Goal: Task Accomplishment & Management: Manage account settings

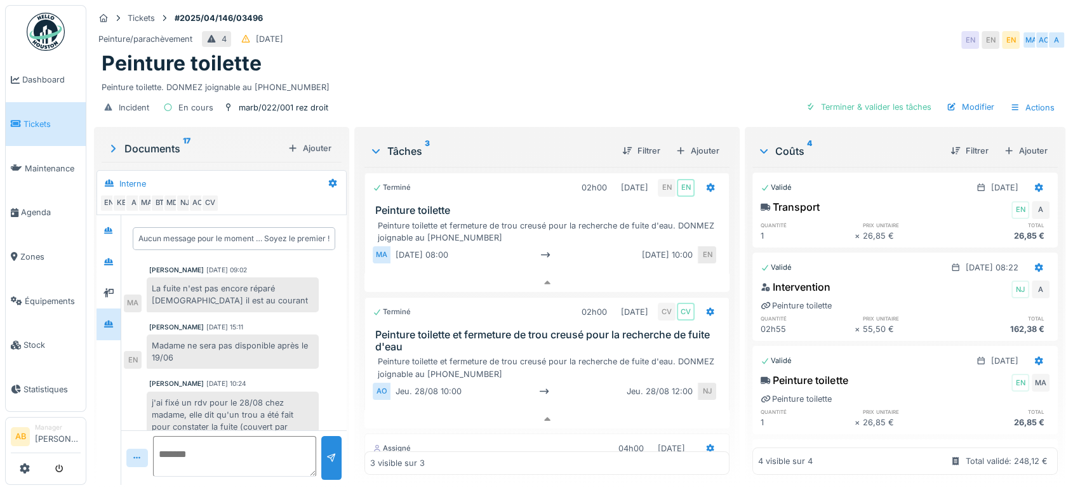
scroll to position [199, 0]
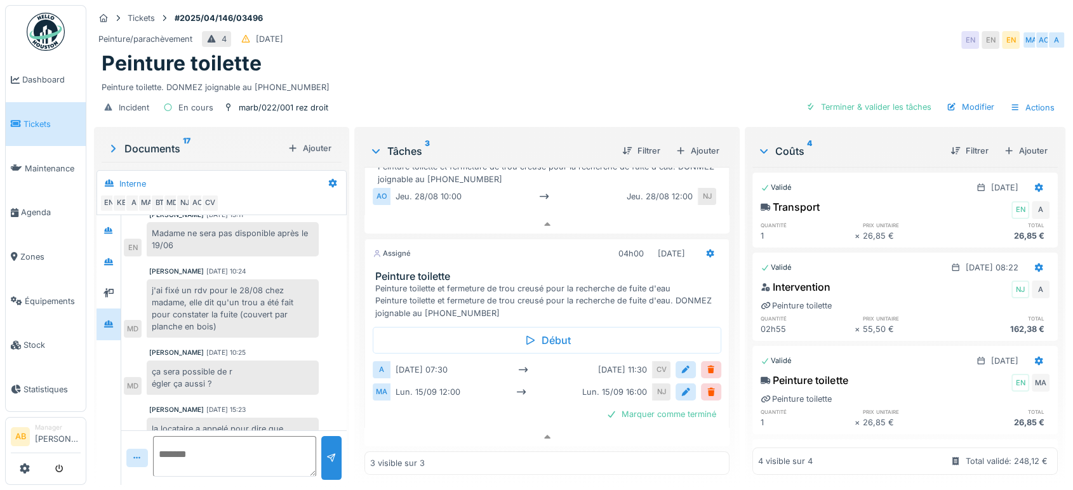
click at [37, 25] on img at bounding box center [46, 32] width 38 height 38
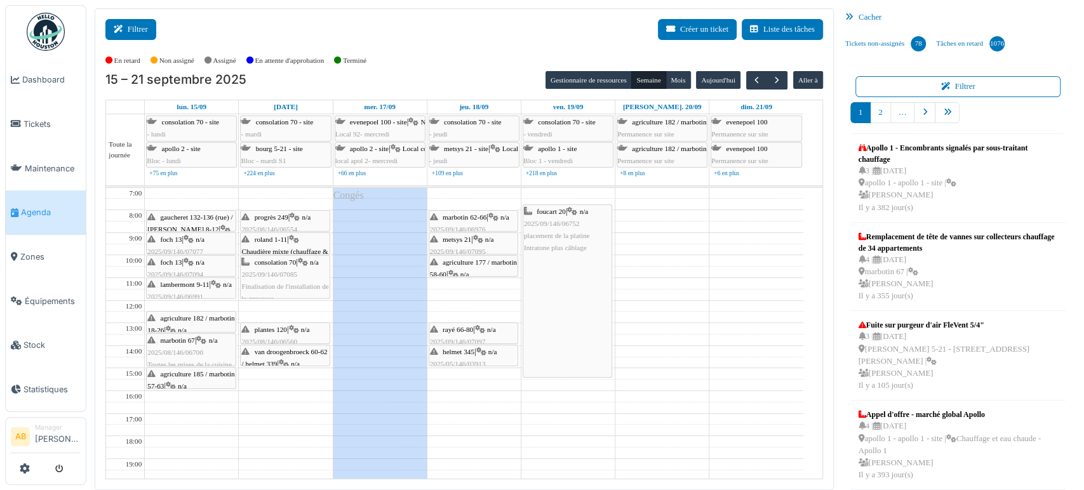
scroll to position [11, 0]
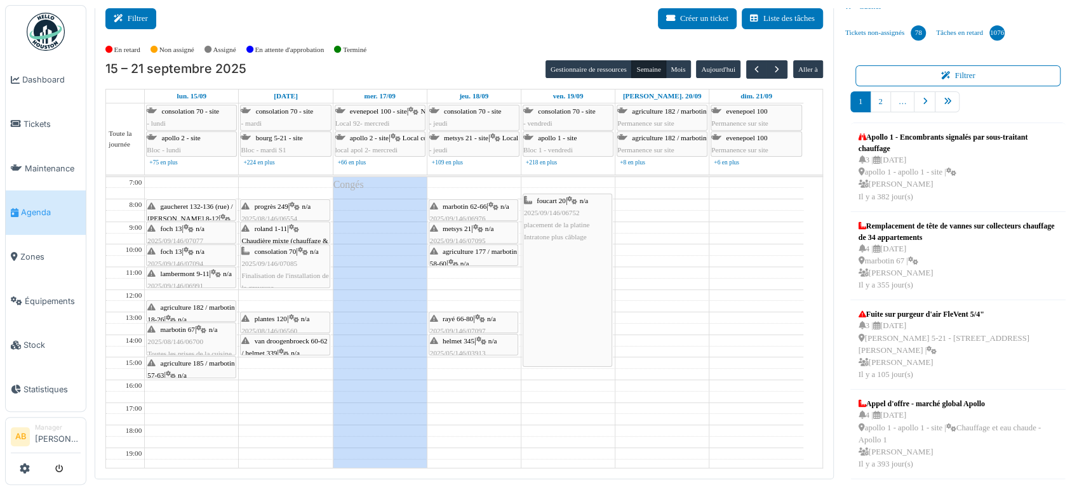
click at [140, 10] on button "Filtrer" at bounding box center [130, 18] width 51 height 21
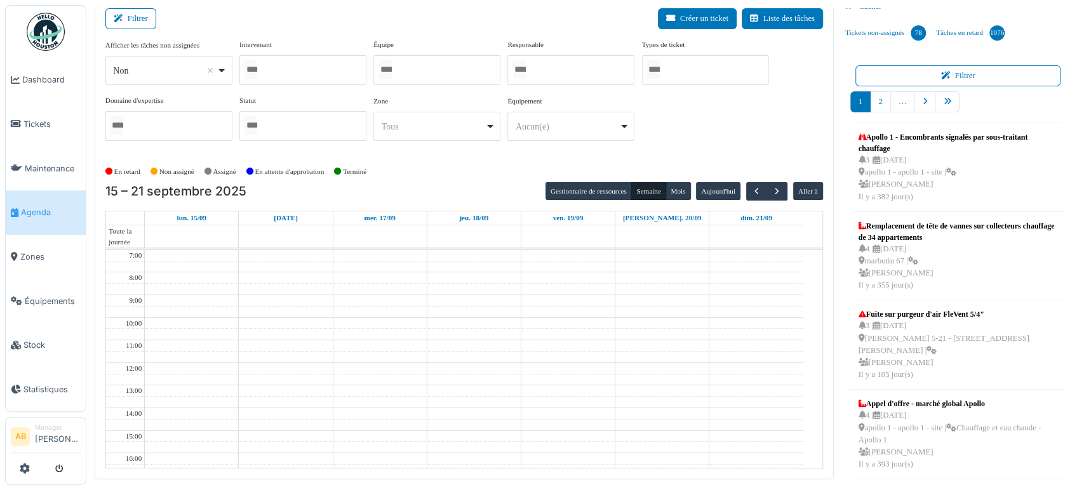
click at [310, 70] on div at bounding box center [302, 70] width 127 height 30
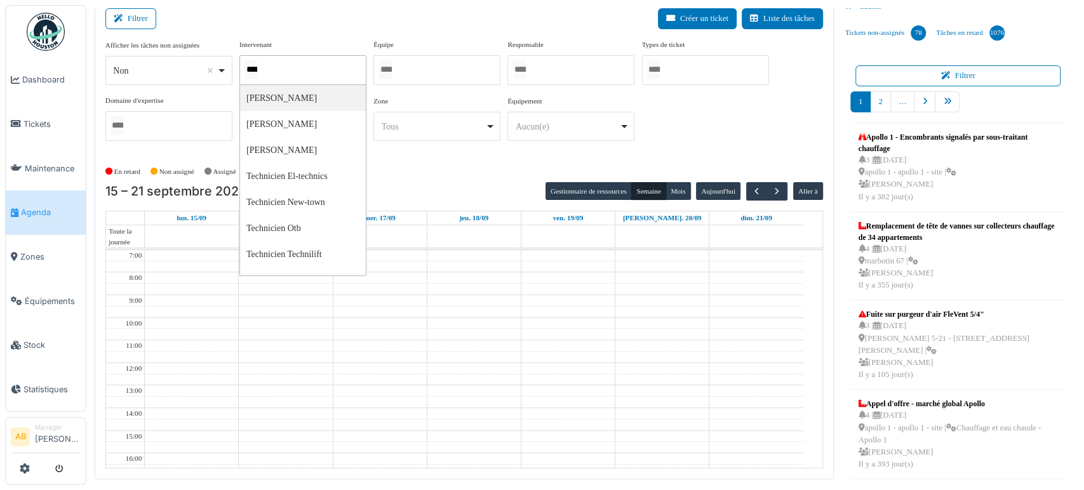
type input "*****"
click at [651, 318] on td at bounding box center [474, 323] width 658 height 11
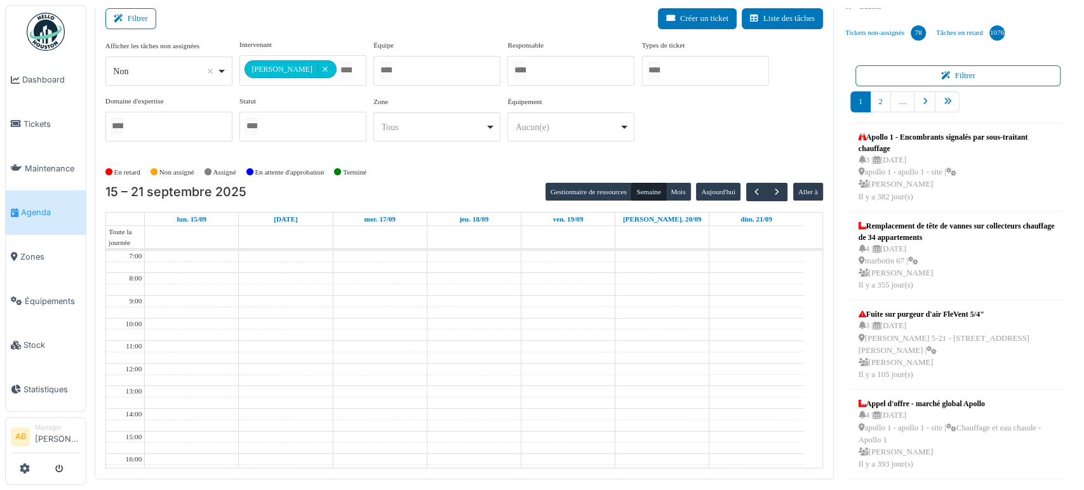
click at [714, 314] on td at bounding box center [474, 312] width 658 height 11
click at [725, 314] on td at bounding box center [474, 312] width 658 height 11
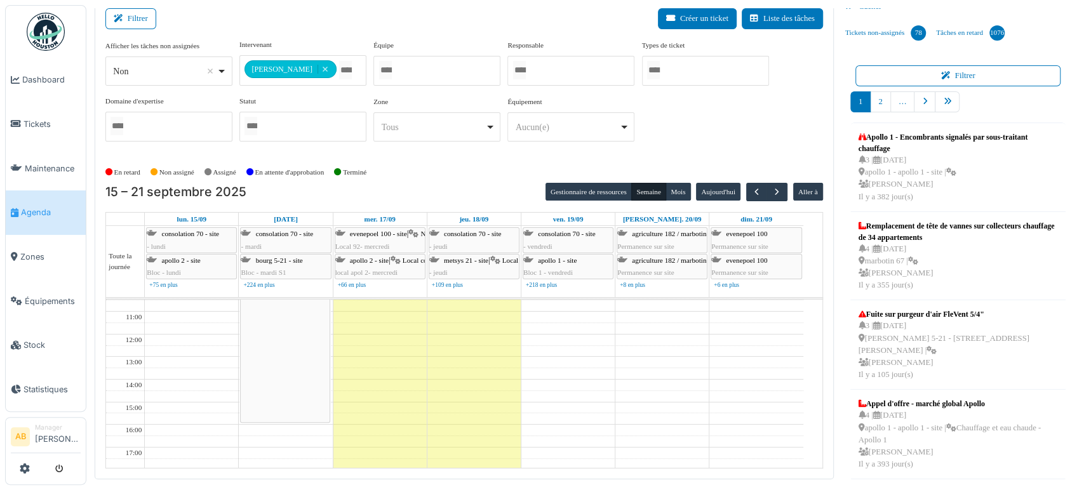
scroll to position [0, 0]
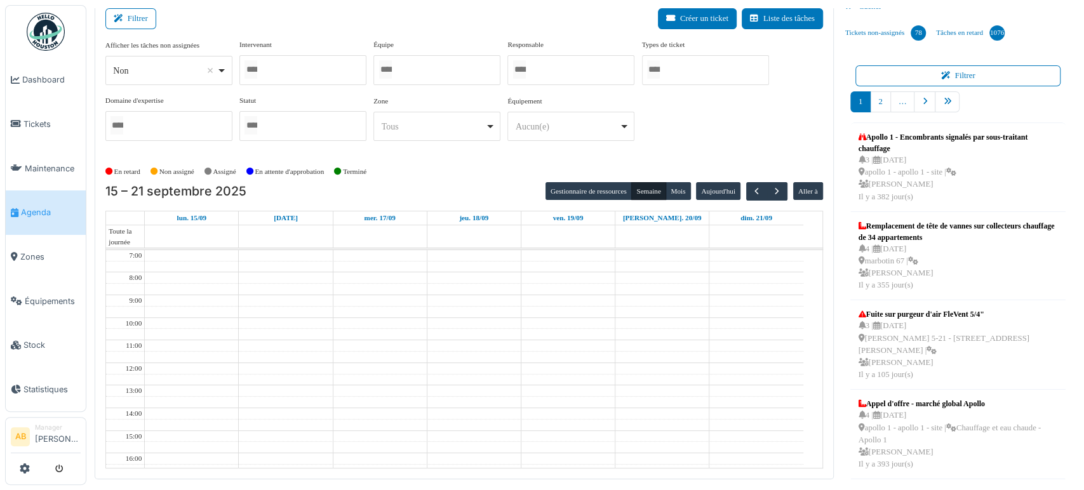
click at [323, 64] on div at bounding box center [302, 70] width 127 height 30
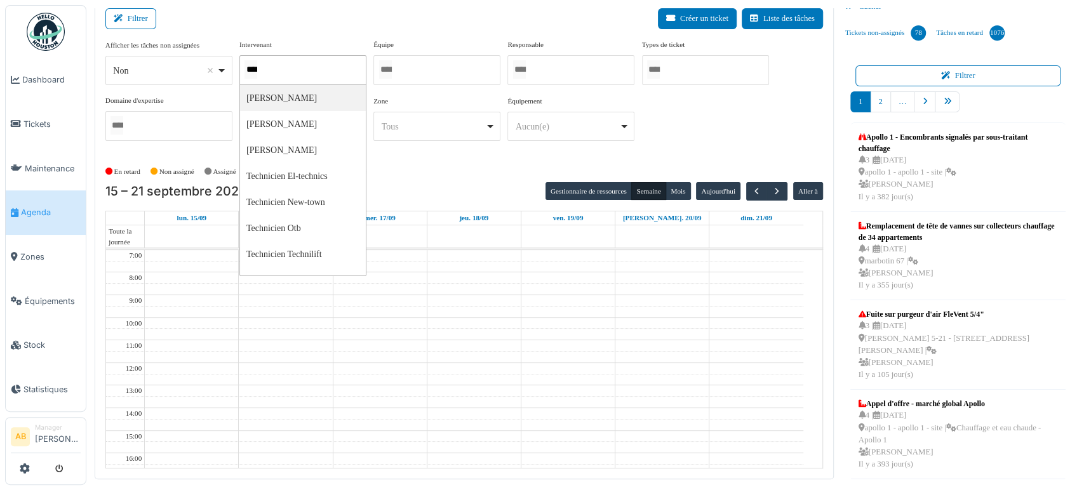
type input "*****"
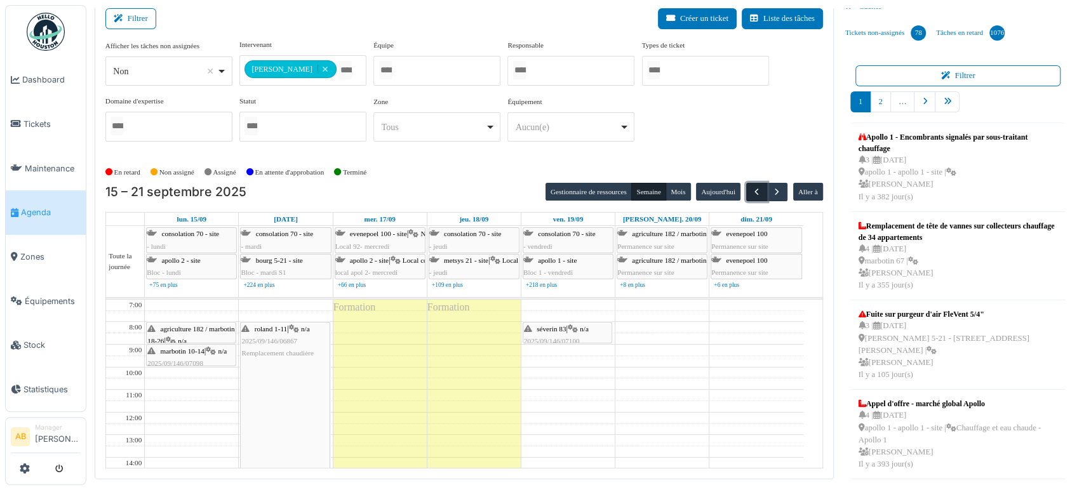
click at [751, 192] on span "button" at bounding box center [756, 192] width 11 height 11
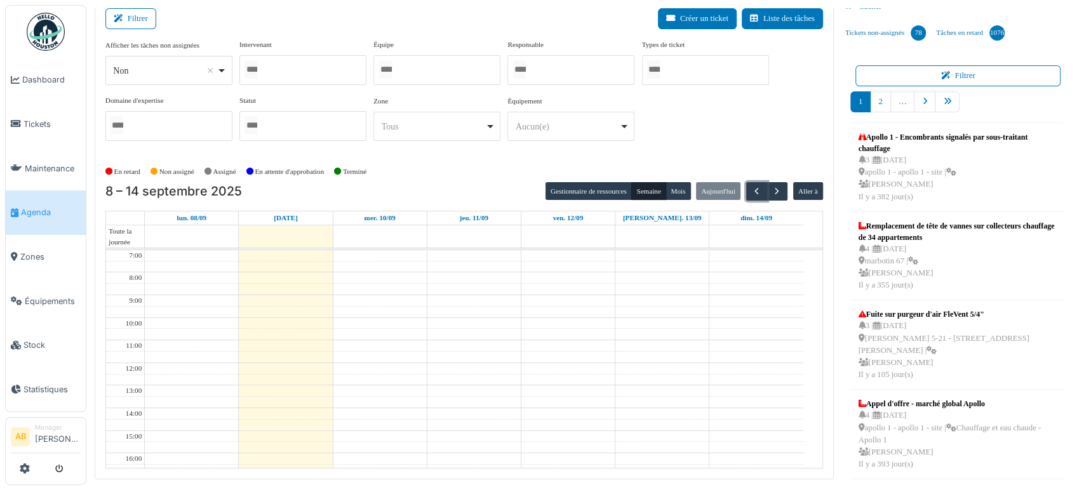
click at [317, 67] on div at bounding box center [302, 70] width 127 height 30
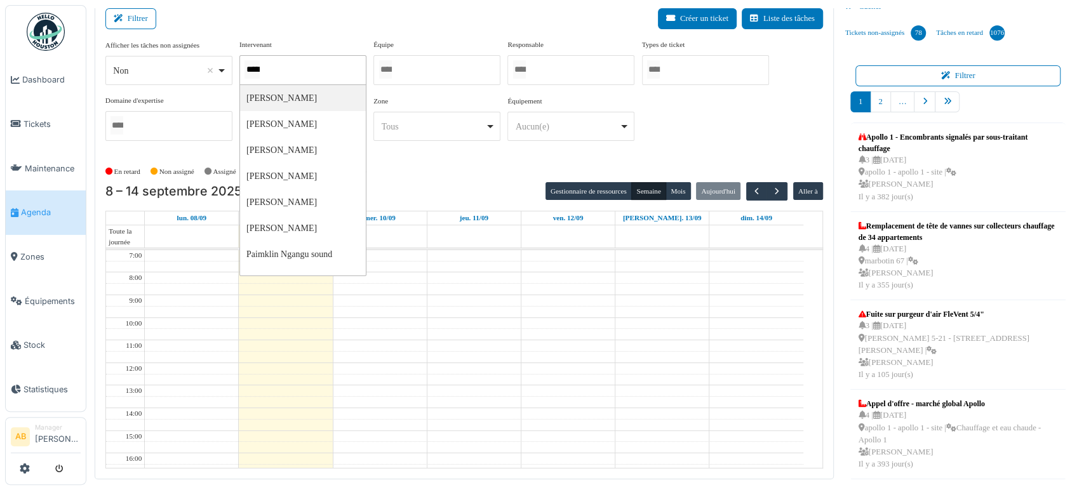
type input "******"
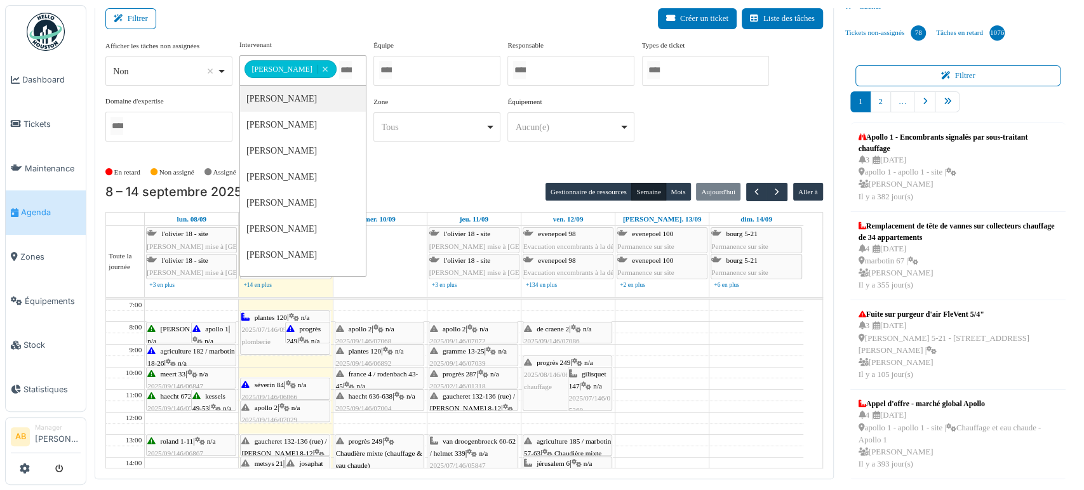
click at [697, 373] on td at bounding box center [474, 372] width 658 height 11
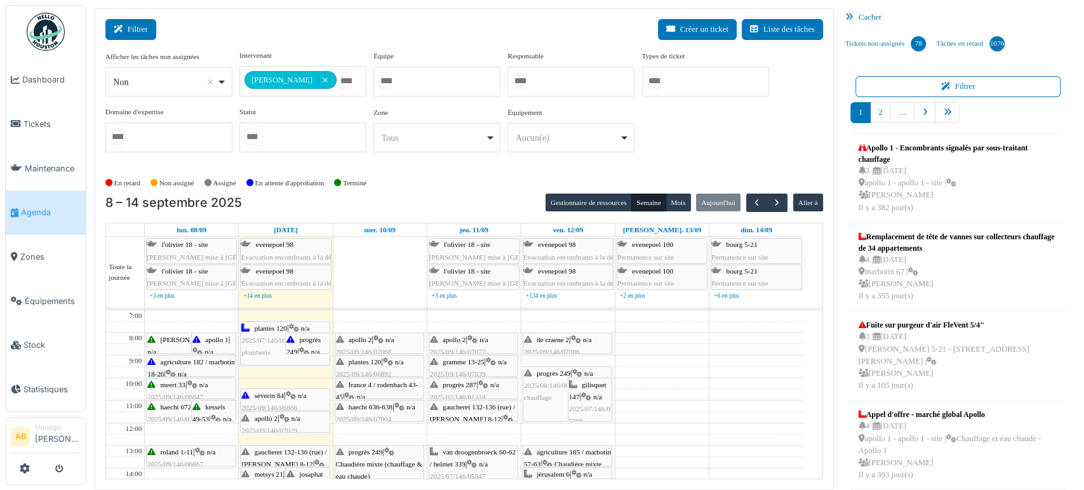
click at [123, 25] on icon at bounding box center [121, 29] width 14 height 8
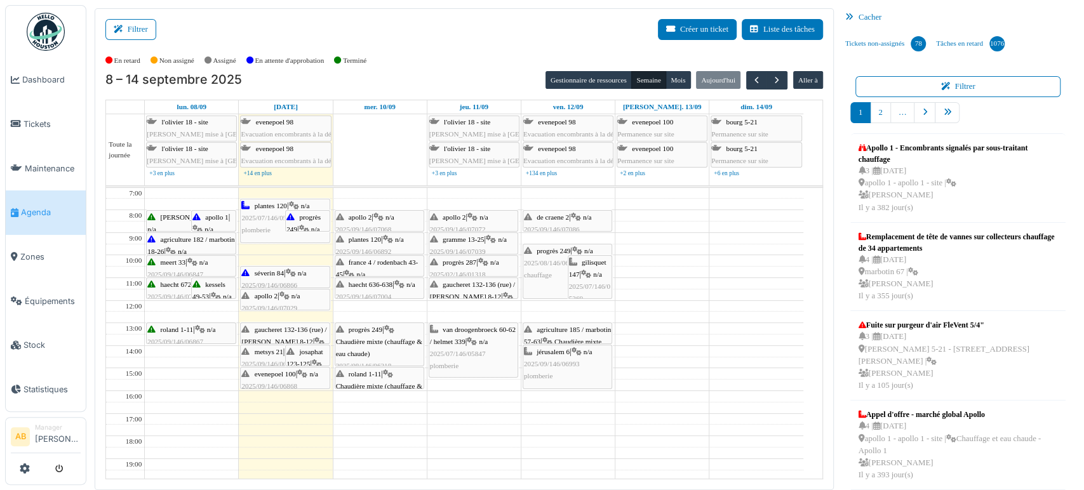
click at [41, 37] on img at bounding box center [46, 32] width 38 height 38
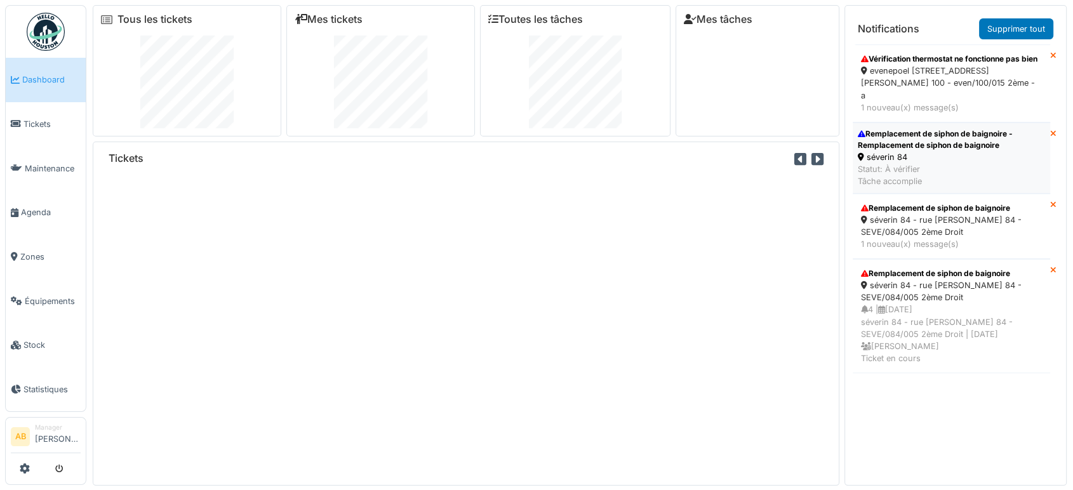
click at [884, 174] on div "Statut: À vérifier Tâche accomplie" at bounding box center [951, 175] width 187 height 24
click at [811, 173] on div at bounding box center [466, 343] width 715 height 347
click at [935, 171] on div "Statut: À vérifier Tâche accomplie" at bounding box center [951, 175] width 187 height 24
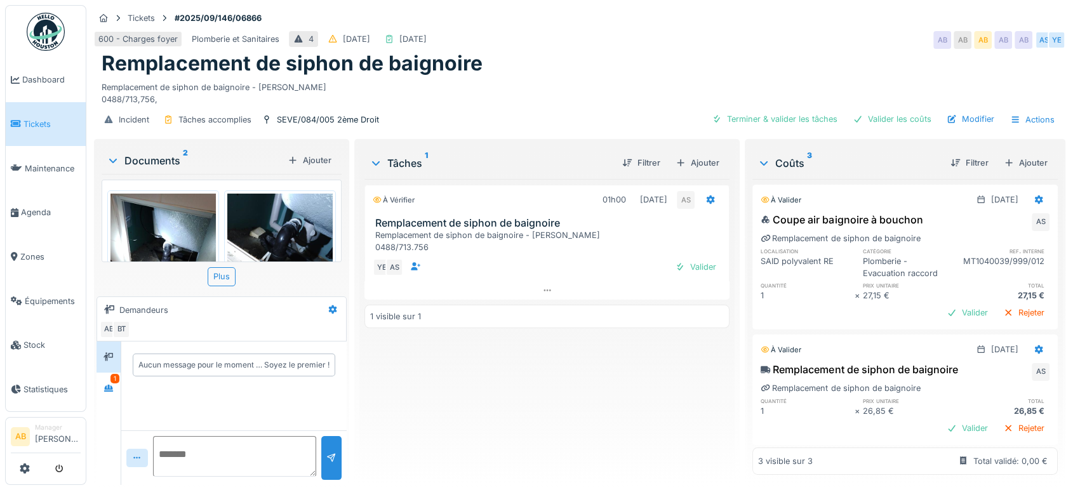
click at [121, 380] on div "Aucun message pour le moment … Soyez le premier !" at bounding box center [233, 366] width 225 height 48
click at [110, 385] on icon at bounding box center [109, 388] width 10 height 8
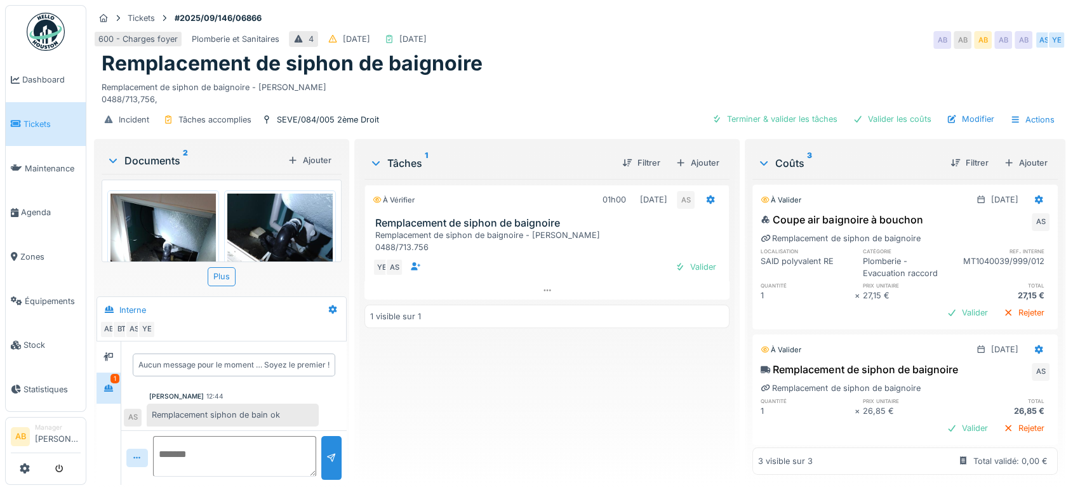
click at [153, 158] on div "Documents 2" at bounding box center [195, 160] width 176 height 15
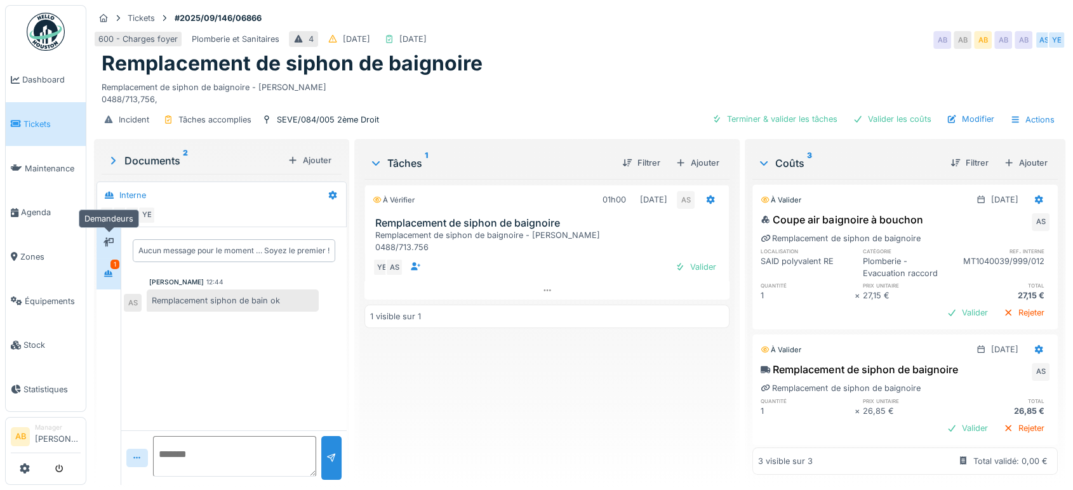
click at [102, 246] on div at bounding box center [108, 243] width 19 height 16
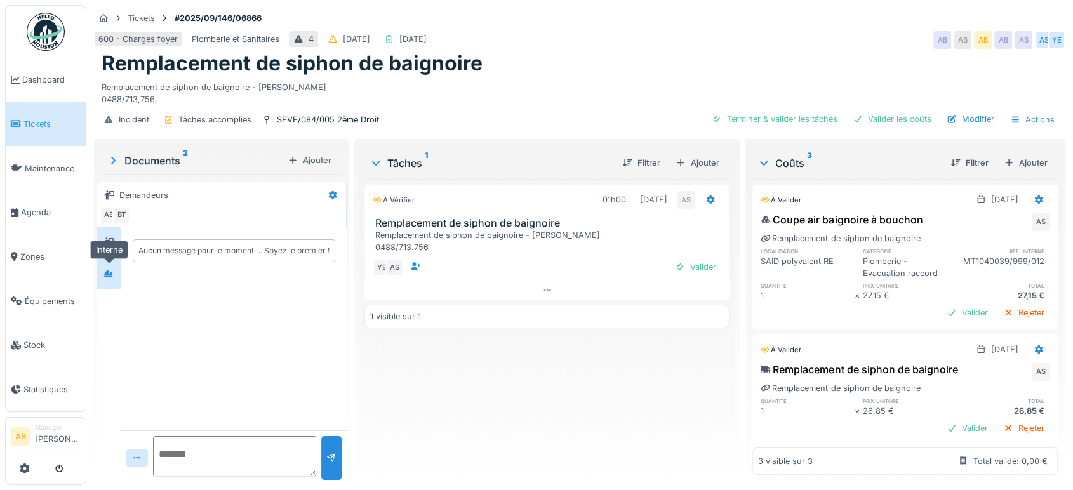
click at [114, 272] on icon at bounding box center [109, 274] width 10 height 8
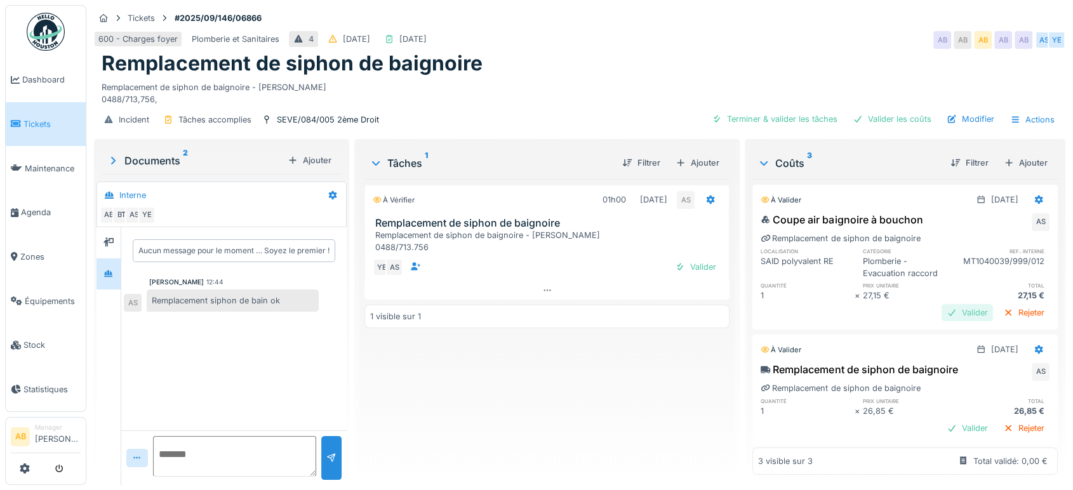
click at [942, 304] on div "Valider" at bounding box center [967, 312] width 51 height 17
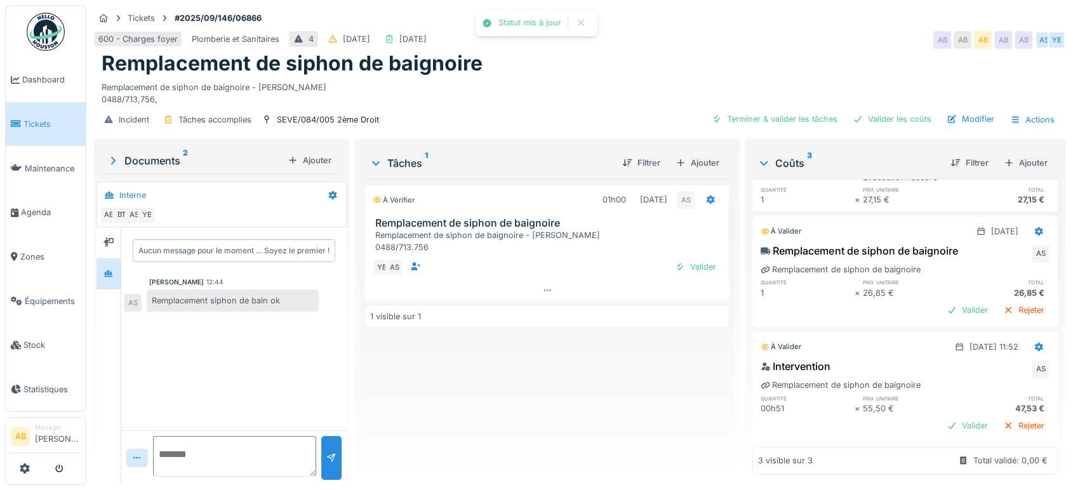
scroll to position [102, 0]
click at [942, 302] on div "Valider" at bounding box center [967, 310] width 51 height 17
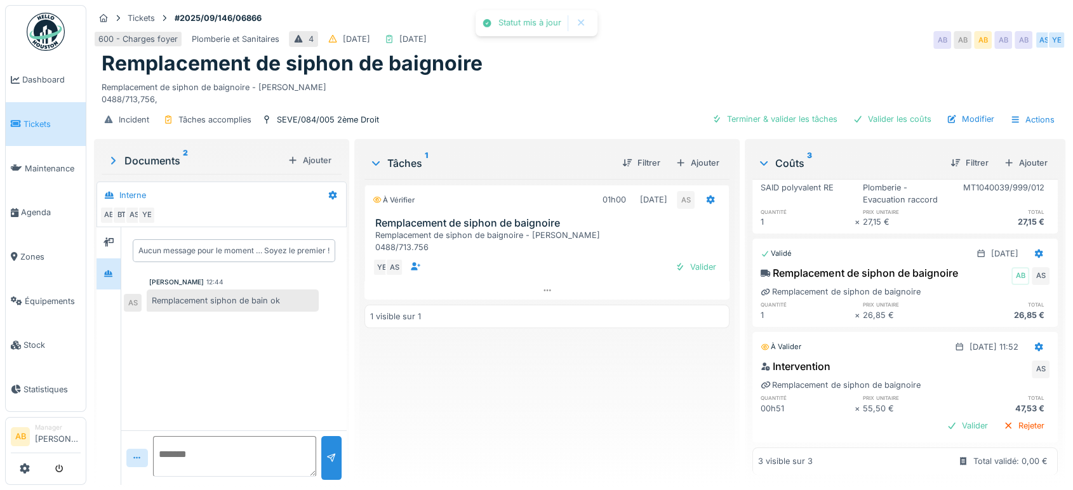
scroll to position [93, 0]
click at [942, 417] on div "Valider" at bounding box center [967, 425] width 51 height 17
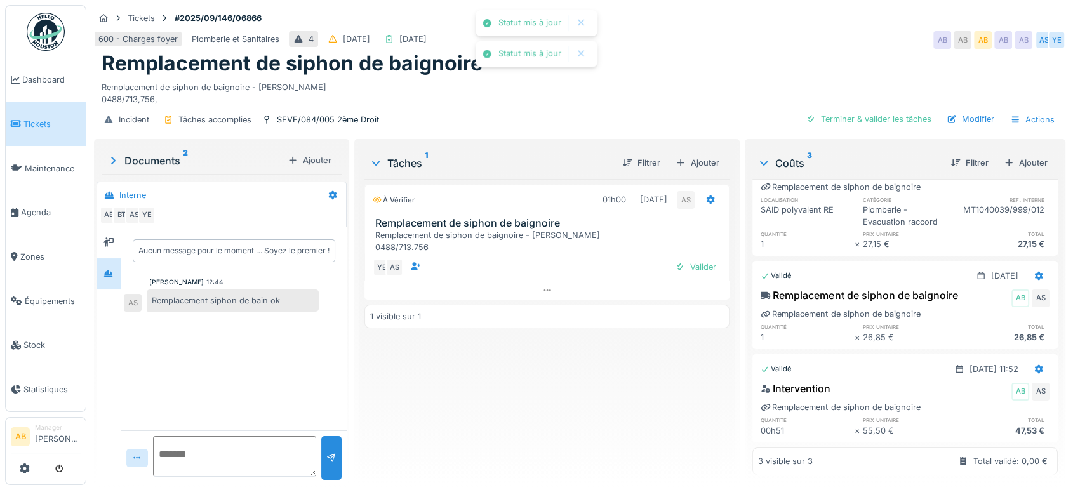
scroll to position [71, 0]
click at [705, 261] on div "Valider" at bounding box center [695, 266] width 51 height 17
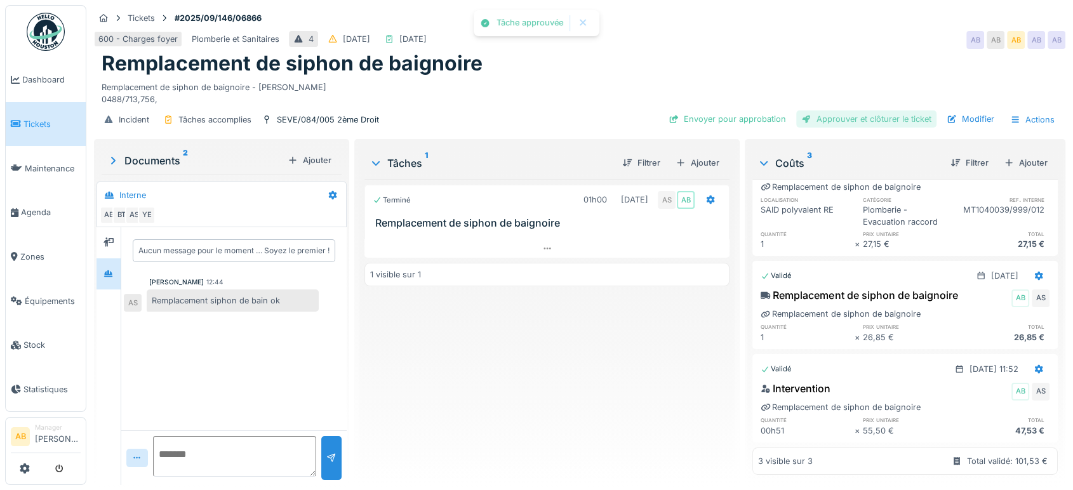
click at [874, 110] on div "Approuver et clôturer le ticket" at bounding box center [866, 118] width 140 height 17
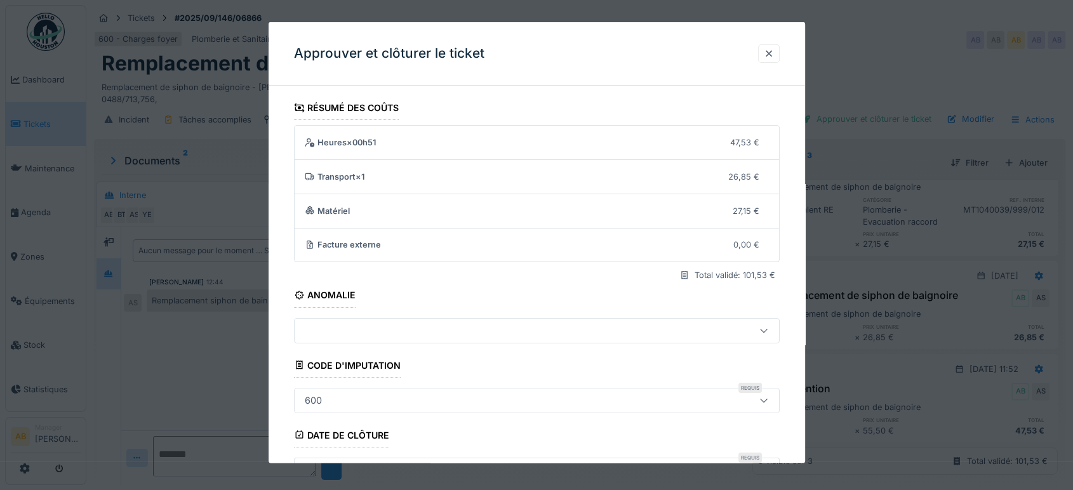
scroll to position [192, 0]
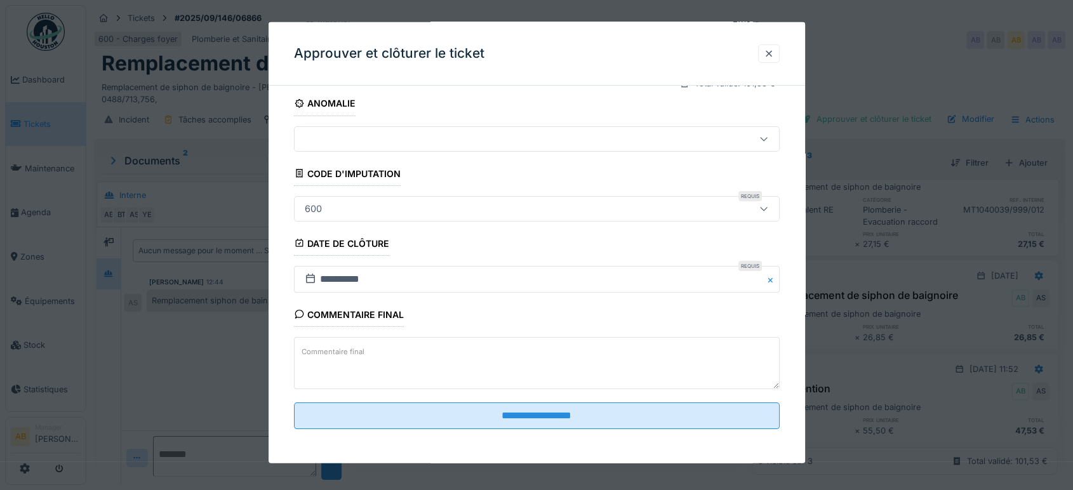
click at [610, 363] on textarea "Commentaire final" at bounding box center [537, 363] width 486 height 52
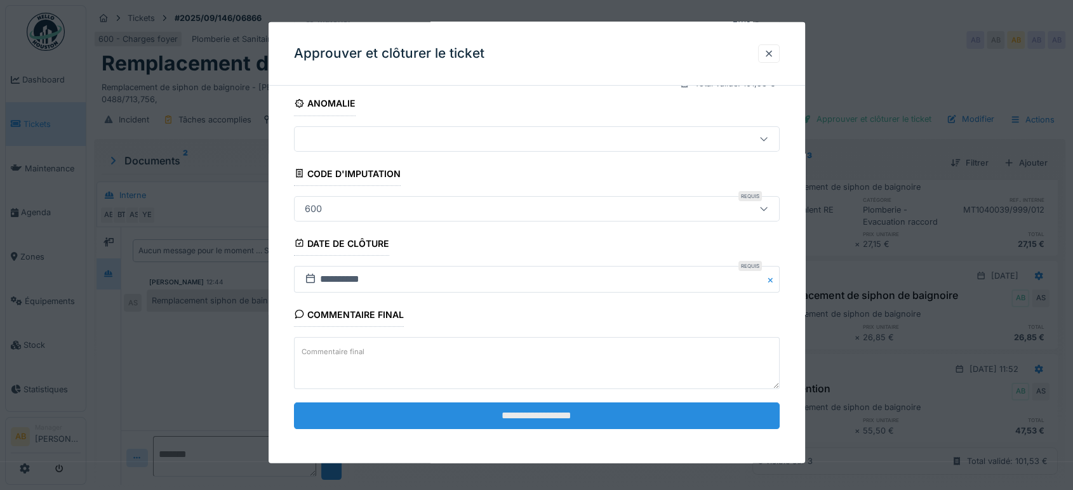
click at [551, 414] on input "**********" at bounding box center [537, 416] width 486 height 27
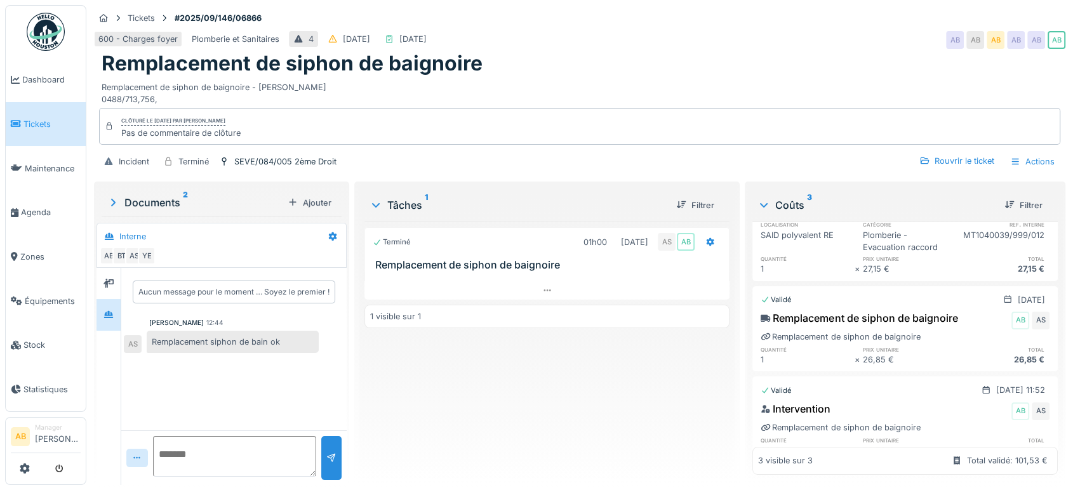
scroll to position [0, 0]
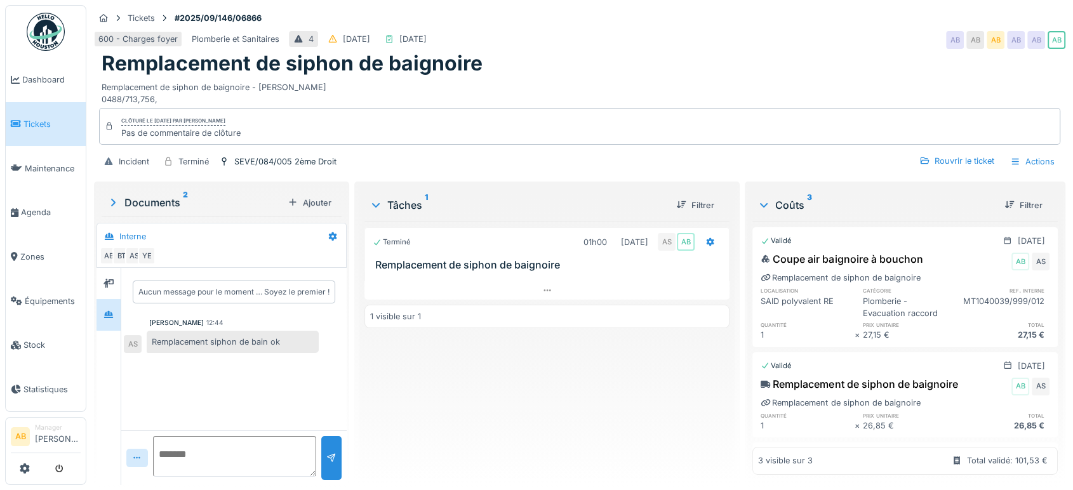
click at [40, 37] on img at bounding box center [46, 32] width 38 height 38
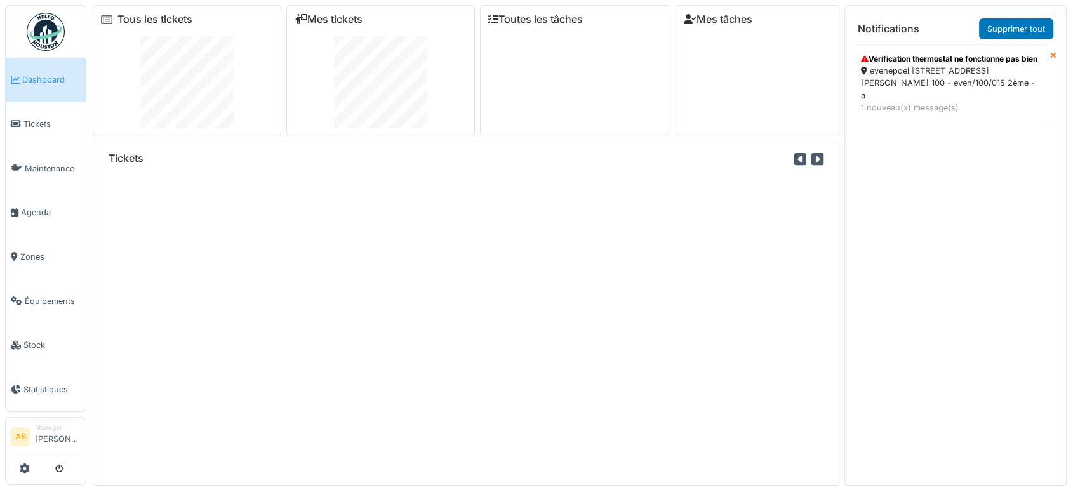
click at [926, 107] on div "1 nouveau(x) message(s)" at bounding box center [951, 108] width 181 height 12
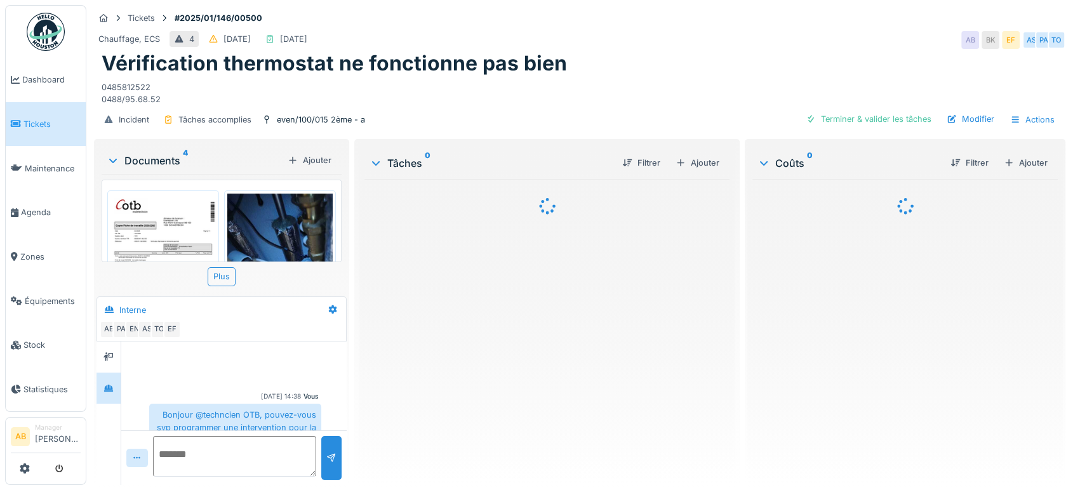
scroll to position [526, 0]
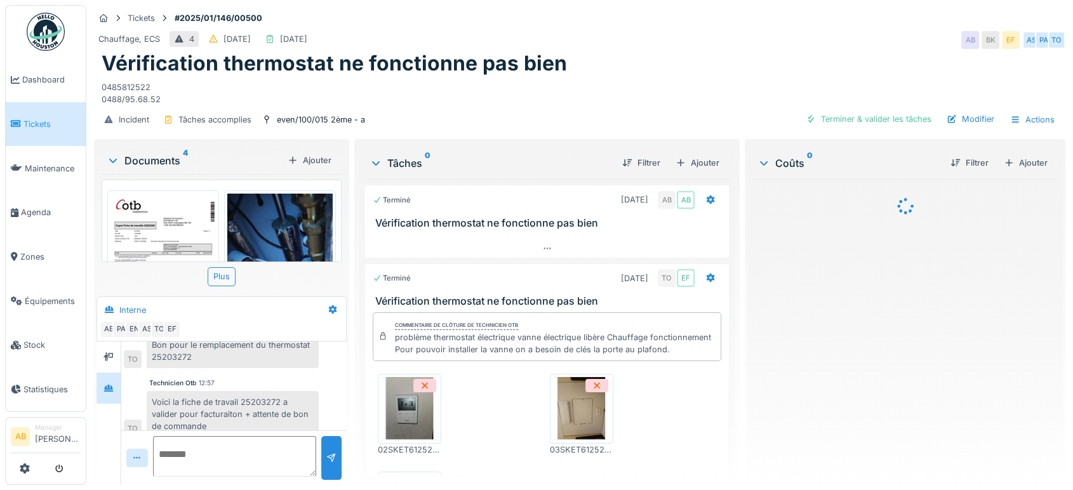
drag, startPoint x: 161, startPoint y: 149, endPoint x: 156, endPoint y: 161, distance: 12.8
click at [156, 161] on div "Documents 4 Ajouter" at bounding box center [222, 160] width 240 height 27
click at [156, 161] on div "Documents 4" at bounding box center [195, 160] width 176 height 15
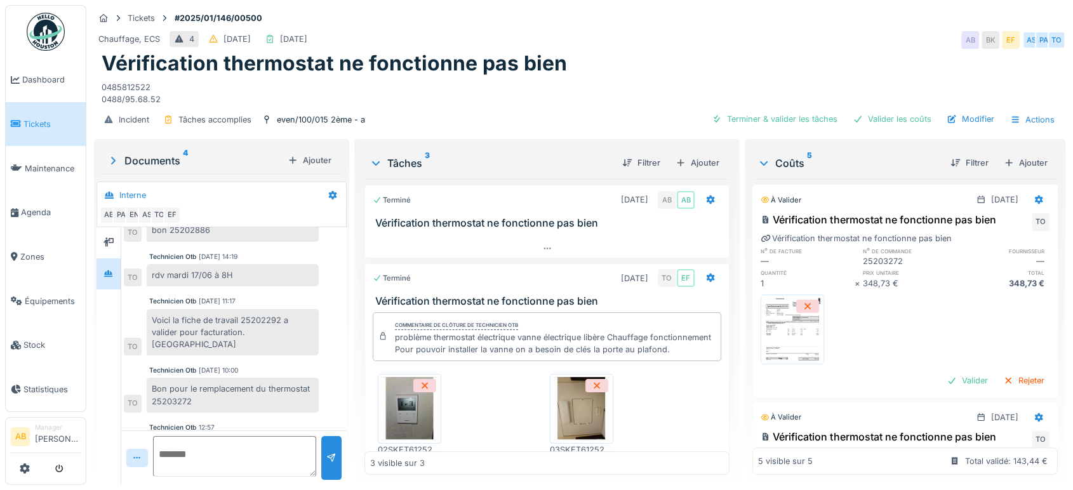
scroll to position [671, 0]
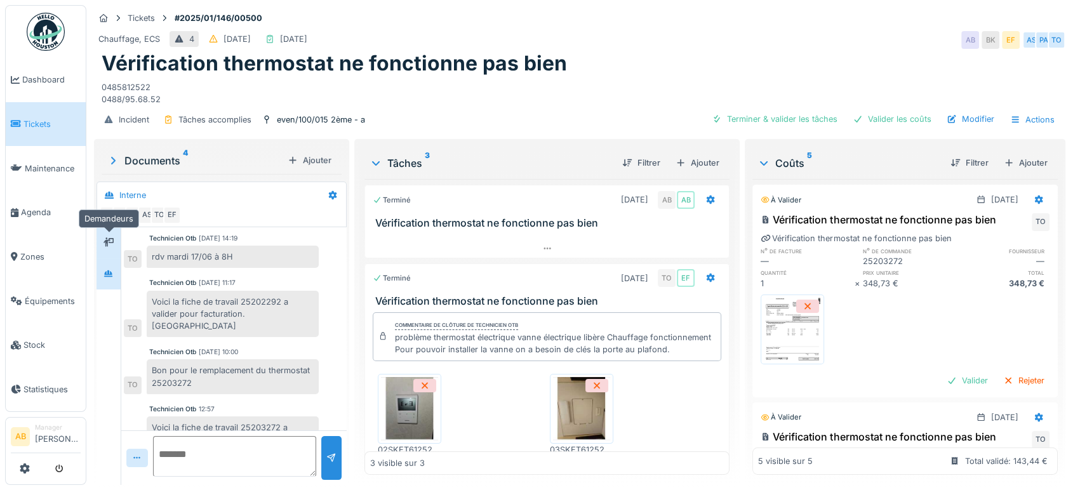
click at [109, 245] on icon at bounding box center [109, 242] width 10 height 8
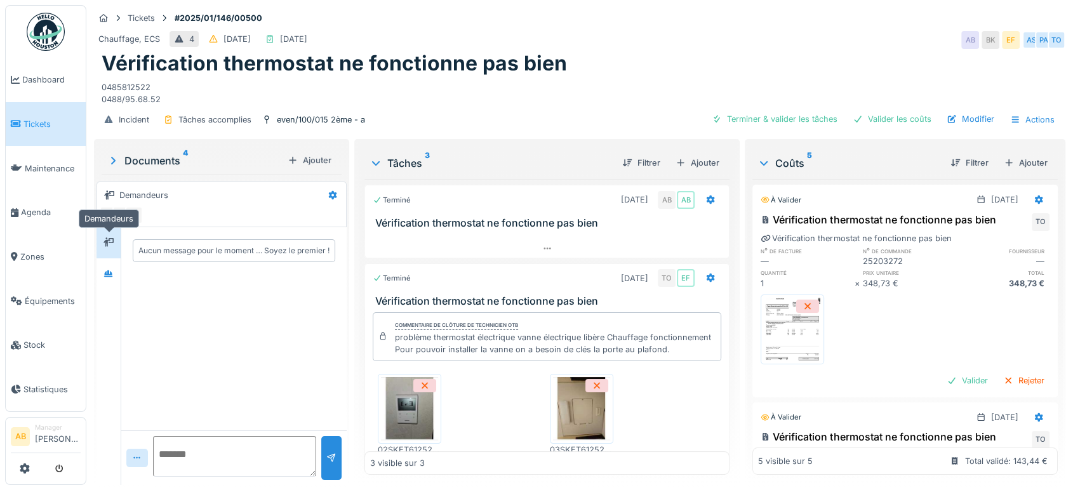
scroll to position [0, 0]
click at [107, 277] on icon at bounding box center [109, 274] width 10 height 8
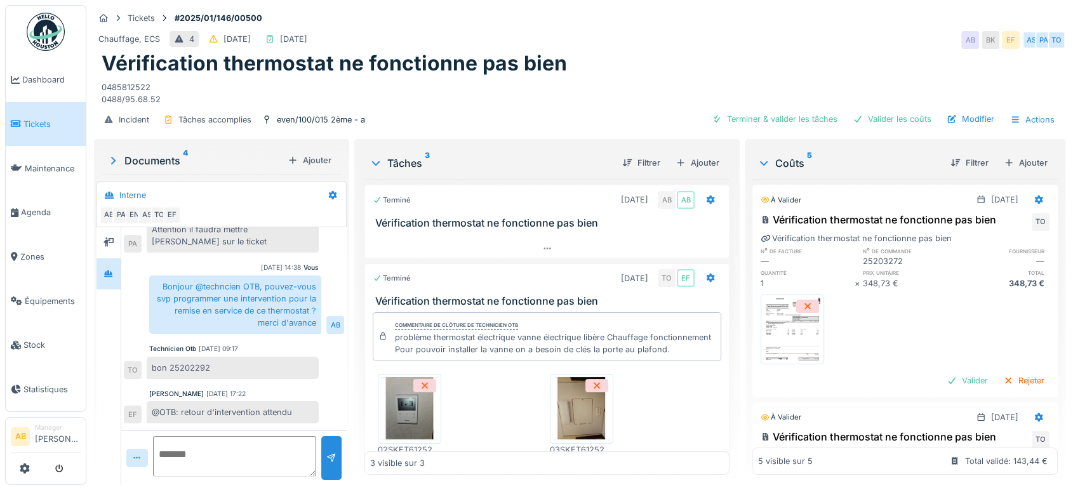
scroll to position [293, 0]
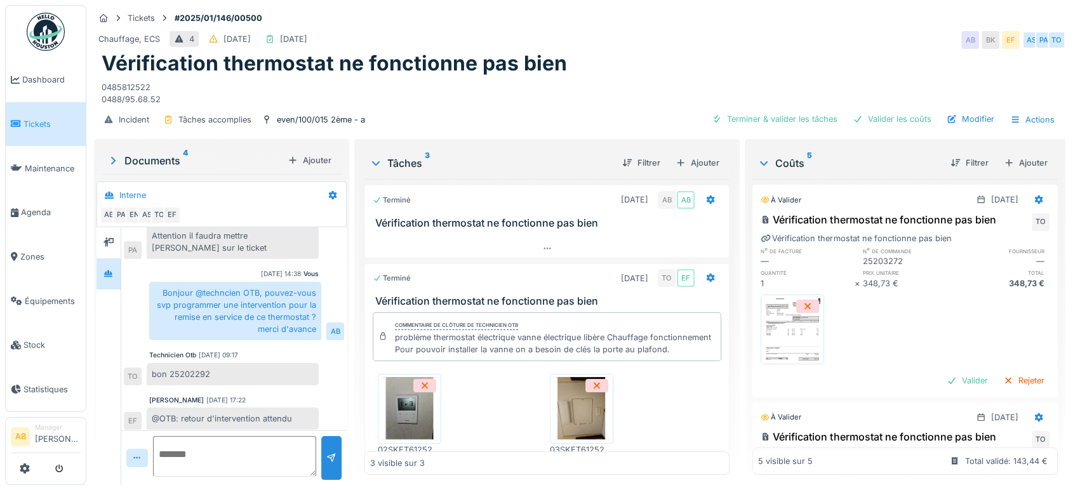
click at [34, 30] on img at bounding box center [46, 32] width 38 height 38
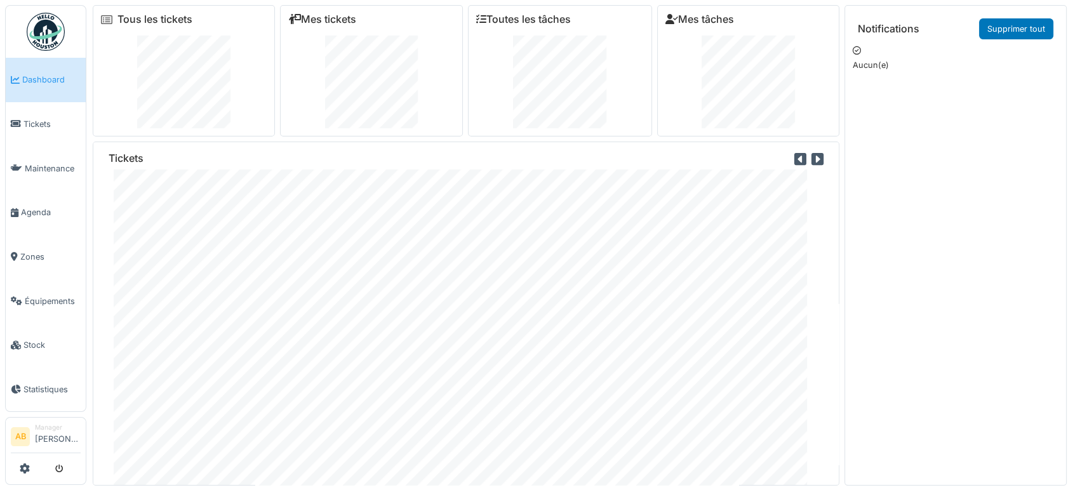
click at [42, 31] on img at bounding box center [46, 32] width 38 height 38
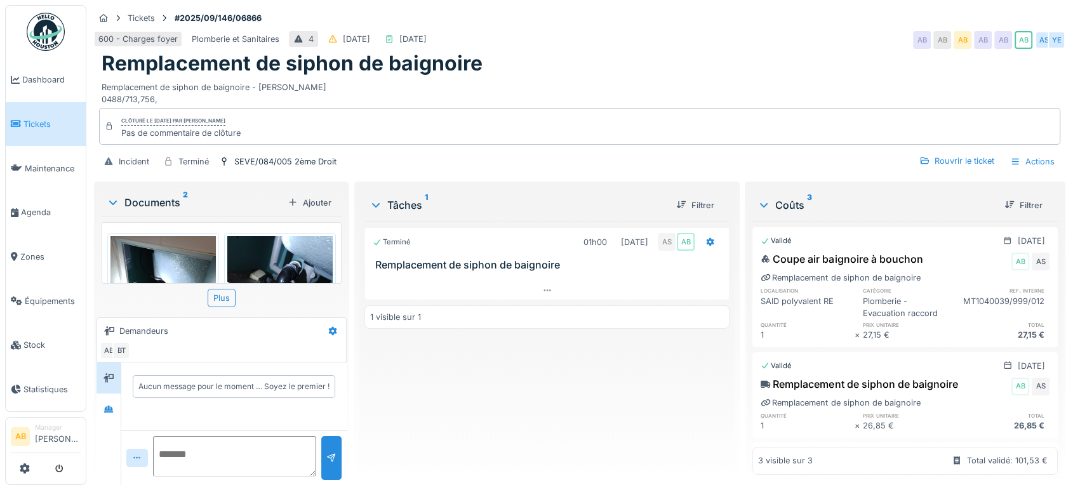
scroll to position [105, 0]
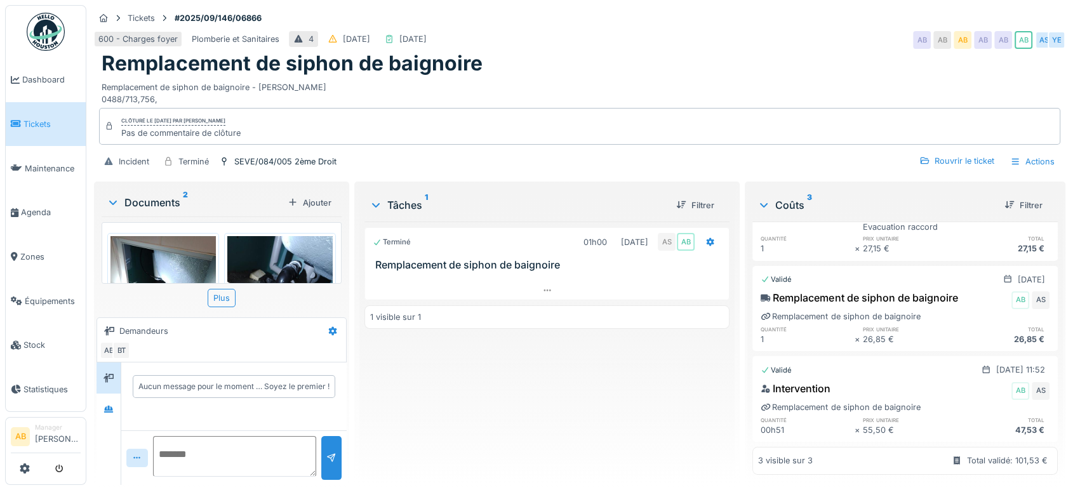
click at [36, 29] on img at bounding box center [46, 32] width 38 height 38
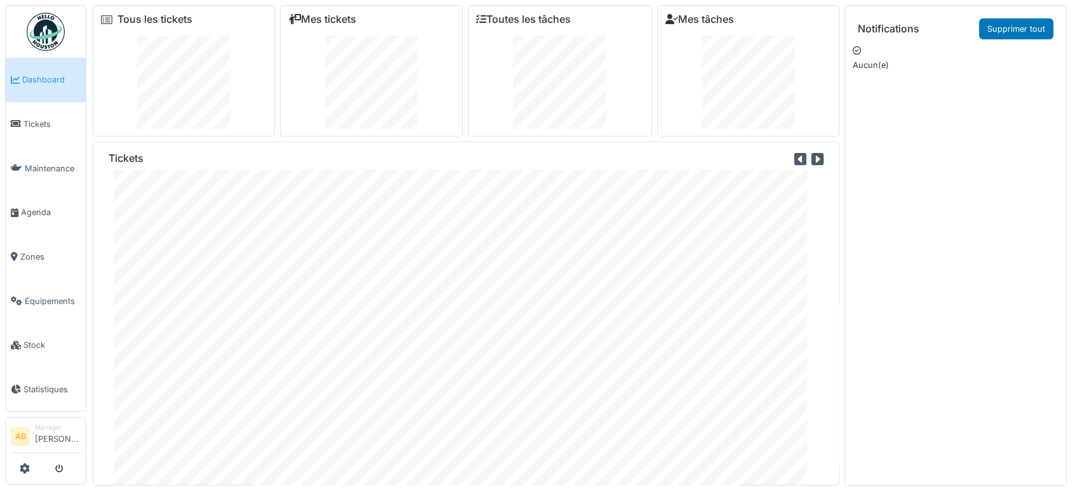
click at [56, 26] on img at bounding box center [46, 32] width 38 height 38
click at [47, 29] on img at bounding box center [46, 32] width 38 height 38
click at [36, 21] on img at bounding box center [46, 32] width 38 height 38
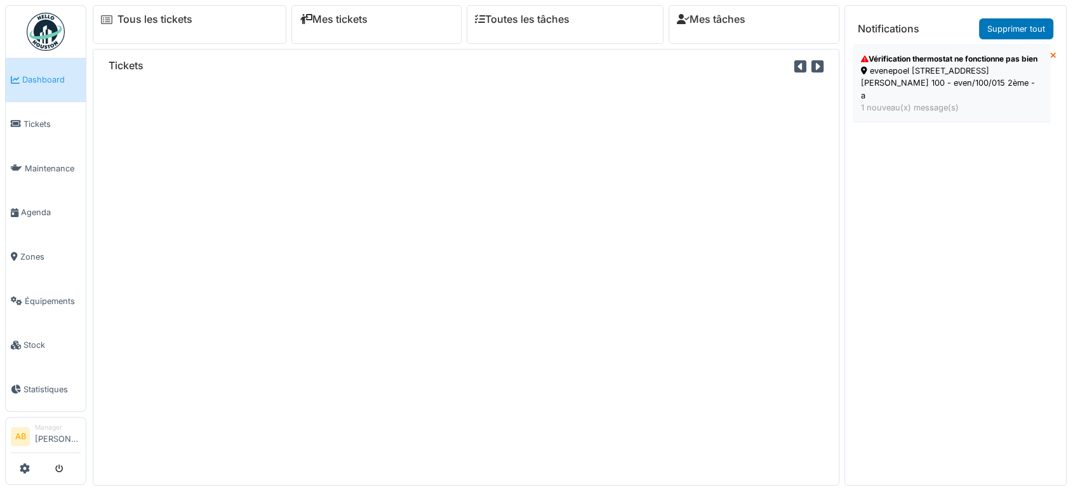
click at [937, 80] on div "evenepoel 100 - rue h. evenepoel 100 - even/100/015 2ème - a" at bounding box center [951, 83] width 181 height 37
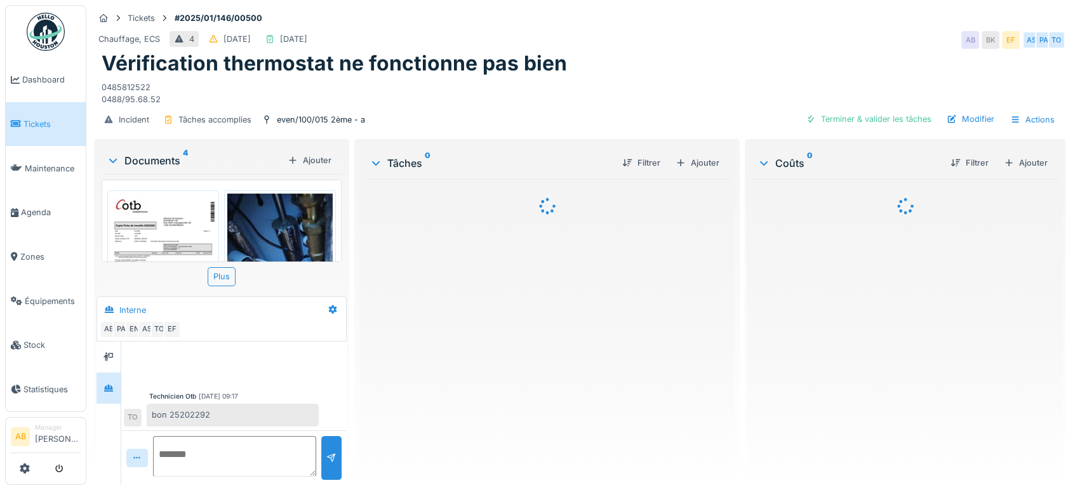
scroll to position [513, 0]
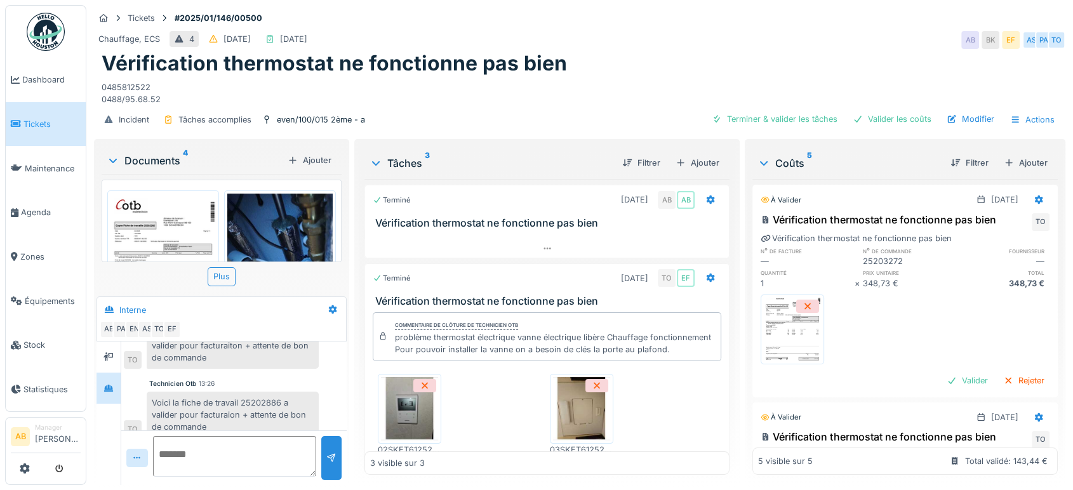
click at [55, 42] on img at bounding box center [46, 32] width 38 height 38
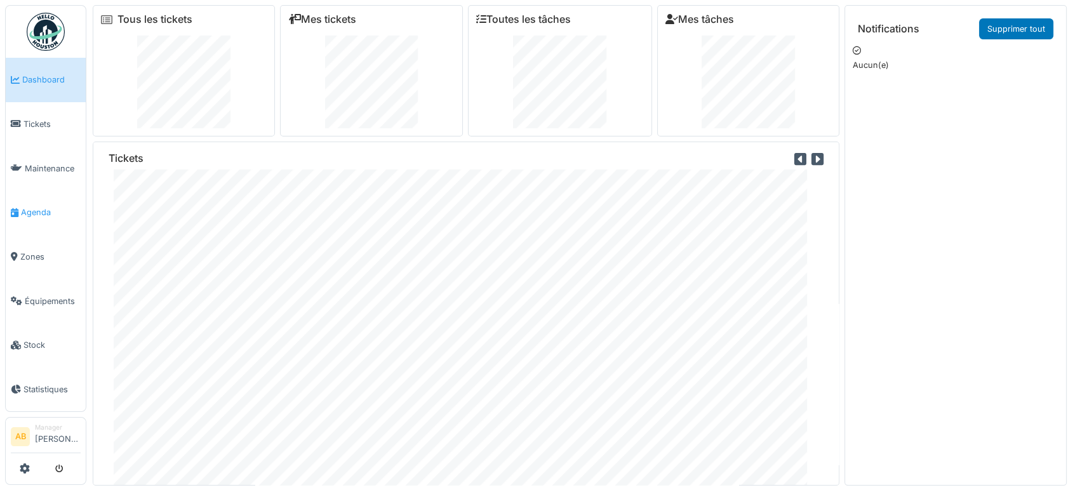
click at [27, 206] on span "Agenda" at bounding box center [51, 212] width 60 height 12
click at [46, 21] on img at bounding box center [46, 32] width 38 height 38
click at [43, 18] on img at bounding box center [46, 32] width 38 height 38
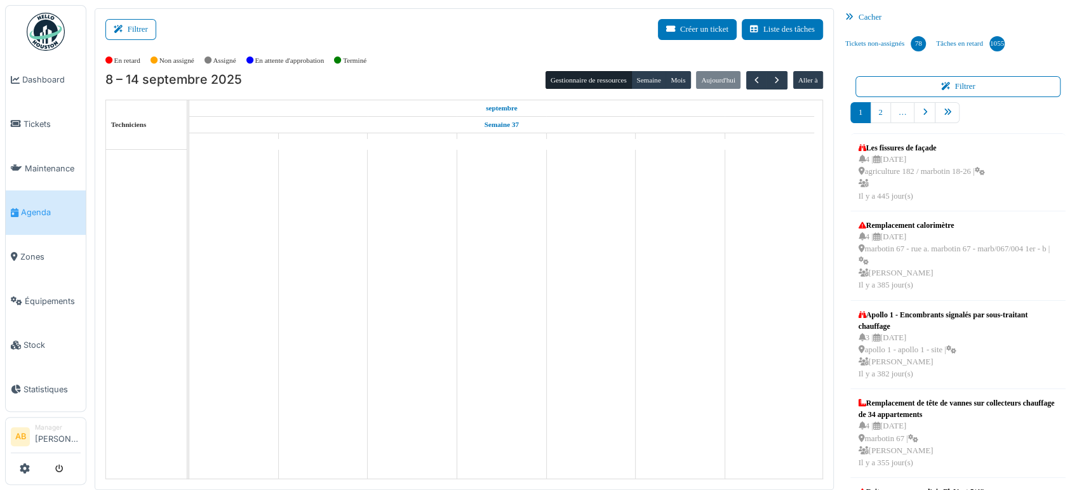
click at [145, 34] on button "Filtrer" at bounding box center [130, 29] width 51 height 21
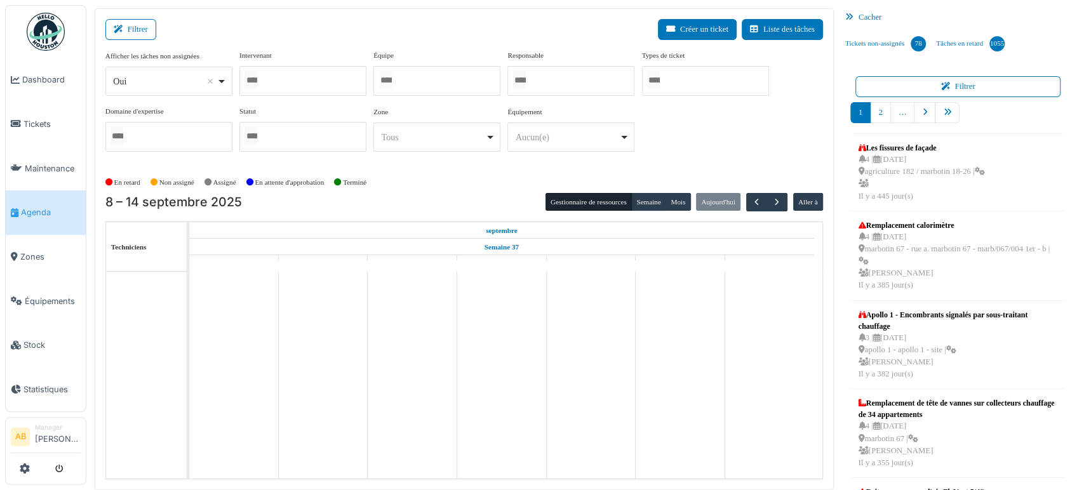
click at [176, 95] on div "*** Oui Remove item" at bounding box center [168, 81] width 127 height 29
select select "**"
click at [279, 81] on div at bounding box center [302, 81] width 127 height 30
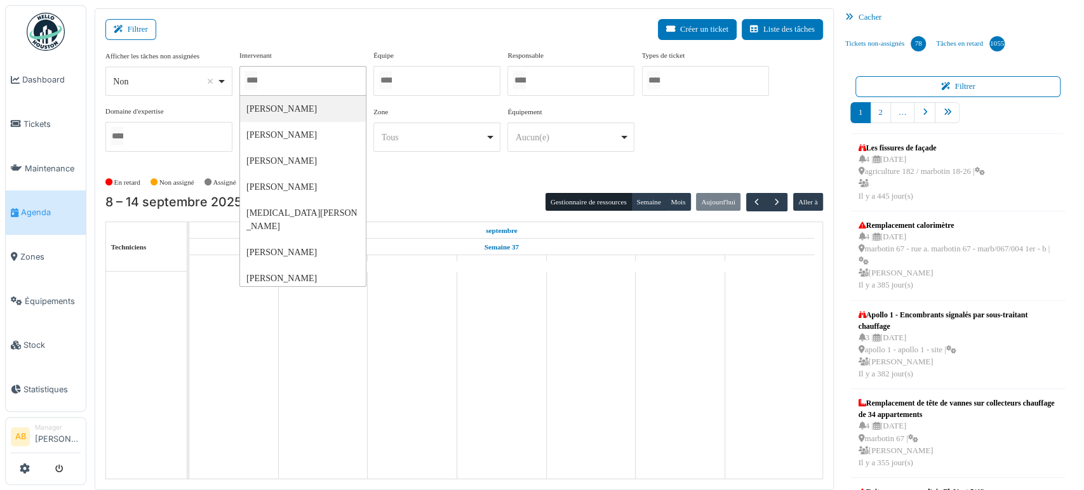
type input "*"
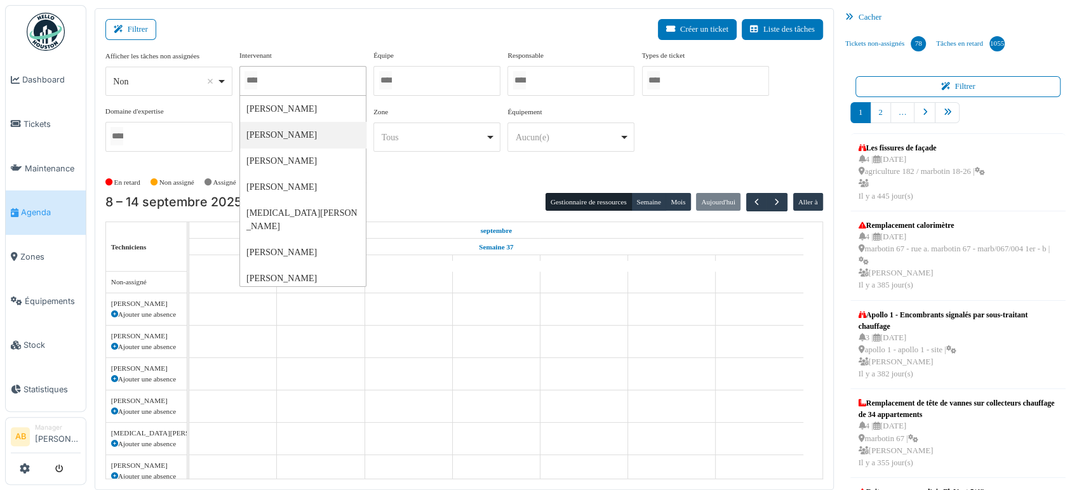
type input "*"
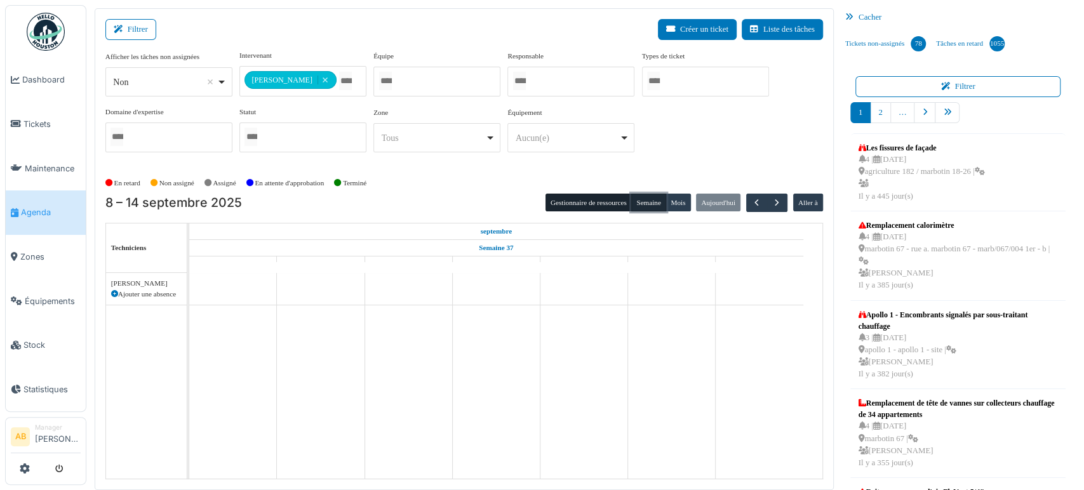
click at [653, 199] on button "Semaine" at bounding box center [648, 203] width 35 height 18
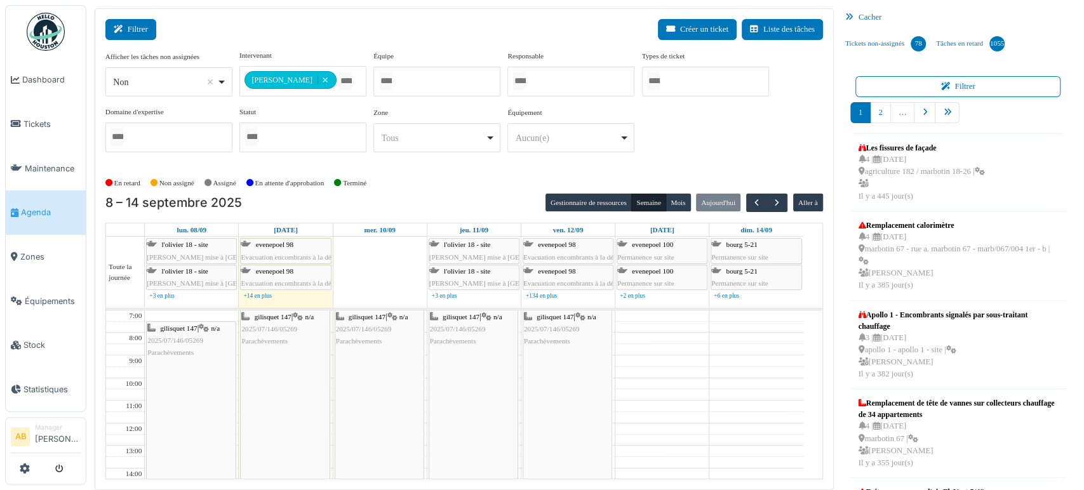
click at [135, 25] on button "Filtrer" at bounding box center [130, 29] width 51 height 21
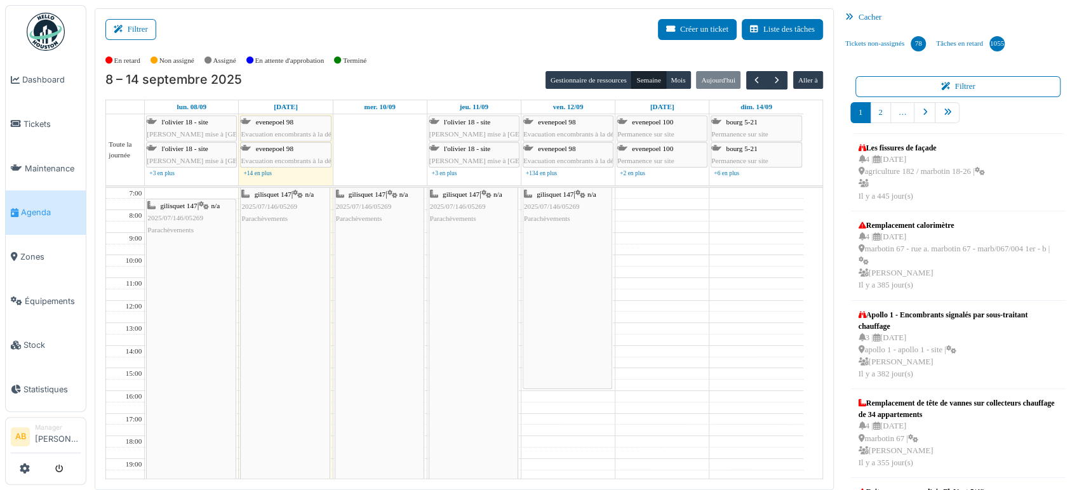
click at [123, 17] on div "**********" at bounding box center [464, 249] width 739 height 482
click at [772, 83] on span "button" at bounding box center [776, 80] width 11 height 11
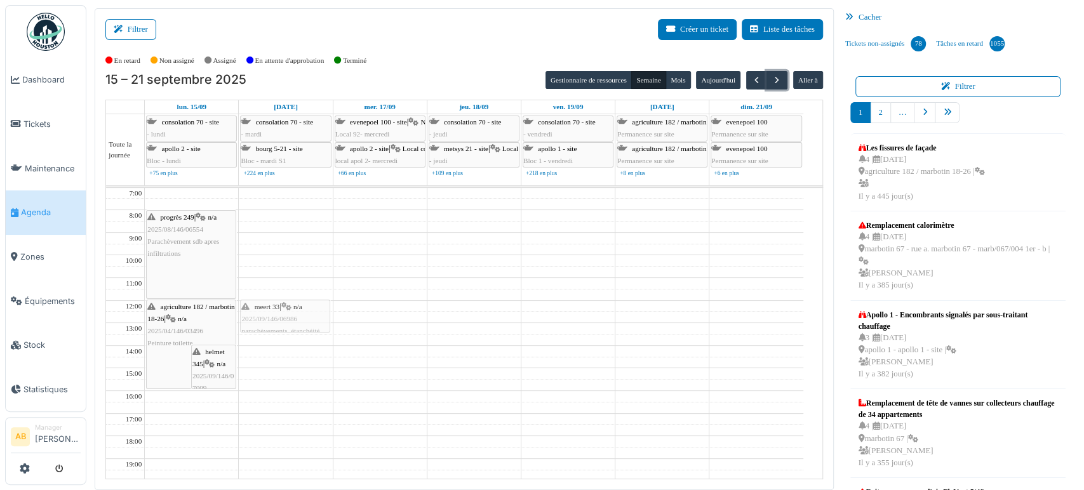
drag, startPoint x: 286, startPoint y: 339, endPoint x: 281, endPoint y: 317, distance: 22.7
click at [281, 317] on div "meert 33 | n/a 2025/09/146/06986 parachèvements, étanchéité , Karim meert 33 | …" at bounding box center [285, 380] width 93 height 384
click at [284, 321] on div "meert 33 | n/a 2025/09/146/06986 parachèvements, étanchéité , Karim meert 33 | …" at bounding box center [285, 380] width 93 height 384
click at [300, 323] on div "meert 33 | n/a 2025/09/146/06986 parachèvements, étanchéité , Karim meert 33 | …" at bounding box center [285, 380] width 93 height 384
click at [131, 22] on button "Filtrer" at bounding box center [130, 29] width 51 height 21
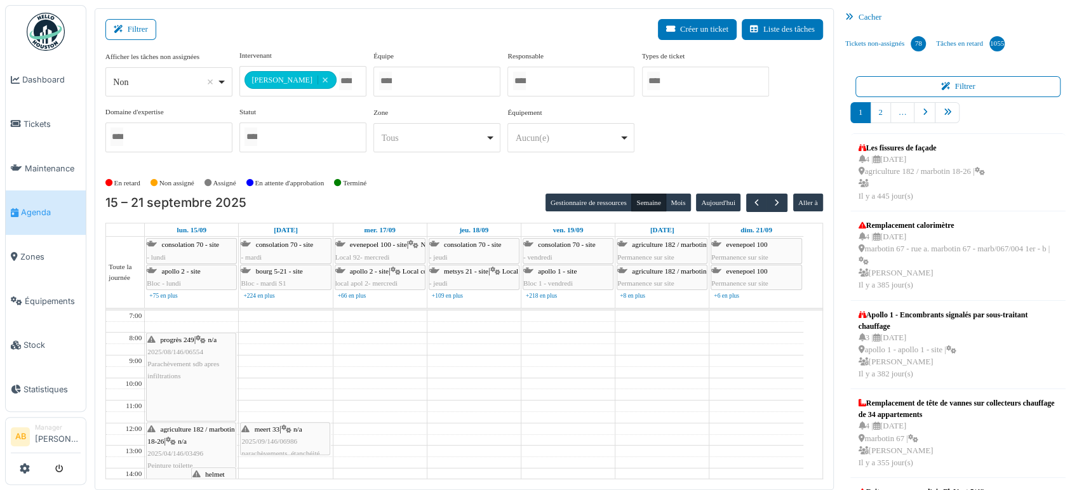
click at [248, 355] on td at bounding box center [474, 360] width 658 height 11
click at [140, 32] on button "Filtrer" at bounding box center [130, 29] width 51 height 21
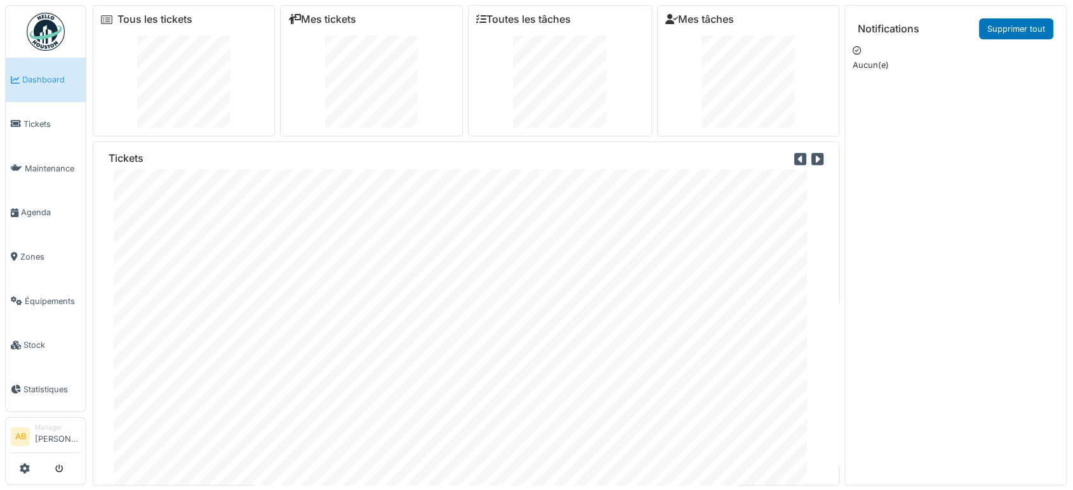
click at [321, 29] on div "Mes tickets" at bounding box center [371, 70] width 182 height 131
click at [317, 16] on link "Mes tickets" at bounding box center [322, 19] width 68 height 12
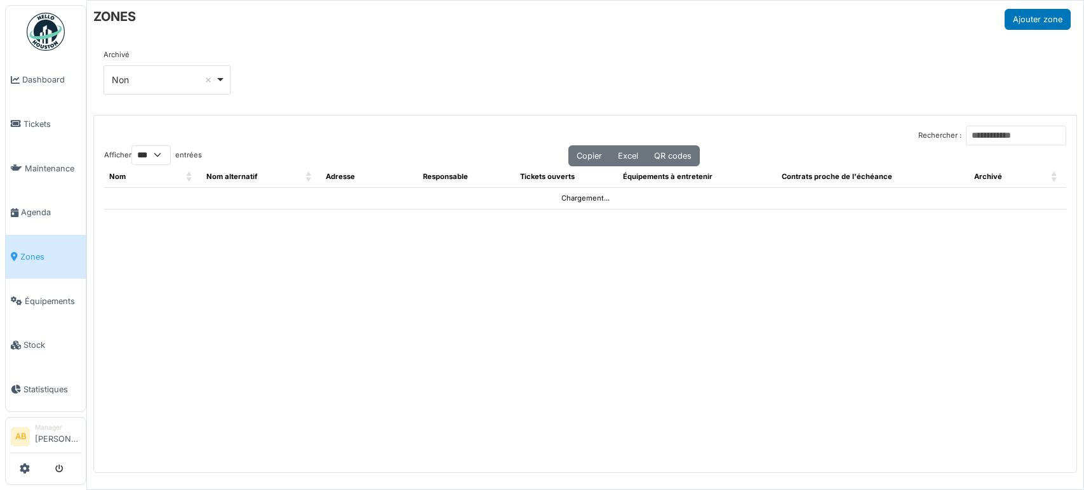
select select "***"
click at [1001, 142] on input "Rechercher :" at bounding box center [1016, 136] width 100 height 20
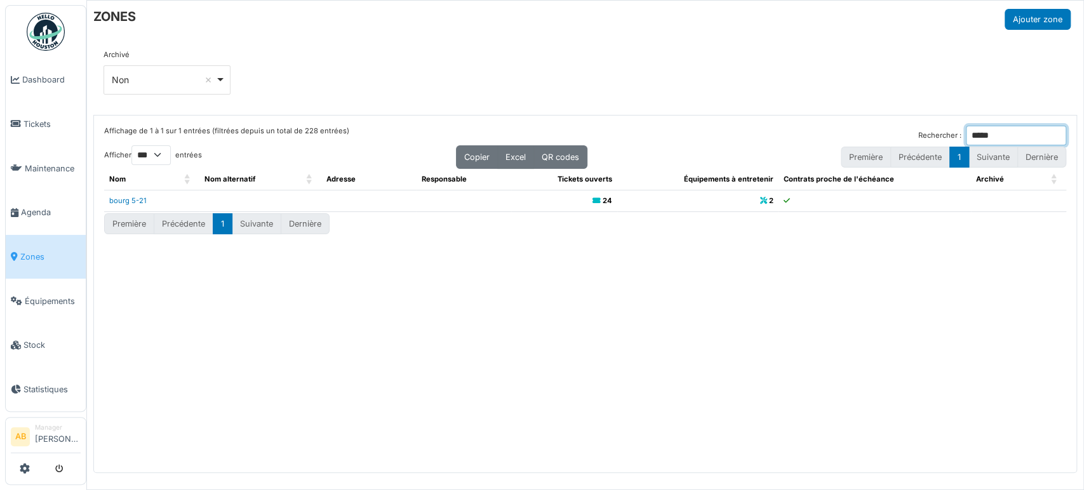
type input "*****"
click at [130, 201] on link "bourg 5-21" at bounding box center [127, 200] width 37 height 9
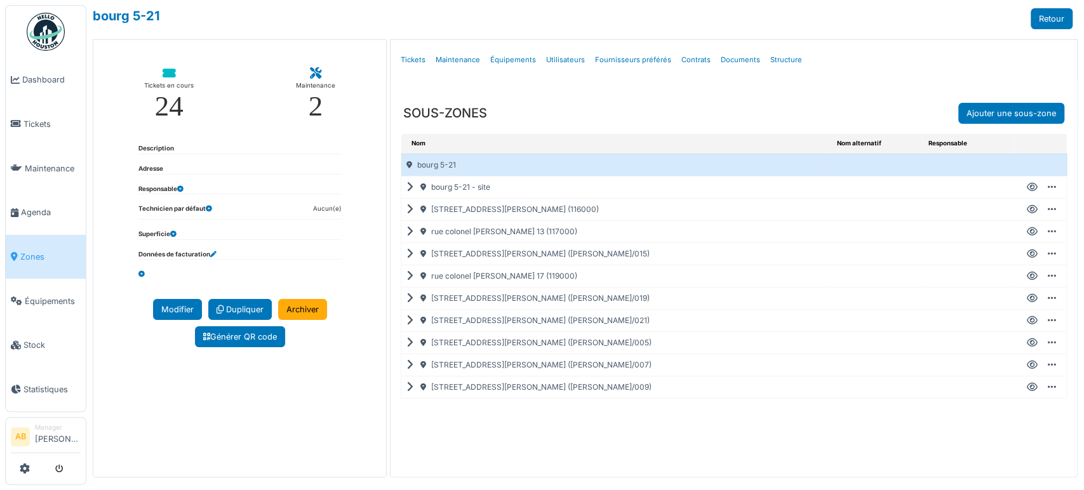
click at [407, 254] on icon at bounding box center [412, 254] width 12 height 1
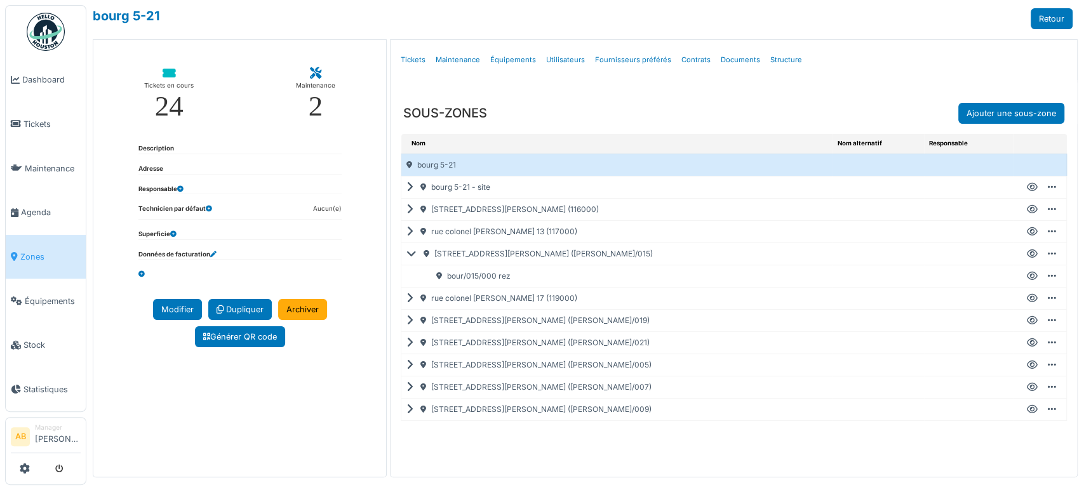
click at [1027, 276] on icon at bounding box center [1032, 276] width 11 height 1
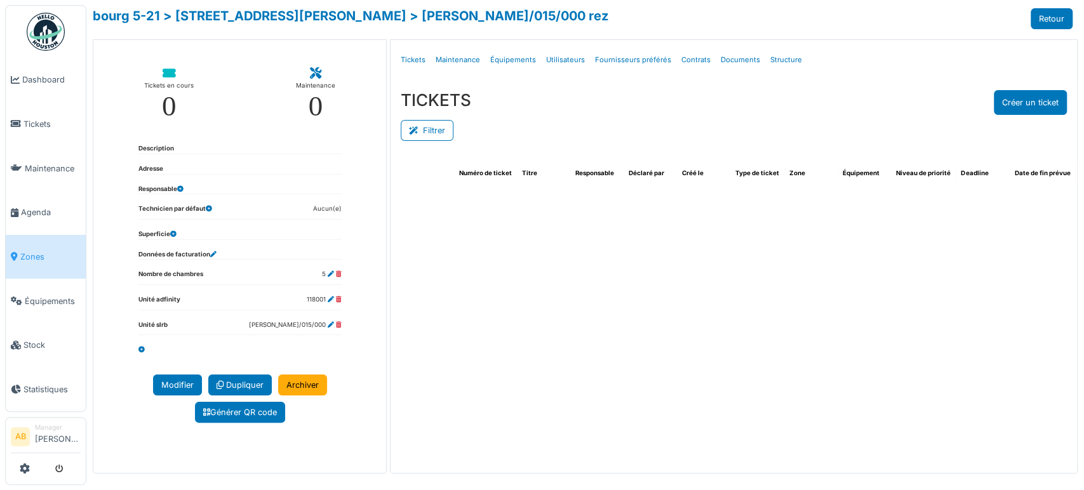
select select "***"
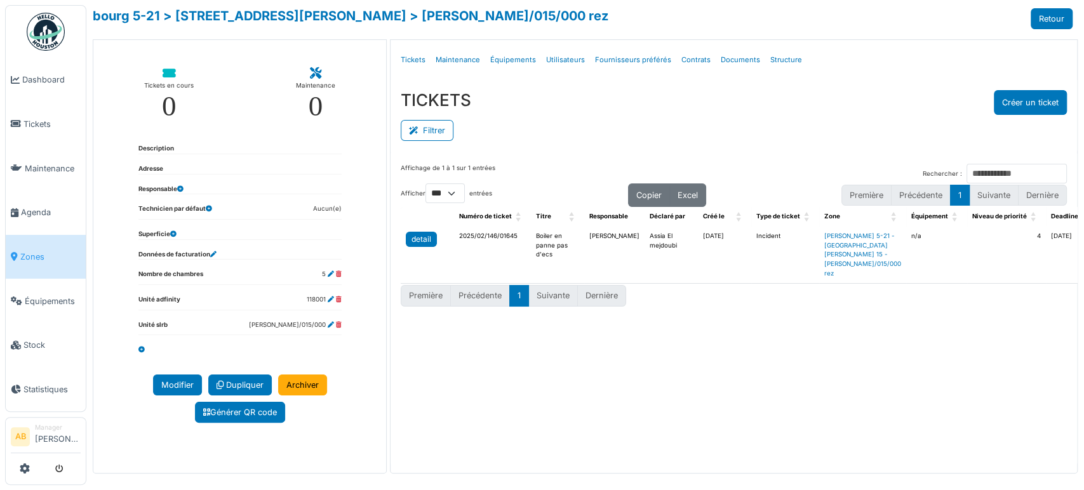
click at [413, 237] on div "detail" at bounding box center [421, 239] width 20 height 11
drag, startPoint x: 438, startPoint y: 14, endPoint x: 324, endPoint y: 21, distance: 113.9
click at [324, 21] on div "[PERSON_NAME] 5-21 > [STREET_ADDRESS][PERSON_NAME] > [PERSON_NAME]/015/000 rez …" at bounding box center [583, 18] width 980 height 21
click at [439, 25] on div "[PERSON_NAME] 5-21 > [STREET_ADDRESS][PERSON_NAME] > [PERSON_NAME]/015/000 rez …" at bounding box center [583, 18] width 980 height 21
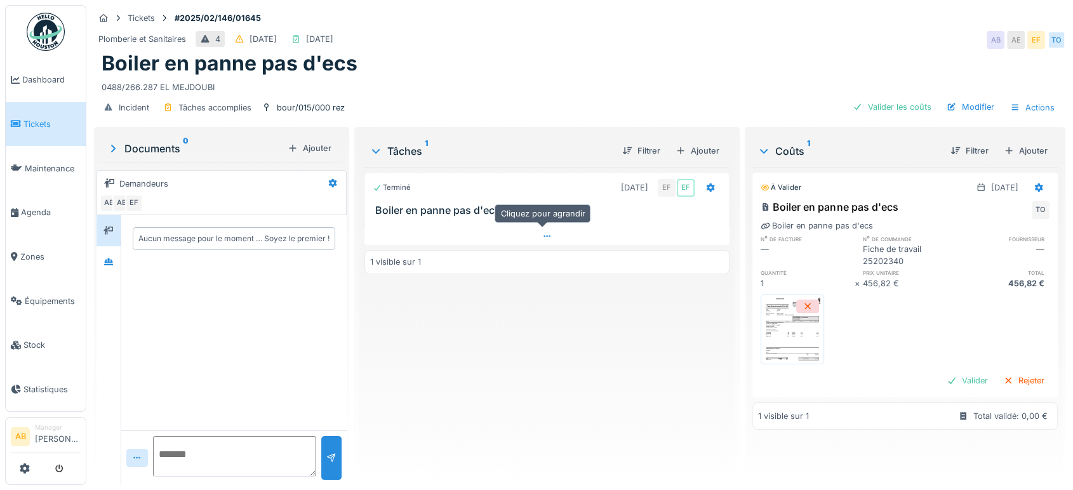
click at [497, 237] on div at bounding box center [546, 236] width 365 height 18
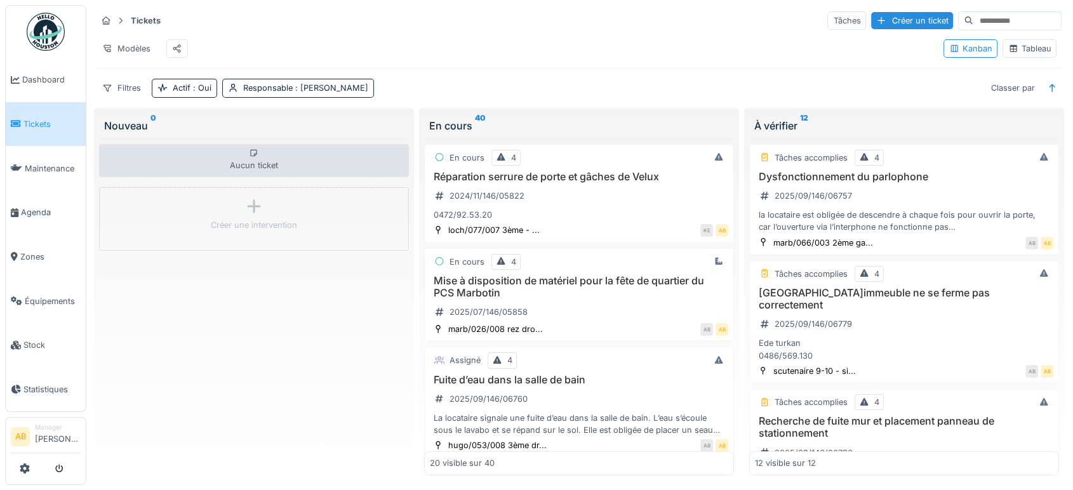
click at [50, 32] on img at bounding box center [46, 32] width 38 height 38
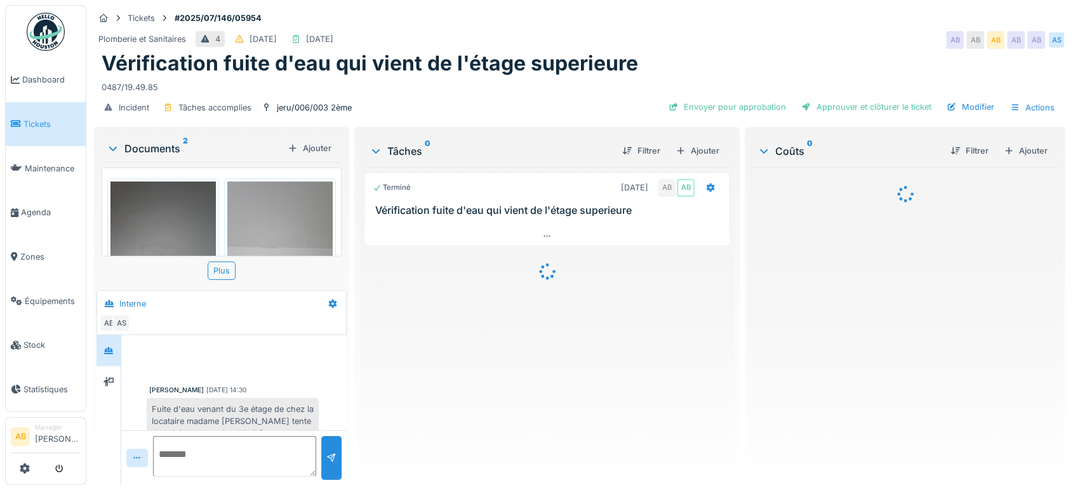
scroll to position [336, 0]
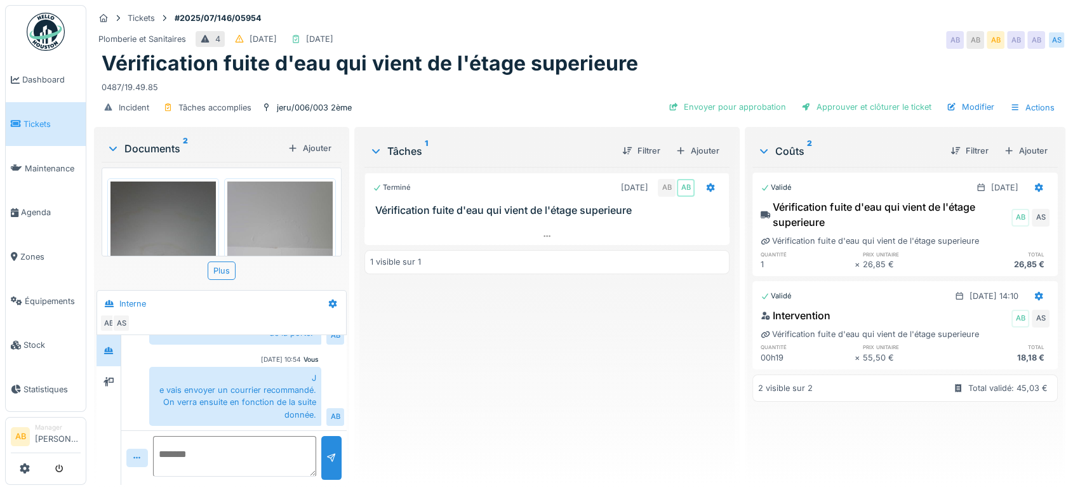
click at [142, 154] on div "Documents 2" at bounding box center [195, 148] width 176 height 15
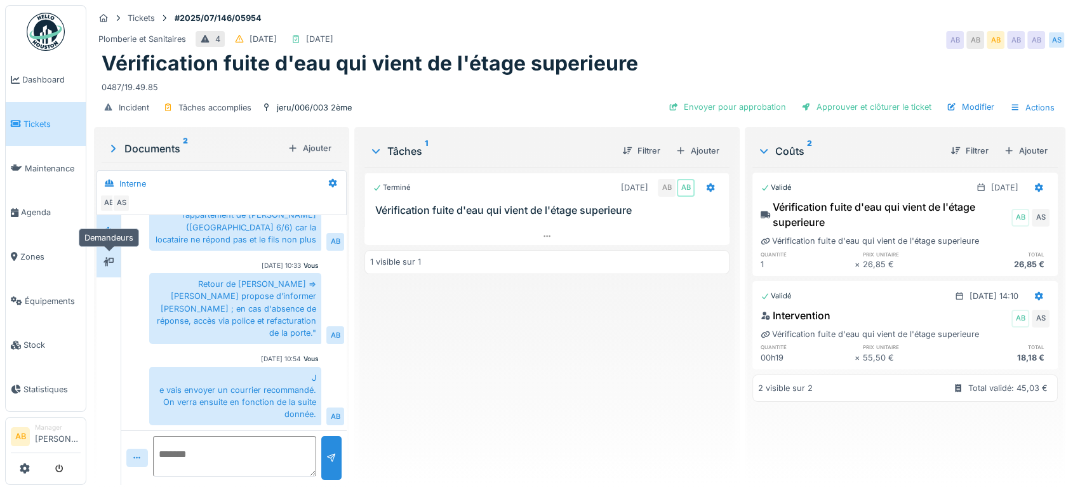
click at [110, 268] on div at bounding box center [108, 262] width 19 height 16
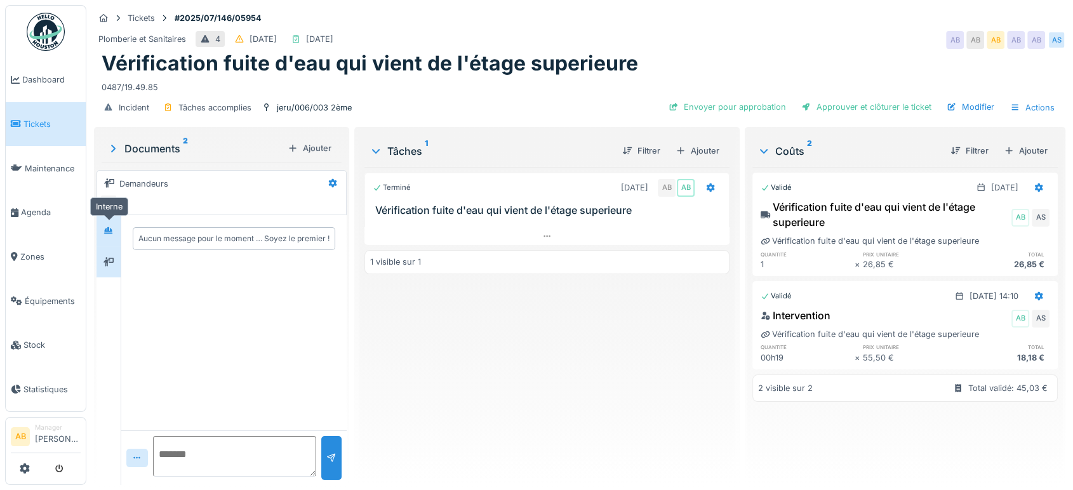
click at [114, 231] on icon at bounding box center [109, 231] width 10 height 8
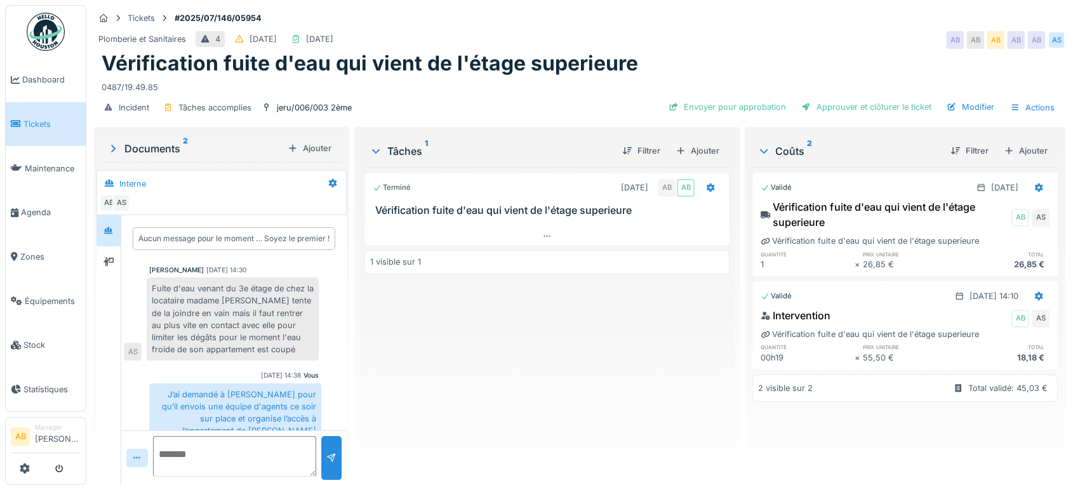
click at [36, 14] on img at bounding box center [46, 32] width 38 height 38
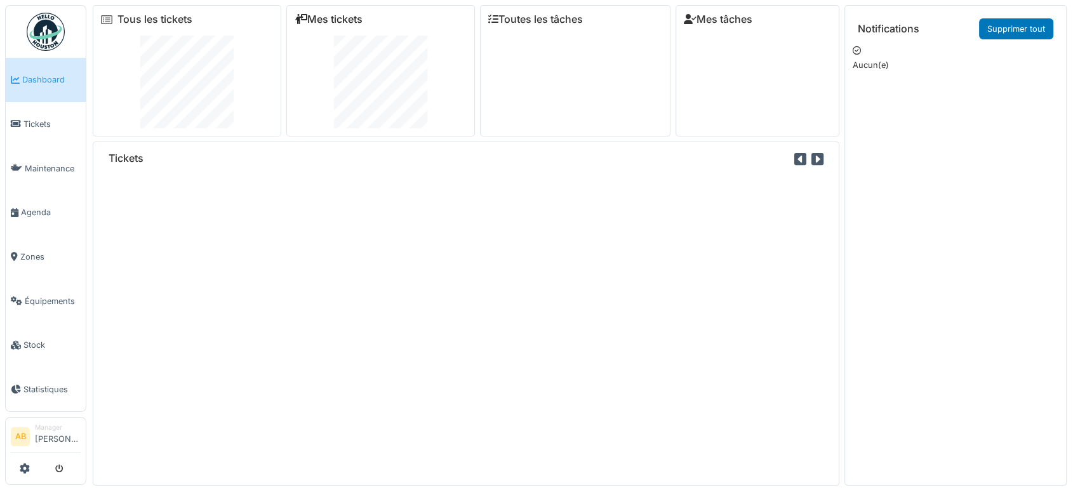
click at [356, 21] on link "Mes tickets" at bounding box center [329, 19] width 68 height 12
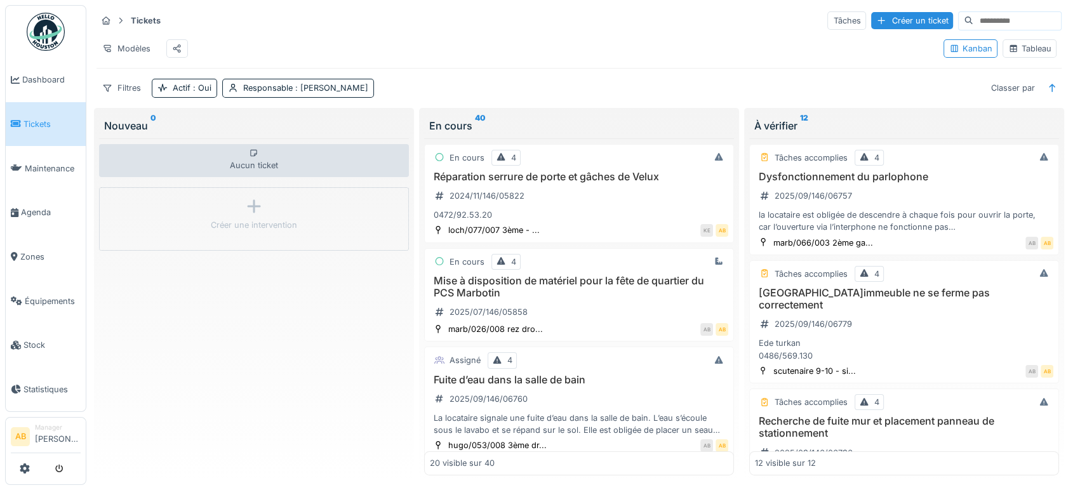
click at [1022, 51] on div "Tableau" at bounding box center [1029, 49] width 43 height 12
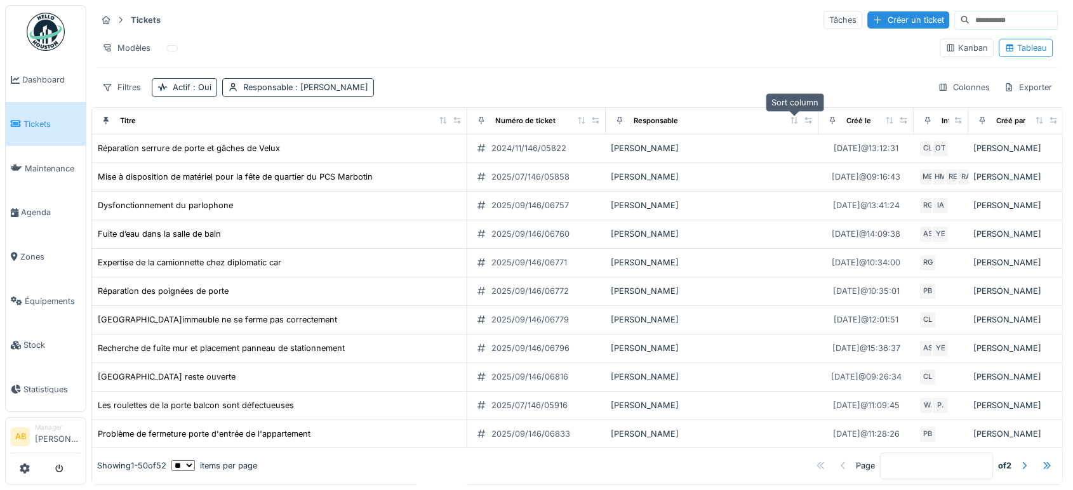
click at [794, 117] on icon at bounding box center [794, 120] width 7 height 7
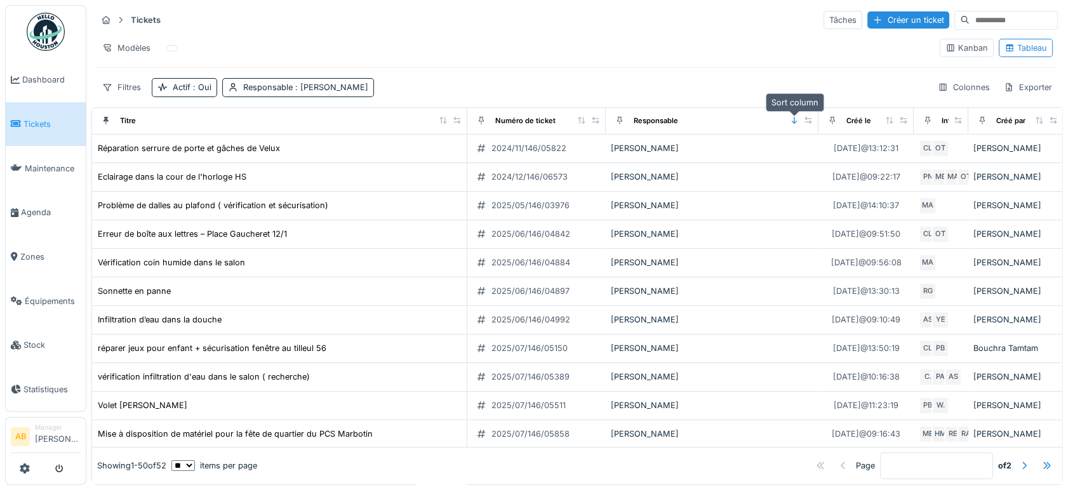
click at [790, 116] on div at bounding box center [794, 121] width 9 height 11
click at [892, 117] on icon at bounding box center [889, 120] width 9 height 7
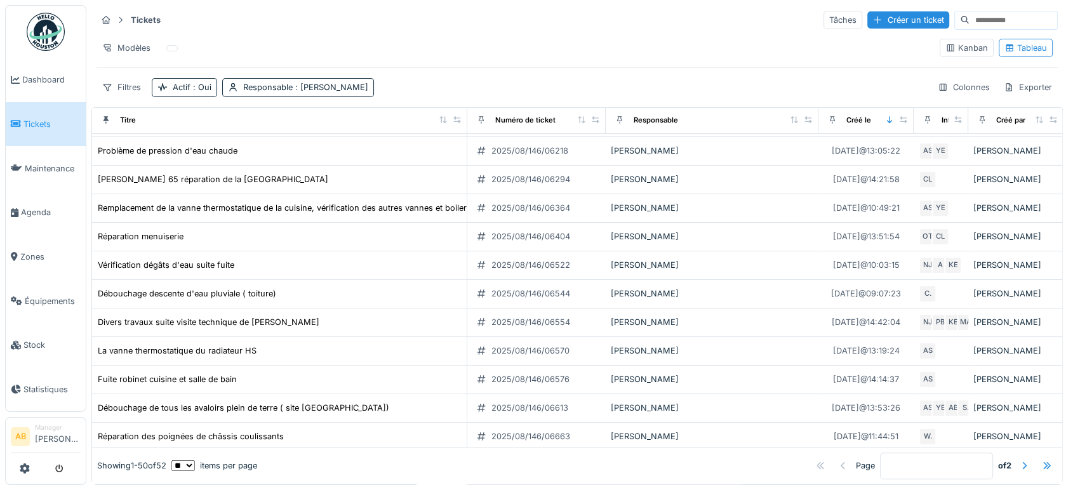
scroll to position [1133, 0]
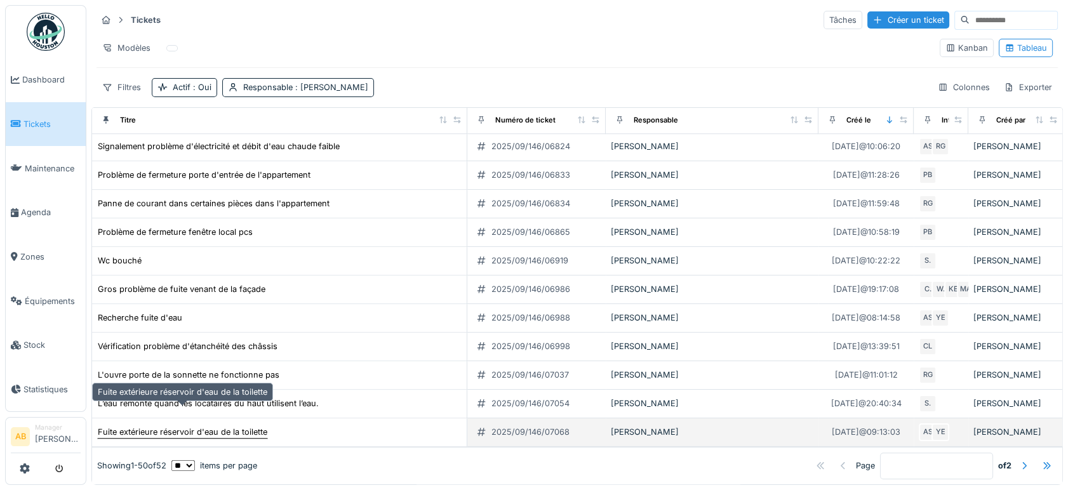
click at [225, 426] on div "Fuite extérieure réservoir d'eau de la toilette" at bounding box center [183, 432] width 170 height 12
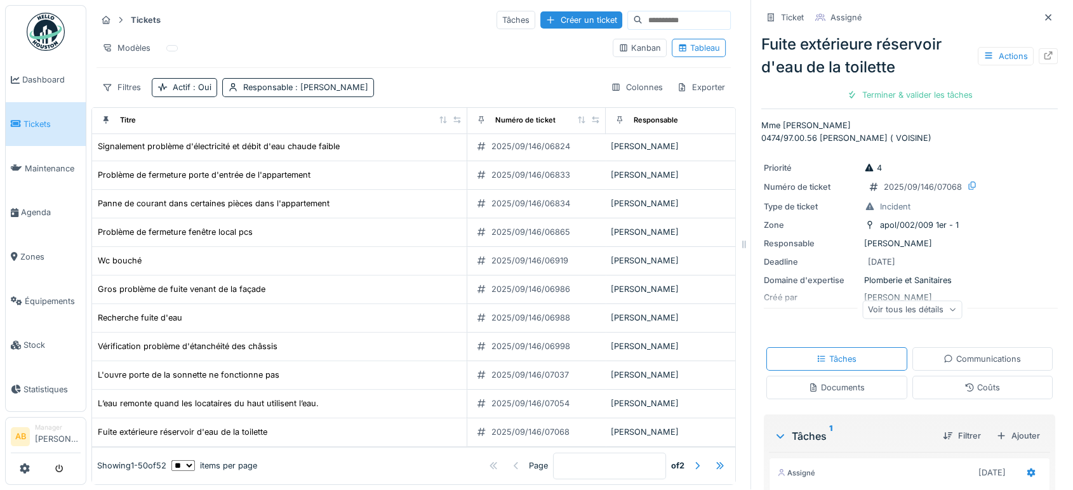
drag, startPoint x: 1024, startPoint y: 46, endPoint x: 801, endPoint y: -78, distance: 255.0
click at [801, 0] on html "Dashboard Tickets Maintenance Agenda Zones Équipements Stock Statistiques AB Ma…" at bounding box center [536, 244] width 1073 height 490
click at [1039, 50] on div at bounding box center [1048, 56] width 19 height 16
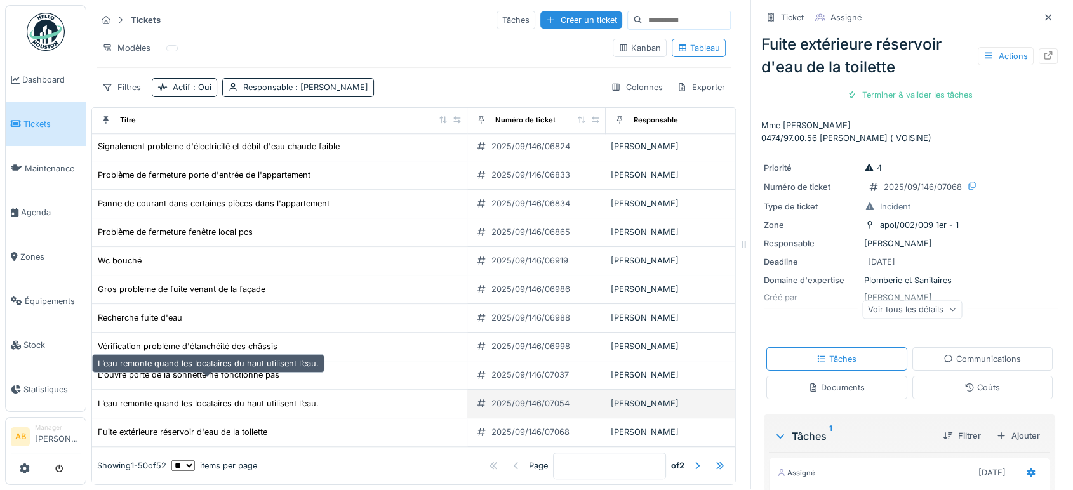
click at [247, 390] on td "L’eau remonte quand les locataires du haut utilisent l’eau." at bounding box center [279, 404] width 375 height 29
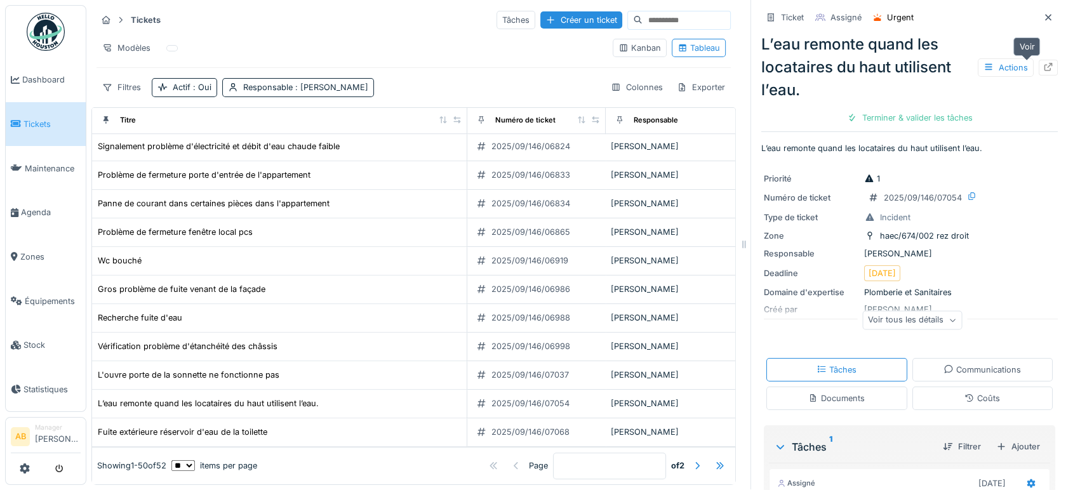
click at [1043, 62] on div at bounding box center [1048, 68] width 10 height 12
click at [1025, 28] on div "L’eau remonte quand les locataires du haut utilisent l’eau. Actions Terminer & …" at bounding box center [909, 78] width 297 height 101
click at [1043, 11] on div at bounding box center [1048, 17] width 10 height 12
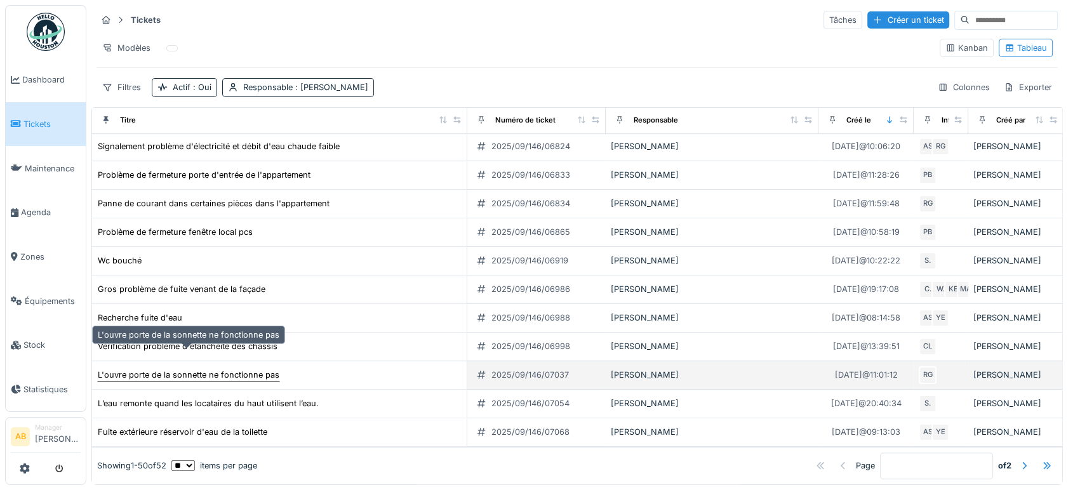
click at [198, 369] on div "L'ouvre porte de la sonnette ne fonctionne pas" at bounding box center [189, 375] width 182 height 12
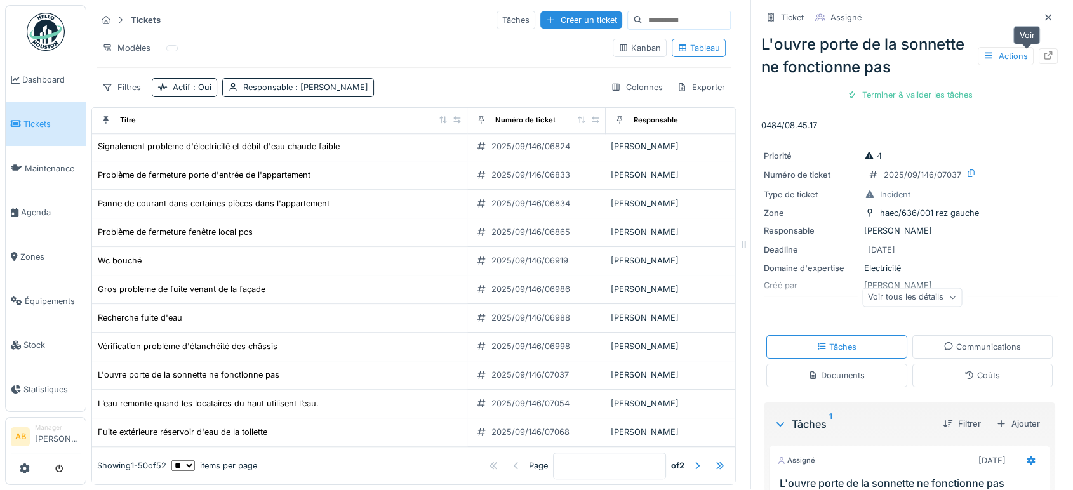
click at [1043, 51] on icon at bounding box center [1048, 55] width 10 height 8
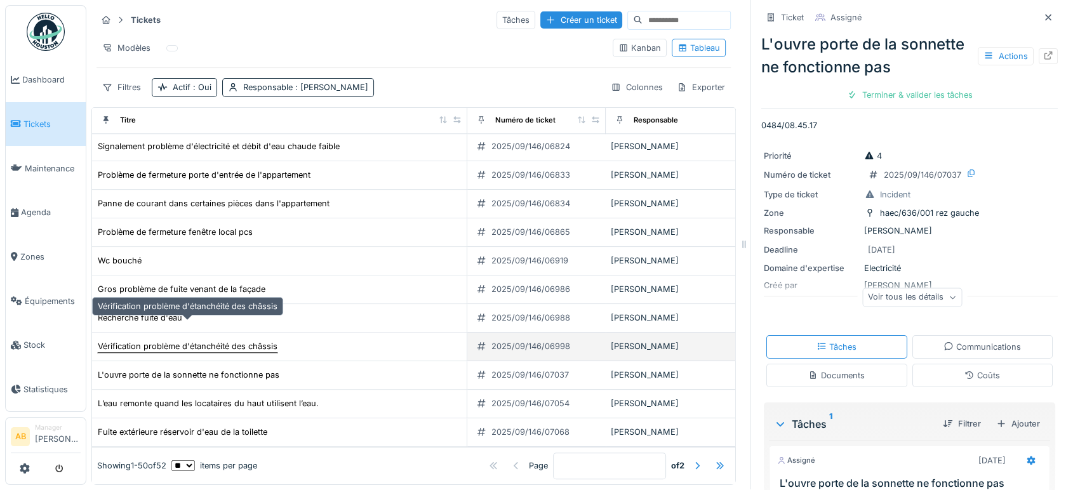
click at [218, 340] on div "Vérification problème d'étanchéité des châssis" at bounding box center [188, 346] width 180 height 12
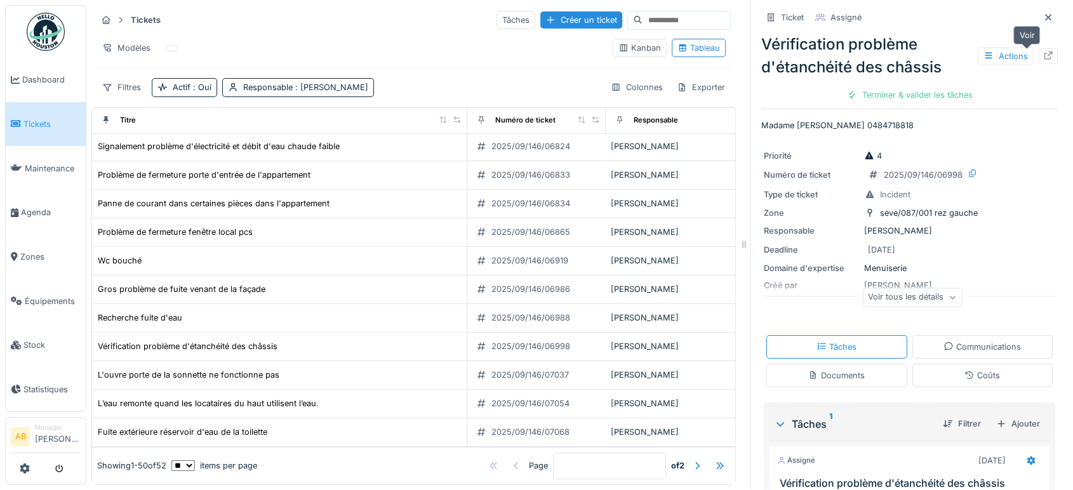
click at [1043, 51] on icon at bounding box center [1048, 55] width 10 height 8
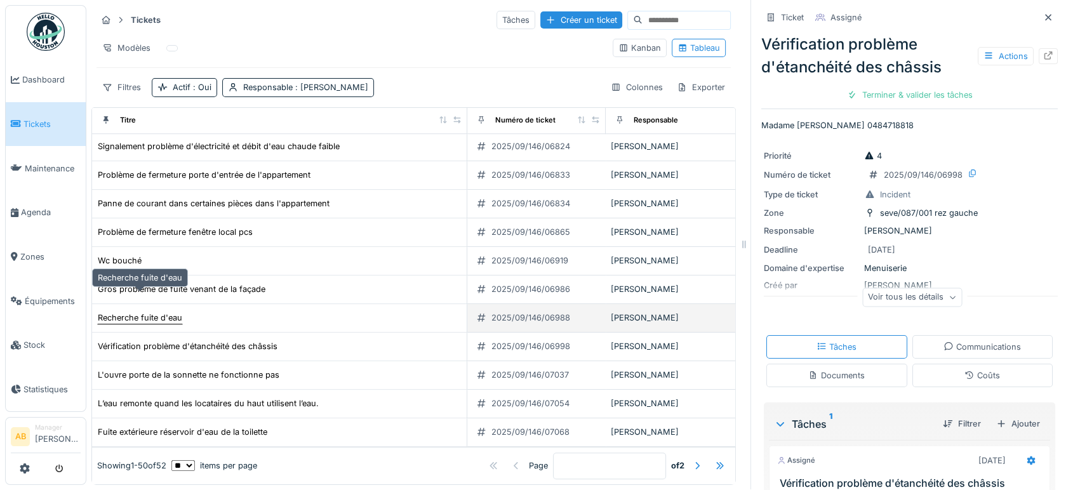
click at [151, 312] on div "Recherche fuite d'eau" at bounding box center [140, 318] width 84 height 12
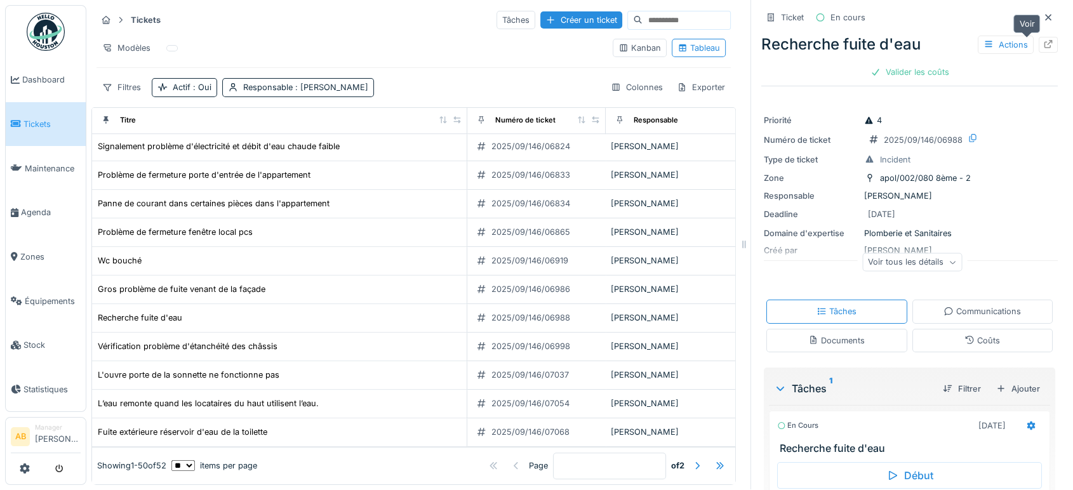
click at [1043, 40] on icon at bounding box center [1048, 44] width 10 height 8
click at [1043, 13] on icon at bounding box center [1048, 17] width 10 height 8
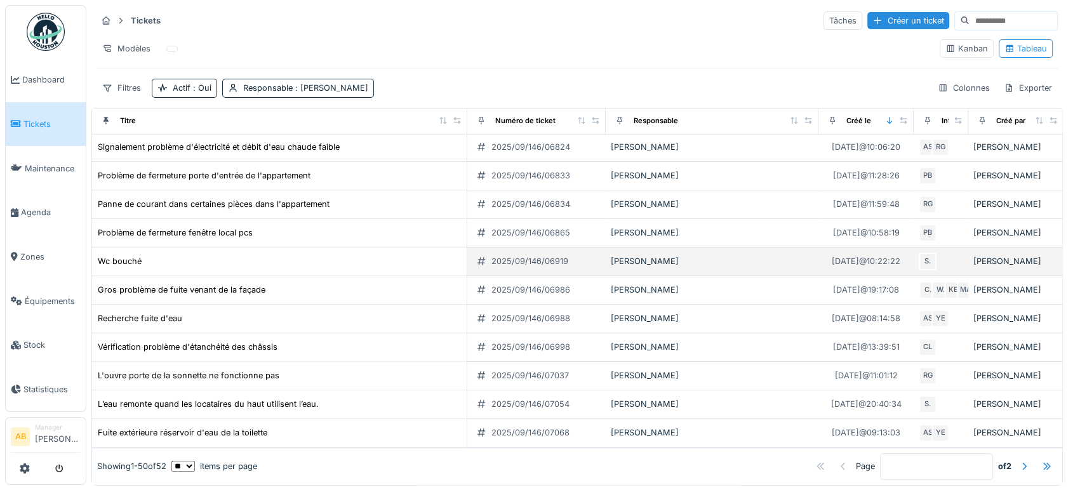
scroll to position [11, 0]
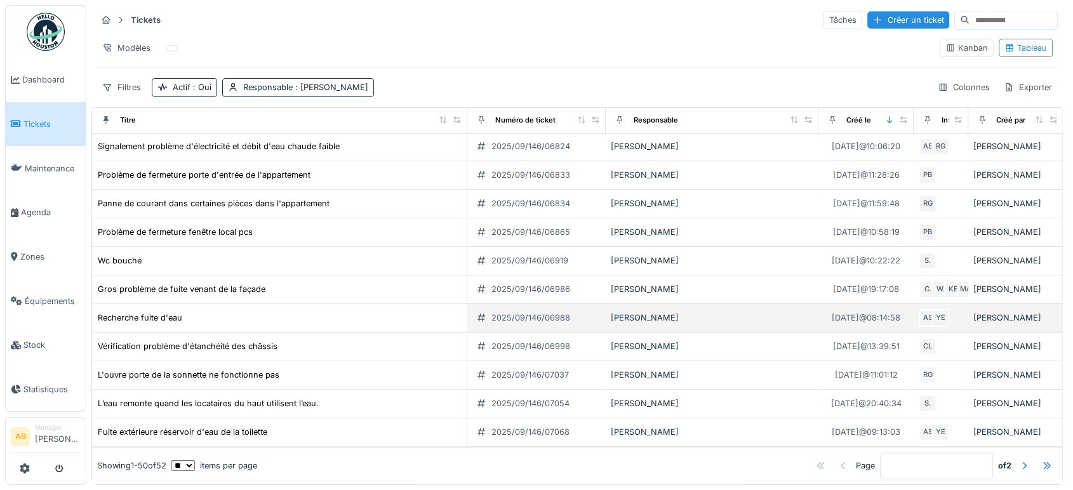
click at [157, 304] on td "Recherche fuite d'eau" at bounding box center [279, 318] width 375 height 29
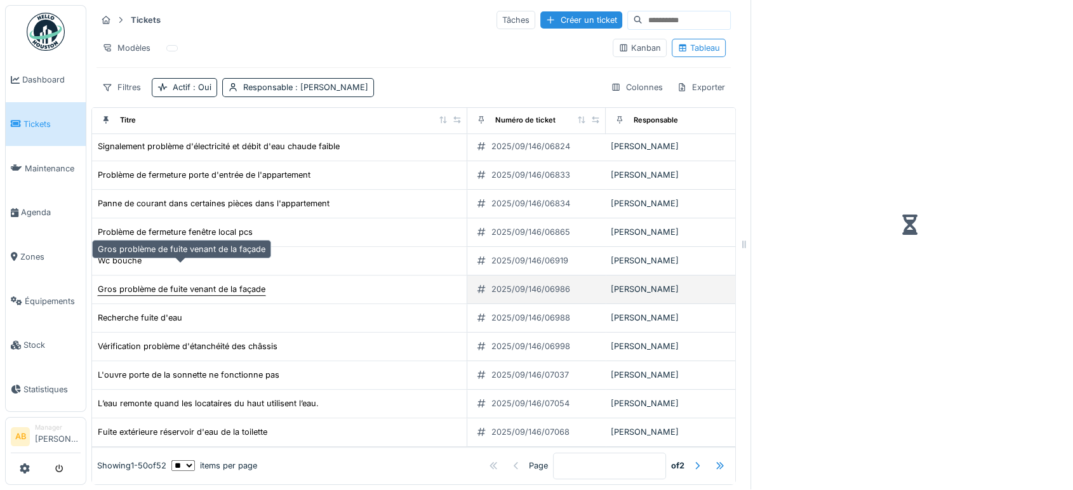
click at [167, 283] on div "Gros problème de fuite venant de la façade" at bounding box center [182, 289] width 168 height 12
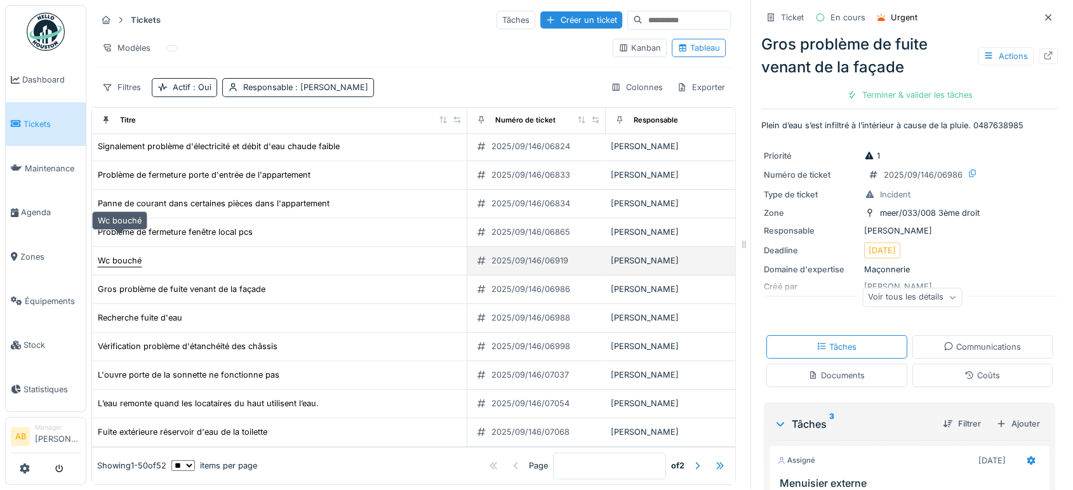
click at [130, 255] on div "Wc bouché" at bounding box center [120, 261] width 44 height 12
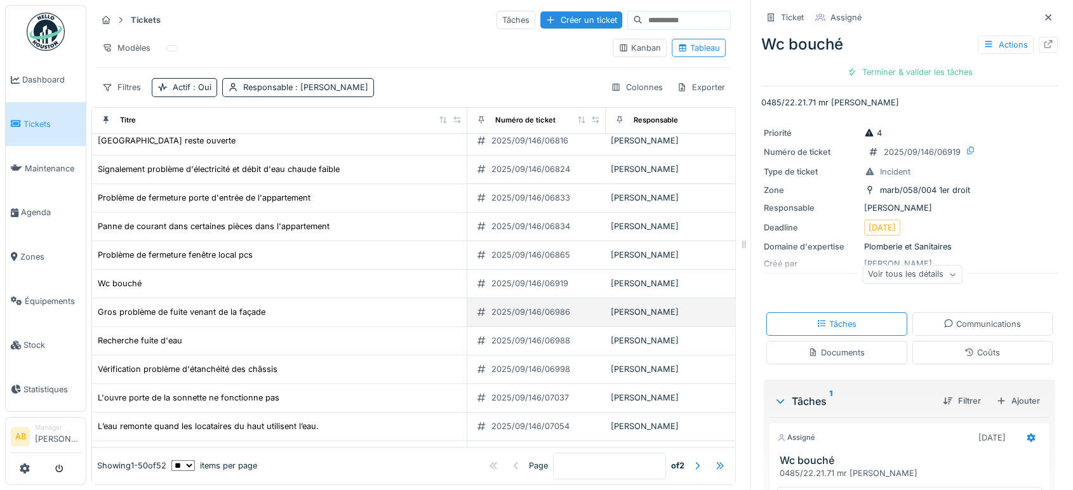
scroll to position [1091, 0]
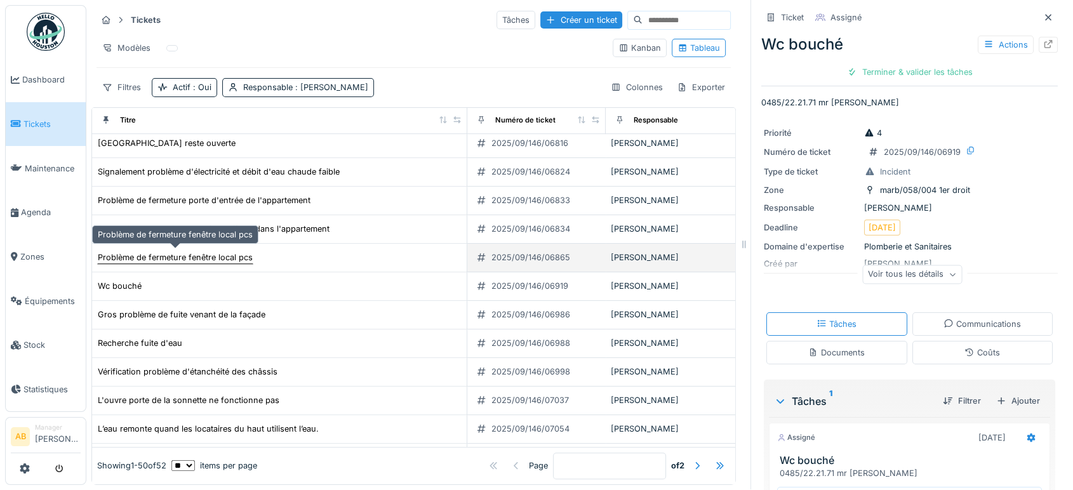
click at [218, 251] on div "Problème de fermeture fenêtre local pcs" at bounding box center [175, 257] width 155 height 12
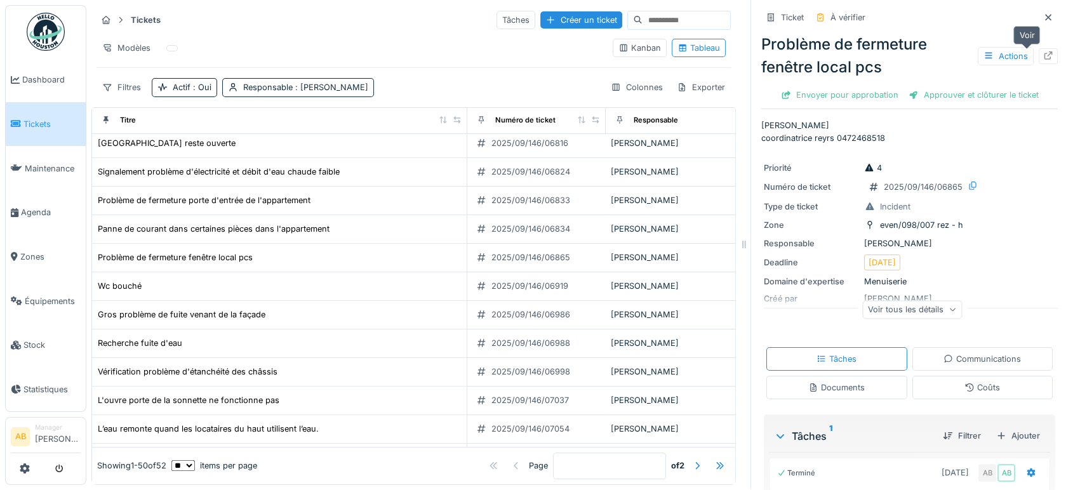
click at [1043, 51] on icon at bounding box center [1048, 55] width 10 height 8
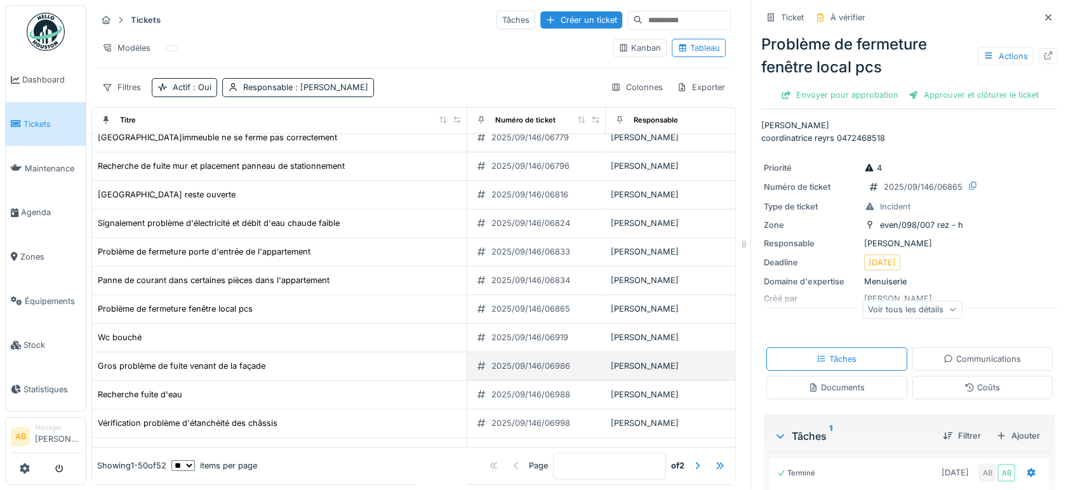
scroll to position [1028, 0]
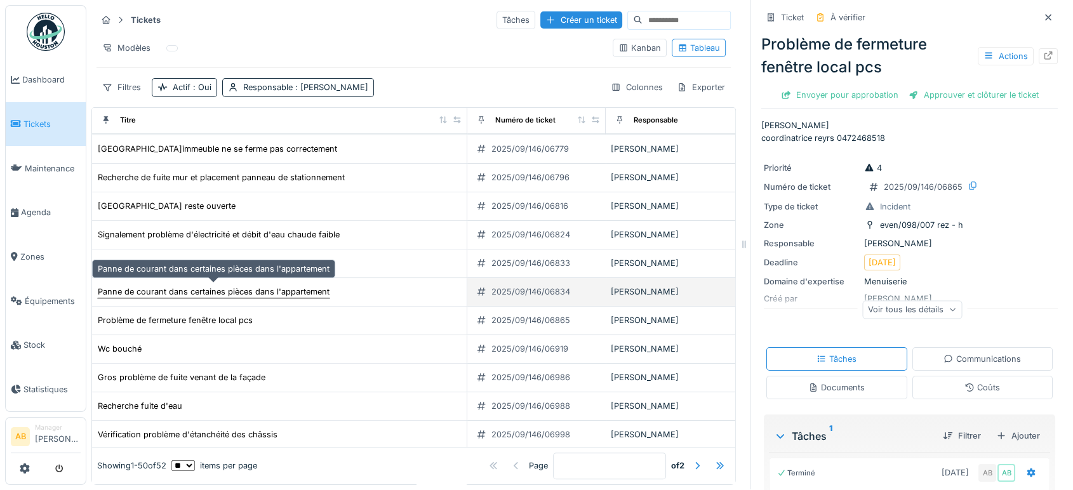
click at [253, 286] on div "Panne de courant dans certaines pièces dans l'appartement" at bounding box center [214, 292] width 232 height 12
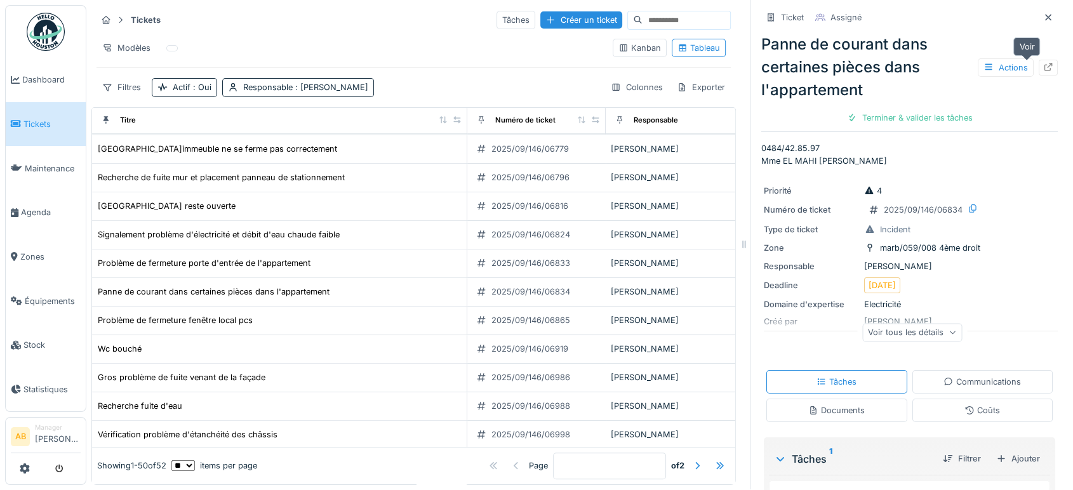
click at [1043, 63] on icon at bounding box center [1048, 67] width 10 height 8
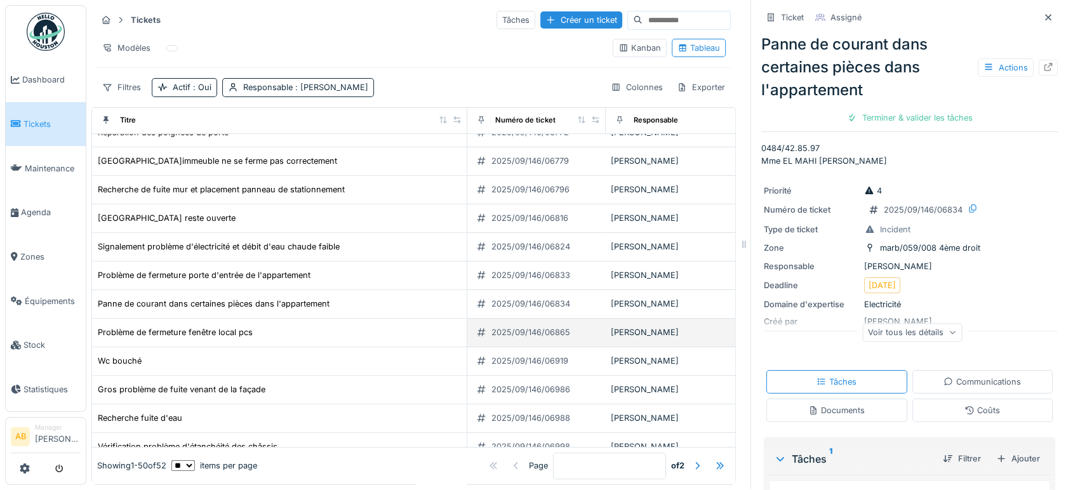
scroll to position [1015, 0]
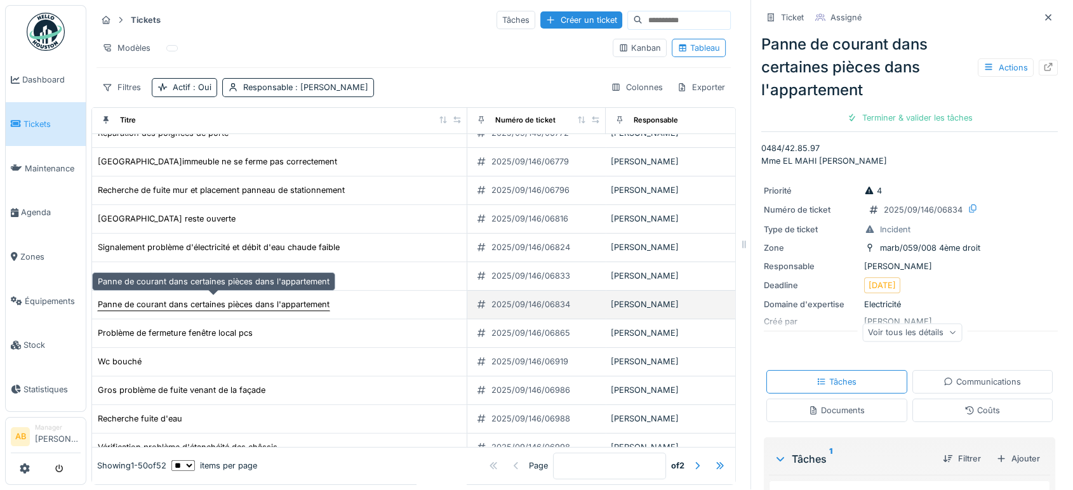
click at [272, 298] on div "Panne de courant dans certaines pièces dans l'appartement" at bounding box center [213, 304] width 233 height 13
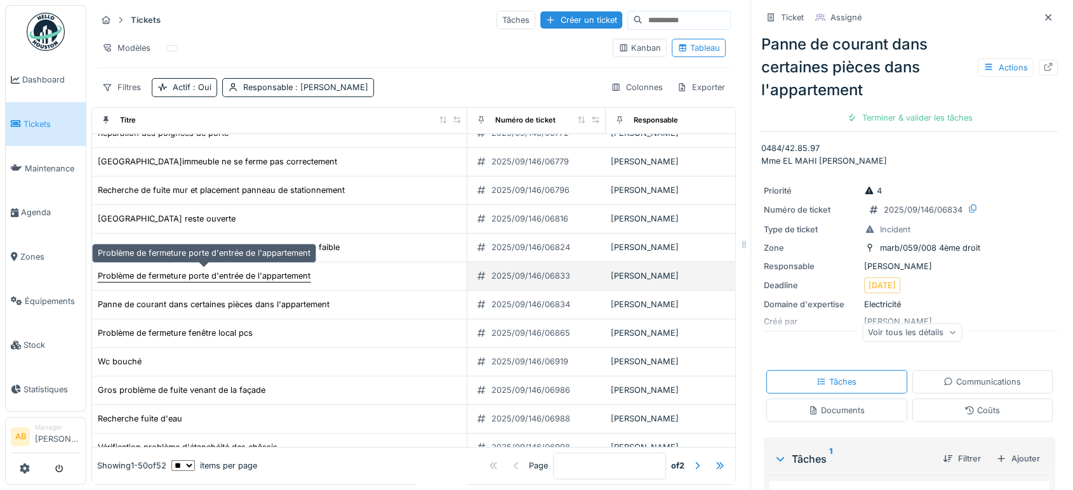
click at [281, 270] on div "Problème de fermeture porte d'entrée de l'appartement" at bounding box center [204, 276] width 213 height 12
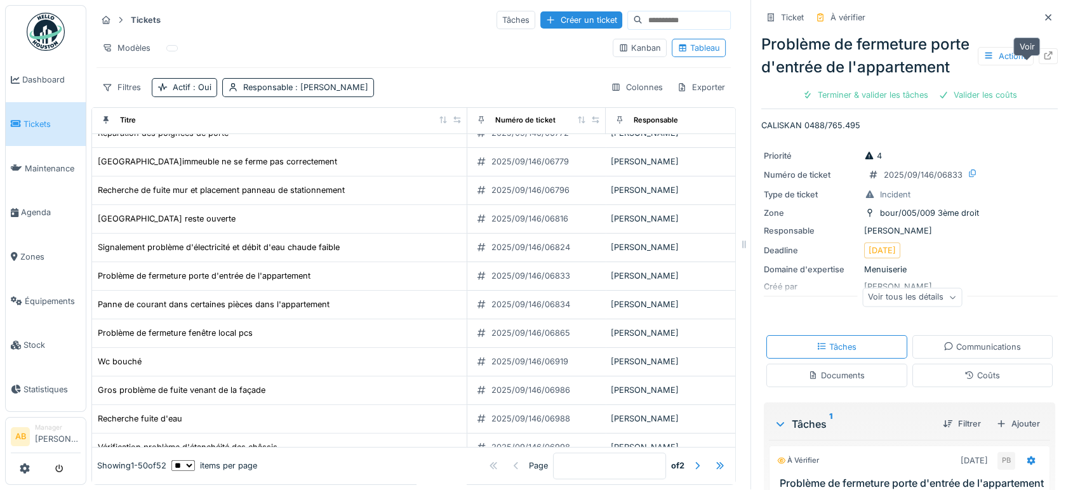
click at [1039, 57] on div at bounding box center [1048, 56] width 19 height 16
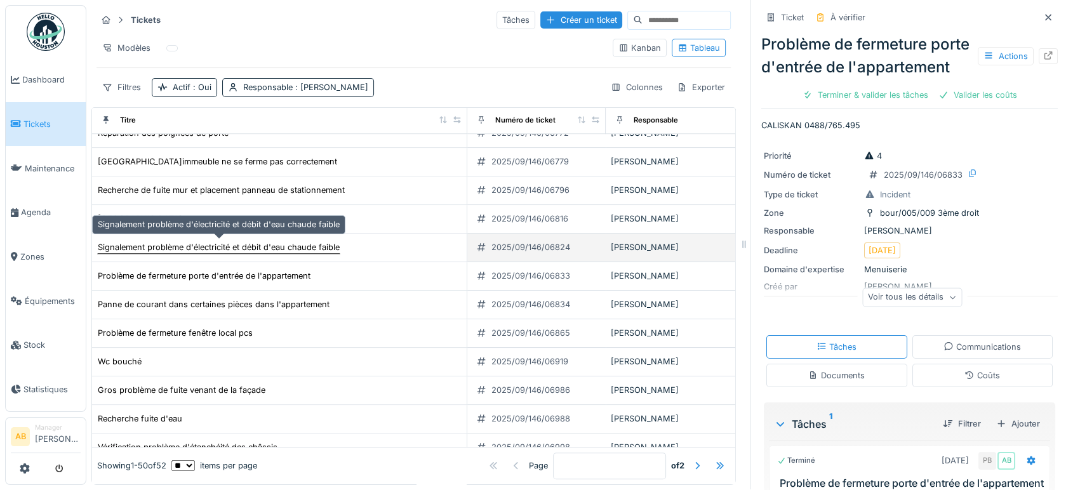
click at [266, 241] on div "Signalement problème d'électricité et débit d'eau chaude faible" at bounding box center [219, 247] width 242 height 12
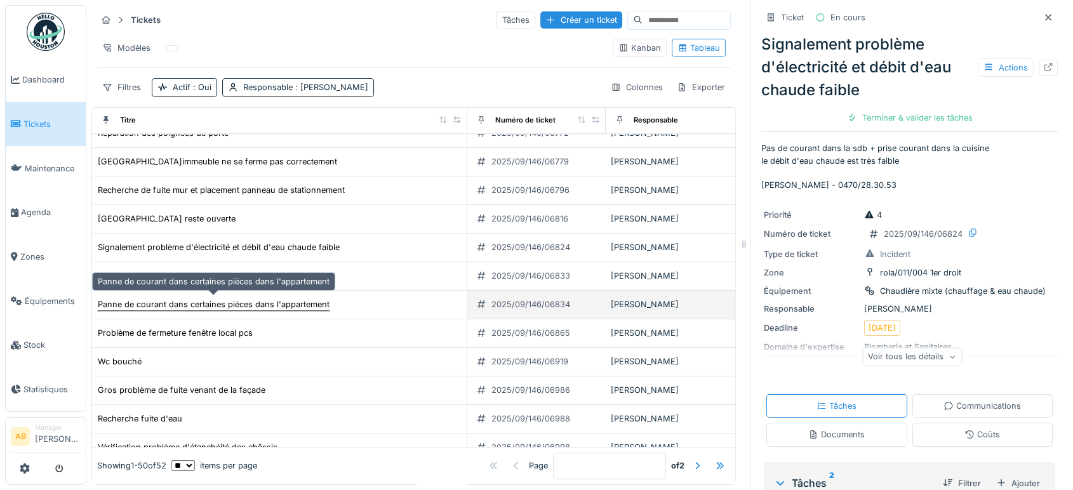
click at [310, 298] on div "Panne de courant dans certaines pièces dans l'appartement" at bounding box center [214, 304] width 232 height 12
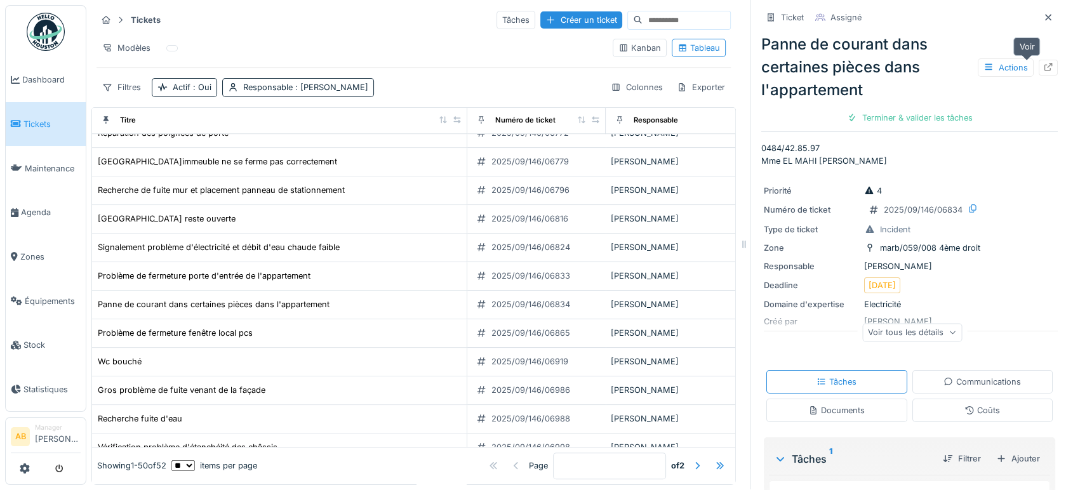
click at [1043, 63] on icon at bounding box center [1048, 67] width 10 height 8
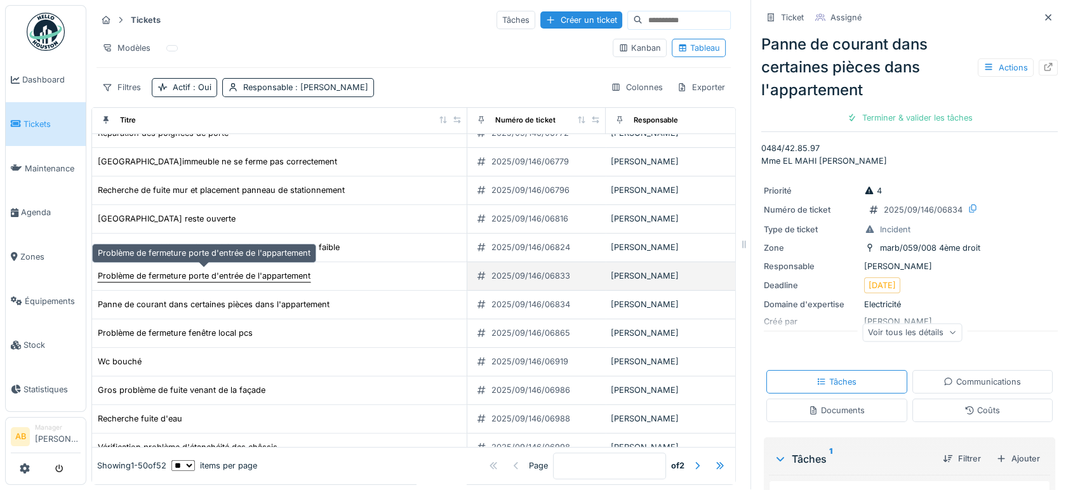
click at [252, 270] on div "Problème de fermeture porte d'entrée de l'appartement" at bounding box center [204, 276] width 213 height 12
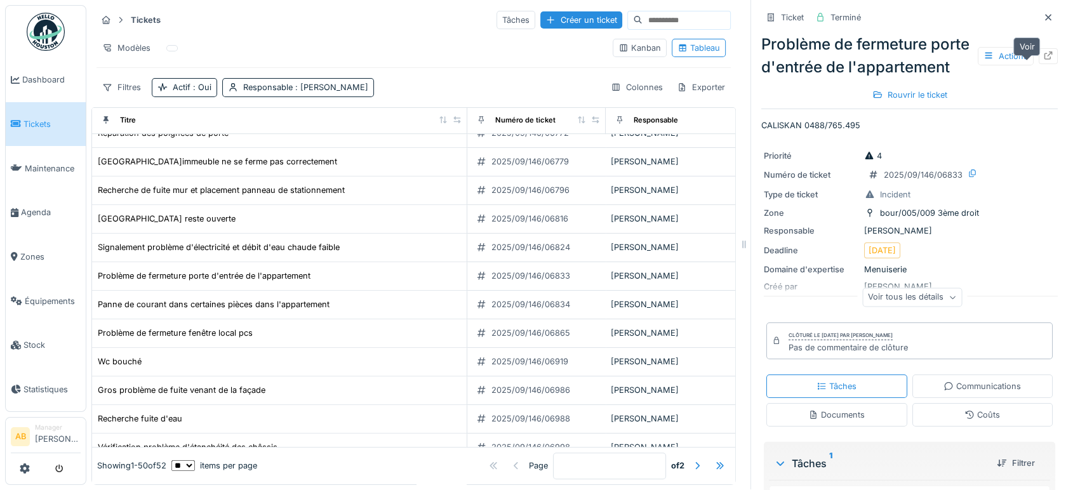
click at [1043, 52] on icon at bounding box center [1048, 55] width 10 height 8
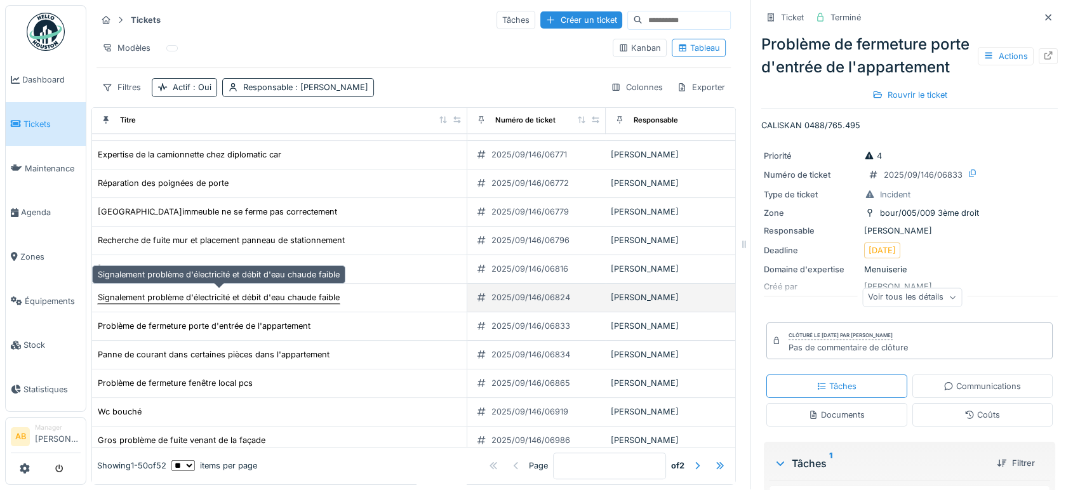
click at [283, 291] on div "Signalement problème d'électricité et débit d'eau chaude faible" at bounding box center [219, 297] width 242 height 12
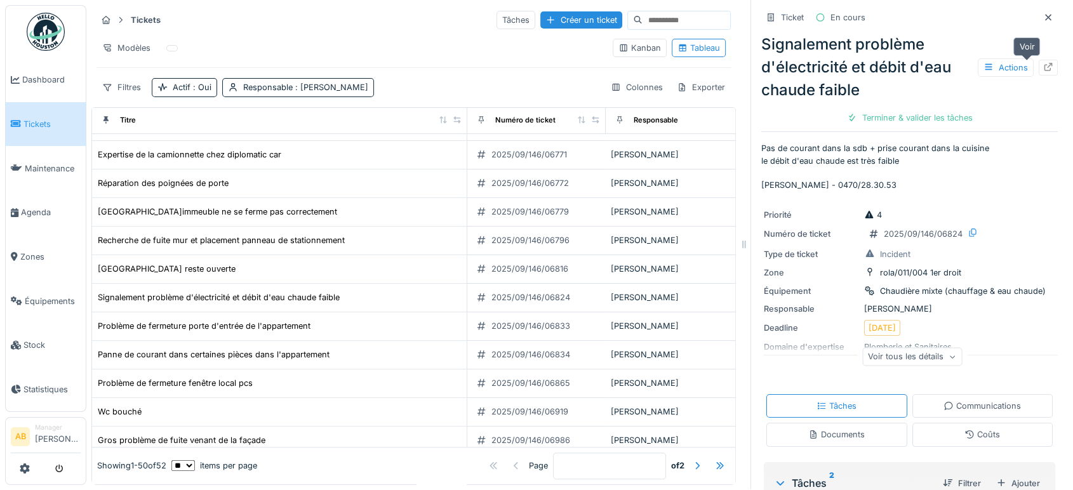
click at [1039, 60] on div at bounding box center [1048, 68] width 19 height 16
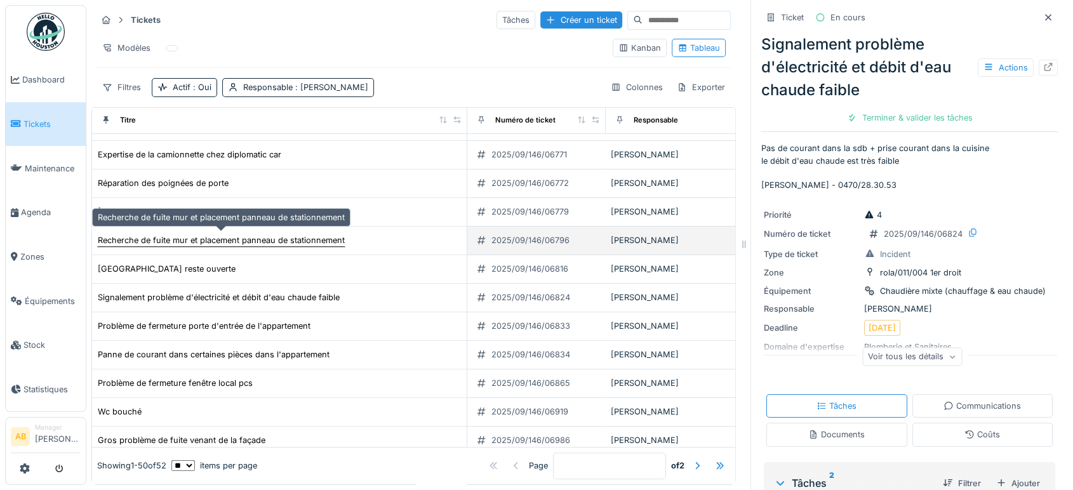
click at [263, 234] on div "Recherche de fuite mur et placement panneau de stationnement" at bounding box center [221, 240] width 247 height 12
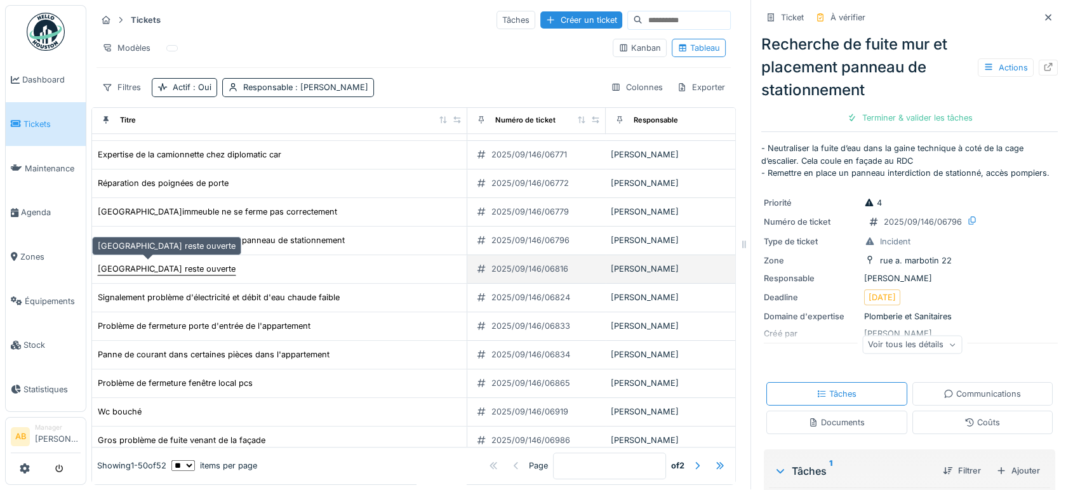
click at [136, 263] on div "[GEOGRAPHIC_DATA] reste ouverte" at bounding box center [167, 269] width 138 height 12
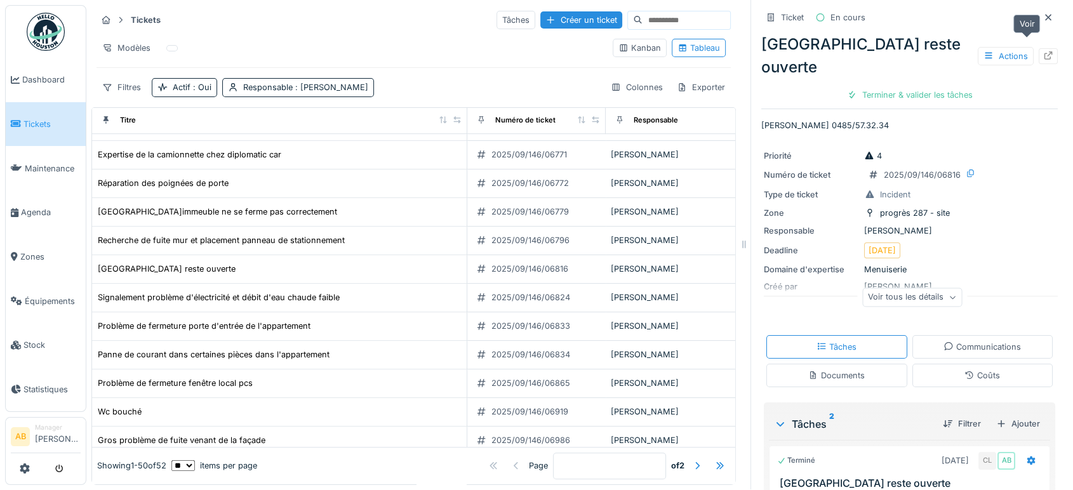
click at [1039, 48] on div at bounding box center [1048, 56] width 19 height 16
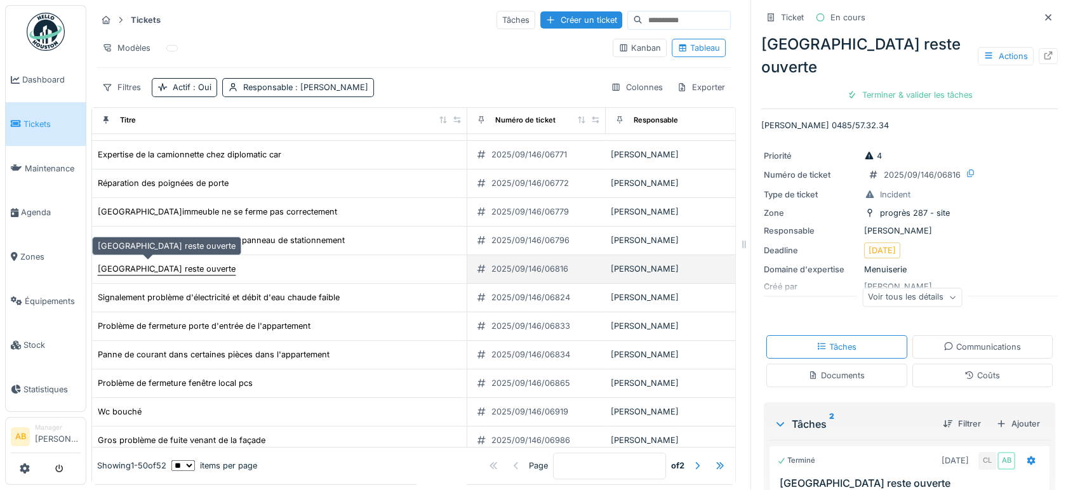
click at [179, 263] on div "[GEOGRAPHIC_DATA] reste ouverte" at bounding box center [167, 269] width 138 height 12
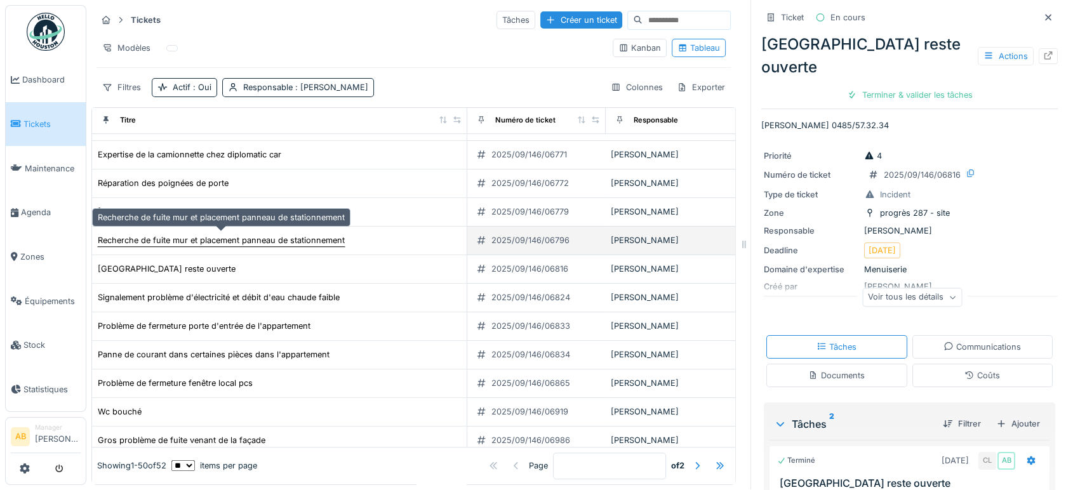
click at [302, 234] on div "Recherche de fuite mur et placement panneau de stationnement" at bounding box center [221, 240] width 247 height 12
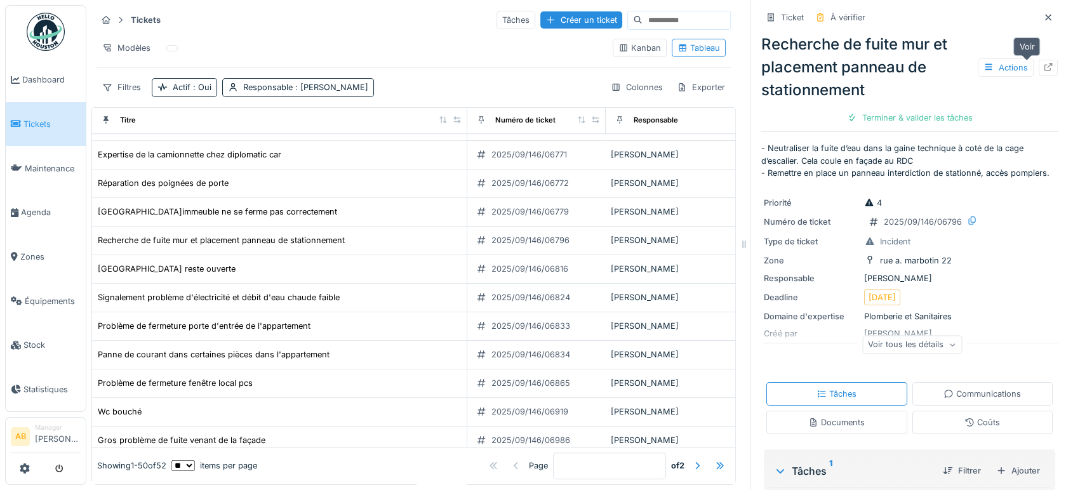
click at [1039, 60] on div at bounding box center [1048, 68] width 19 height 16
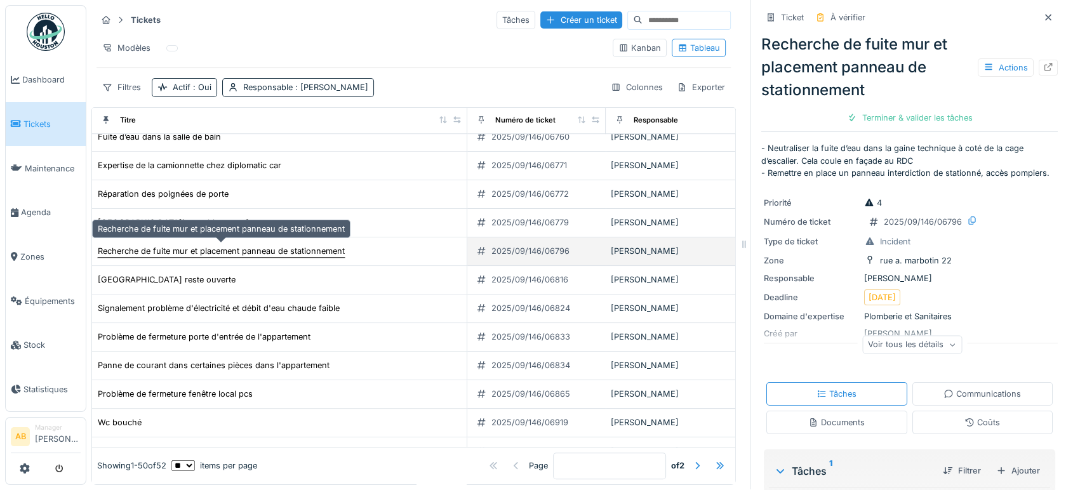
click at [238, 245] on div "Recherche de fuite mur et placement panneau de stationnement" at bounding box center [221, 251] width 247 height 12
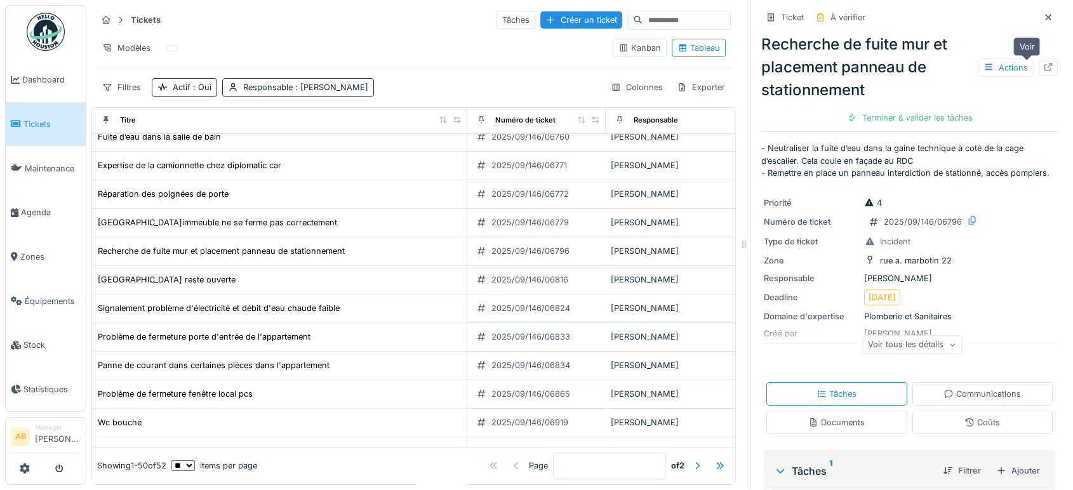
click at [1039, 60] on div at bounding box center [1048, 68] width 19 height 16
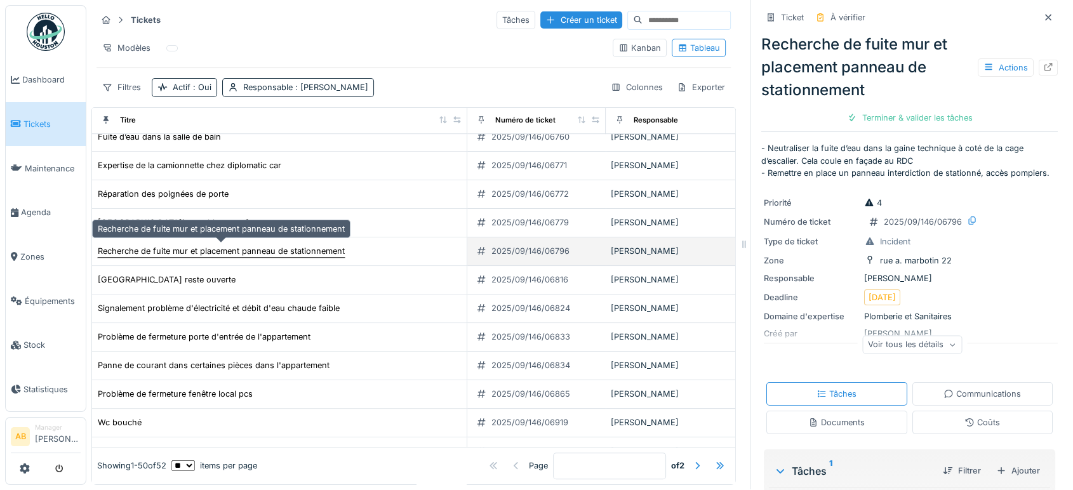
click at [272, 245] on div "Recherche de fuite mur et placement panneau de stationnement" at bounding box center [221, 251] width 247 height 12
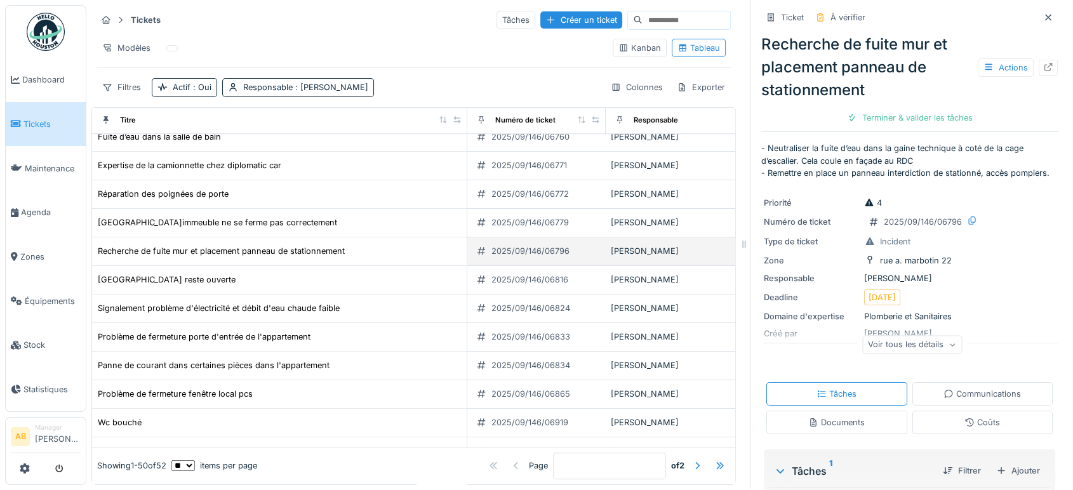
click at [230, 237] on td "Recherche de fuite mur et placement panneau de stationnement" at bounding box center [279, 251] width 375 height 29
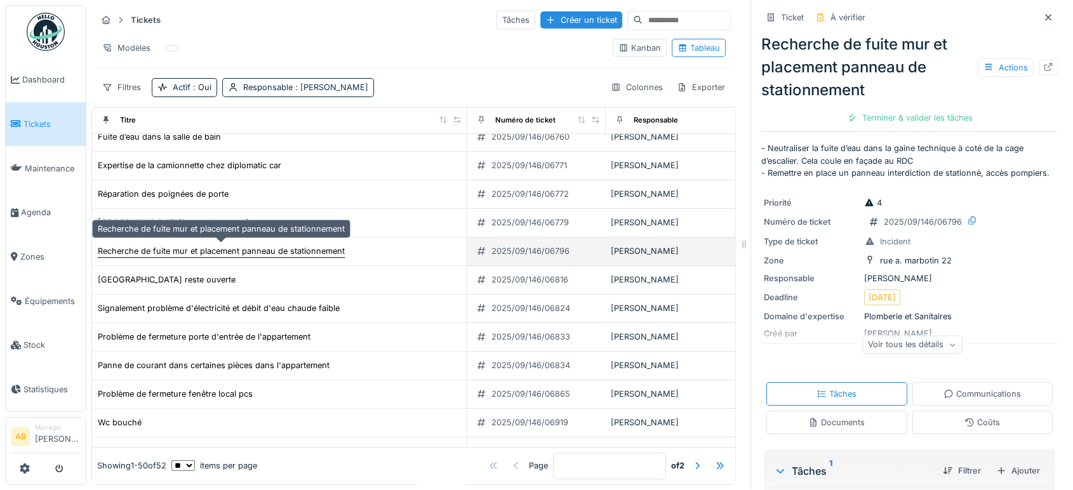
click at [220, 245] on div "Recherche de fuite mur et placement panneau de stationnement" at bounding box center [221, 251] width 247 height 12
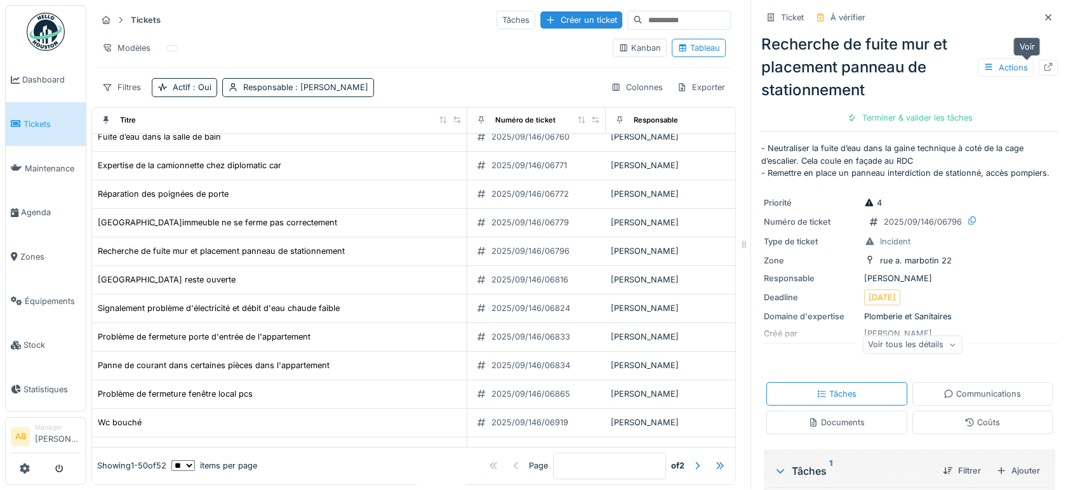
click at [1043, 63] on icon at bounding box center [1048, 67] width 10 height 8
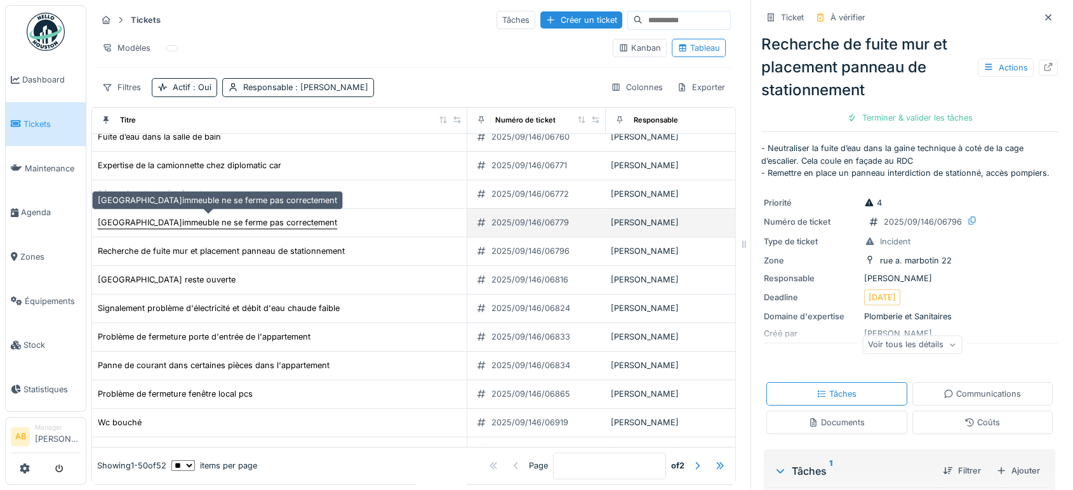
click at [267, 217] on div "[GEOGRAPHIC_DATA]immeuble ne se ferme pas correctement" at bounding box center [217, 223] width 239 height 12
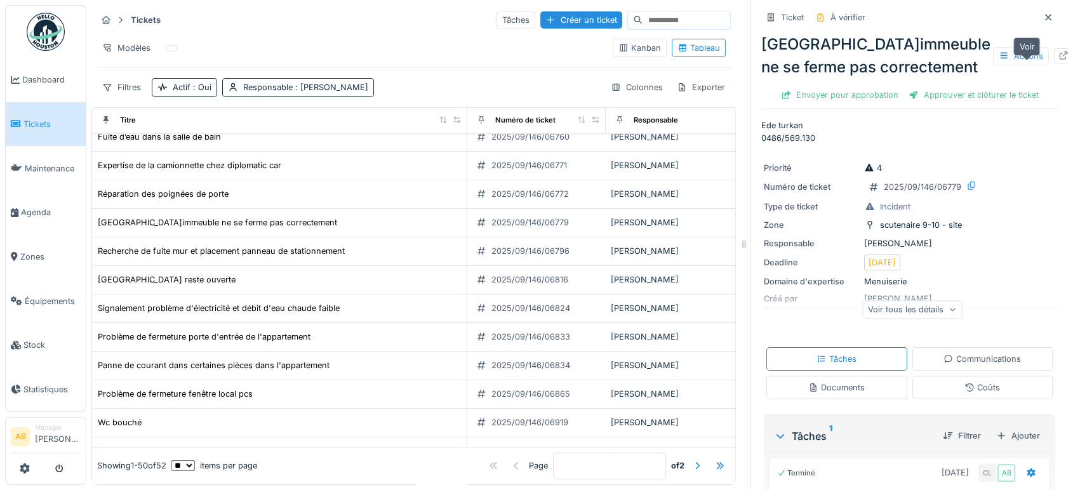
click at [1058, 60] on icon at bounding box center [1063, 55] width 10 height 8
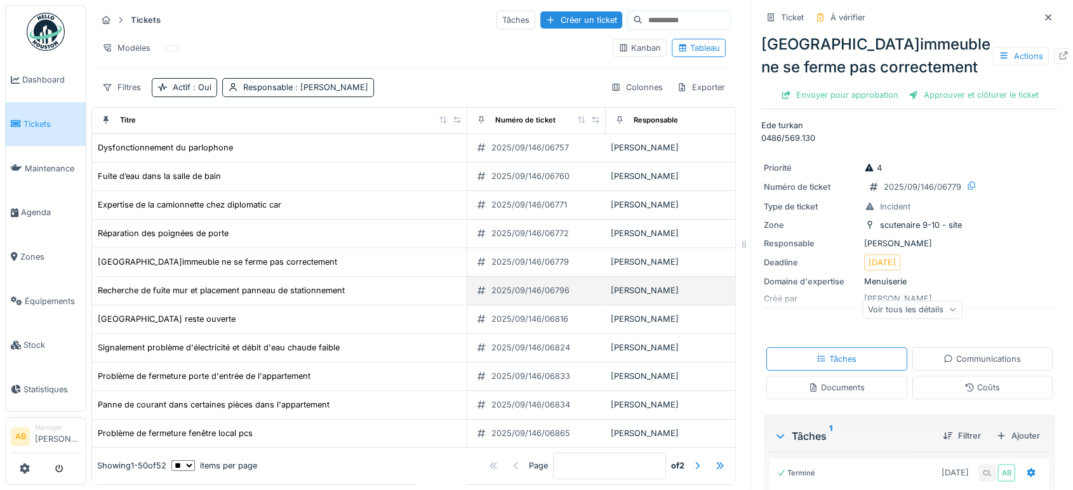
scroll to position [916, 0]
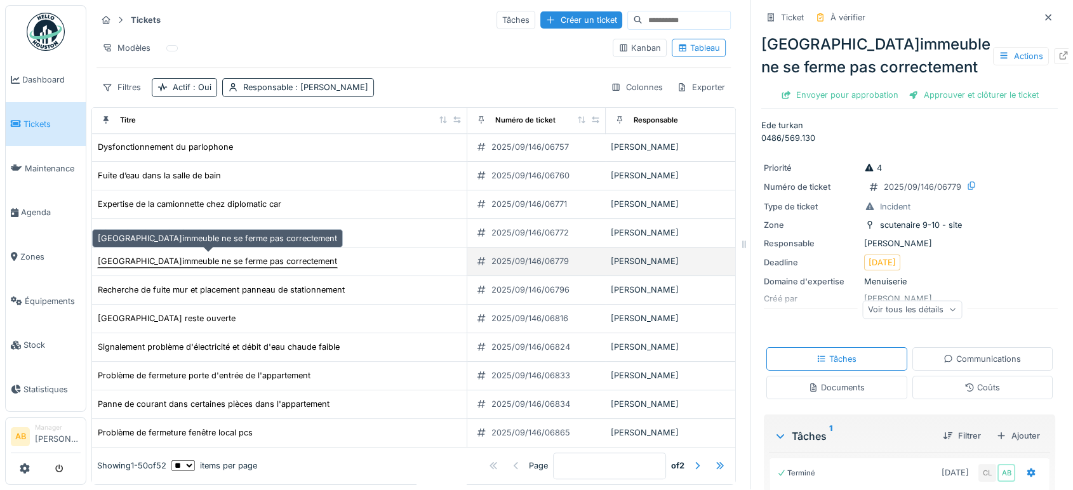
click at [295, 255] on div "[GEOGRAPHIC_DATA]immeuble ne se ferme pas correctement" at bounding box center [217, 261] width 239 height 12
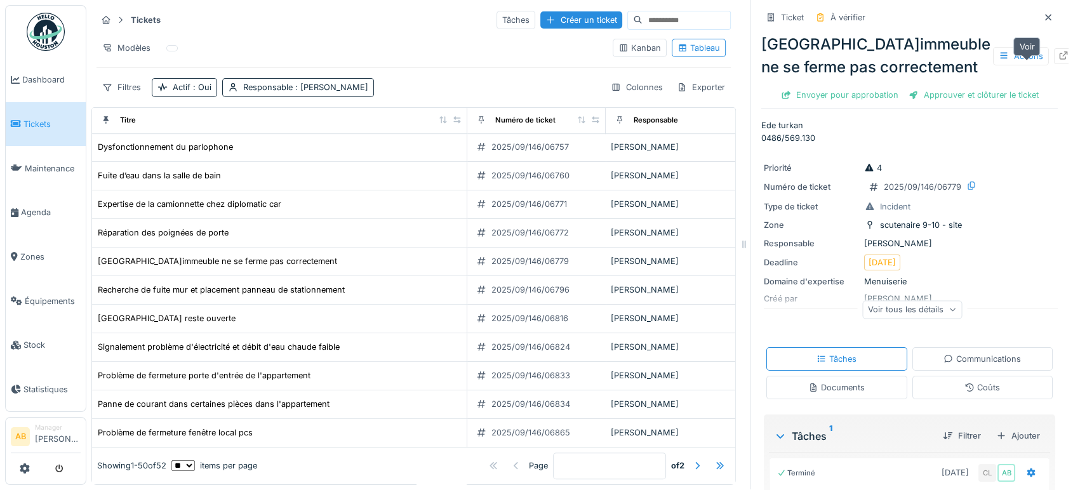
click at [1058, 50] on div at bounding box center [1063, 56] width 10 height 12
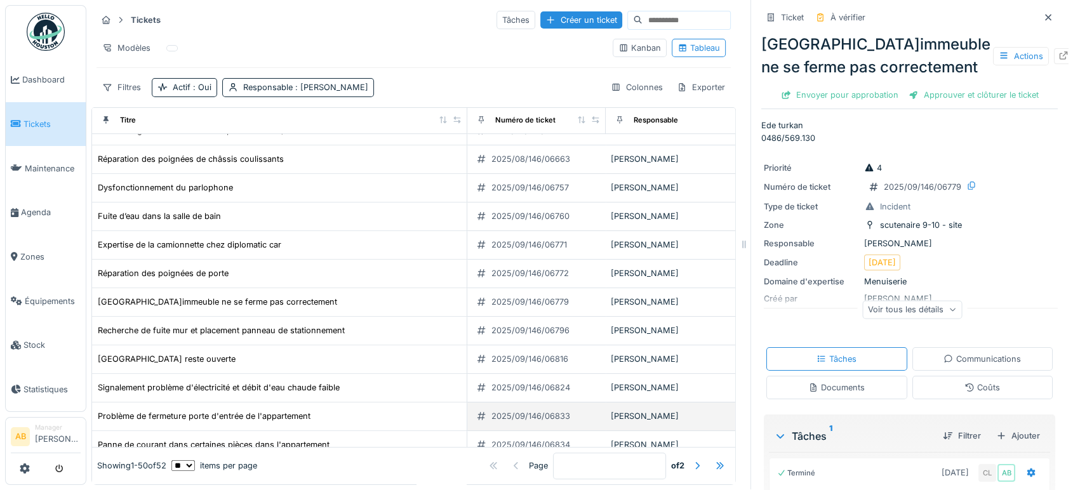
scroll to position [874, 0]
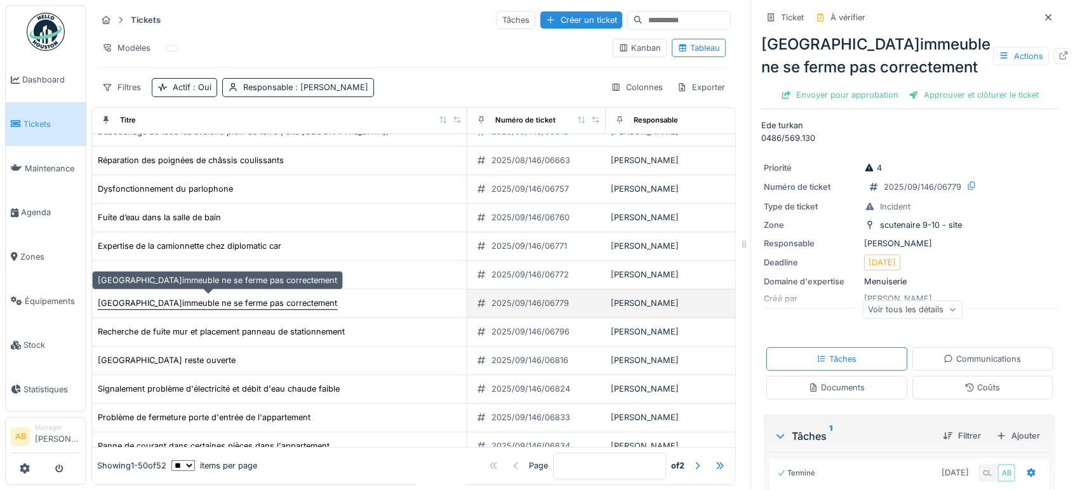
click at [189, 297] on div "[GEOGRAPHIC_DATA]immeuble ne se ferme pas correctement" at bounding box center [217, 303] width 239 height 12
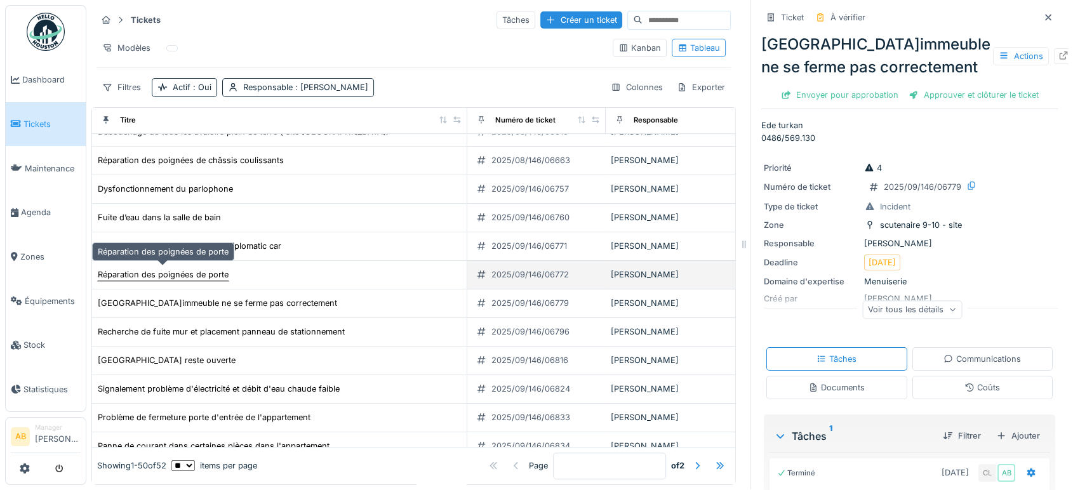
click at [154, 269] on div "Réparation des poignées de porte" at bounding box center [163, 275] width 131 height 12
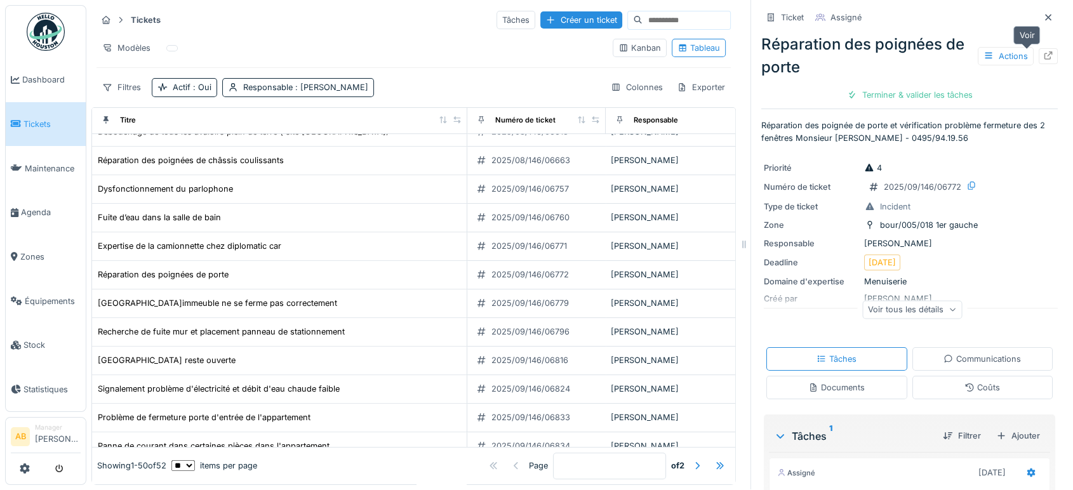
click at [1045, 51] on icon at bounding box center [1049, 55] width 8 height 8
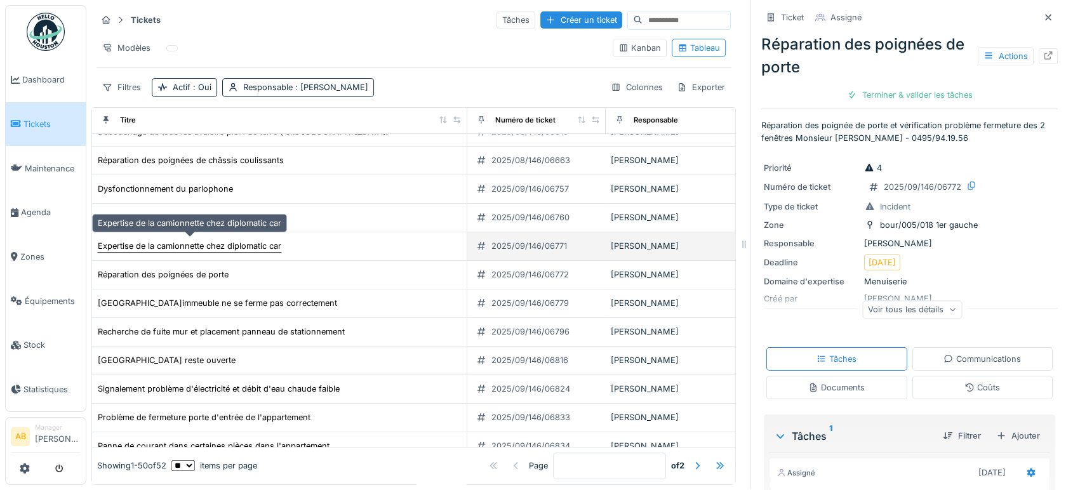
click at [225, 240] on div "Expertise de la camionnette chez diplomatic car" at bounding box center [190, 246] width 184 height 12
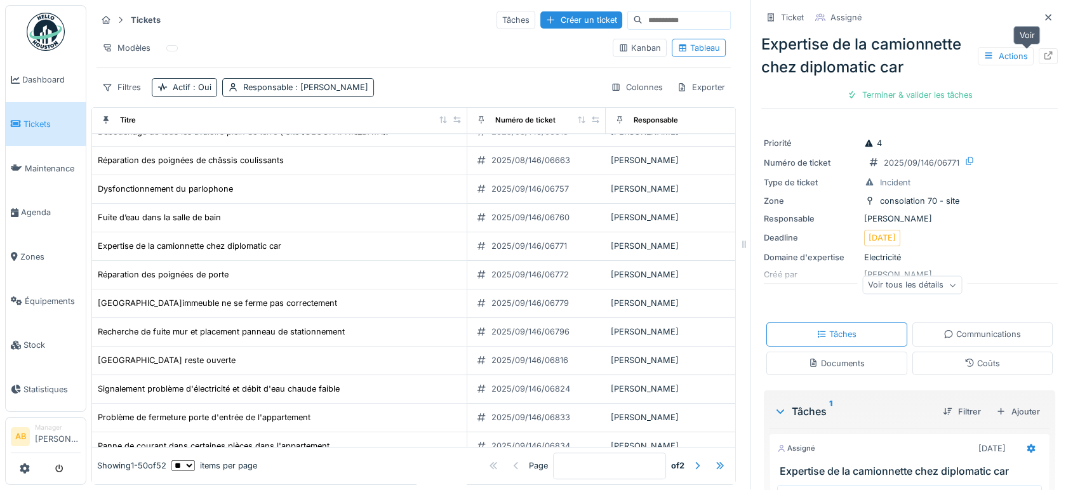
click at [1045, 51] on icon at bounding box center [1049, 55] width 8 height 8
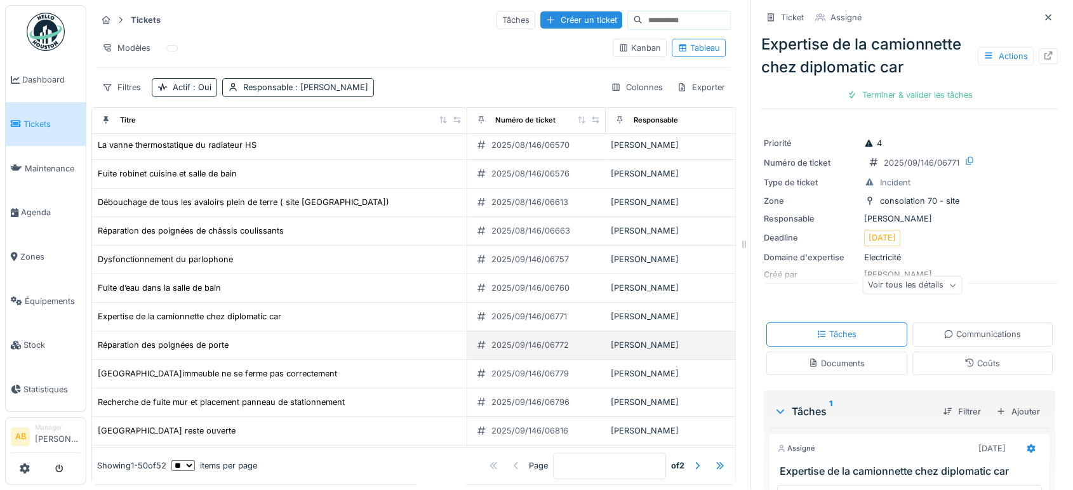
scroll to position [803, 0]
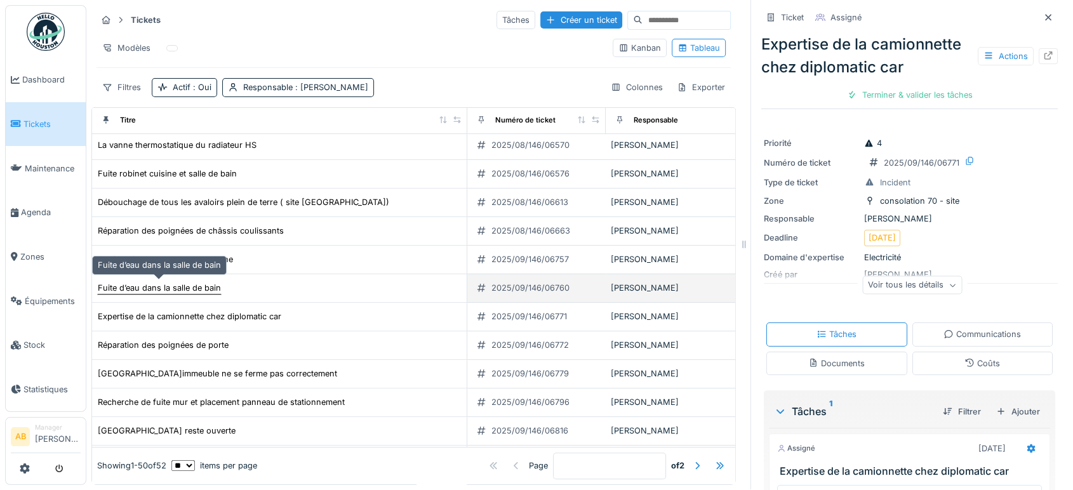
click at [156, 282] on div "Fuite d’eau dans la salle de bain" at bounding box center [159, 288] width 123 height 12
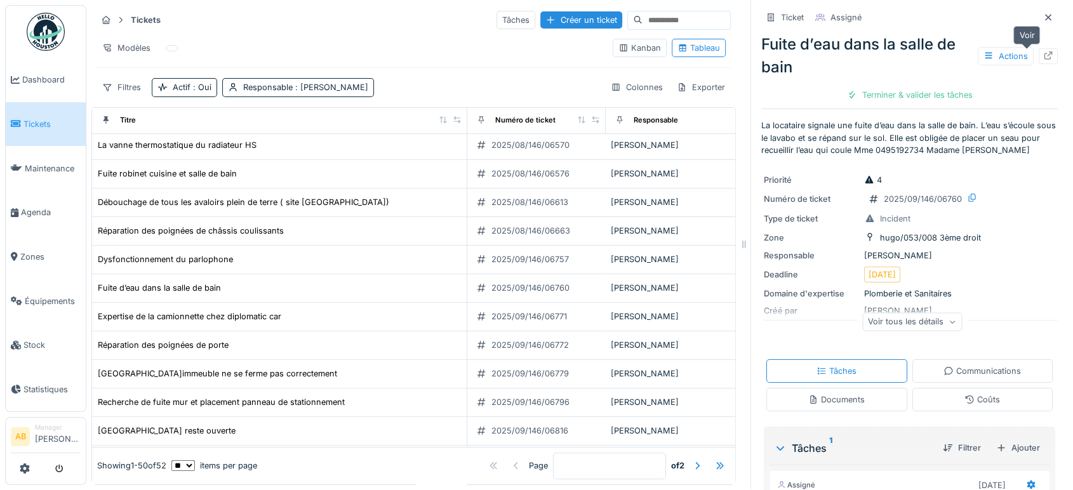
click at [1043, 51] on icon at bounding box center [1048, 55] width 10 height 8
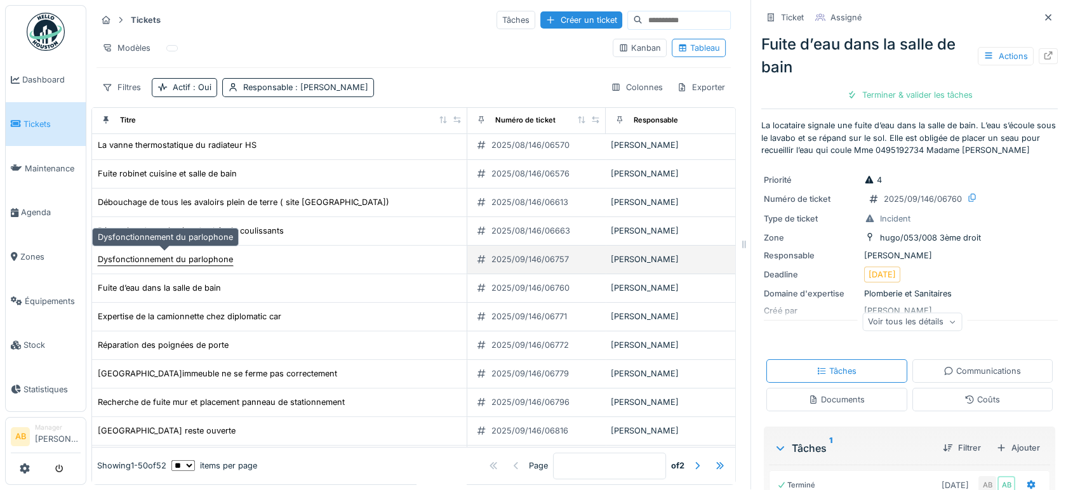
click at [212, 253] on div "Dysfonctionnement du parlophone" at bounding box center [165, 259] width 137 height 13
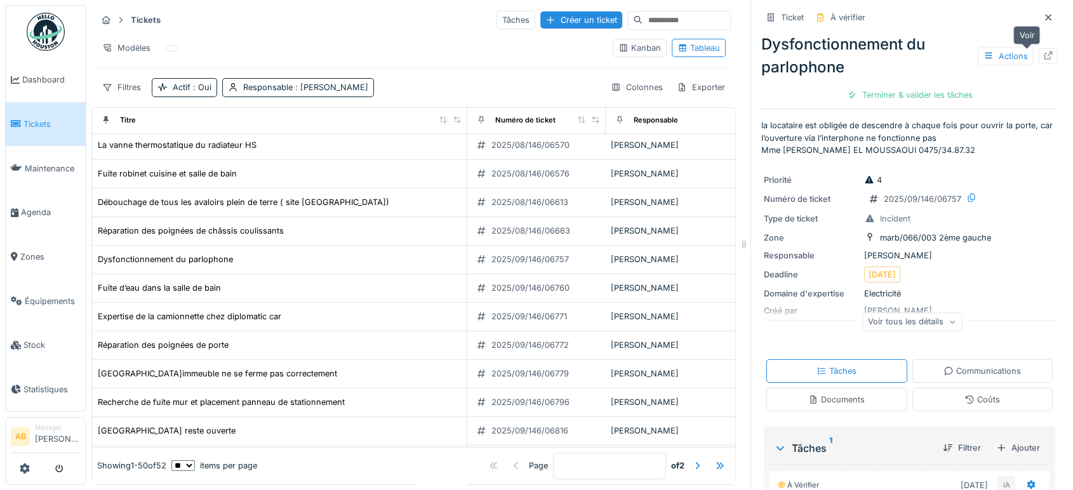
click at [1043, 51] on icon at bounding box center [1048, 55] width 10 height 8
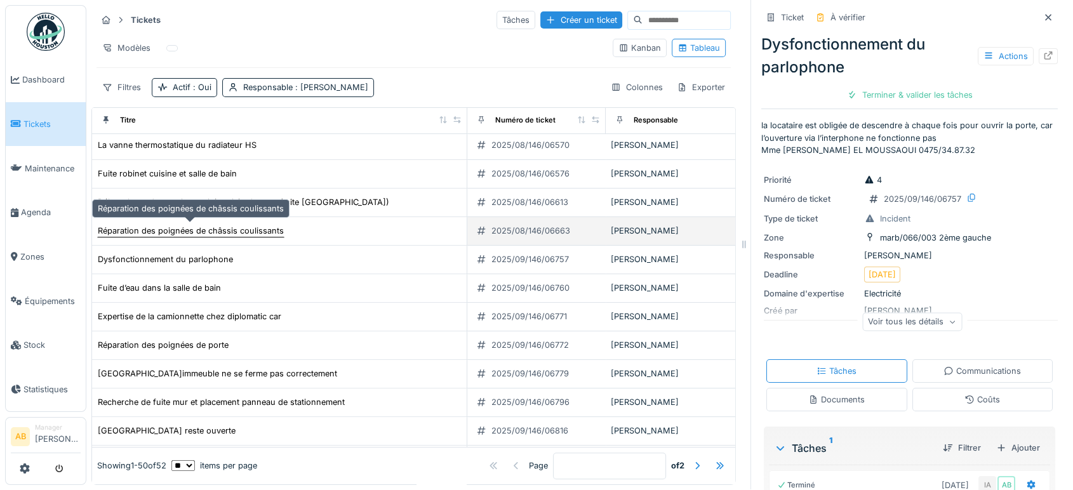
click at [250, 225] on div "Réparation des poignées de châssis coulissants" at bounding box center [191, 231] width 186 height 12
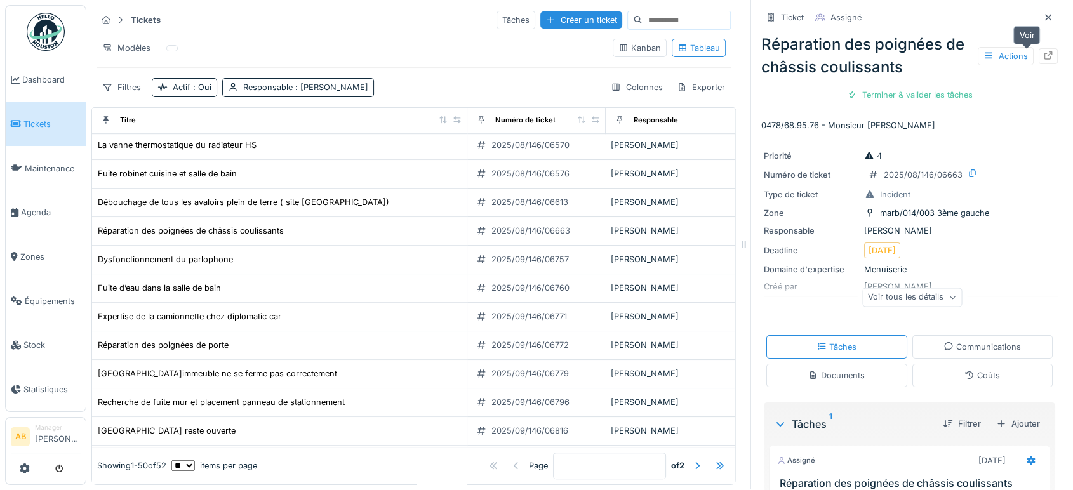
click at [1039, 51] on div at bounding box center [1048, 56] width 19 height 16
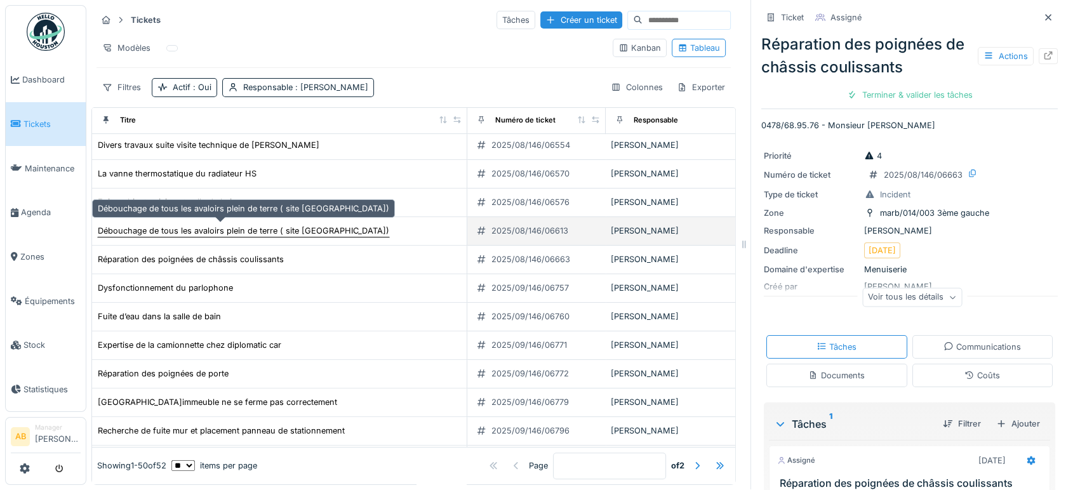
click at [224, 225] on div "Débouchage de tous les avaloirs plein de terre ( site Evenepoel)" at bounding box center [243, 231] width 291 height 12
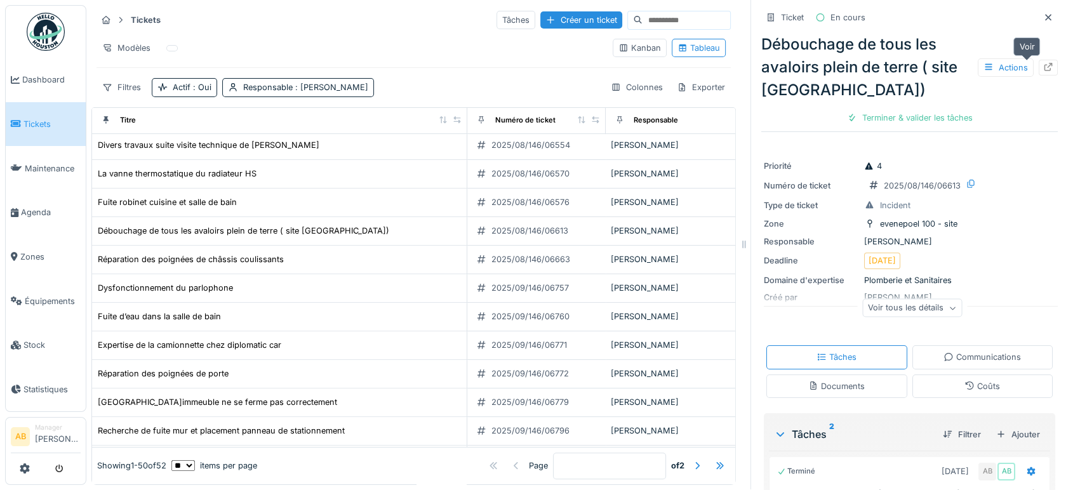
click at [1043, 62] on div at bounding box center [1048, 68] width 10 height 12
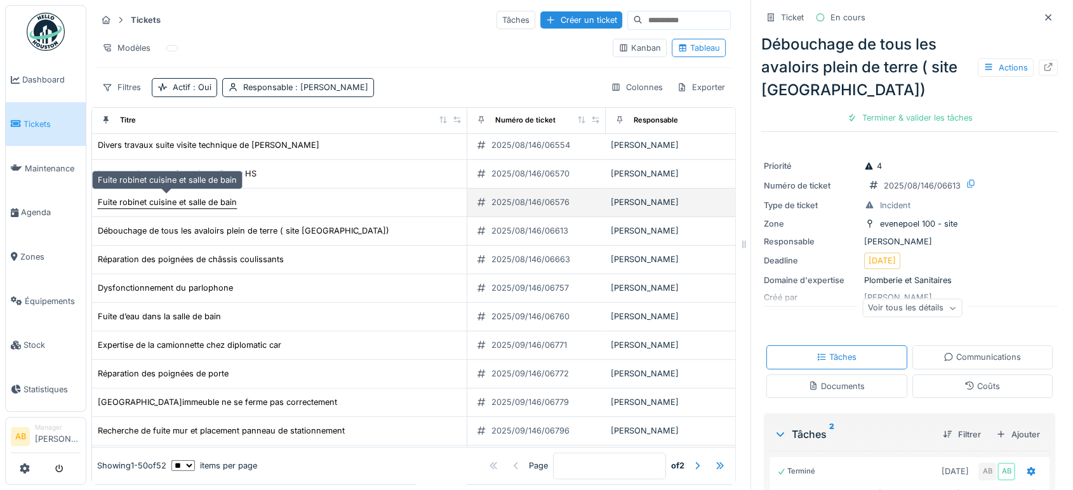
click at [182, 196] on div "Fuite robinet cuisine et salle de bain" at bounding box center [167, 202] width 139 height 12
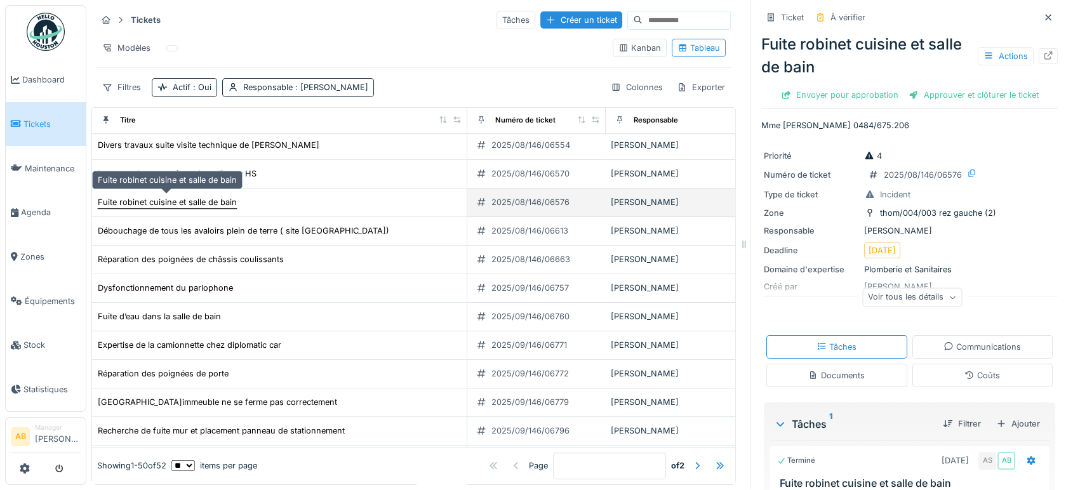
click at [209, 196] on div "Fuite robinet cuisine et salle de bain" at bounding box center [167, 202] width 139 height 12
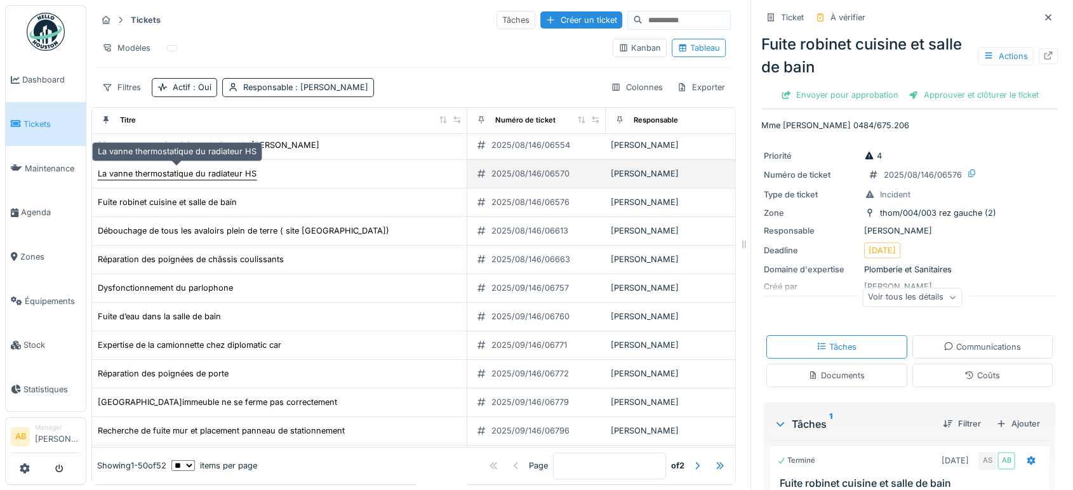
click at [215, 168] on div "La vanne thermostatique du radiateur HS" at bounding box center [177, 174] width 159 height 12
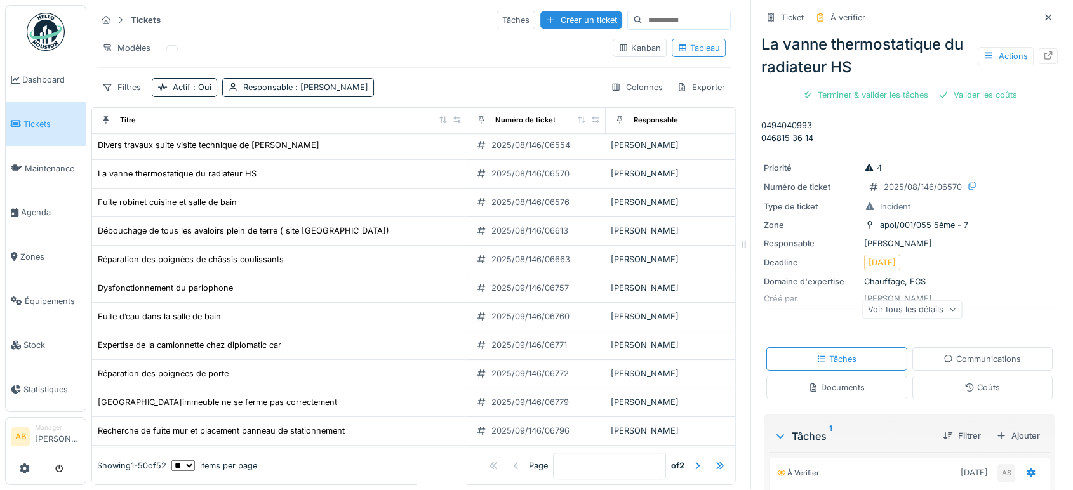
drag, startPoint x: 1032, startPoint y: 42, endPoint x: 700, endPoint y: -86, distance: 355.2
click at [700, 0] on html "Dashboard Tickets Maintenance Agenda Zones Équipements Stock Statistiques AB Ma…" at bounding box center [536, 244] width 1073 height 490
click at [1043, 51] on icon at bounding box center [1048, 55] width 10 height 8
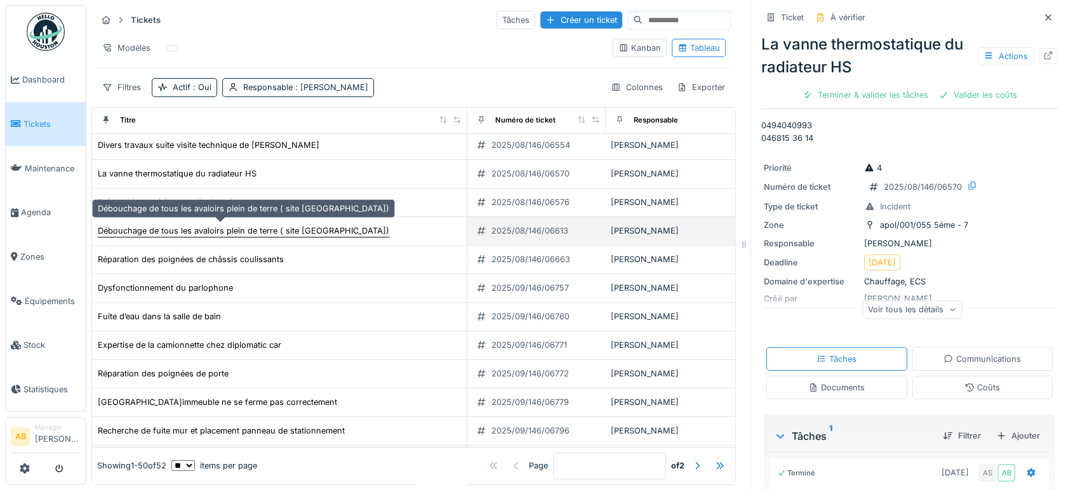
click at [213, 225] on div "Débouchage de tous les avaloirs plein de terre ( site Evenepoel)" at bounding box center [243, 231] width 291 height 12
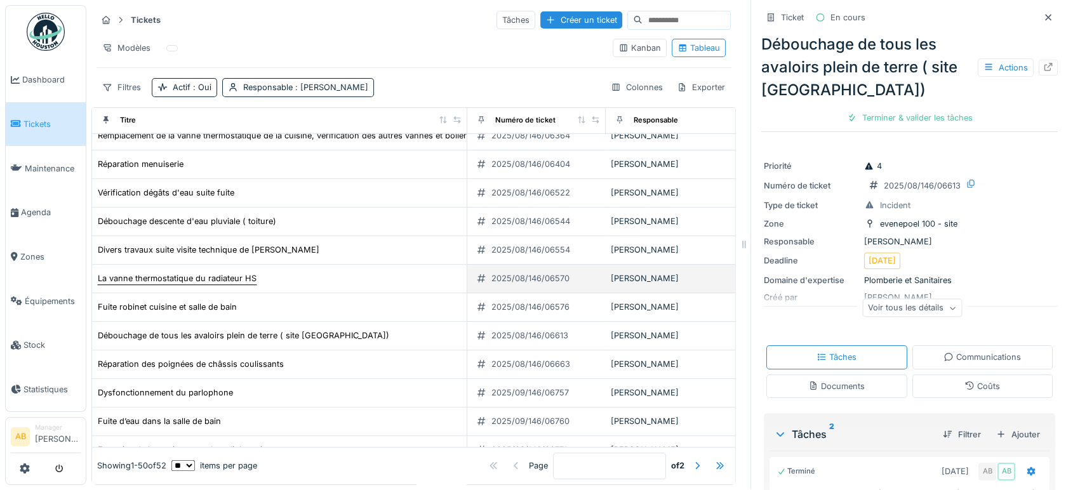
scroll to position [669, 0]
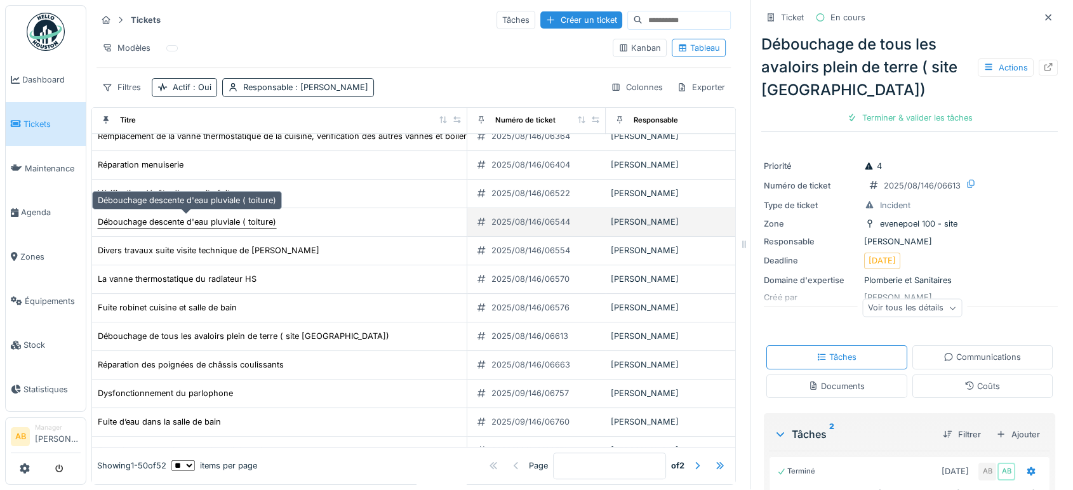
click at [175, 216] on div "Débouchage descente d'eau pluviale ( toiture)" at bounding box center [187, 222] width 178 height 12
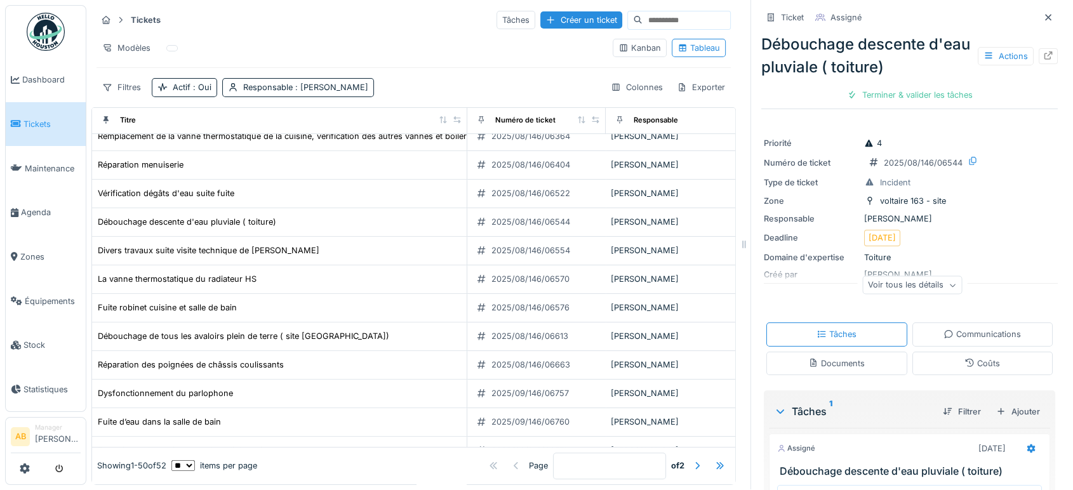
click at [47, 29] on img at bounding box center [46, 32] width 38 height 38
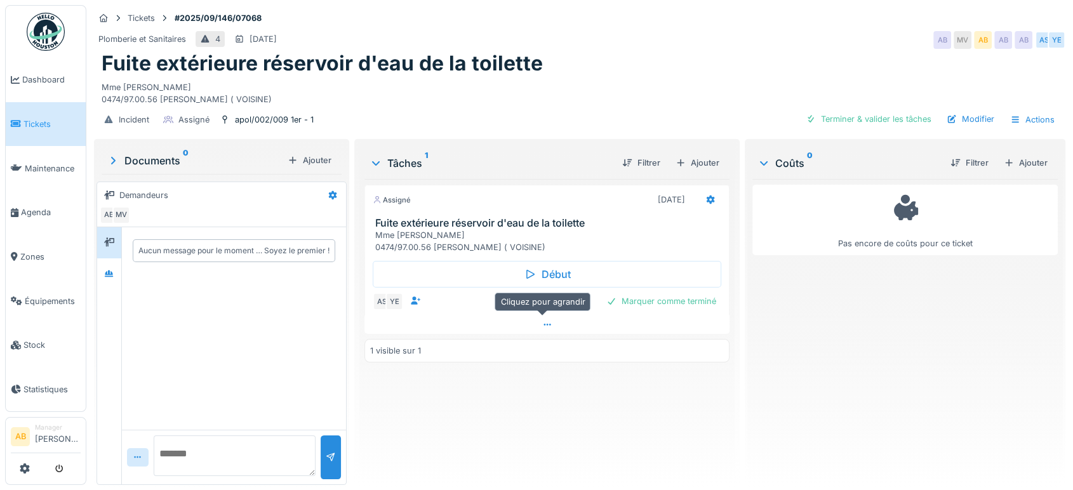
click at [464, 328] on div at bounding box center [546, 325] width 365 height 18
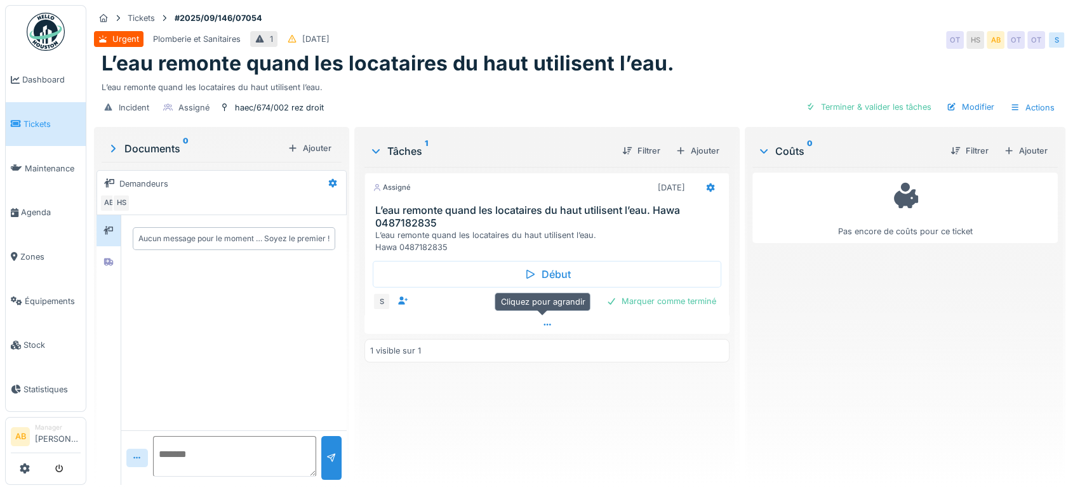
click at [426, 330] on div at bounding box center [546, 325] width 365 height 18
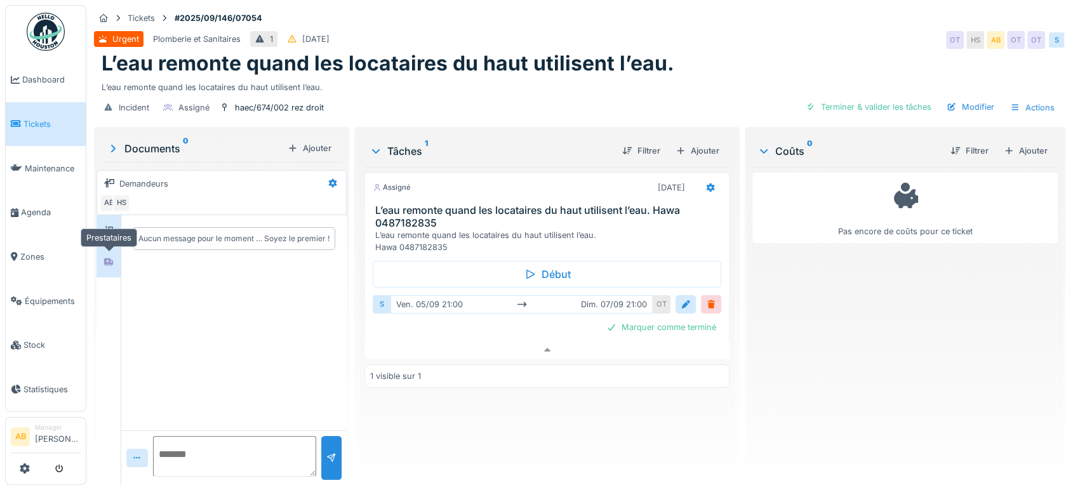
click at [110, 258] on icon at bounding box center [109, 262] width 10 height 8
click at [217, 446] on textarea at bounding box center [234, 456] width 163 height 41
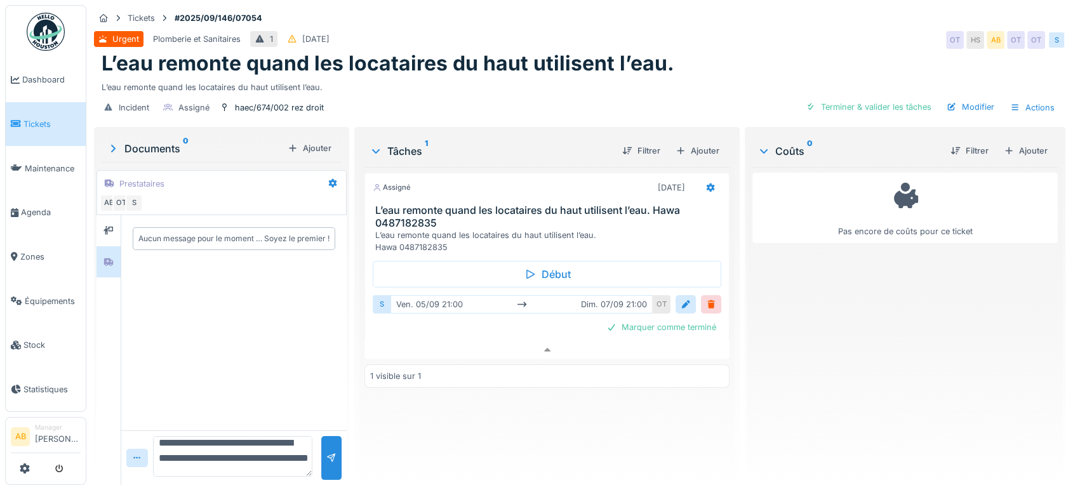
click at [257, 446] on textarea "**********" at bounding box center [232, 456] width 159 height 41
type textarea "**********"
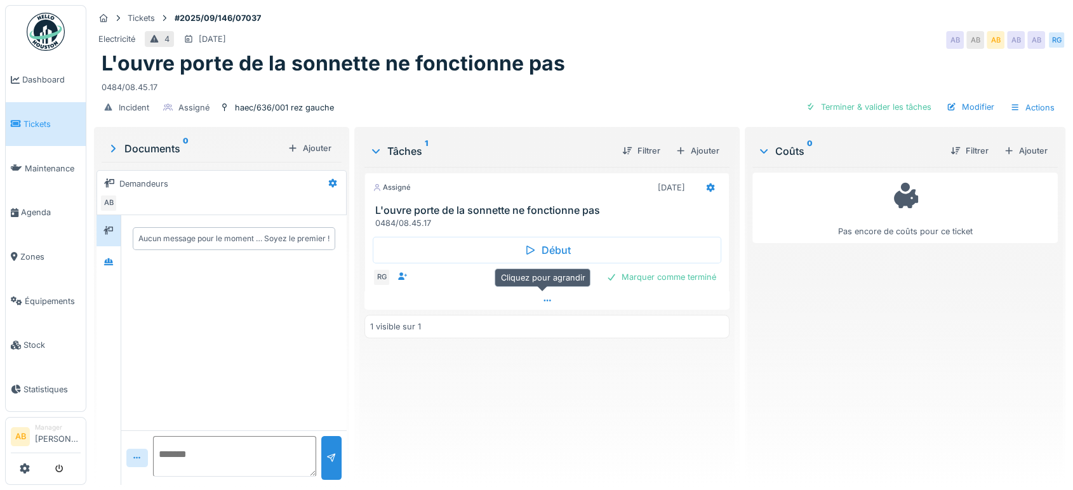
click at [444, 300] on div at bounding box center [546, 300] width 365 height 18
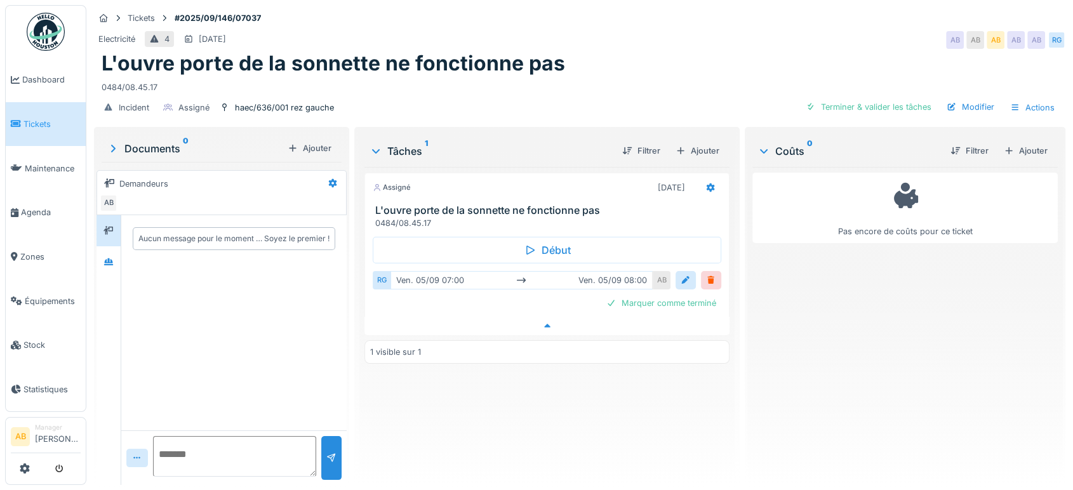
scroll to position [10, 0]
click at [117, 262] on div at bounding box center [109, 261] width 24 height 31
click at [112, 227] on icon at bounding box center [109, 231] width 10 height 8
click at [116, 254] on div at bounding box center [108, 262] width 19 height 16
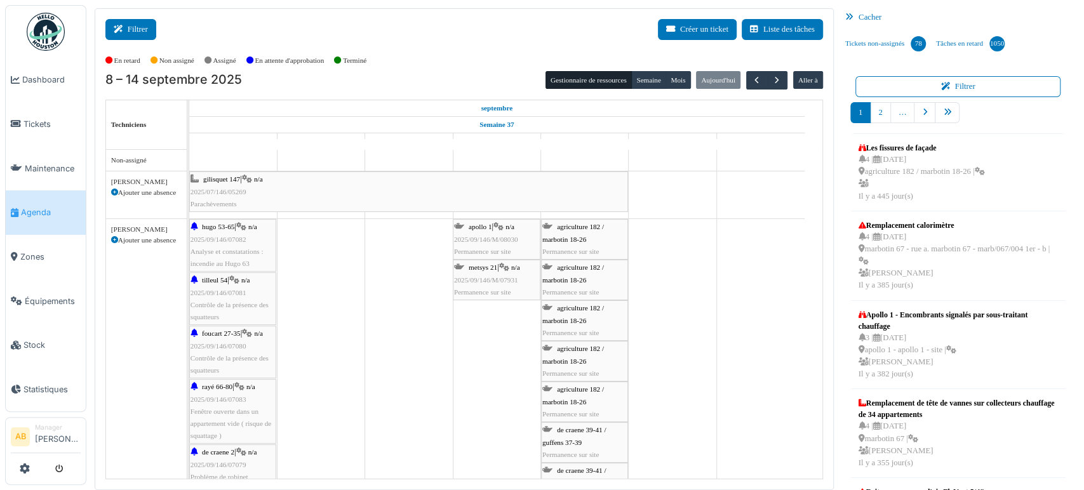
click at [130, 20] on button "Filtrer" at bounding box center [130, 29] width 51 height 21
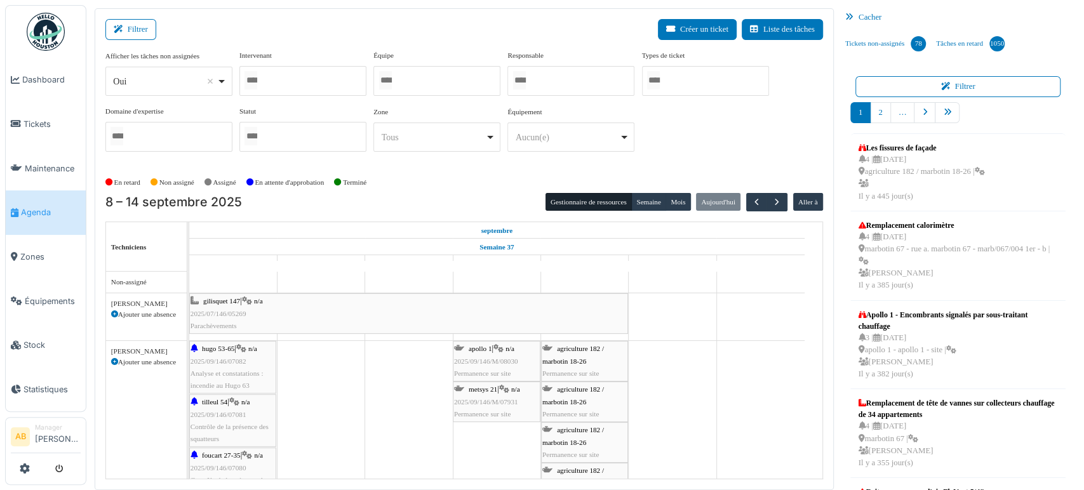
click at [169, 75] on div "Oui Remove item" at bounding box center [165, 81] width 104 height 13
select select "**"
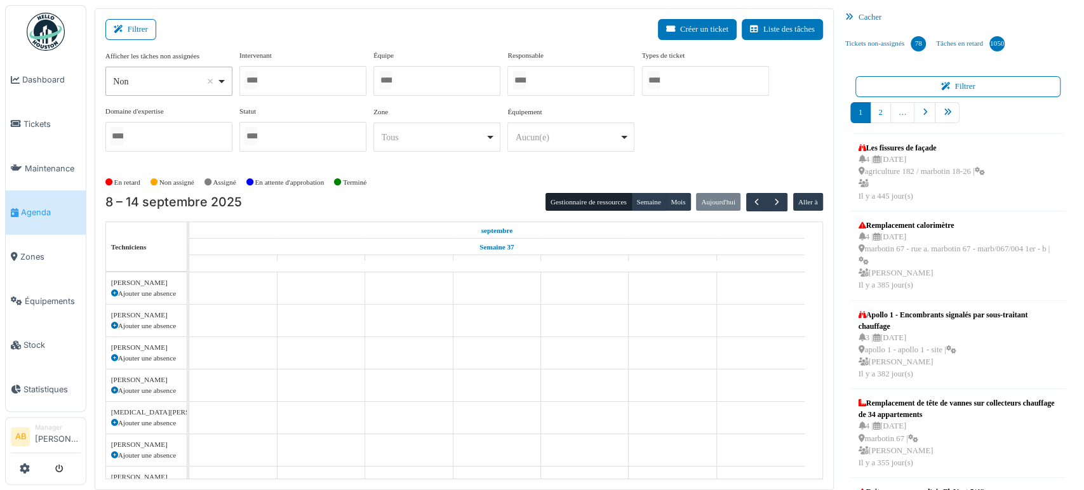
click at [269, 91] on div at bounding box center [302, 81] width 127 height 30
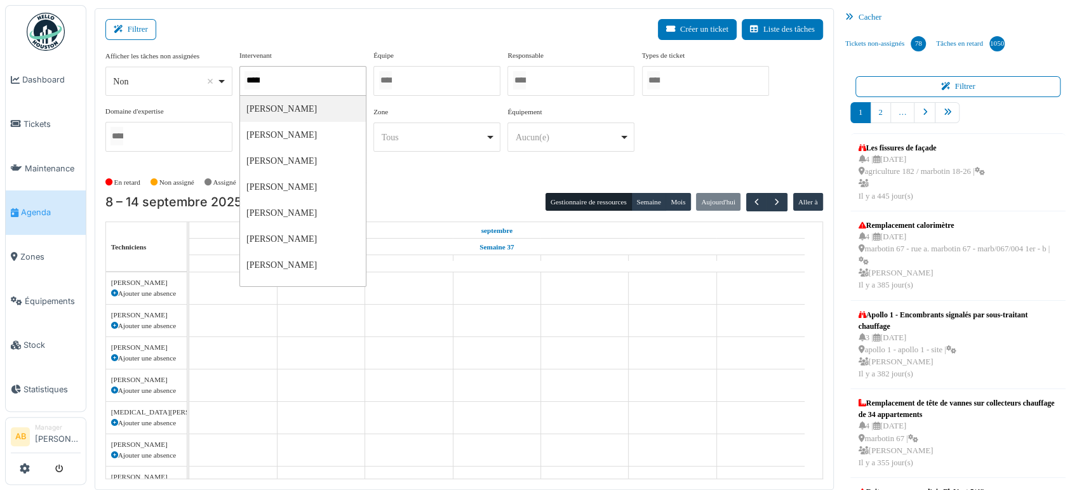
type input "******"
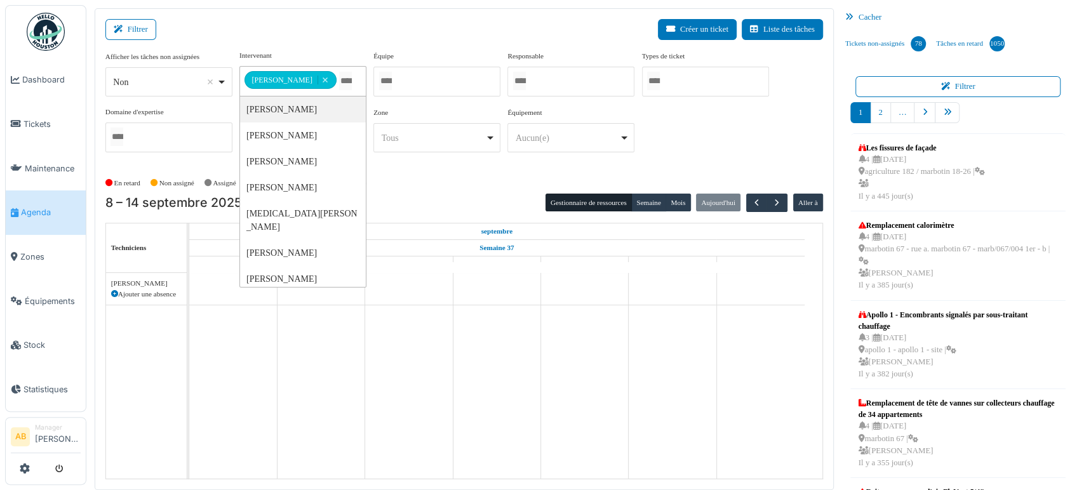
click at [639, 211] on div "[DATE] – [DATE] Gestionnaire de ressources [PERSON_NAME] [DATE] Aller à Technic…" at bounding box center [464, 337] width 718 height 286
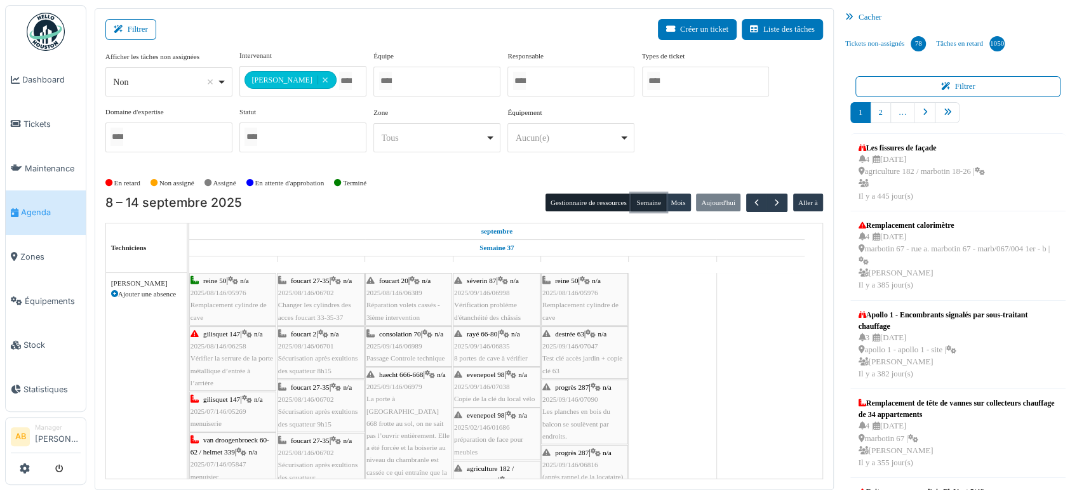
click at [644, 204] on button "Semaine" at bounding box center [648, 203] width 35 height 18
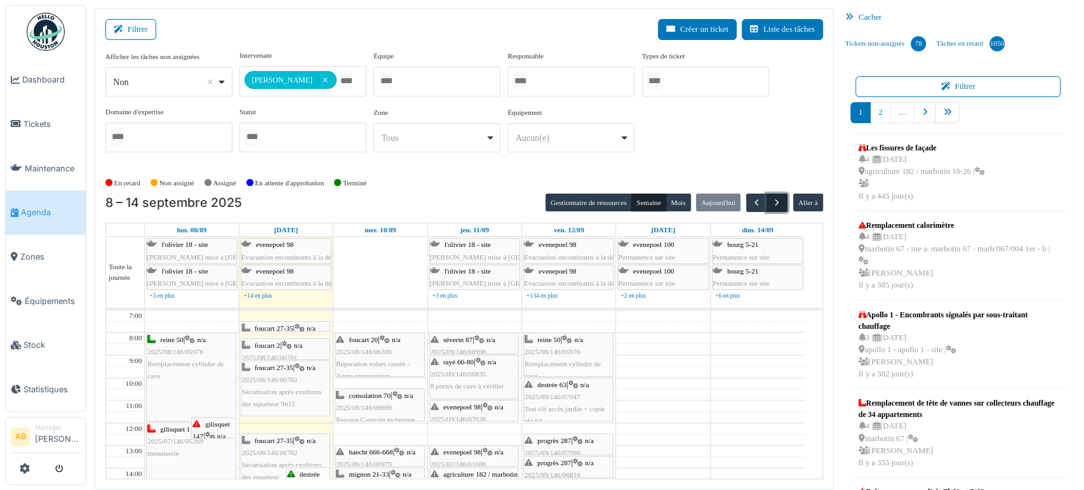
click at [771, 210] on button "button" at bounding box center [776, 203] width 21 height 18
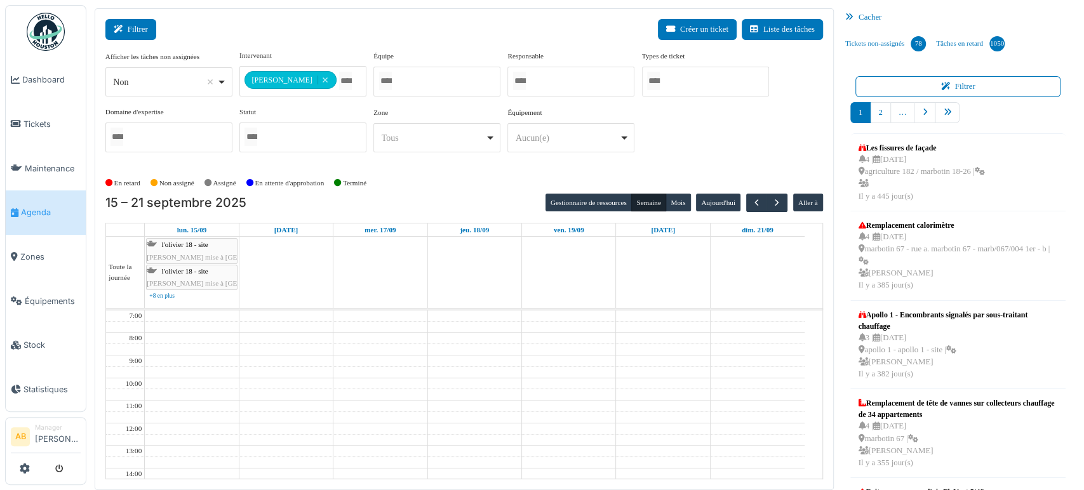
click at [125, 30] on icon at bounding box center [121, 29] width 14 height 8
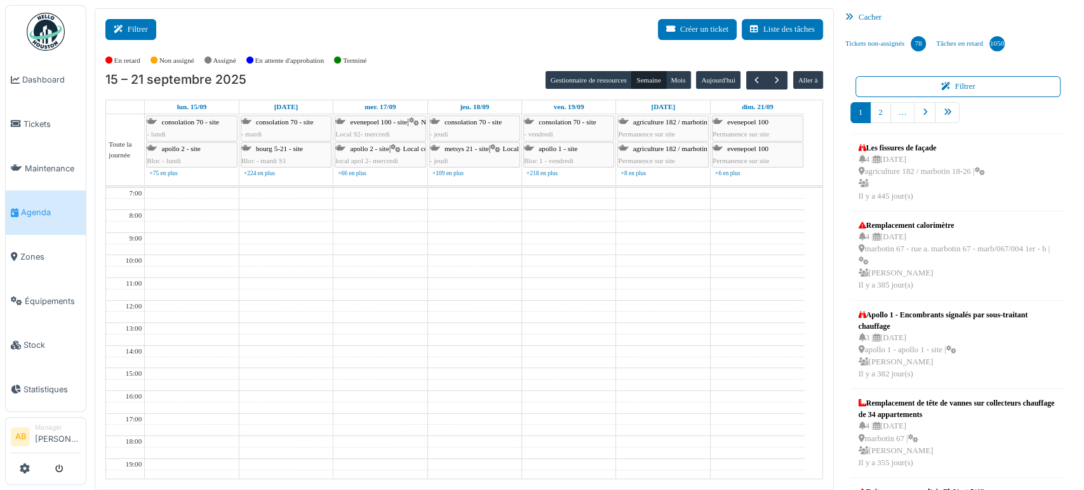
click at [144, 25] on button "Filtrer" at bounding box center [130, 29] width 51 height 21
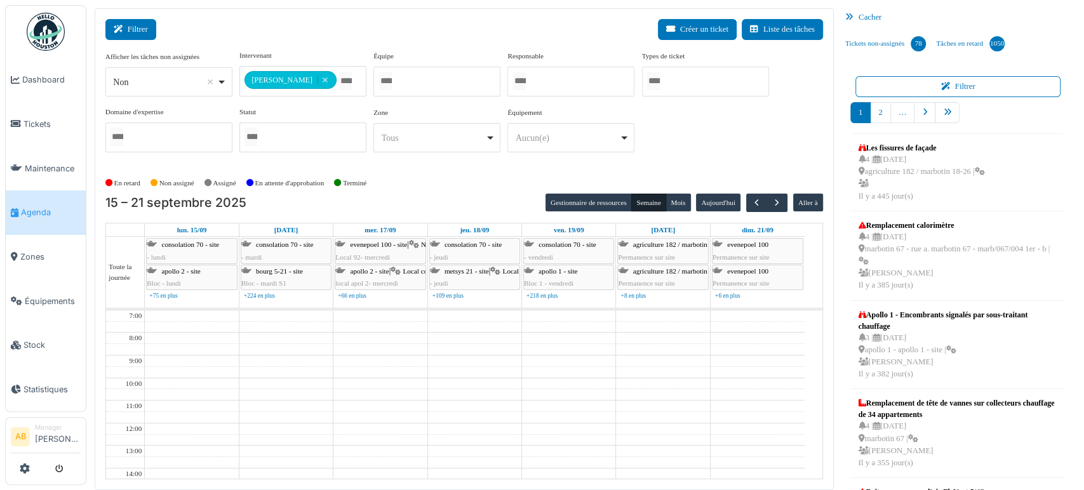
click at [144, 25] on button "Filtrer" at bounding box center [130, 29] width 51 height 21
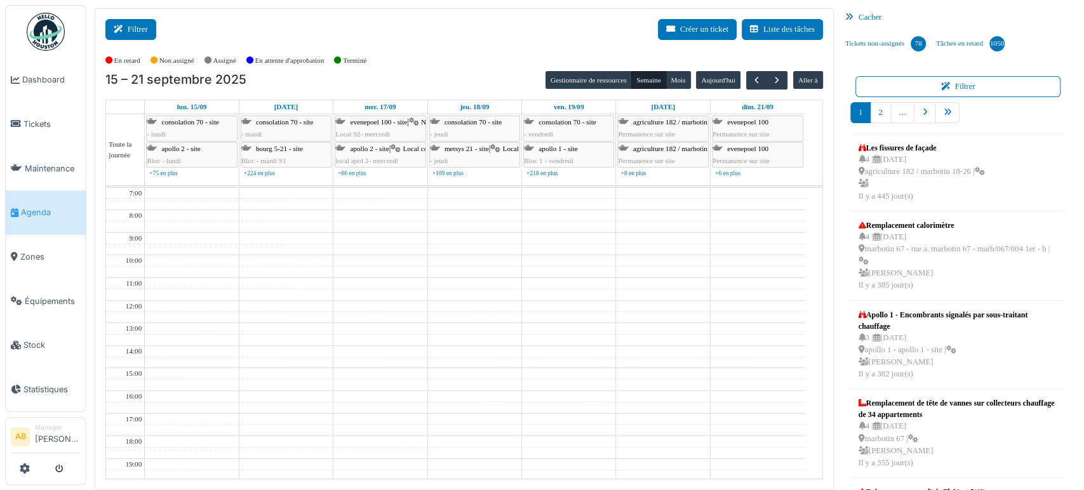
click at [145, 37] on button "Filtrer" at bounding box center [130, 29] width 51 height 21
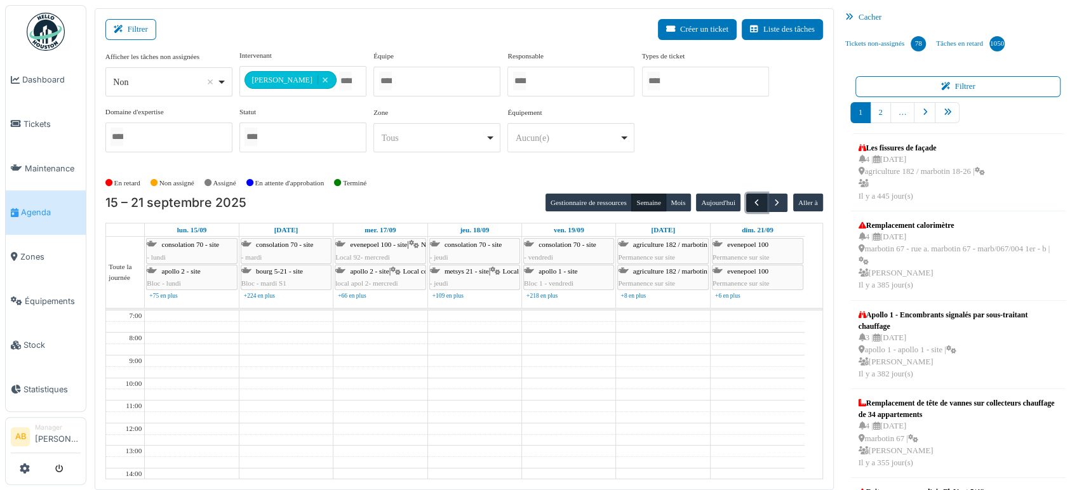
click at [747, 207] on button "button" at bounding box center [756, 203] width 21 height 18
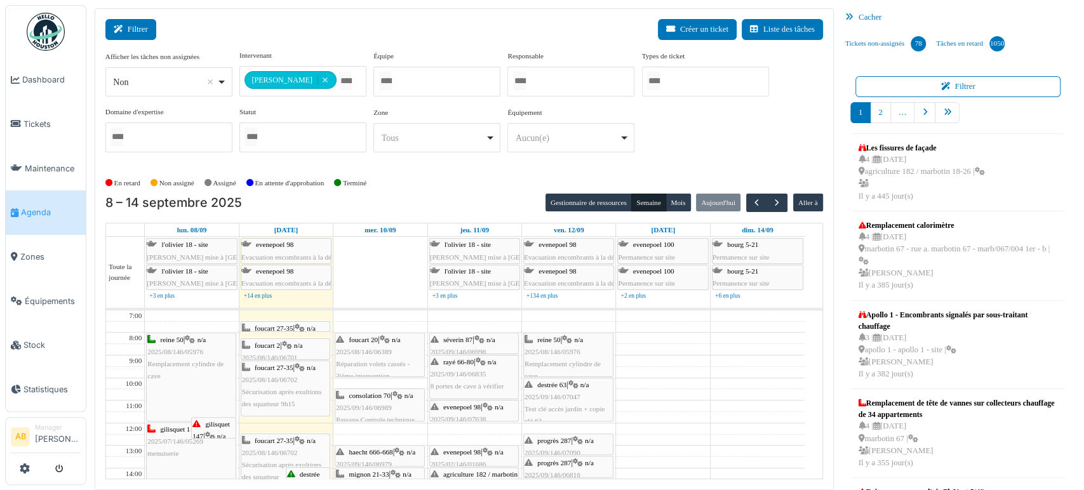
click at [139, 29] on button "Filtrer" at bounding box center [130, 29] width 51 height 21
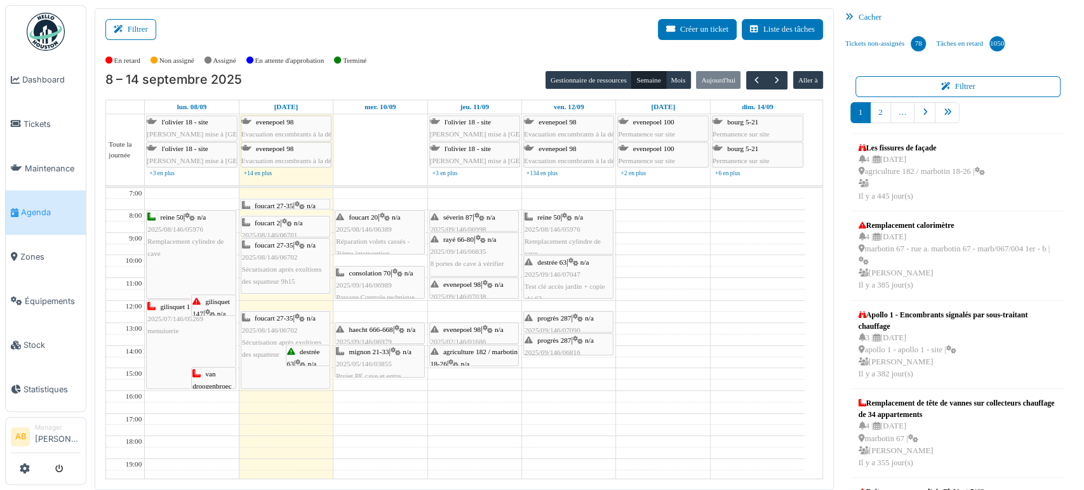
click at [641, 289] on td at bounding box center [475, 294] width 660 height 11
click at [751, 81] on span "button" at bounding box center [756, 80] width 11 height 11
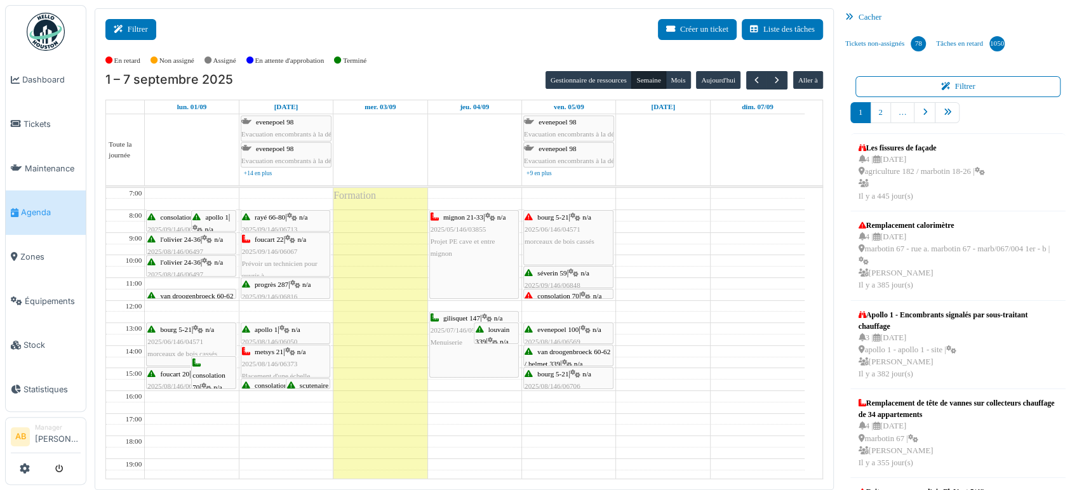
click at [123, 29] on icon at bounding box center [121, 29] width 14 height 8
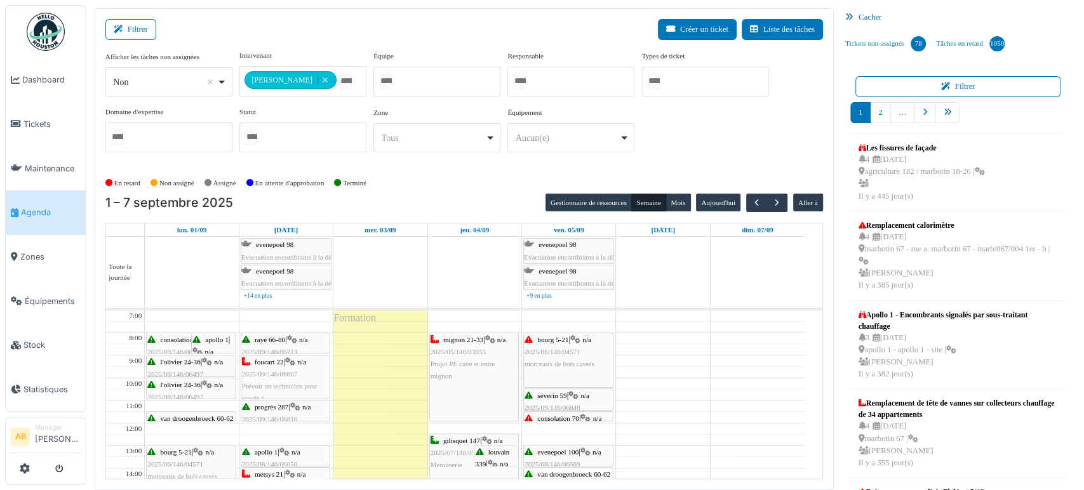
click at [64, 29] on img at bounding box center [46, 32] width 38 height 38
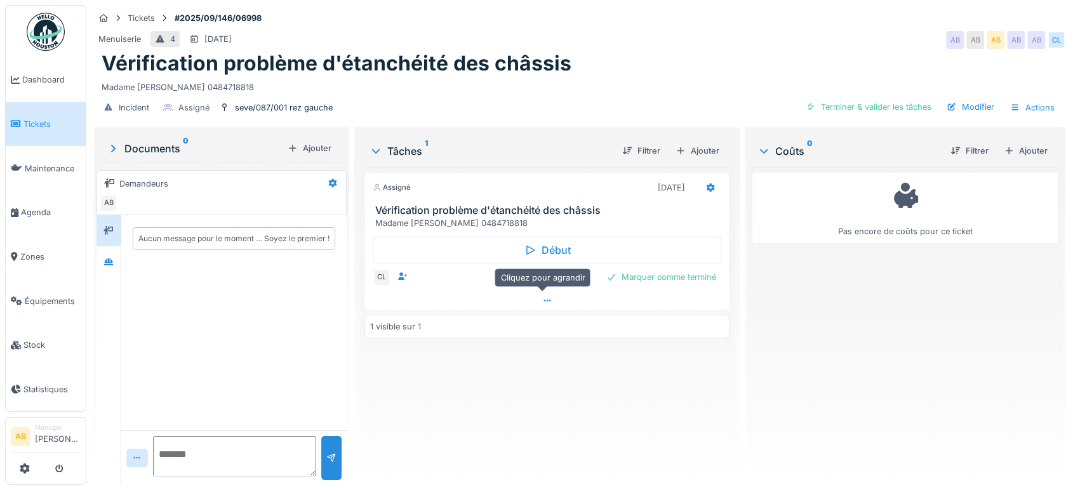
click at [417, 297] on div at bounding box center [546, 300] width 365 height 18
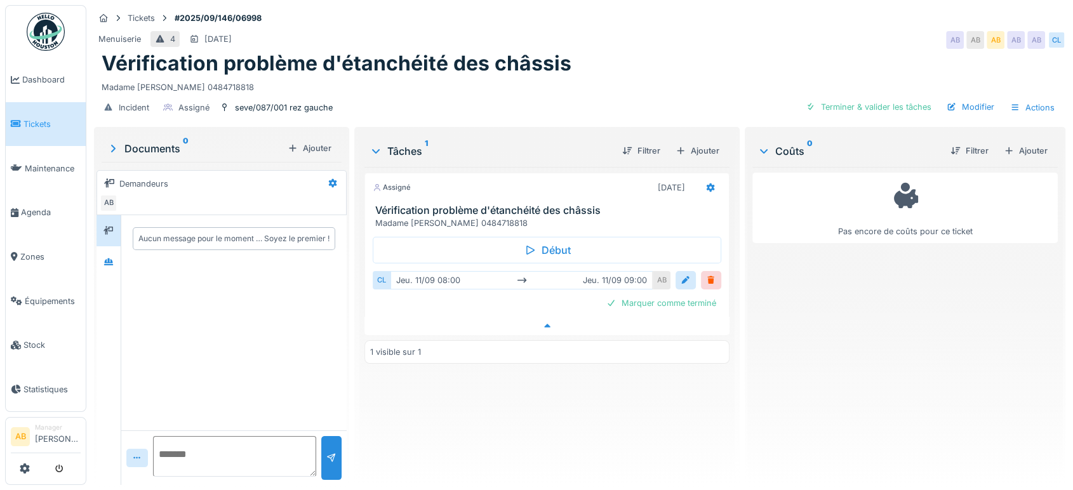
scroll to position [10, 0]
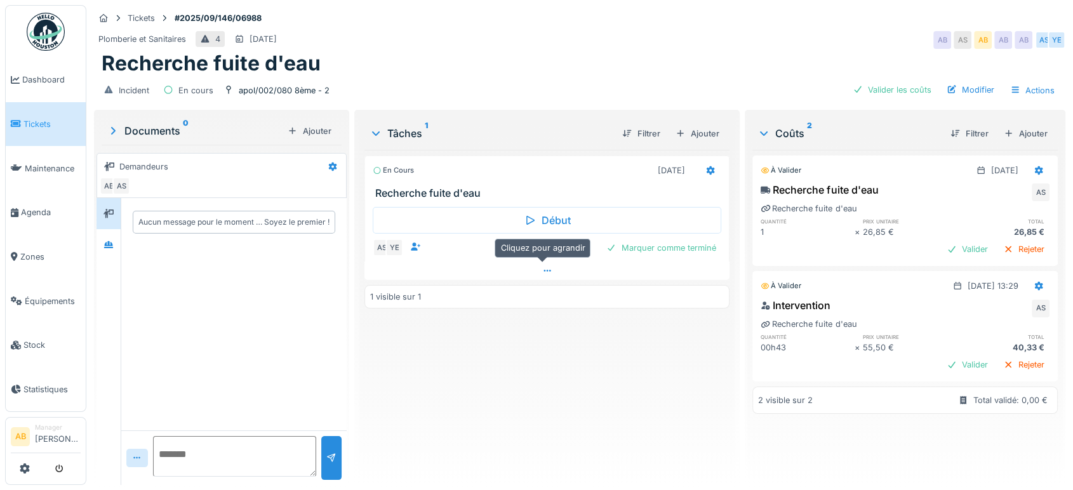
click at [426, 274] on div at bounding box center [546, 271] width 365 height 18
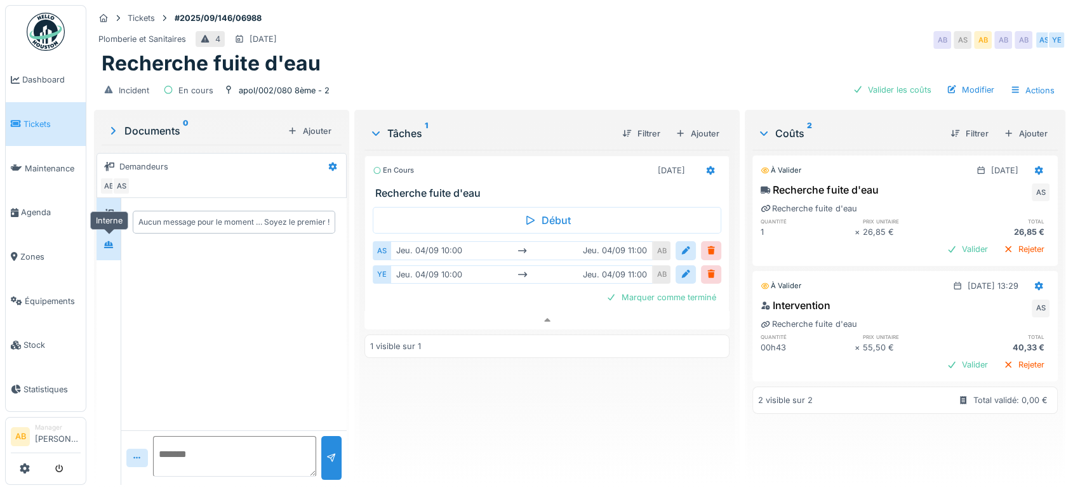
click at [111, 241] on icon at bounding box center [108, 244] width 9 height 7
click at [114, 209] on icon at bounding box center [109, 213] width 10 height 9
click at [105, 234] on div at bounding box center [108, 244] width 19 height 21
click at [951, 356] on div "Valider" at bounding box center [967, 364] width 51 height 17
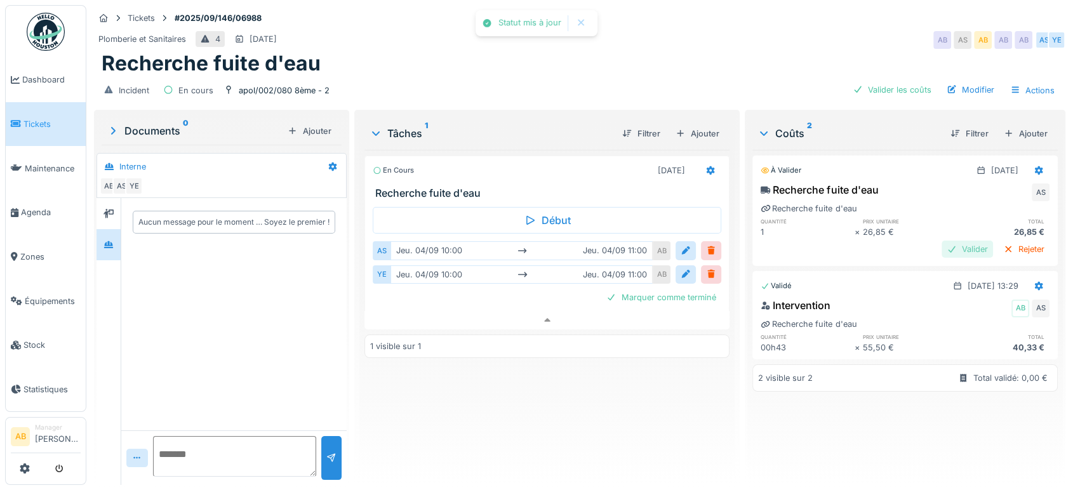
click at [945, 244] on div "Valider" at bounding box center [967, 249] width 51 height 17
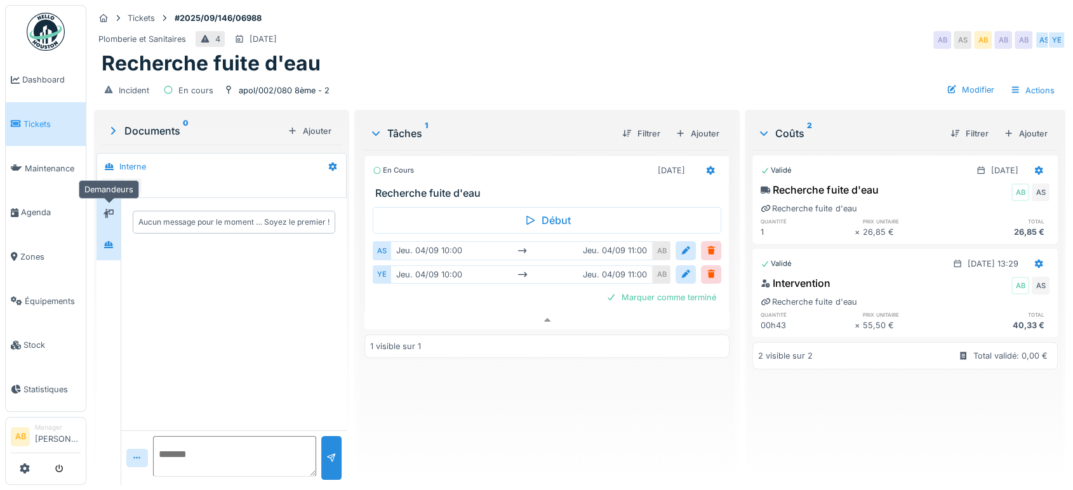
click at [102, 212] on div at bounding box center [108, 213] width 19 height 21
click at [107, 239] on div at bounding box center [109, 245] width 10 height 12
click at [542, 316] on icon at bounding box center [547, 320] width 10 height 8
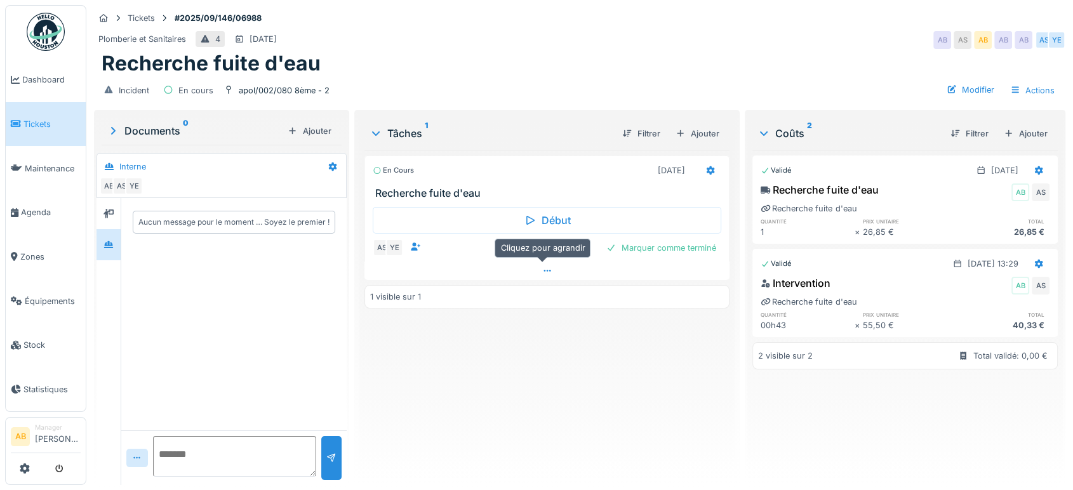
click at [559, 262] on div at bounding box center [546, 271] width 365 height 18
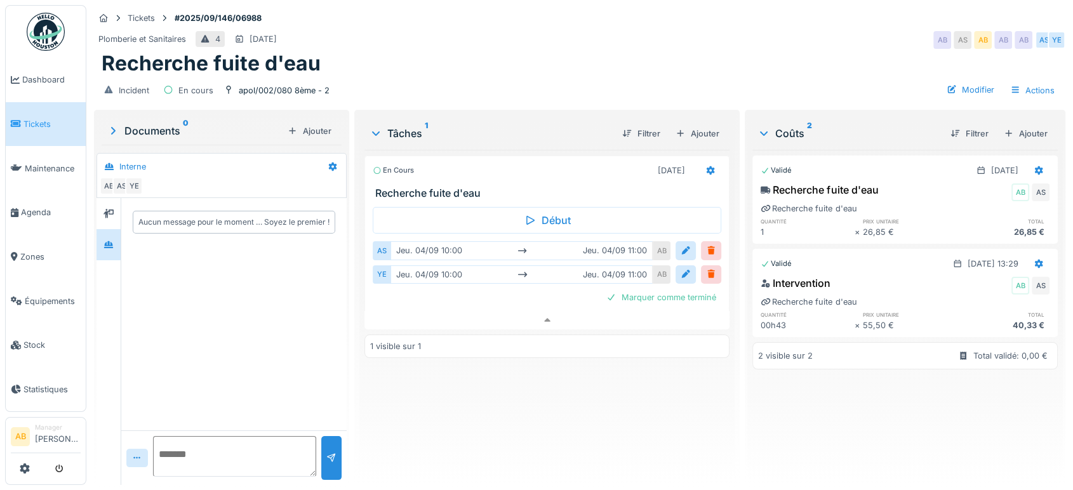
click at [267, 446] on textarea at bounding box center [234, 456] width 163 height 41
click at [114, 209] on icon at bounding box center [109, 213] width 10 height 9
click at [105, 241] on div at bounding box center [108, 245] width 19 height 16
click at [105, 210] on icon at bounding box center [109, 214] width 10 height 8
click at [112, 239] on div at bounding box center [108, 245] width 19 height 16
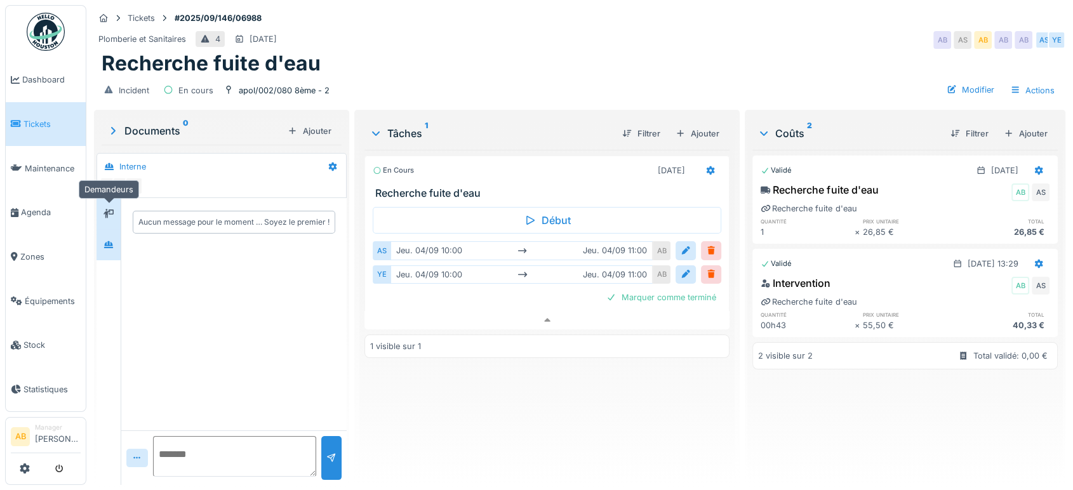
click at [108, 212] on div at bounding box center [108, 213] width 19 height 21
click at [206, 439] on textarea at bounding box center [234, 456] width 163 height 41
click at [107, 243] on div at bounding box center [108, 244] width 19 height 21
click at [705, 166] on icon at bounding box center [710, 170] width 10 height 8
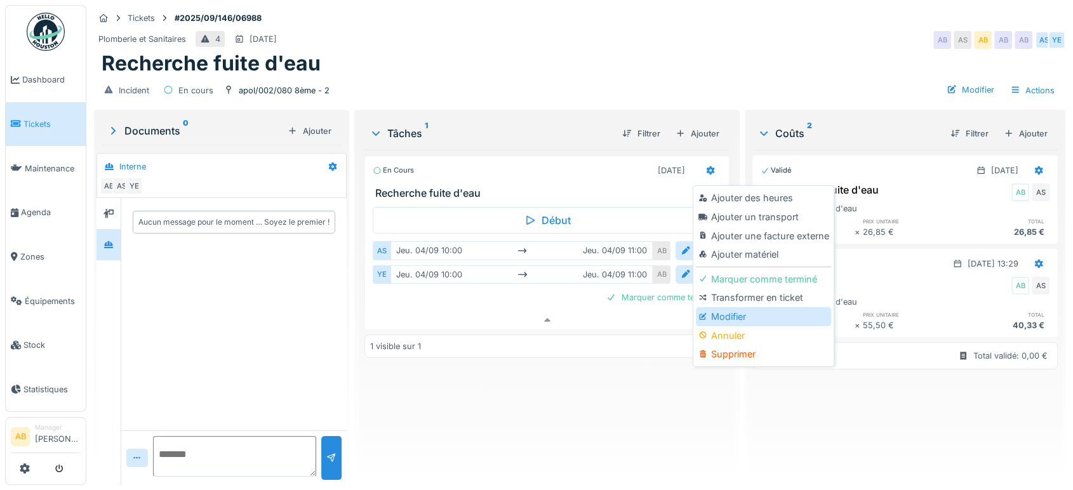
click at [747, 309] on div "Modifier" at bounding box center [763, 316] width 135 height 19
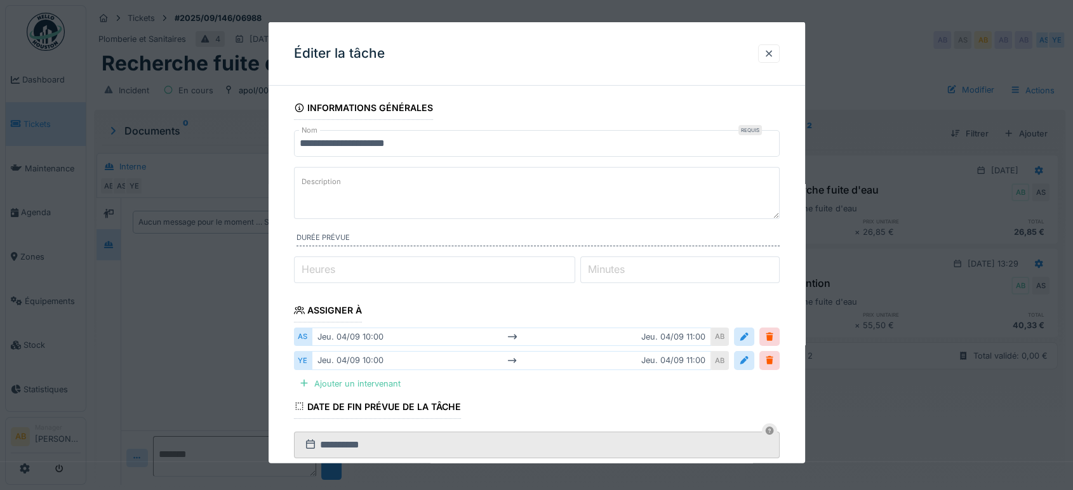
scroll to position [116, 0]
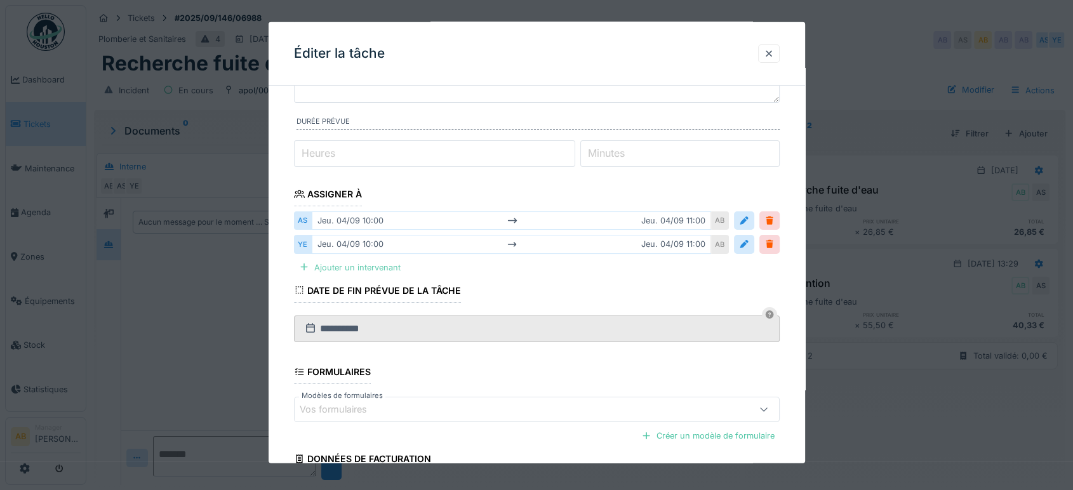
click at [366, 274] on div "Ajouter un intervenant" at bounding box center [350, 266] width 112 height 17
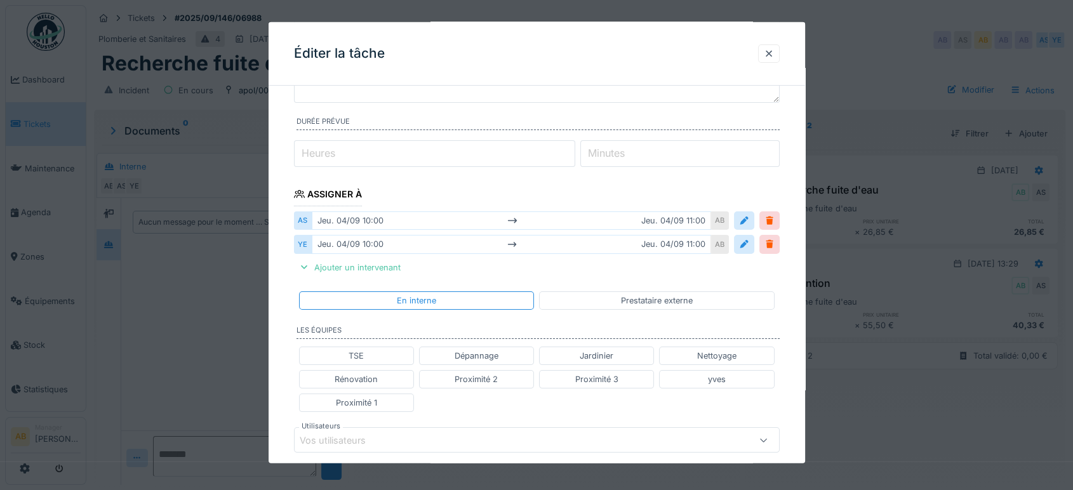
click at [365, 434] on div "Vos utilisateurs" at bounding box center [342, 440] width 84 height 14
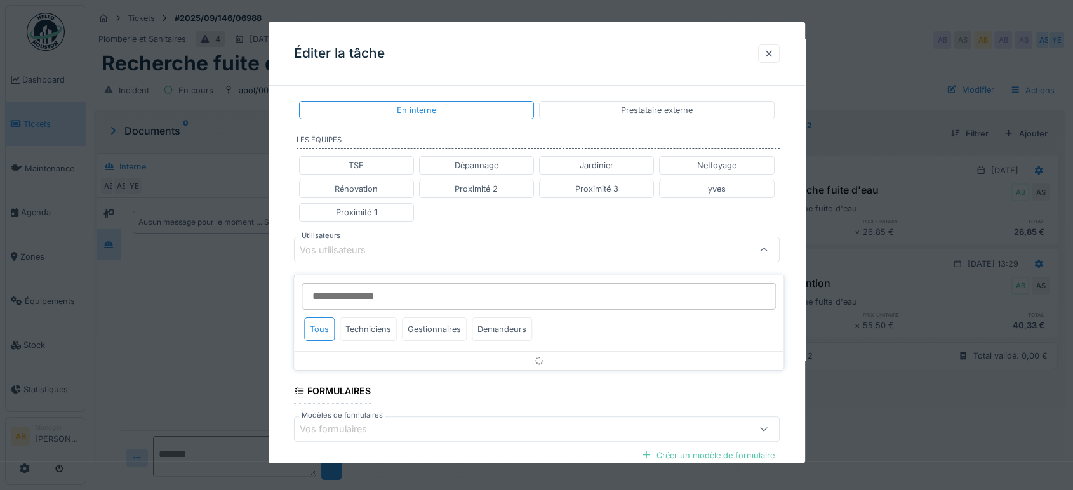
scroll to position [312, 0]
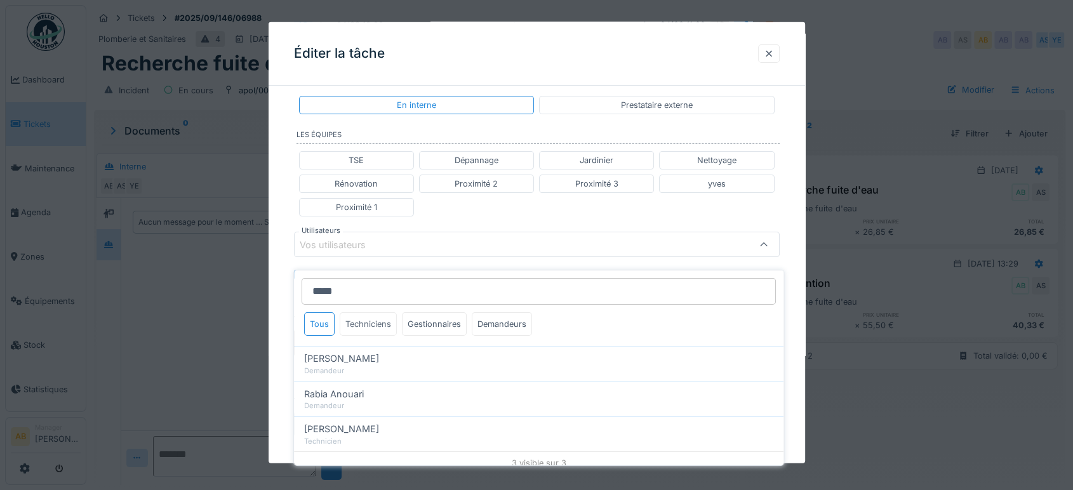
type input "*****"
click at [371, 312] on div "Techniciens" at bounding box center [368, 323] width 57 height 23
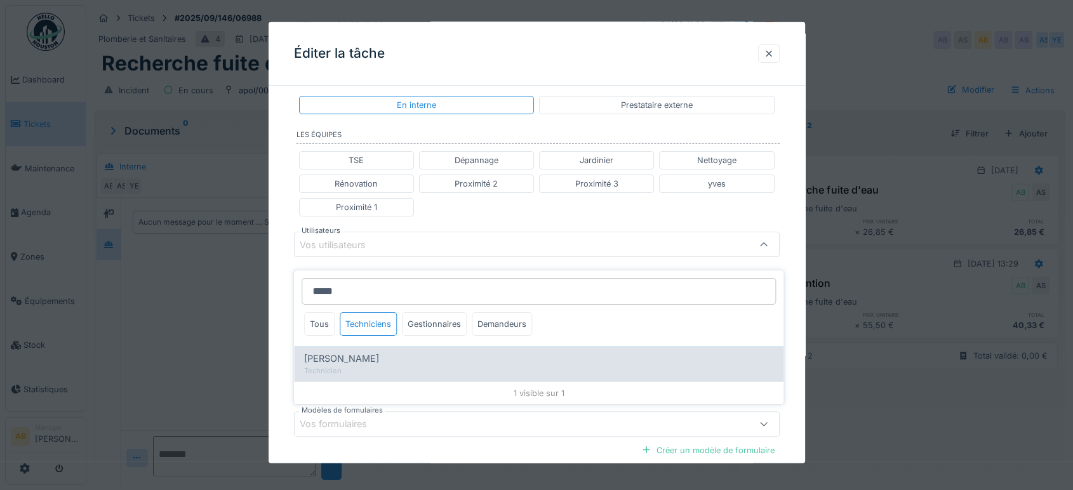
click at [371, 352] on div "[PERSON_NAME]" at bounding box center [538, 359] width 469 height 14
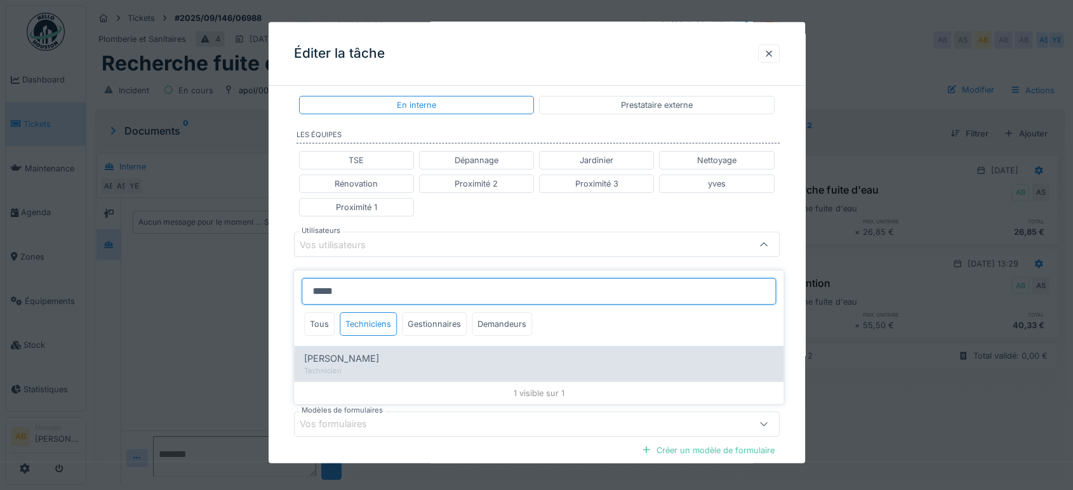
type input "*****"
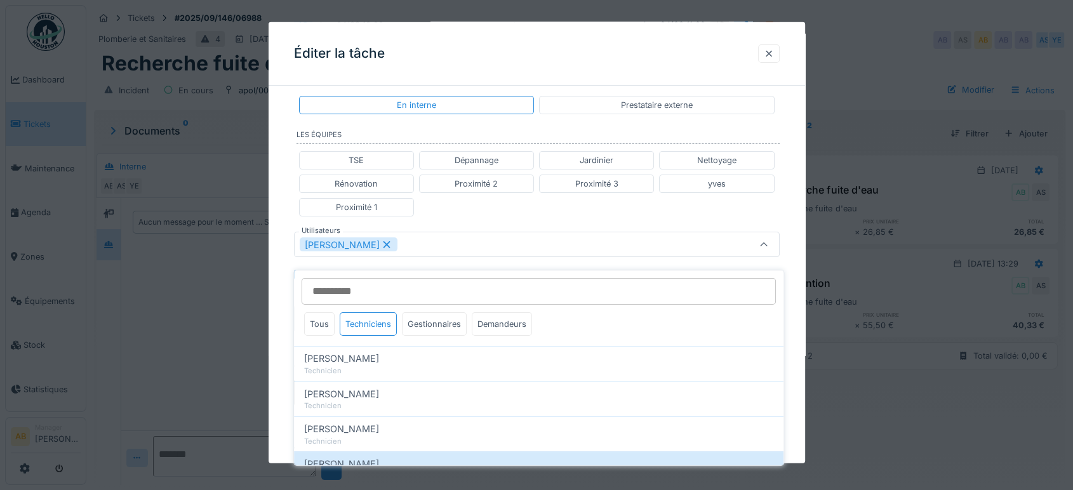
click at [531, 206] on div "TSE Dépannage Jardinier Nettoyage Rénovation Proximité 2 Proximité 3 yves Proxi…" at bounding box center [537, 183] width 486 height 76
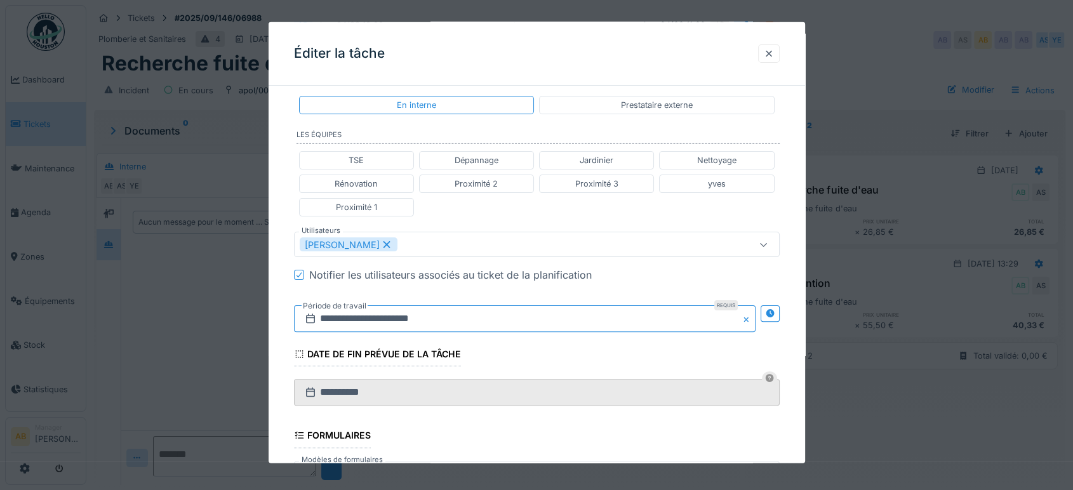
click at [486, 322] on input "**********" at bounding box center [525, 318] width 462 height 27
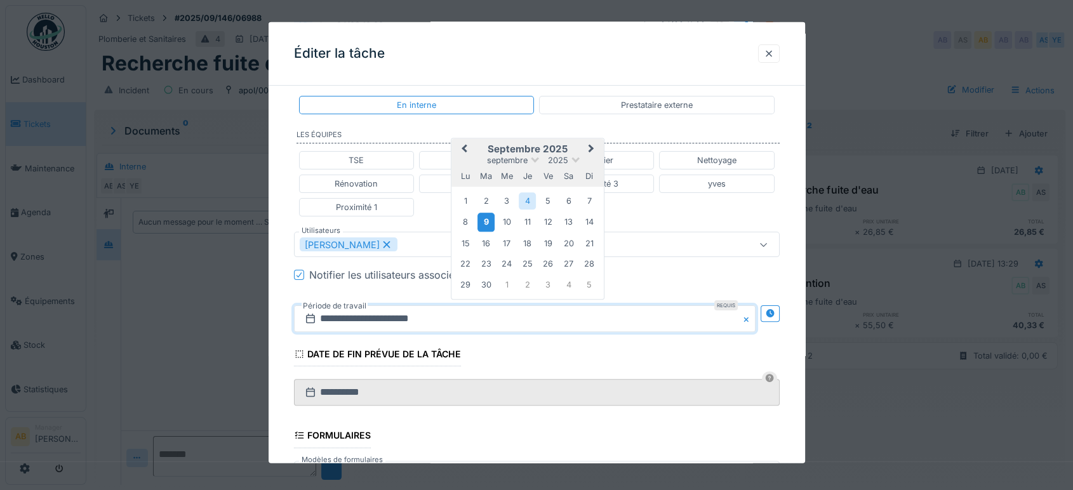
click at [488, 219] on div "9" at bounding box center [485, 222] width 17 height 18
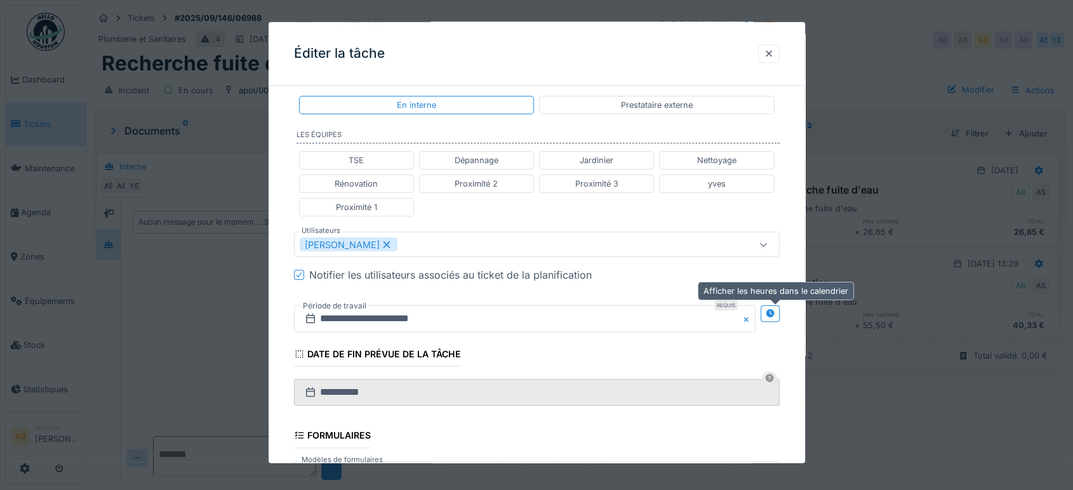
click at [774, 314] on icon at bounding box center [770, 313] width 8 height 8
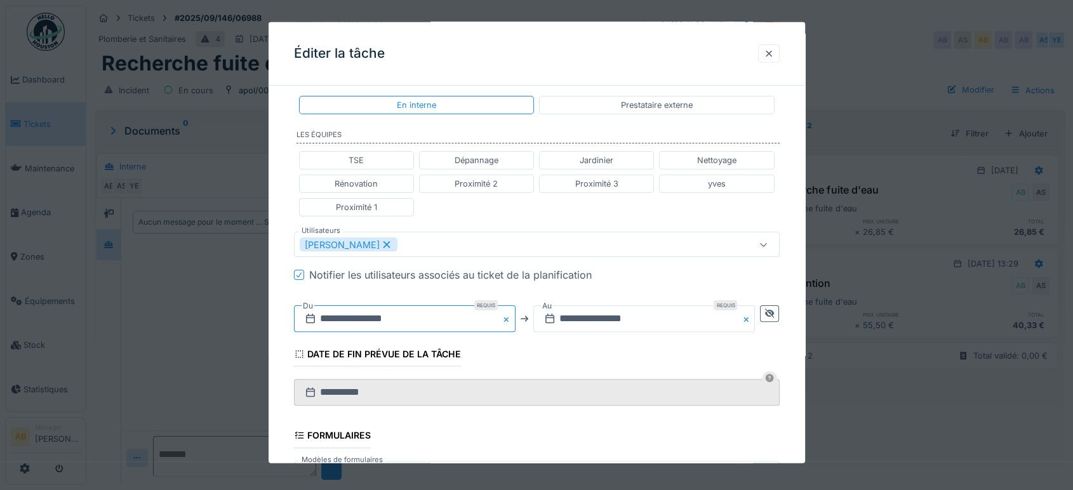
click at [466, 321] on input "**********" at bounding box center [405, 318] width 222 height 27
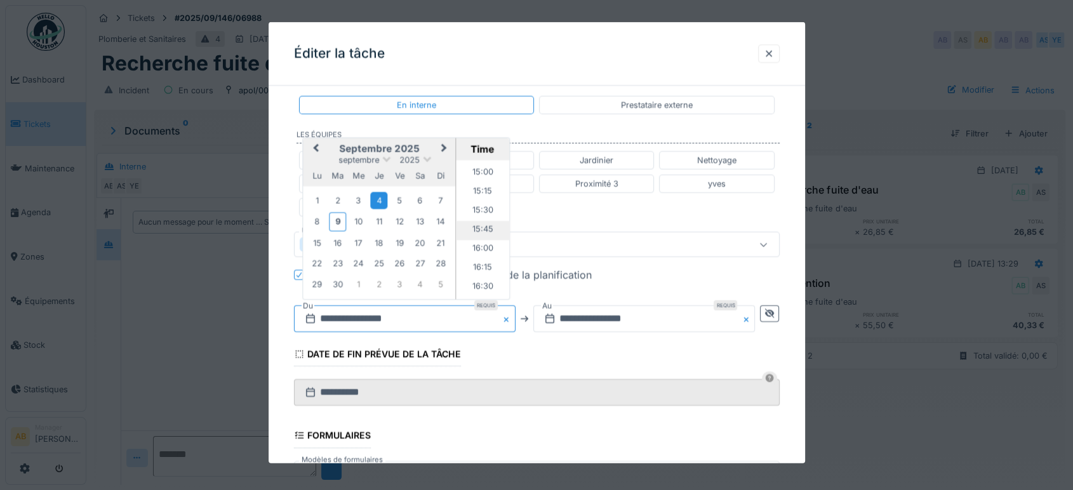
scroll to position [1139, 0]
click at [481, 166] on li "15:00" at bounding box center [483, 173] width 54 height 19
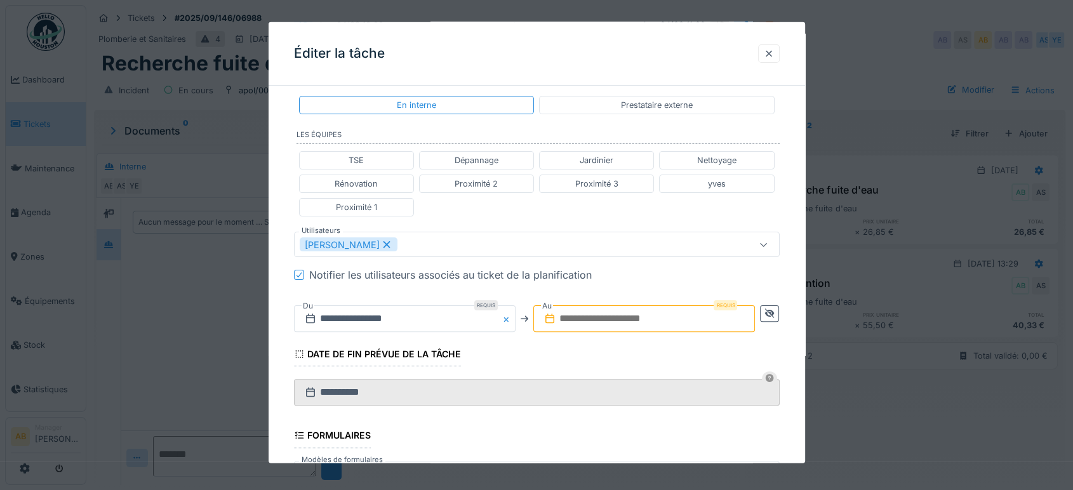
click at [645, 299] on div "**********" at bounding box center [537, 318] width 486 height 47
click at [643, 305] on input "text" at bounding box center [644, 318] width 222 height 27
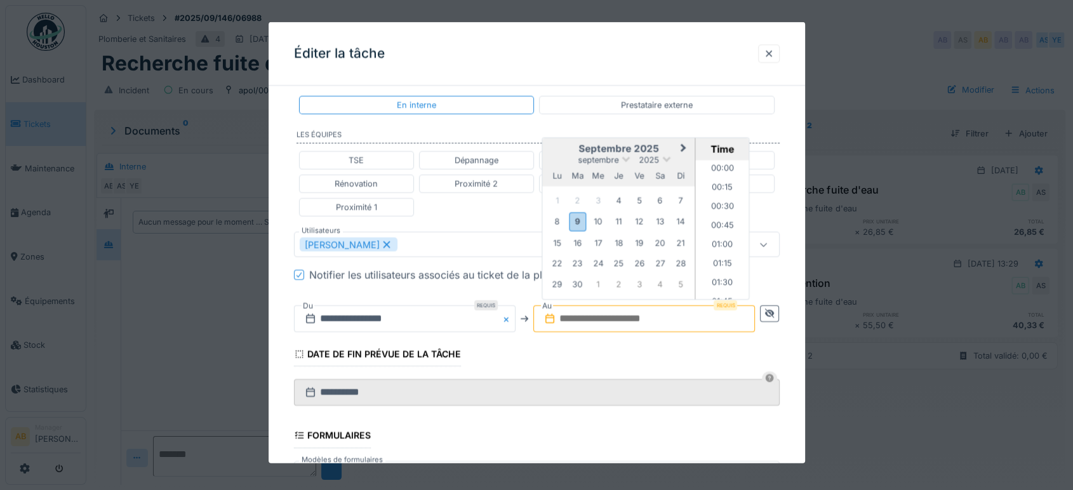
scroll to position [1006, 0]
click at [580, 218] on div "9" at bounding box center [577, 222] width 17 height 18
click at [619, 199] on div "4" at bounding box center [618, 200] width 17 height 17
click at [727, 242] on li "14:15" at bounding box center [723, 248] width 54 height 19
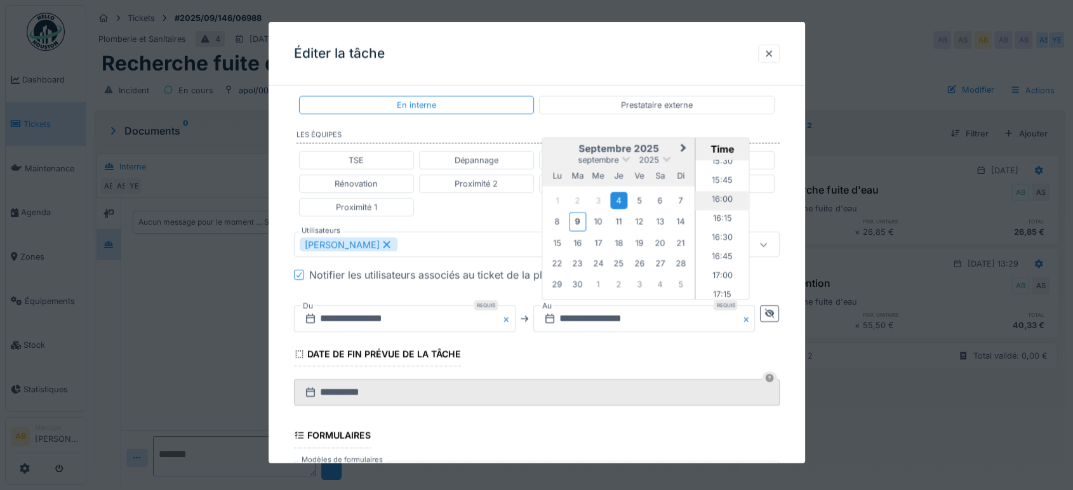
click at [726, 197] on li "16:00" at bounding box center [723, 200] width 54 height 19
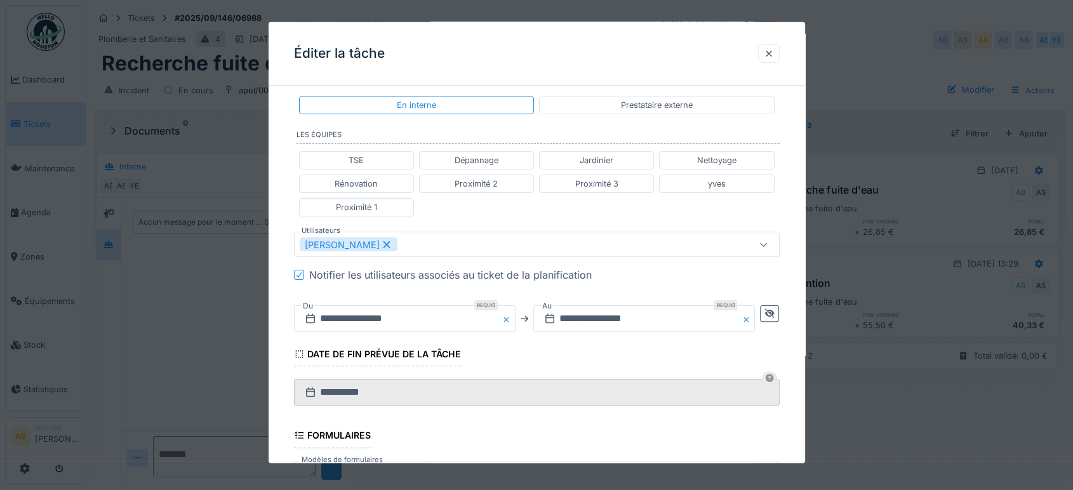
scroll to position [491, 0]
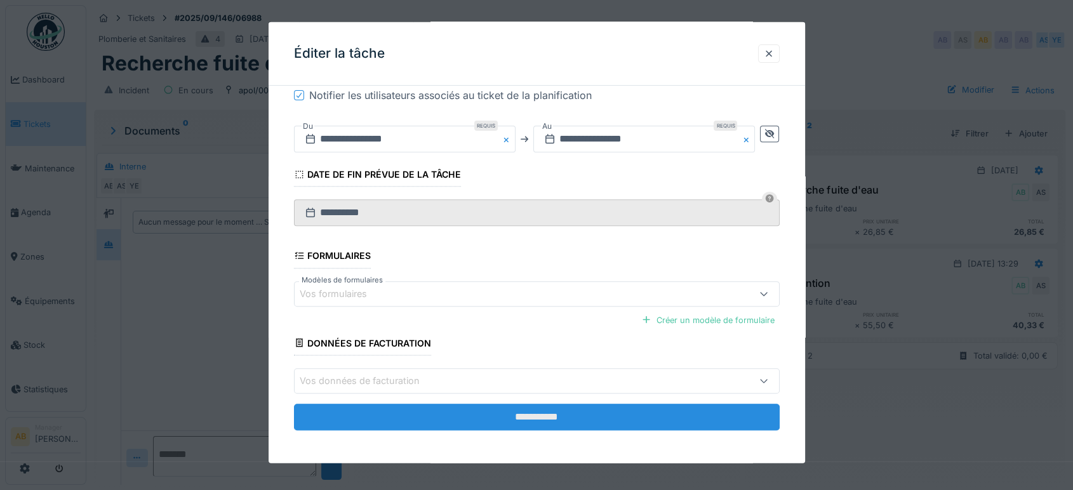
click at [575, 418] on input "**********" at bounding box center [537, 417] width 486 height 27
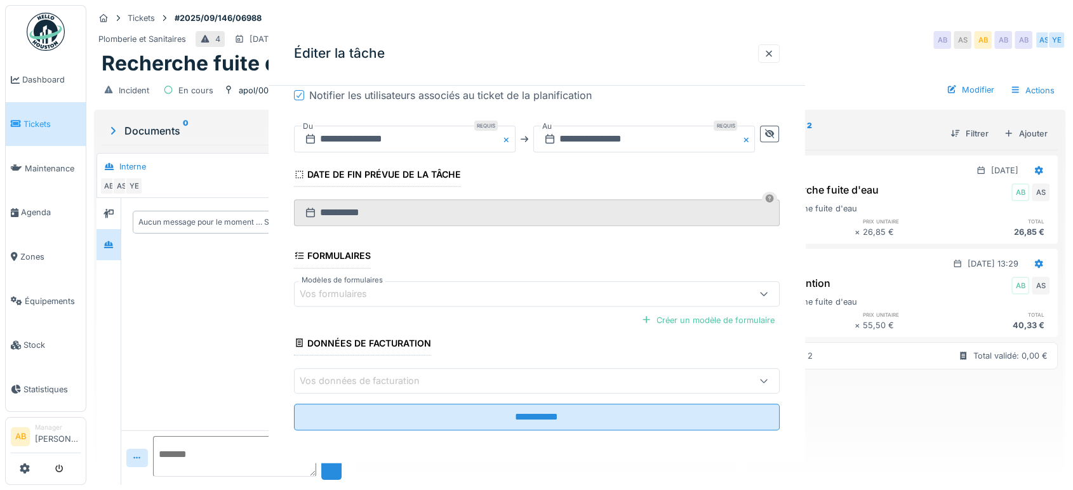
scroll to position [0, 0]
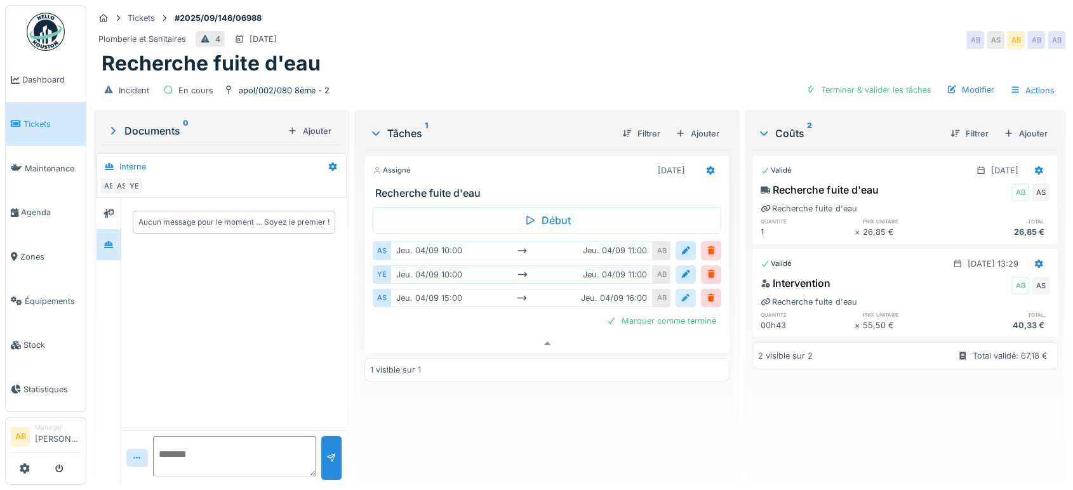
click at [681, 292] on div at bounding box center [686, 298] width 10 height 12
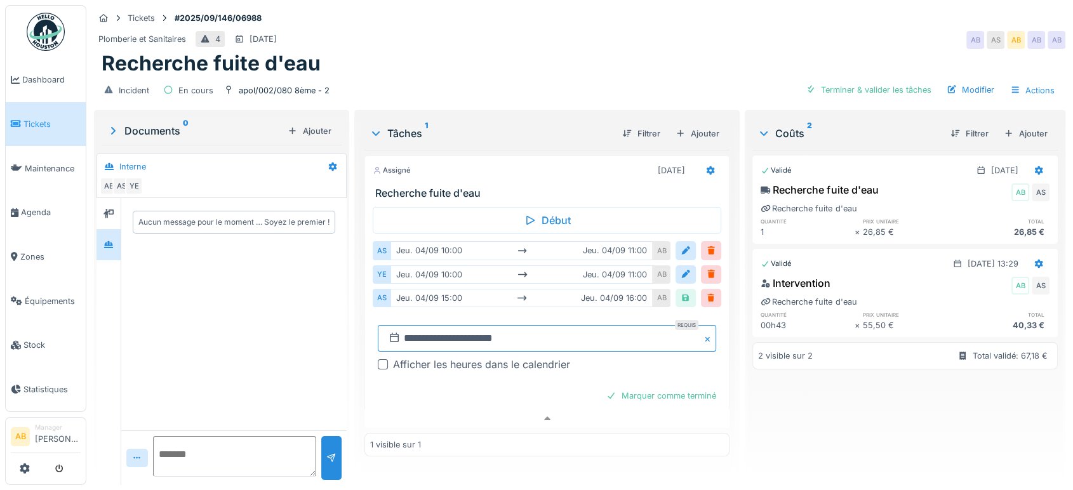
click at [443, 328] on input "**********" at bounding box center [547, 338] width 338 height 27
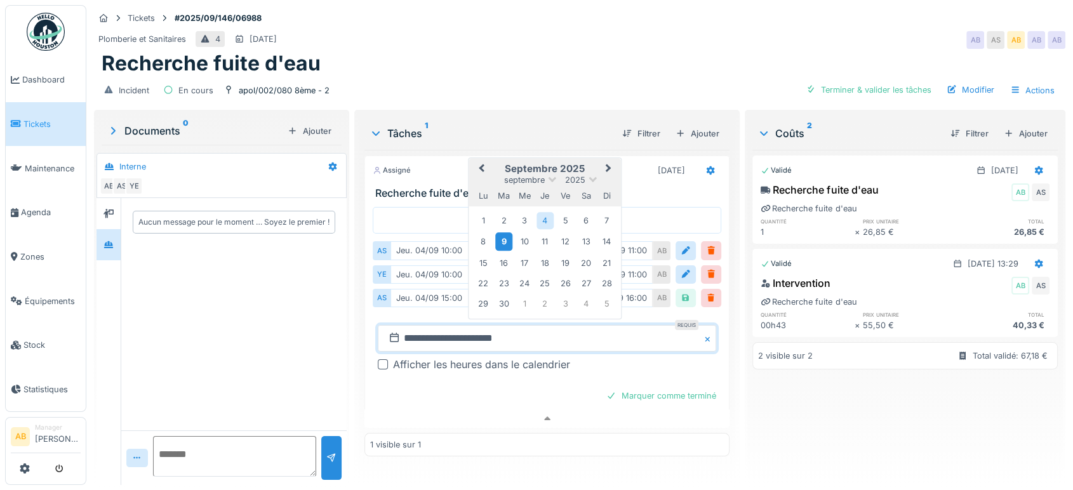
click at [500, 232] on div "9" at bounding box center [503, 241] width 17 height 18
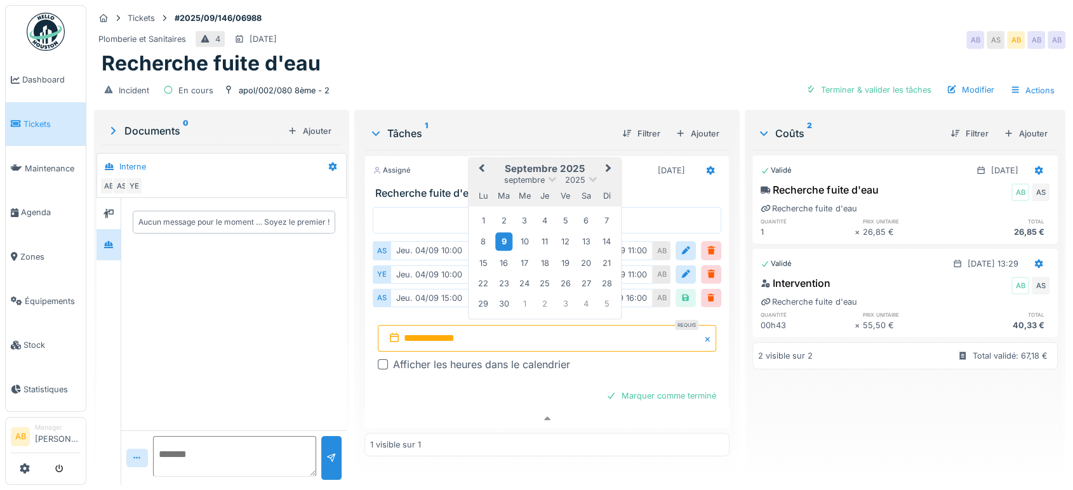
click at [502, 232] on div "9" at bounding box center [503, 241] width 17 height 18
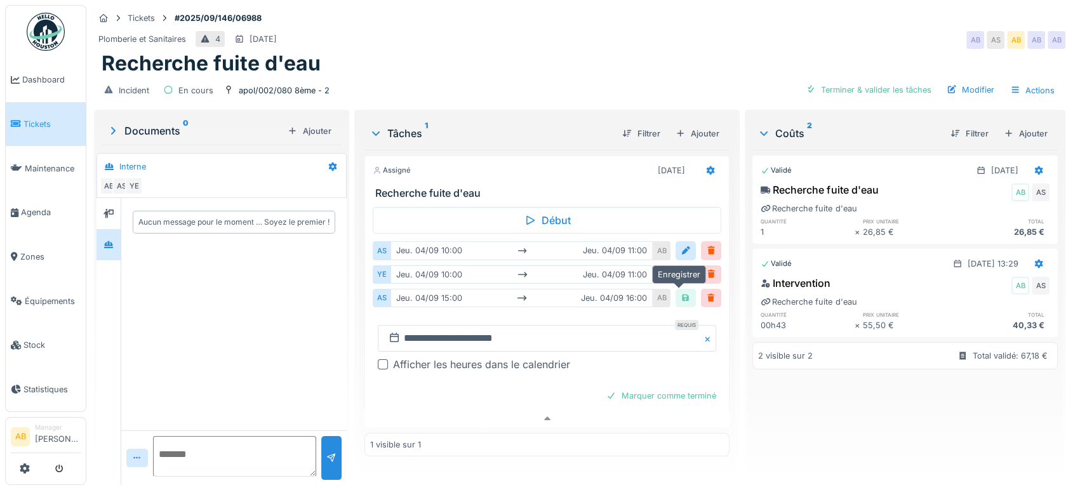
click at [681, 292] on div at bounding box center [686, 298] width 10 height 12
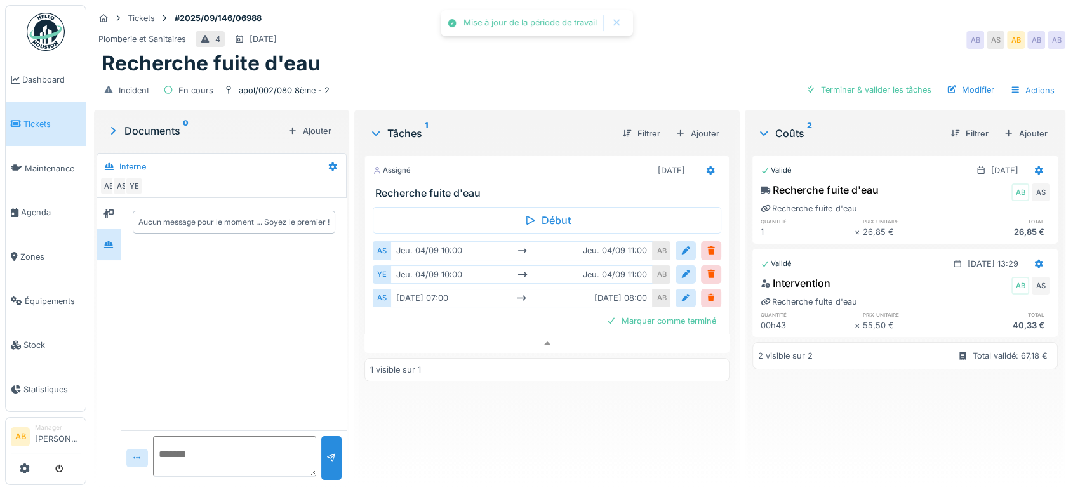
click at [678, 295] on div "AS mar. 09/09 07:00 mar. 09/09 08:00 AB" at bounding box center [547, 297] width 349 height 23
click at [681, 292] on div at bounding box center [686, 298] width 10 height 12
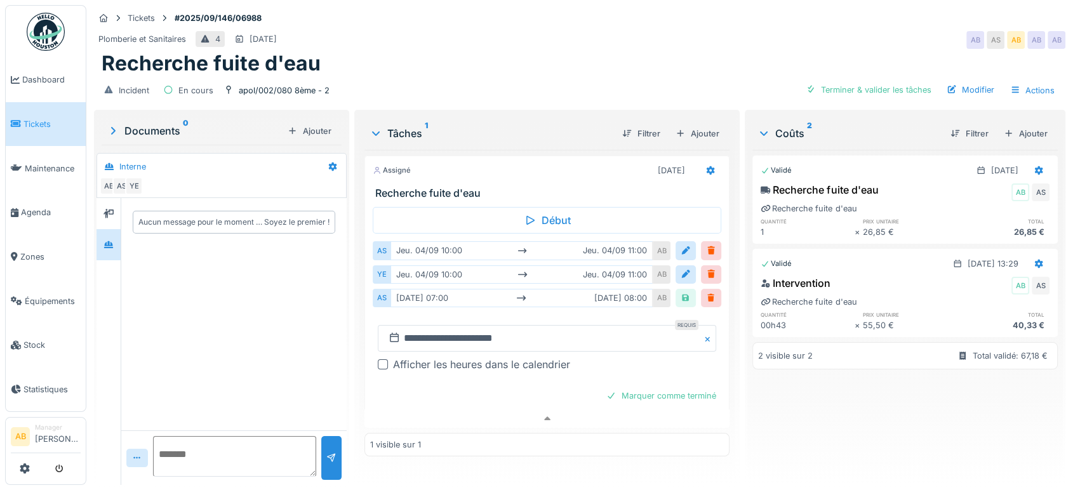
click at [381, 359] on div at bounding box center [383, 364] width 10 height 10
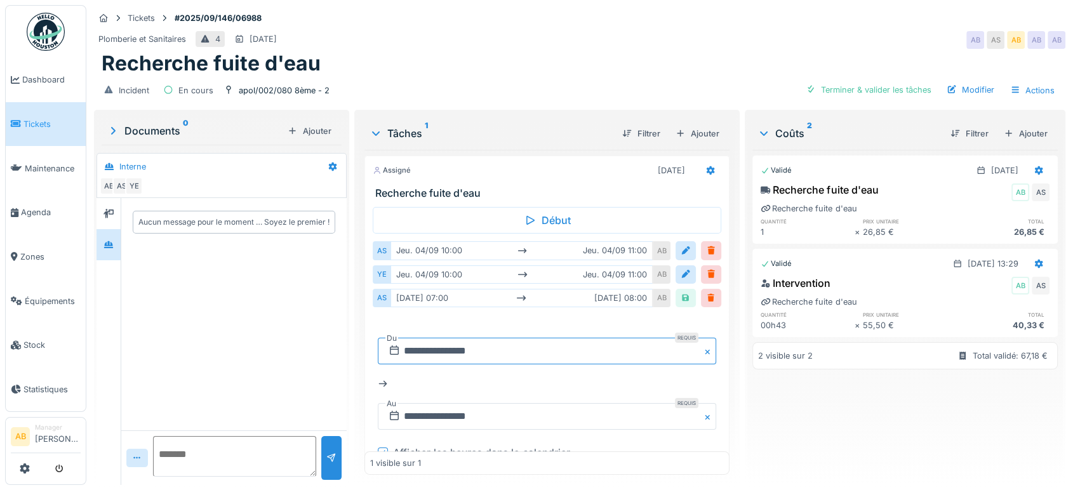
click at [469, 343] on input "**********" at bounding box center [547, 351] width 338 height 27
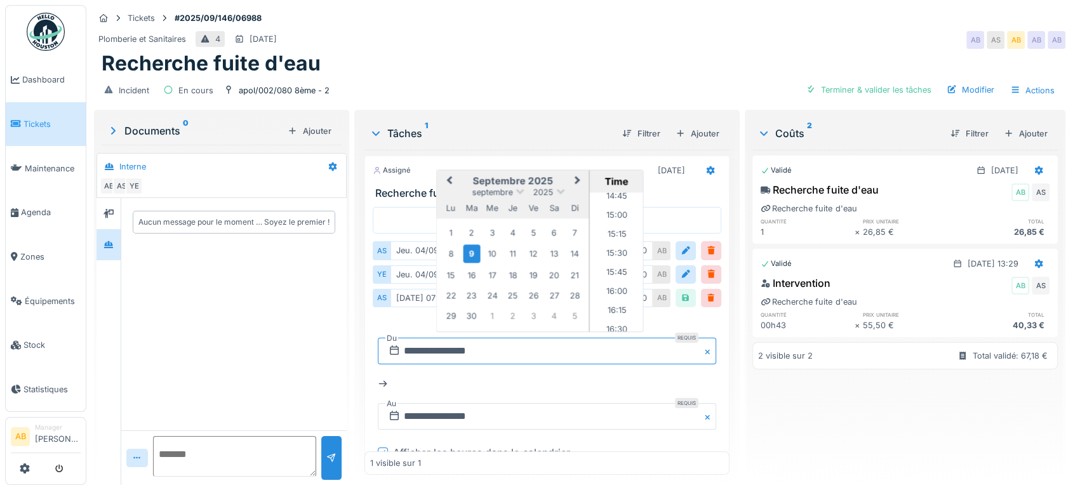
scroll to position [1123, 0]
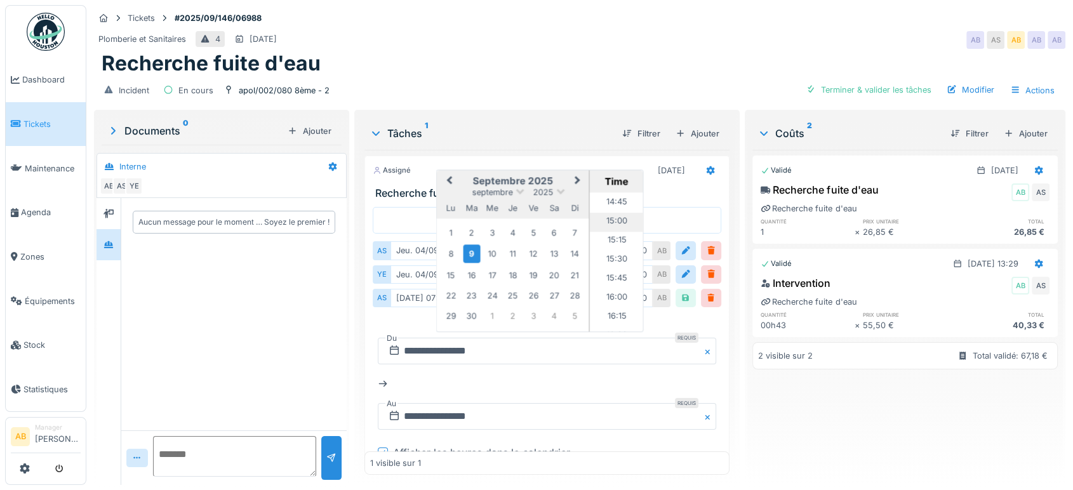
click at [616, 213] on li "15:00" at bounding box center [617, 222] width 54 height 19
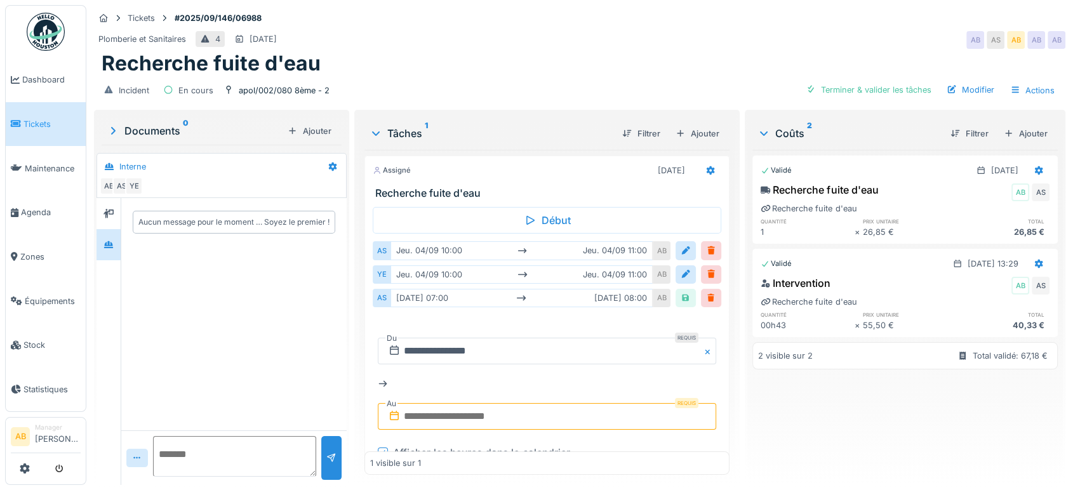
click at [516, 411] on input "text" at bounding box center [547, 416] width 338 height 27
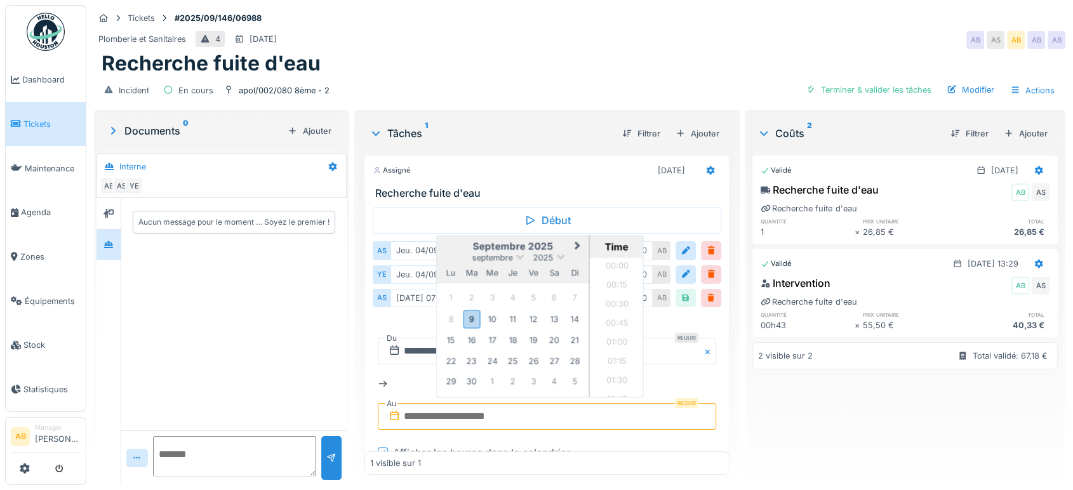
scroll to position [1006, 0]
click at [467, 310] on div "9" at bounding box center [471, 319] width 17 height 18
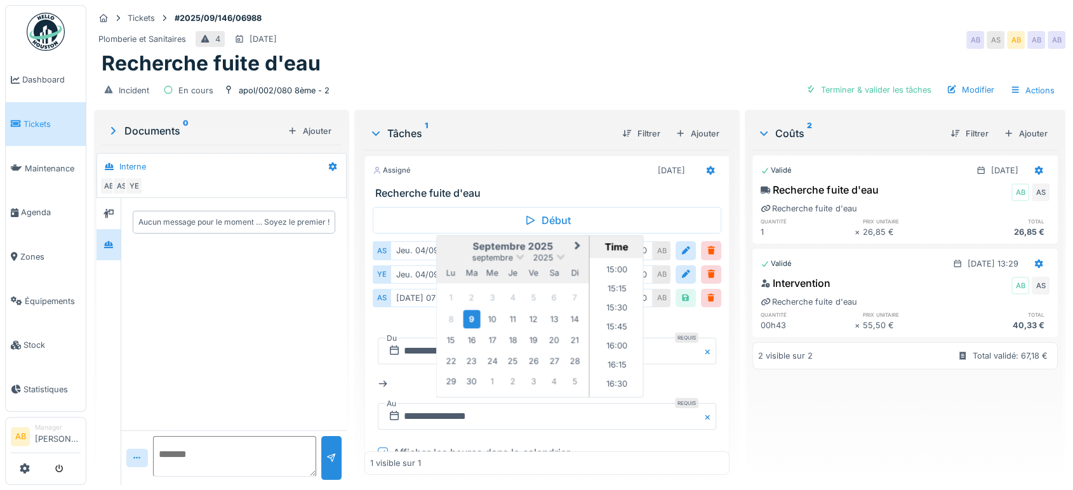
scroll to position [1139, 0]
click at [610, 338] on li "16:00" at bounding box center [617, 347] width 54 height 19
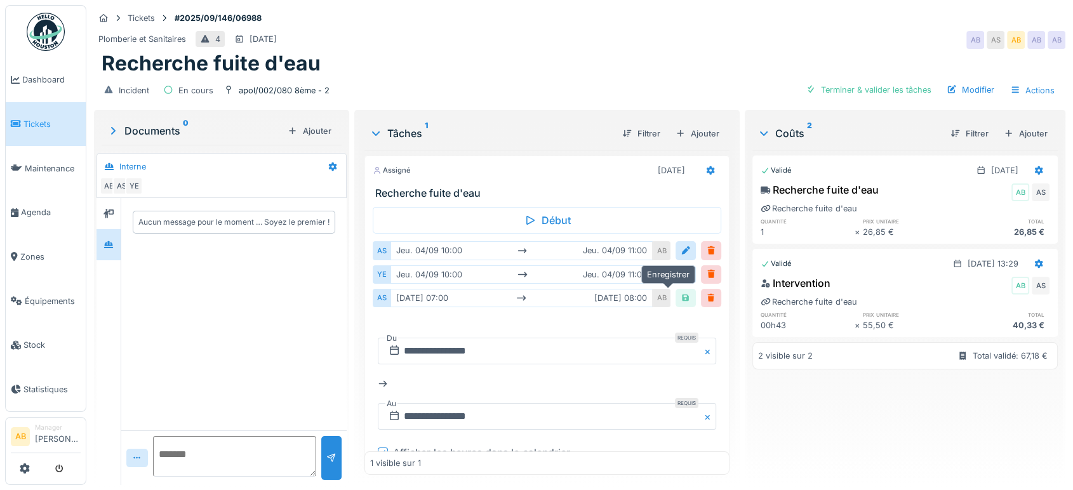
click at [681, 292] on div at bounding box center [686, 298] width 10 height 12
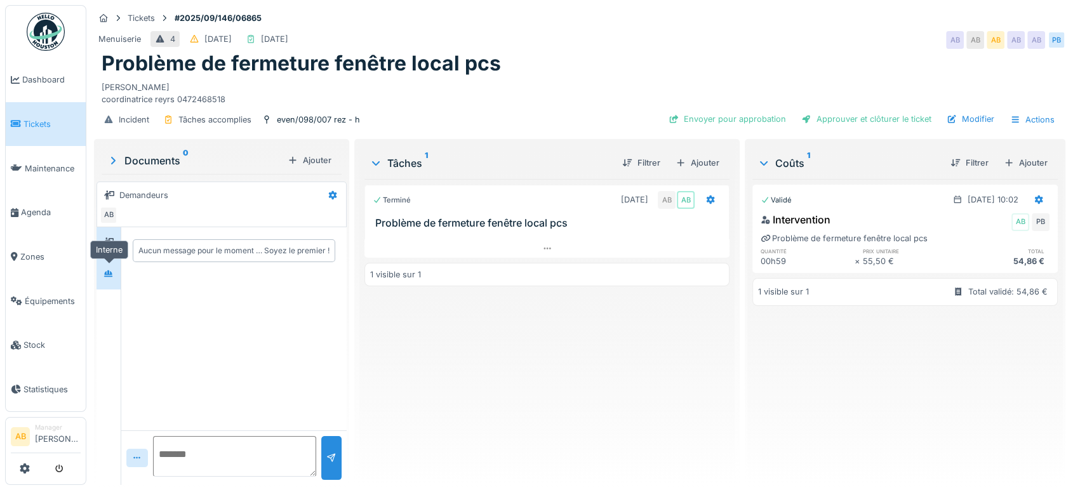
click at [112, 273] on icon at bounding box center [108, 273] width 9 height 7
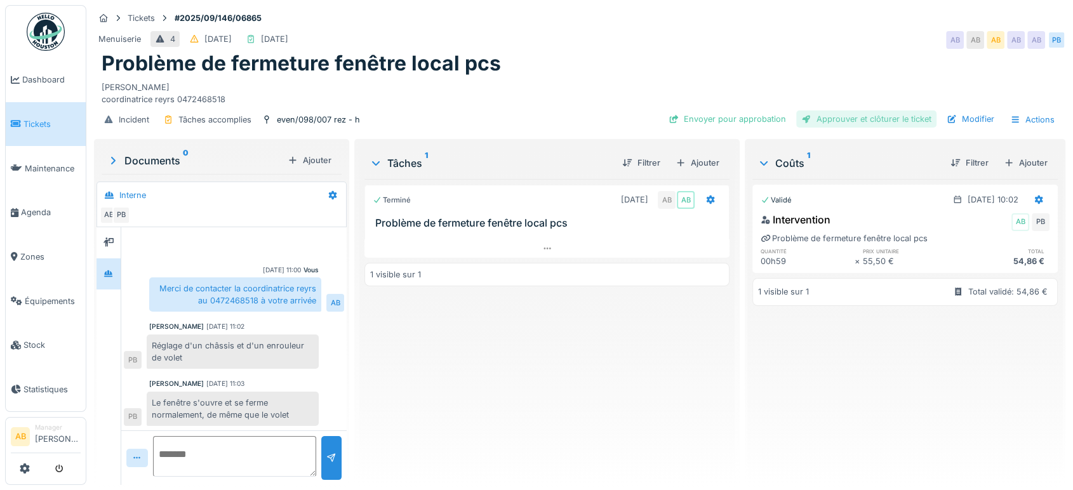
click at [839, 125] on div "Approuver et clôturer le ticket" at bounding box center [866, 118] width 140 height 17
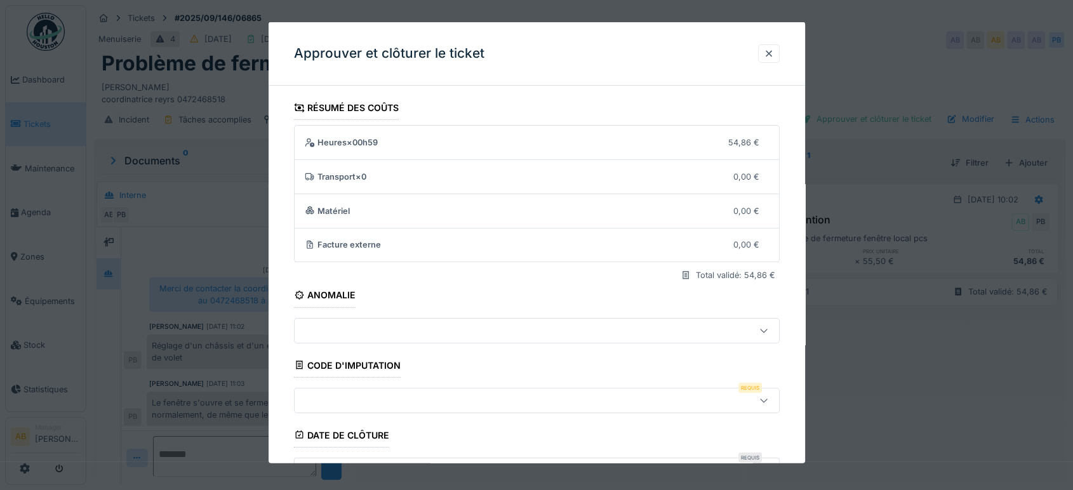
scroll to position [192, 0]
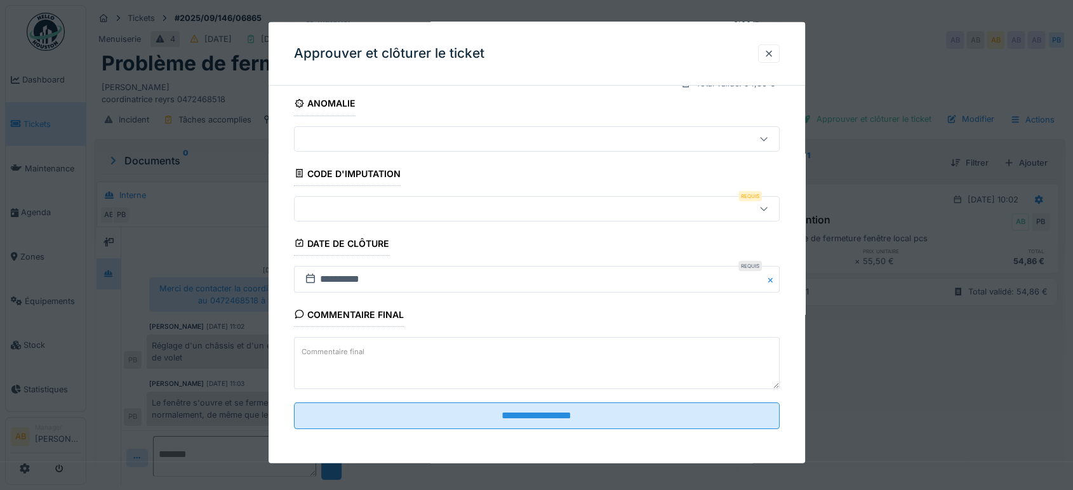
click at [613, 206] on div at bounding box center [508, 208] width 417 height 14
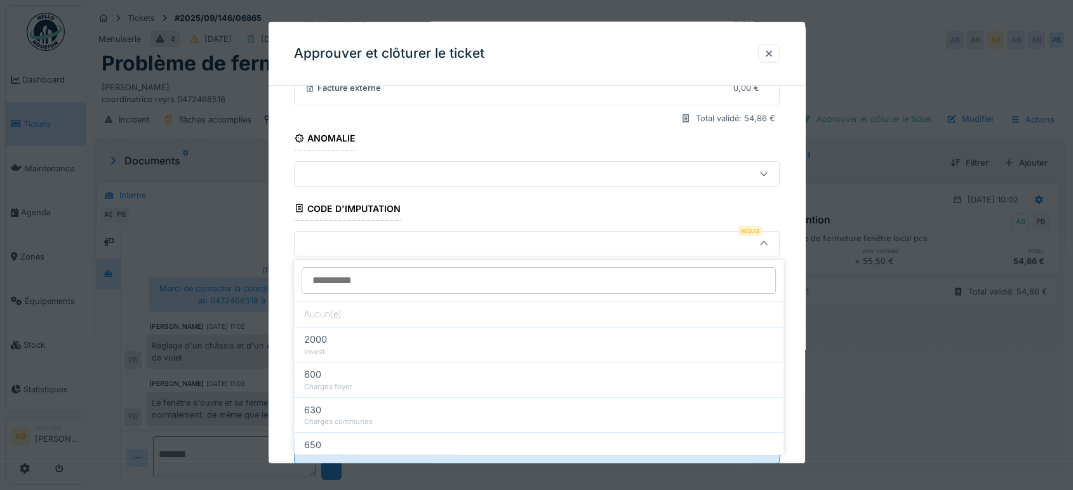
click at [911, 322] on div at bounding box center [536, 245] width 1073 height 490
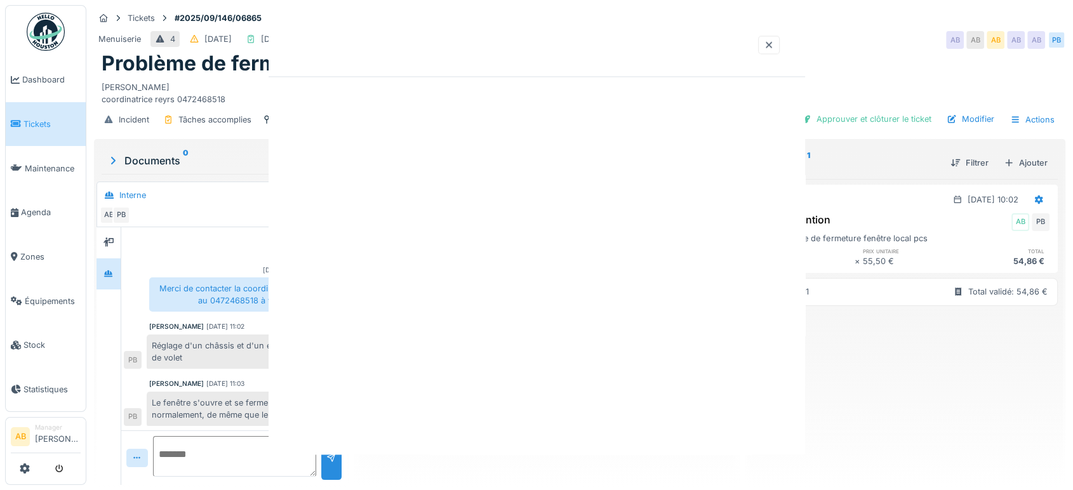
scroll to position [0, 0]
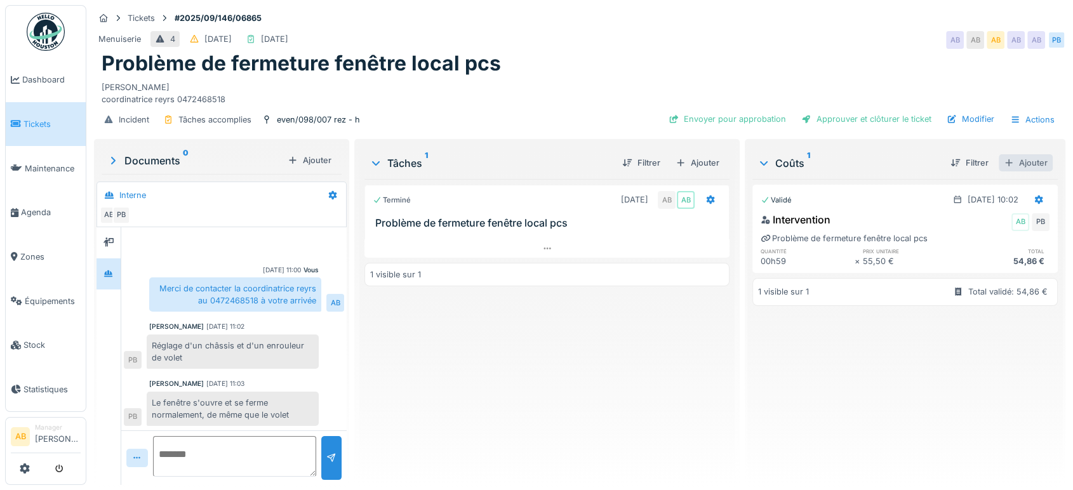
click at [1024, 162] on div "Ajouter" at bounding box center [1026, 162] width 54 height 17
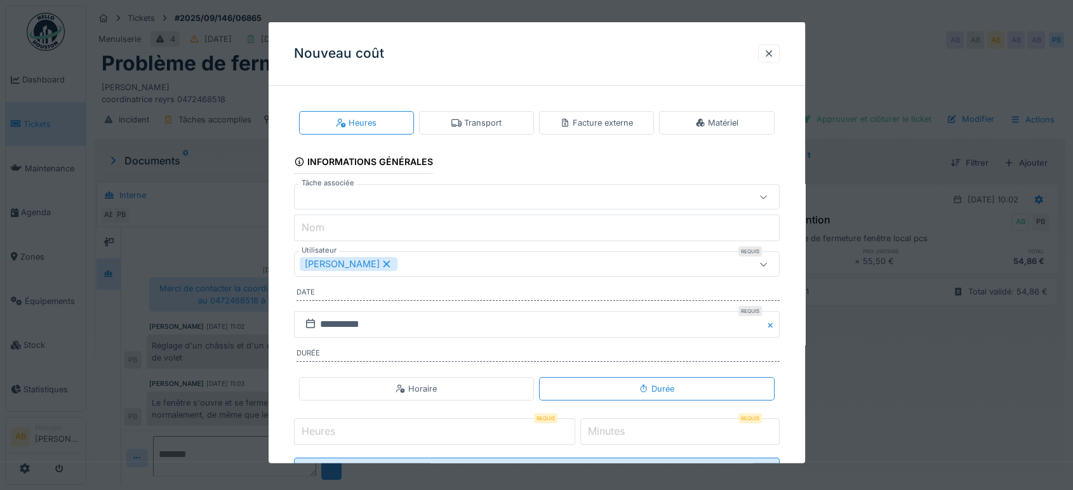
click at [477, 123] on div "Transport" at bounding box center [476, 123] width 50 height 12
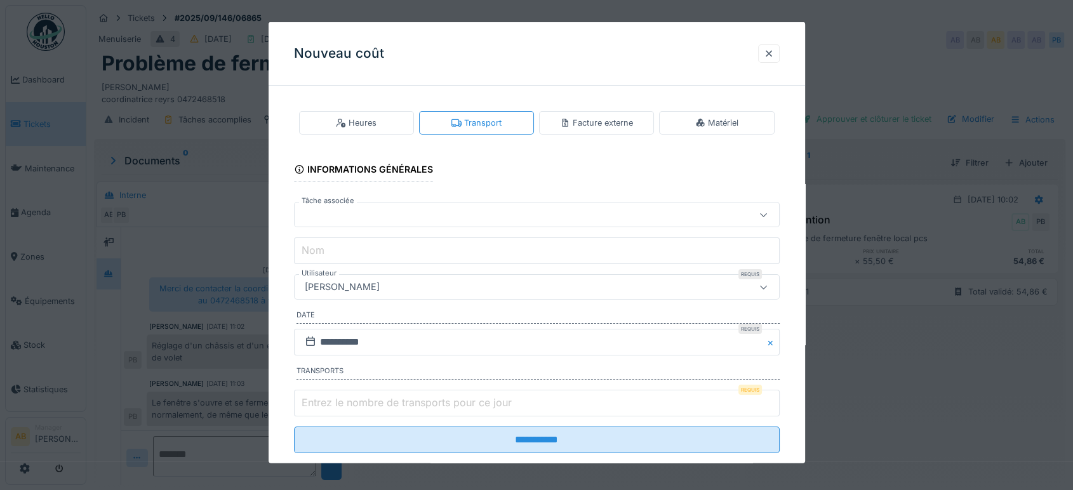
click at [383, 217] on div at bounding box center [508, 215] width 417 height 14
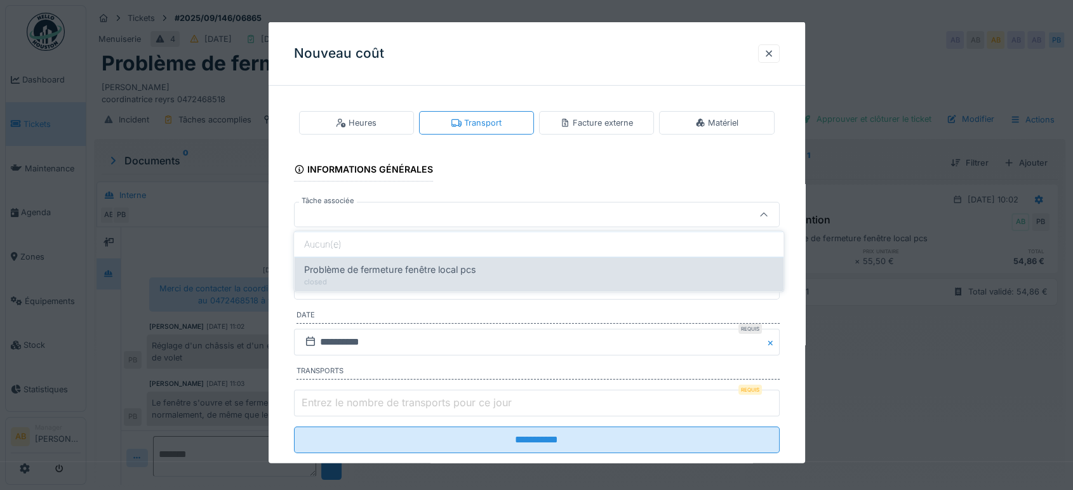
click at [410, 273] on span "Problème de fermeture fenêtre local pcs" at bounding box center [390, 270] width 172 height 14
type input "******"
type input "**********"
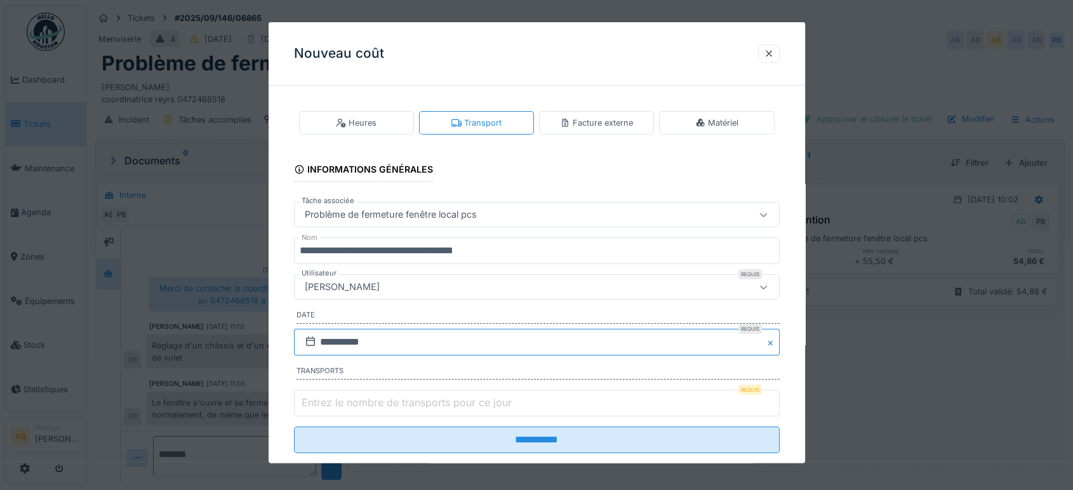
click at [402, 347] on input "**********" at bounding box center [537, 342] width 486 height 27
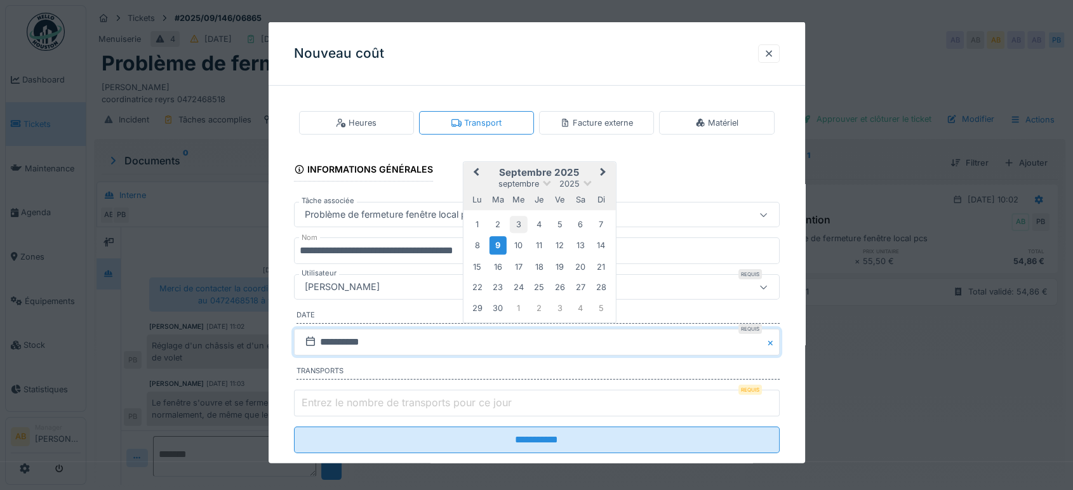
click at [524, 222] on div "3" at bounding box center [518, 224] width 17 height 17
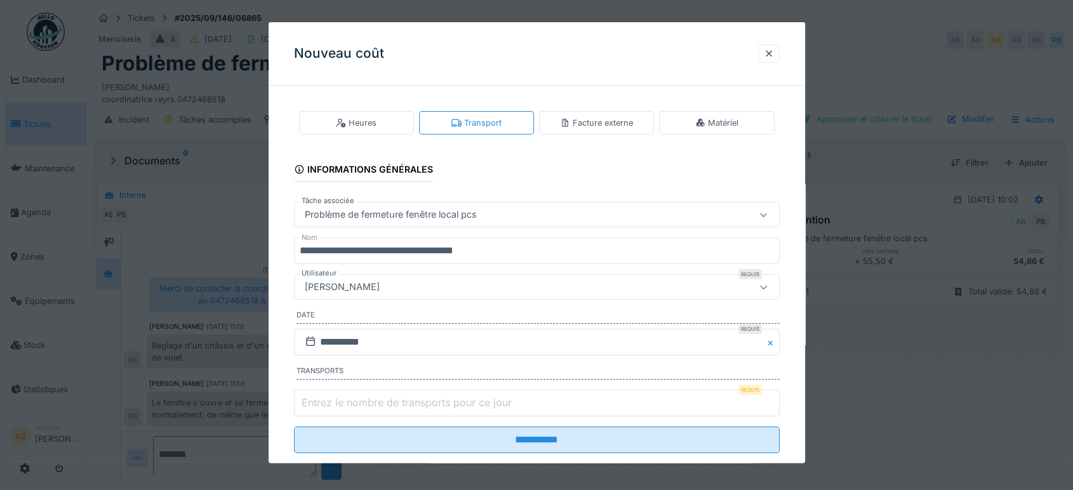
click at [432, 404] on label "Entrez le nombre de transports pour ce jour" at bounding box center [406, 402] width 215 height 15
click at [432, 404] on input "Entrez le nombre de transports pour ce jour" at bounding box center [537, 403] width 486 height 27
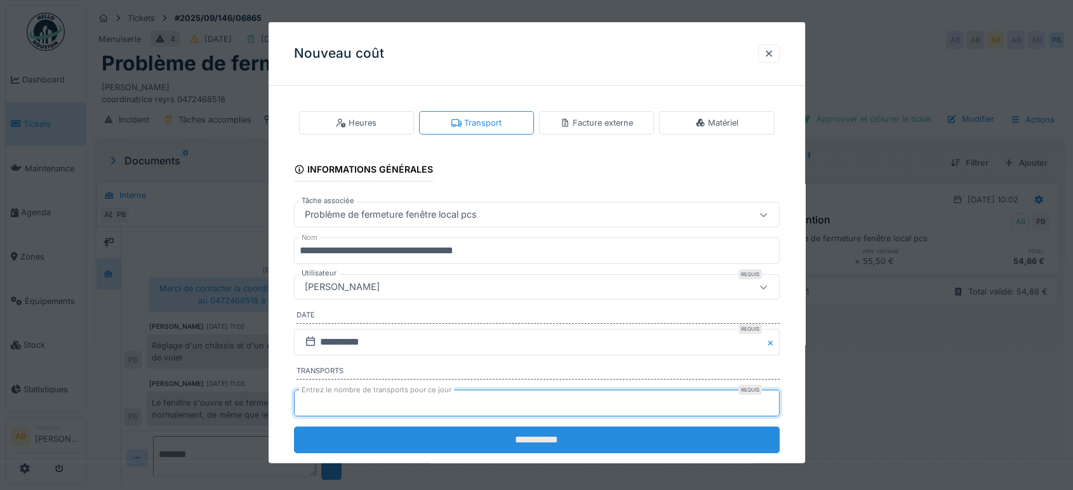
type input "*"
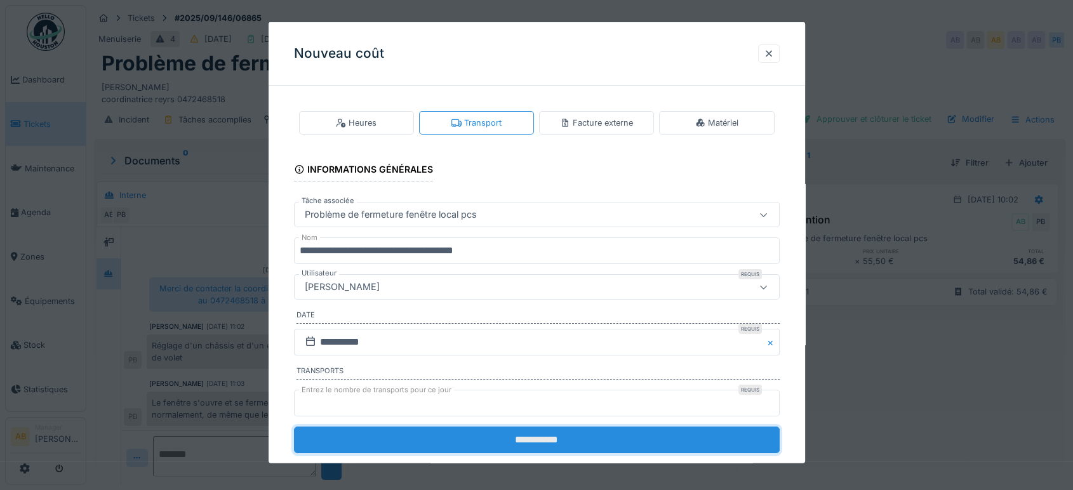
click at [521, 448] on input "**********" at bounding box center [537, 440] width 486 height 27
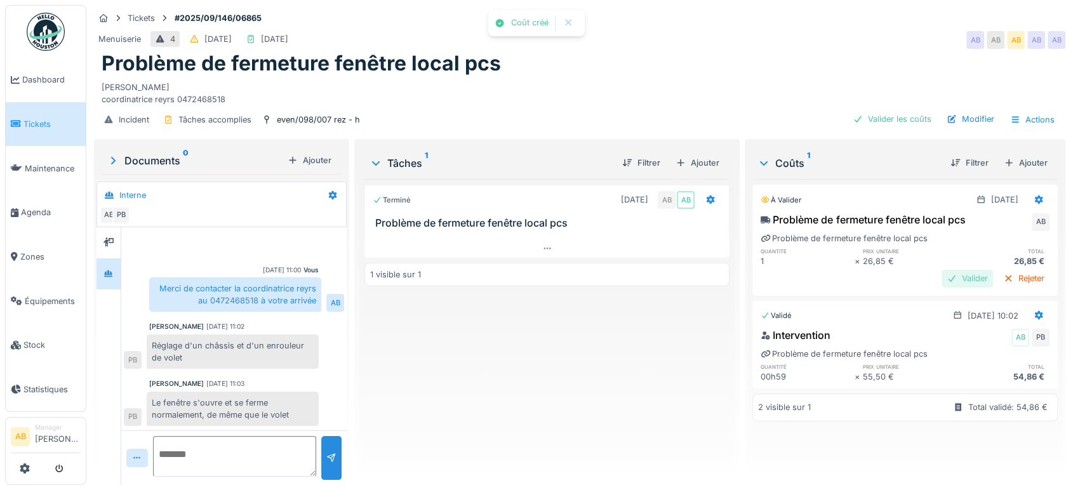
click at [942, 275] on div "Valider" at bounding box center [967, 278] width 51 height 17
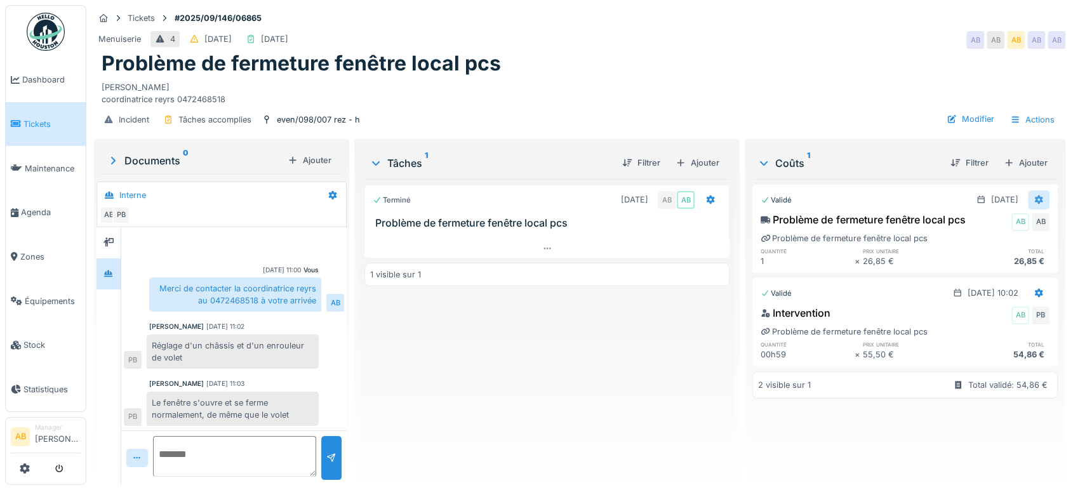
click at [1035, 198] on icon at bounding box center [1039, 200] width 8 height 9
click at [980, 247] on div "Modifier" at bounding box center [973, 246] width 62 height 19
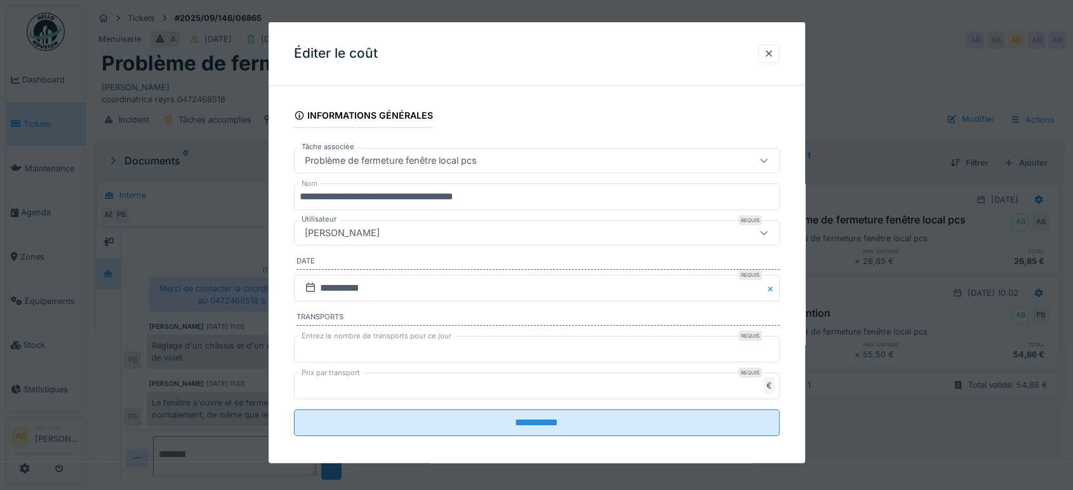
scroll to position [7, 0]
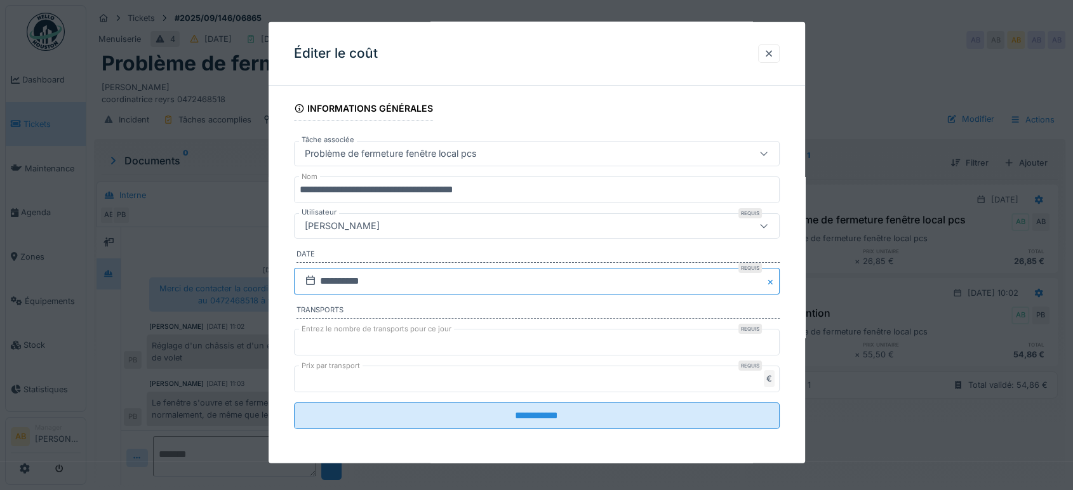
click at [438, 283] on input "**********" at bounding box center [537, 281] width 486 height 27
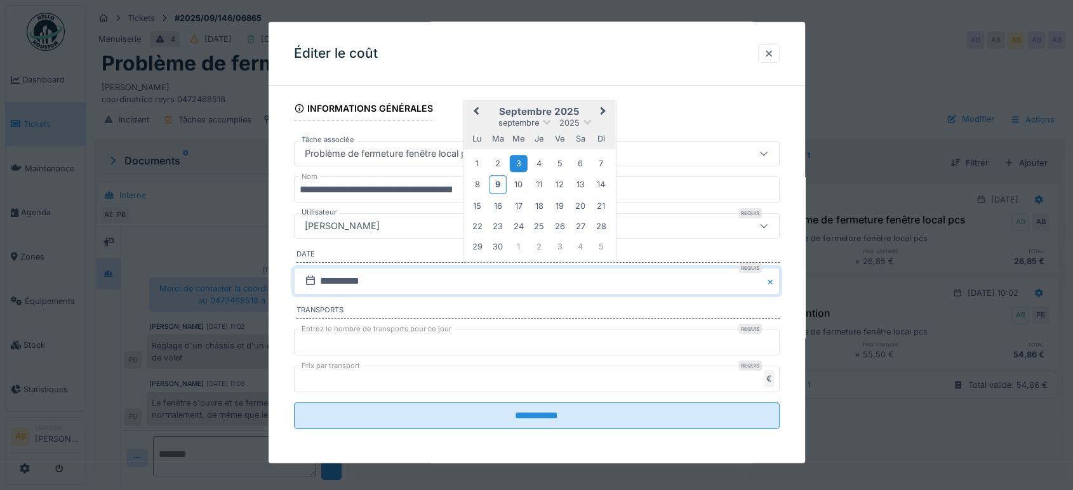
click at [381, 231] on div "[PERSON_NAME]" at bounding box center [508, 226] width 417 height 14
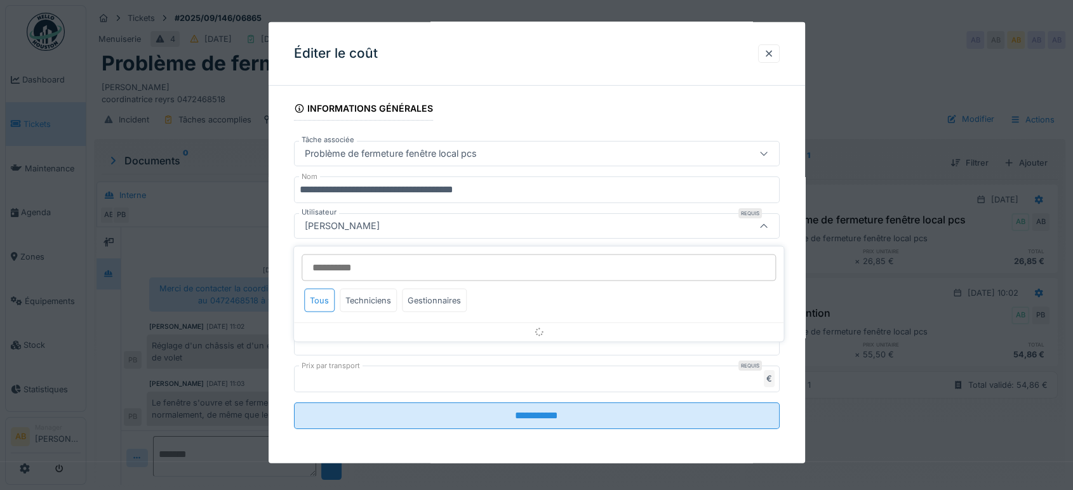
scroll to position [0, 0]
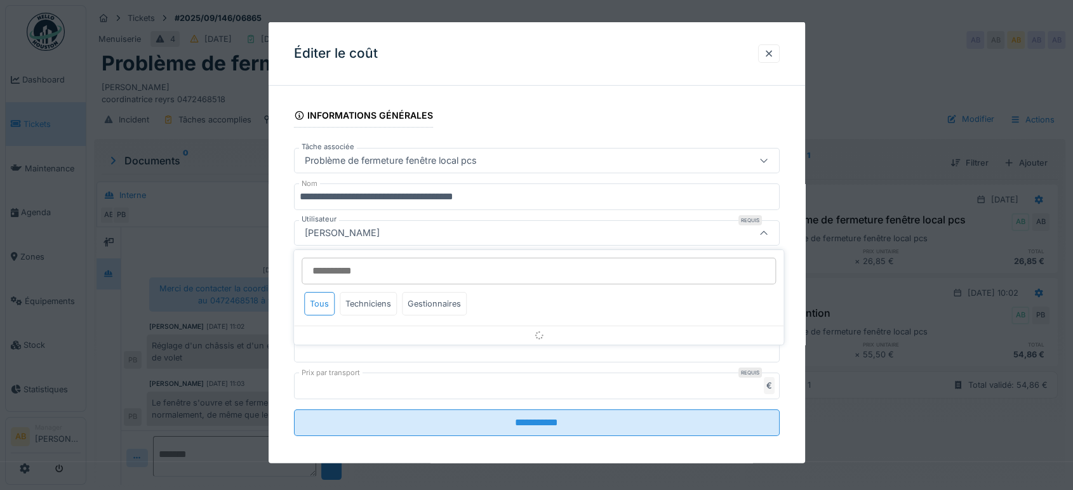
type input "*"
type input "******"
click at [366, 307] on div "Techniciens" at bounding box center [368, 303] width 57 height 23
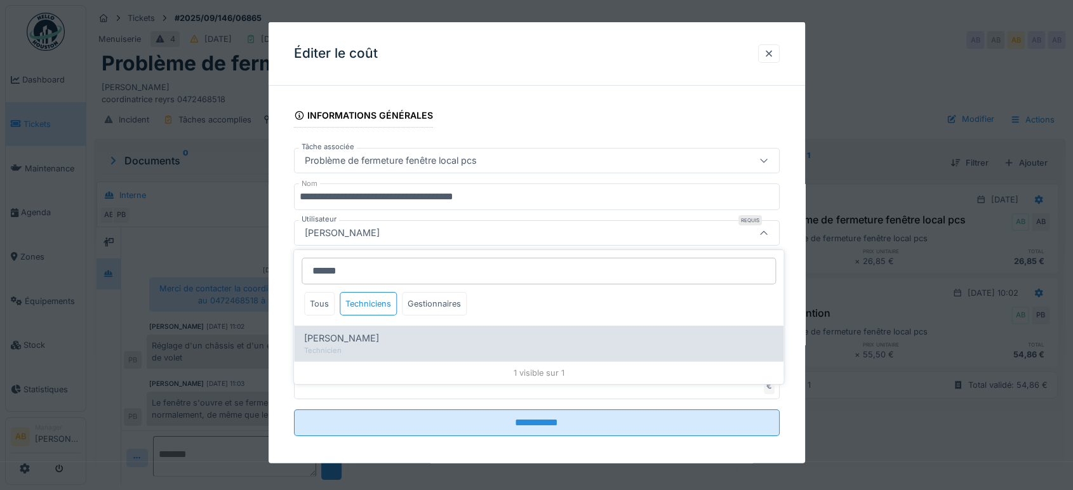
click at [418, 334] on div "Charef Lahmar" at bounding box center [538, 338] width 469 height 14
type input "****"
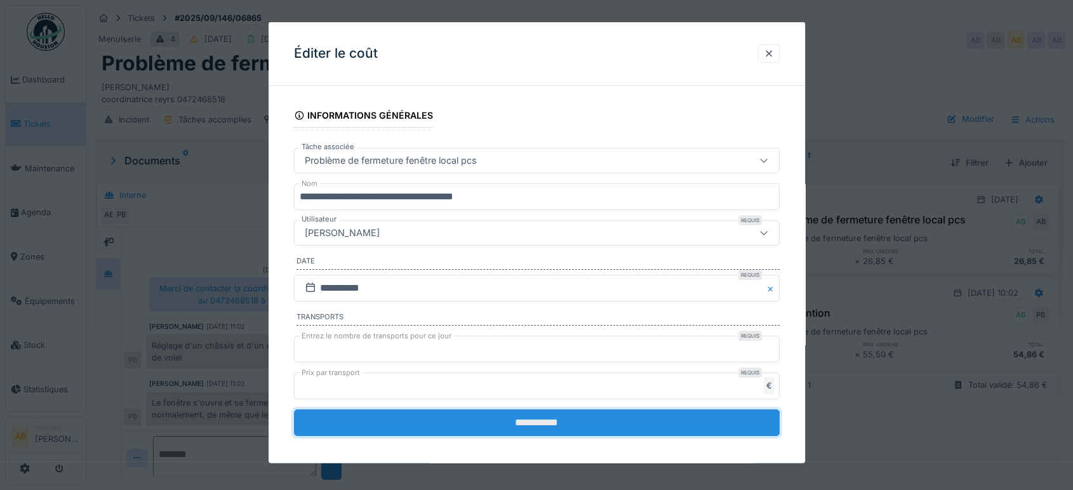
click at [520, 409] on input "**********" at bounding box center [537, 422] width 486 height 27
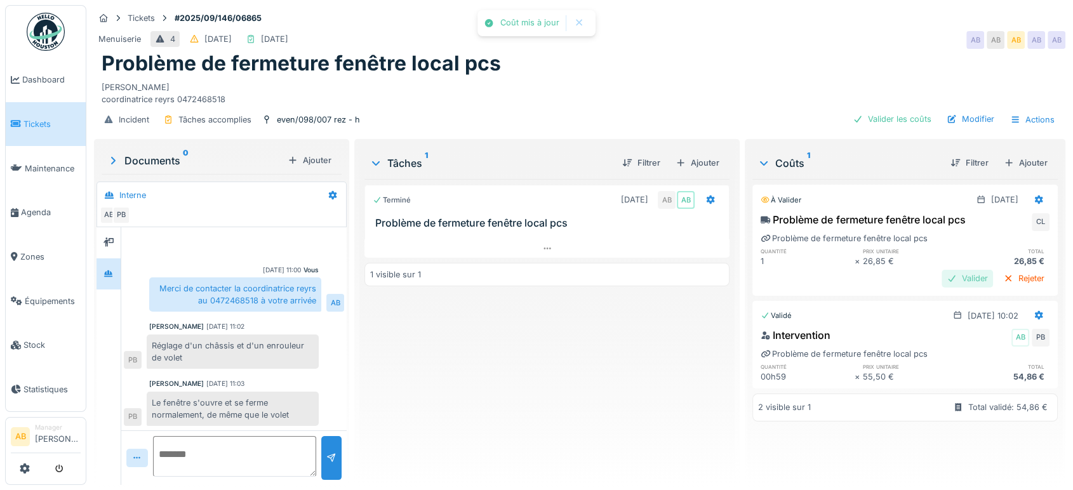
click at [945, 277] on div "Valider" at bounding box center [967, 278] width 51 height 17
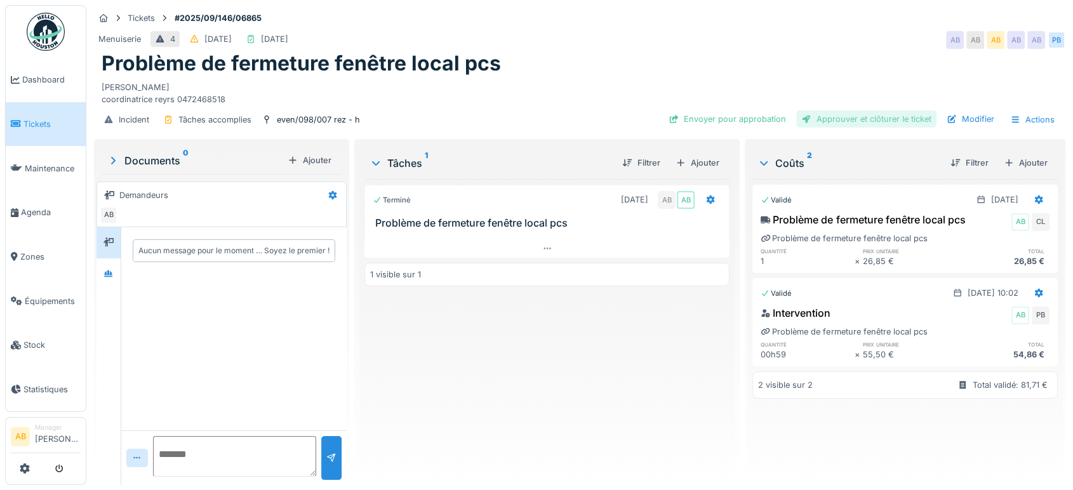
click at [876, 123] on div "Approuver et clôturer le ticket" at bounding box center [866, 118] width 140 height 17
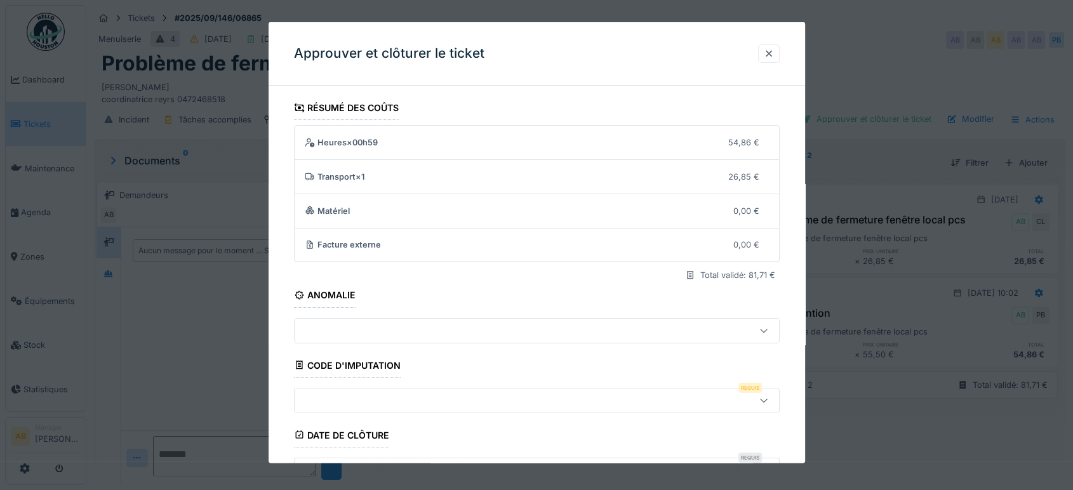
scroll to position [192, 0]
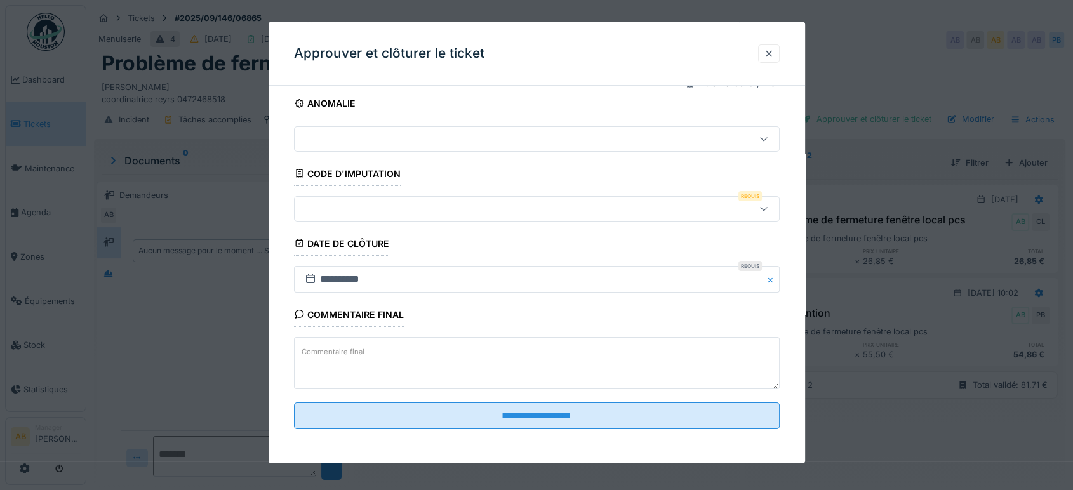
click at [507, 204] on div at bounding box center [508, 208] width 417 height 14
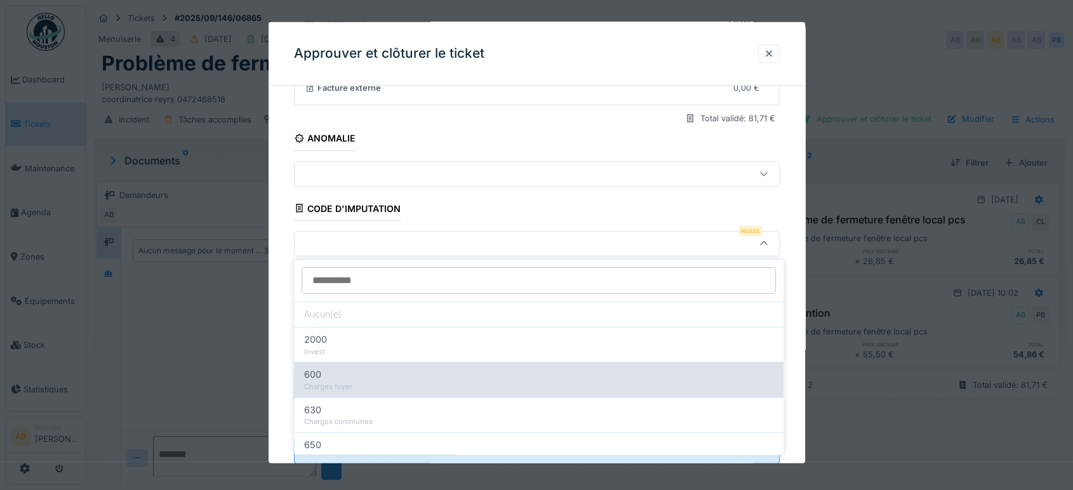
click at [448, 380] on div "600" at bounding box center [538, 375] width 469 height 14
type input "***"
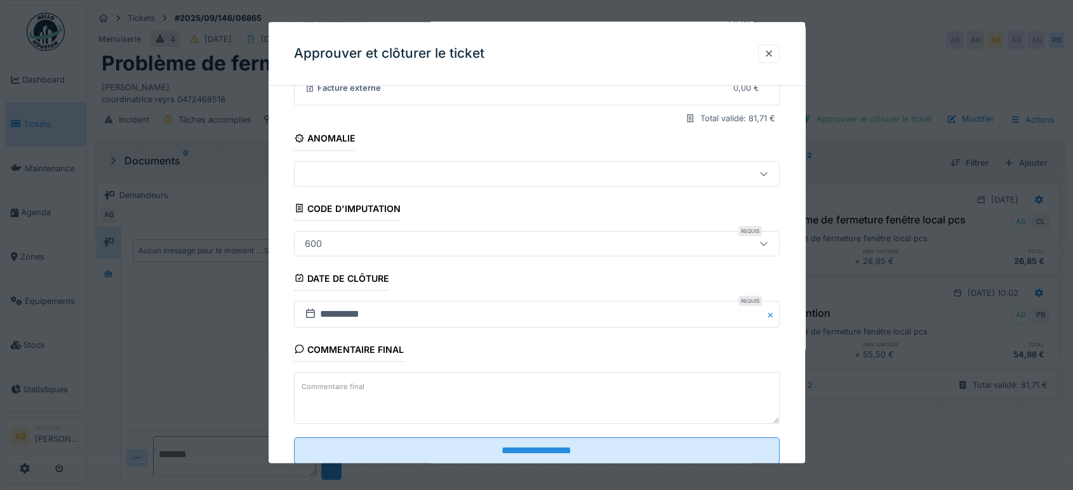
click at [545, 434] on fieldset "**********" at bounding box center [537, 206] width 486 height 535
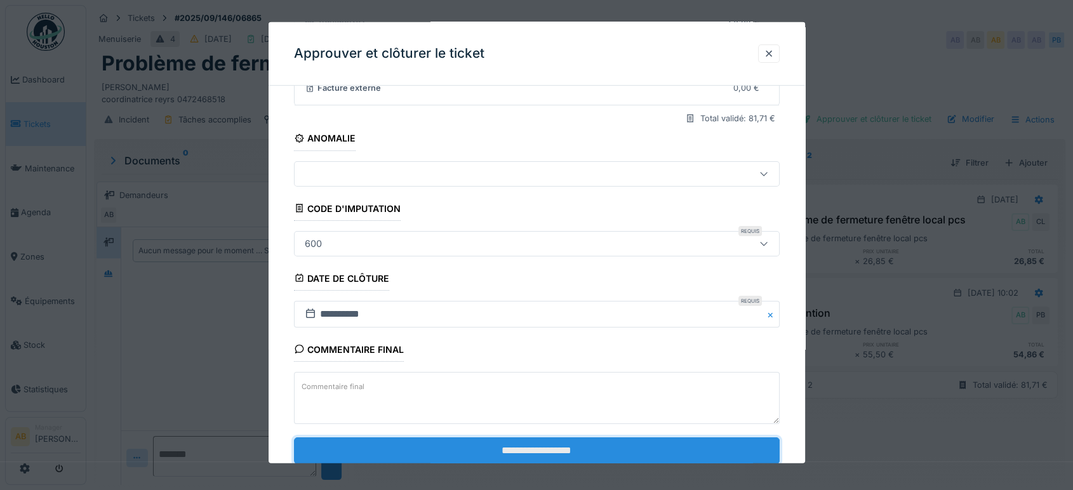
click at [545, 444] on input "**********" at bounding box center [537, 450] width 486 height 27
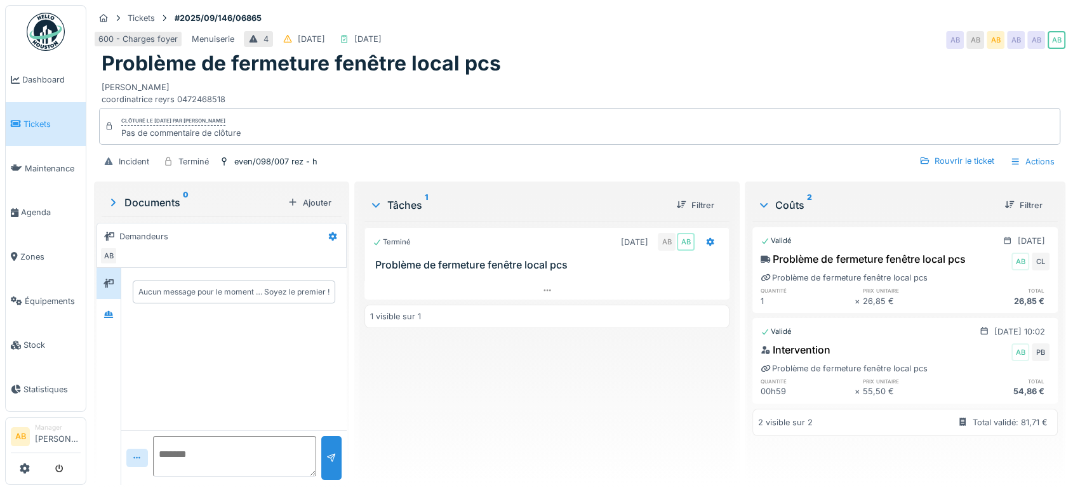
scroll to position [0, 0]
drag, startPoint x: 584, startPoint y: 265, endPoint x: 406, endPoint y: 276, distance: 178.8
click at [406, 276] on div "Terminé [DATE] AB AB Problème de fermeture fenêtre local pcs" at bounding box center [546, 263] width 365 height 72
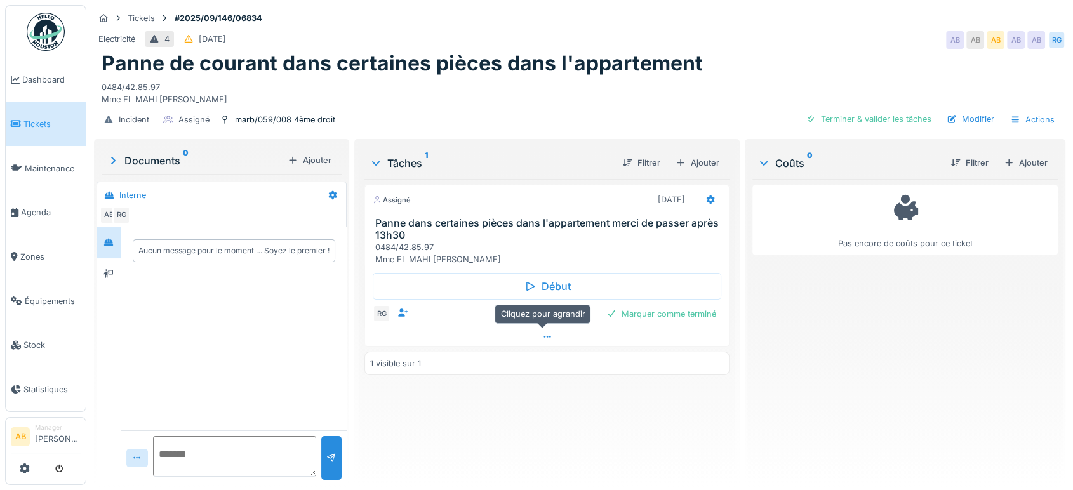
click at [459, 342] on div at bounding box center [547, 337] width 364 height 18
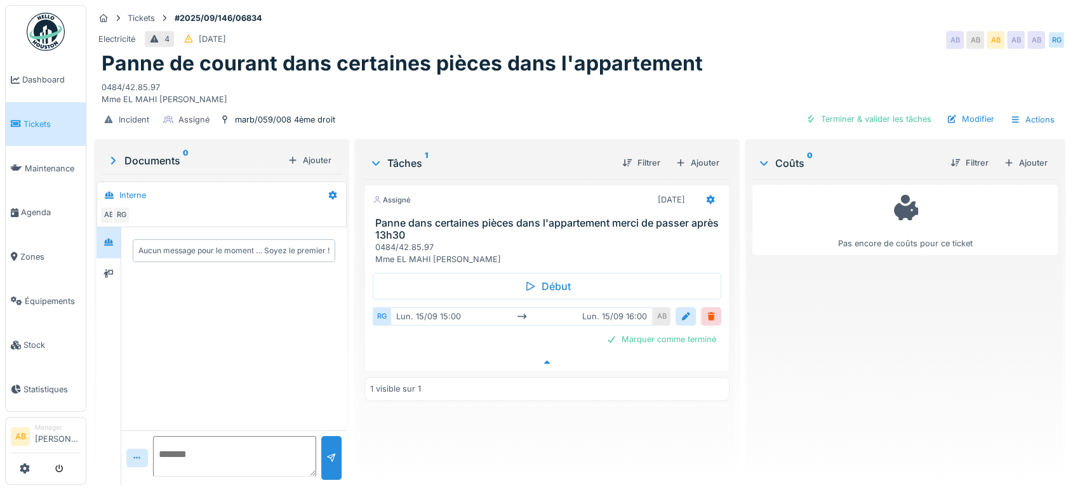
scroll to position [10, 0]
click at [107, 269] on icon at bounding box center [109, 273] width 10 height 9
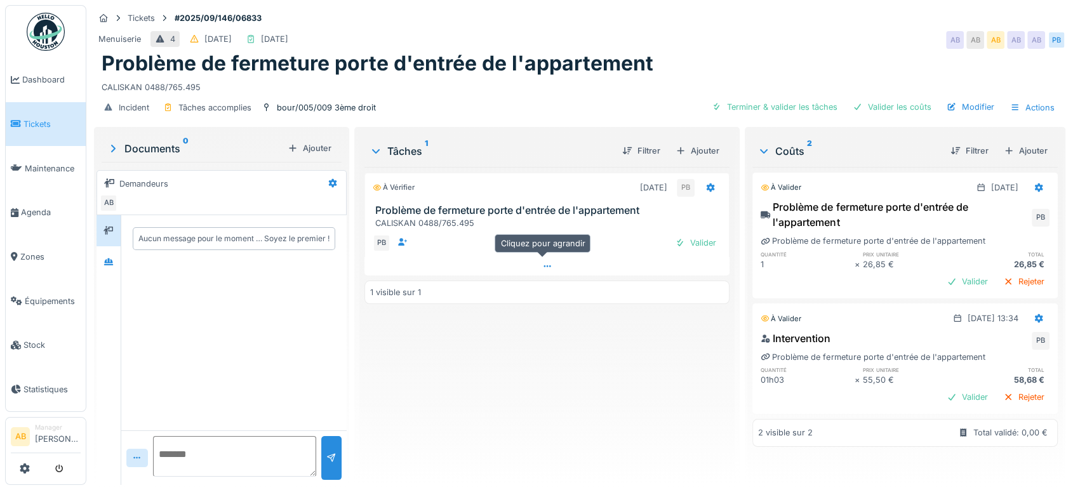
click at [459, 272] on div at bounding box center [546, 266] width 365 height 18
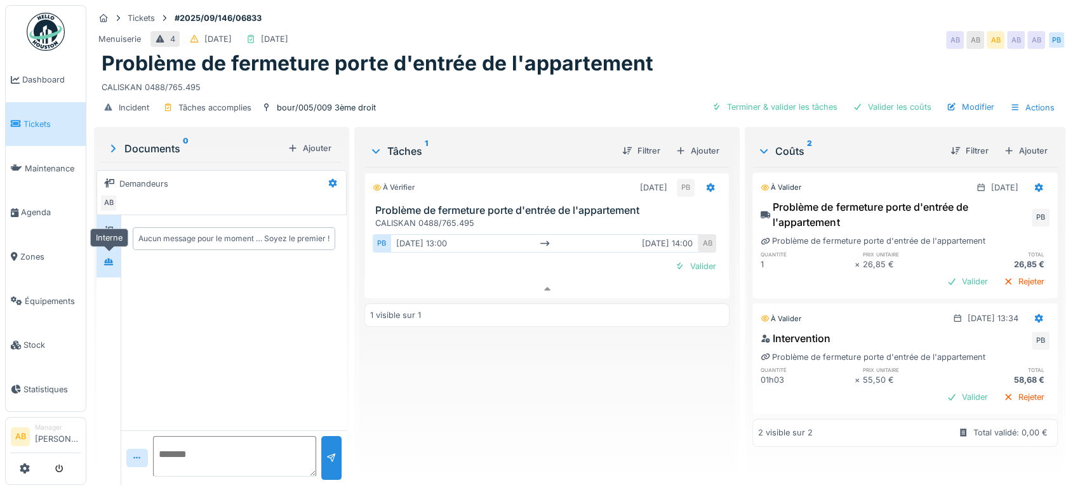
click at [116, 258] on div at bounding box center [108, 262] width 19 height 16
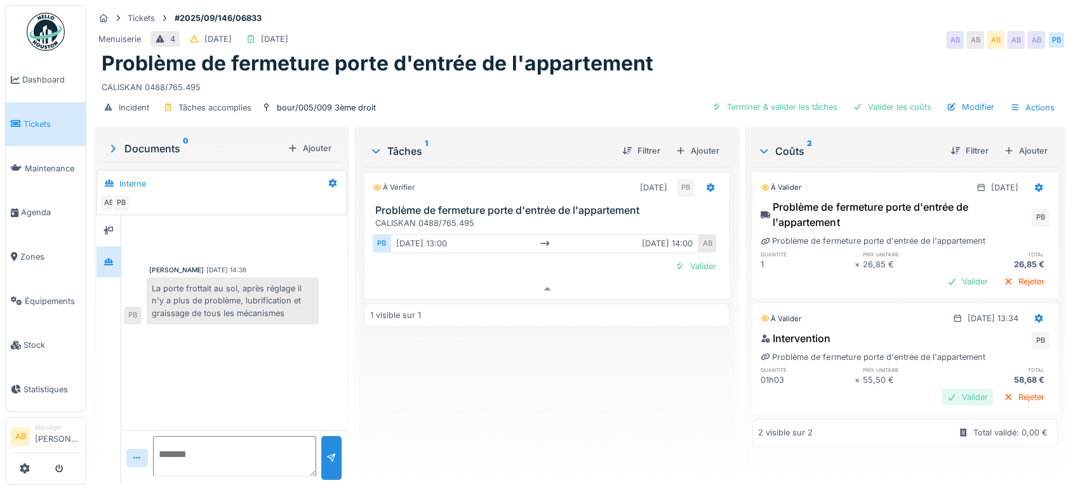
click at [942, 389] on div "Valider" at bounding box center [967, 397] width 51 height 17
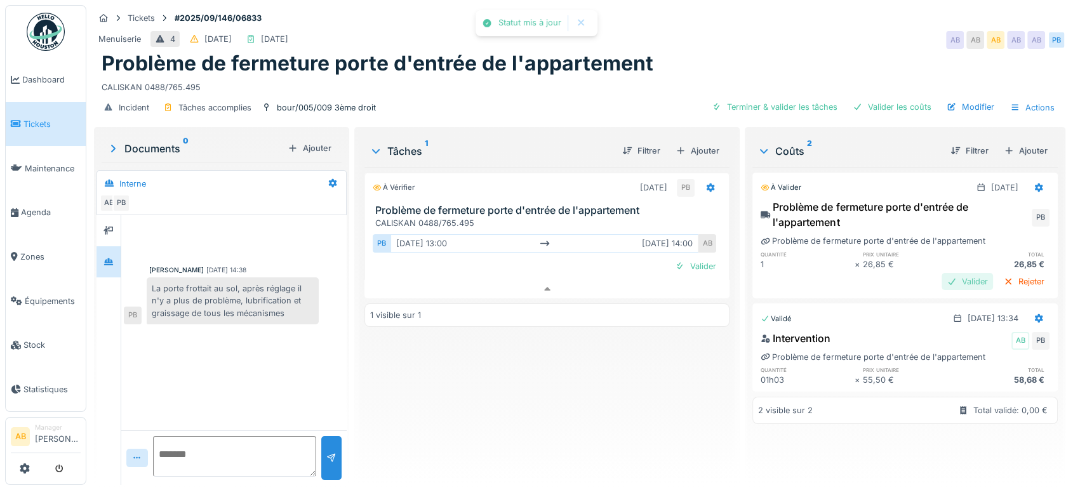
click at [942, 273] on div "Valider" at bounding box center [967, 281] width 51 height 17
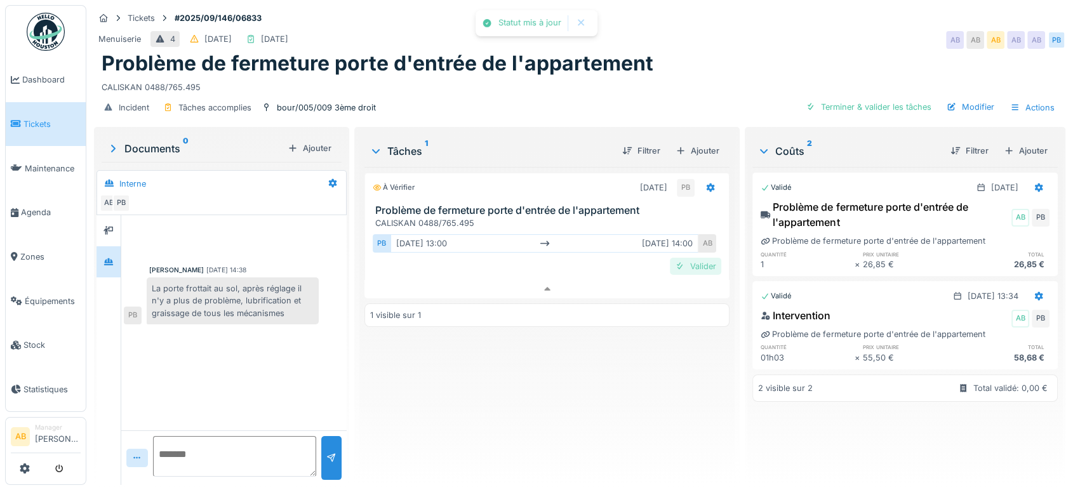
click at [697, 258] on div "Valider" at bounding box center [695, 266] width 51 height 17
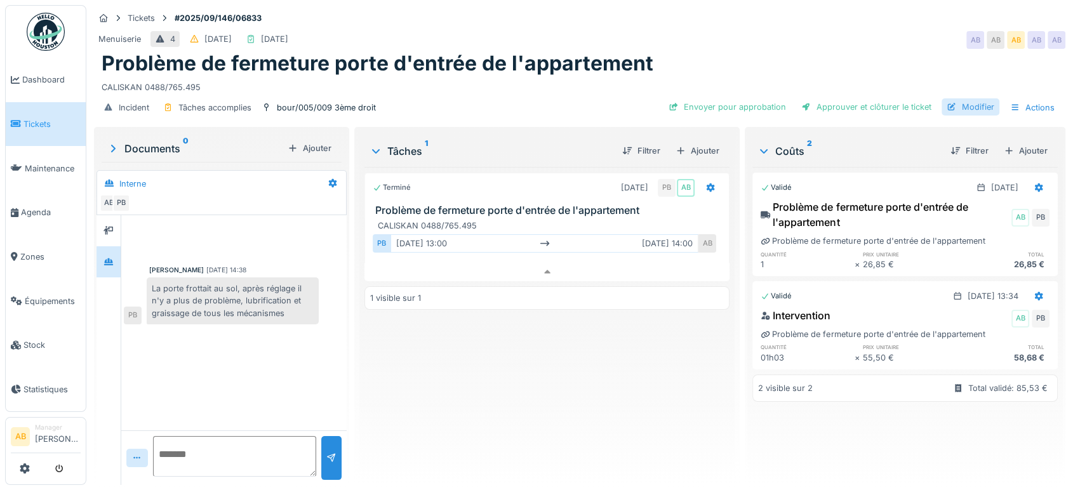
click at [982, 98] on div "Modifier" at bounding box center [971, 106] width 58 height 17
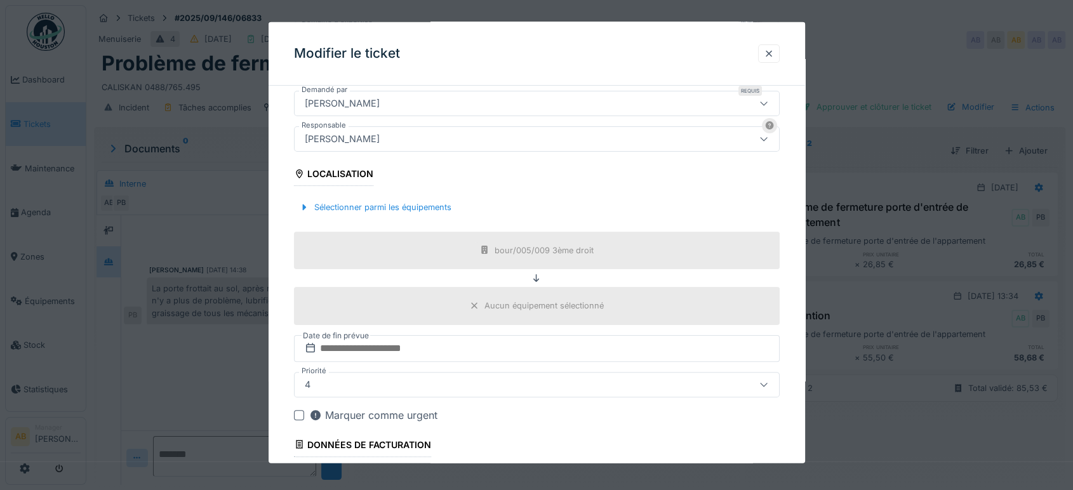
scroll to position [328, 0]
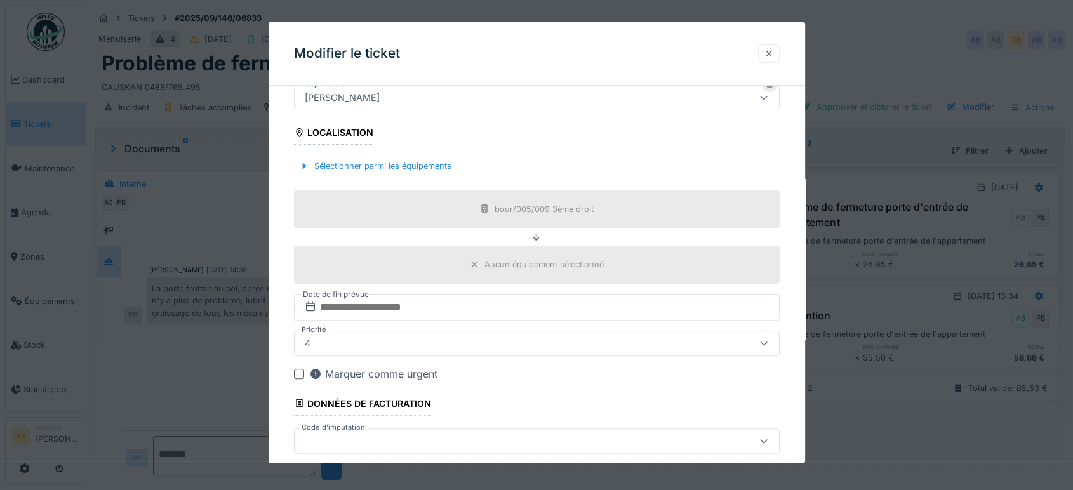
click at [770, 51] on div at bounding box center [769, 54] width 10 height 12
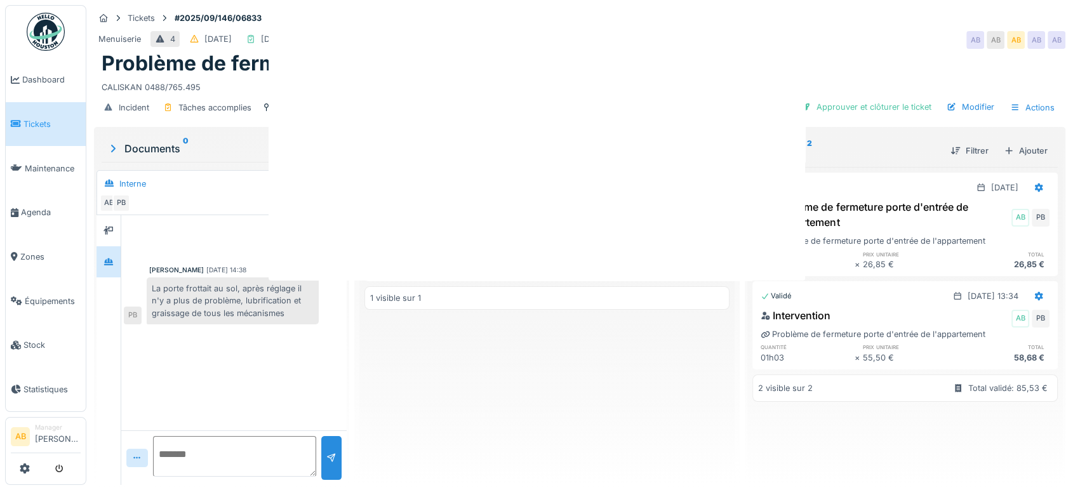
scroll to position [0, 0]
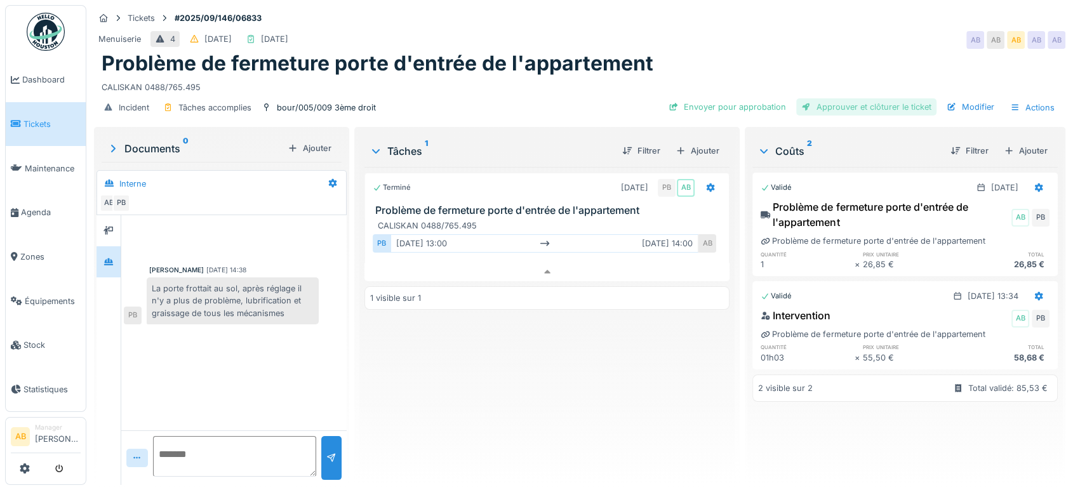
click at [882, 98] on div "Approuver et clôturer le ticket" at bounding box center [866, 106] width 140 height 17
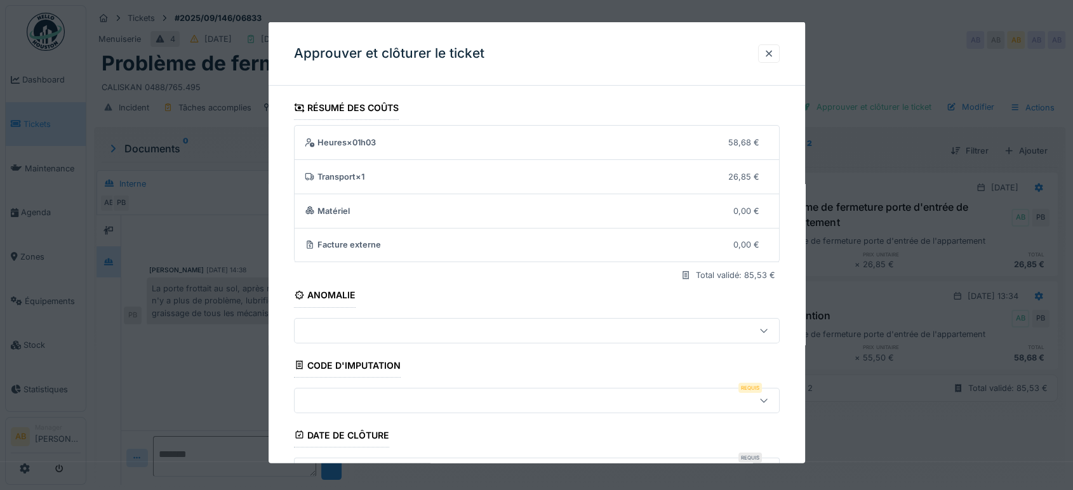
scroll to position [192, 0]
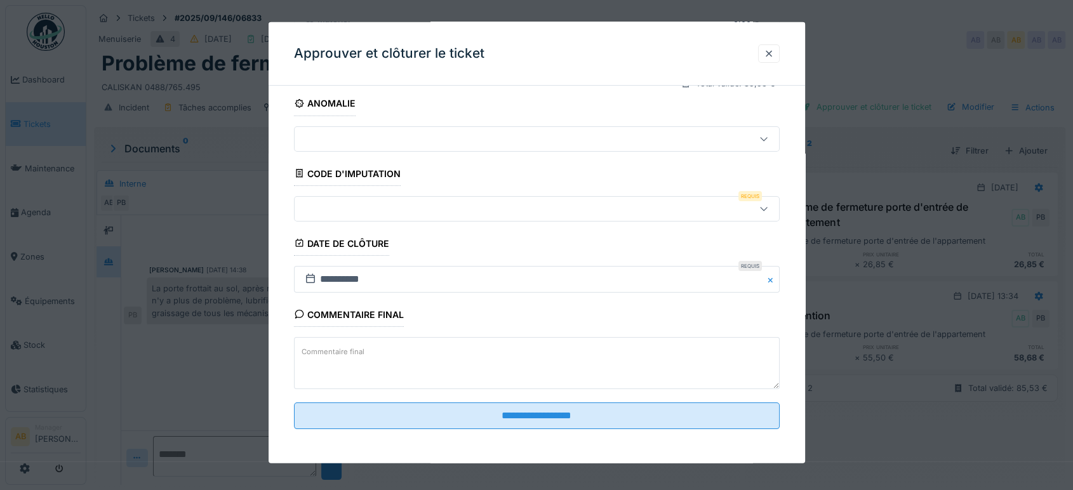
click at [498, 216] on div at bounding box center [537, 208] width 486 height 25
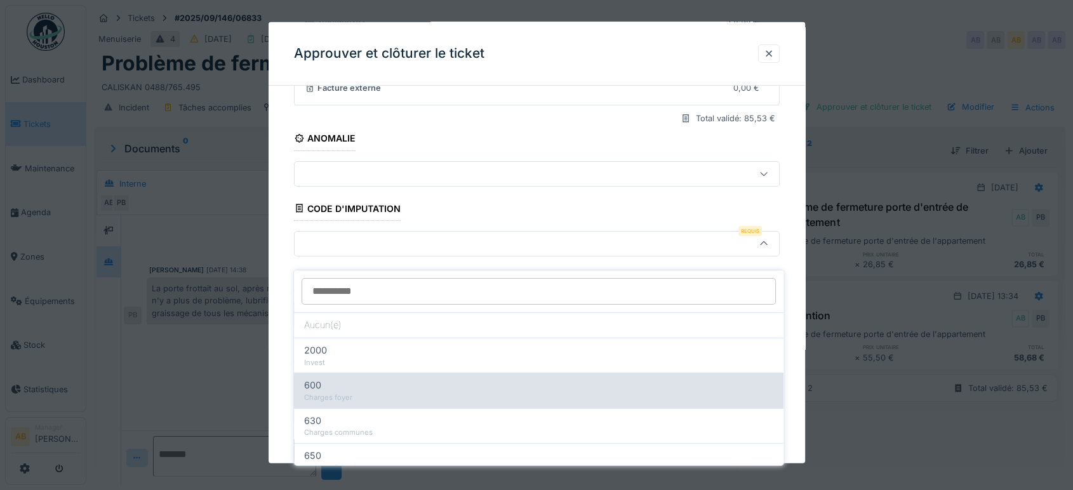
click at [481, 392] on div "Charges foyer" at bounding box center [538, 397] width 469 height 11
type input "***"
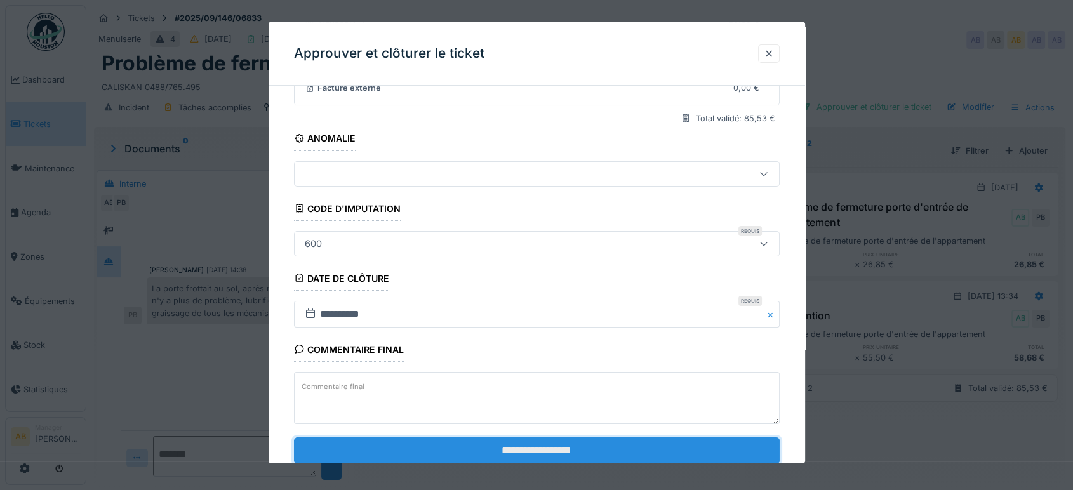
click at [528, 437] on input "**********" at bounding box center [537, 450] width 486 height 27
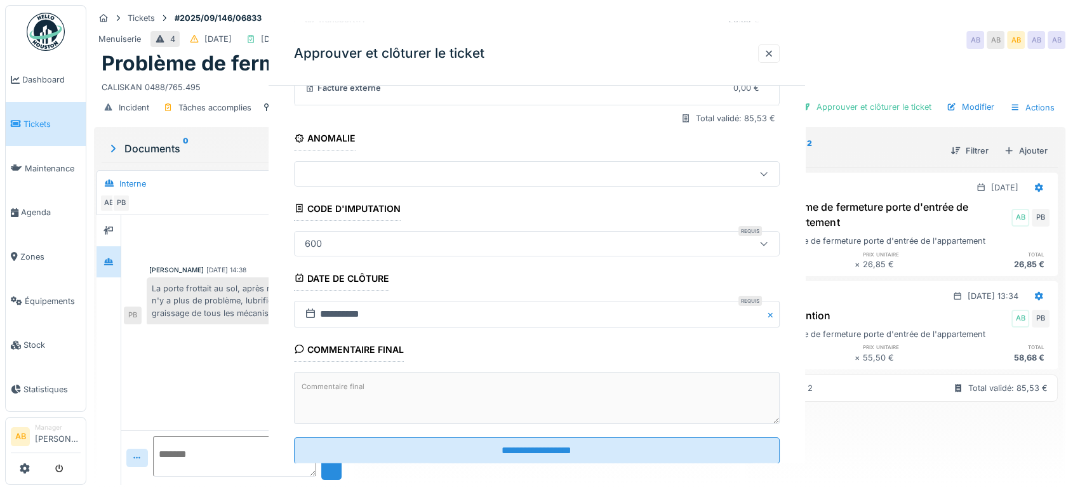
scroll to position [0, 0]
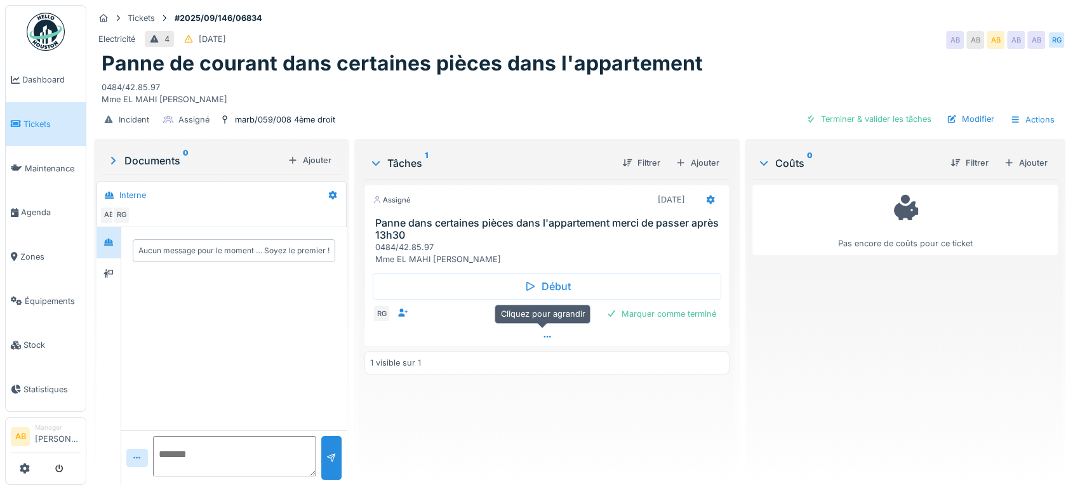
click at [493, 334] on div at bounding box center [546, 337] width 365 height 18
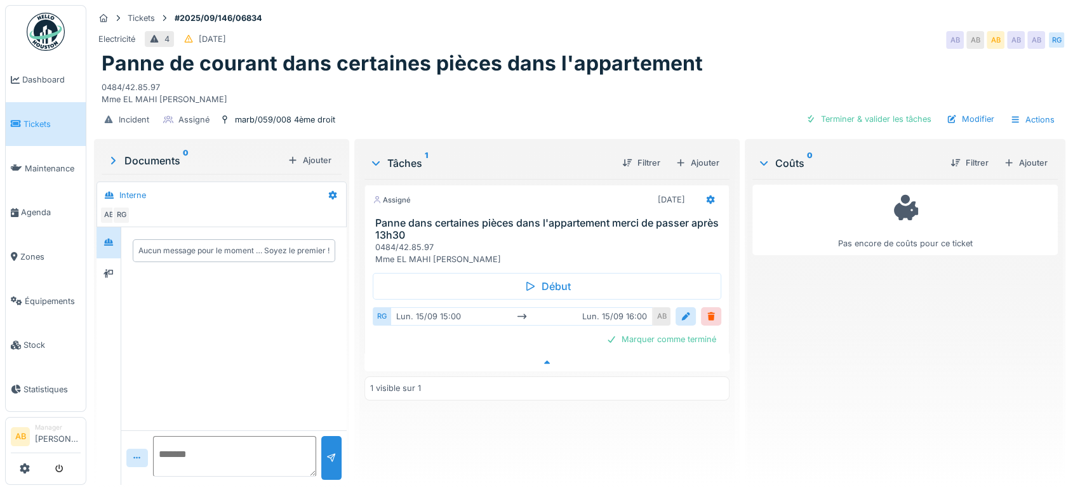
scroll to position [10, 0]
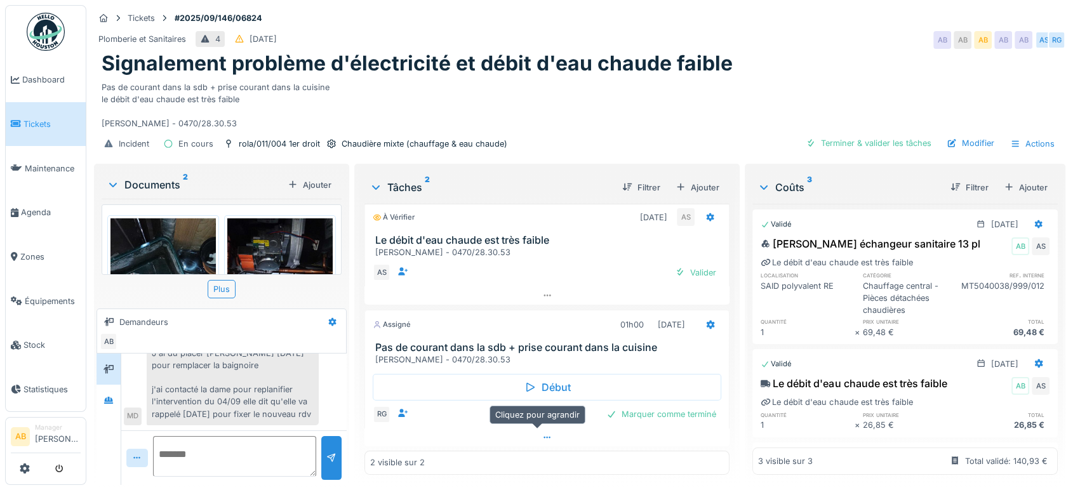
click at [464, 440] on div at bounding box center [546, 438] width 365 height 18
click at [152, 177] on div "Documents 2" at bounding box center [195, 184] width 176 height 15
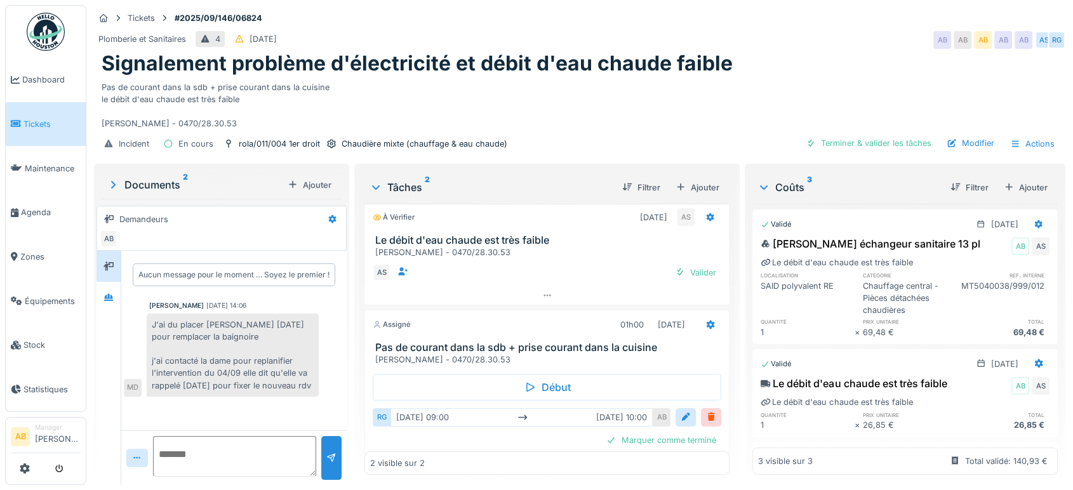
scroll to position [32, 0]
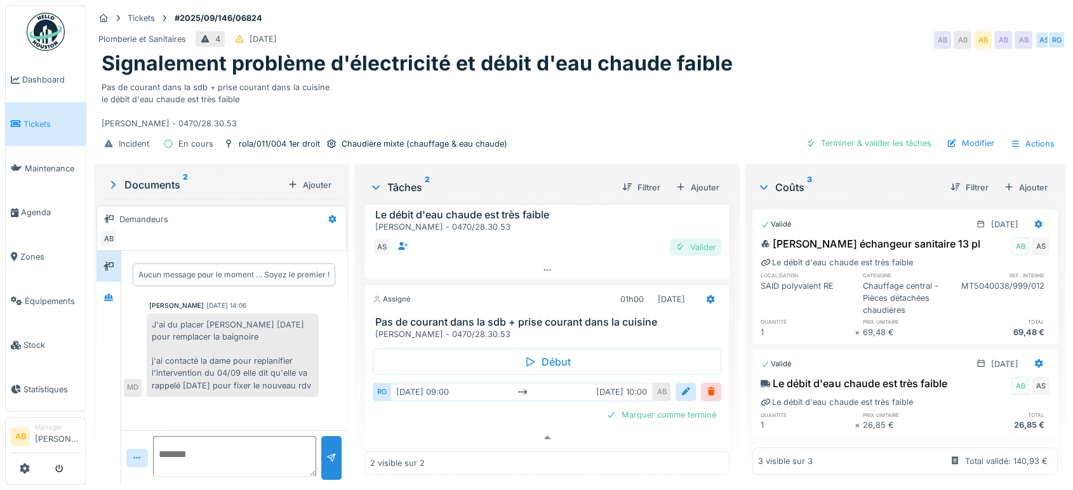
click at [688, 240] on div "Valider" at bounding box center [695, 247] width 51 height 17
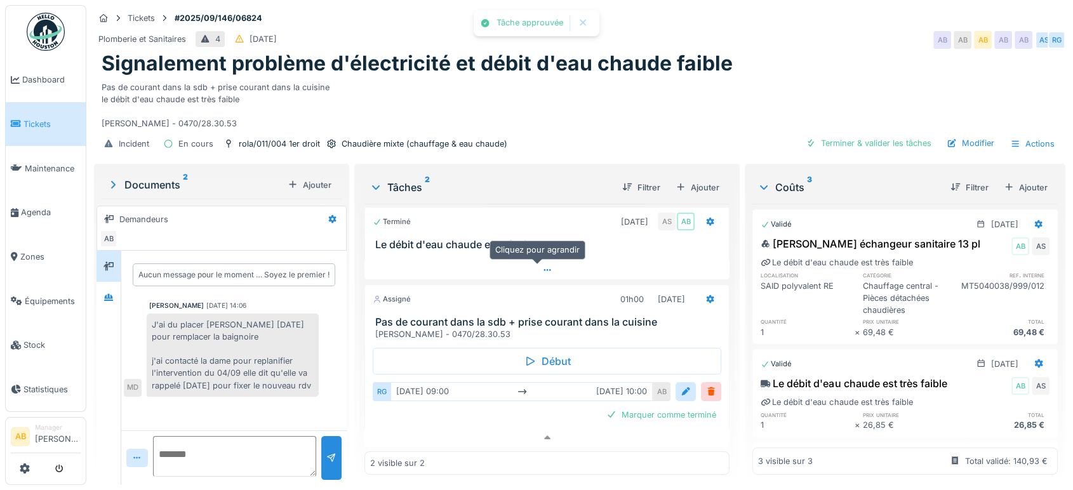
scroll to position [0, 0]
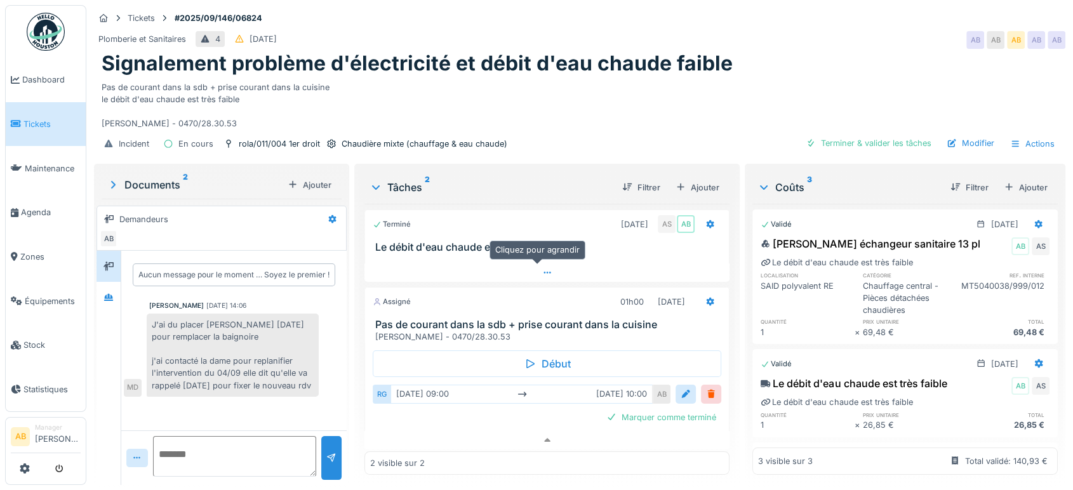
click at [448, 264] on div at bounding box center [546, 273] width 365 height 18
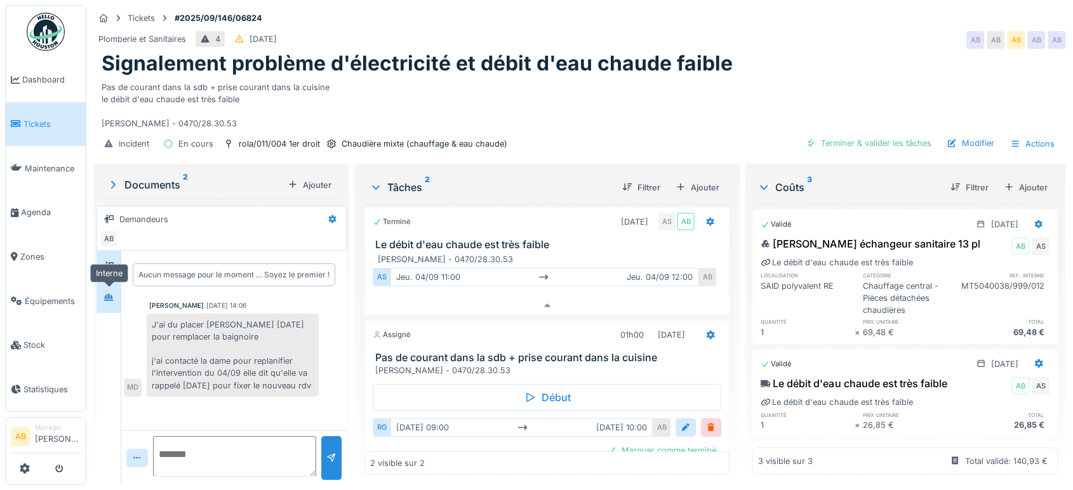
click at [116, 290] on div at bounding box center [108, 298] width 19 height 16
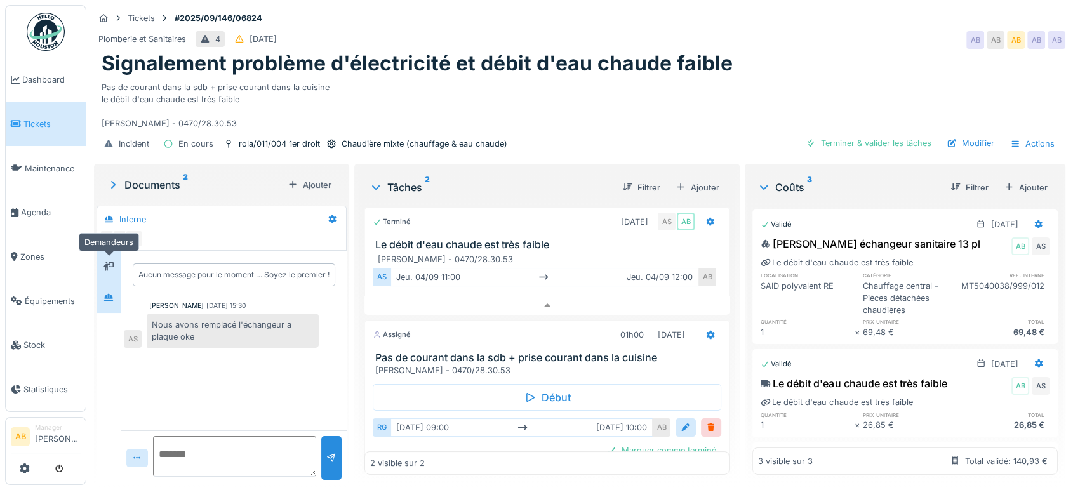
click at [105, 262] on icon at bounding box center [109, 266] width 10 height 8
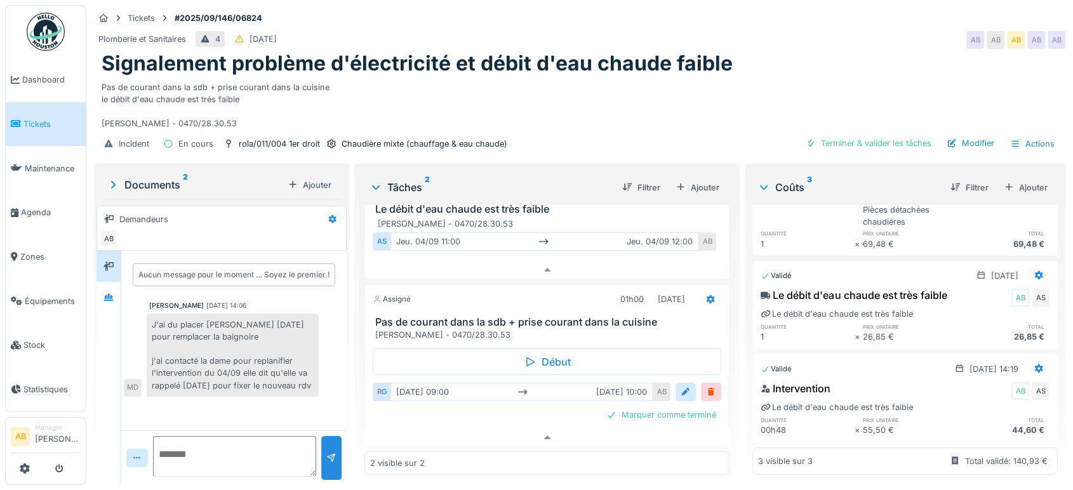
scroll to position [0, 0]
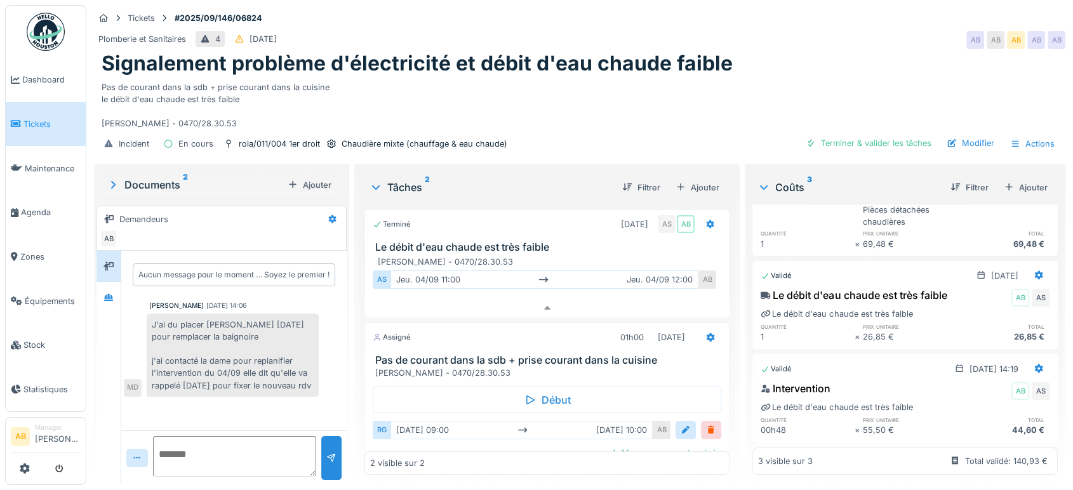
click at [170, 177] on div "Documents 2" at bounding box center [195, 184] width 176 height 15
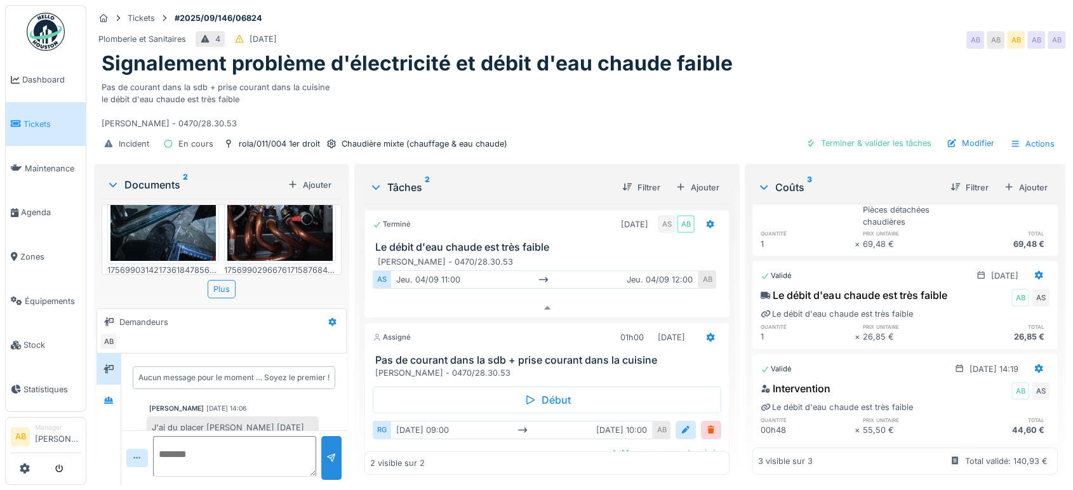
scroll to position [97, 0]
click at [145, 177] on div "Documents 2" at bounding box center [195, 184] width 176 height 15
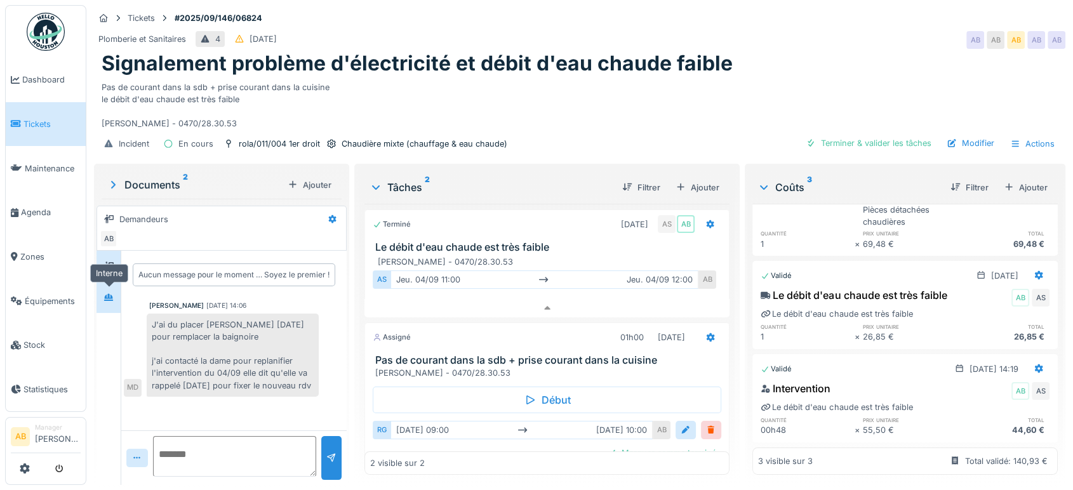
click at [111, 290] on div at bounding box center [108, 298] width 19 height 16
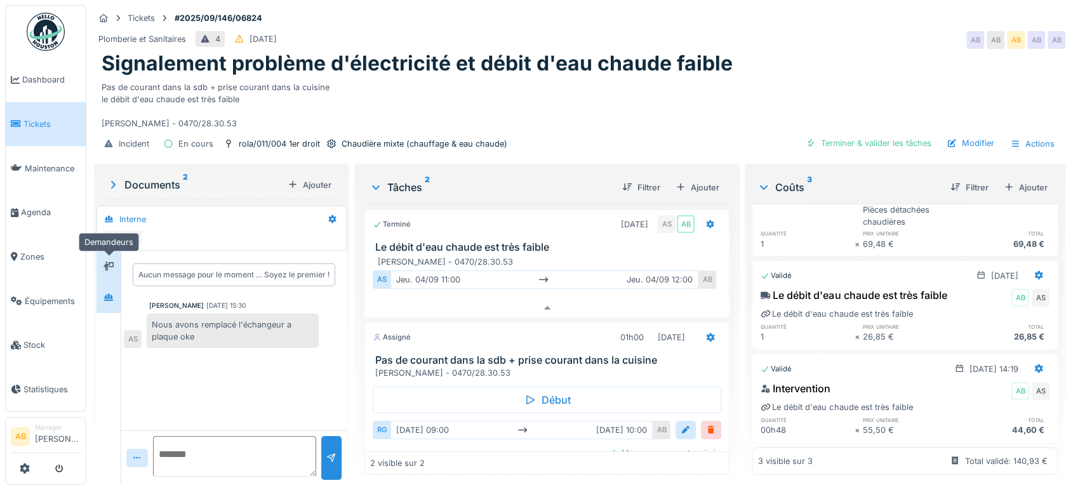
click at [107, 262] on icon at bounding box center [109, 266] width 10 height 9
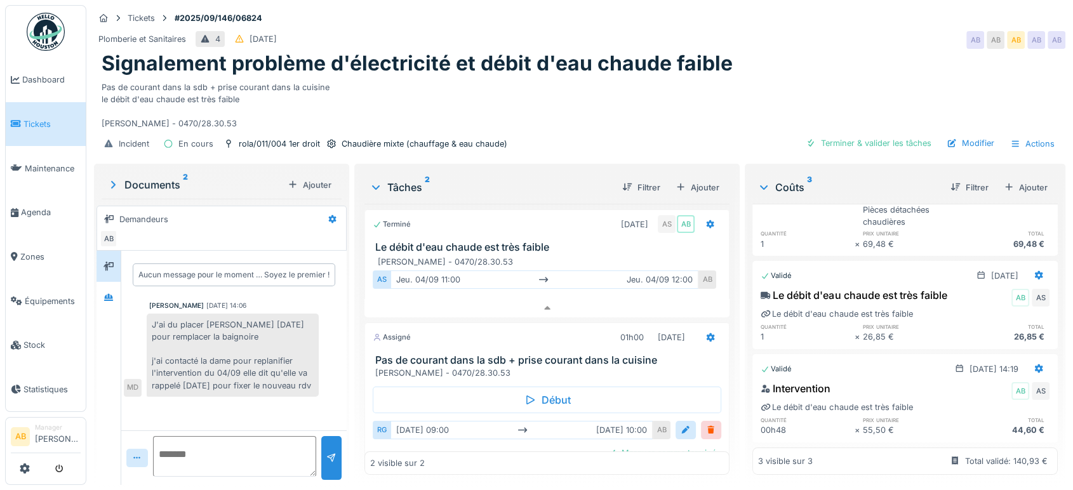
scroll to position [0, 0]
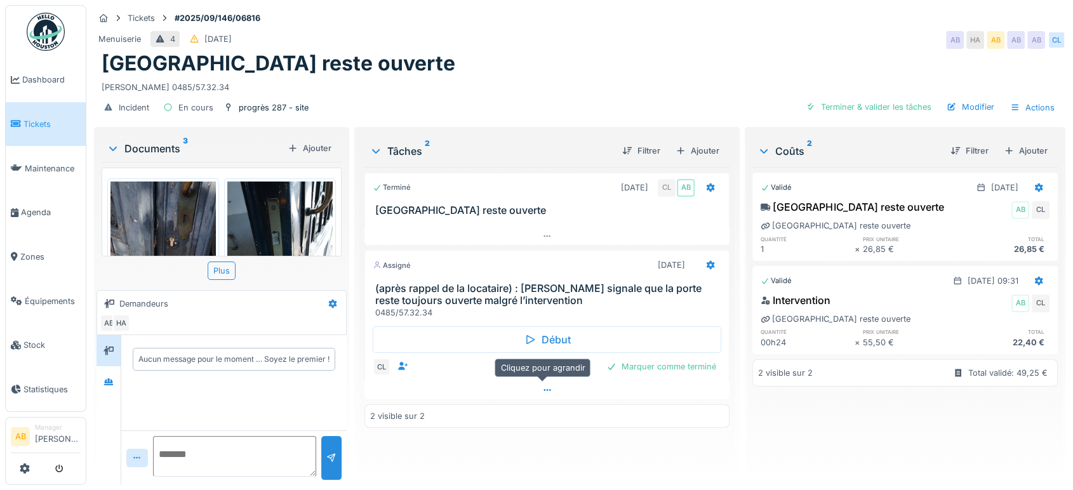
click at [462, 394] on div at bounding box center [546, 390] width 365 height 18
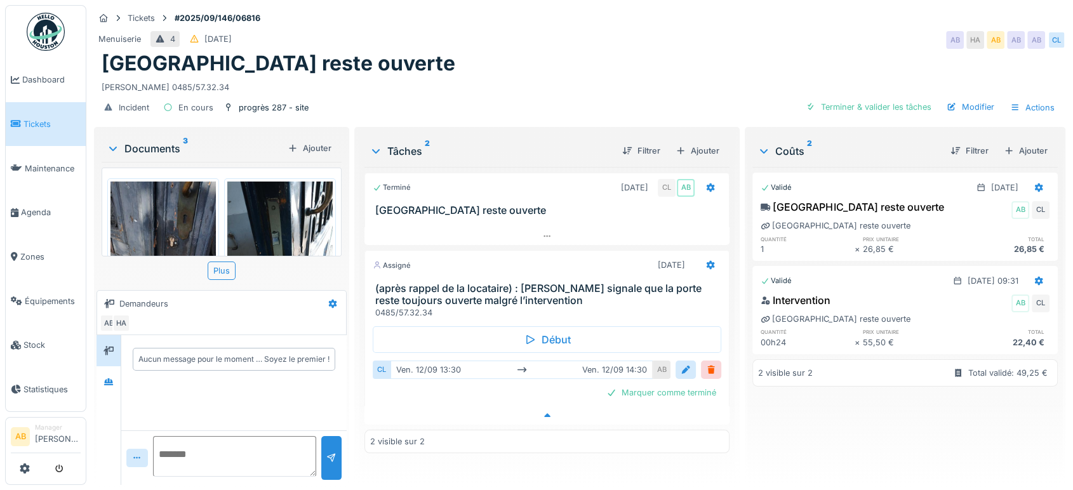
scroll to position [10, 0]
click at [102, 366] on div at bounding box center [109, 381] width 24 height 31
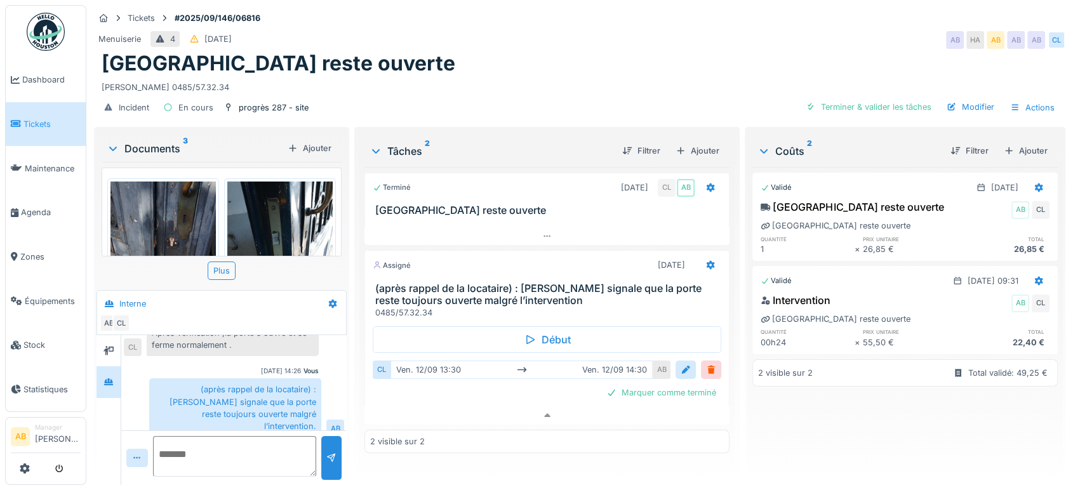
scroll to position [76, 0]
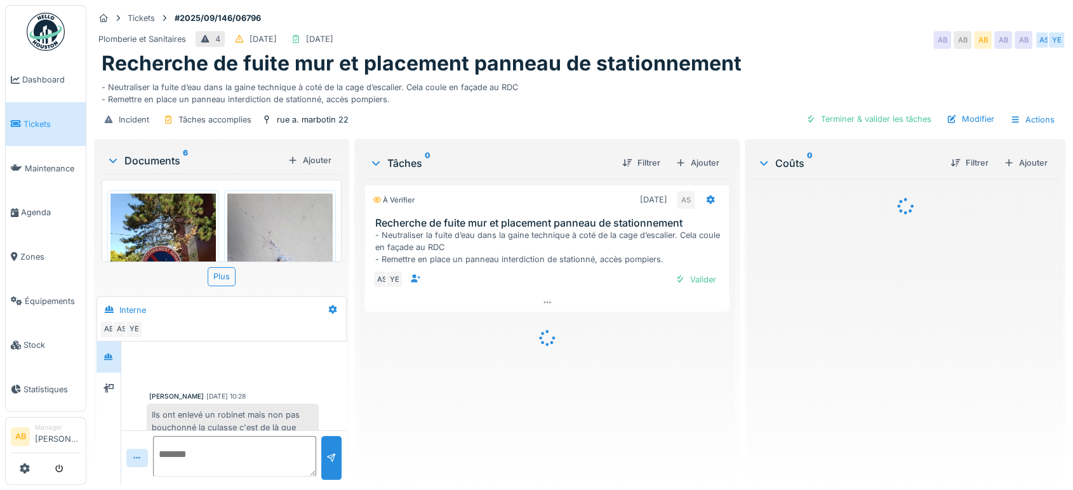
scroll to position [70, 0]
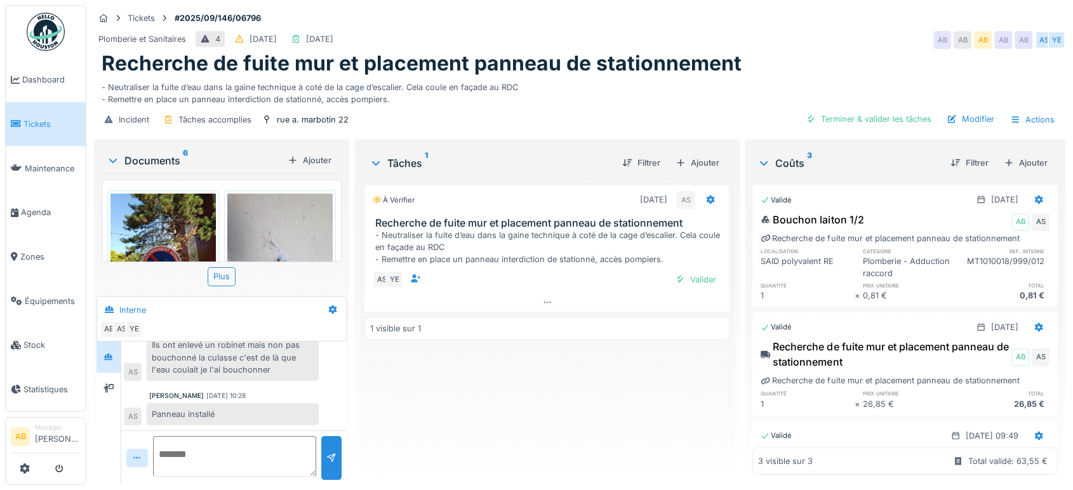
click at [171, 157] on div "Documents 6" at bounding box center [195, 160] width 176 height 15
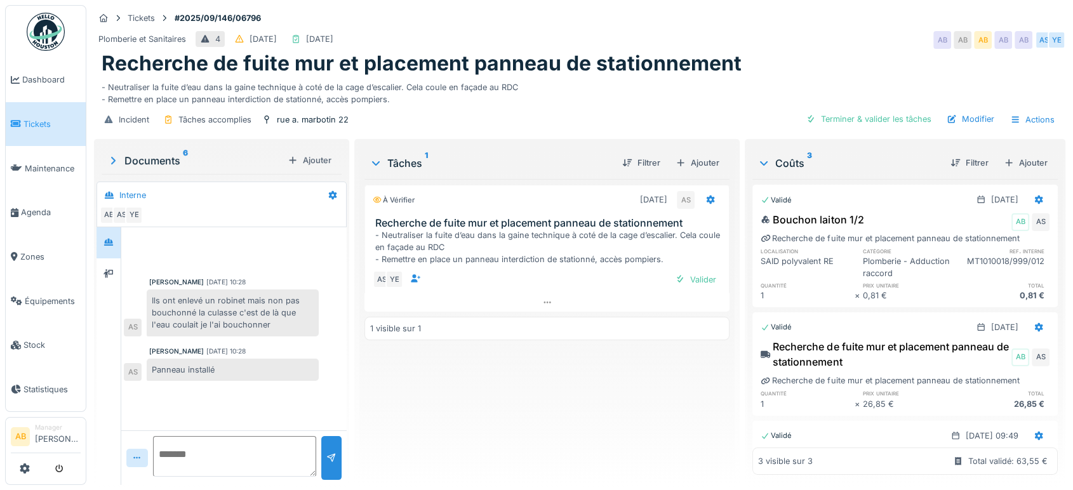
scroll to position [0, 0]
click at [695, 282] on div "Valider" at bounding box center [695, 279] width 51 height 17
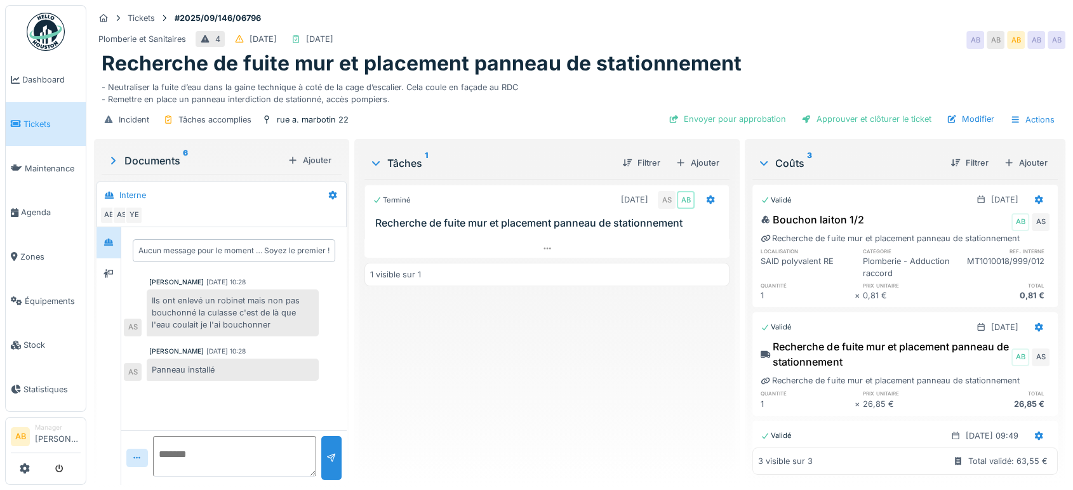
scroll to position [41, 0]
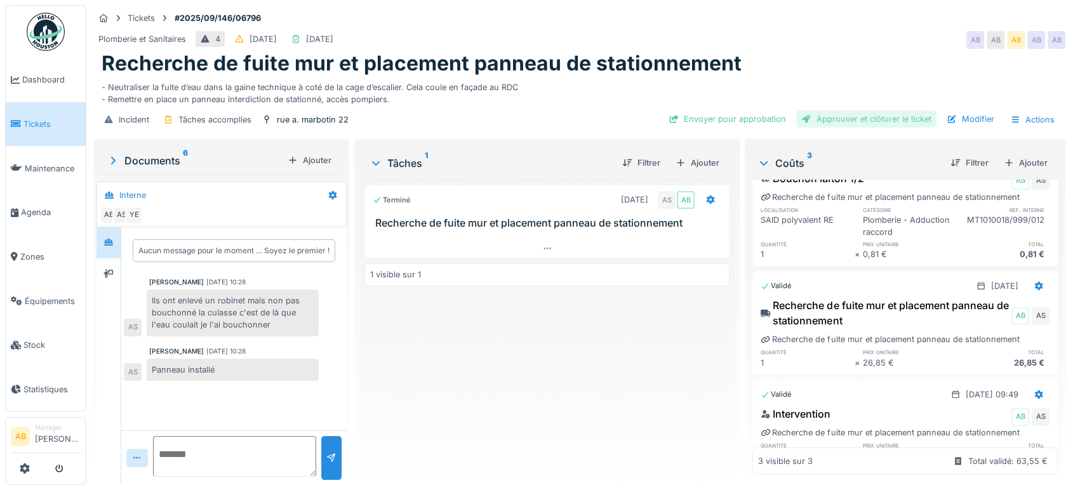
click at [879, 110] on div "Approuver et clôturer le ticket" at bounding box center [866, 118] width 140 height 17
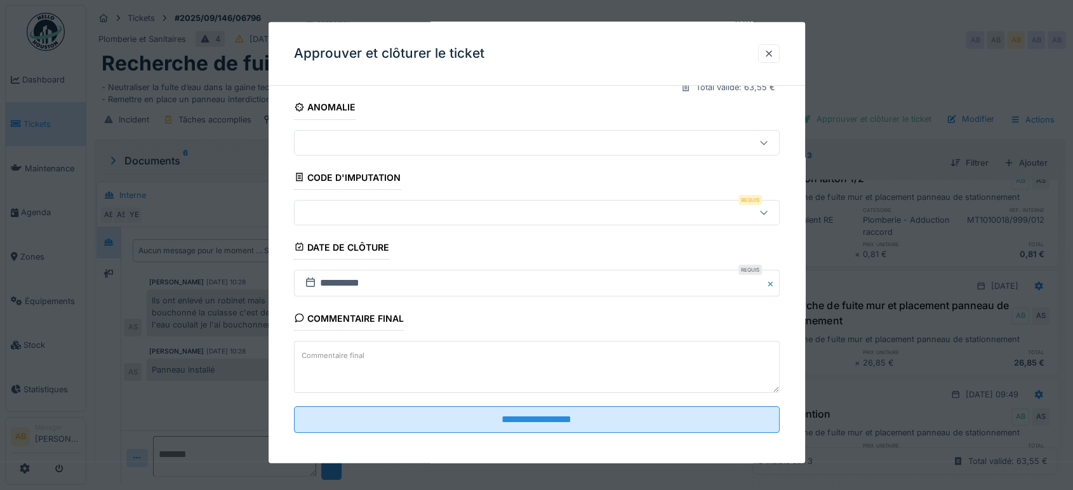
scroll to position [192, 0]
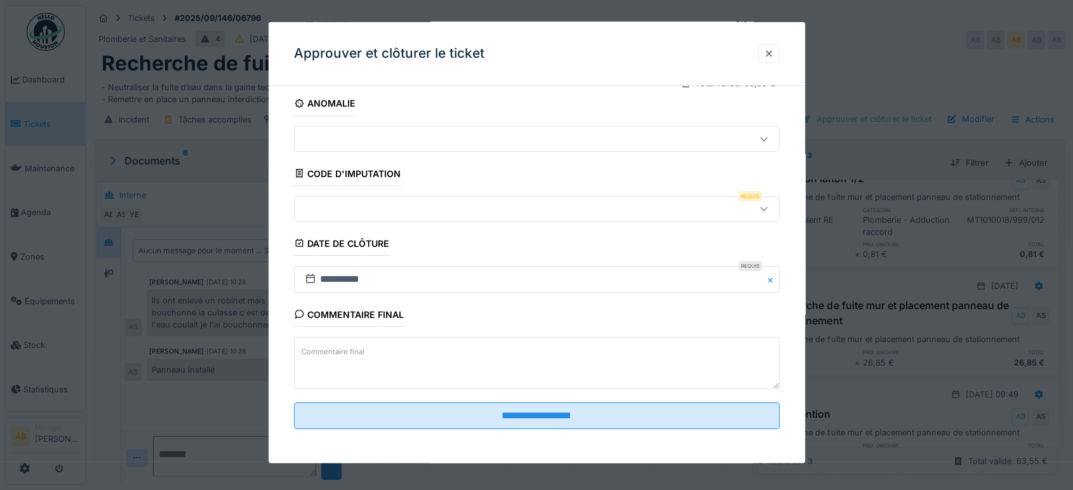
click at [488, 206] on div at bounding box center [508, 208] width 417 height 14
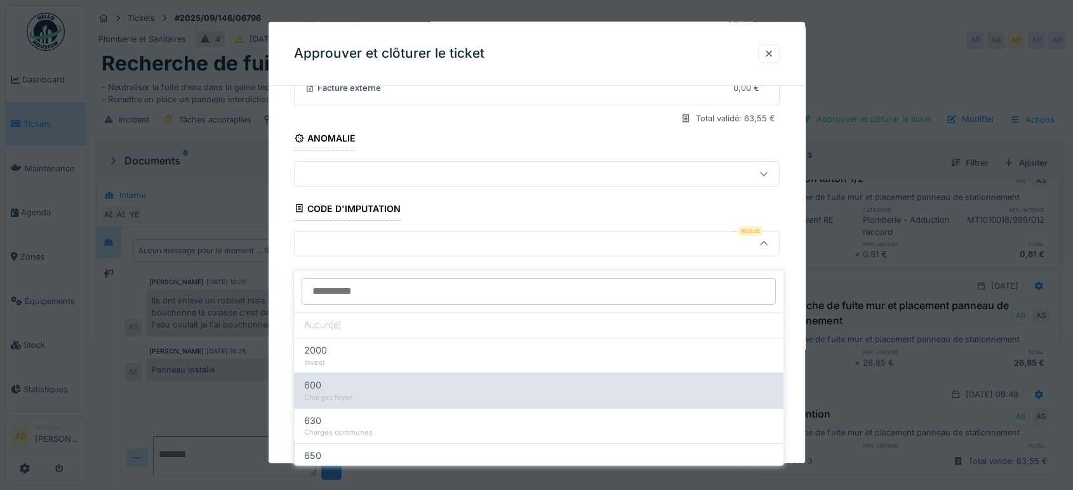
click at [441, 392] on div "Charges foyer" at bounding box center [538, 397] width 469 height 11
type input "***"
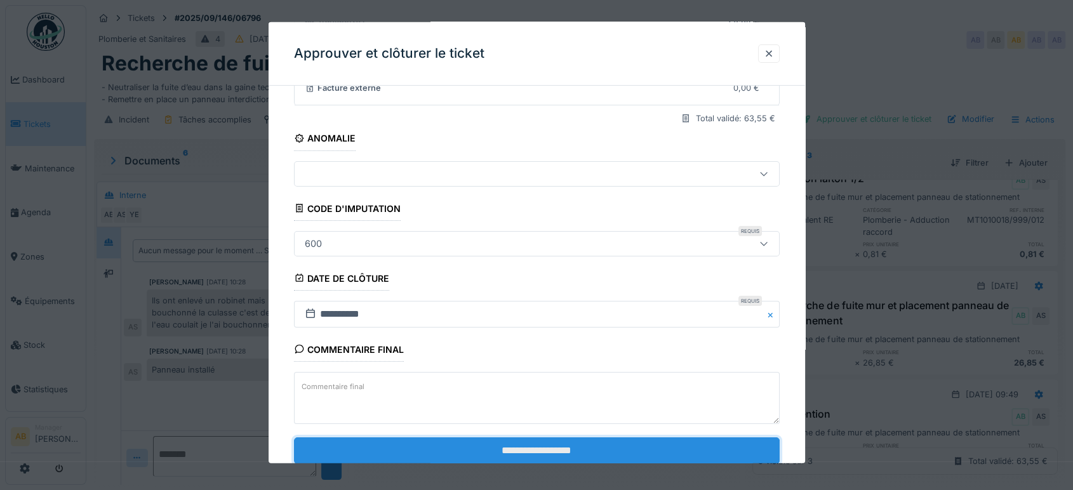
click at [551, 451] on input "**********" at bounding box center [537, 450] width 486 height 27
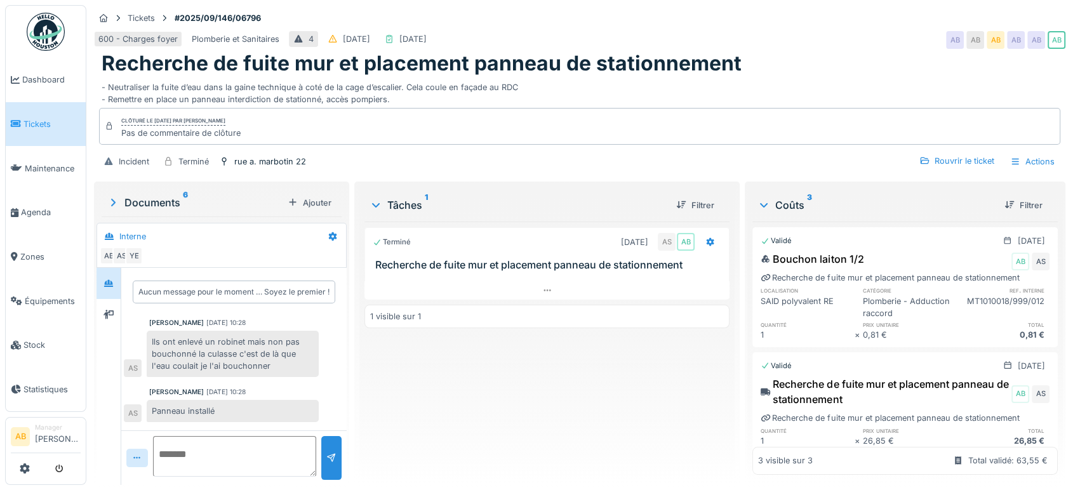
scroll to position [121, 0]
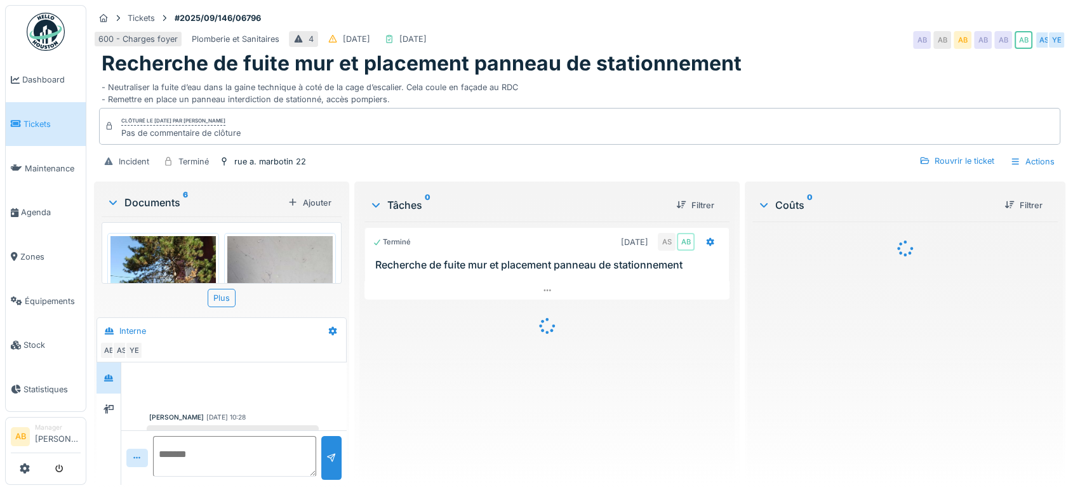
scroll to position [91, 0]
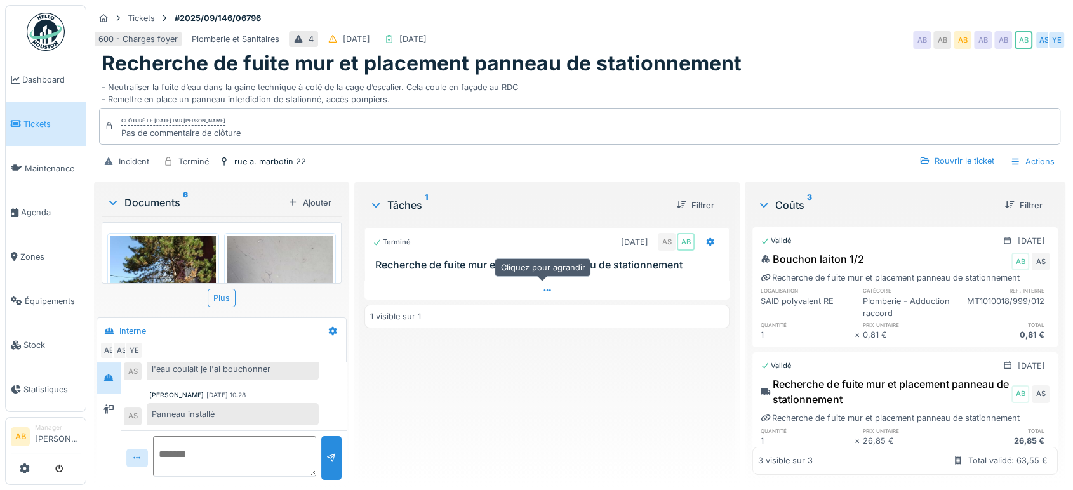
click at [500, 286] on div at bounding box center [546, 290] width 365 height 18
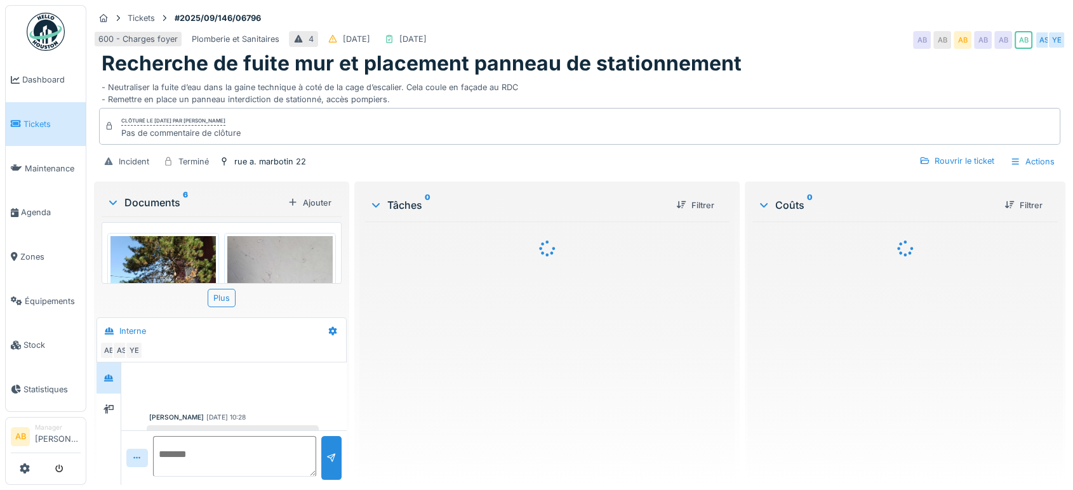
scroll to position [91, 0]
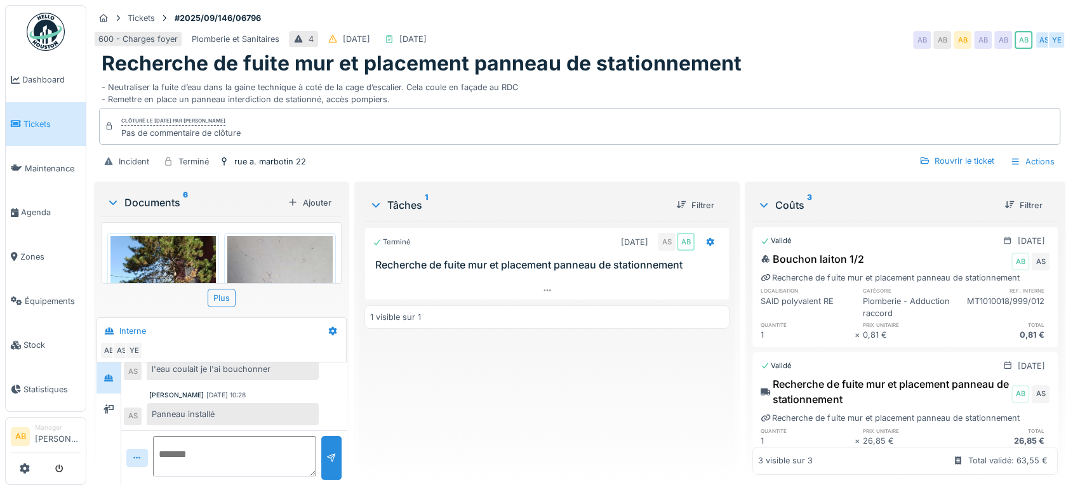
click at [156, 196] on div "Documents 6" at bounding box center [195, 202] width 176 height 15
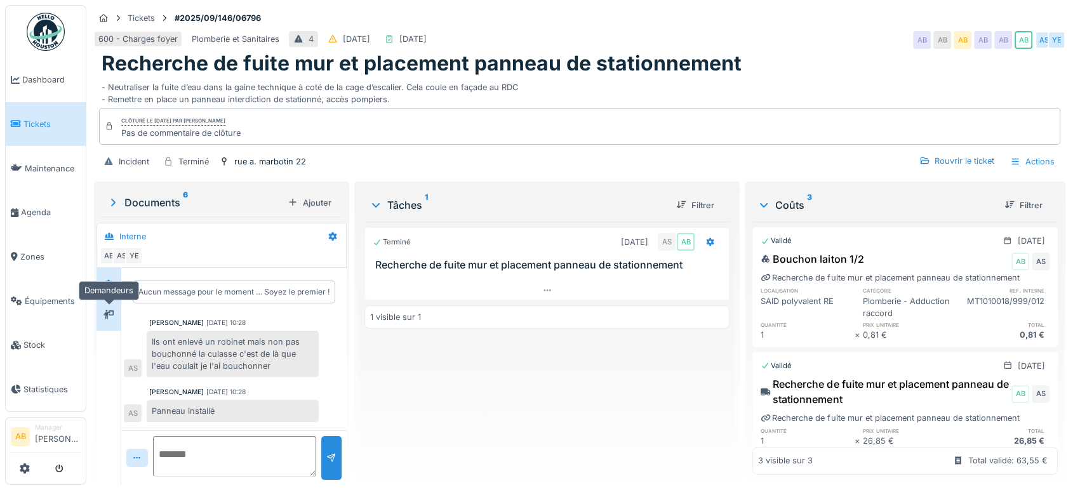
click at [108, 305] on div at bounding box center [108, 314] width 19 height 21
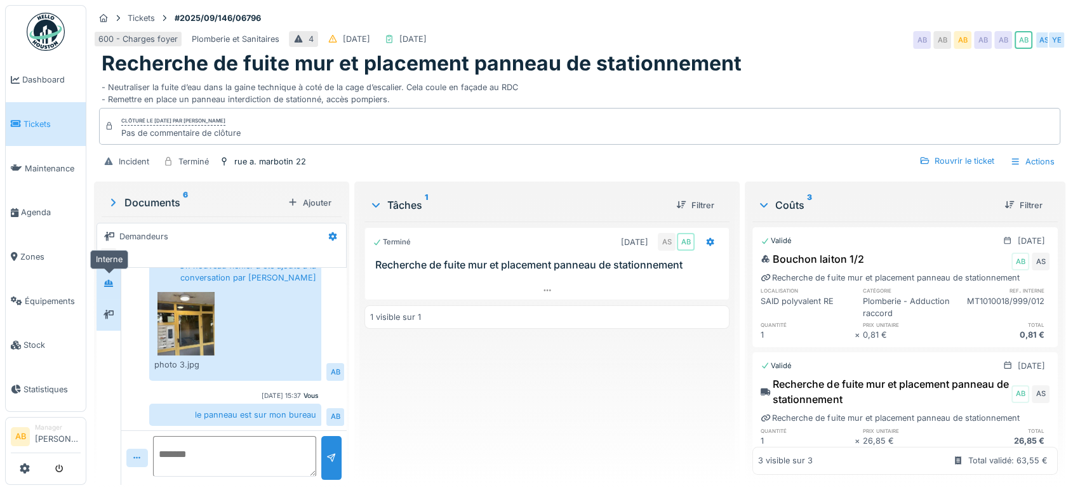
click at [112, 288] on div at bounding box center [109, 283] width 10 height 12
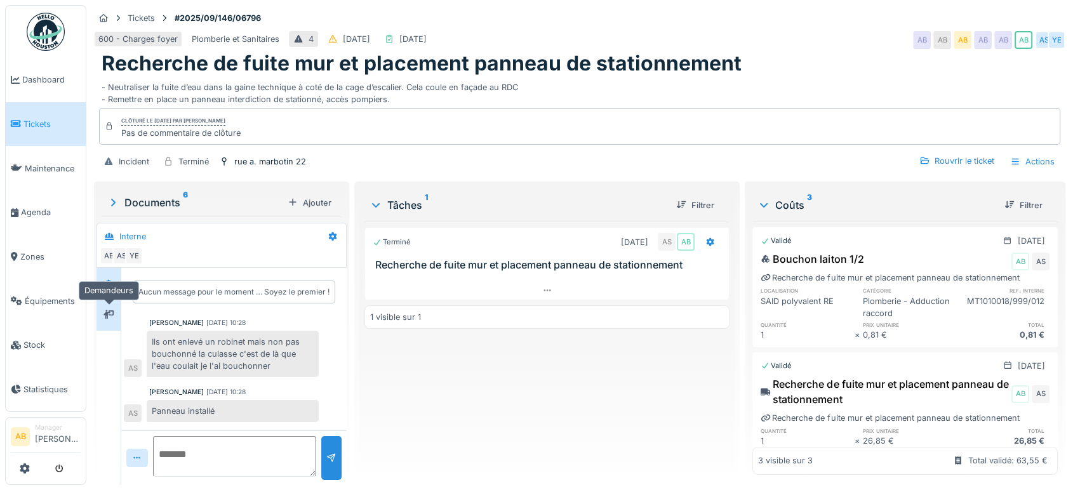
click at [99, 324] on div at bounding box center [108, 314] width 19 height 21
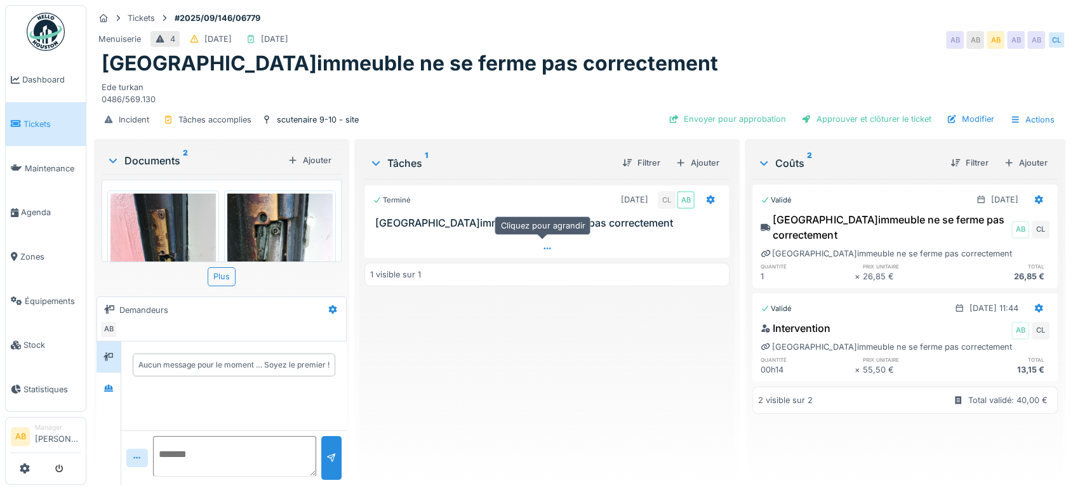
click at [524, 252] on div at bounding box center [546, 248] width 365 height 18
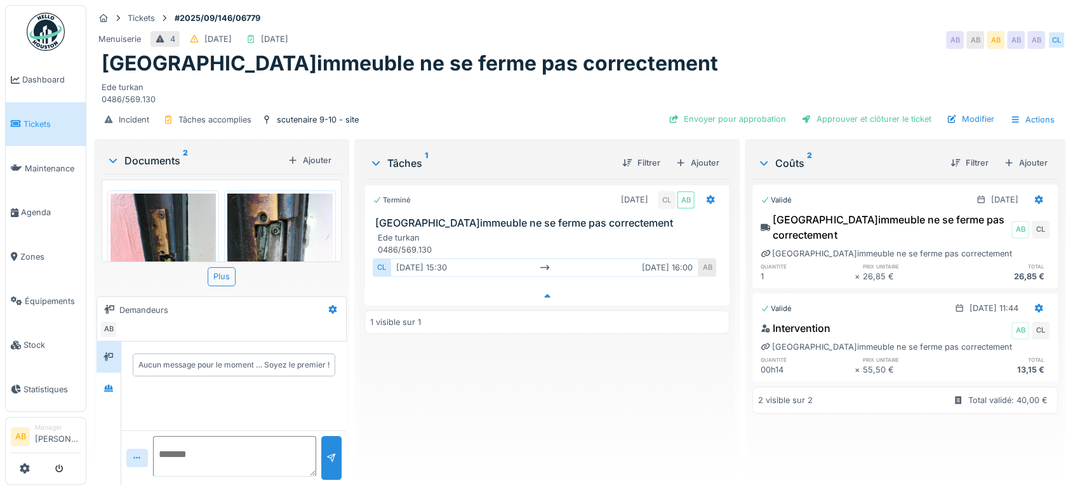
scroll to position [10, 0]
click at [159, 153] on div "Documents 2" at bounding box center [195, 160] width 176 height 15
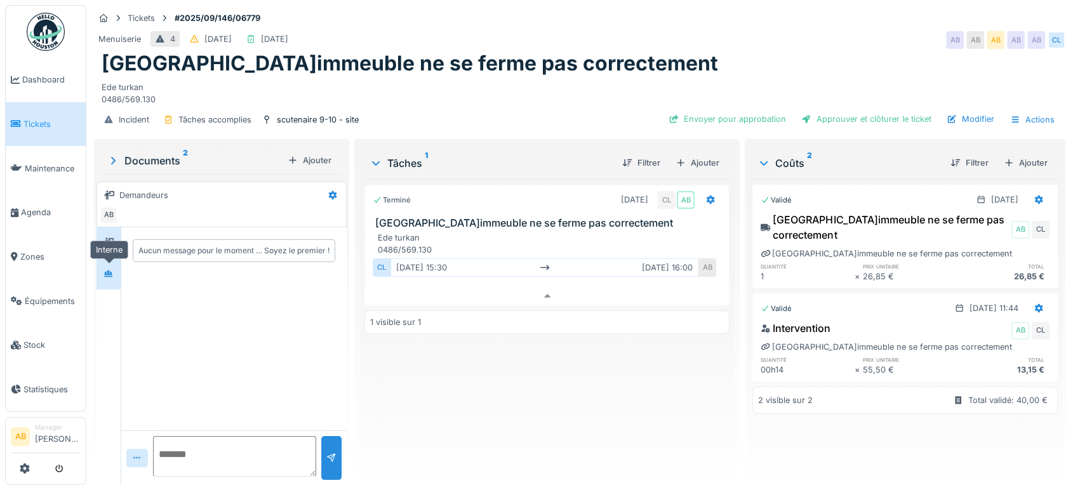
click at [107, 270] on icon at bounding box center [109, 274] width 10 height 8
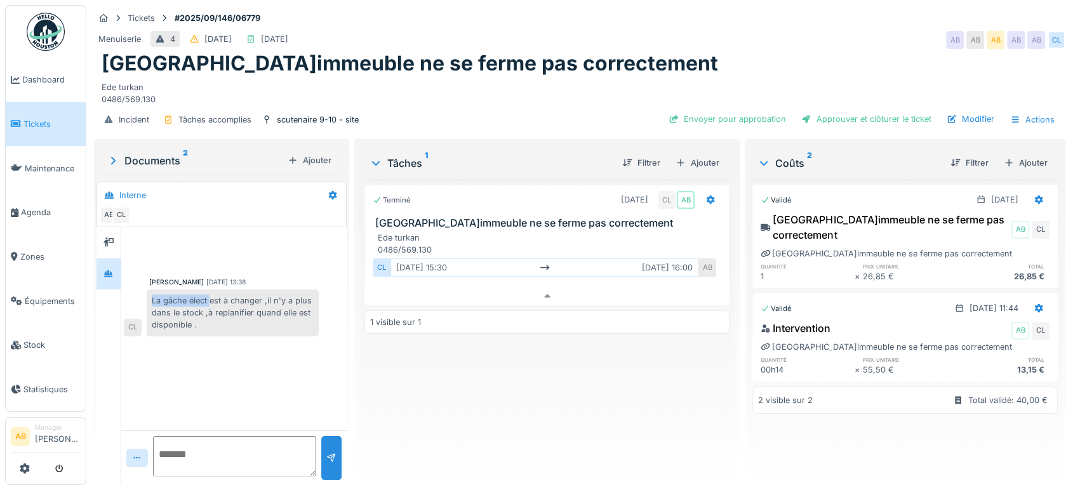
drag, startPoint x: 212, startPoint y: 290, endPoint x: 143, endPoint y: 290, distance: 69.2
click at [143, 290] on div "La gâche élect est à changer ,il n'y a plus dans le stock ,à replanifier quand …" at bounding box center [221, 313] width 195 height 47
drag, startPoint x: 143, startPoint y: 290, endPoint x: 280, endPoint y: 312, distance: 138.9
click at [280, 312] on div "La gâche élect est à changer ,il n'y a plus dans le stock ,à replanifier quand …" at bounding box center [221, 313] width 195 height 47
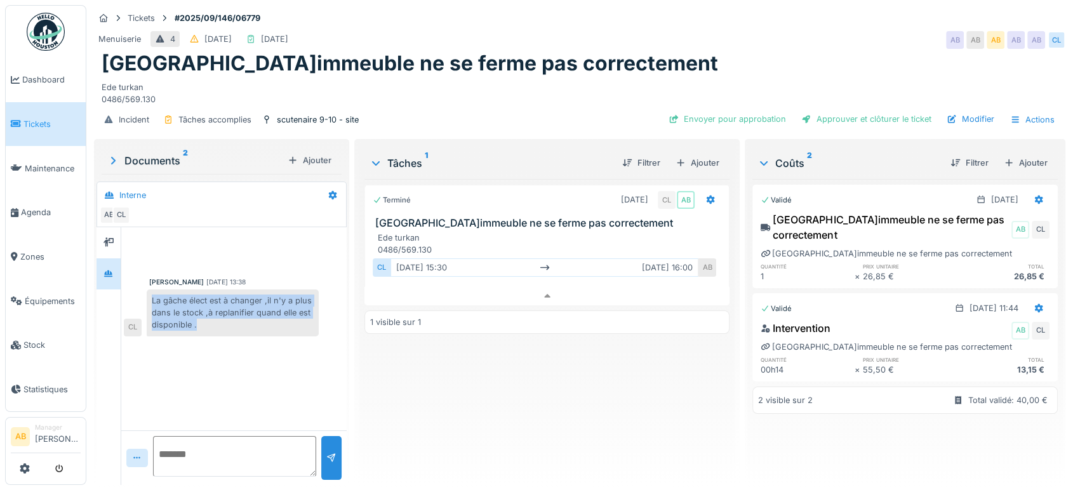
copy div "La gâche élect est à changer ,il n'y a plus dans le stock ,à replanifier quand …"
click at [696, 158] on div "Ajouter" at bounding box center [698, 162] width 54 height 17
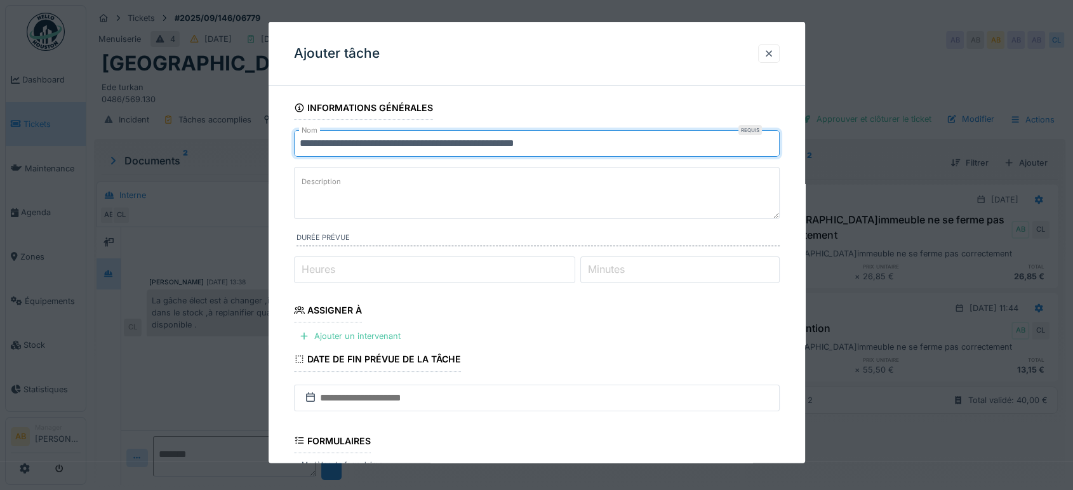
drag, startPoint x: 648, startPoint y: 144, endPoint x: 156, endPoint y: 173, distance: 492.9
click at [156, 173] on div "**********" at bounding box center [579, 245] width 987 height 490
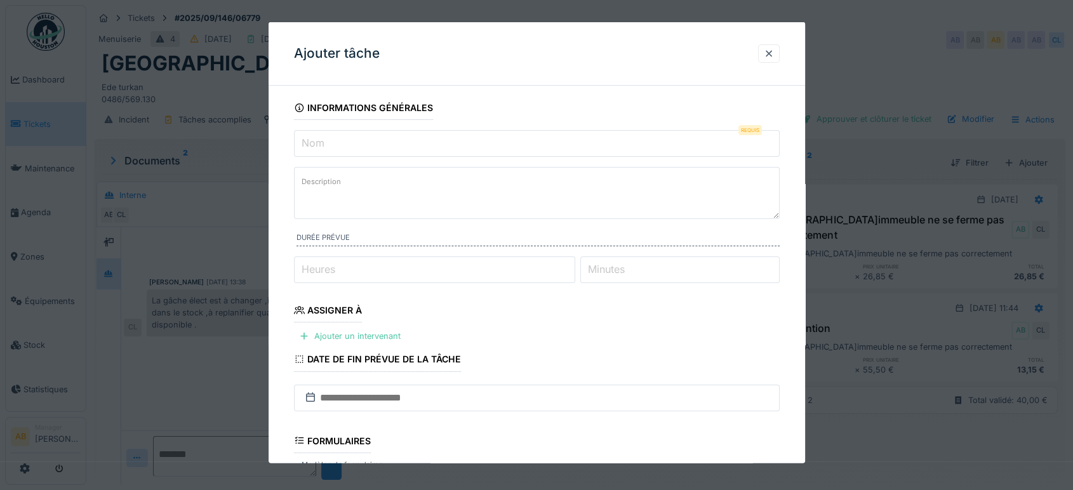
paste input "**********"
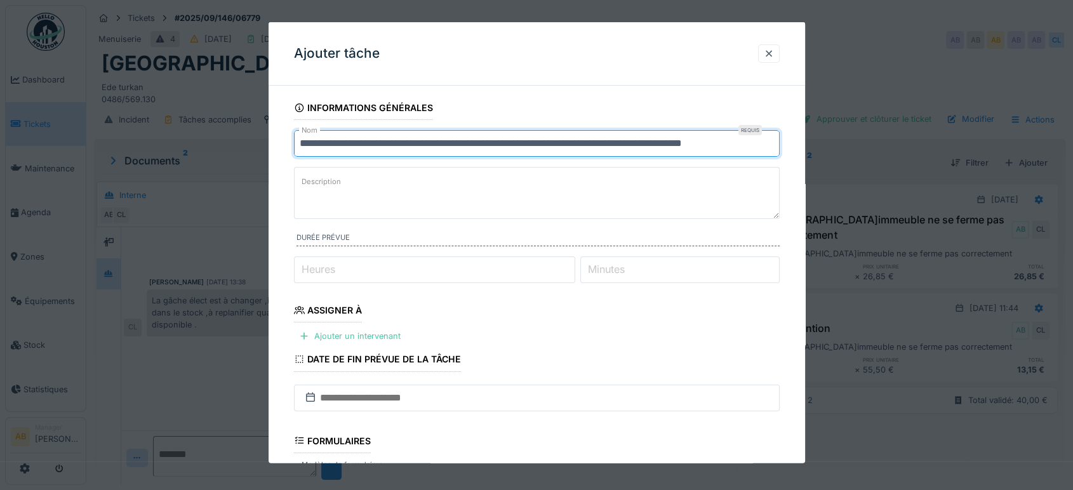
scroll to position [186, 0]
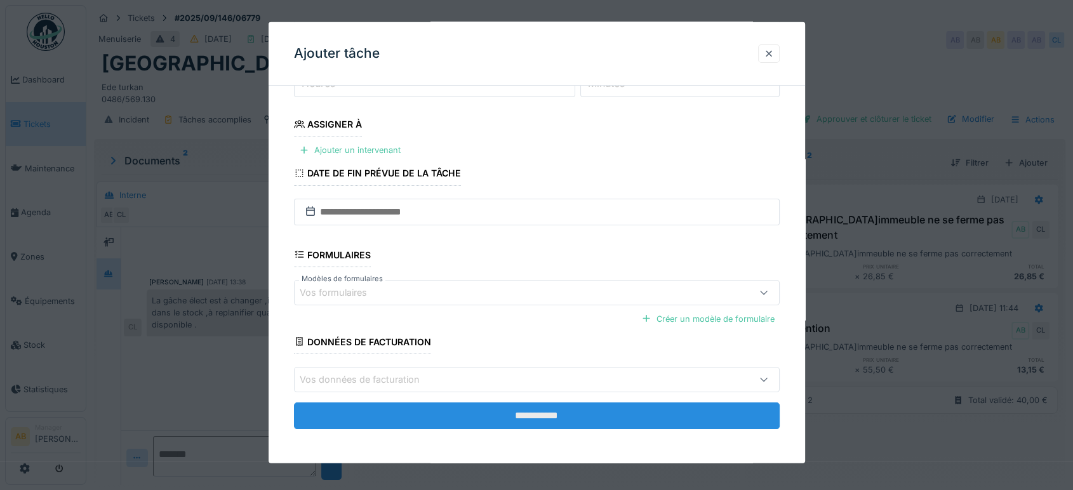
type input "**********"
click at [484, 412] on input "**********" at bounding box center [537, 416] width 486 height 27
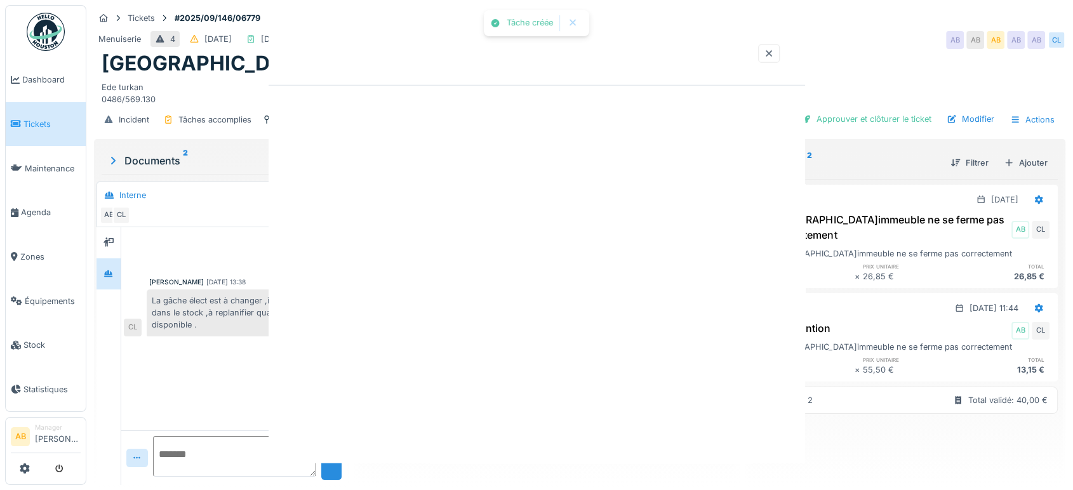
scroll to position [0, 0]
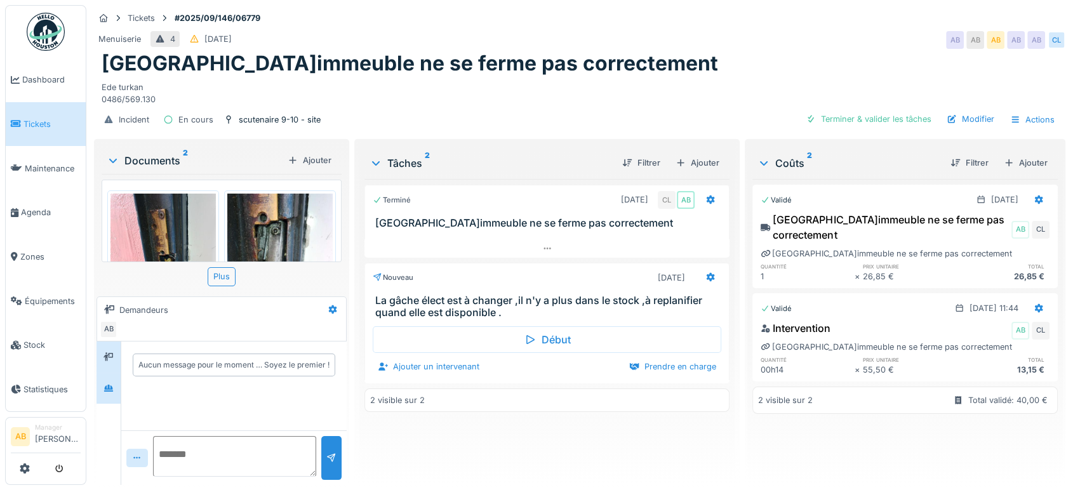
click at [104, 399] on div at bounding box center [109, 388] width 24 height 31
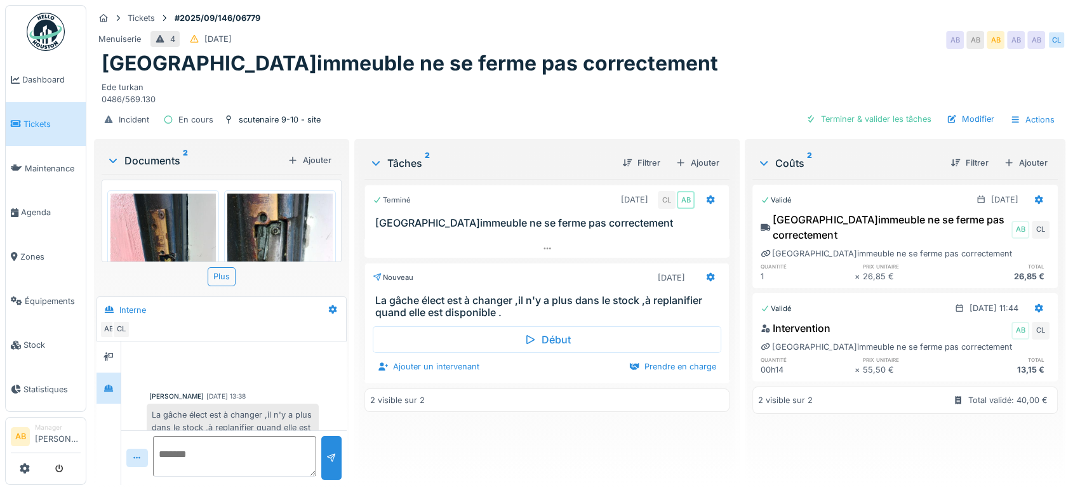
scroll to position [25, 0]
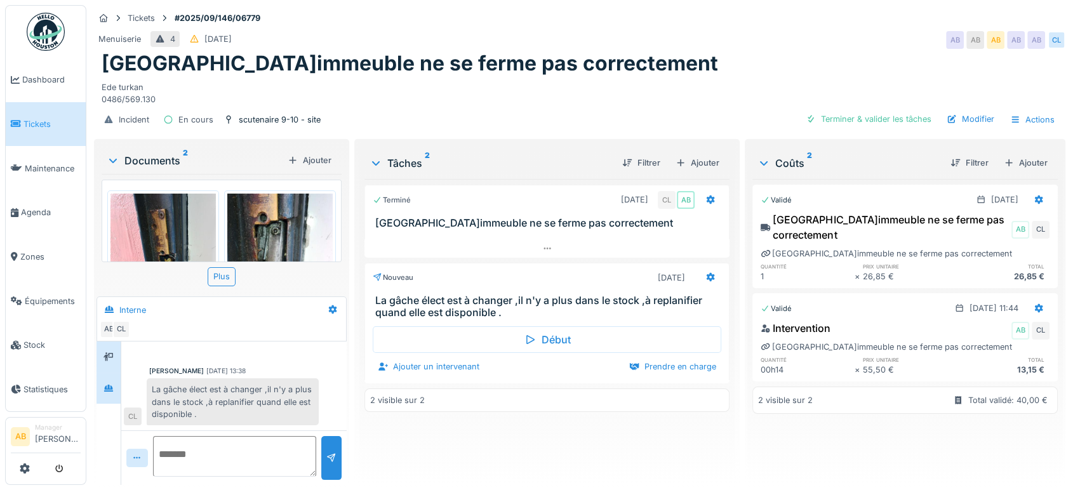
click at [98, 352] on div at bounding box center [109, 357] width 24 height 31
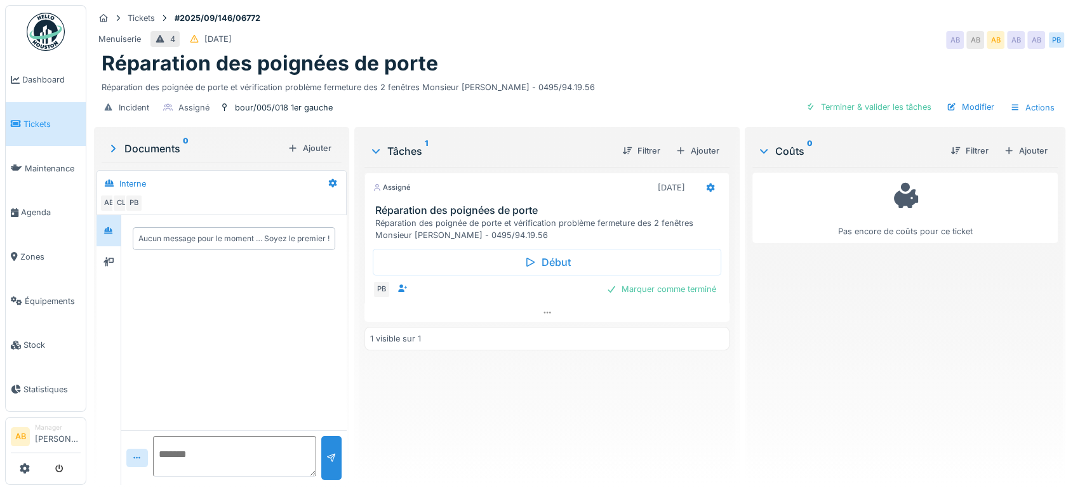
drag, startPoint x: 438, startPoint y: 323, endPoint x: 393, endPoint y: 321, distance: 45.1
click at [393, 321] on div "Assigné [DATE] Réparation des poignées de porte Réparation des poignée de porte…" at bounding box center [546, 321] width 365 height 308
click at [393, 321] on div at bounding box center [546, 313] width 365 height 18
click at [387, 321] on div at bounding box center [546, 313] width 365 height 18
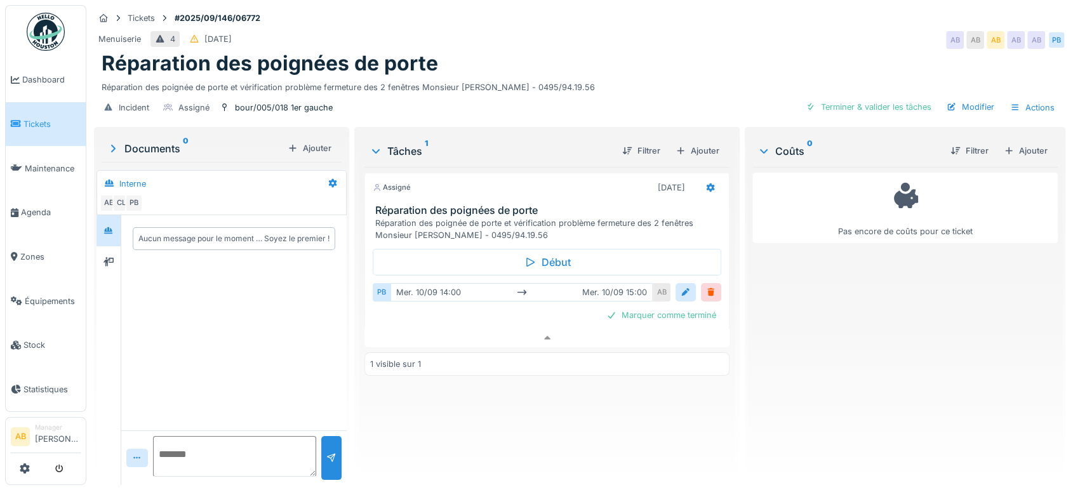
click at [106, 234] on div at bounding box center [109, 230] width 24 height 31
click at [107, 246] on div at bounding box center [109, 261] width 24 height 31
click at [110, 227] on icon at bounding box center [108, 230] width 9 height 7
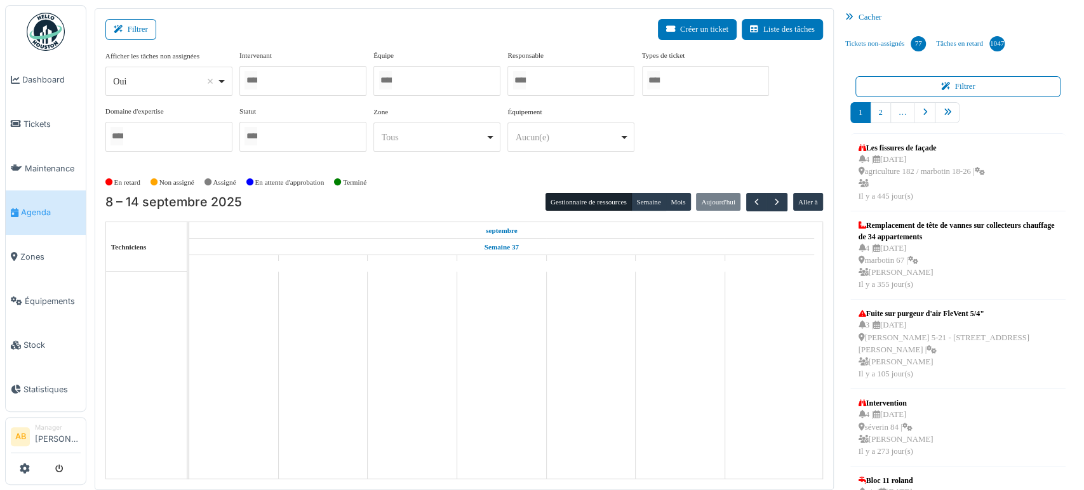
click at [151, 91] on div "*** Oui Remove item" at bounding box center [168, 81] width 127 height 29
select select "**"
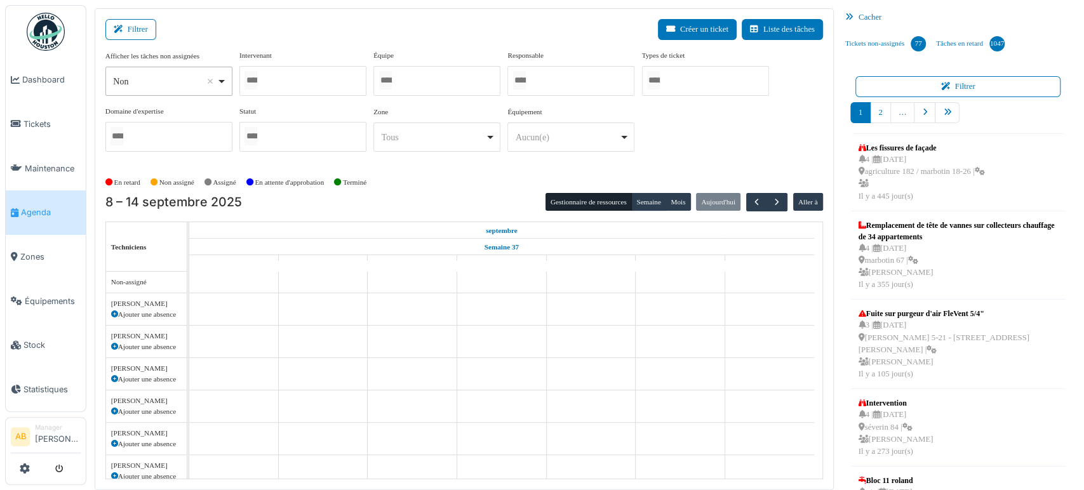
click at [257, 80] on input "Tous" at bounding box center [250, 80] width 13 height 18
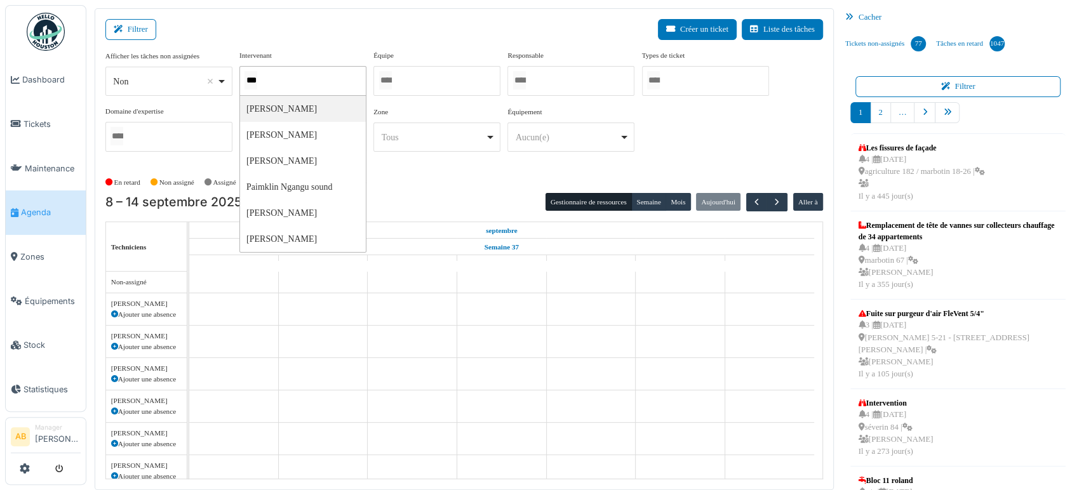
type input "****"
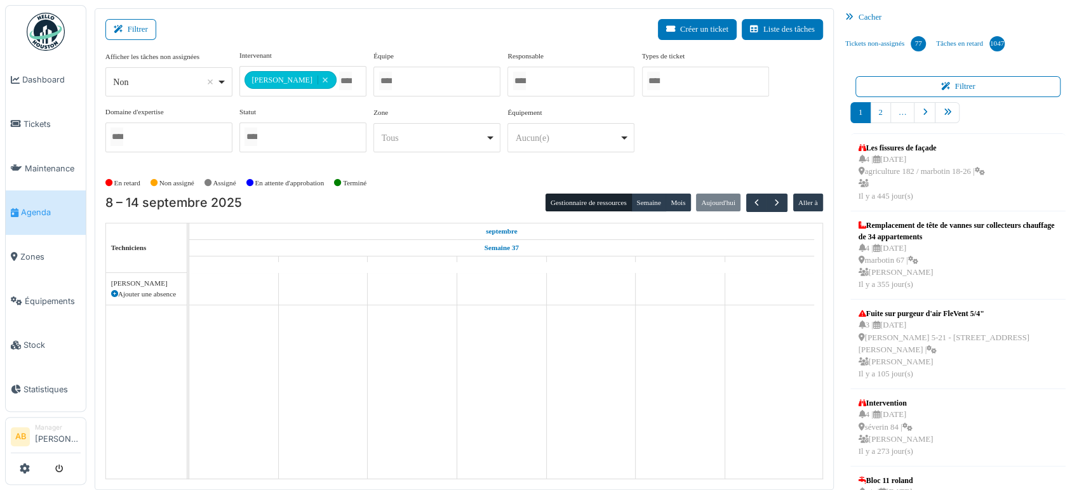
click at [641, 210] on div "8 – 14 septembre 2025 Gestionnaire de ressources [PERSON_NAME] Aujourd'[PERSON_…" at bounding box center [464, 337] width 718 height 286
click at [642, 206] on button "Semaine" at bounding box center [648, 203] width 35 height 18
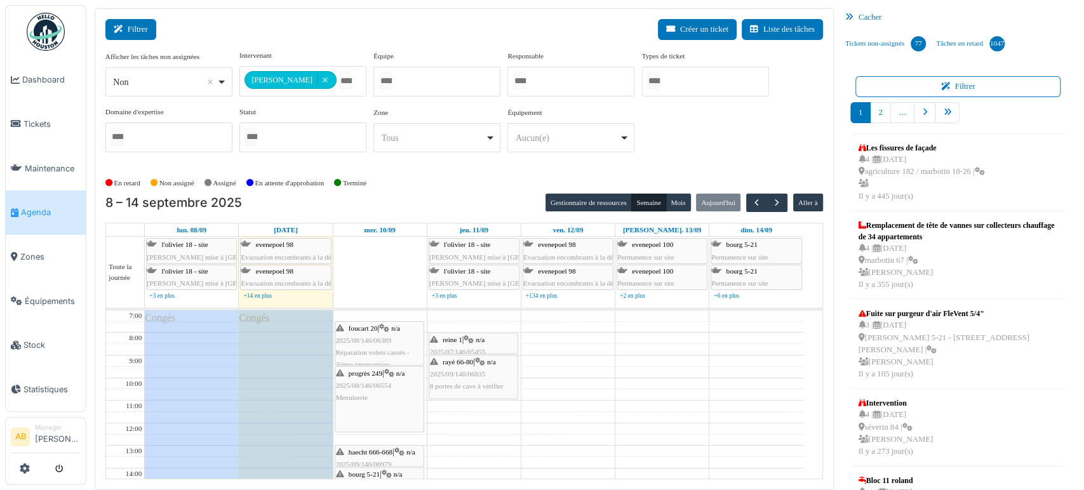
click at [141, 28] on button "Filtrer" at bounding box center [130, 29] width 51 height 21
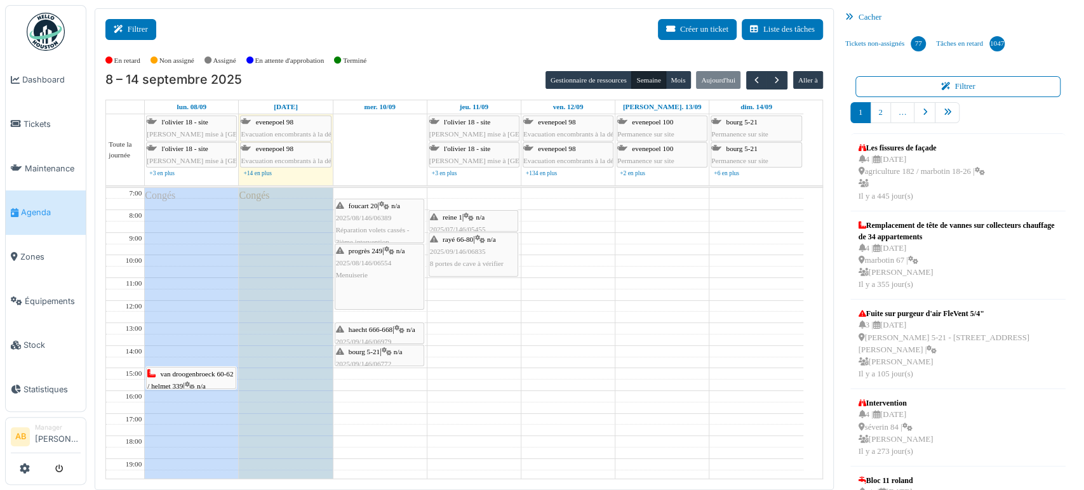
click at [141, 28] on button "Filtrer" at bounding box center [130, 29] width 51 height 21
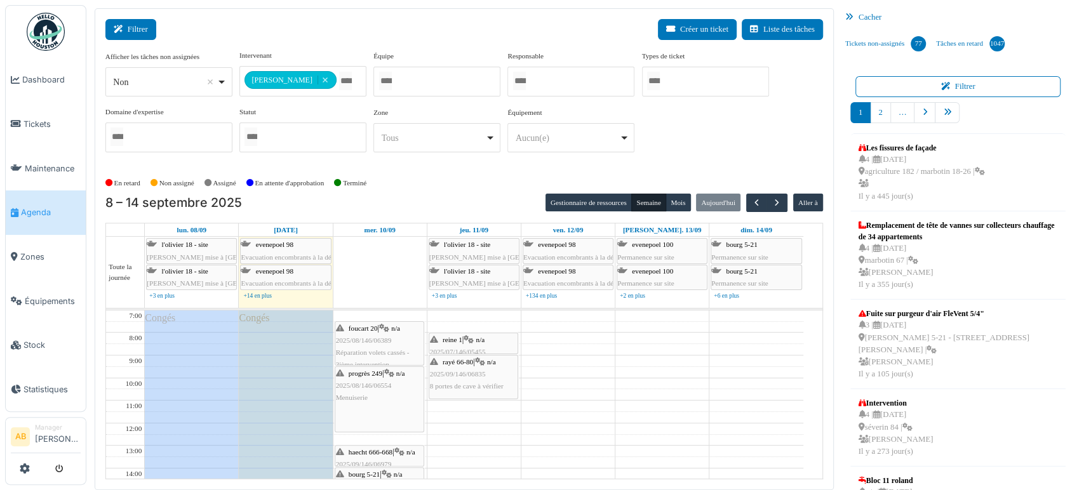
click at [141, 28] on button "Filtrer" at bounding box center [130, 29] width 51 height 21
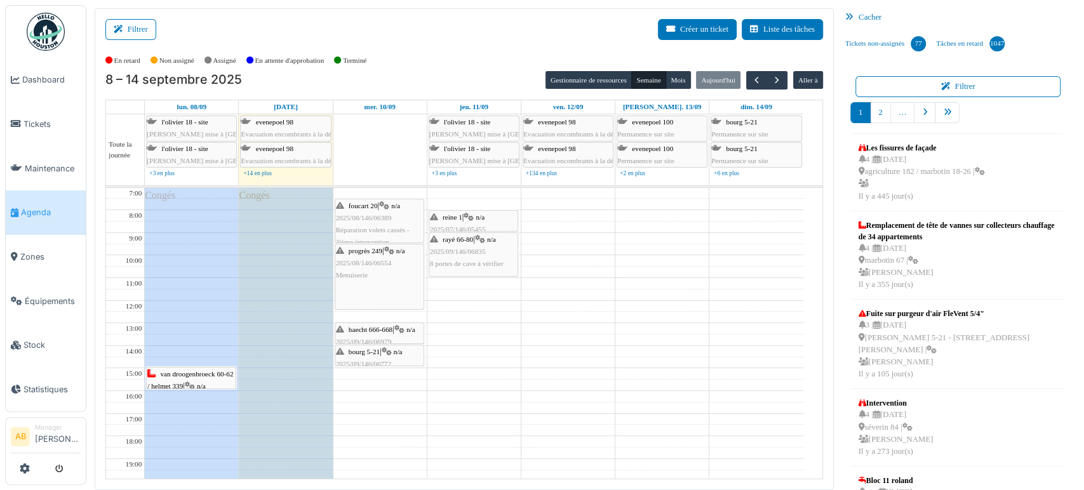
click at [183, 384] on span "van droogenbroeck 60-62 / helmet 339" at bounding box center [190, 380] width 86 height 20
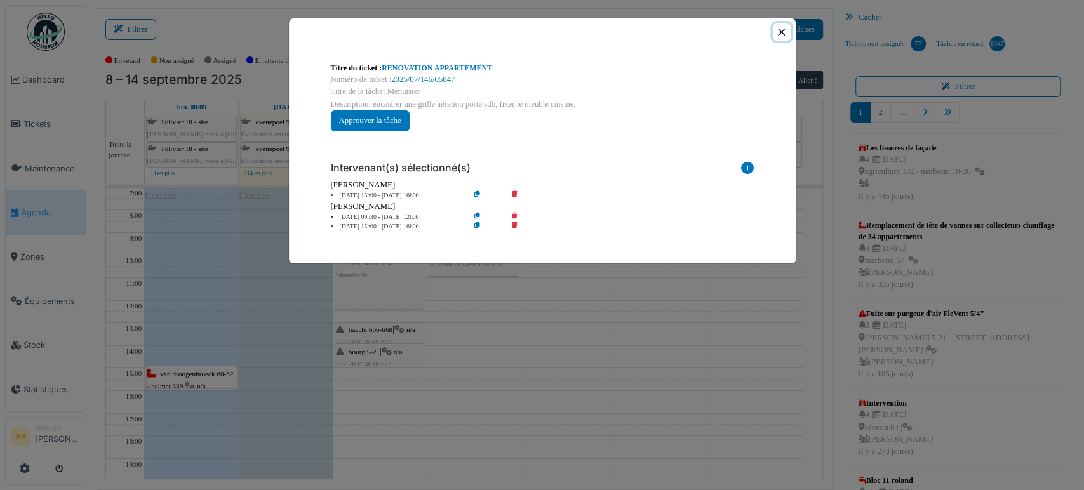
click at [780, 24] on button "Close" at bounding box center [781, 31] width 17 height 17
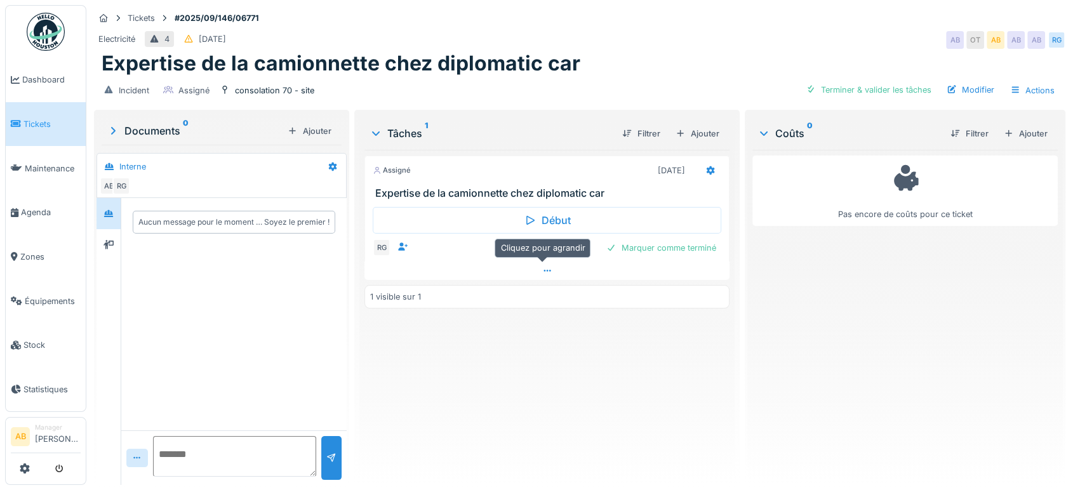
click at [526, 268] on div at bounding box center [546, 271] width 365 height 18
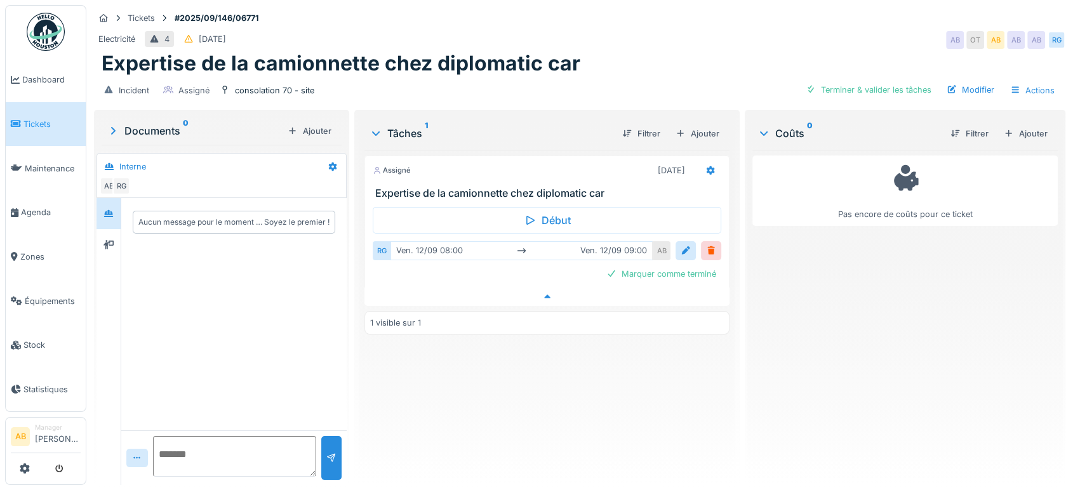
scroll to position [10, 0]
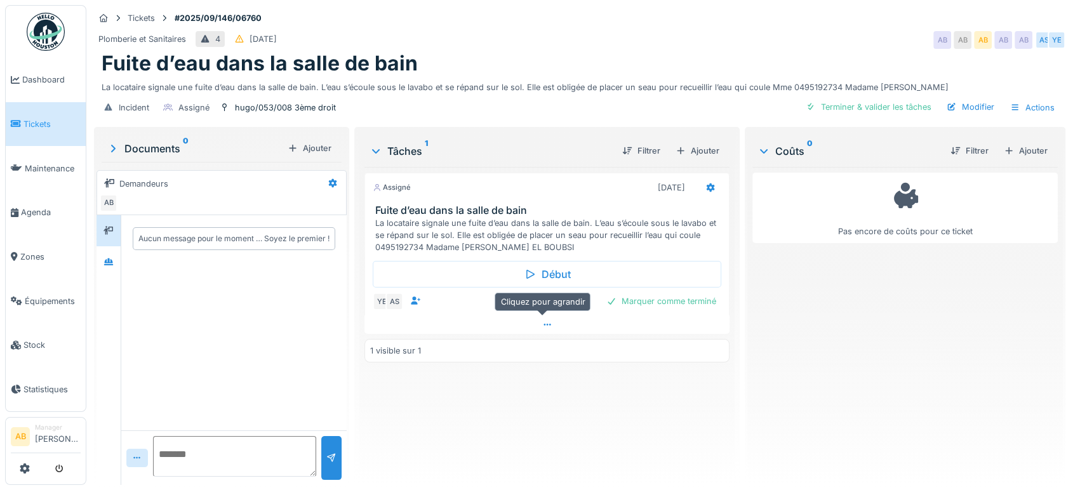
click at [484, 323] on div at bounding box center [546, 325] width 365 height 18
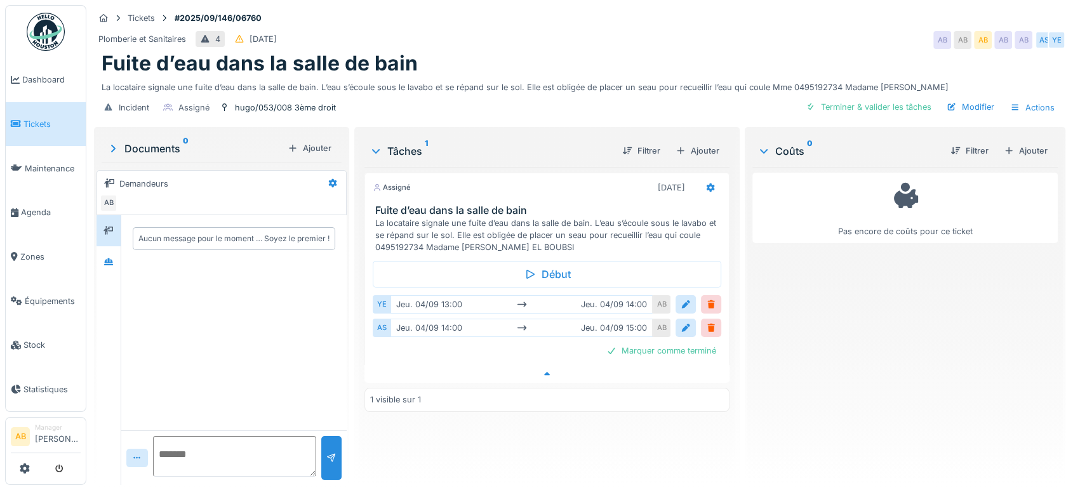
scroll to position [10, 0]
click at [109, 258] on icon at bounding box center [108, 261] width 9 height 7
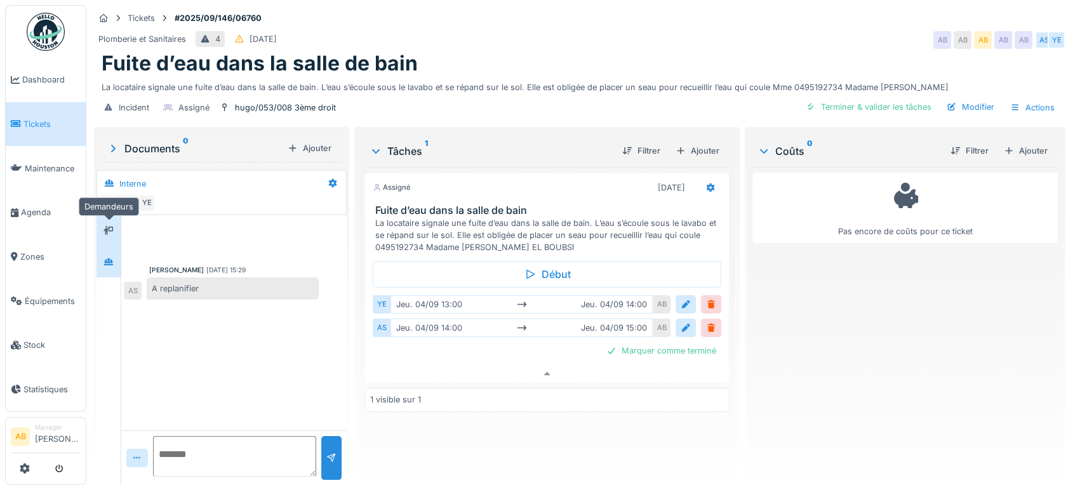
click at [105, 225] on div at bounding box center [109, 231] width 10 height 12
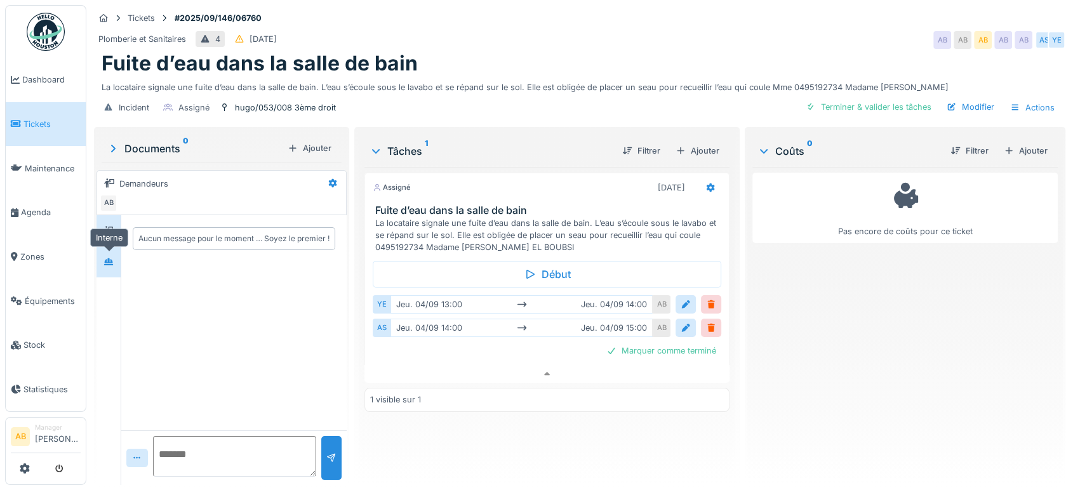
click at [104, 254] on div at bounding box center [108, 262] width 19 height 16
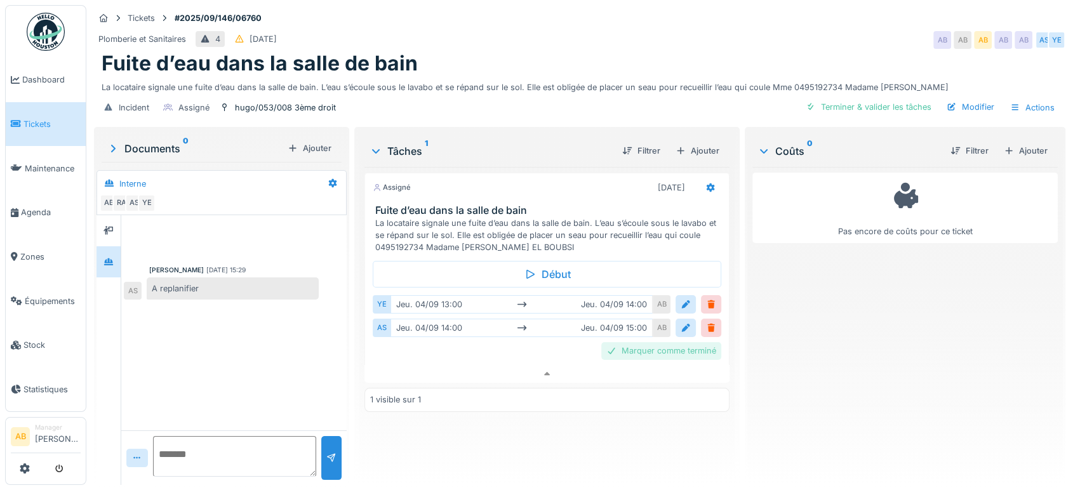
click at [657, 345] on div "Marquer comme terminé" at bounding box center [661, 350] width 120 height 17
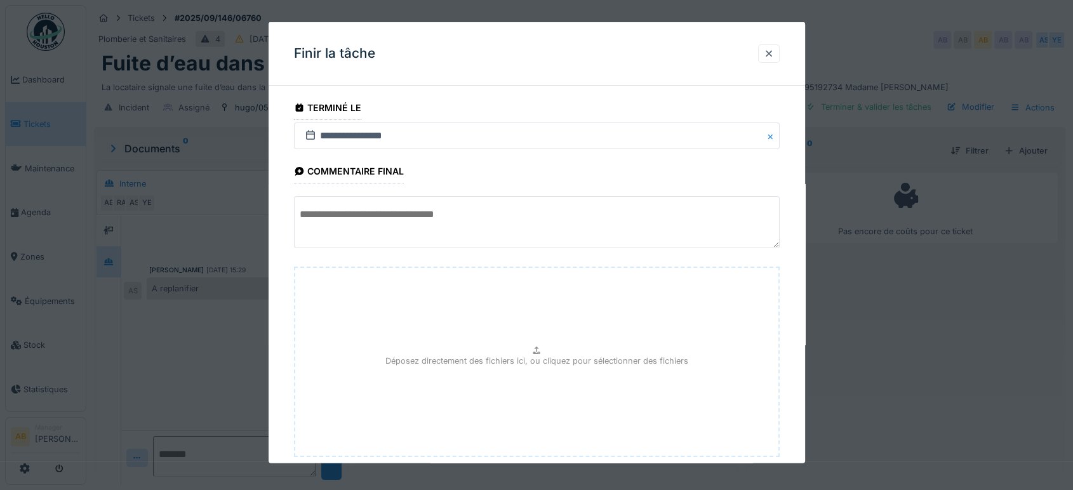
scroll to position [76, 0]
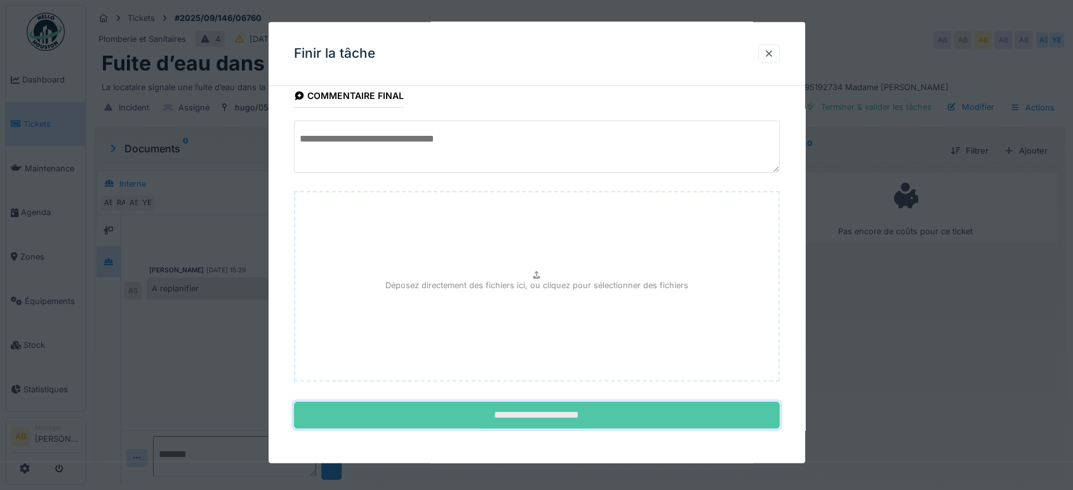
click at [669, 409] on input "**********" at bounding box center [537, 415] width 486 height 27
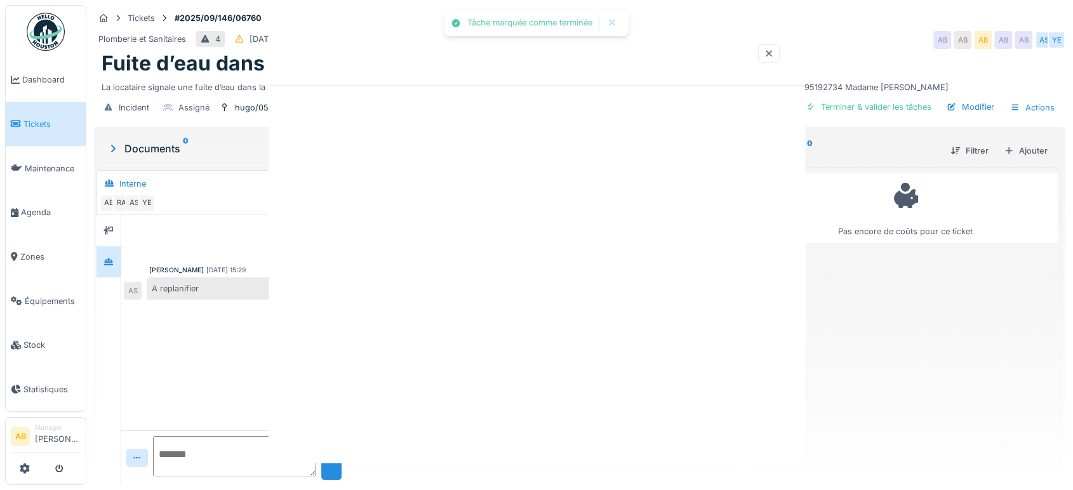
scroll to position [0, 0]
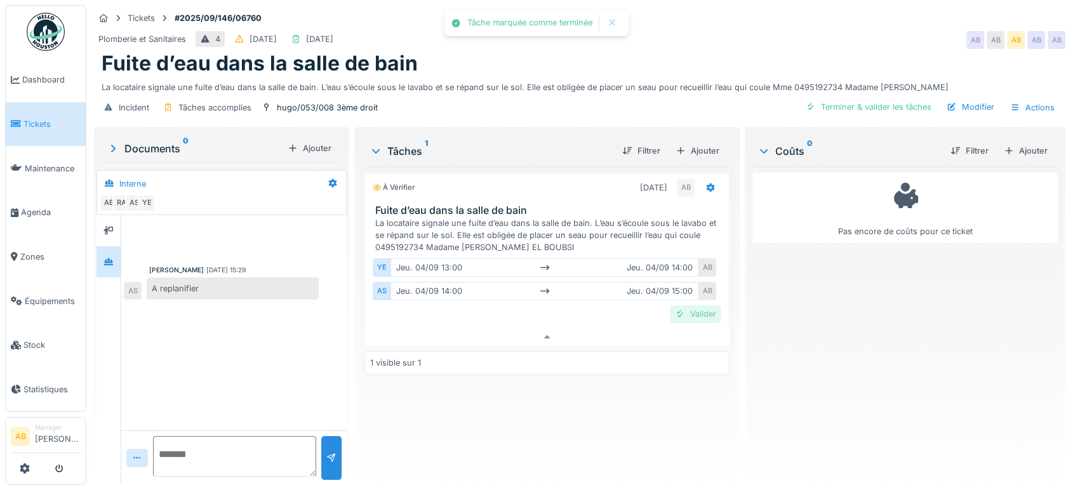
click at [698, 307] on div "Valider" at bounding box center [695, 313] width 51 height 17
click at [249, 466] on div at bounding box center [234, 458] width 163 height 44
click at [243, 455] on textarea at bounding box center [234, 456] width 163 height 41
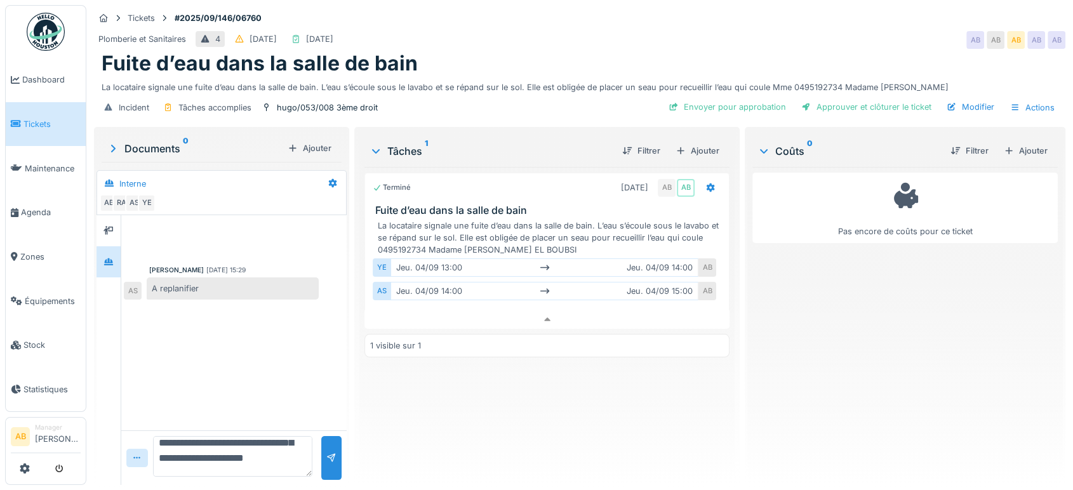
scroll to position [46, 0]
type textarea "**********"
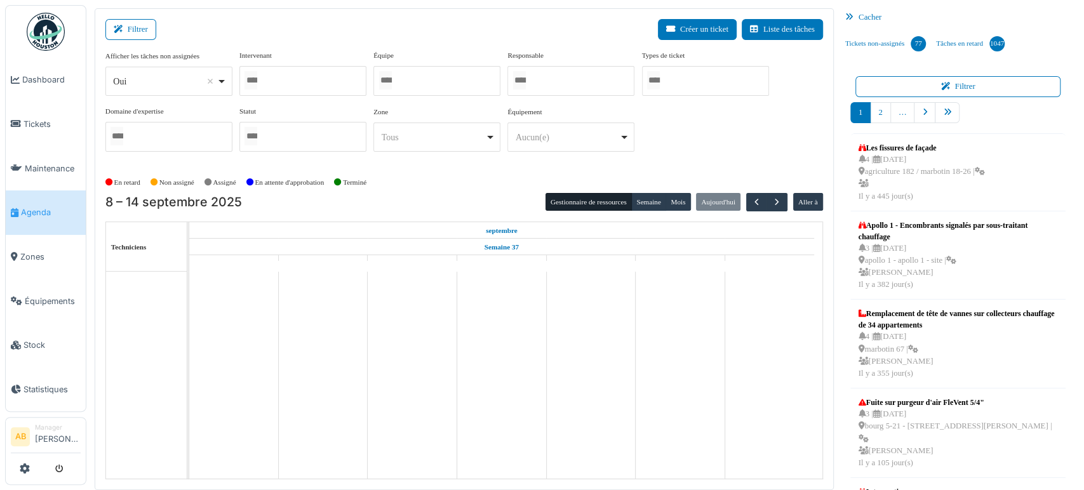
click at [142, 83] on div "Oui Remove item" at bounding box center [165, 81] width 104 height 13
select select "**"
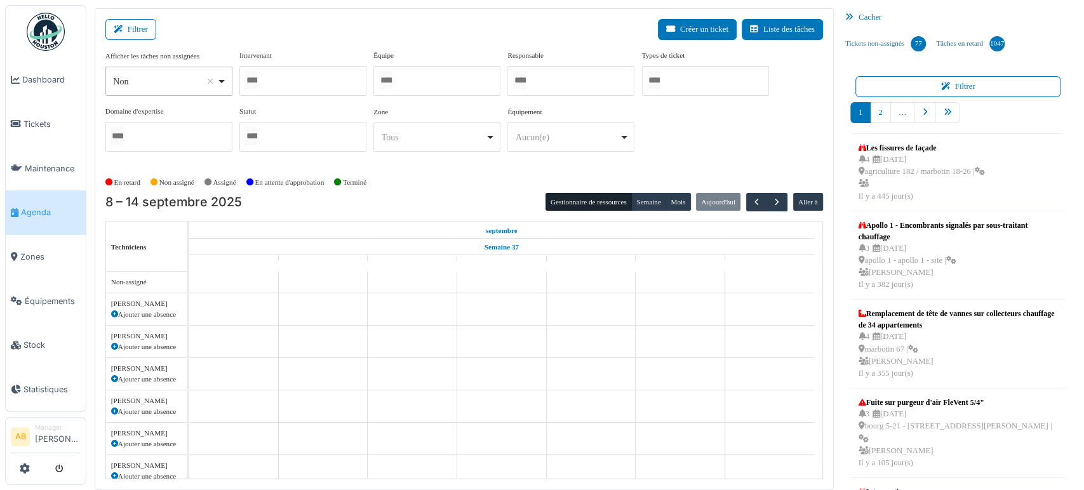
click at [294, 89] on div at bounding box center [302, 81] width 127 height 30
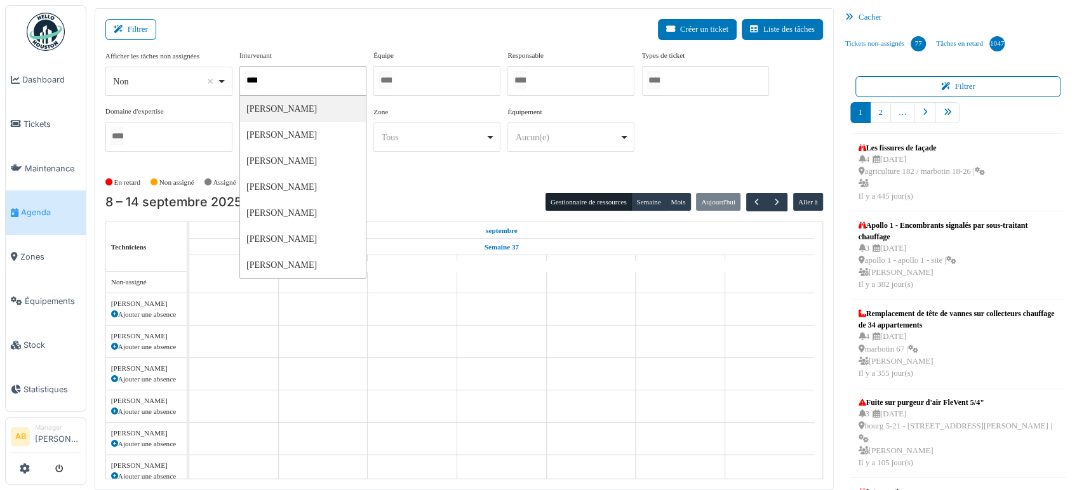
type input "*****"
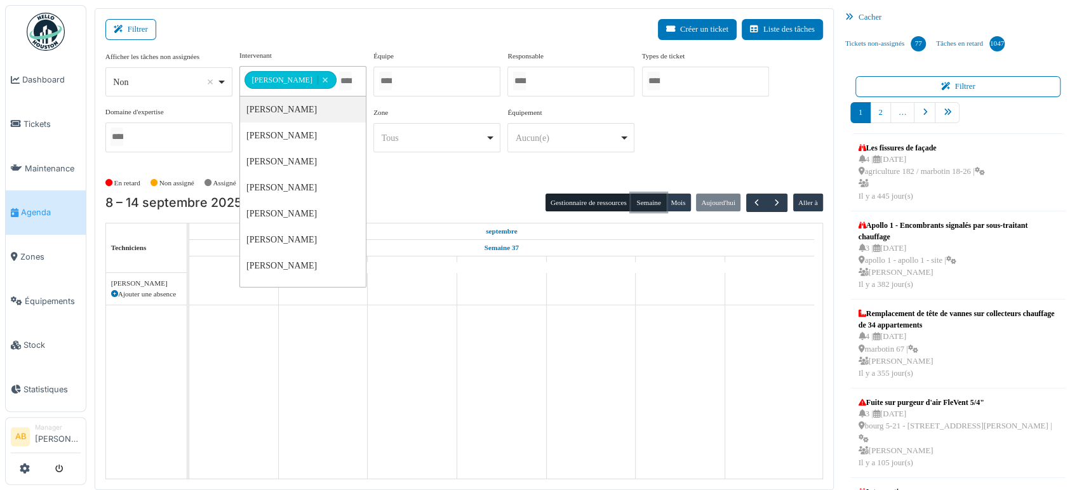
click at [631, 201] on button "Semaine" at bounding box center [648, 203] width 35 height 18
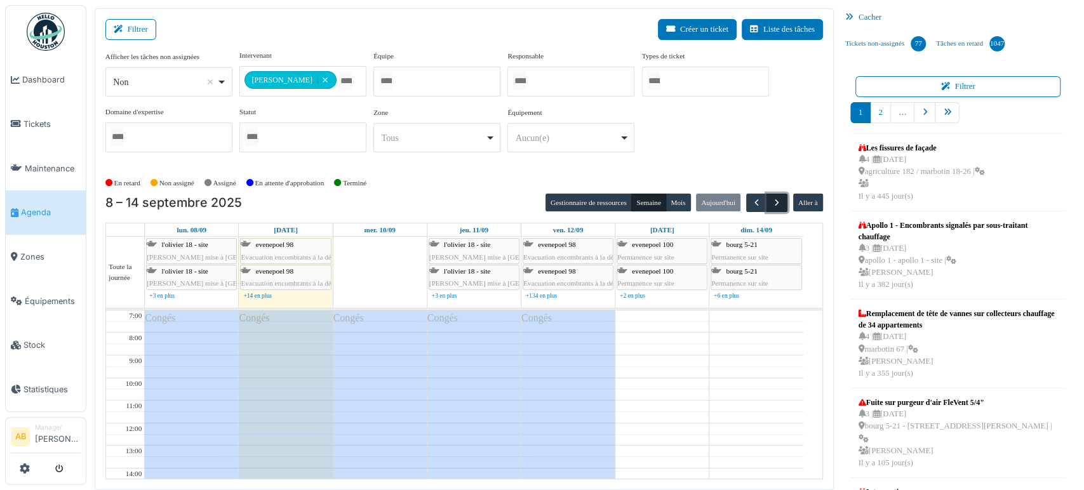
click at [771, 199] on span "button" at bounding box center [776, 202] width 11 height 11
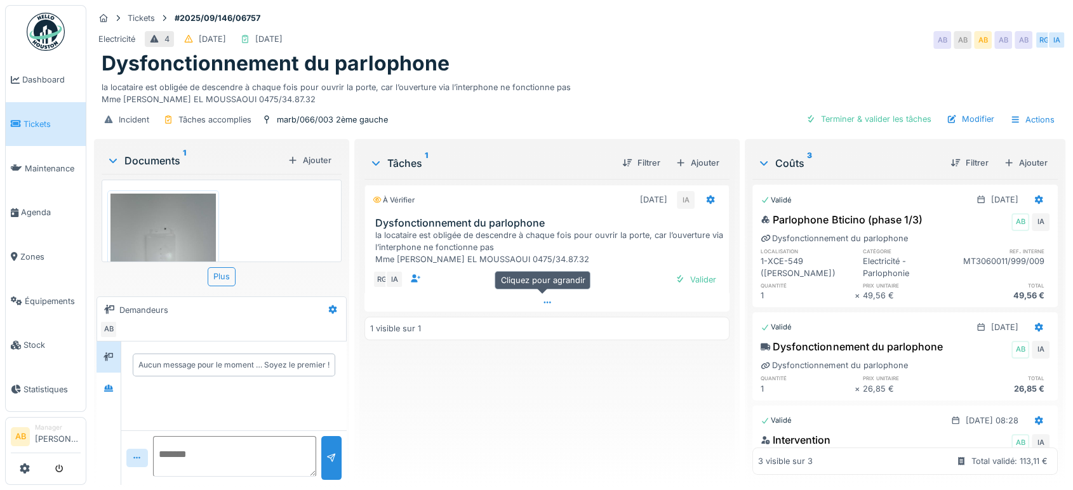
click at [507, 298] on div at bounding box center [546, 302] width 365 height 18
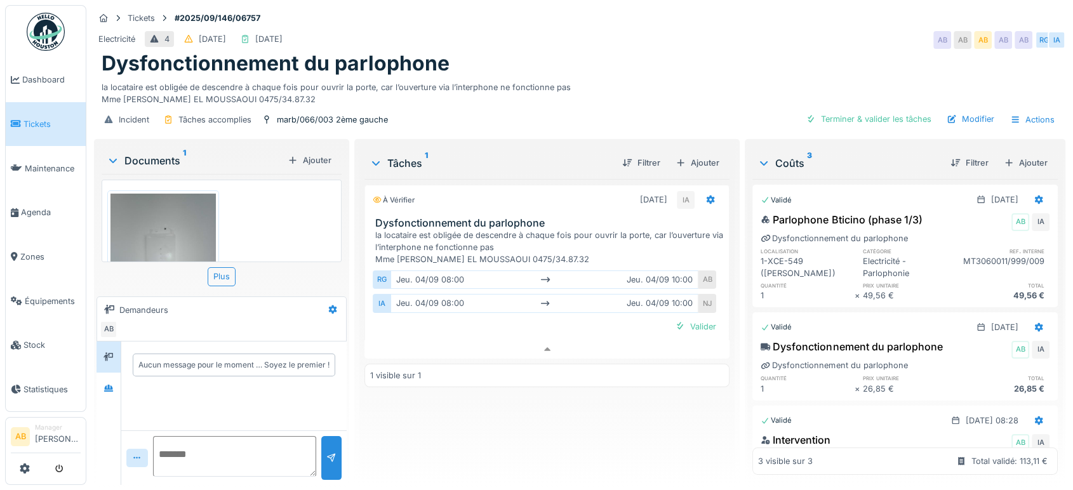
click at [149, 174] on div "IMG_20250904_084616_304.jpg Plus" at bounding box center [222, 230] width 240 height 112
click at [159, 153] on div "Documents 1" at bounding box center [195, 160] width 176 height 15
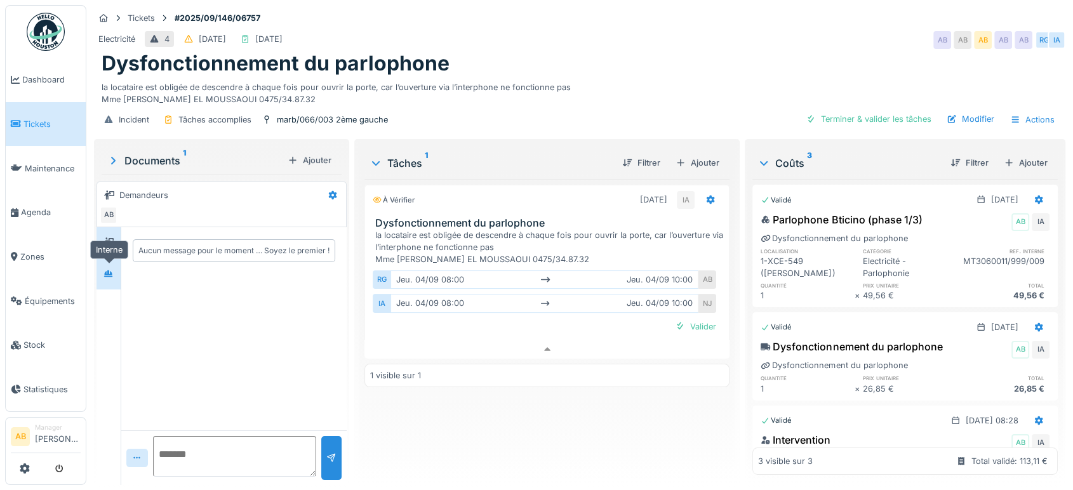
click at [106, 270] on icon at bounding box center [108, 273] width 9 height 7
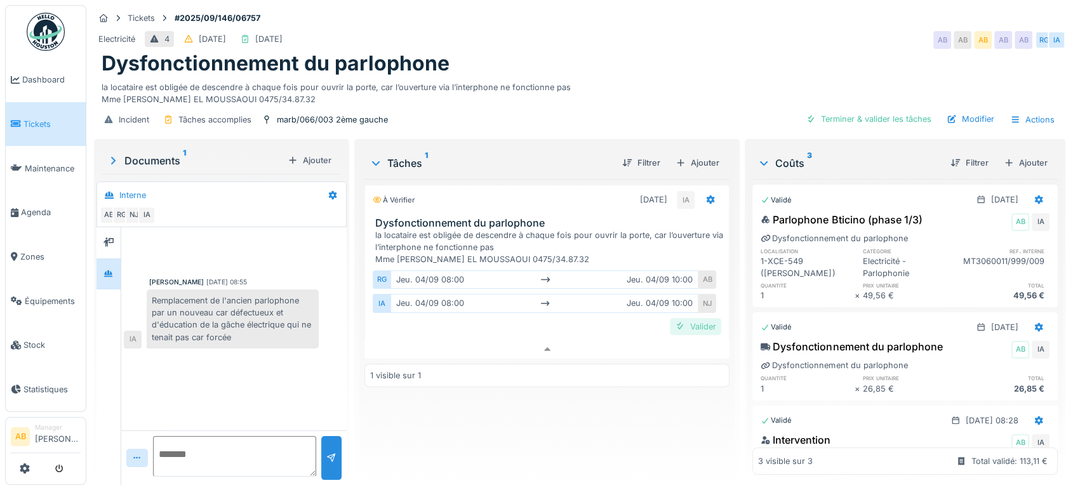
click at [686, 318] on div "Valider" at bounding box center [695, 326] width 51 height 17
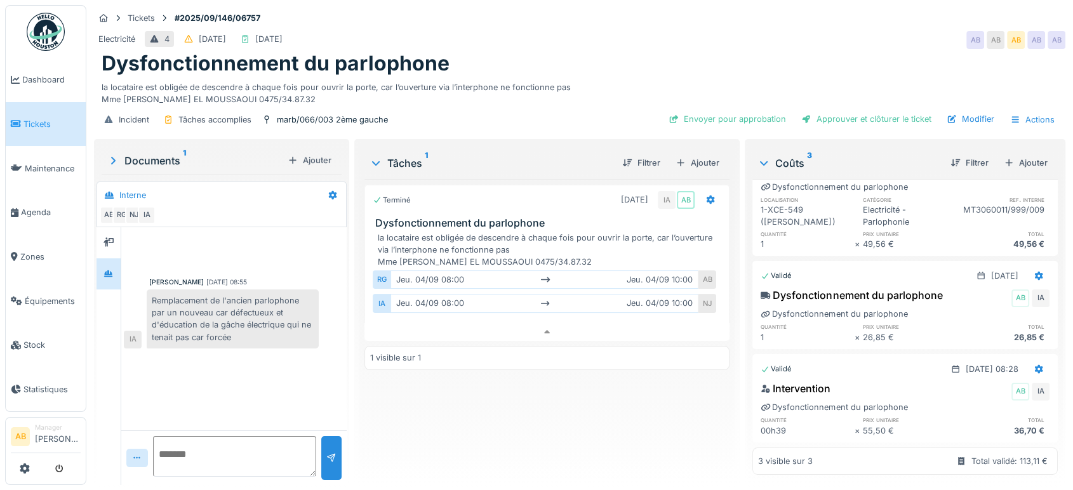
scroll to position [0, 0]
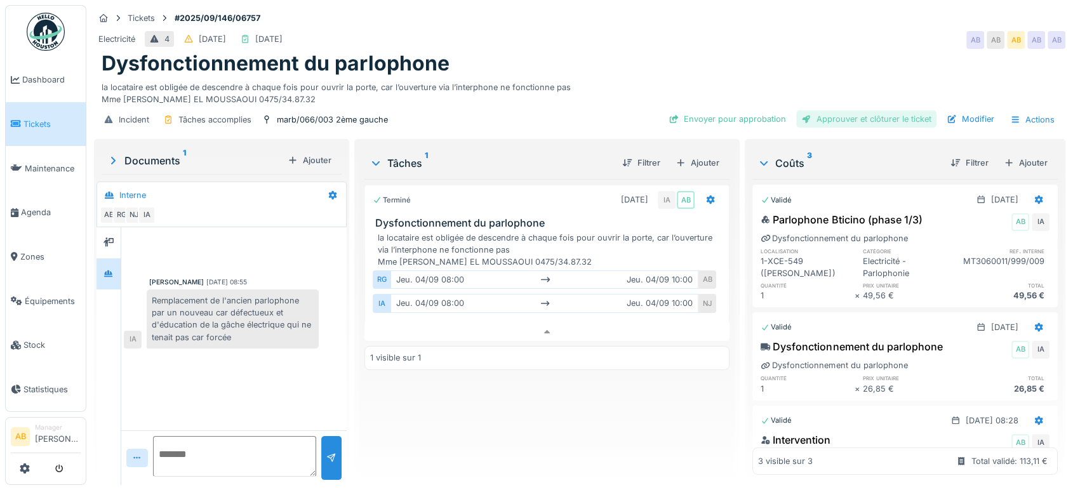
click at [864, 112] on div "Approuver et clôturer le ticket" at bounding box center [866, 118] width 140 height 17
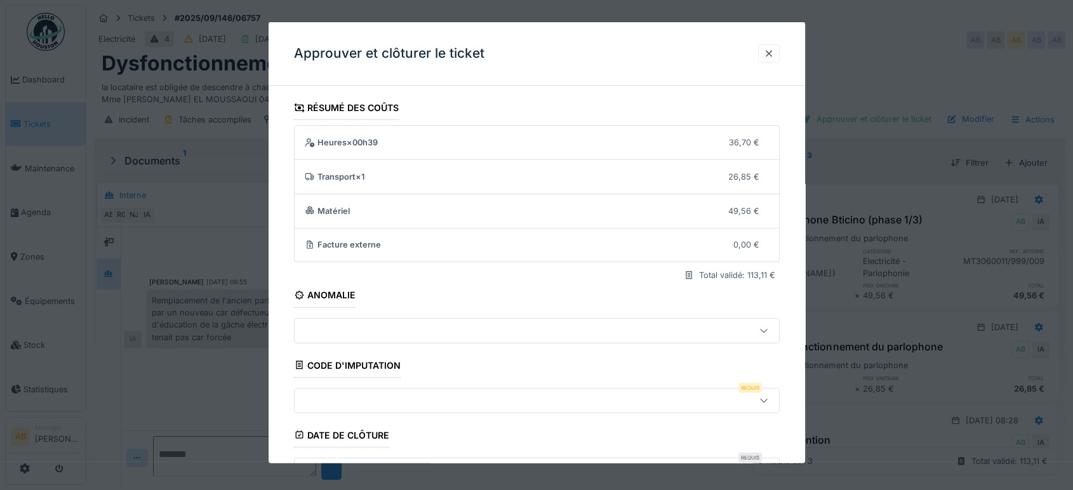
scroll to position [192, 0]
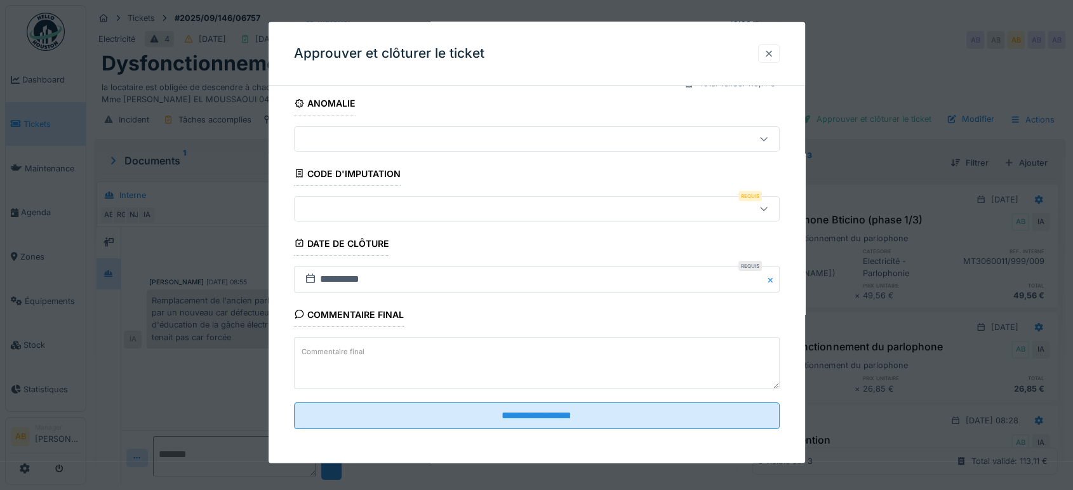
click at [774, 53] on div at bounding box center [769, 54] width 10 height 12
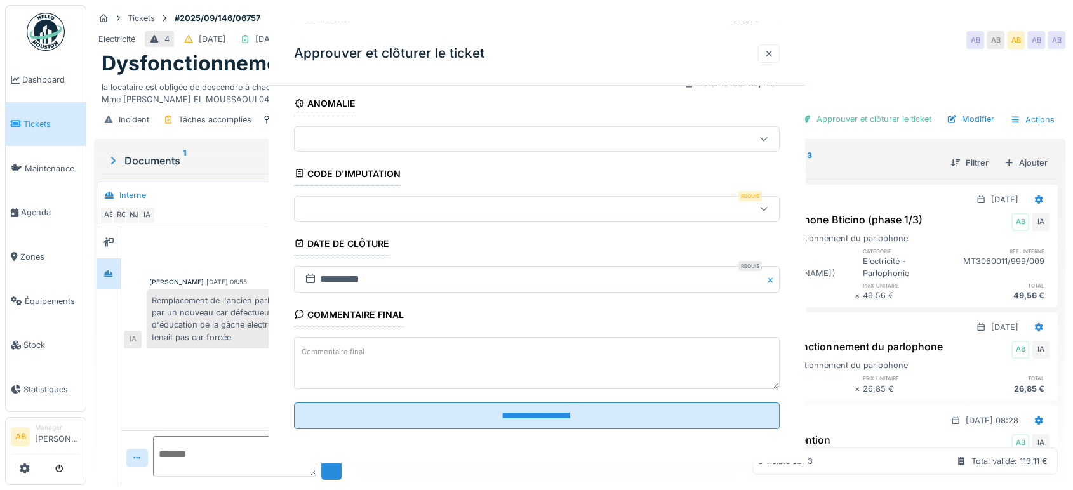
scroll to position [0, 0]
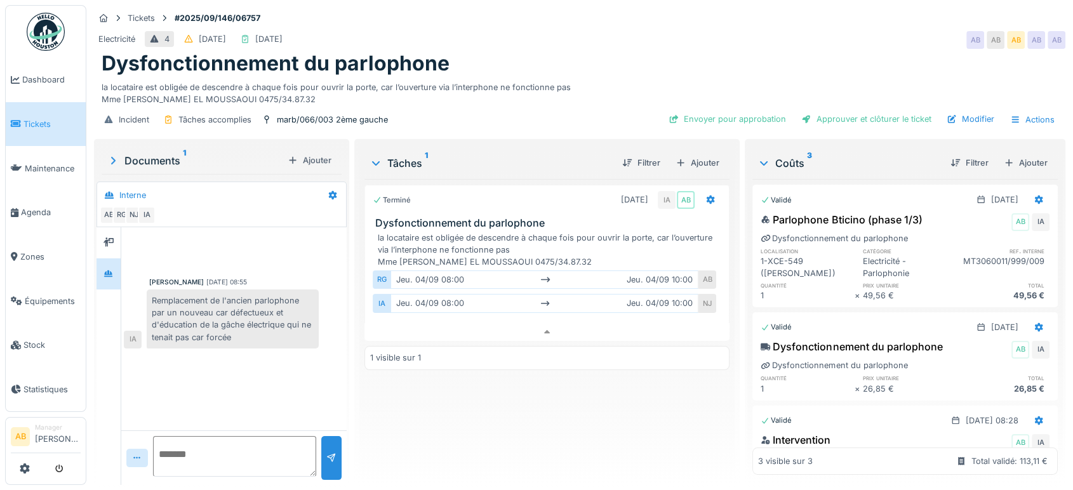
click at [820, 109] on div "Incident Tâches accomplies marb/066/003 2ème gauche Envoyer pour approbation Ap…" at bounding box center [580, 119] width 972 height 29
click at [821, 117] on div "Approuver et clôturer le ticket" at bounding box center [866, 118] width 140 height 17
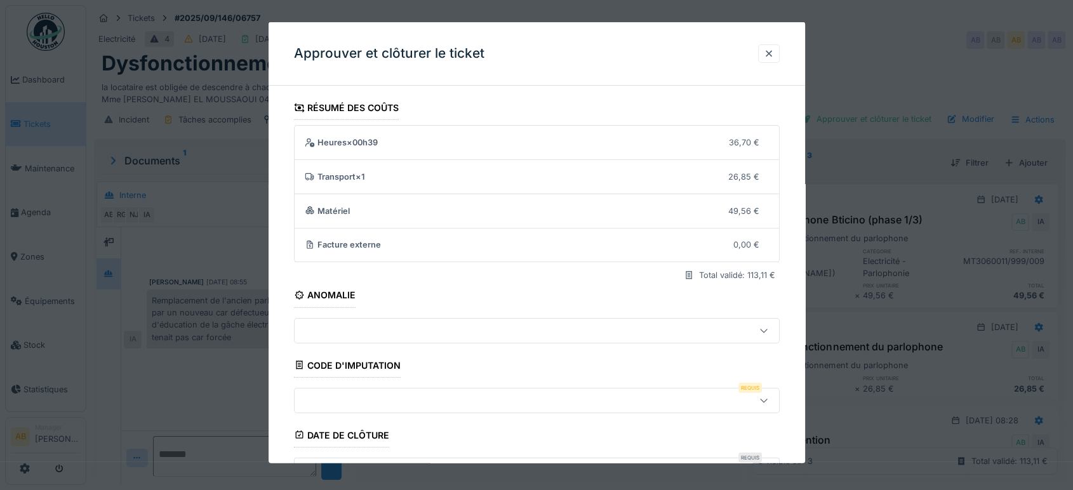
scroll to position [192, 0]
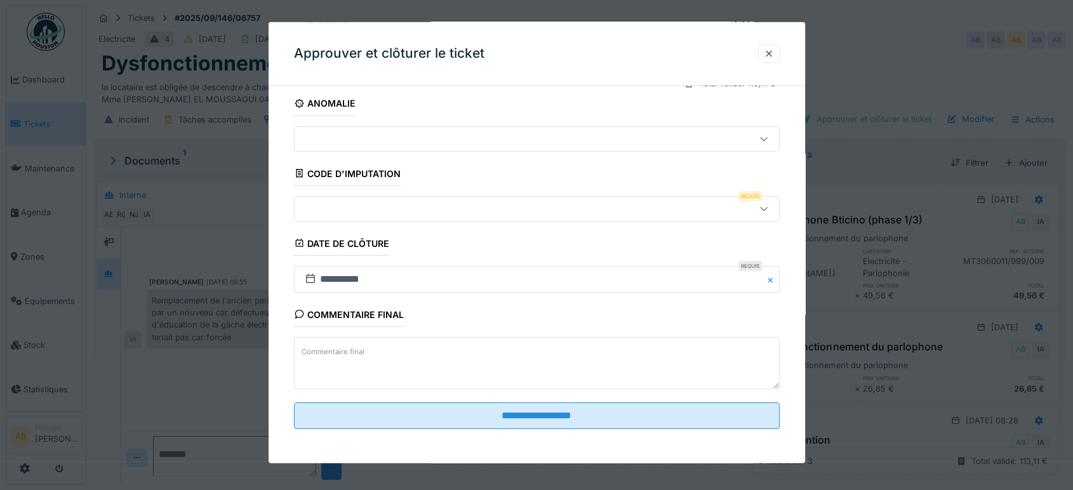
click at [544, 206] on div at bounding box center [508, 208] width 417 height 14
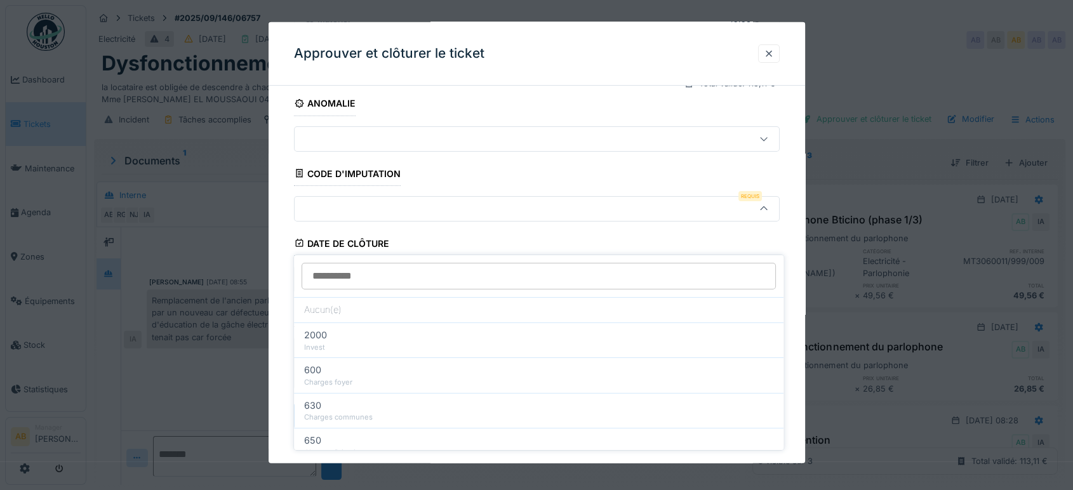
scroll to position [157, 0]
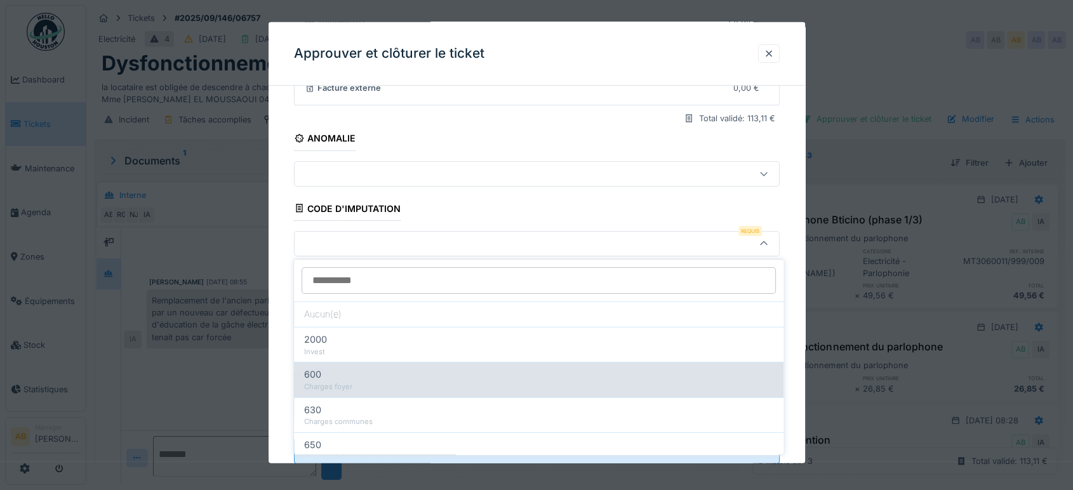
click at [478, 377] on div "600" at bounding box center [538, 375] width 469 height 14
type input "***"
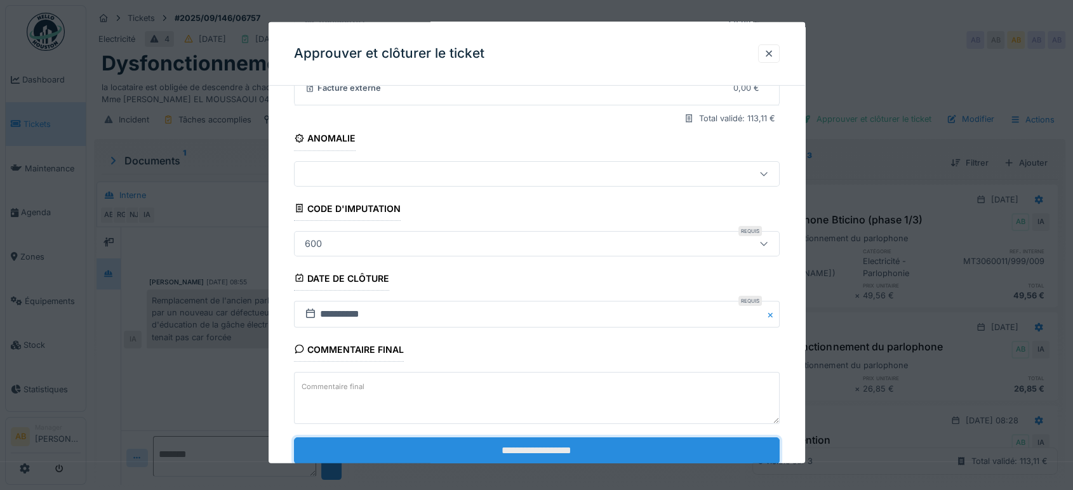
click at [486, 442] on input "**********" at bounding box center [537, 450] width 486 height 27
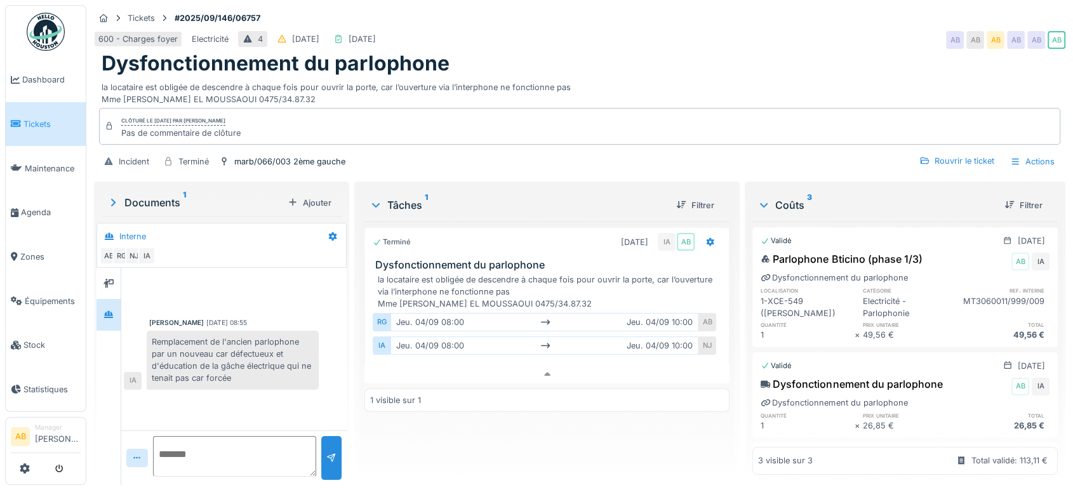
scroll to position [105, 0]
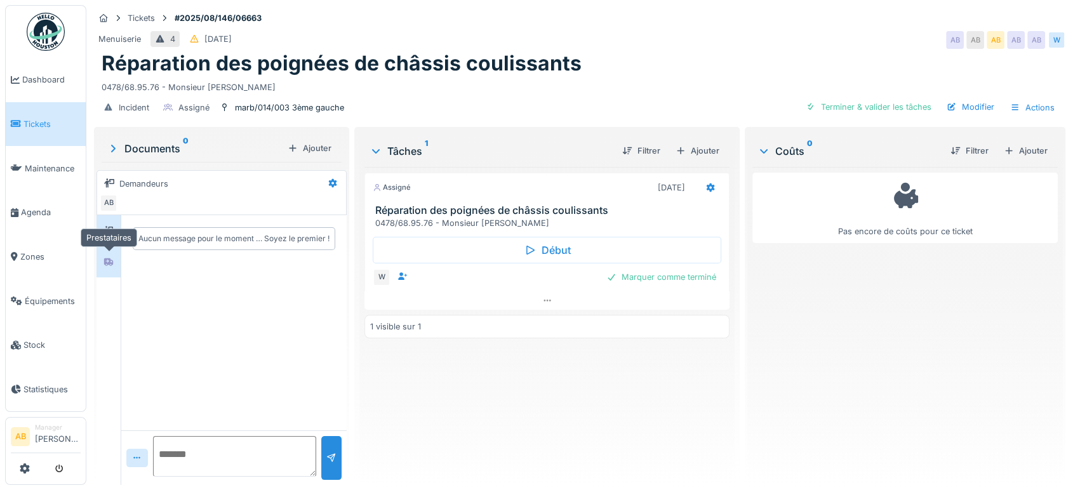
click at [112, 258] on icon at bounding box center [109, 262] width 10 height 8
click at [222, 442] on textarea at bounding box center [234, 456] width 163 height 41
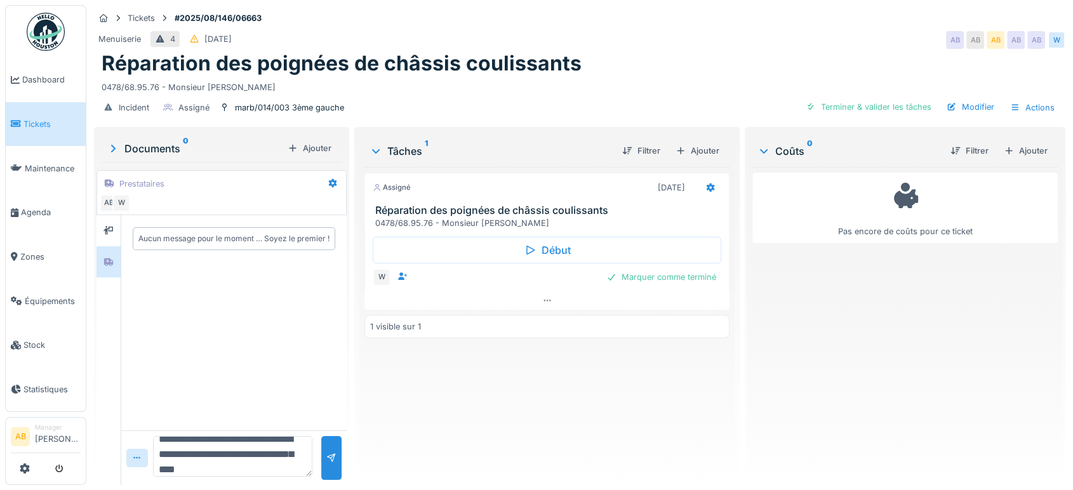
scroll to position [30, 0]
type textarea "**********"
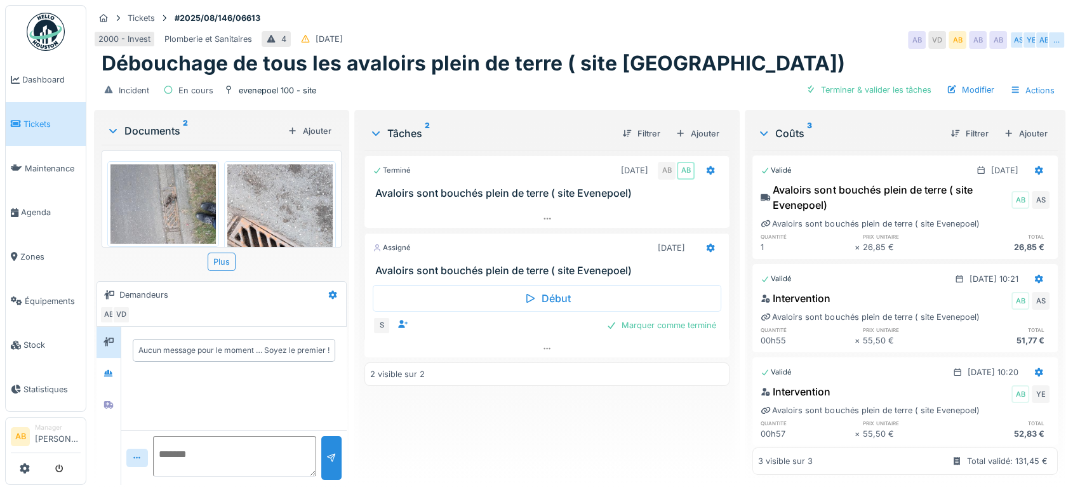
click at [156, 124] on div "Documents 2" at bounding box center [195, 130] width 176 height 15
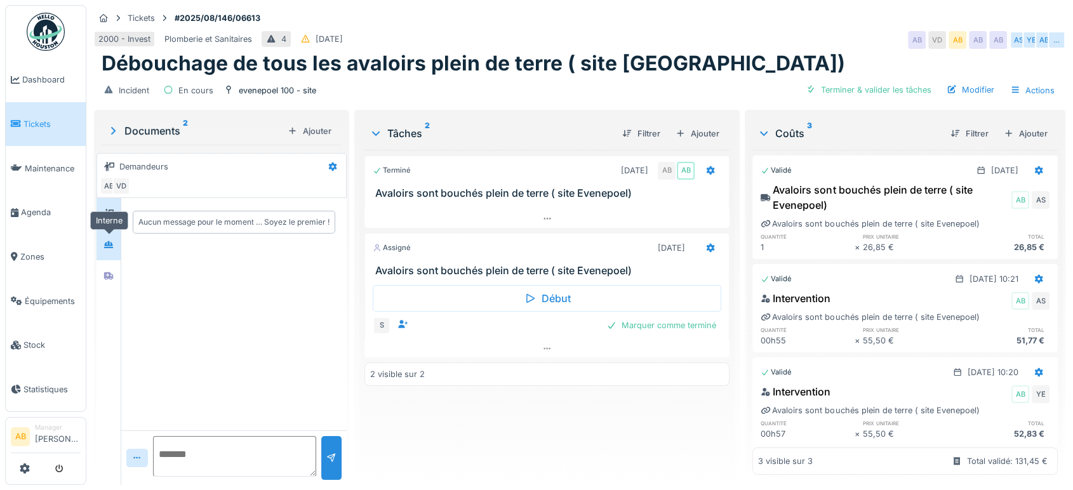
click at [116, 243] on div at bounding box center [108, 245] width 19 height 16
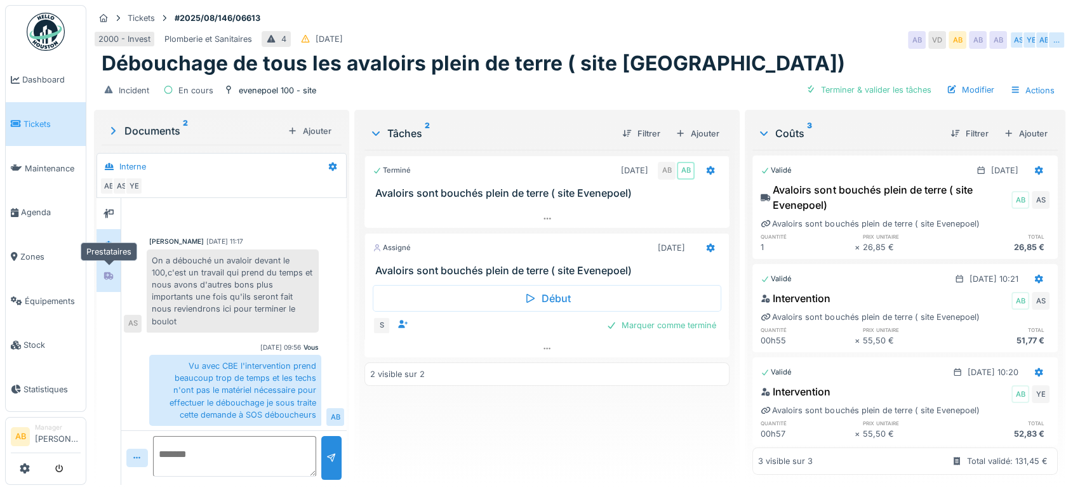
click at [105, 280] on div at bounding box center [109, 276] width 10 height 12
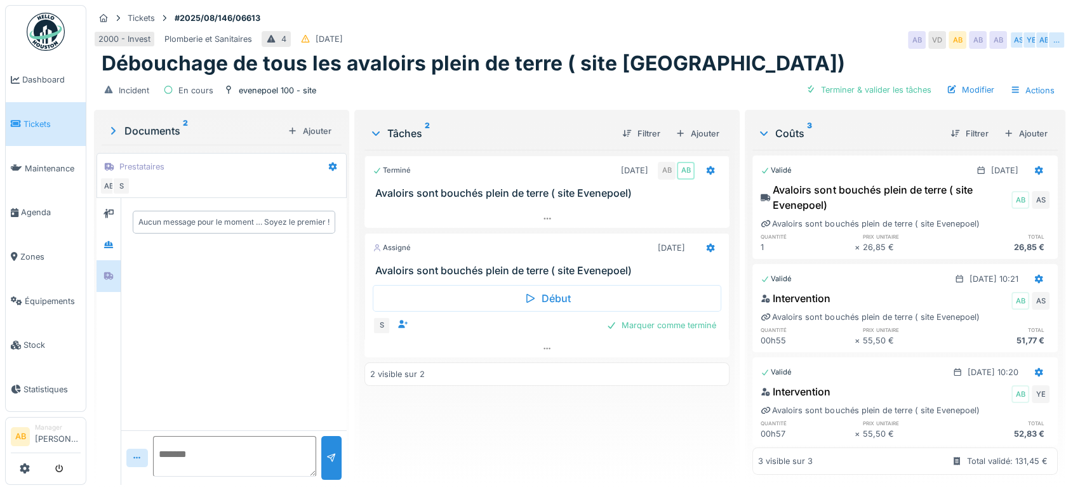
click at [108, 260] on div at bounding box center [109, 275] width 24 height 31
click at [109, 253] on div at bounding box center [108, 244] width 19 height 21
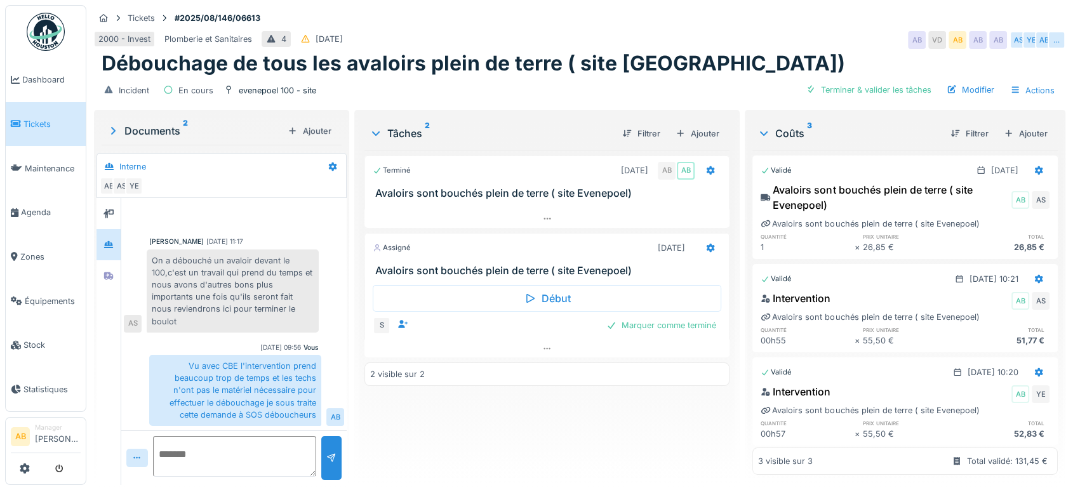
scroll to position [10, 0]
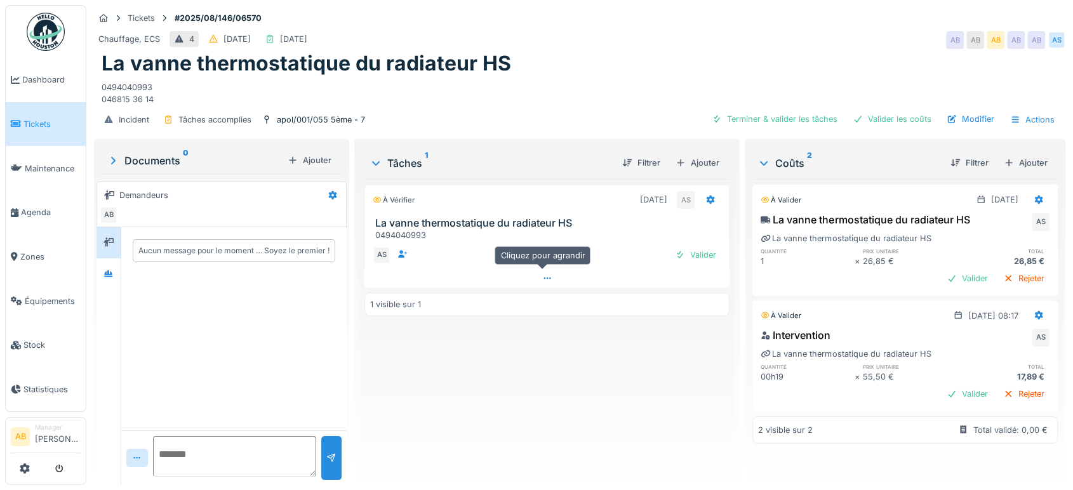
click at [569, 270] on div at bounding box center [546, 278] width 365 height 18
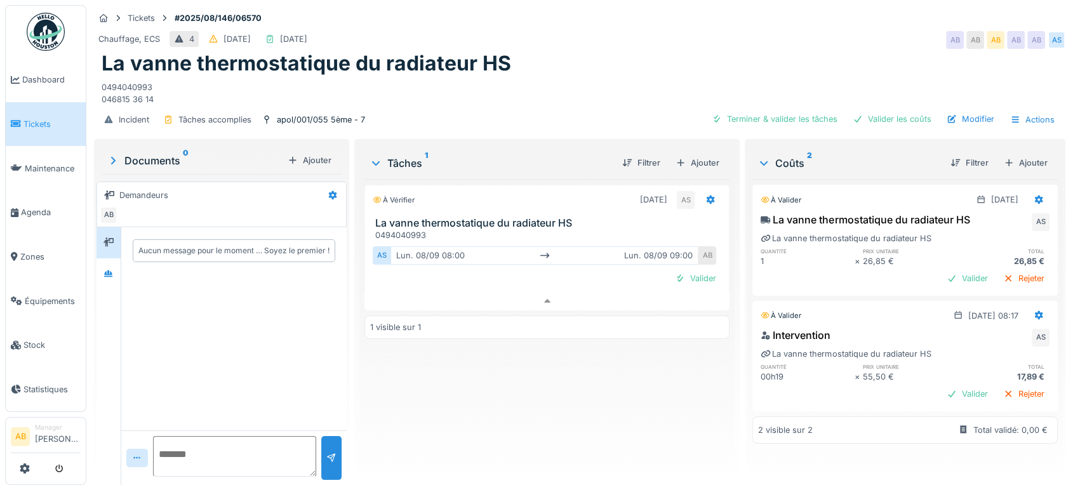
scroll to position [10, 0]
click at [107, 268] on div at bounding box center [109, 274] width 10 height 12
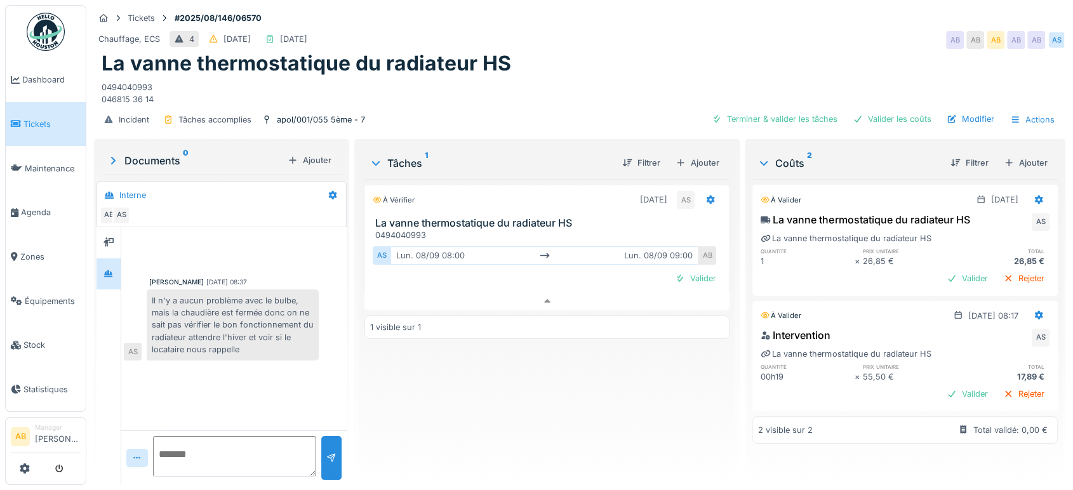
click at [704, 256] on div "AS lun. [DATE] 08:00 lun. [DATE] 09:00 AB Valider" at bounding box center [547, 265] width 349 height 43
click at [702, 270] on div "Valider" at bounding box center [695, 278] width 51 height 17
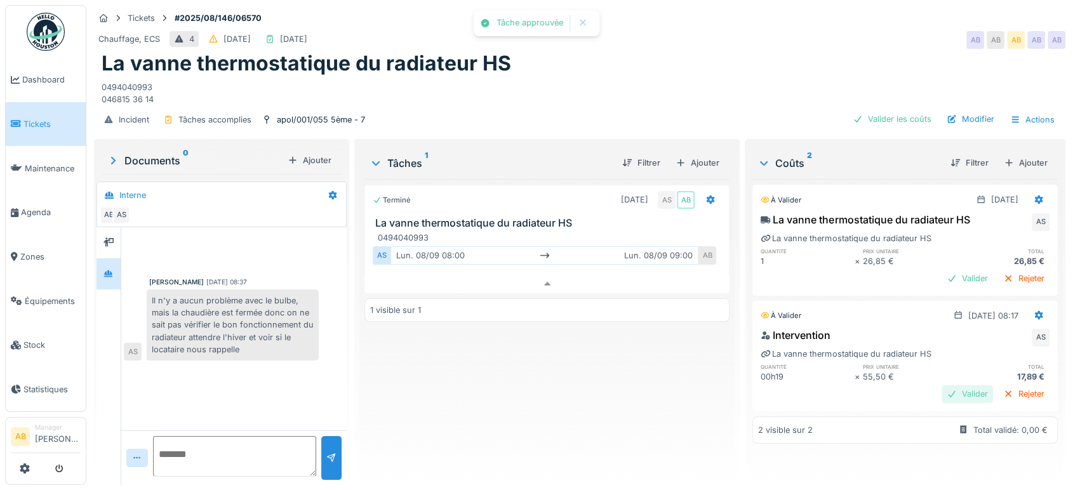
click at [947, 388] on div at bounding box center [952, 394] width 10 height 12
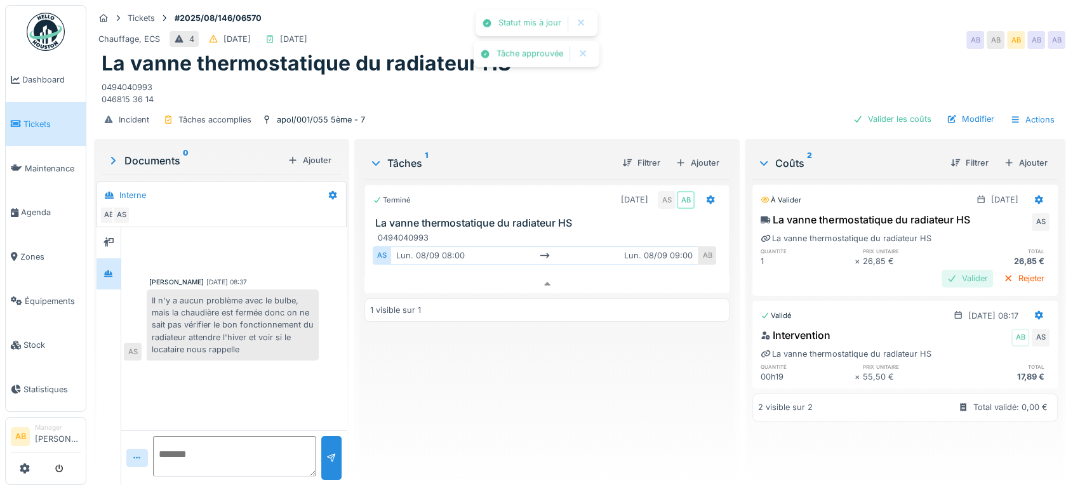
click at [942, 270] on div "Valider" at bounding box center [967, 278] width 51 height 17
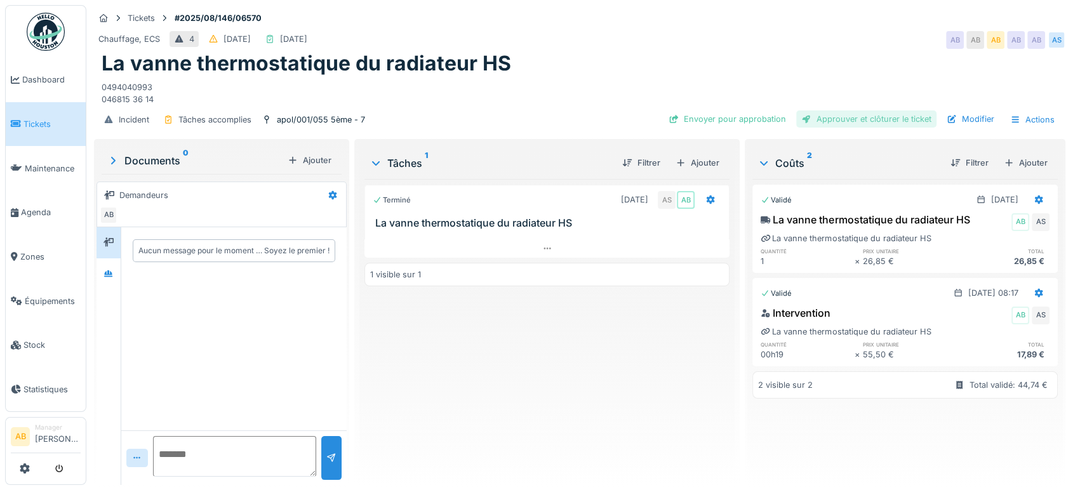
click at [858, 118] on div "Approuver et clôturer le ticket" at bounding box center [866, 118] width 140 height 17
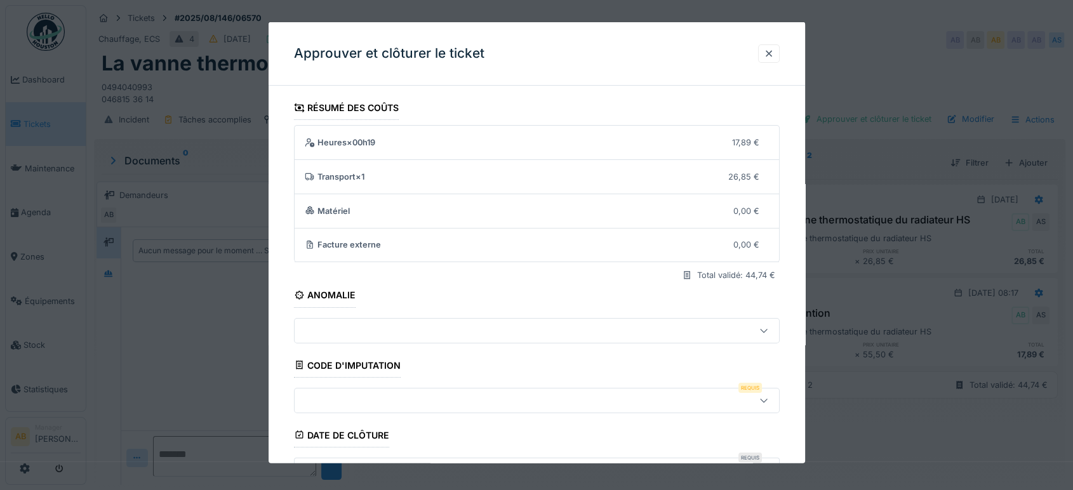
scroll to position [192, 0]
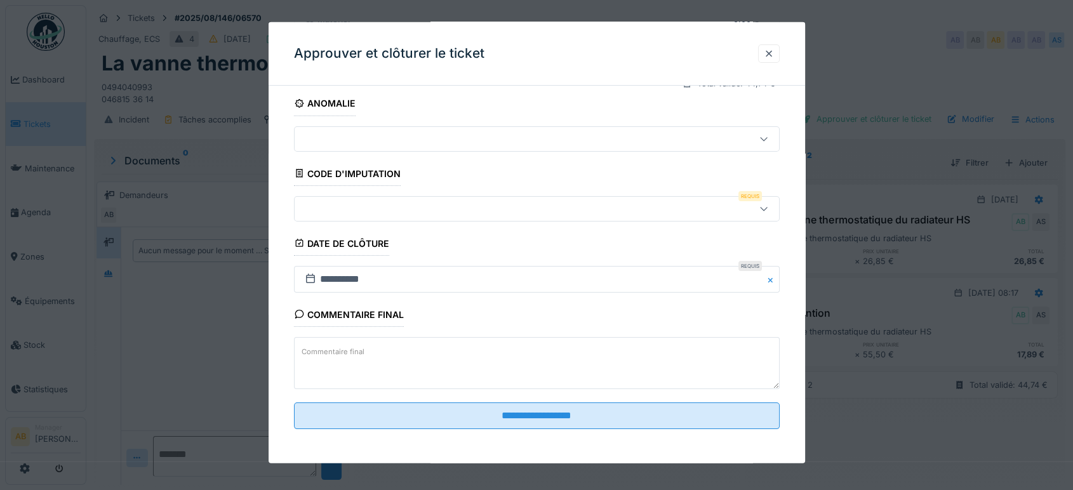
click at [460, 206] on div at bounding box center [508, 208] width 417 height 14
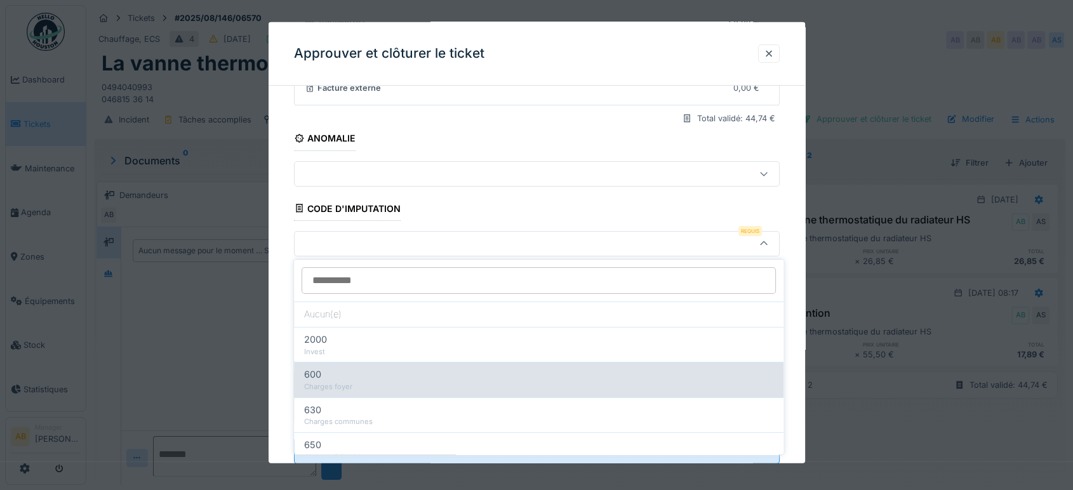
click at [477, 368] on div "600" at bounding box center [538, 375] width 469 height 14
type input "***"
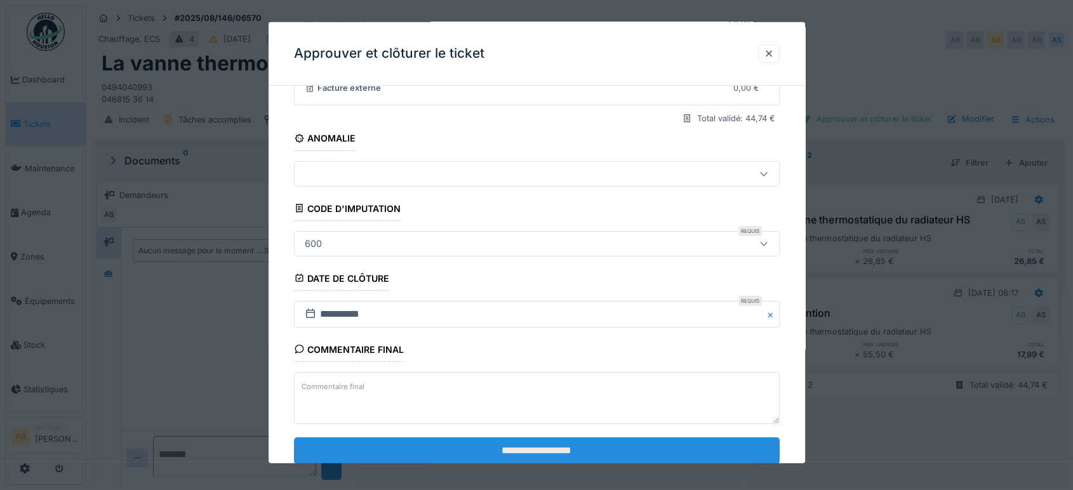
click at [490, 439] on input "**********" at bounding box center [537, 450] width 486 height 27
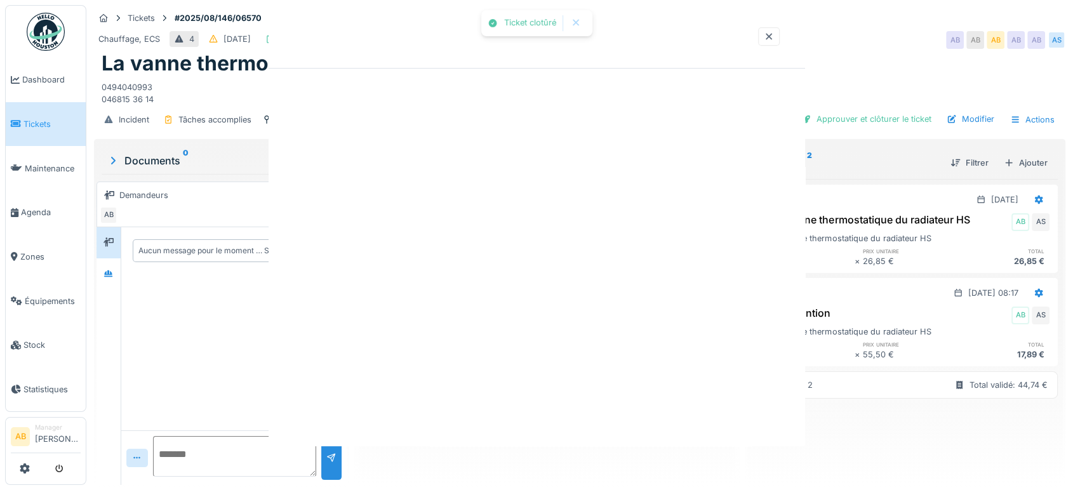
scroll to position [0, 0]
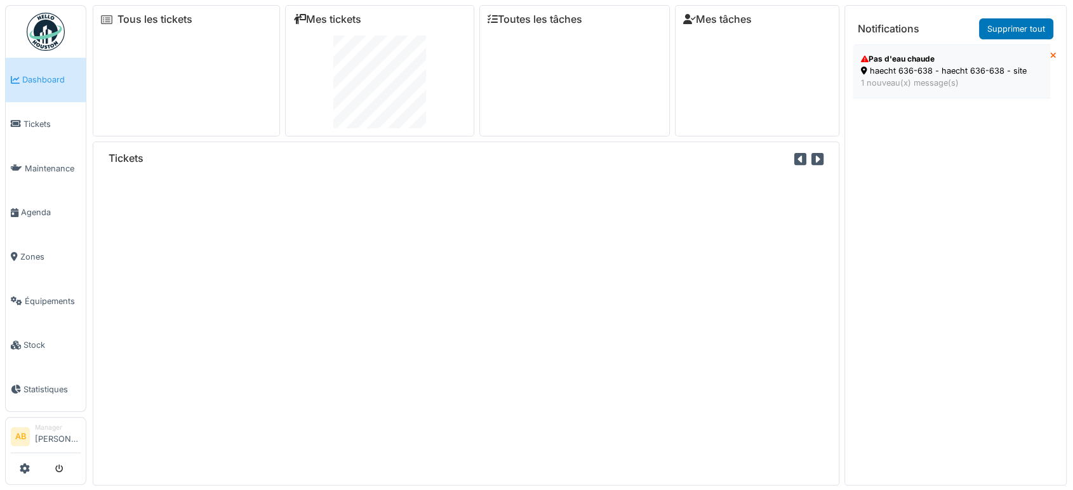
click at [935, 65] on div "haecht 636-638 - haecht 636-638 - site" at bounding box center [951, 71] width 181 height 12
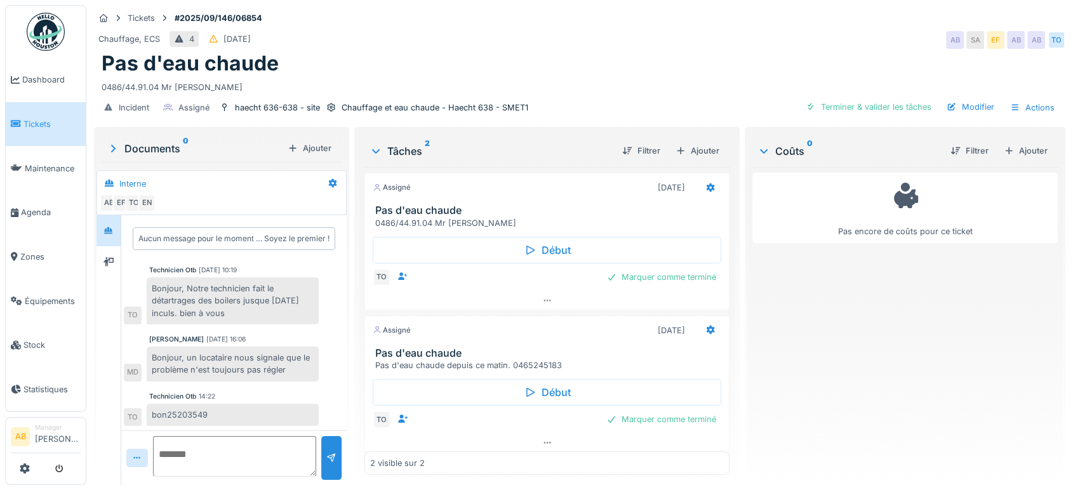
scroll to position [5, 0]
click at [49, 32] on img at bounding box center [46, 32] width 38 height 38
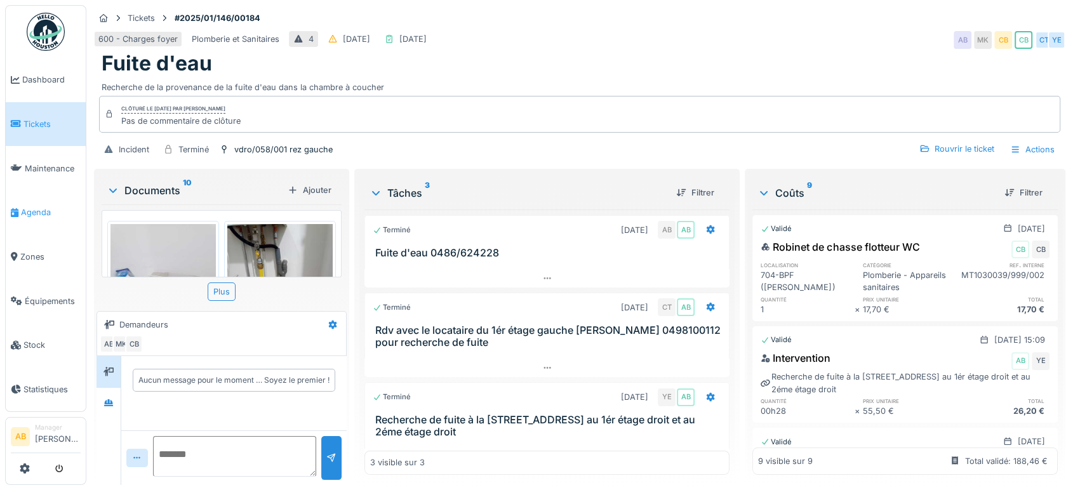
click at [36, 208] on span "Agenda" at bounding box center [51, 212] width 60 height 12
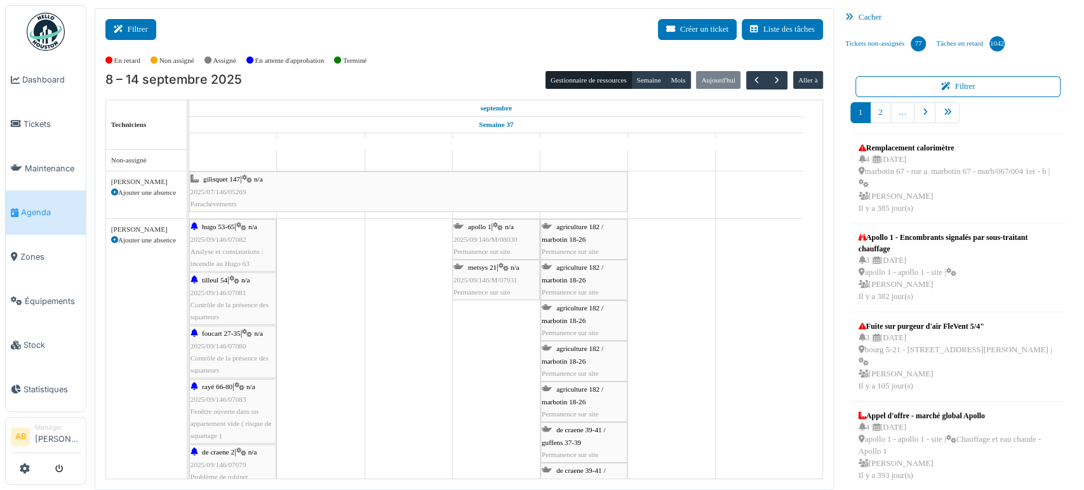
click at [127, 29] on button "Filtrer" at bounding box center [130, 29] width 51 height 21
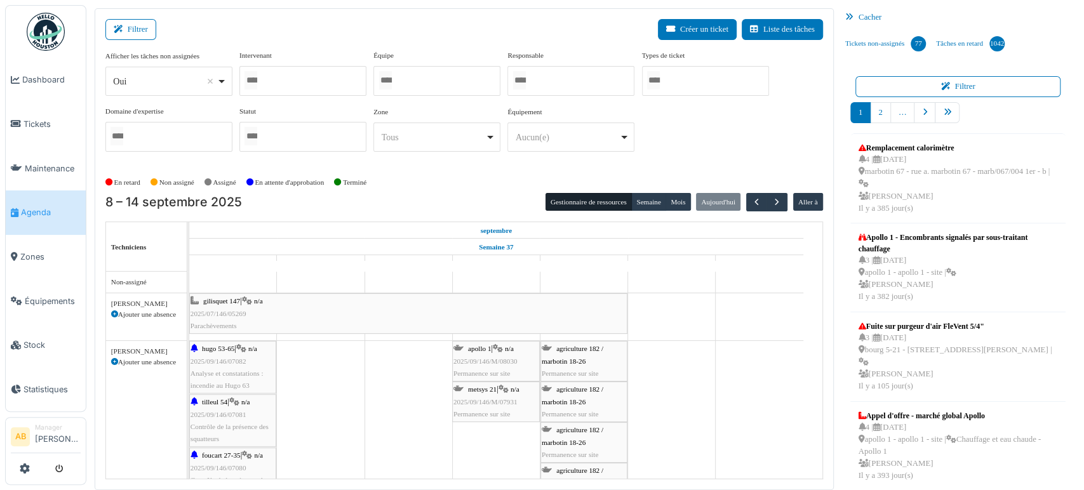
click at [180, 86] on div "Oui Remove item" at bounding box center [165, 81] width 104 height 13
select select "**"
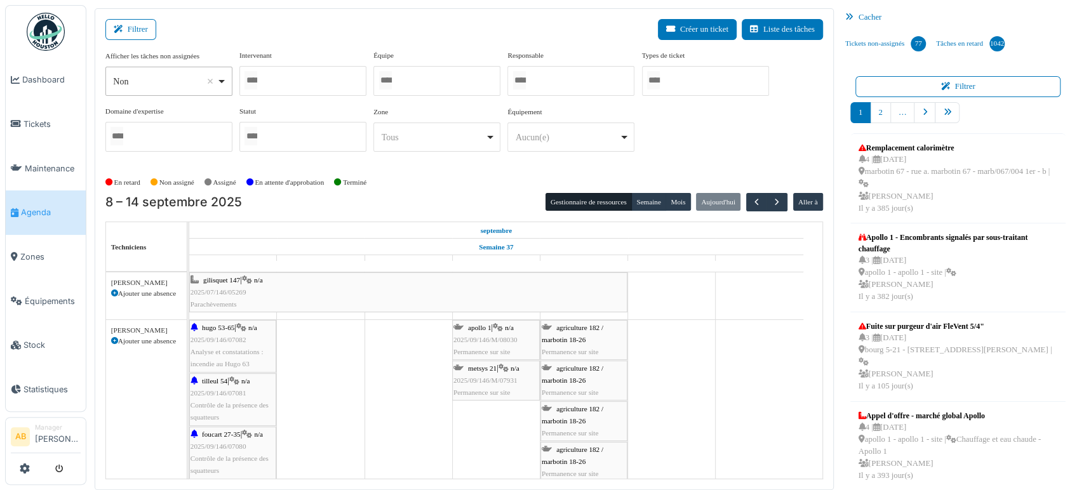
click at [264, 93] on div at bounding box center [302, 81] width 127 height 30
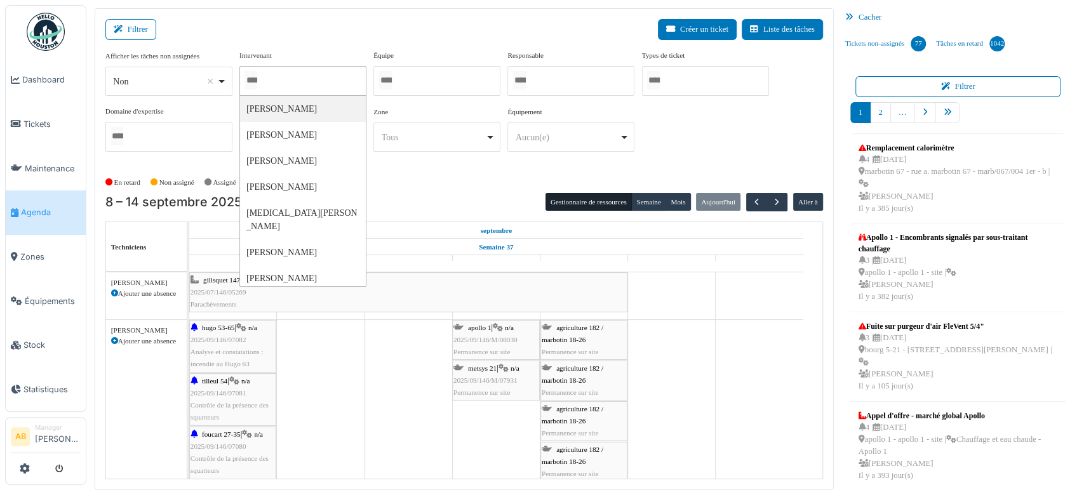
type input "*"
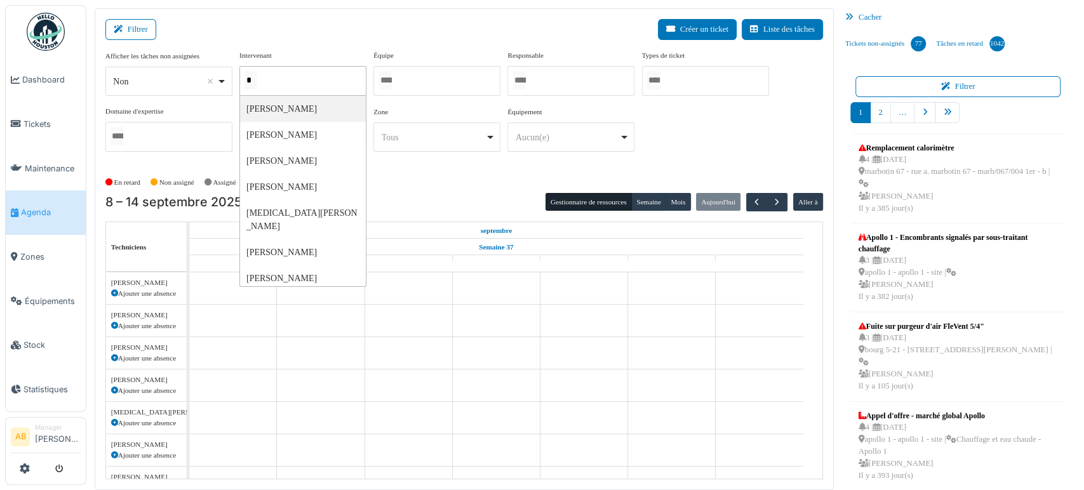
scroll to position [48, 0]
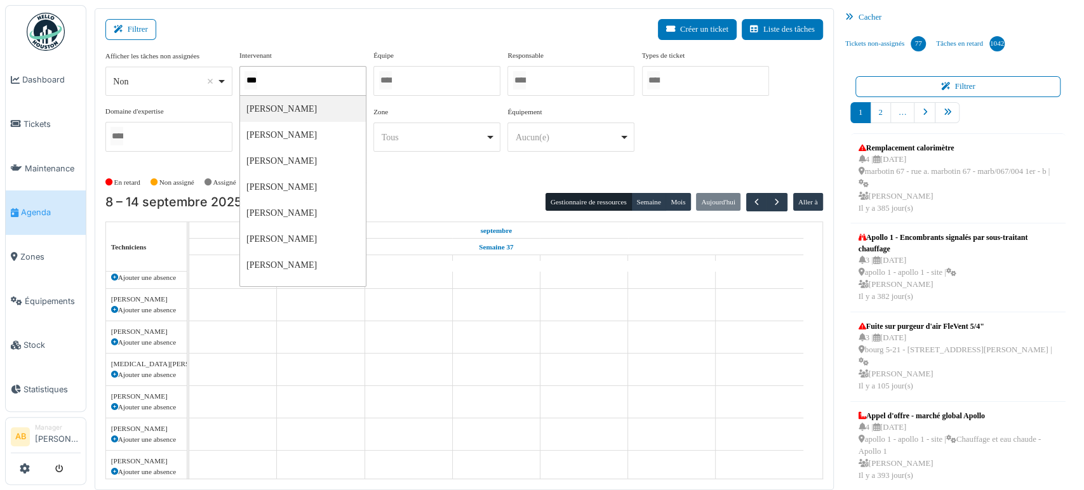
type input "****"
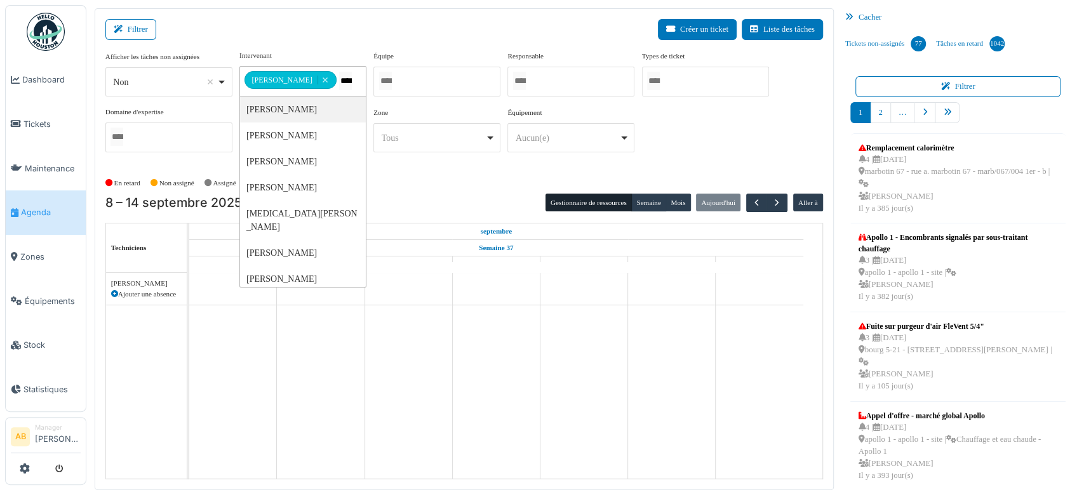
scroll to position [0, 0]
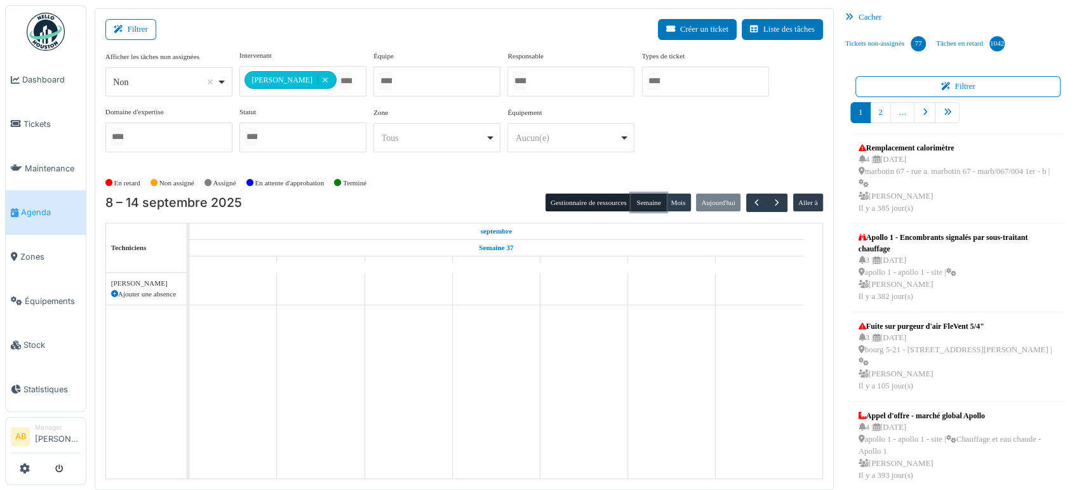
click at [641, 197] on button "Semaine" at bounding box center [648, 203] width 35 height 18
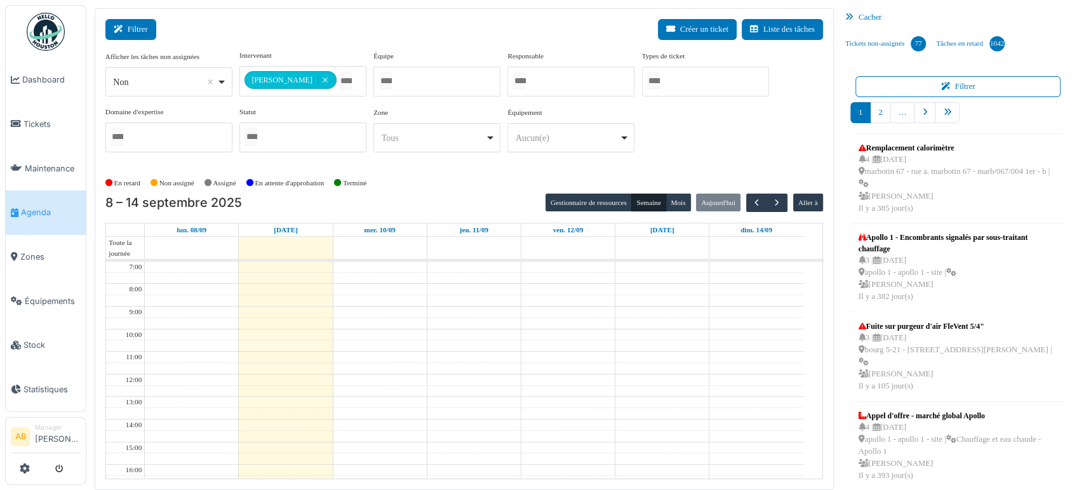
click at [126, 23] on button "Filtrer" at bounding box center [130, 29] width 51 height 21
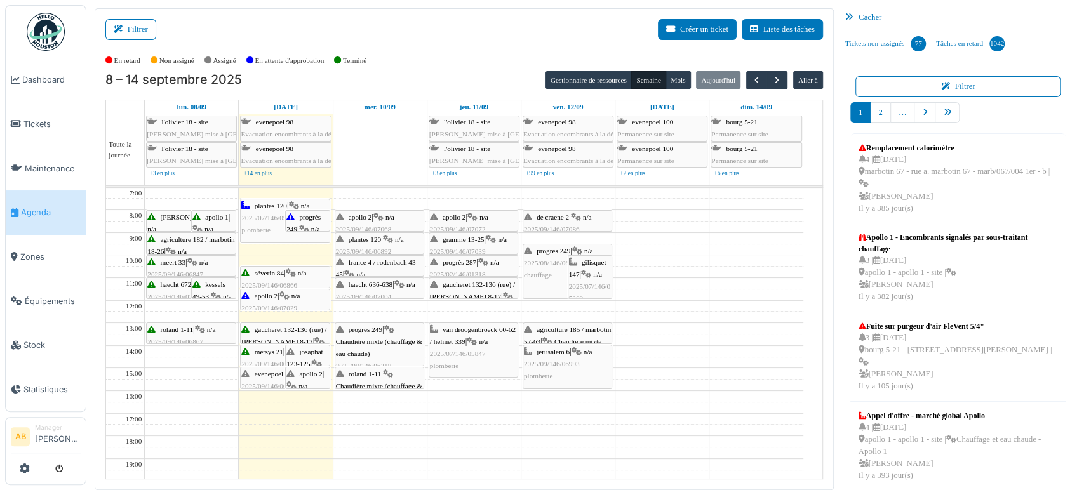
click at [128, 14] on div "**********" at bounding box center [464, 249] width 739 height 482
click at [131, 34] on button "Filtrer" at bounding box center [130, 29] width 51 height 21
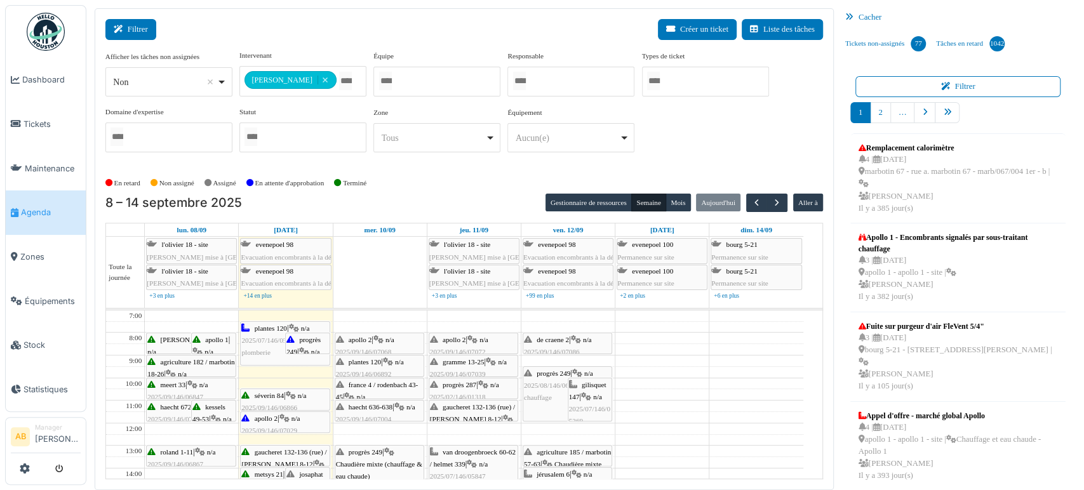
click at [131, 34] on button "Filtrer" at bounding box center [130, 29] width 51 height 21
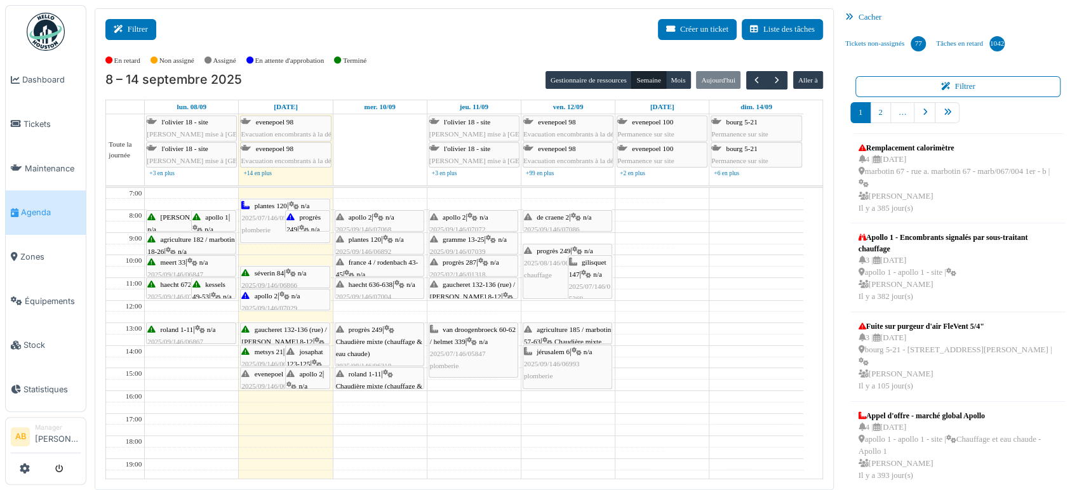
click at [131, 34] on button "Filtrer" at bounding box center [130, 29] width 51 height 21
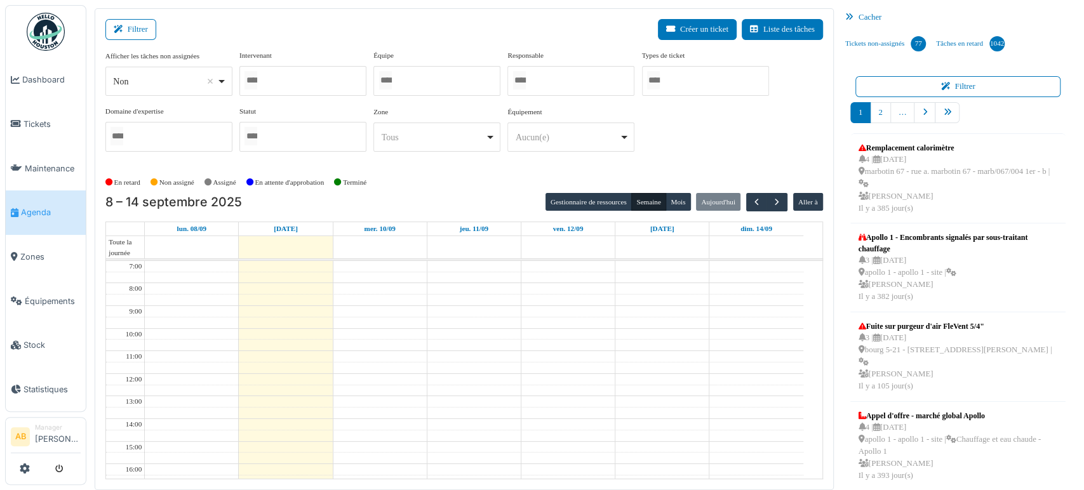
click at [51, 30] on img at bounding box center [46, 32] width 38 height 38
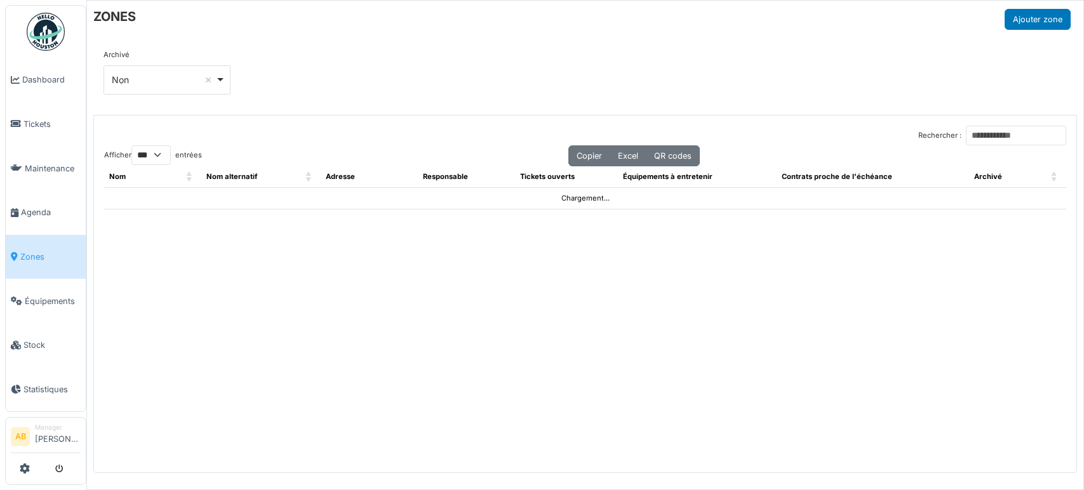
select select "***"
click at [37, 193] on link "Agenda" at bounding box center [46, 212] width 80 height 44
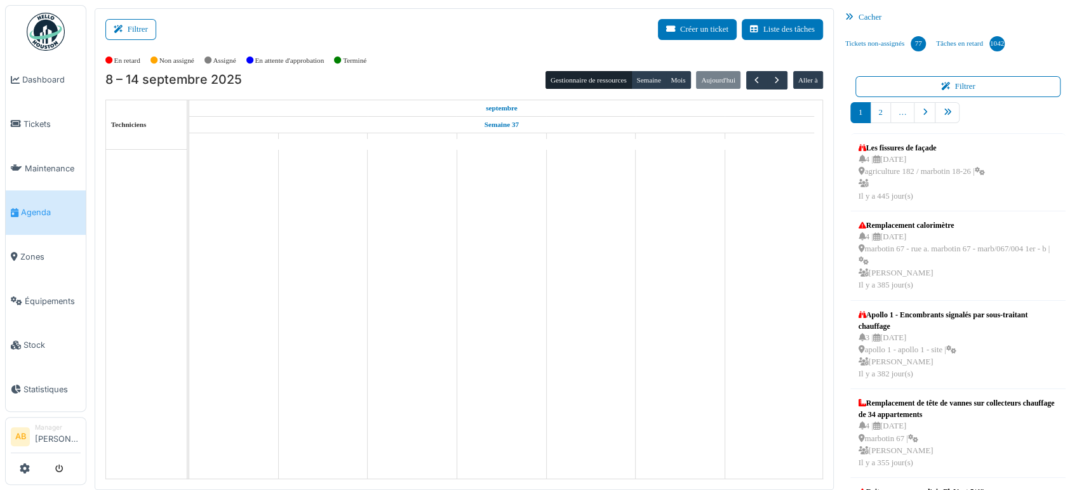
click at [0, 13] on div "Modifier Incident Nettoyage Observation Projet Property Filtrer Créer un ticket…" at bounding box center [542, 245] width 1084 height 490
click at [122, 18] on div "Filtrer Créer un ticket Liste des tâches Afficher les tâches non assignées *** …" at bounding box center [464, 249] width 739 height 482
click at [124, 29] on icon at bounding box center [121, 29] width 14 height 8
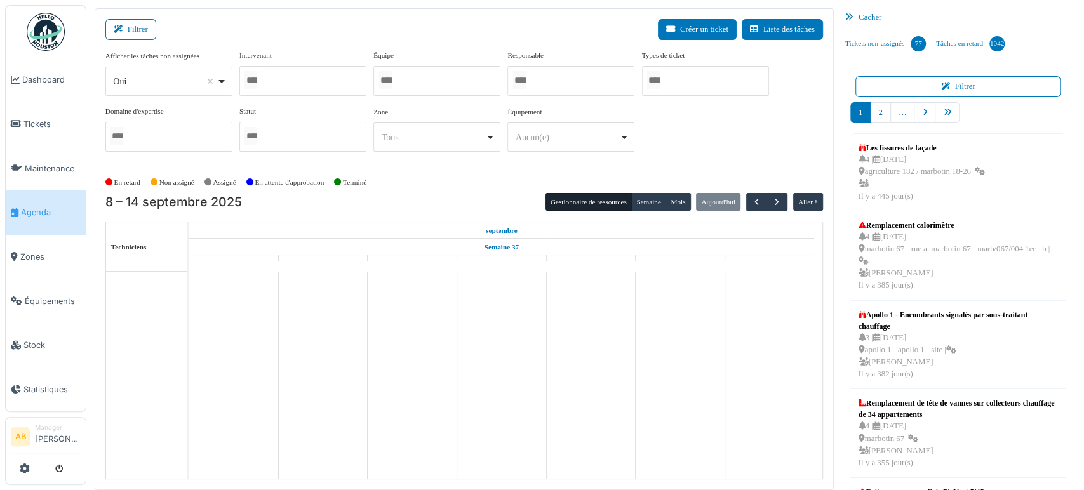
click at [154, 72] on div "Oui Remove item" at bounding box center [168, 81] width 116 height 18
select select "**"
click at [263, 90] on div at bounding box center [302, 81] width 127 height 30
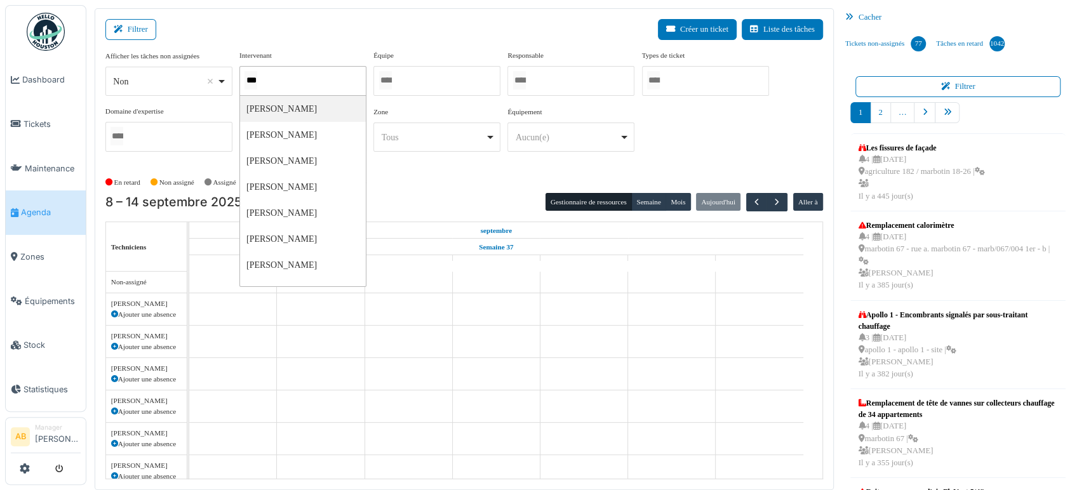
type input "****"
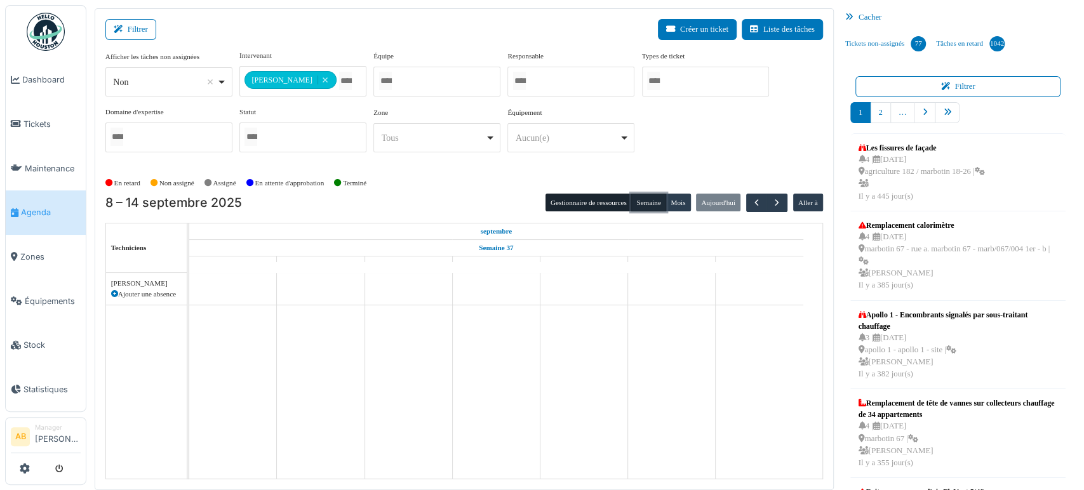
click at [639, 199] on button "Semaine" at bounding box center [648, 203] width 35 height 18
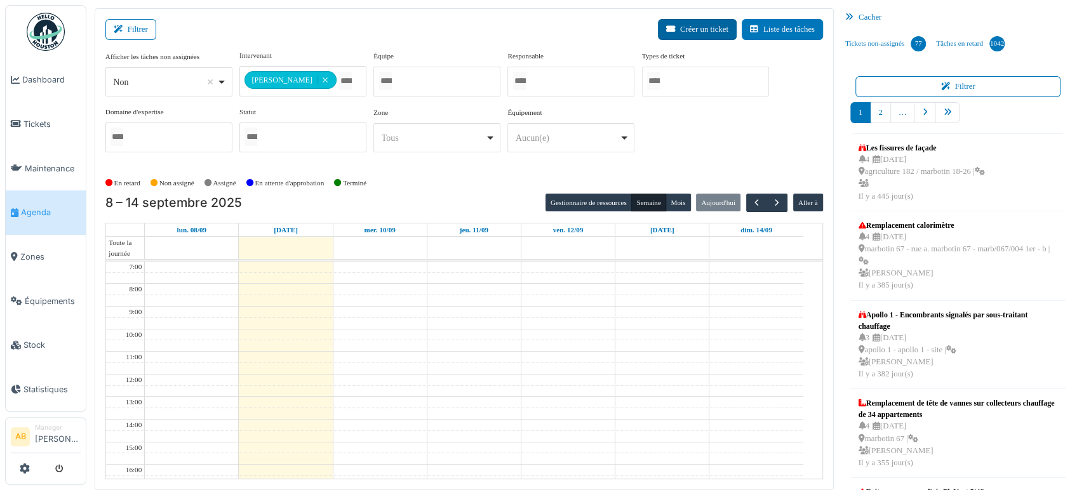
click at [678, 32] on button "Créer un ticket" at bounding box center [697, 29] width 79 height 21
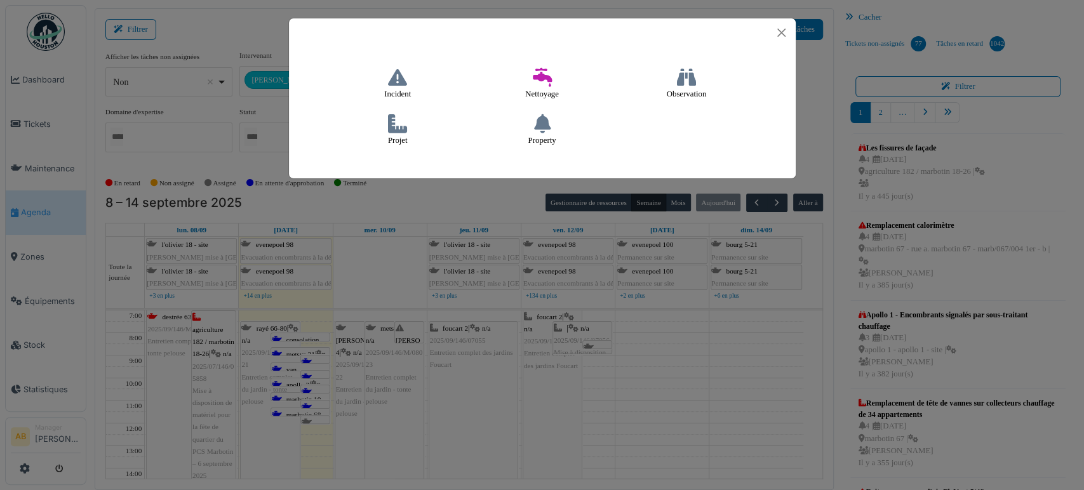
click at [397, 86] on icon at bounding box center [397, 77] width 19 height 19
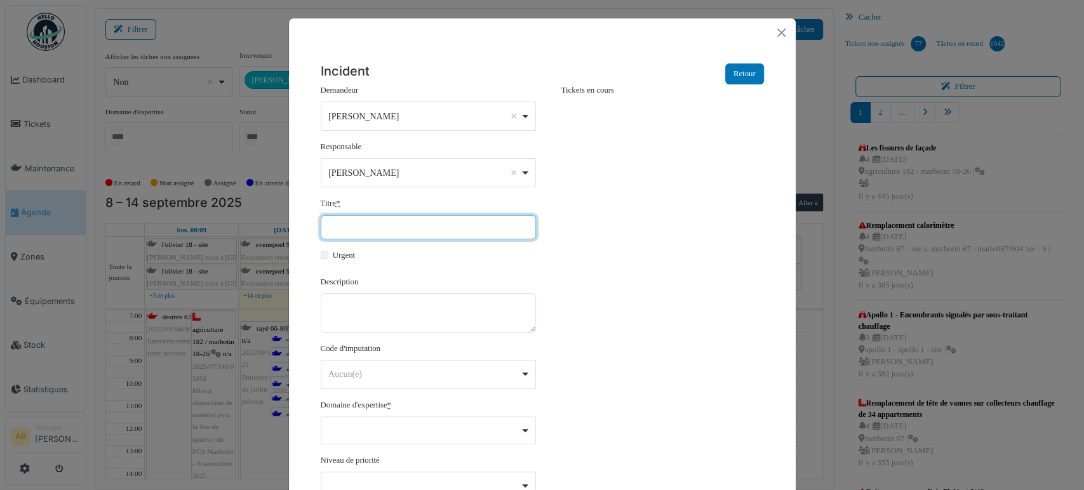
click at [393, 220] on input "Titre *" at bounding box center [428, 227] width 215 height 24
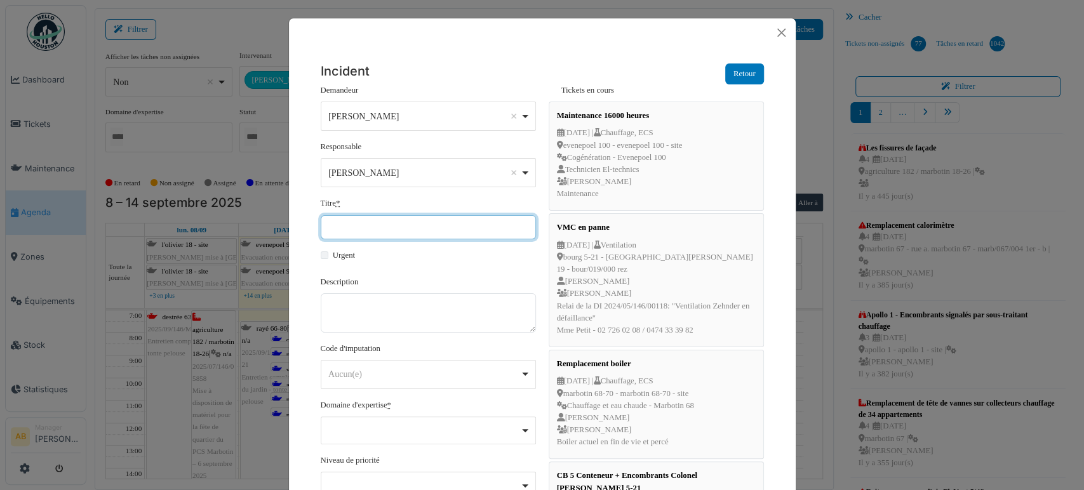
type input "*"
click at [397, 216] on input "***" at bounding box center [428, 227] width 215 height 24
type input "*"
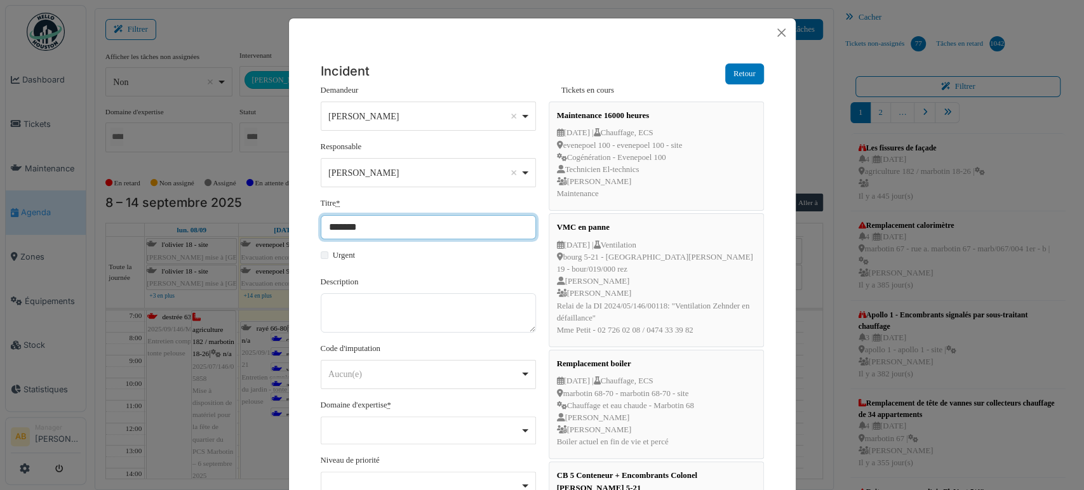
type input "**********"
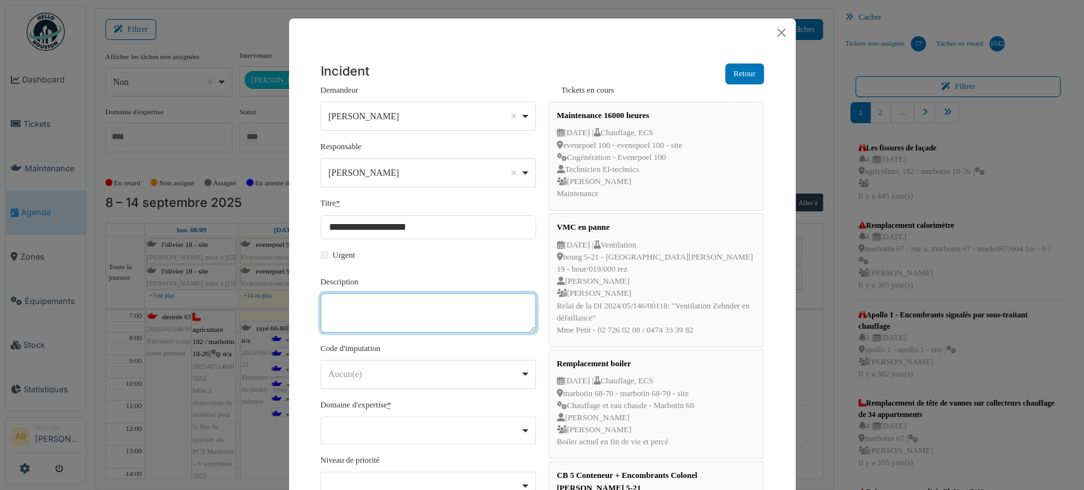
click at [387, 304] on textarea "Description" at bounding box center [428, 312] width 215 height 39
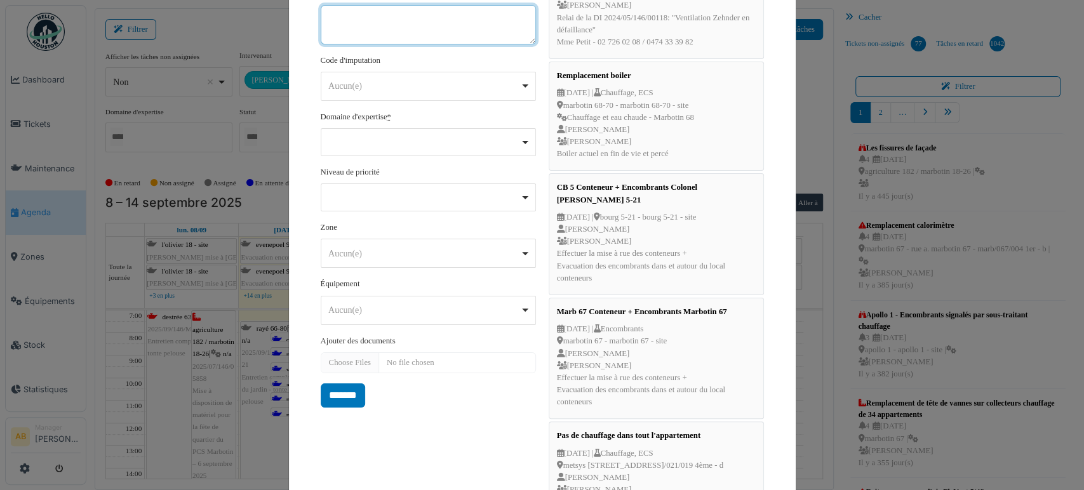
click at [413, 90] on div "Aucun(e) Remove item" at bounding box center [424, 85] width 192 height 13
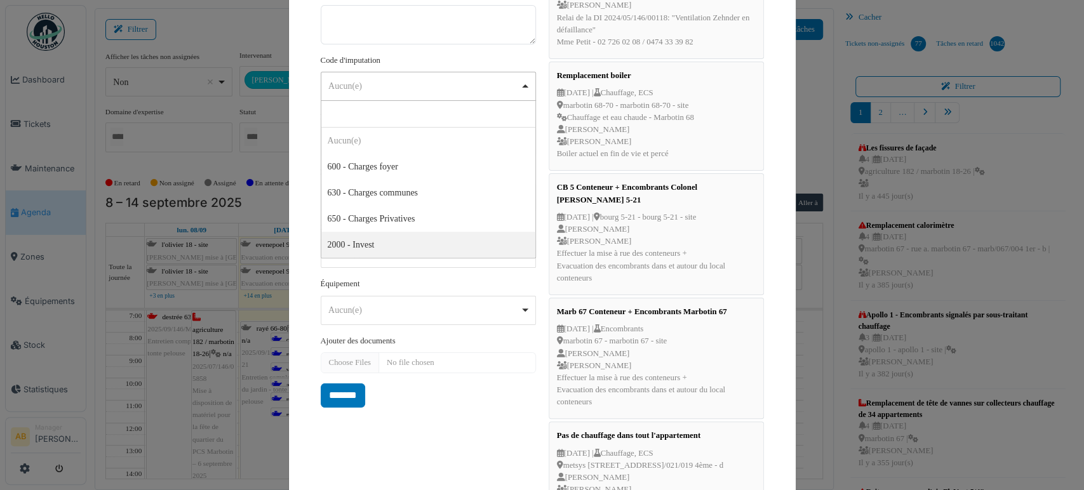
click at [413, 270] on div "Zone ******** Aucun(e) Remove item Aucun(e) agriculture 169 / haecht 662-664 ag…" at bounding box center [428, 250] width 215 height 57
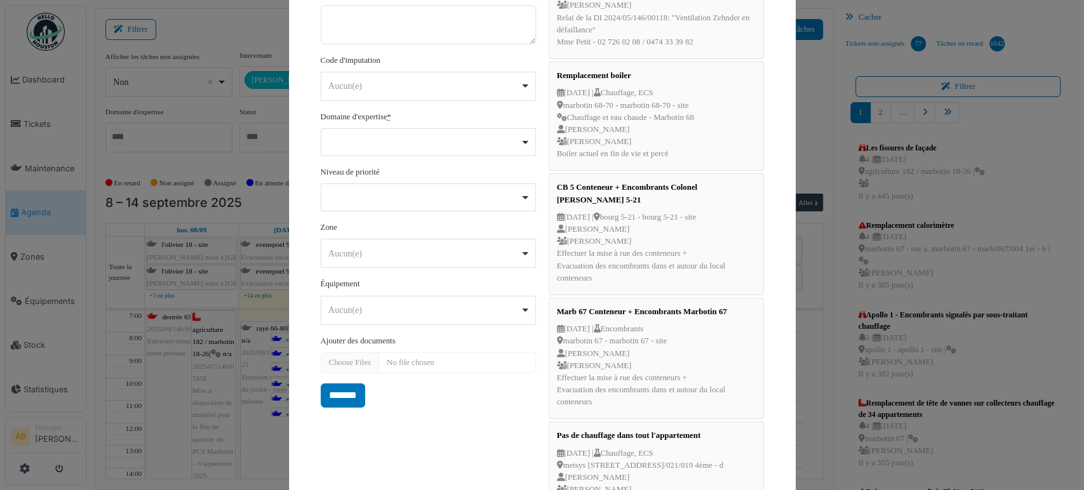
click at [406, 152] on div "Remove item" at bounding box center [428, 142] width 215 height 28
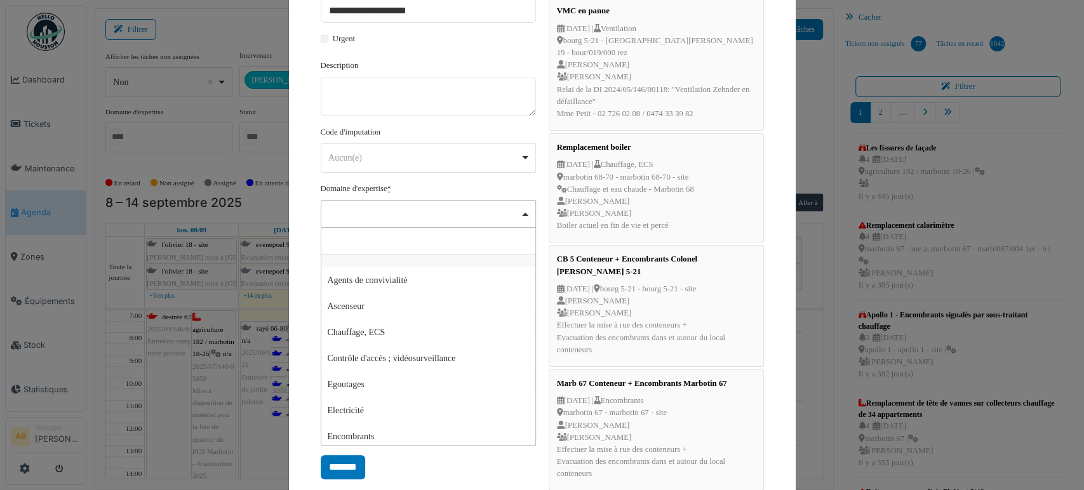
scroll to position [224, 0]
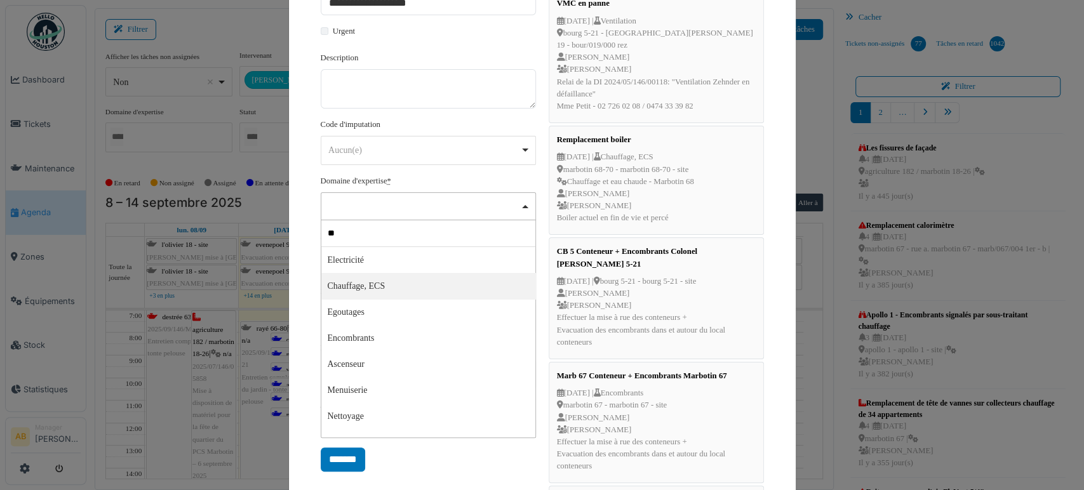
type input "*"
type input "****"
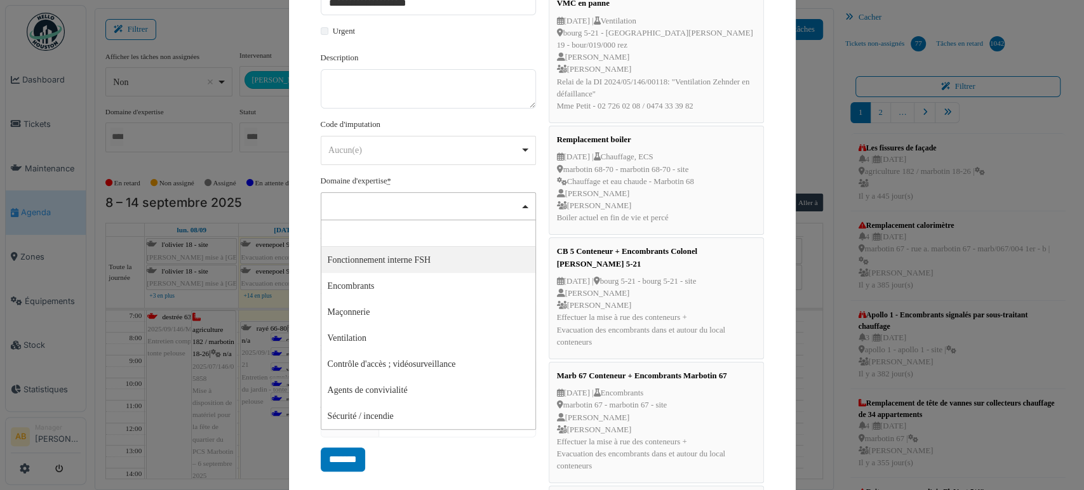
select select "***"
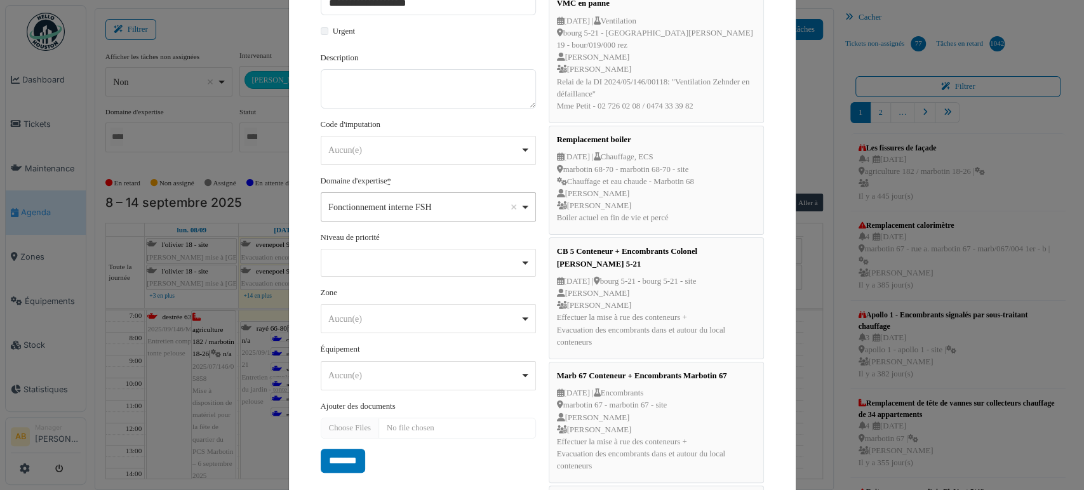
click at [361, 265] on div "Remove item" at bounding box center [428, 263] width 215 height 28
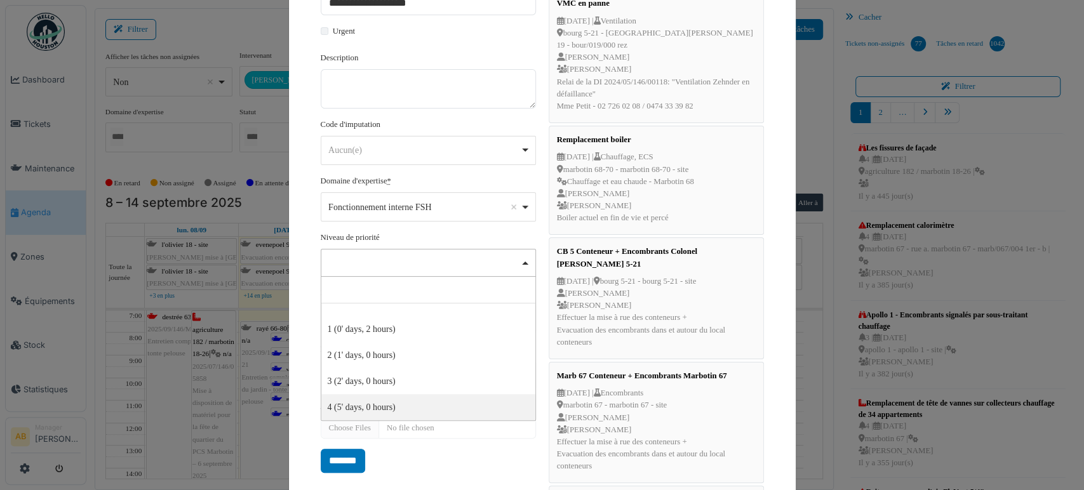
select select "***"
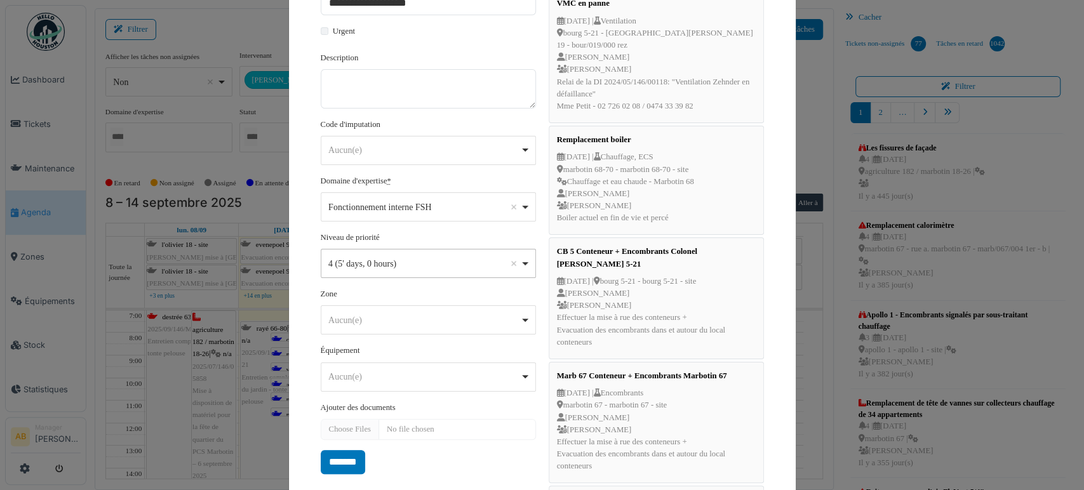
click at [366, 314] on div "Aucun(e) Remove item" at bounding box center [424, 320] width 192 height 13
type input "**********"
select select "****"
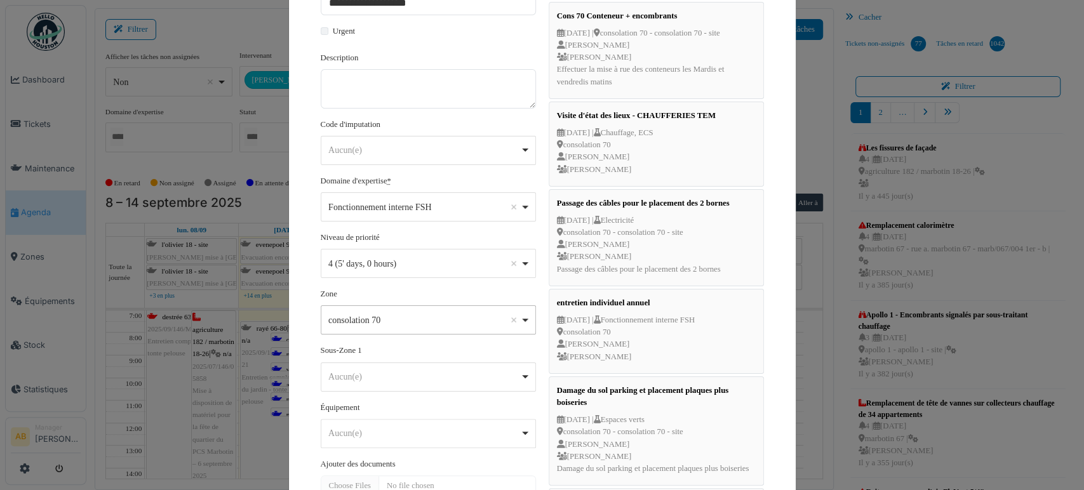
click at [387, 368] on div "Aucun(e) Remove item" at bounding box center [428, 377] width 204 height 18
select select "****"
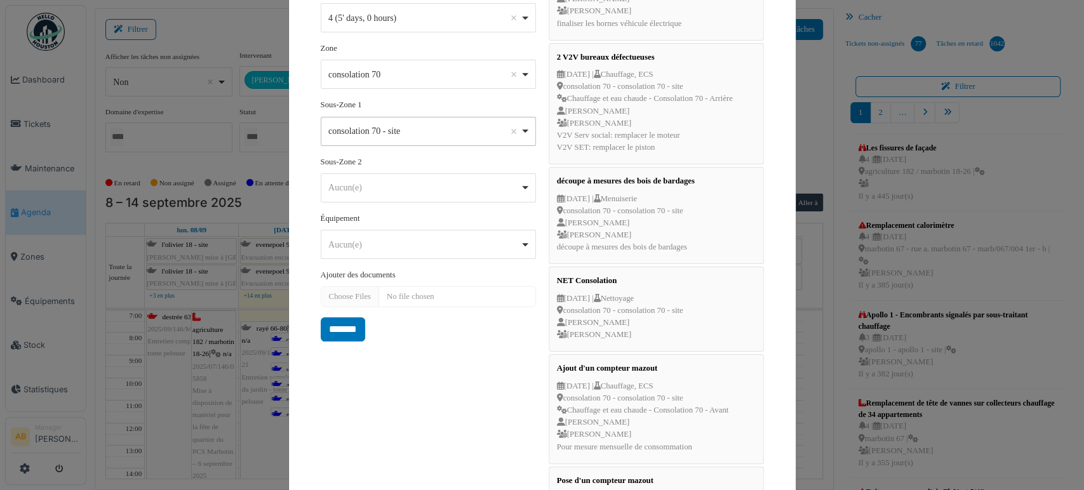
scroll to position [472, 0]
click at [369, 181] on div "Aucun(e) Remove item" at bounding box center [424, 185] width 192 height 13
click at [378, 250] on div "******** Aucun(e) Remove item" at bounding box center [428, 242] width 215 height 29
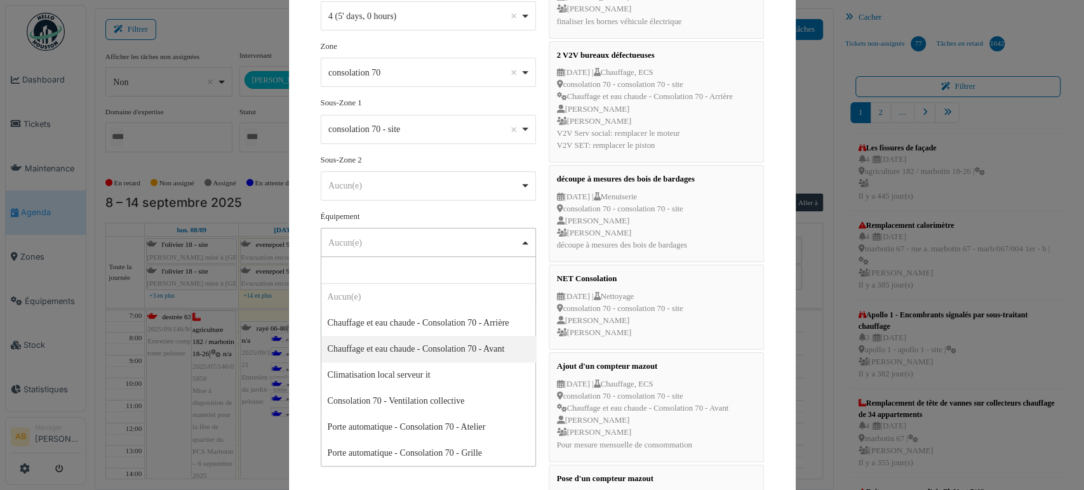
click at [422, 228] on div "******** Aucun(e) Remove item" at bounding box center [428, 242] width 215 height 29
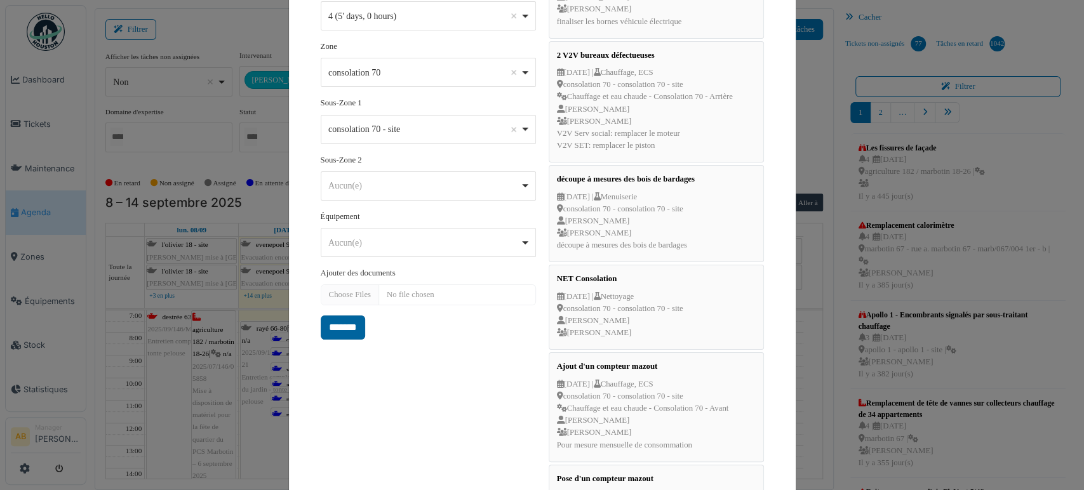
click at [344, 322] on input "*******" at bounding box center [343, 328] width 44 height 24
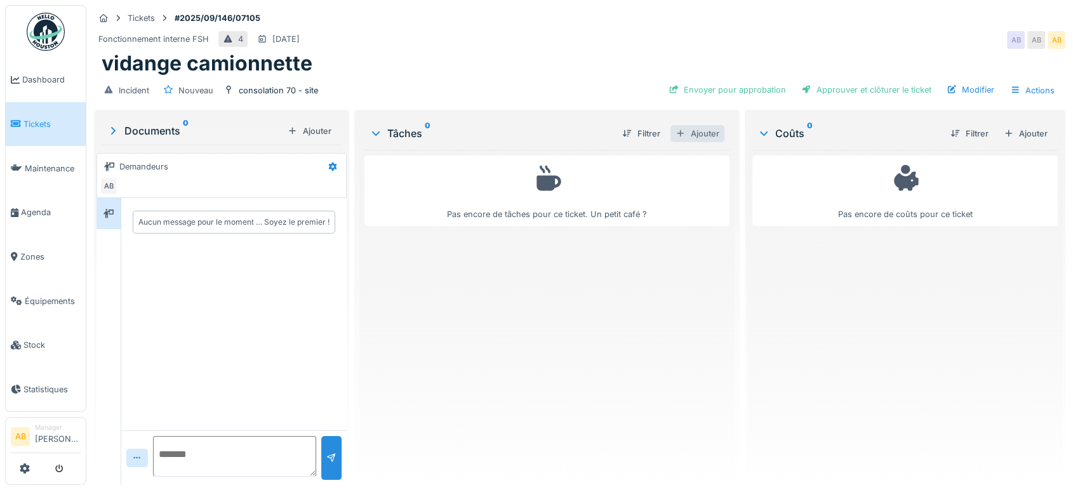
click at [700, 137] on div "Ajouter" at bounding box center [698, 133] width 54 height 17
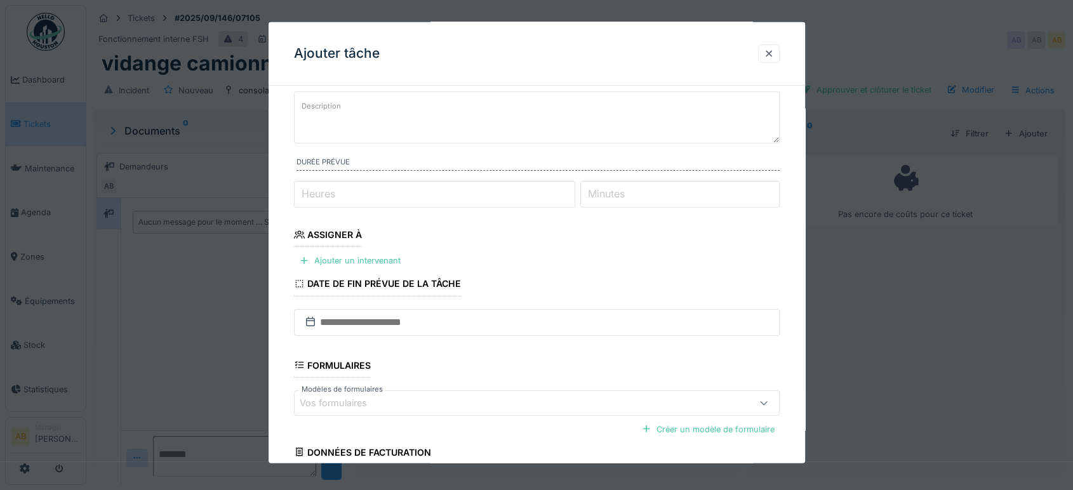
scroll to position [70, 0]
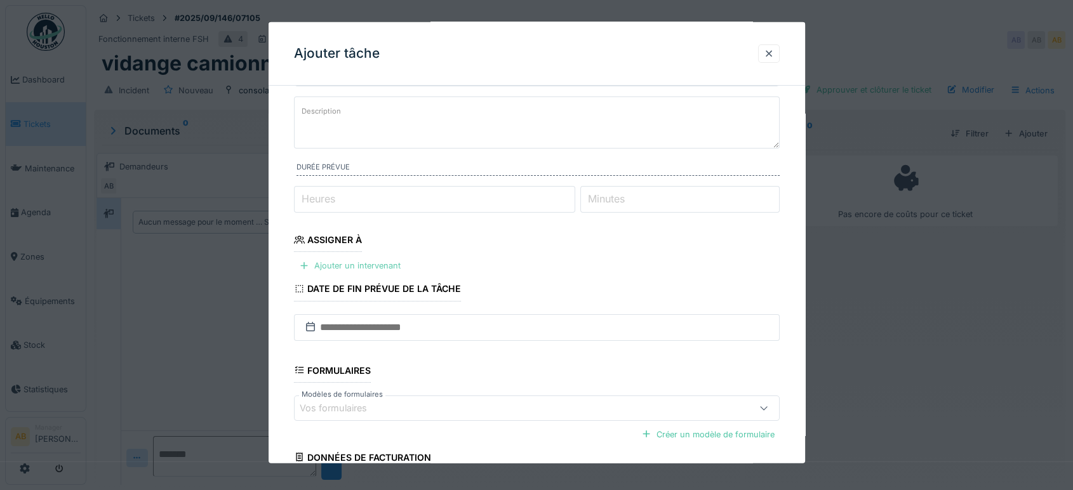
click at [377, 261] on div "Ajouter un intervenant" at bounding box center [350, 265] width 112 height 17
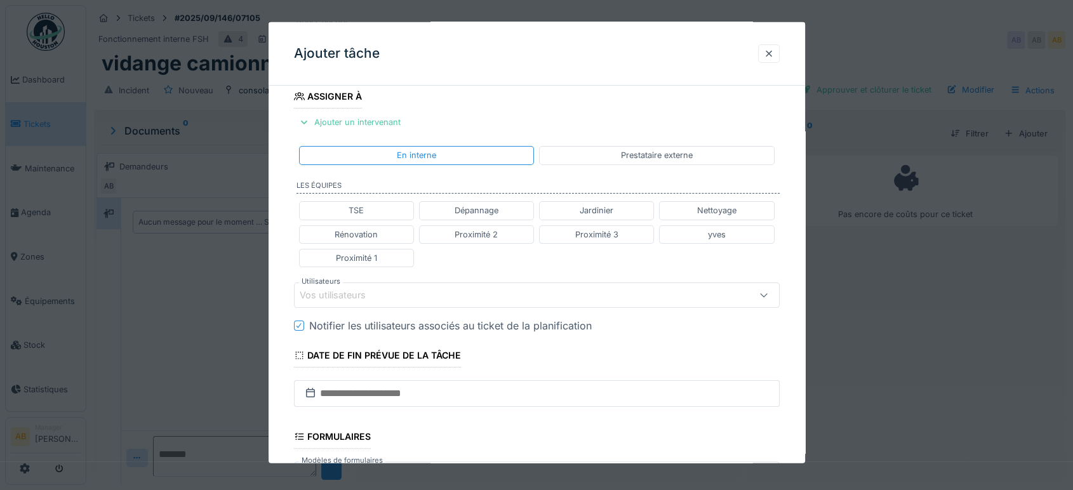
click at [416, 283] on div "Vos utilisateurs" at bounding box center [537, 295] width 486 height 25
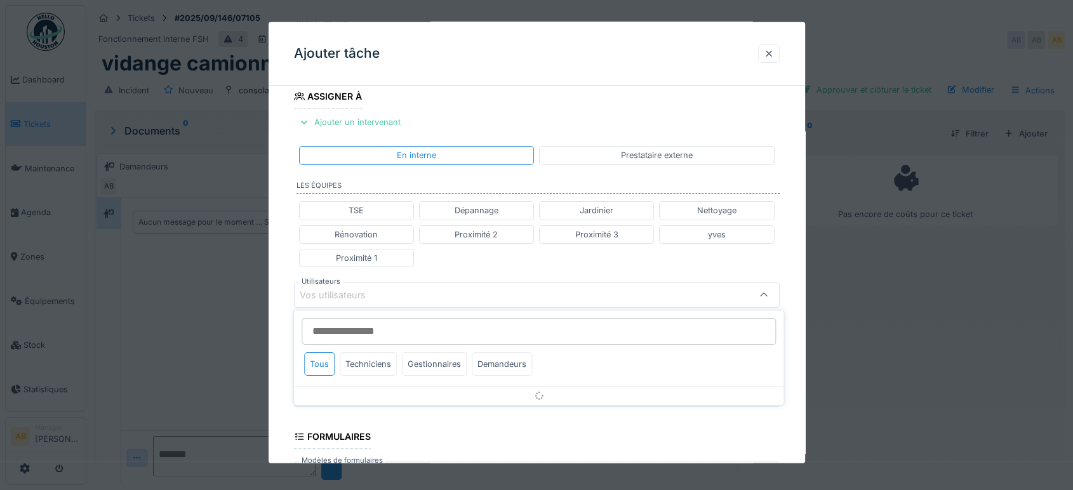
scroll to position [264, 0]
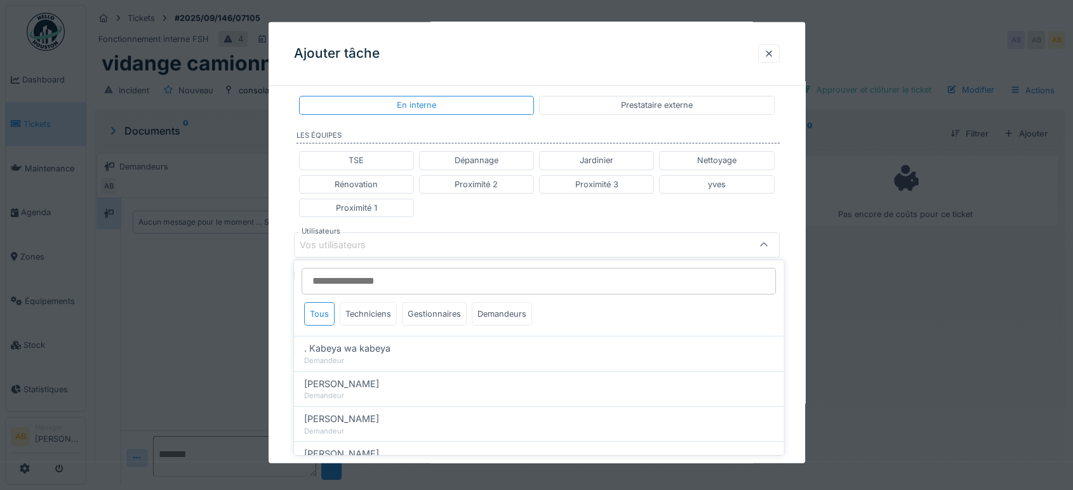
click at [357, 265] on div "Tous Techniciens Gestionnaires Demandeurs" at bounding box center [539, 298] width 490 height 76
click at [463, 282] on input "Utilisateurs" at bounding box center [539, 281] width 474 height 27
click at [442, 286] on input "Utilisateurs" at bounding box center [539, 281] width 474 height 27
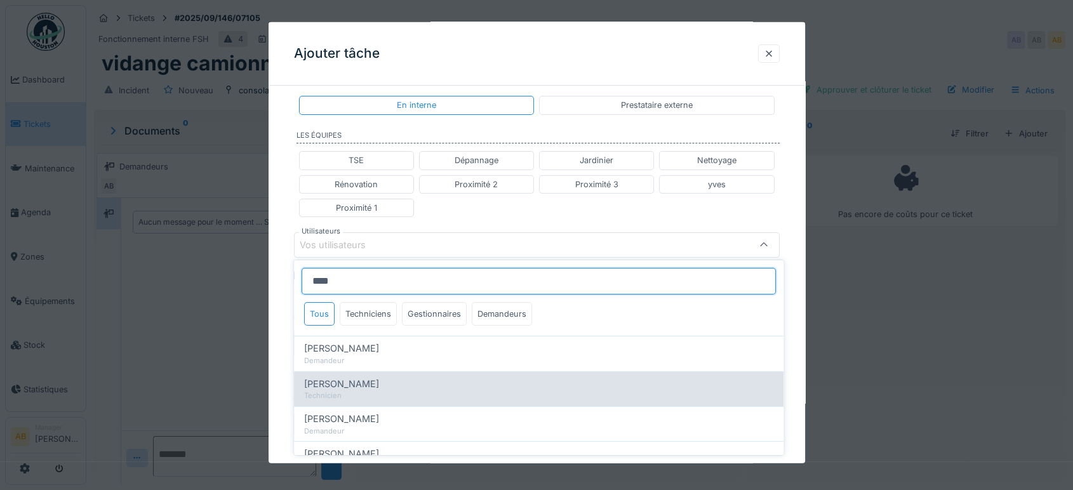
type input "****"
click at [384, 384] on div "[PERSON_NAME]" at bounding box center [538, 384] width 469 height 14
type input "****"
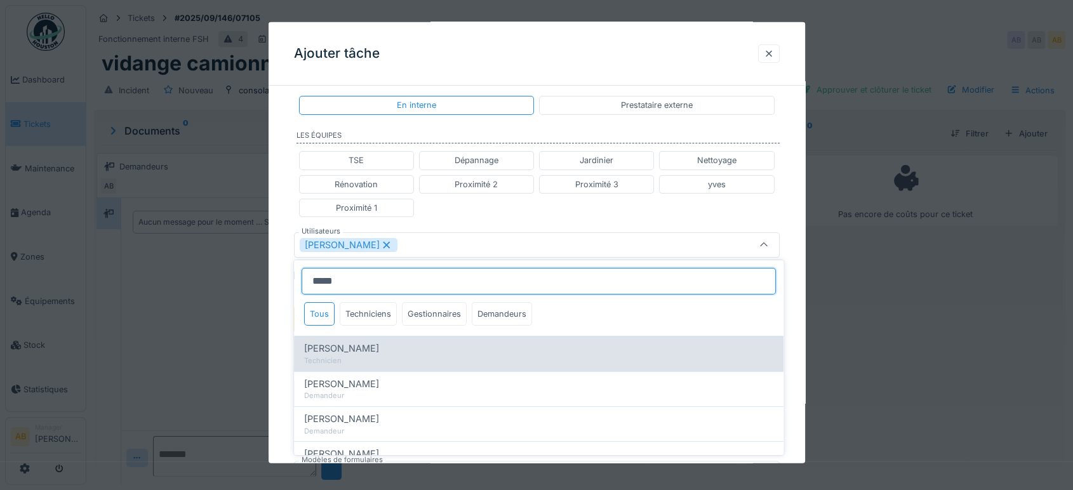
type input "*****"
click at [408, 349] on div "[PERSON_NAME]" at bounding box center [538, 349] width 469 height 14
type input "*********"
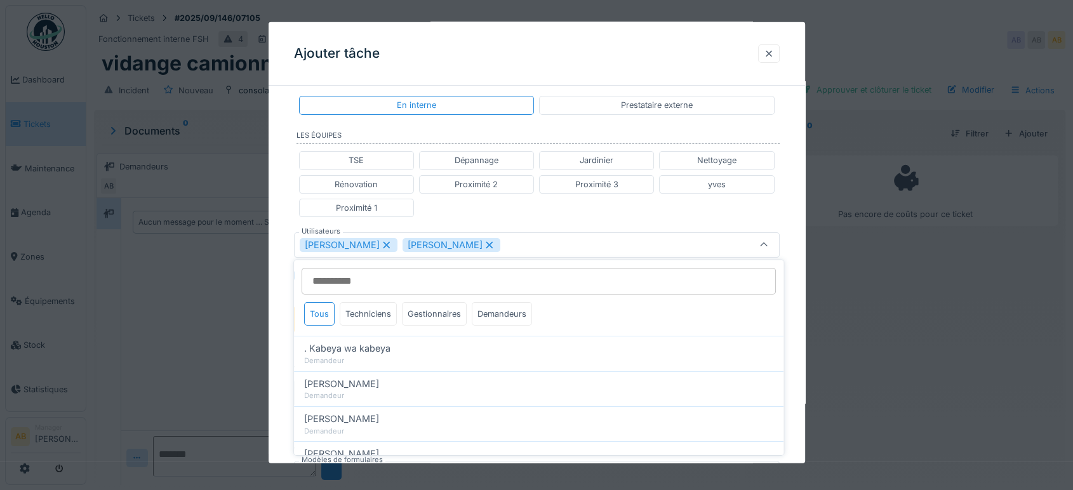
click at [539, 208] on div "TSE Dépannage Jardinier Nettoyage Rénovation Proximité 2 Proximité 3 yves Proxi…" at bounding box center [537, 184] width 486 height 76
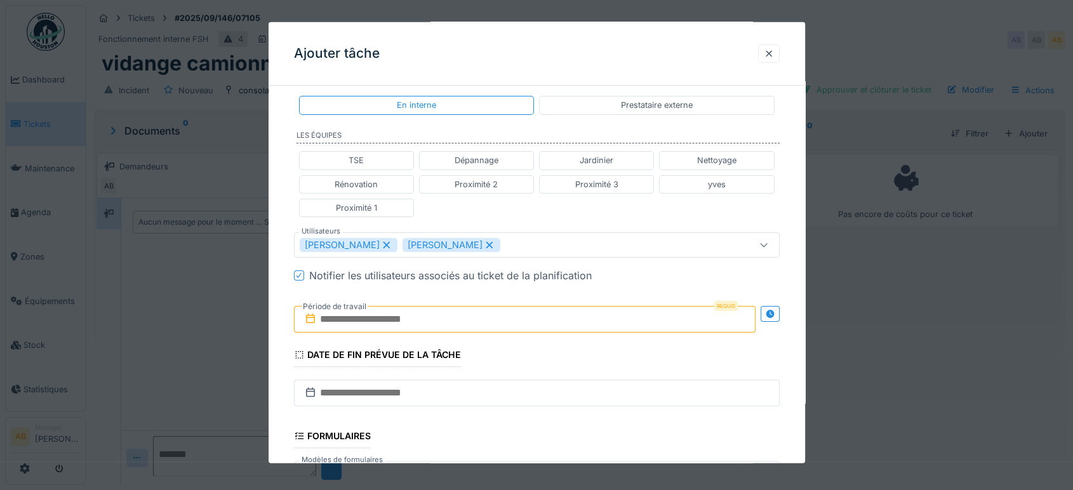
click at [507, 314] on input "text" at bounding box center [525, 319] width 462 height 27
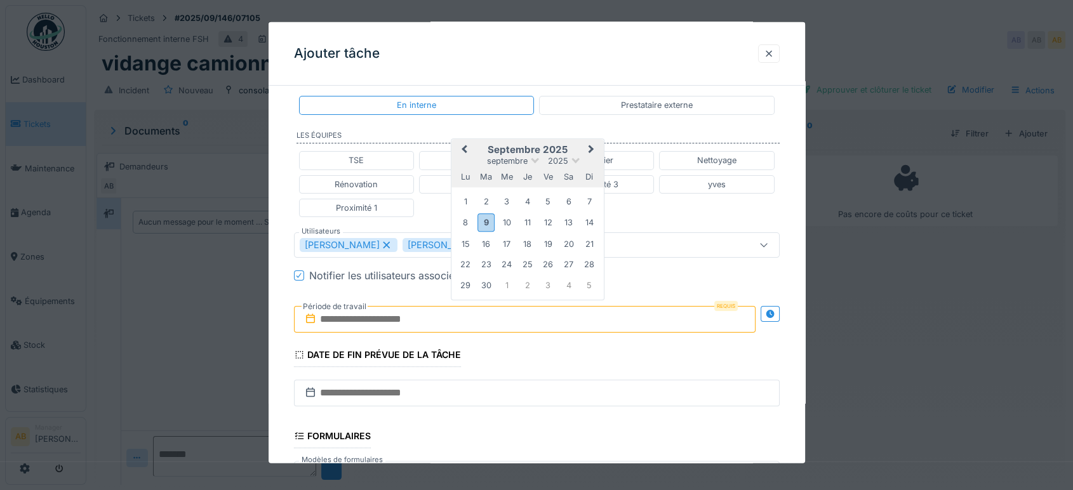
click at [574, 147] on h2 "septembre 2025" at bounding box center [527, 149] width 152 height 11
click at [488, 219] on div "9" at bounding box center [485, 222] width 17 height 18
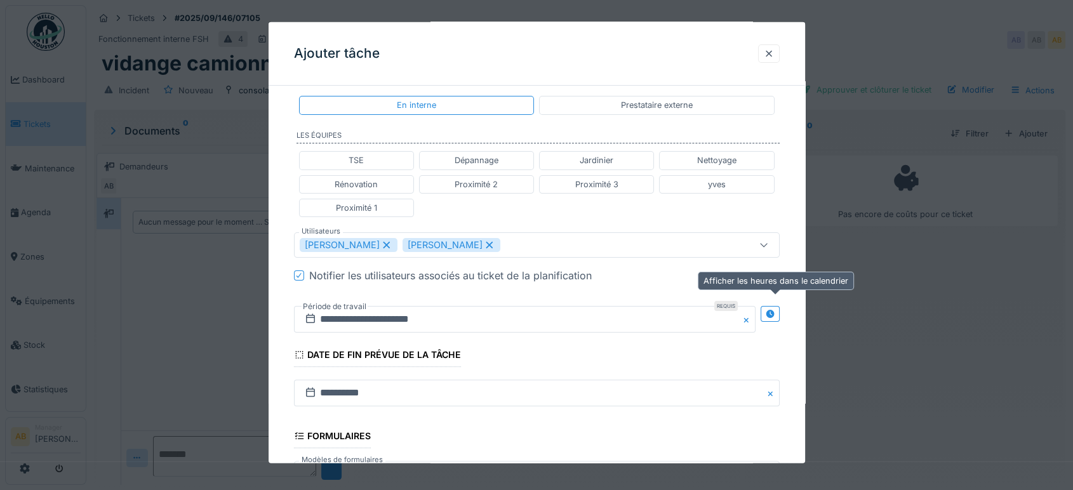
click at [777, 321] on div at bounding box center [770, 319] width 19 height 47
click at [774, 309] on icon at bounding box center [770, 313] width 8 height 8
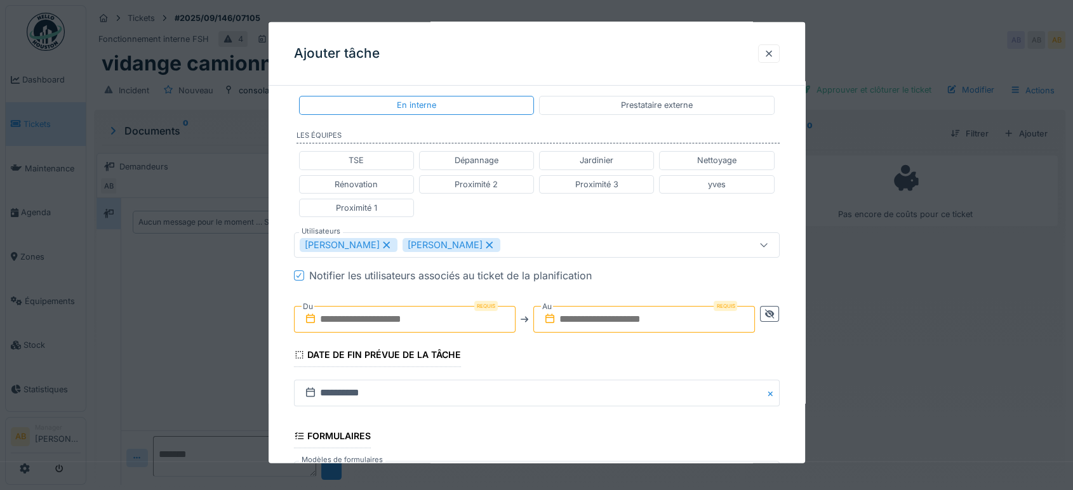
click at [426, 327] on input "text" at bounding box center [405, 319] width 222 height 27
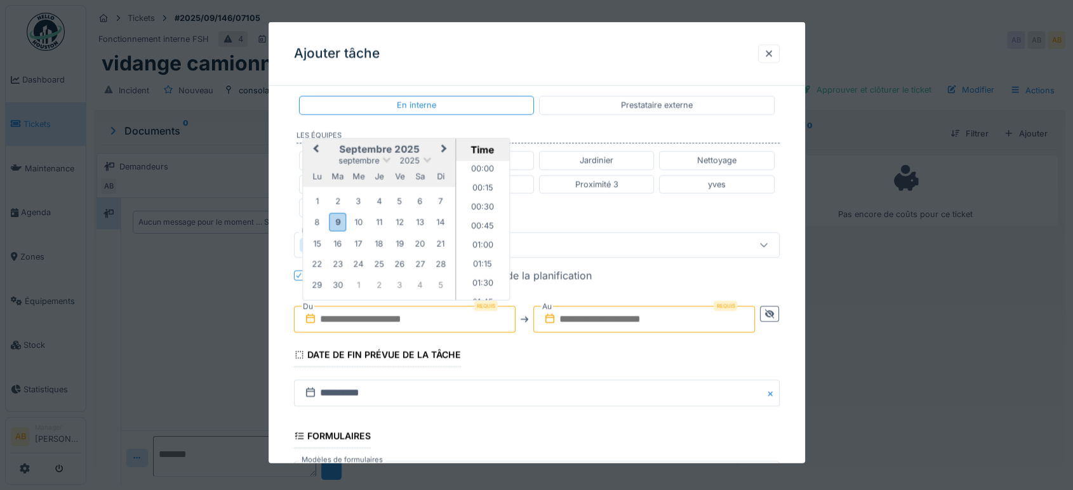
scroll to position [1045, 0]
click at [343, 215] on div "9" at bounding box center [337, 222] width 17 height 18
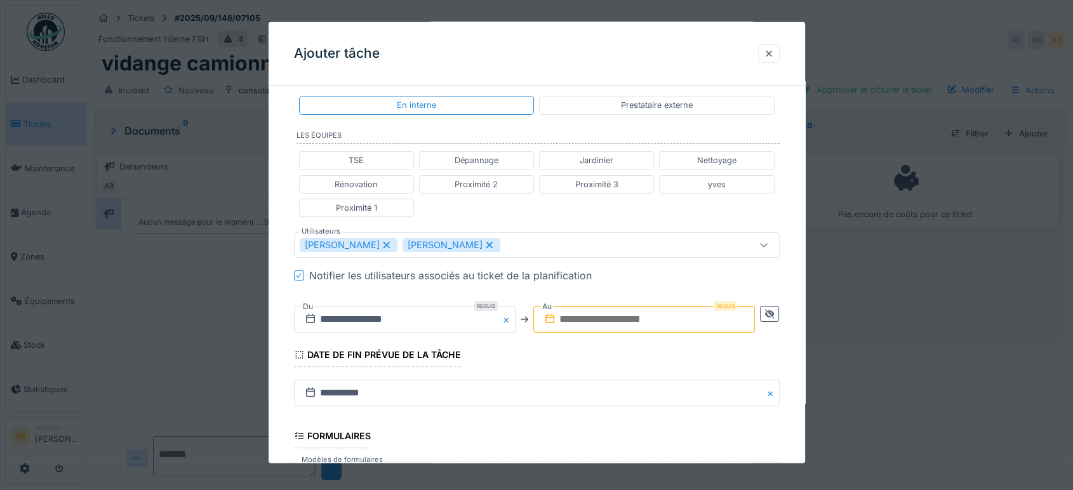
click at [632, 309] on input "text" at bounding box center [644, 319] width 222 height 27
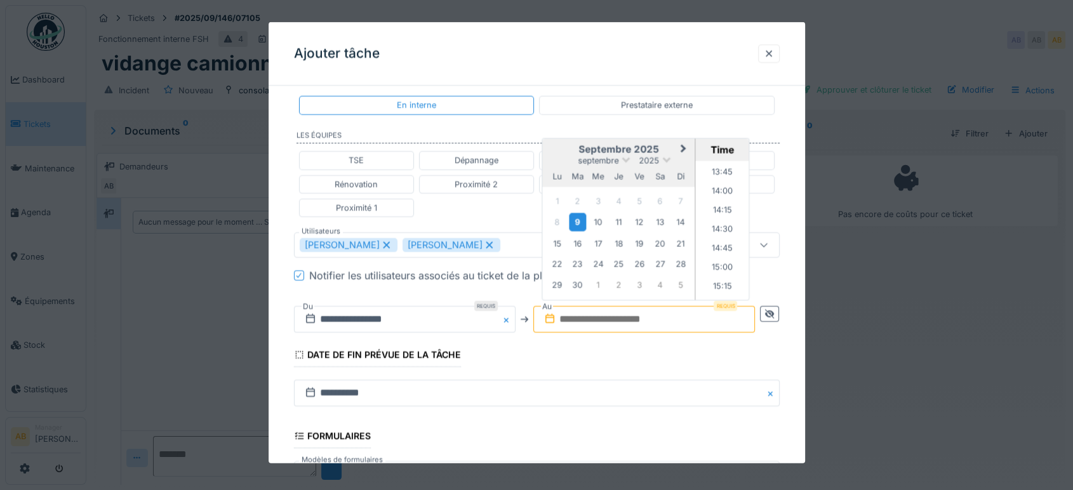
click at [584, 215] on div "9" at bounding box center [577, 222] width 17 height 18
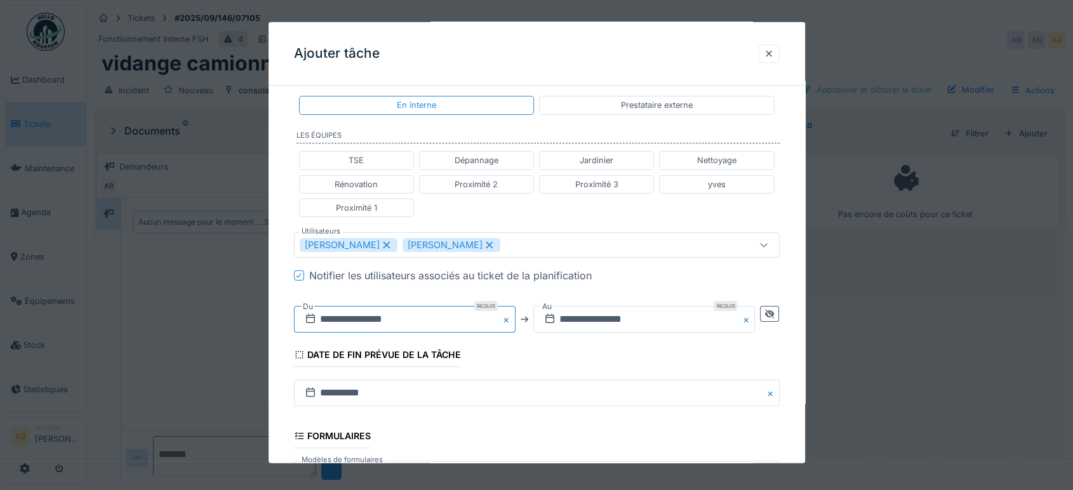
click at [462, 306] on input "**********" at bounding box center [405, 319] width 222 height 27
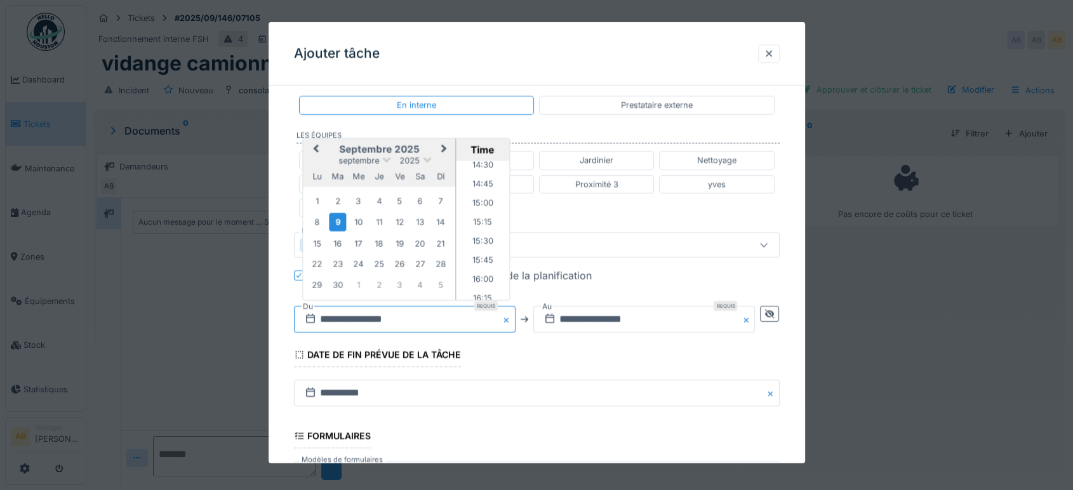
scroll to position [1100, 0]
click at [479, 215] on li "15:00" at bounding box center [483, 212] width 54 height 19
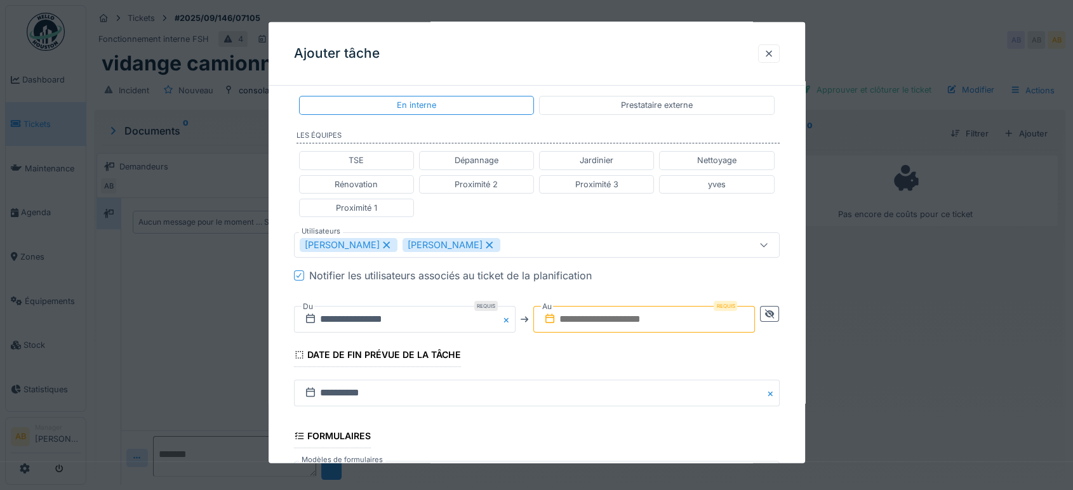
click at [610, 309] on input "text" at bounding box center [644, 319] width 222 height 27
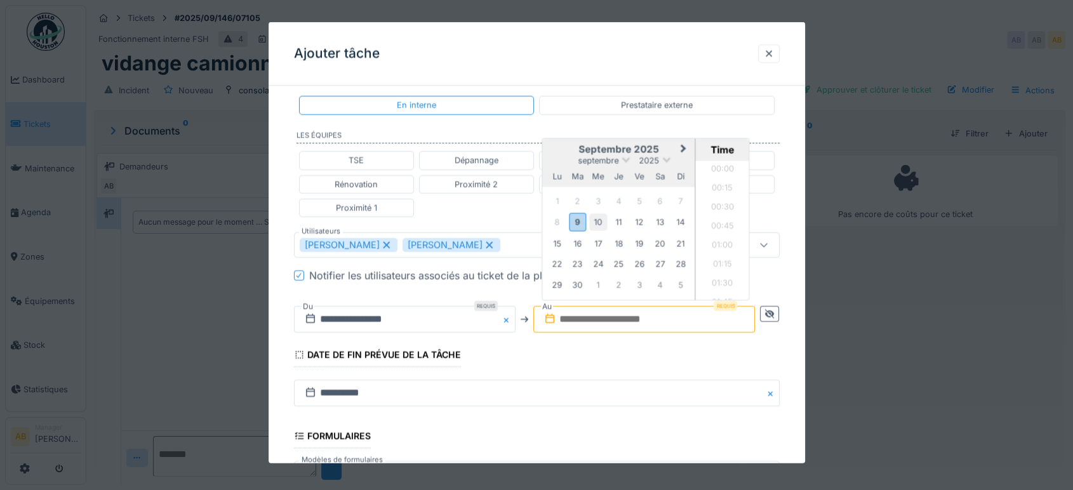
scroll to position [1045, 0]
click at [578, 213] on div "9" at bounding box center [577, 222] width 17 height 18
click at [723, 268] on li "16:00" at bounding box center [723, 274] width 54 height 19
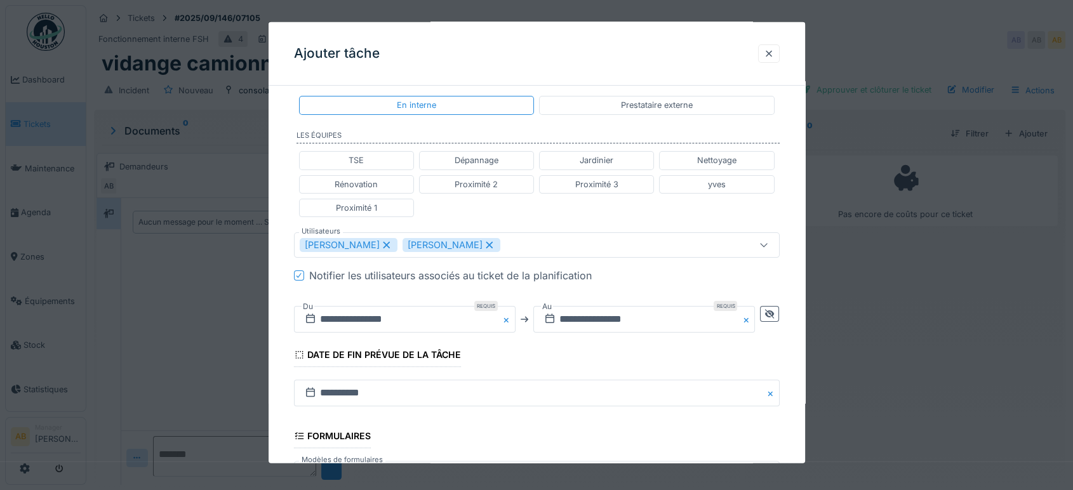
scroll to position [444, 0]
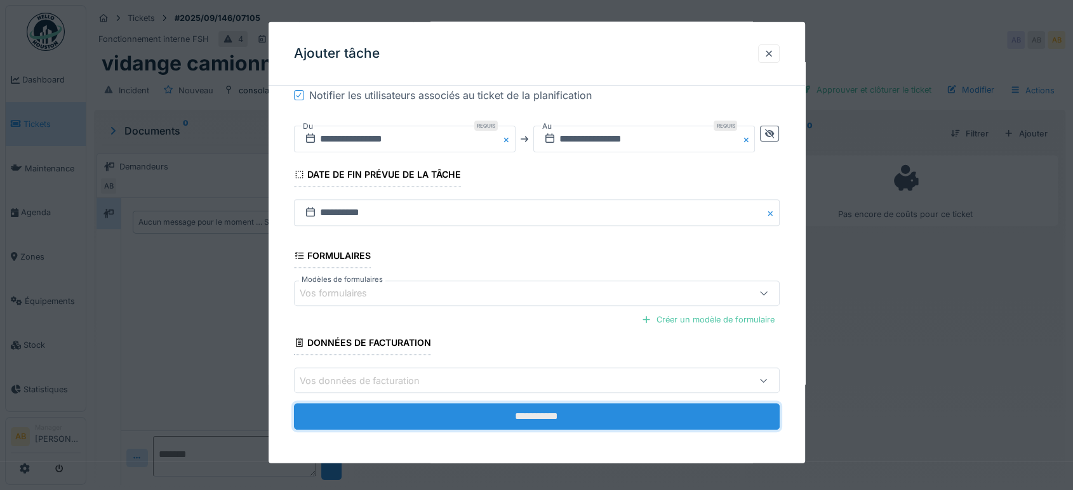
click at [516, 419] on input "**********" at bounding box center [537, 416] width 486 height 27
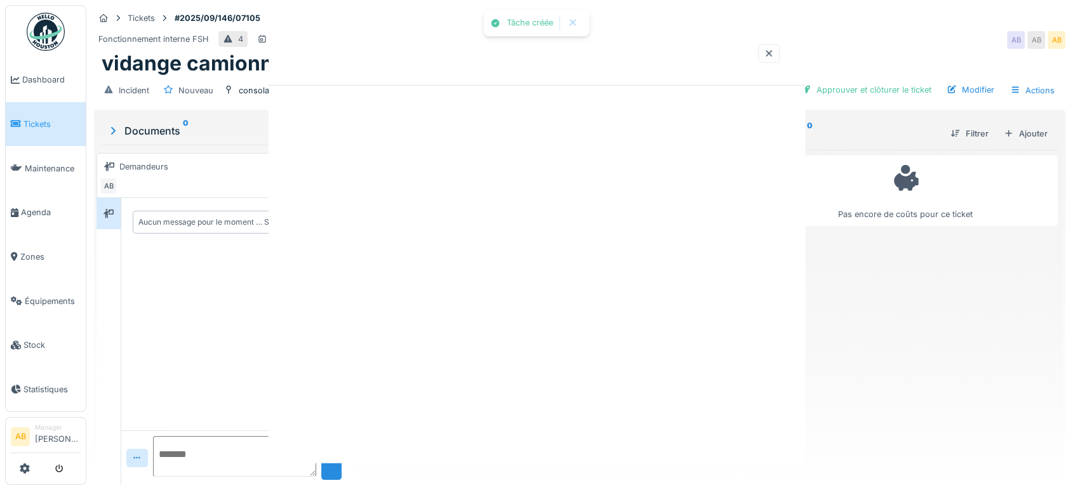
scroll to position [0, 0]
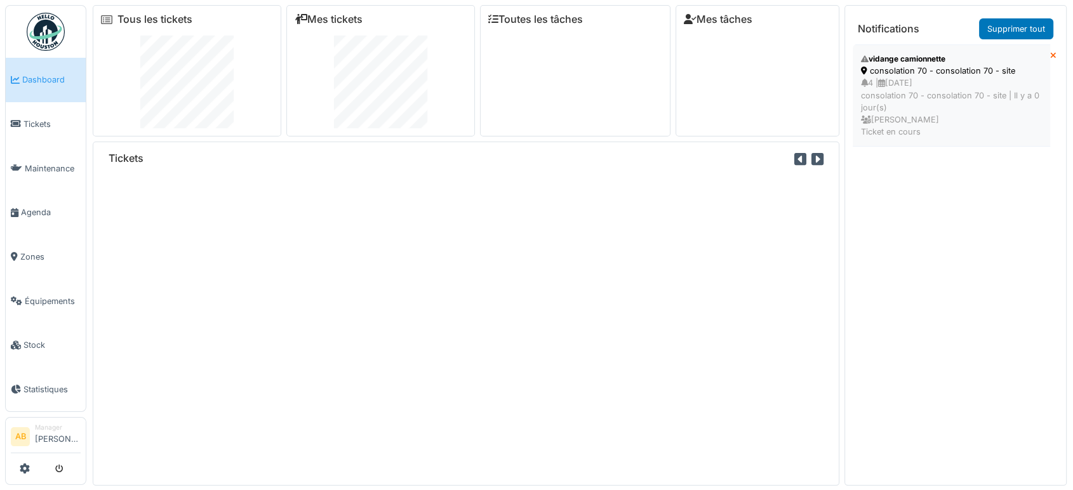
drag, startPoint x: 921, startPoint y: 129, endPoint x: 889, endPoint y: 78, distance: 60.2
click at [889, 78] on div "4 | [DATE] consolation 70 - consolation 70 - site | [DATE] [PERSON_NAME] en cou…" at bounding box center [951, 107] width 181 height 61
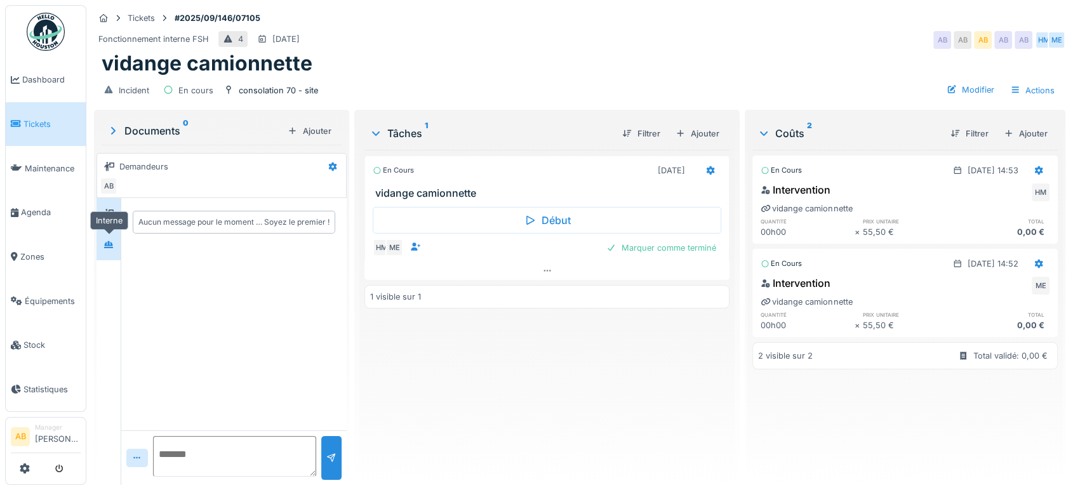
click at [100, 250] on div at bounding box center [108, 245] width 19 height 16
click at [504, 273] on div at bounding box center [546, 271] width 365 height 18
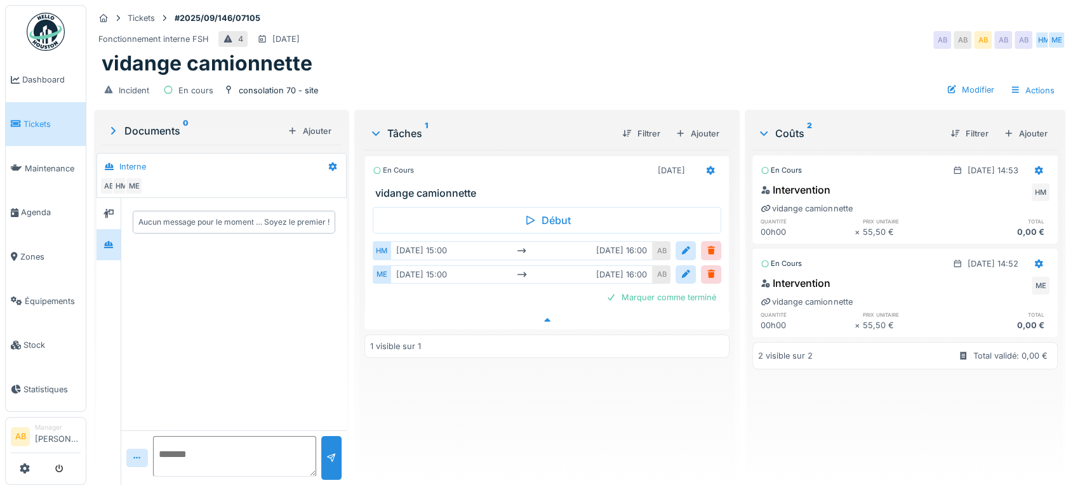
scroll to position [10, 0]
click at [107, 209] on icon at bounding box center [109, 213] width 10 height 9
click at [171, 123] on div "Documents 0" at bounding box center [195, 130] width 176 height 15
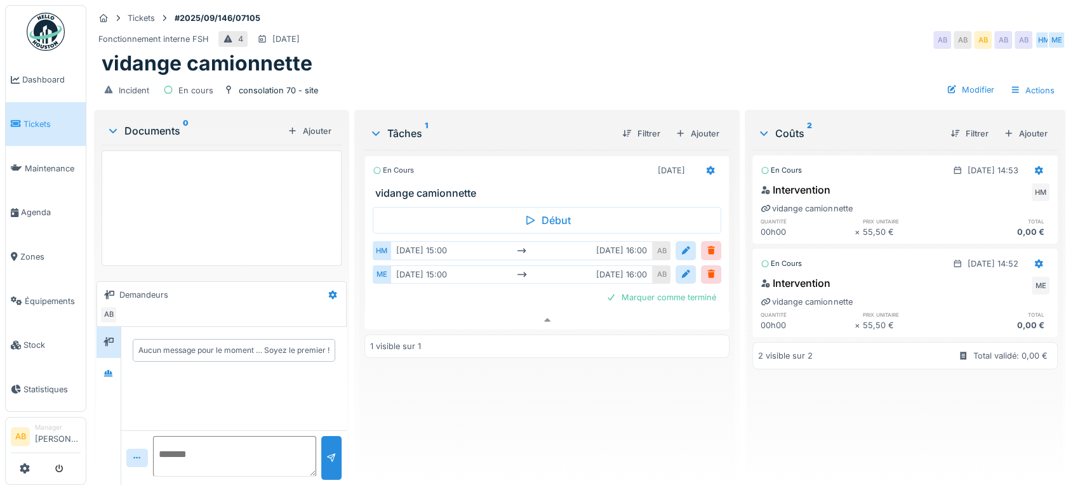
click at [68, 10] on ul "Dashboard Tickets Maintenance [GEOGRAPHIC_DATA] Zones Équipements Stock Statist…" at bounding box center [45, 208] width 81 height 407
click at [41, 24] on img at bounding box center [46, 32] width 38 height 38
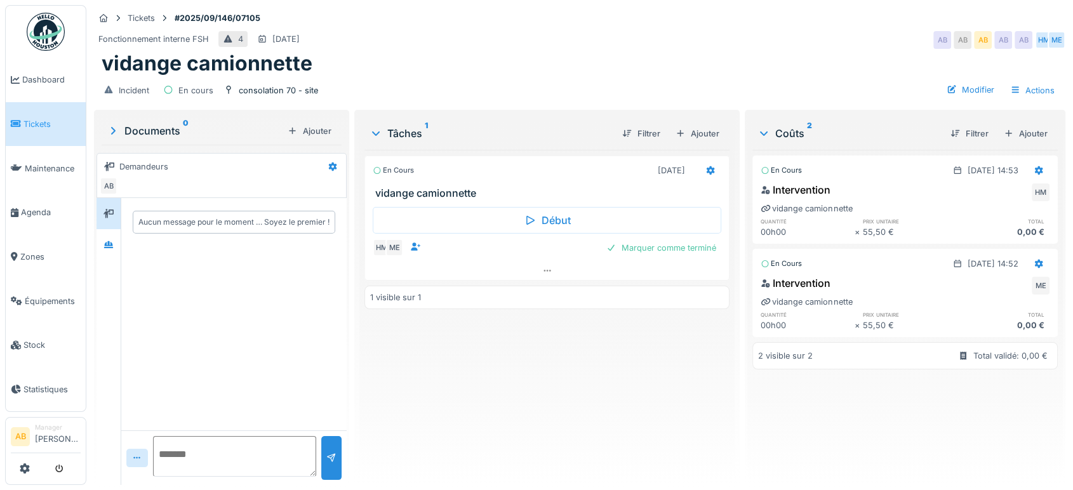
click at [25, 34] on link at bounding box center [45, 31] width 47 height 47
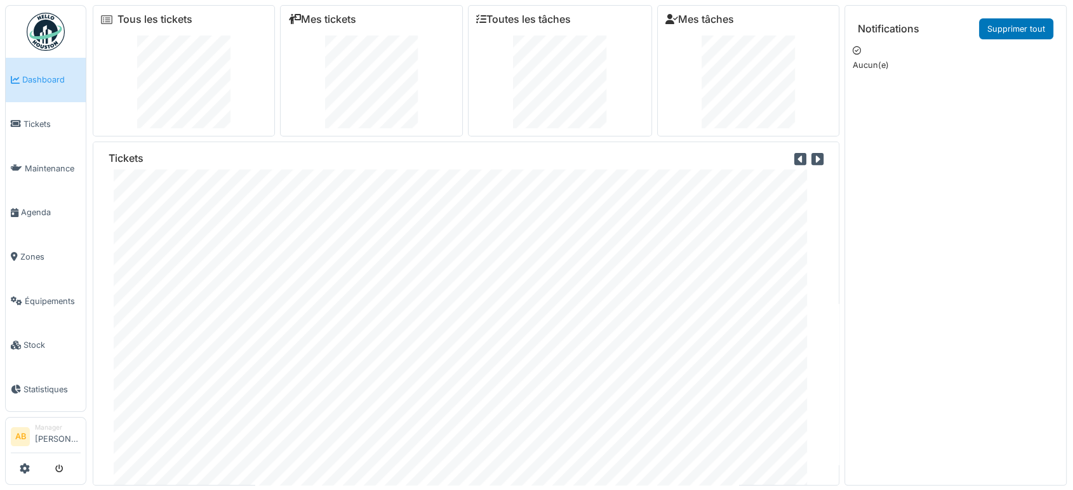
click at [56, 13] on img at bounding box center [46, 32] width 38 height 38
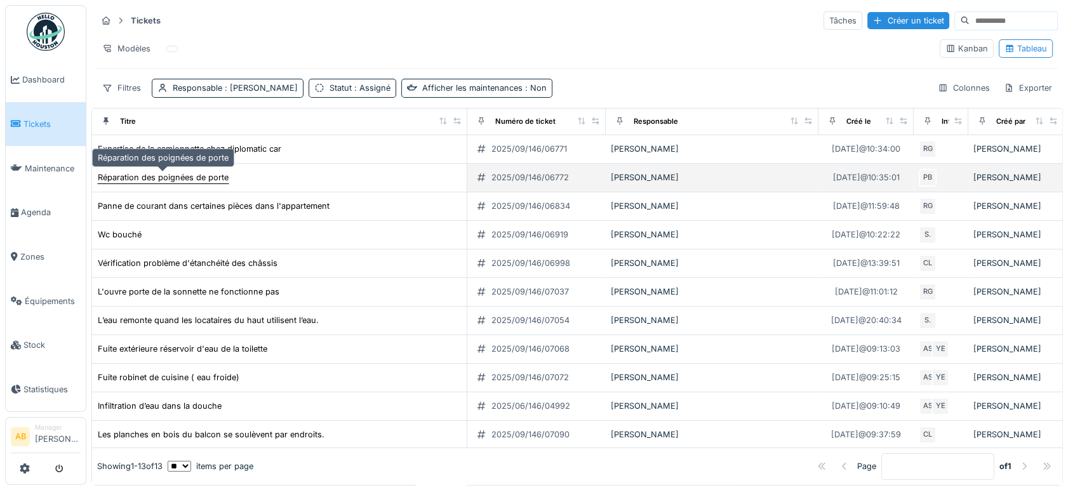
click at [199, 171] on div "Réparation des poignées de porte" at bounding box center [163, 177] width 132 height 13
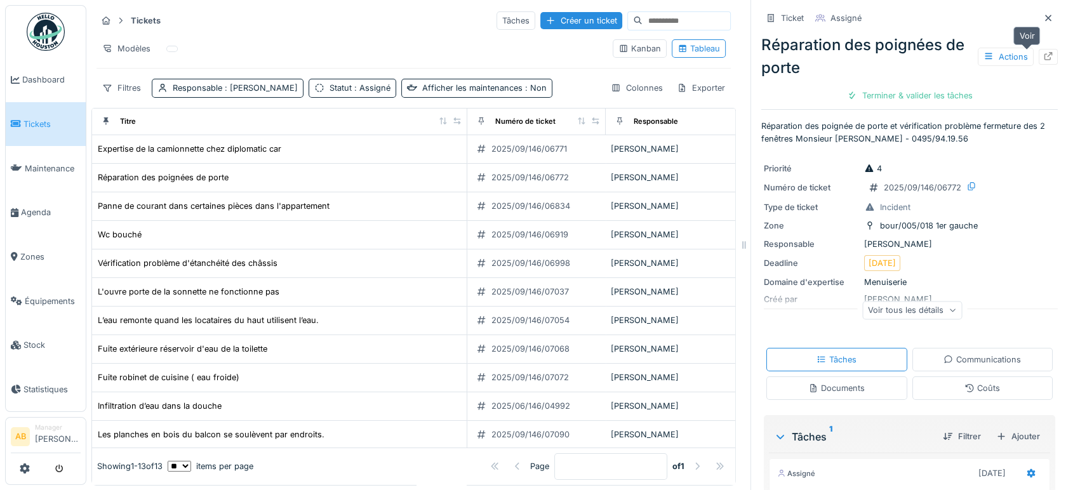
click at [1043, 54] on icon at bounding box center [1048, 56] width 10 height 8
click at [1043, 23] on div at bounding box center [1048, 18] width 10 height 12
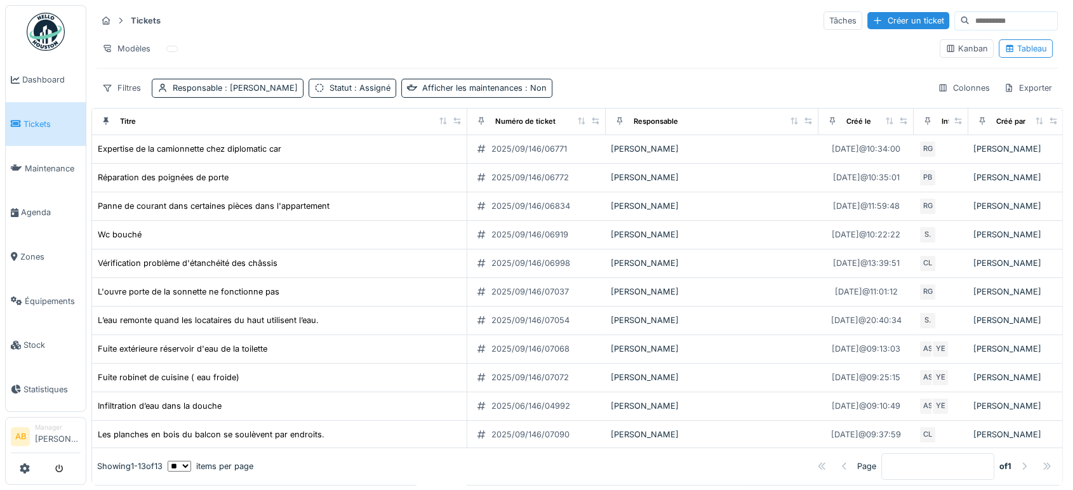
click at [56, 10] on link at bounding box center [45, 31] width 47 height 47
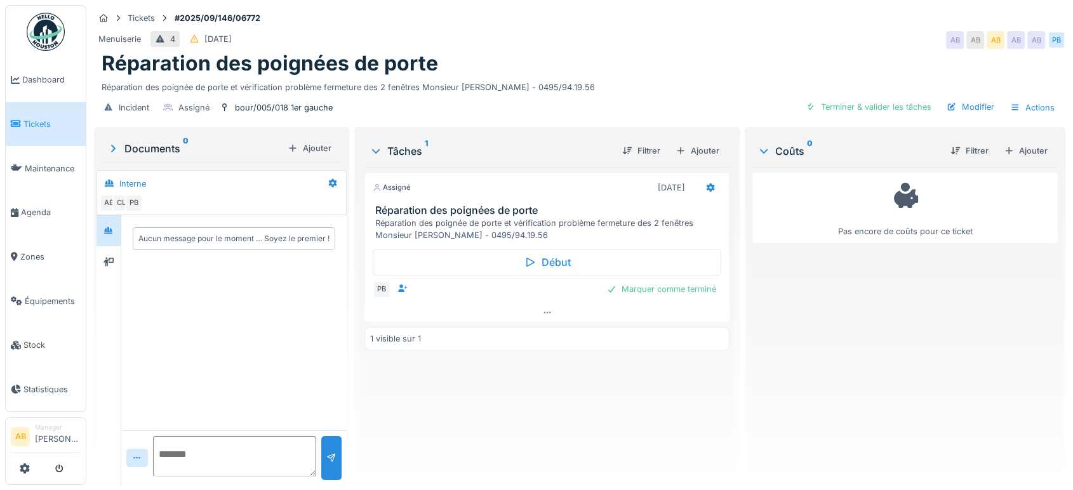
click at [469, 322] on div "Assigné [DATE] Réparation des poignées de porte Réparation des poignée de porte…" at bounding box center [546, 321] width 365 height 308
click at [494, 315] on div at bounding box center [546, 313] width 365 height 18
click at [545, 317] on div "Début PB [DATE] 14:00 [DATE] 15:00 AB Marquer comme terminé" at bounding box center [546, 285] width 365 height 88
click at [544, 318] on div "Assigné [DATE] Réparation des poignées de porte Réparation des poignée de porte…" at bounding box center [546, 260] width 365 height 175
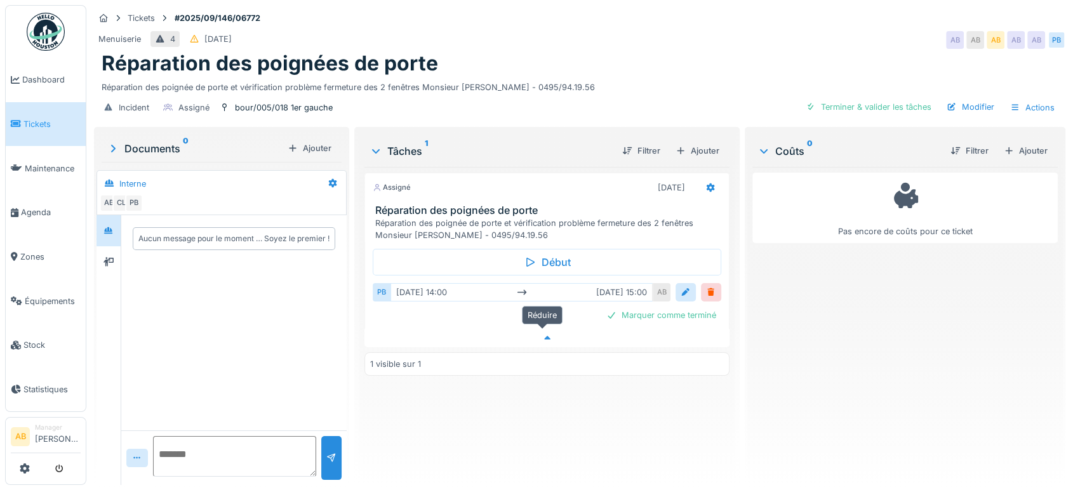
click at [544, 329] on div at bounding box center [546, 338] width 365 height 18
click at [556, 285] on div "PB Marquer comme terminé" at bounding box center [547, 290] width 349 height 18
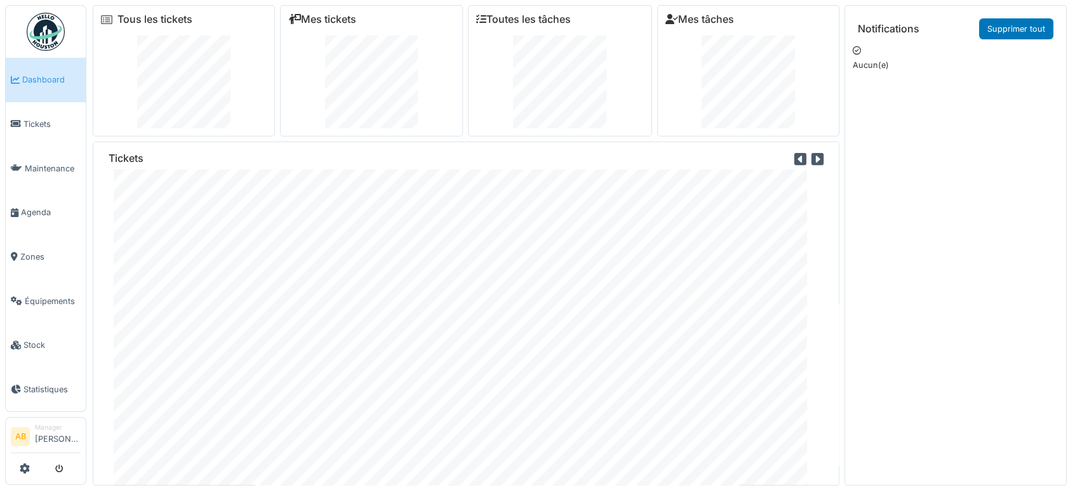
click at [13, 36] on ul "Dashboard Tickets Maintenance [GEOGRAPHIC_DATA] Zones Équipements Stock Statist…" at bounding box center [45, 208] width 81 height 407
click at [42, 31] on img at bounding box center [46, 32] width 38 height 38
click at [335, 23] on link "Mes tickets" at bounding box center [322, 19] width 68 height 12
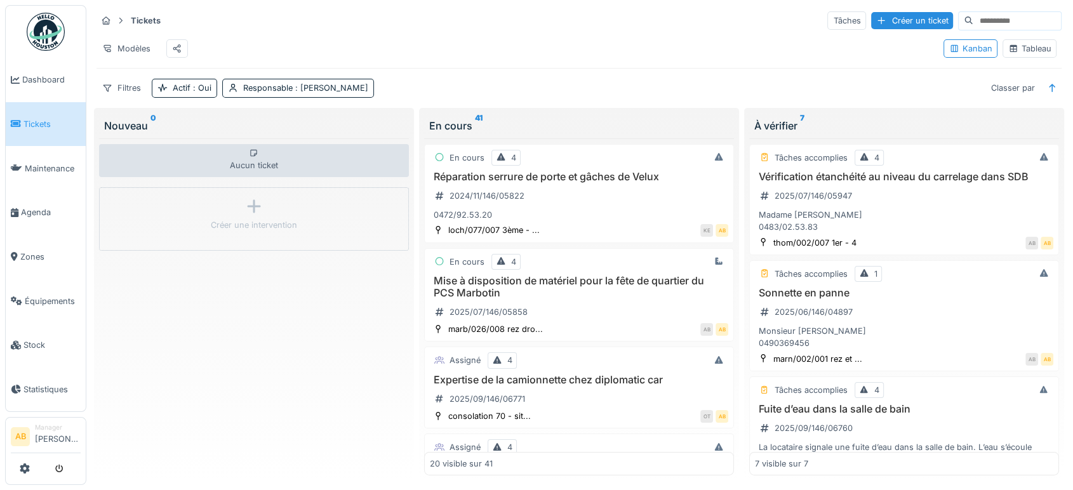
click at [1010, 50] on div "Tableau" at bounding box center [1029, 49] width 43 height 12
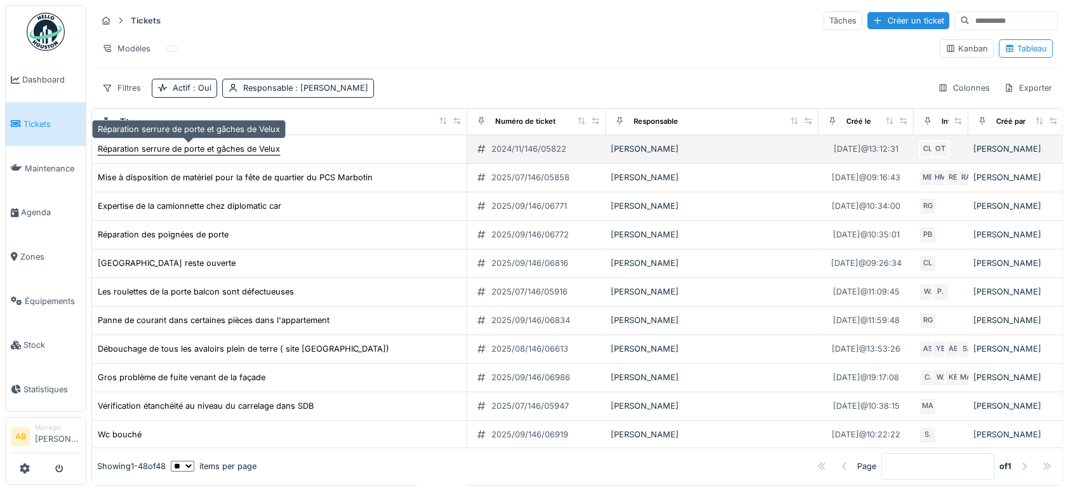
click at [262, 146] on div "Réparation serrure de porte et gâches de Velux" at bounding box center [189, 149] width 182 height 12
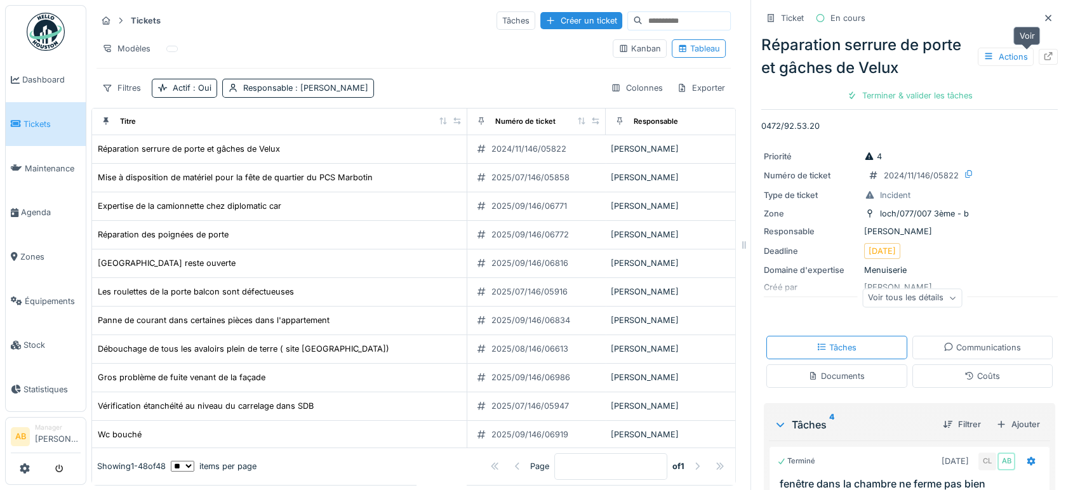
click at [1039, 54] on div at bounding box center [1048, 57] width 19 height 16
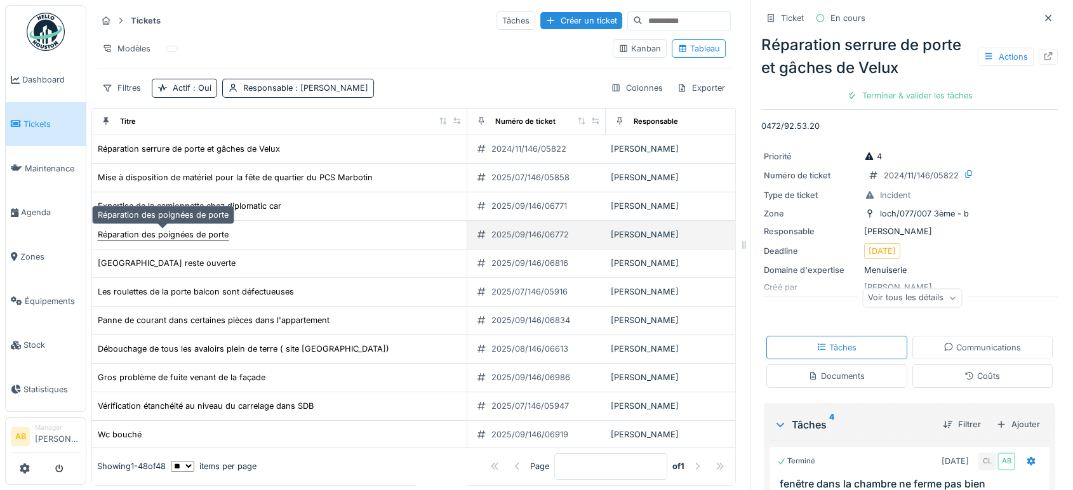
click at [181, 237] on div "Réparation des poignées de porte" at bounding box center [163, 235] width 131 height 12
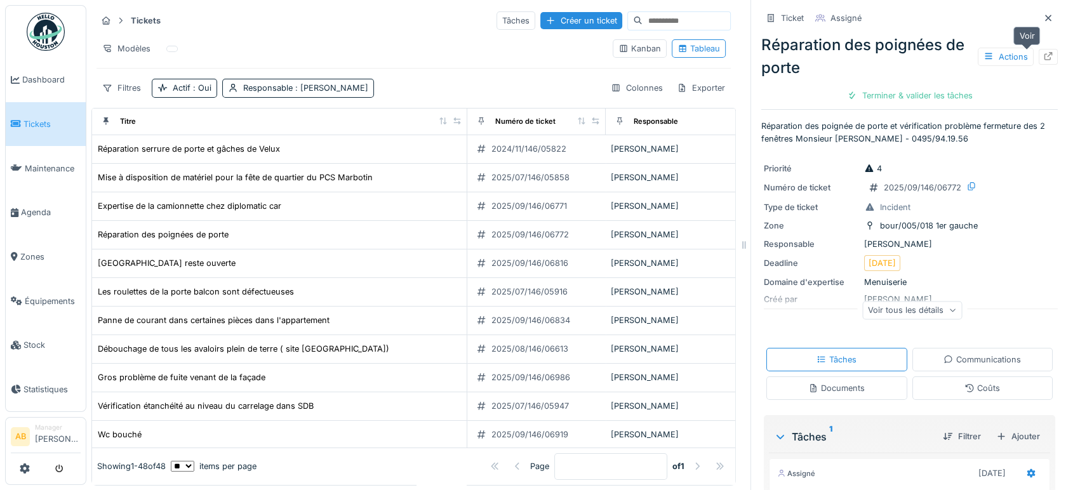
click at [1043, 53] on icon at bounding box center [1048, 56] width 10 height 8
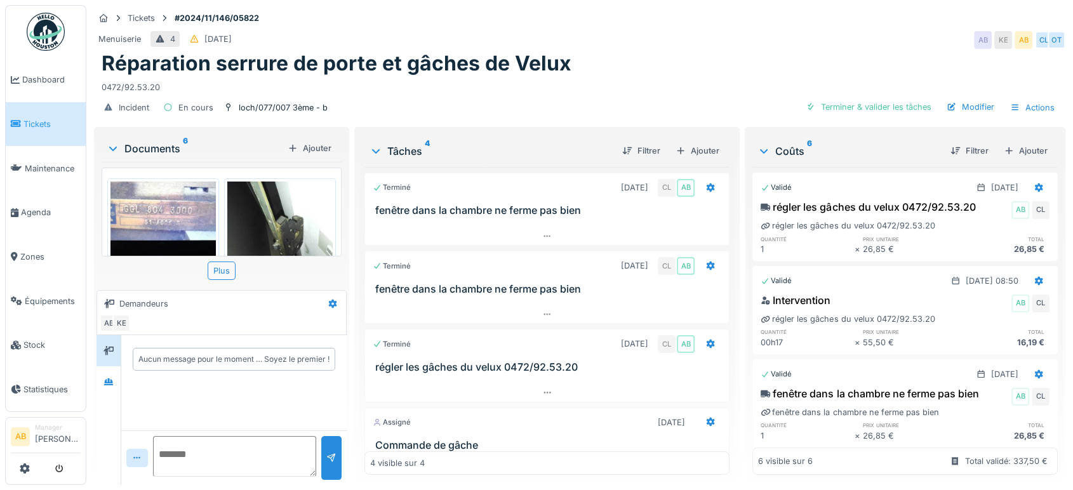
scroll to position [84, 0]
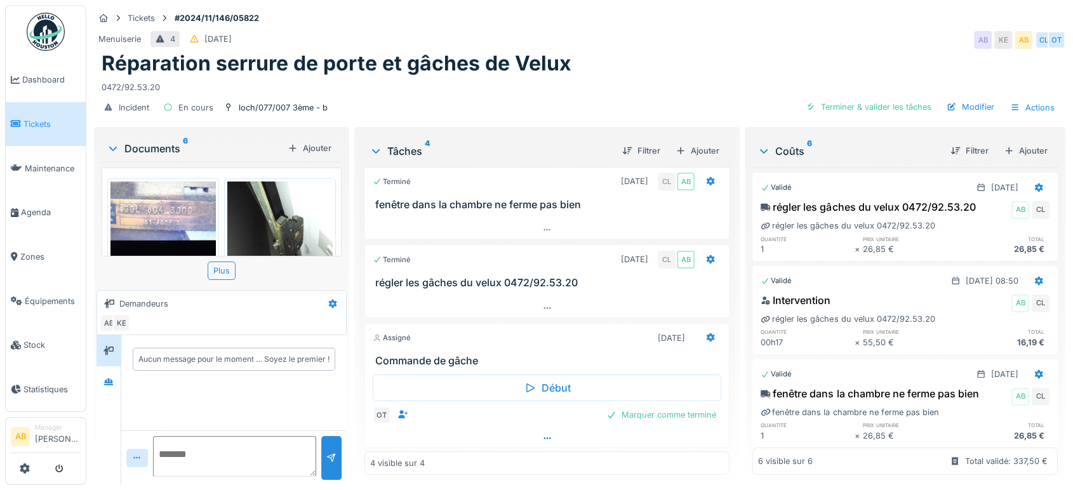
drag, startPoint x: 544, startPoint y: 449, endPoint x: 544, endPoint y: 436, distance: 13.3
click at [544, 436] on div "Terminé [DATE] CL AB fenêtre dans la chambre ne ferme pas bien Terminé [DATE] C…" at bounding box center [546, 321] width 365 height 308
click at [544, 436] on div at bounding box center [547, 438] width 364 height 18
click at [138, 141] on div "Documents 6" at bounding box center [195, 148] width 176 height 15
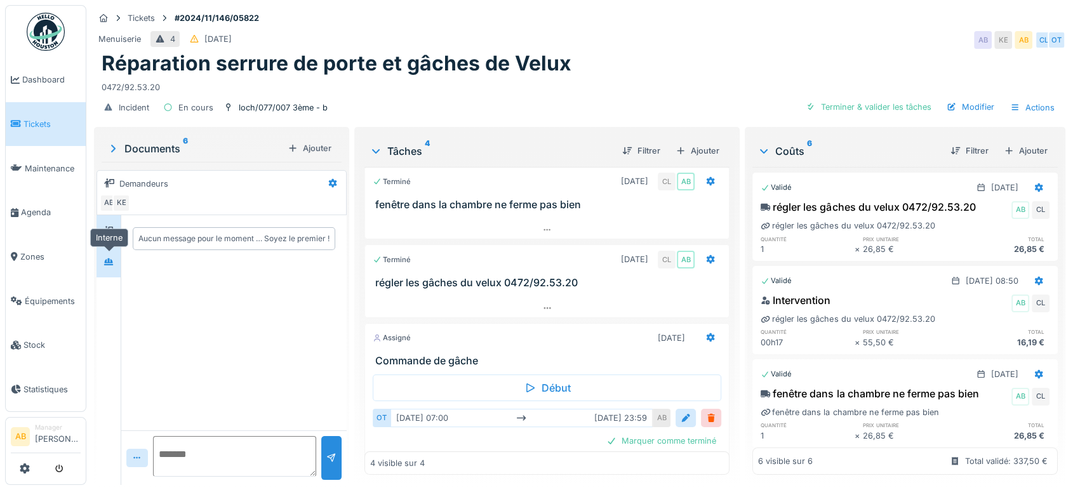
click at [106, 258] on icon at bounding box center [108, 261] width 9 height 7
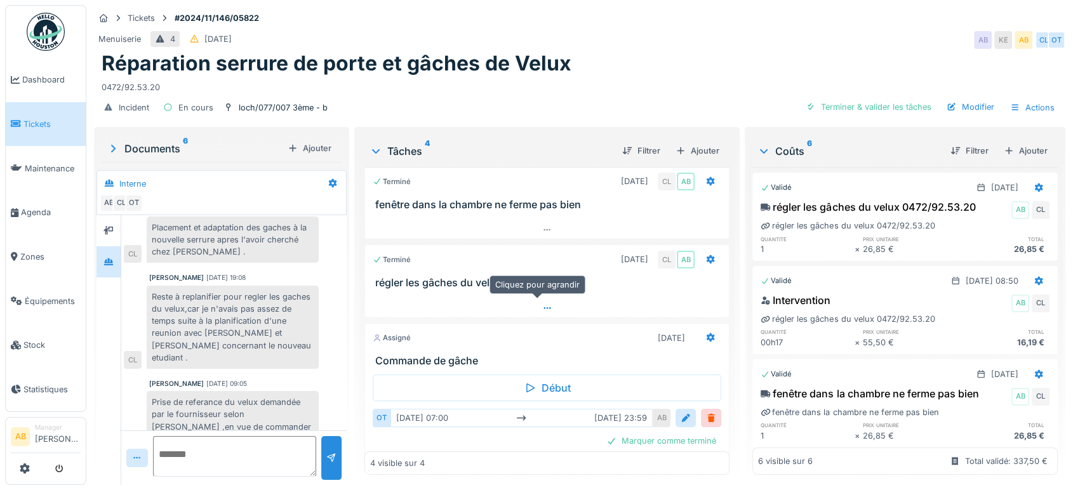
click at [547, 300] on div at bounding box center [547, 308] width 364 height 18
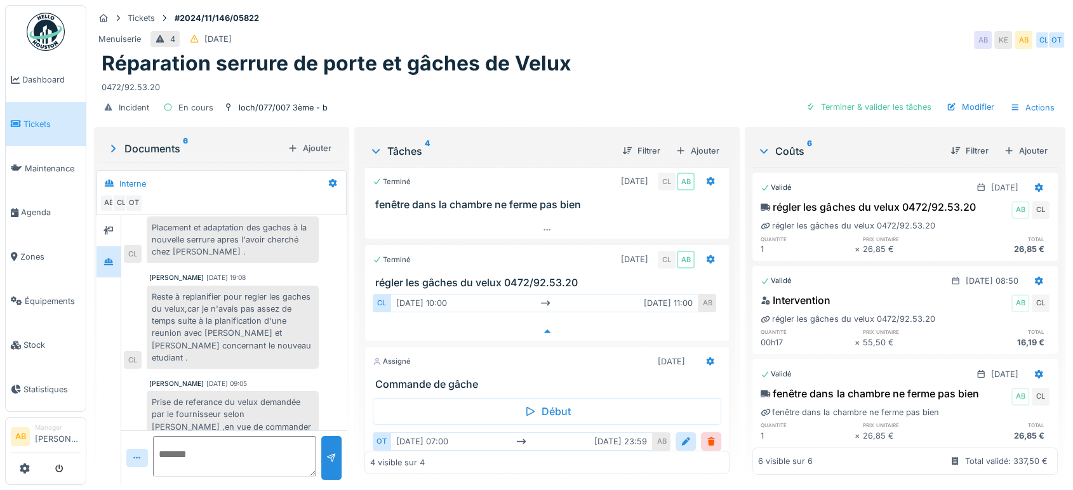
scroll to position [110, 0]
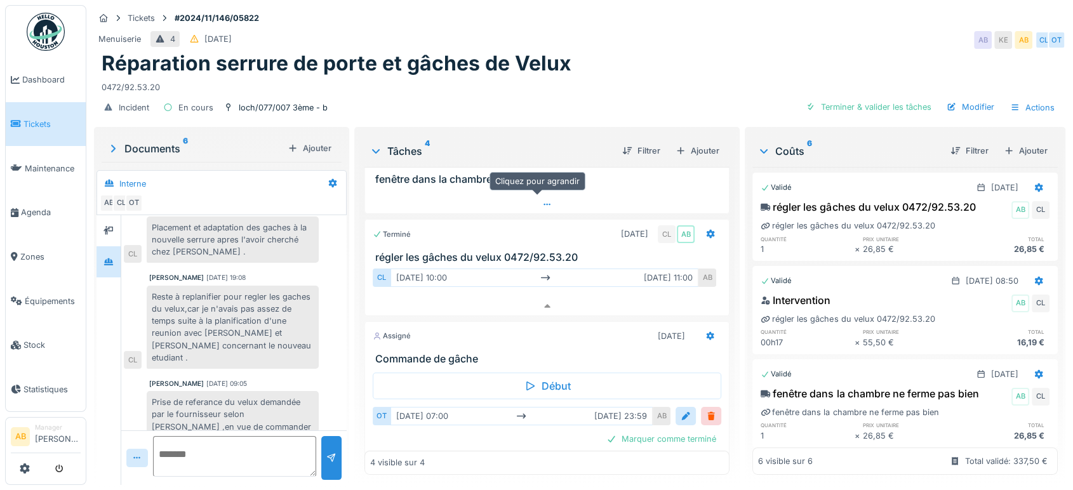
click at [526, 196] on div at bounding box center [547, 205] width 364 height 18
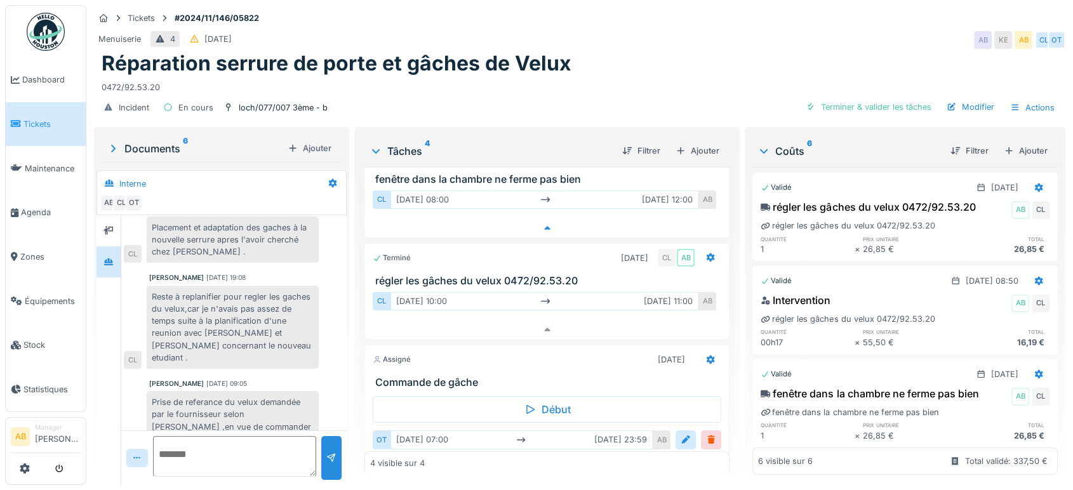
scroll to position [83, 0]
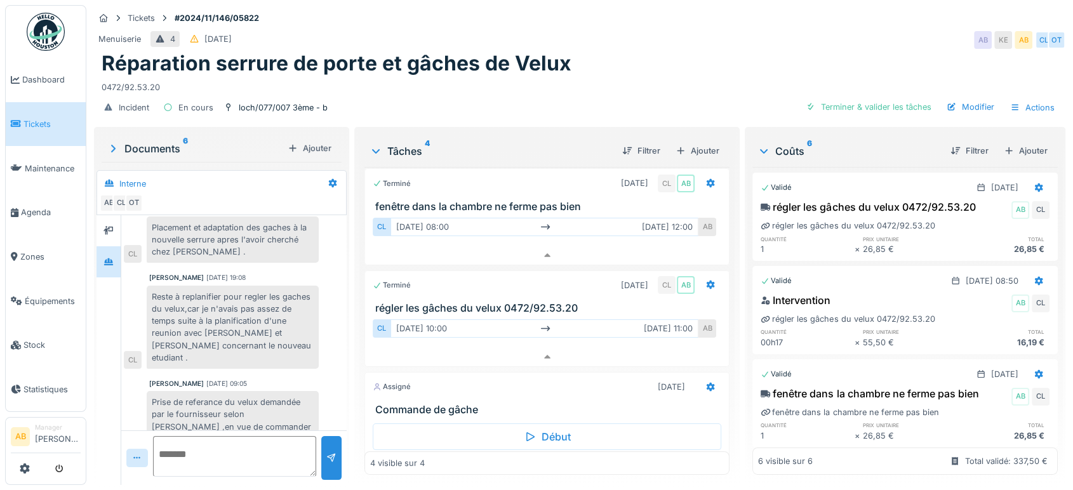
click at [140, 141] on div "Documents 6" at bounding box center [195, 148] width 176 height 15
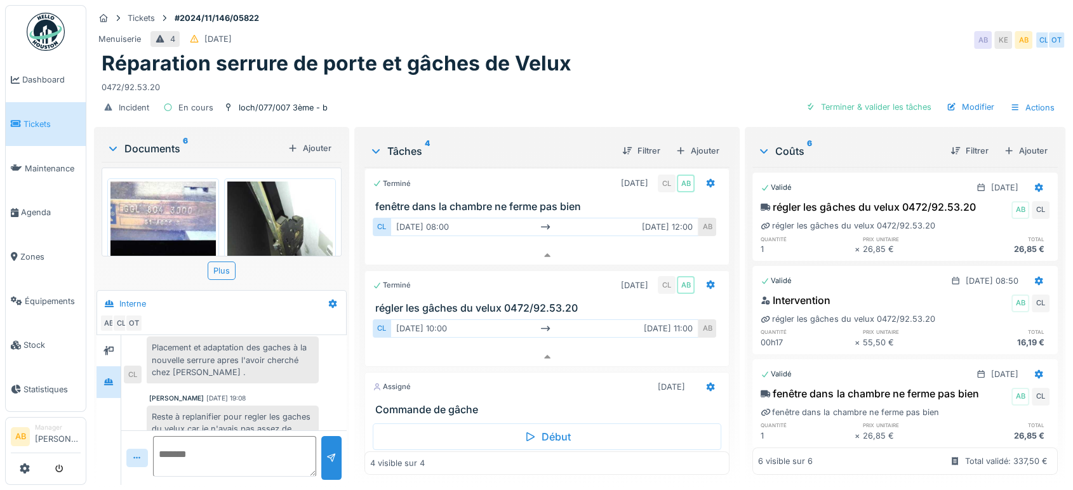
click at [140, 141] on div "Documents 6" at bounding box center [195, 148] width 176 height 15
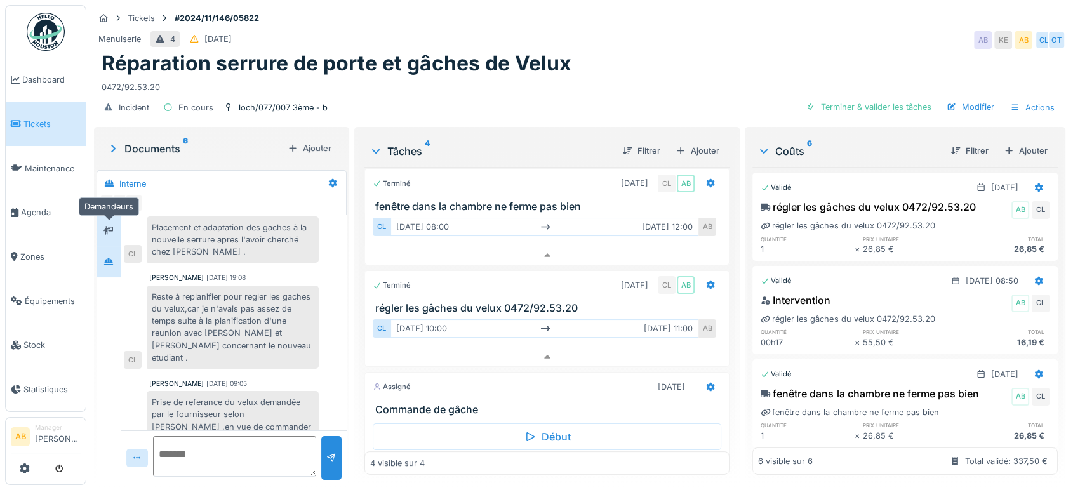
click at [110, 227] on icon at bounding box center [109, 231] width 10 height 8
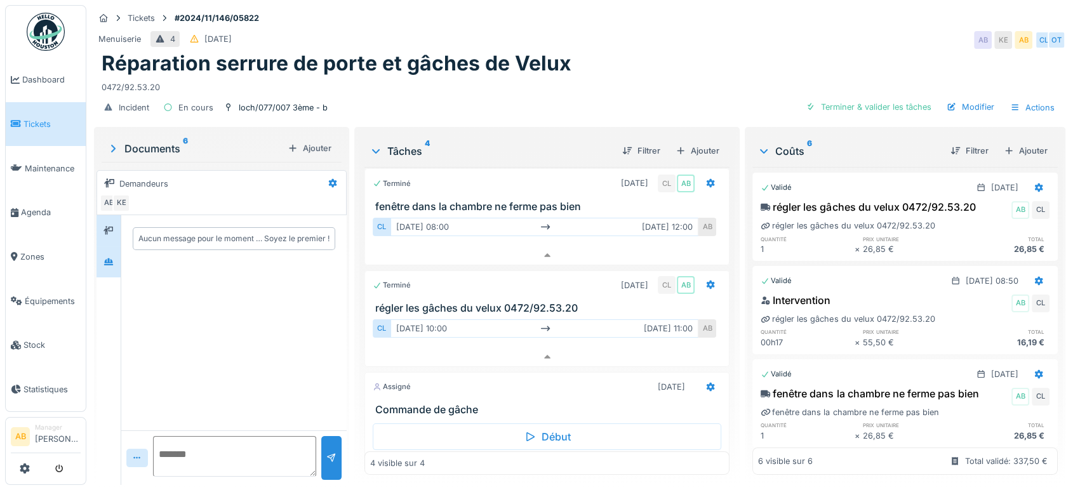
drag, startPoint x: 97, startPoint y: 270, endPoint x: 114, endPoint y: 250, distance: 26.1
click at [114, 250] on div at bounding box center [109, 350] width 25 height 270
click at [114, 254] on div at bounding box center [108, 262] width 19 height 16
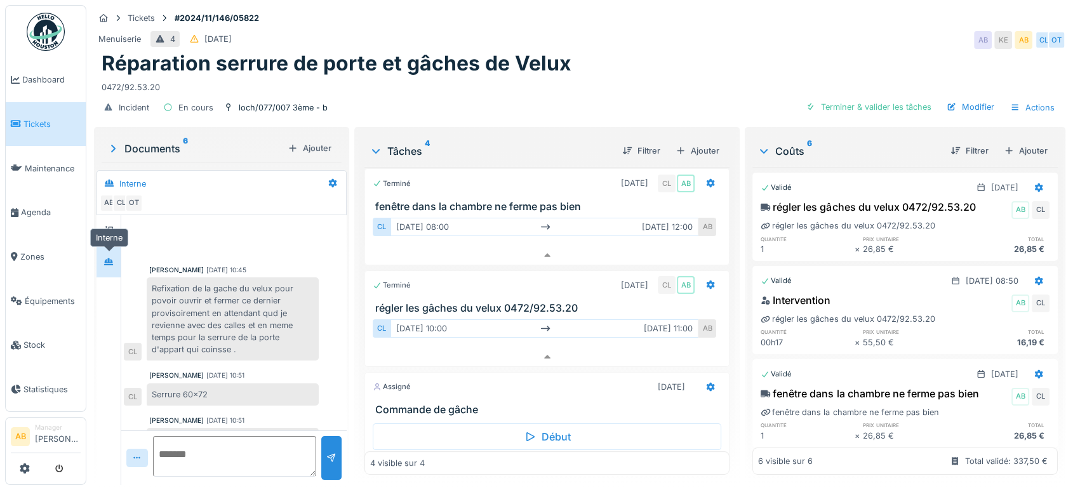
scroll to position [338, 0]
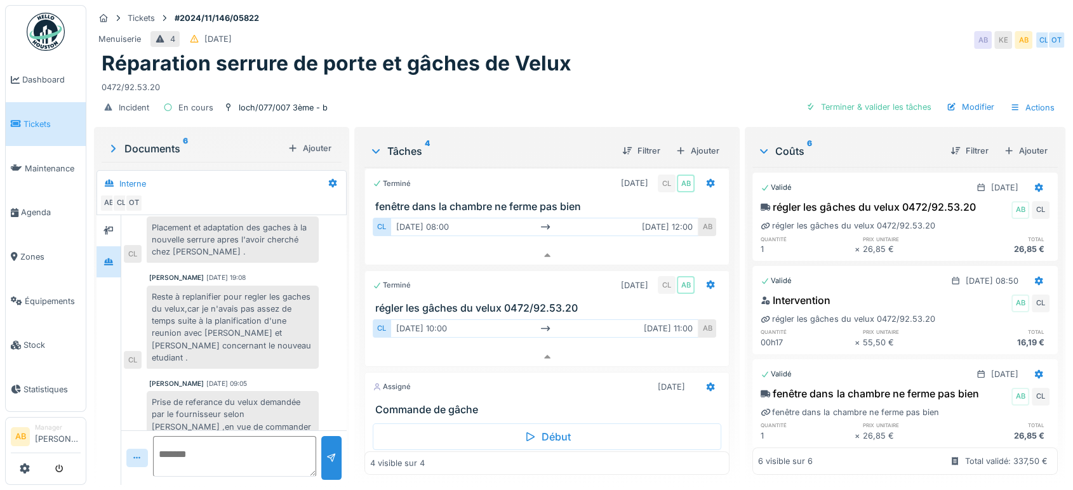
click at [154, 141] on div "Documents 6" at bounding box center [195, 148] width 176 height 15
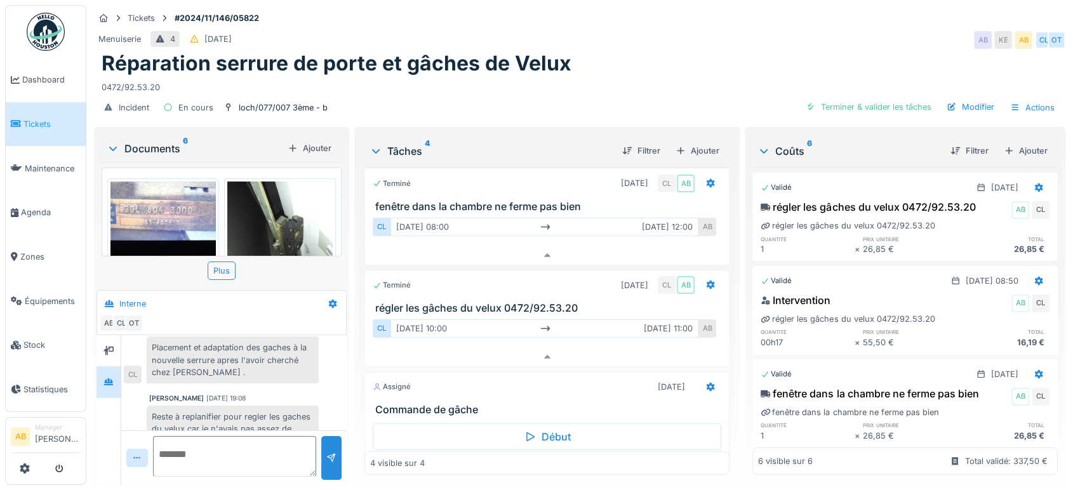
click at [150, 192] on img at bounding box center [162, 252] width 105 height 140
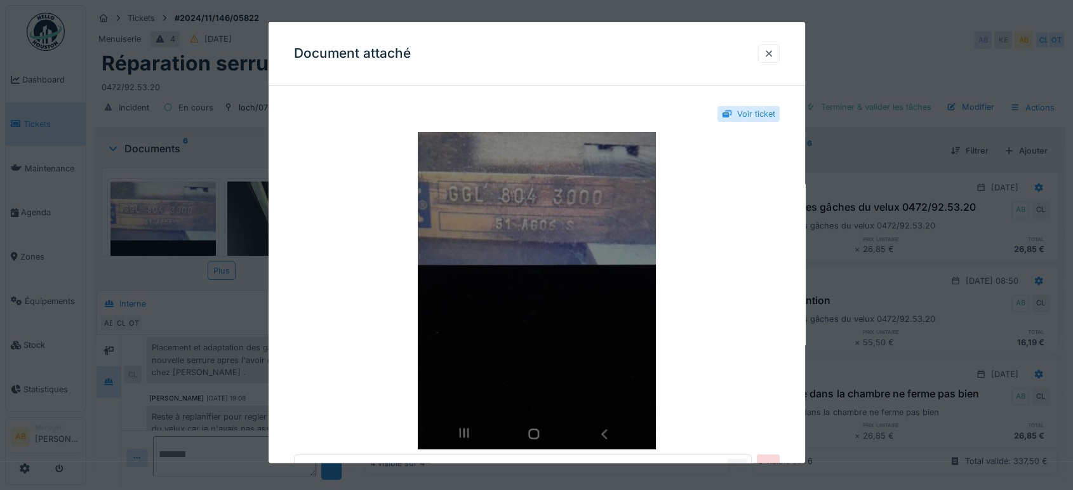
click at [540, 239] on img at bounding box center [537, 290] width 486 height 317
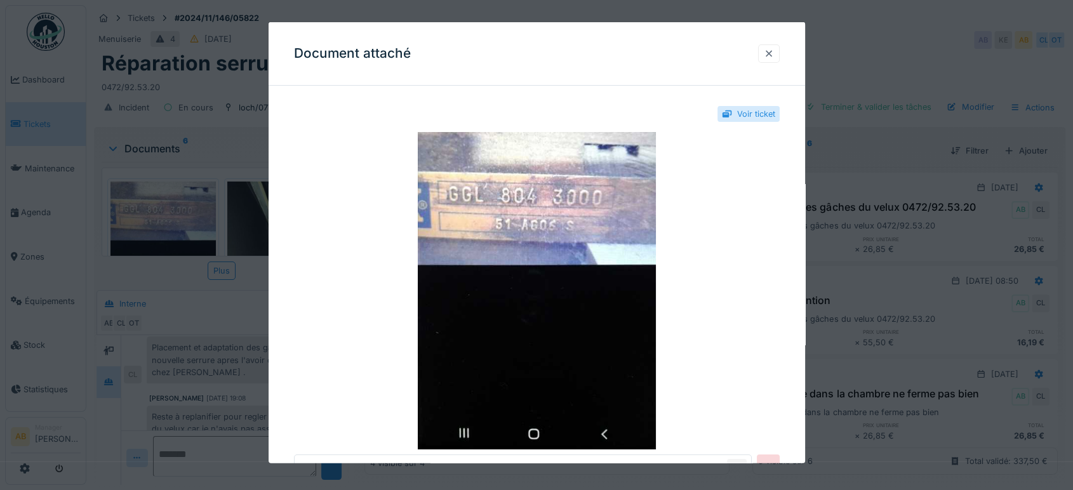
click at [774, 52] on div at bounding box center [769, 54] width 10 height 12
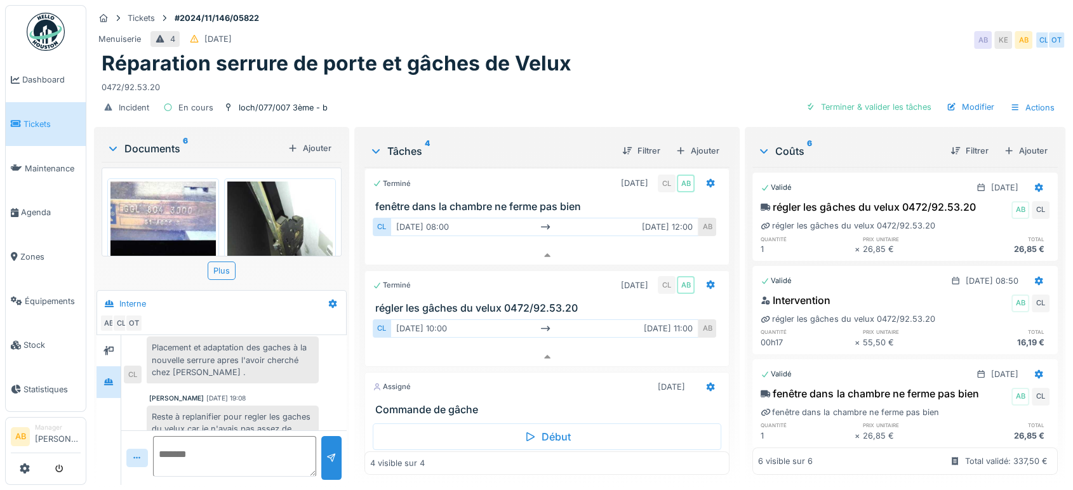
drag, startPoint x: 172, startPoint y: 129, endPoint x: 160, endPoint y: 150, distance: 24.7
click at [160, 150] on div "Documents 6 Ajouter" at bounding box center [222, 148] width 240 height 27
drag, startPoint x: 160, startPoint y: 150, endPoint x: 167, endPoint y: 138, distance: 13.9
click at [167, 138] on div "Documents 6 Ajouter" at bounding box center [222, 148] width 240 height 27
click at [167, 141] on div "Documents 6" at bounding box center [195, 148] width 176 height 15
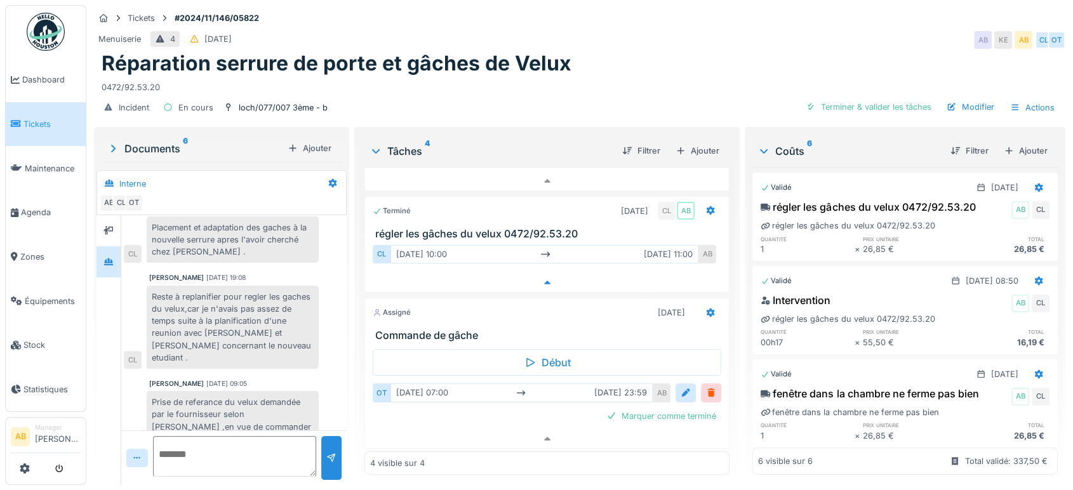
scroll to position [0, 0]
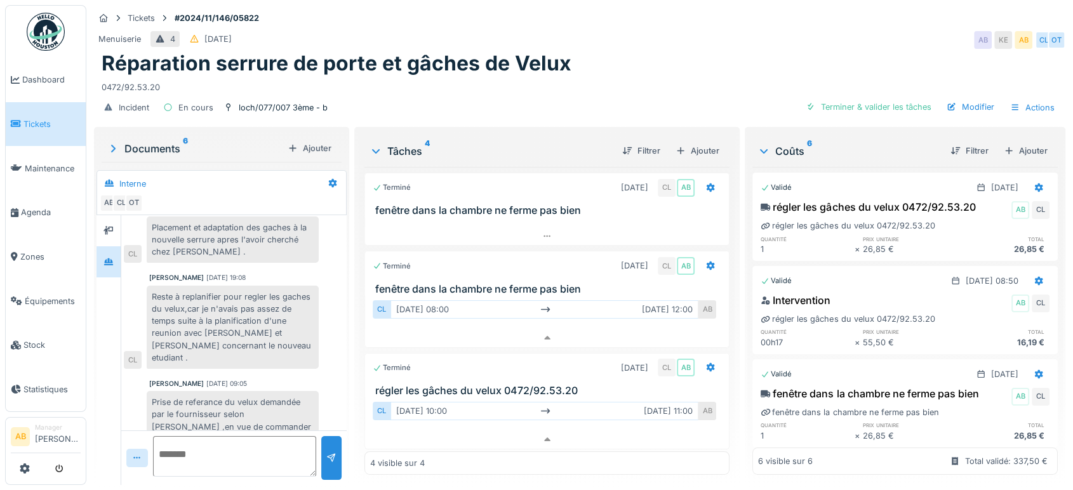
click at [47, 22] on img at bounding box center [46, 32] width 38 height 38
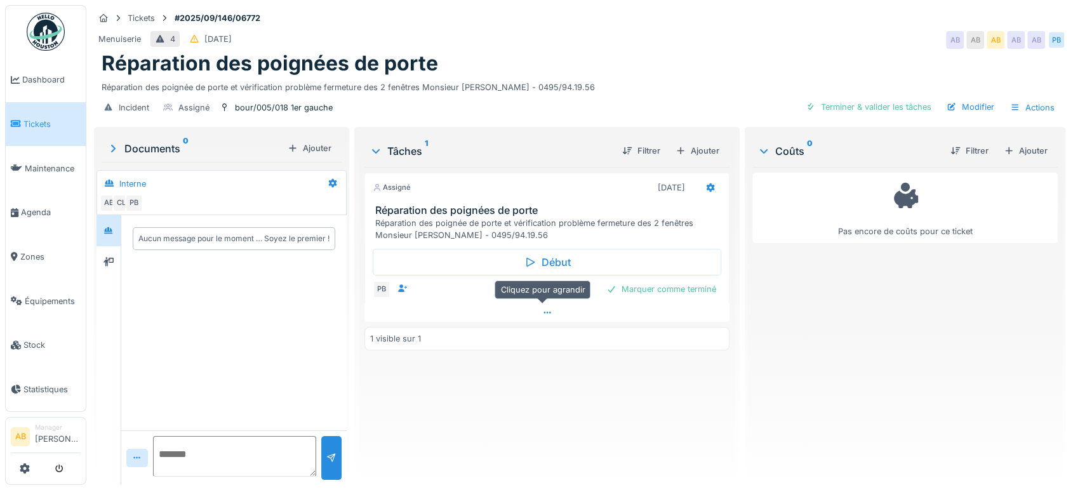
click at [493, 306] on div at bounding box center [546, 313] width 365 height 18
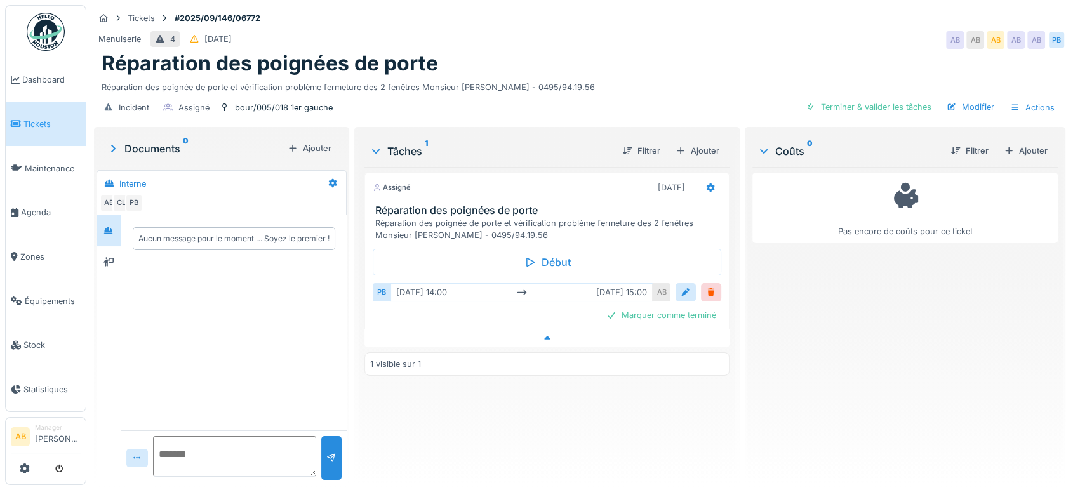
scroll to position [10, 0]
click at [109, 258] on icon at bounding box center [109, 262] width 10 height 8
click at [108, 227] on icon at bounding box center [108, 230] width 9 height 7
click at [22, 37] on ul "Dashboard Tickets Maintenance [GEOGRAPHIC_DATA] Zones Équipements Stock Statist…" at bounding box center [45, 208] width 81 height 407
click at [39, 23] on img at bounding box center [46, 32] width 38 height 38
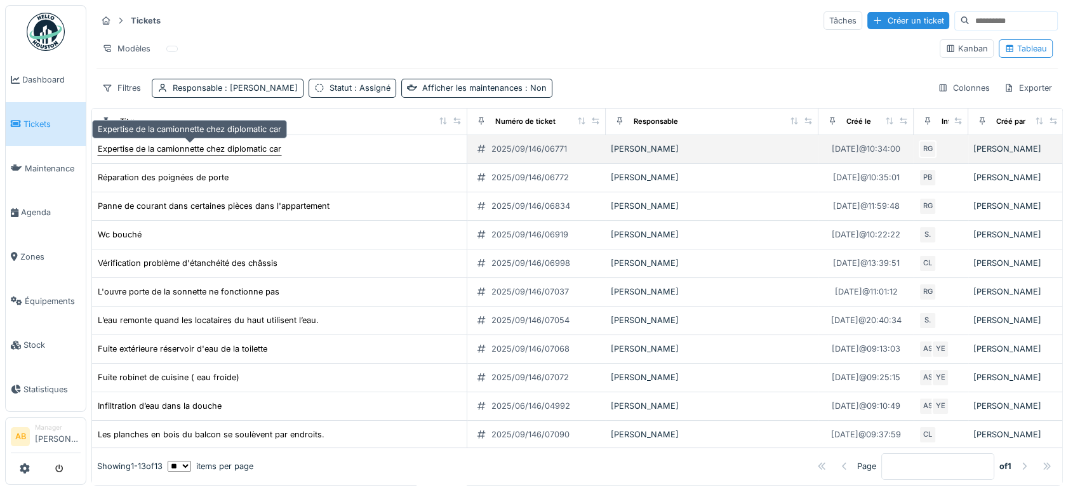
click at [244, 144] on div "Expertise de la camionnette chez diplomatic car" at bounding box center [190, 149] width 184 height 12
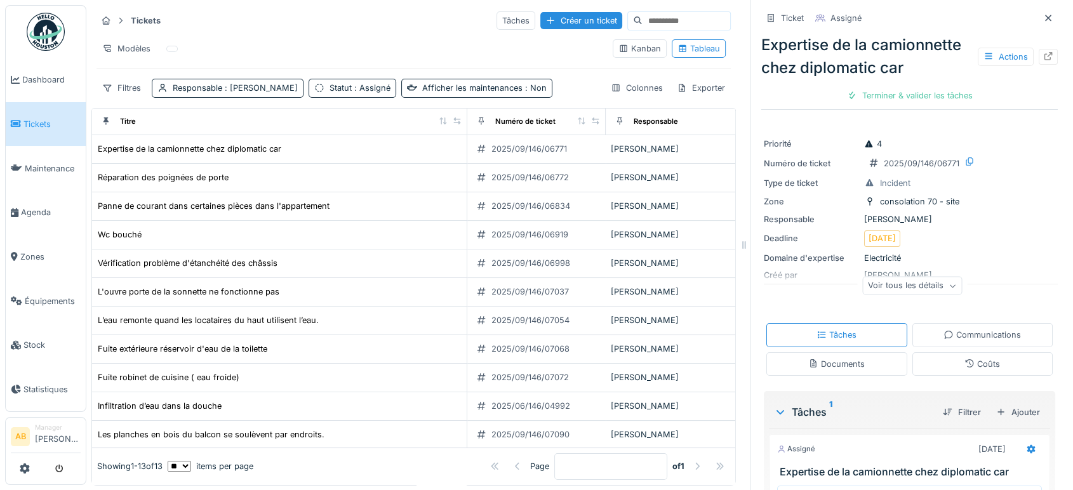
click at [1028, 65] on div "Actions" at bounding box center [1018, 57] width 80 height 18
click at [1043, 52] on icon at bounding box center [1048, 56] width 10 height 8
click at [43, 28] on img at bounding box center [46, 32] width 38 height 38
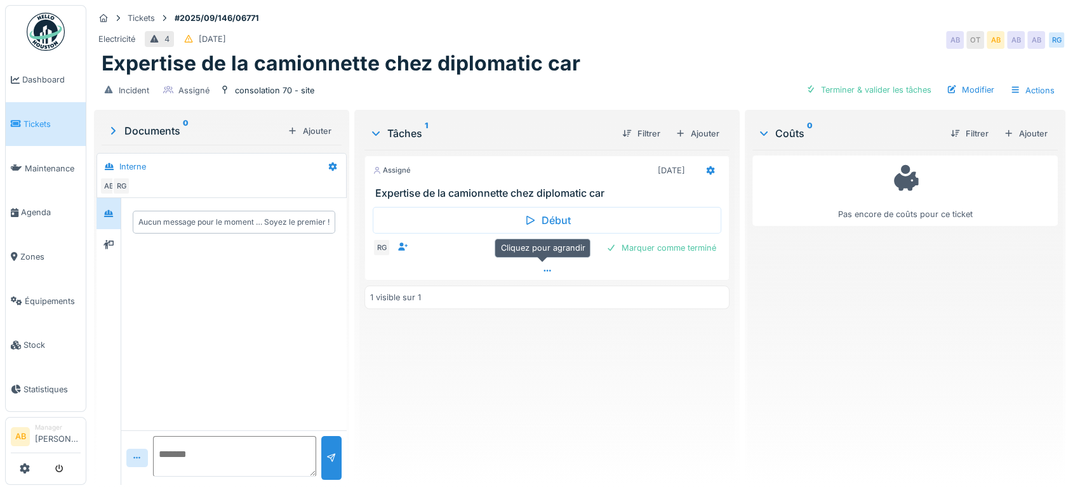
click at [519, 263] on div at bounding box center [547, 271] width 364 height 18
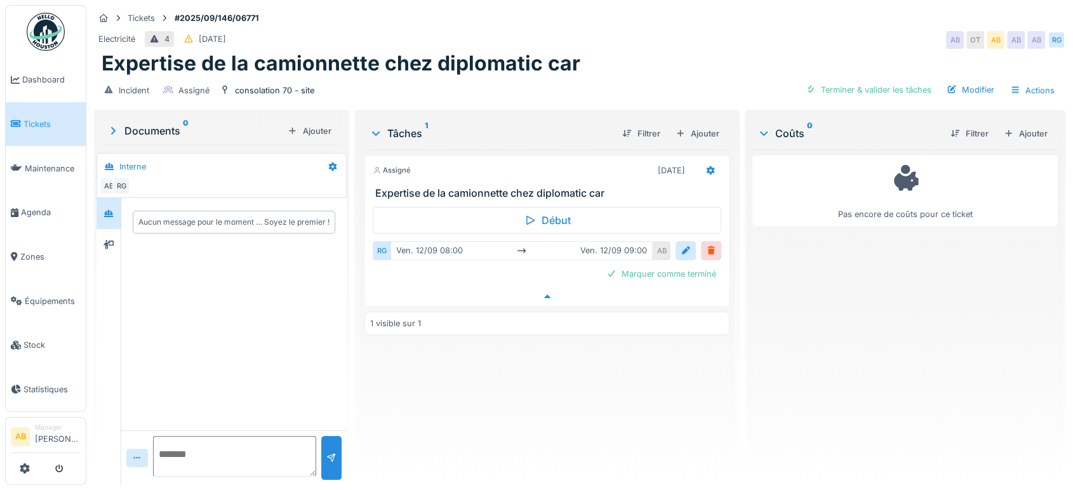
scroll to position [10, 0]
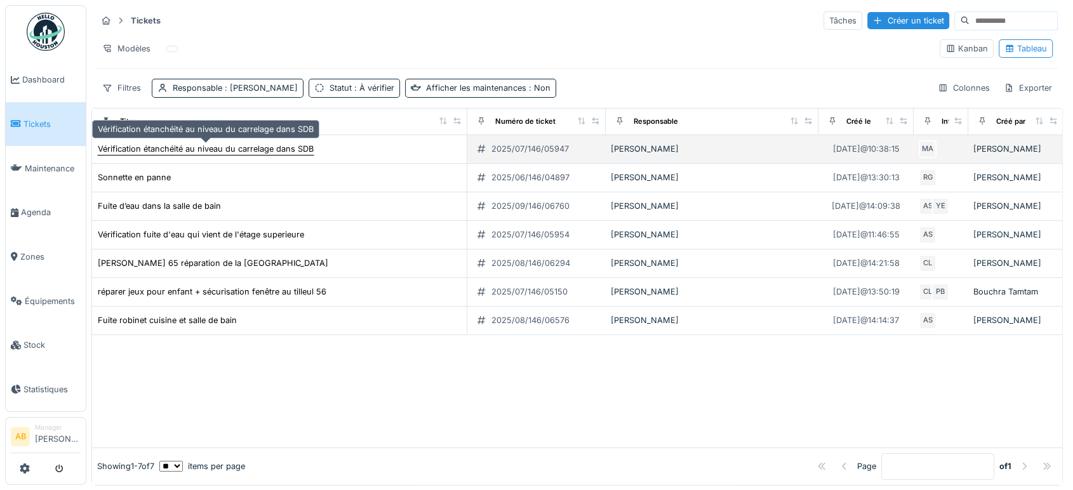
click at [239, 147] on div "Vérification étanchéité au niveau du carrelage dans SDB" at bounding box center [206, 149] width 216 height 12
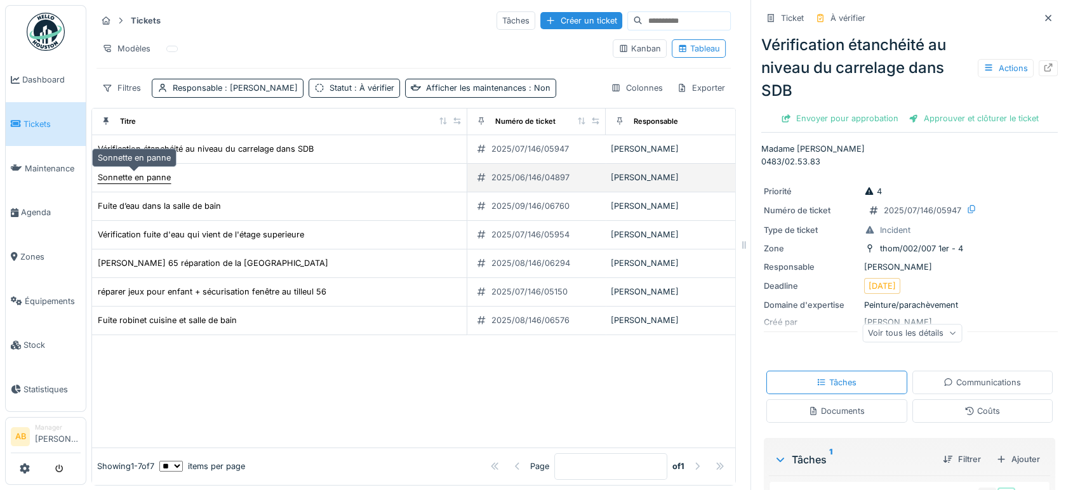
click at [136, 171] on div "Sonnette en panne" at bounding box center [134, 177] width 74 height 13
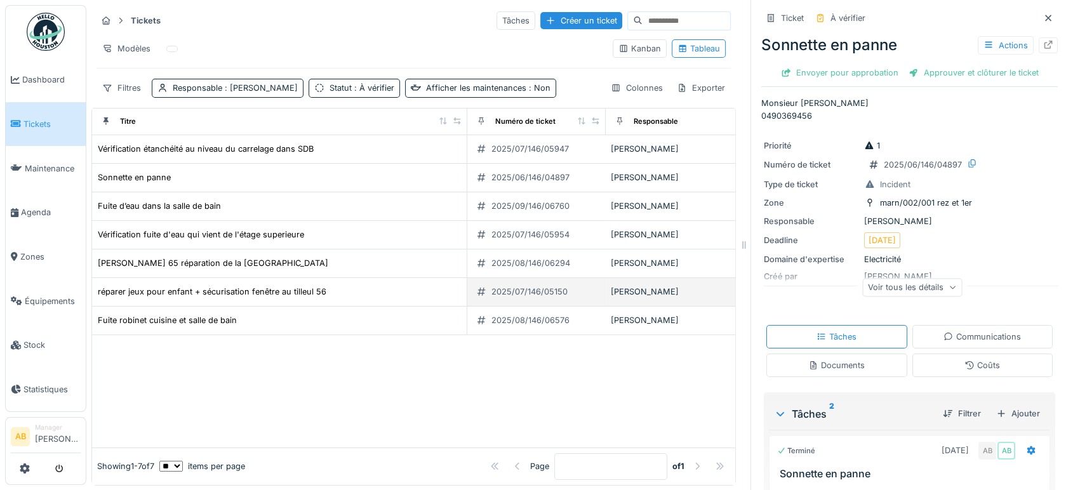
click at [351, 278] on td "réparer jeux pour enfant + sécurisation fenêtre au tilleul 56" at bounding box center [279, 292] width 375 height 29
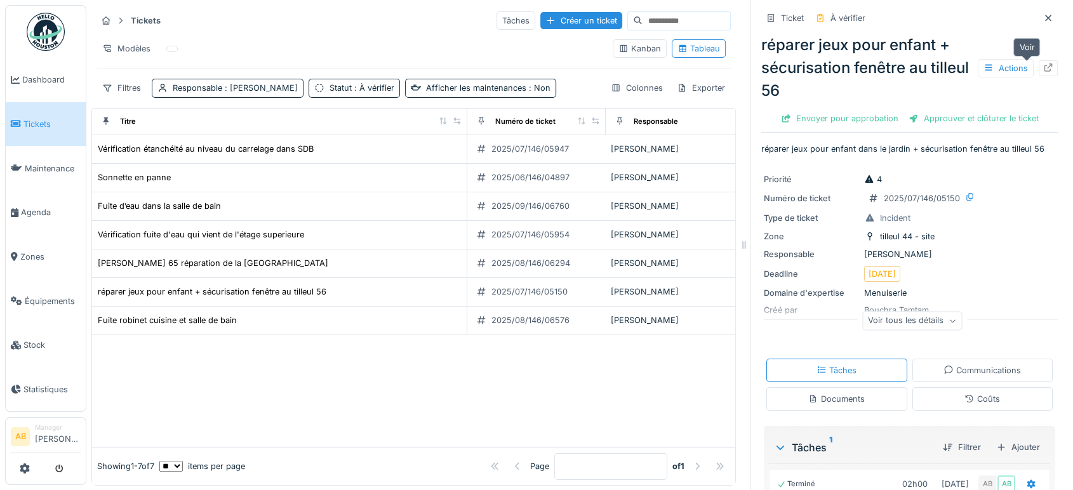
click at [1039, 60] on div at bounding box center [1048, 68] width 19 height 16
click at [47, 34] on img at bounding box center [46, 32] width 38 height 38
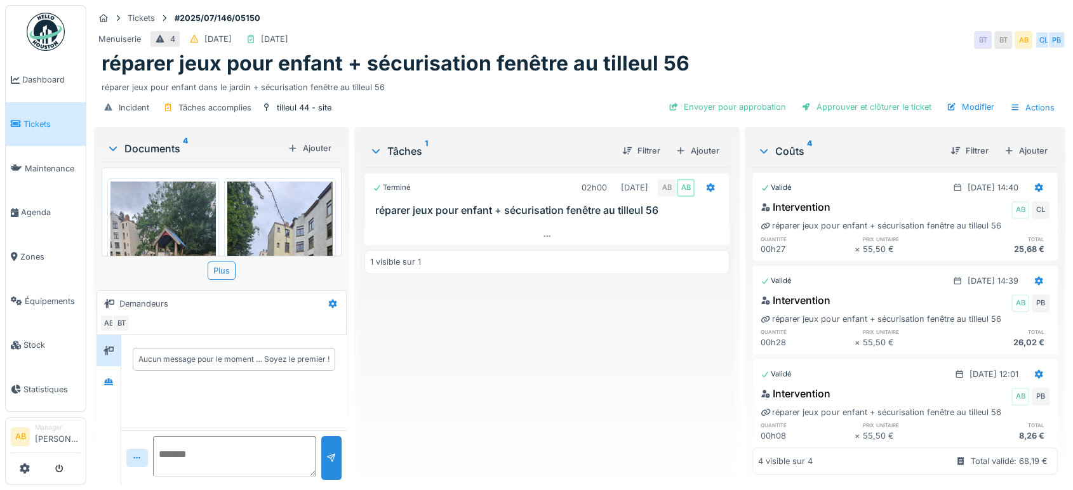
click at [29, 16] on img at bounding box center [46, 32] width 38 height 38
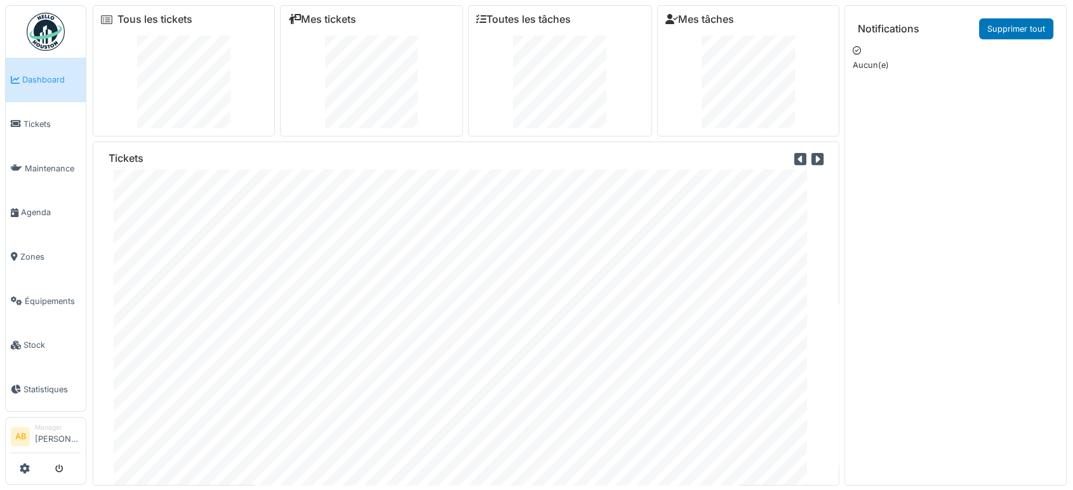
click at [63, 36] on img at bounding box center [46, 32] width 38 height 38
drag, startPoint x: 336, startPoint y: 30, endPoint x: 345, endPoint y: 4, distance: 27.5
click at [345, 4] on div "Tous les tickets Mes tickets Toutes les tâches Mes tâches Tickets Notifications…" at bounding box center [579, 243] width 987 height 486
click at [335, 14] on link "Mes tickets" at bounding box center [322, 19] width 68 height 12
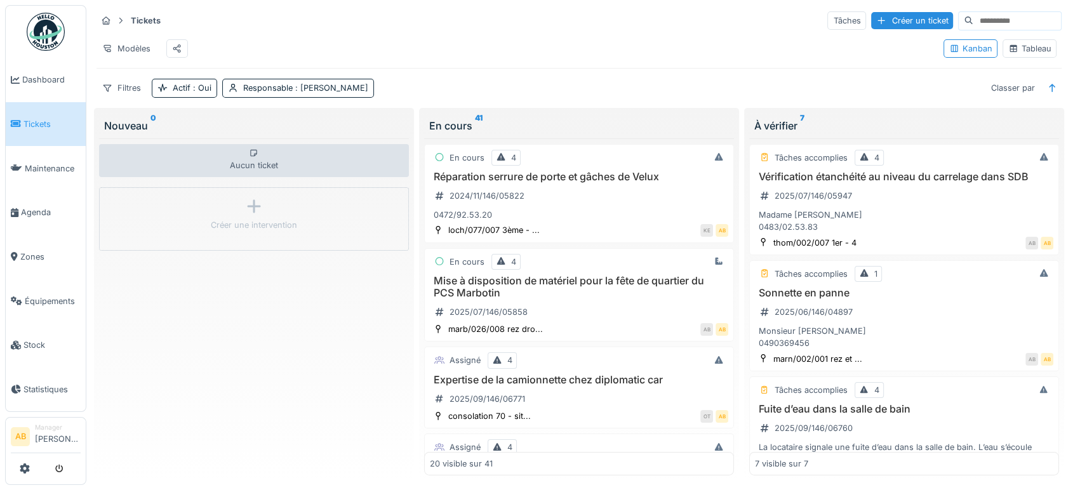
click at [1039, 50] on div "Tableau" at bounding box center [1029, 49] width 43 height 12
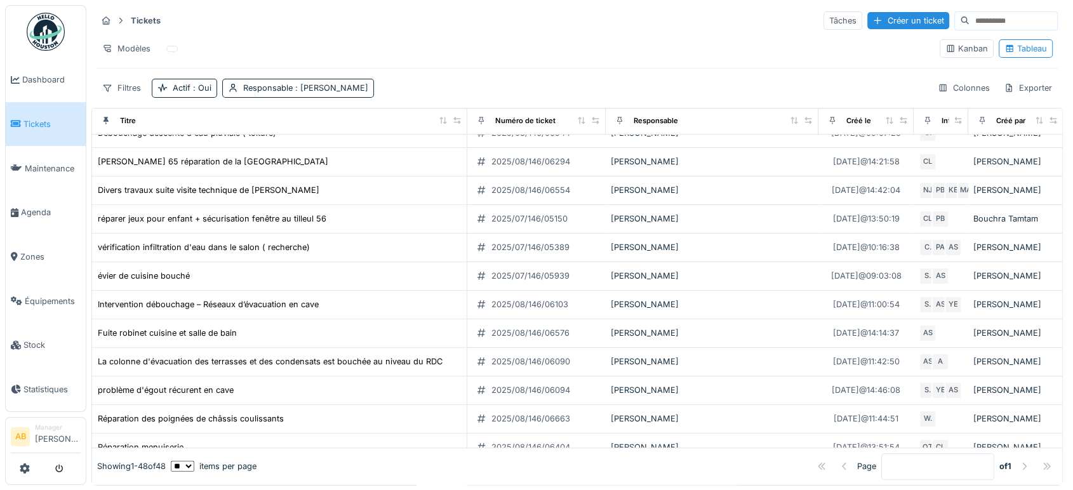
scroll to position [956, 0]
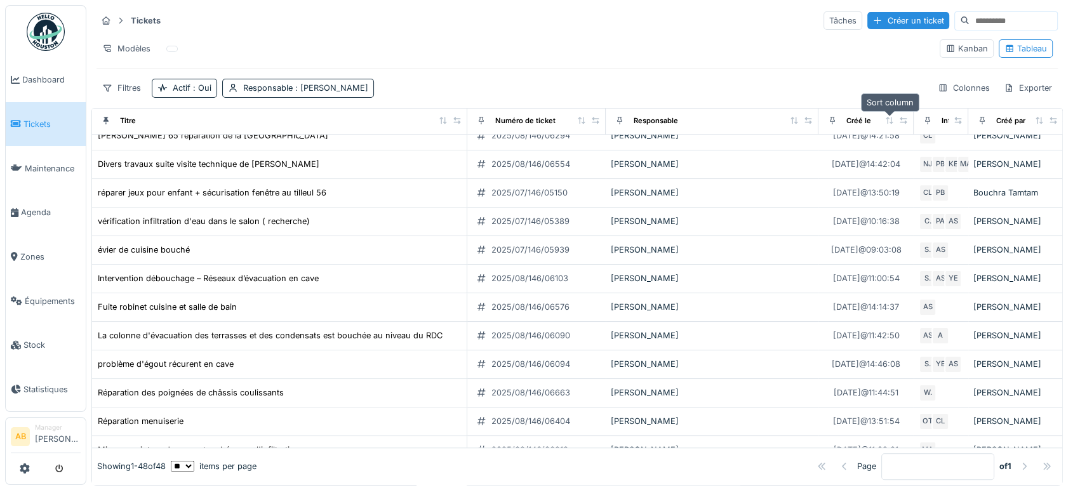
click at [891, 121] on icon at bounding box center [889, 120] width 7 height 7
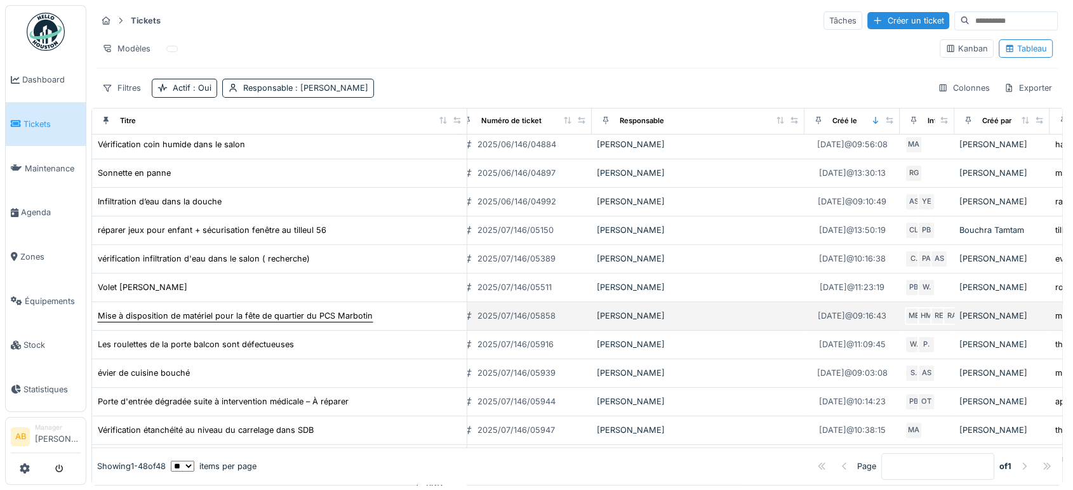
scroll to position [120, 14]
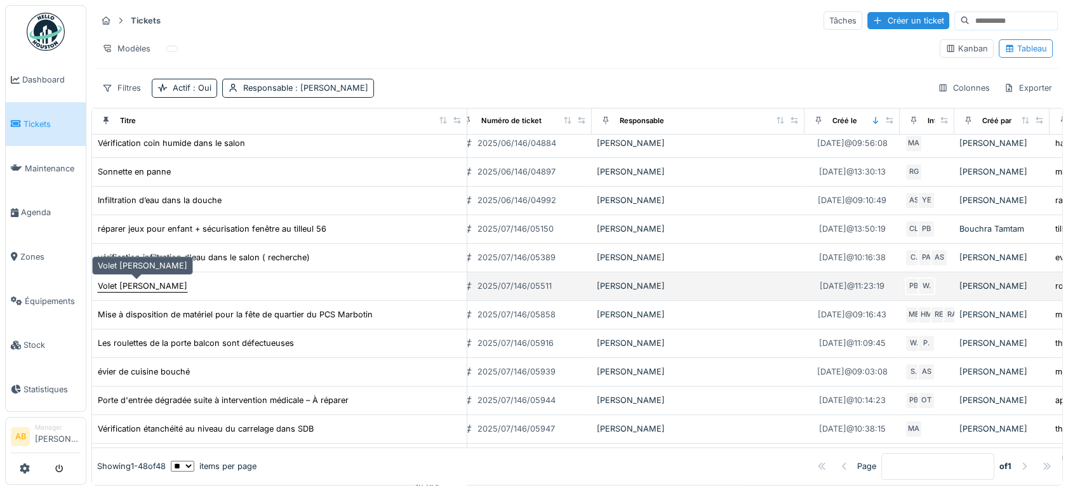
click at [152, 280] on div "Volet [PERSON_NAME]" at bounding box center [143, 286] width 90 height 12
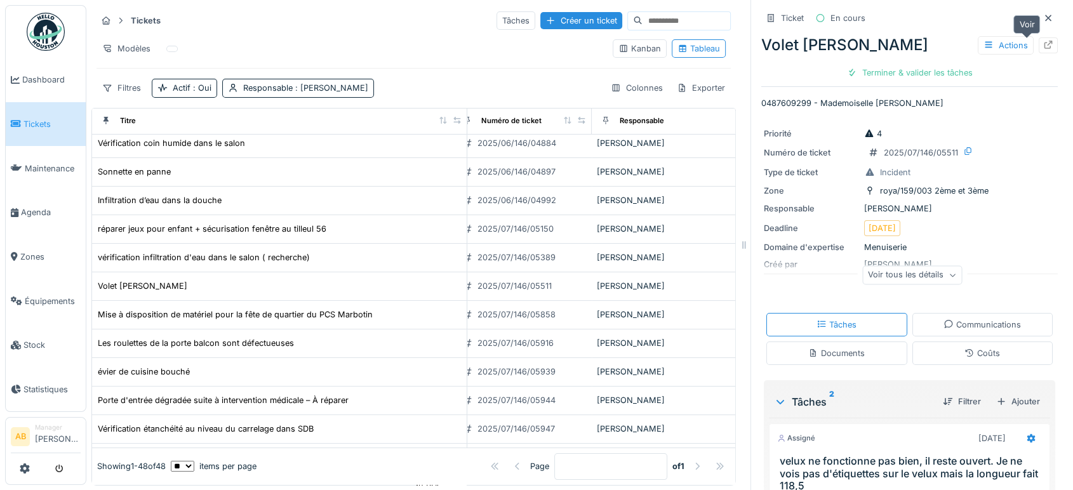
click at [1045, 47] on icon at bounding box center [1049, 45] width 8 height 8
click at [1043, 22] on icon at bounding box center [1048, 18] width 10 height 8
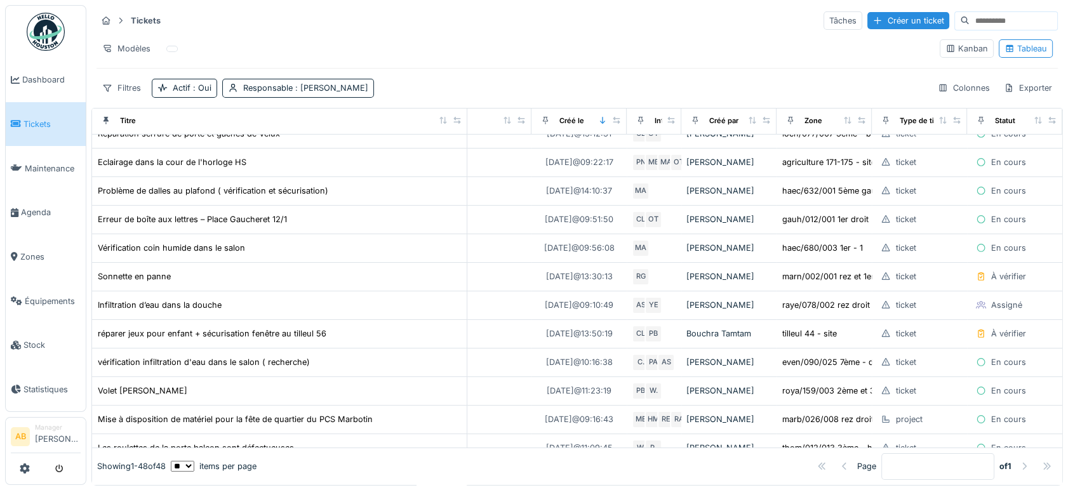
scroll to position [0, 319]
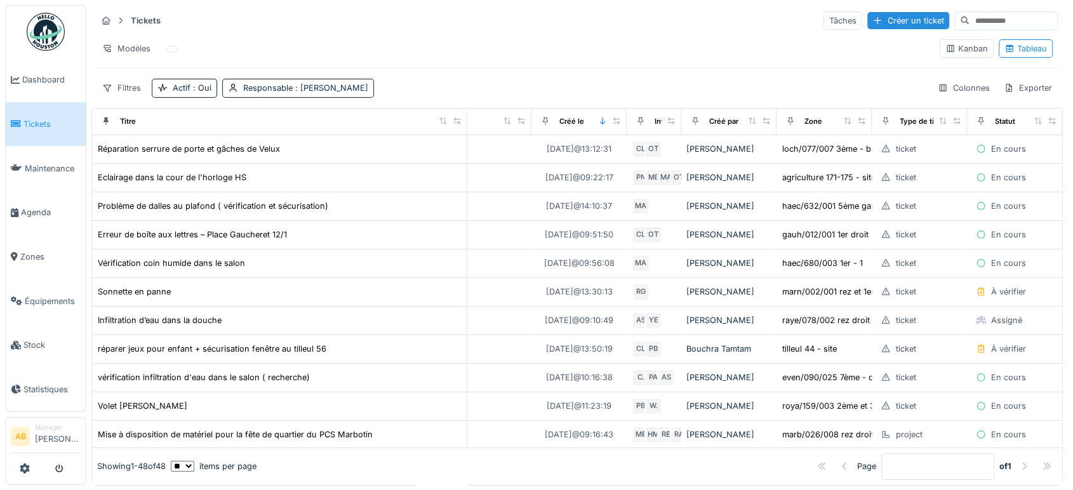
click at [27, 39] on img at bounding box center [46, 32] width 38 height 38
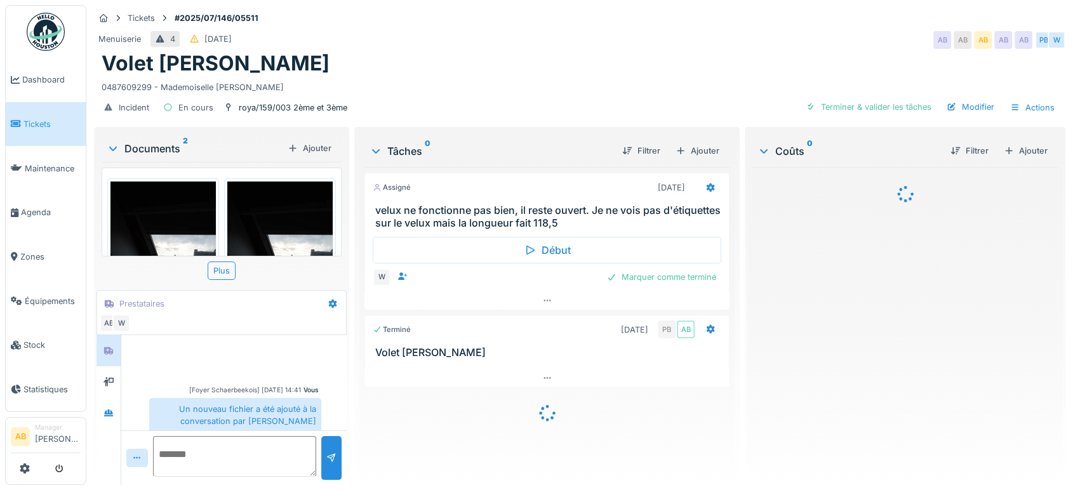
scroll to position [98, 0]
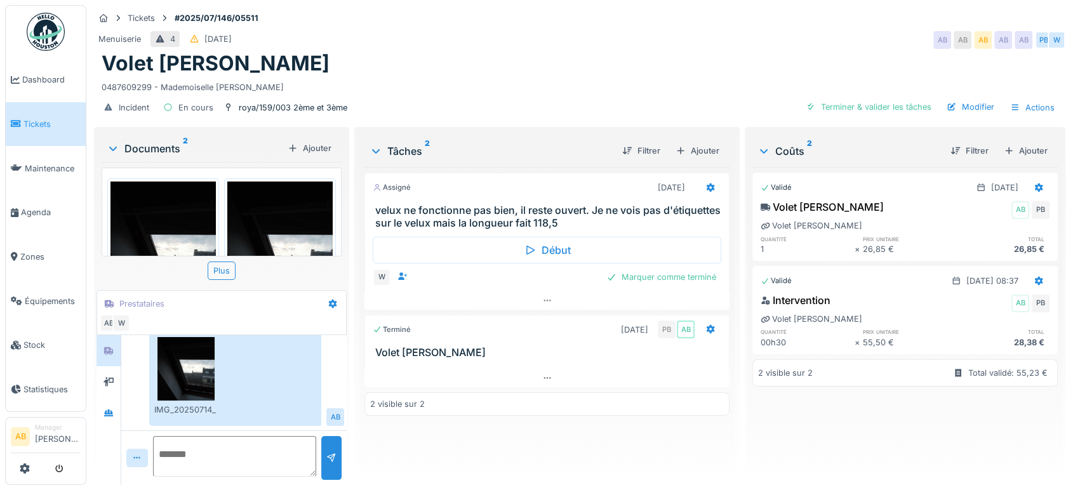
click at [138, 145] on div "Documents 2" at bounding box center [195, 148] width 176 height 15
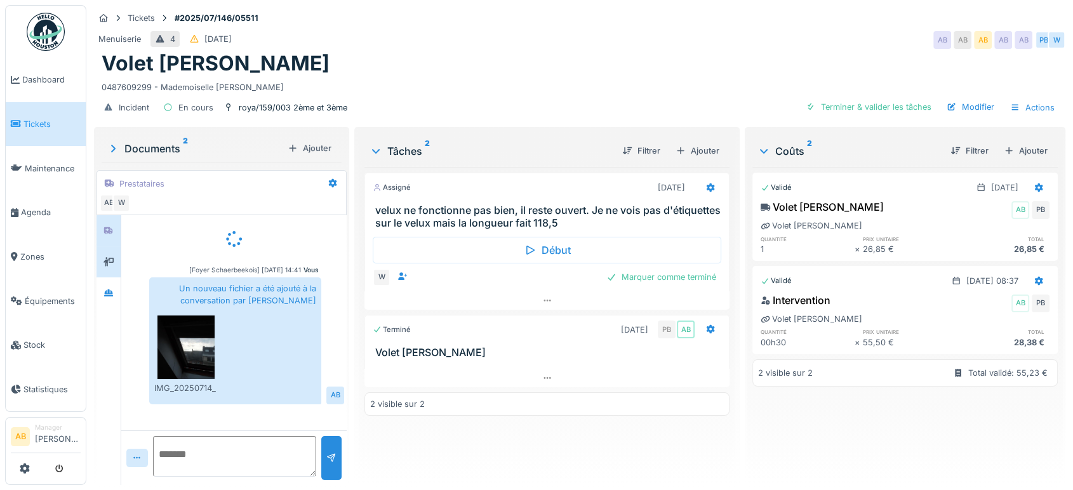
click at [109, 247] on div at bounding box center [109, 261] width 24 height 31
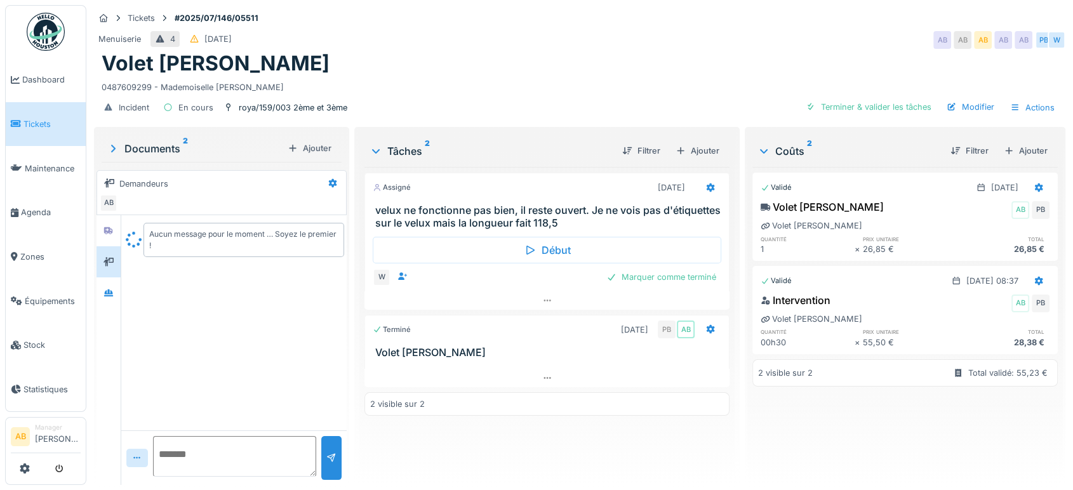
click at [108, 273] on div at bounding box center [109, 261] width 24 height 31
click at [111, 297] on div at bounding box center [109, 293] width 10 height 12
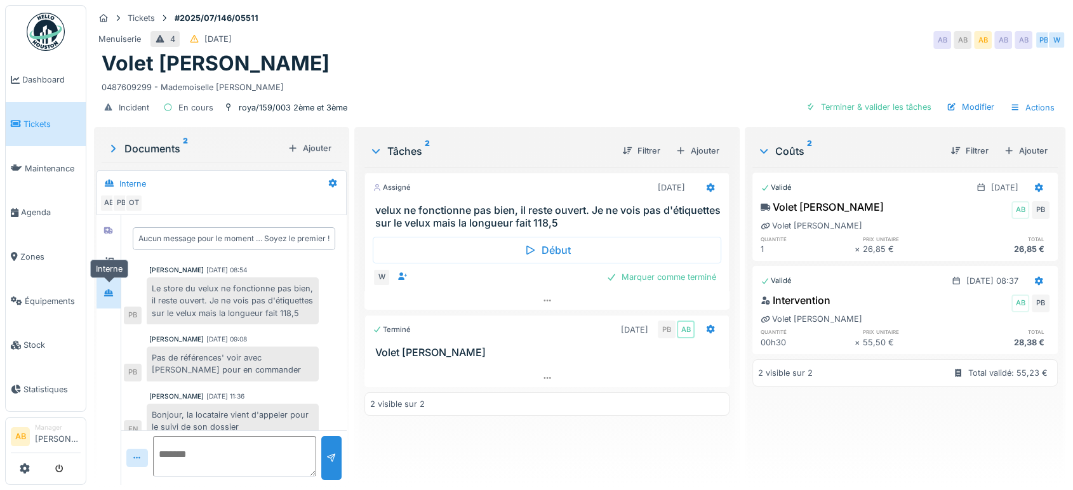
scroll to position [114, 0]
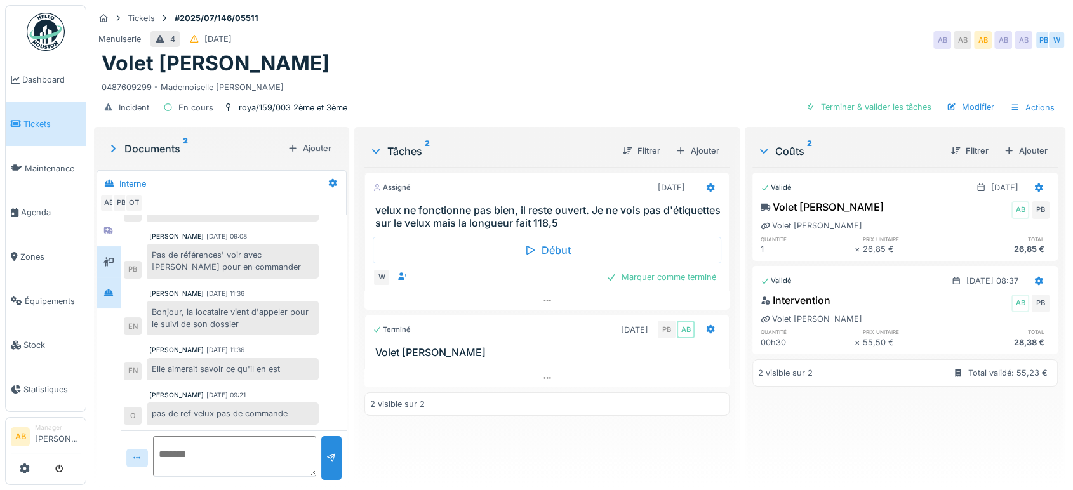
click at [107, 272] on div at bounding box center [109, 261] width 24 height 31
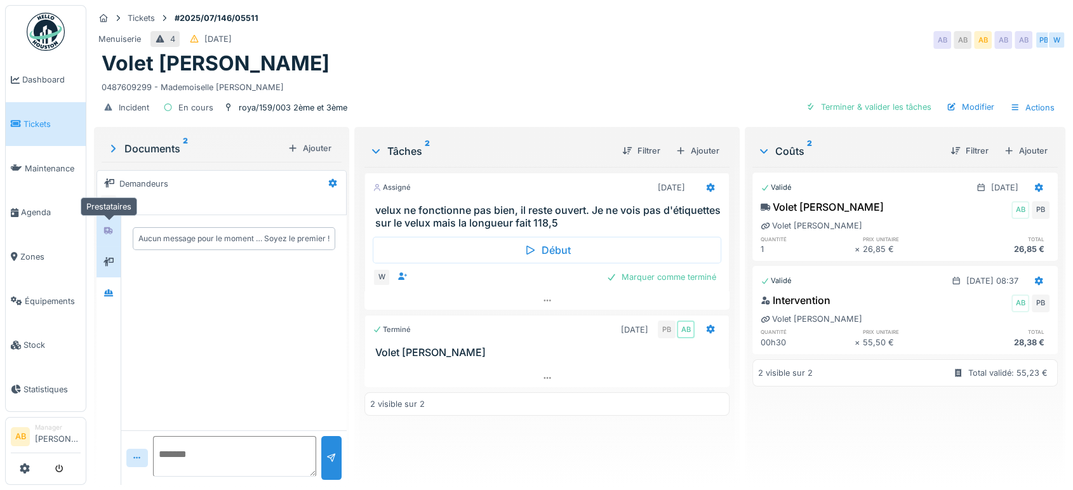
click at [106, 239] on div at bounding box center [108, 230] width 19 height 21
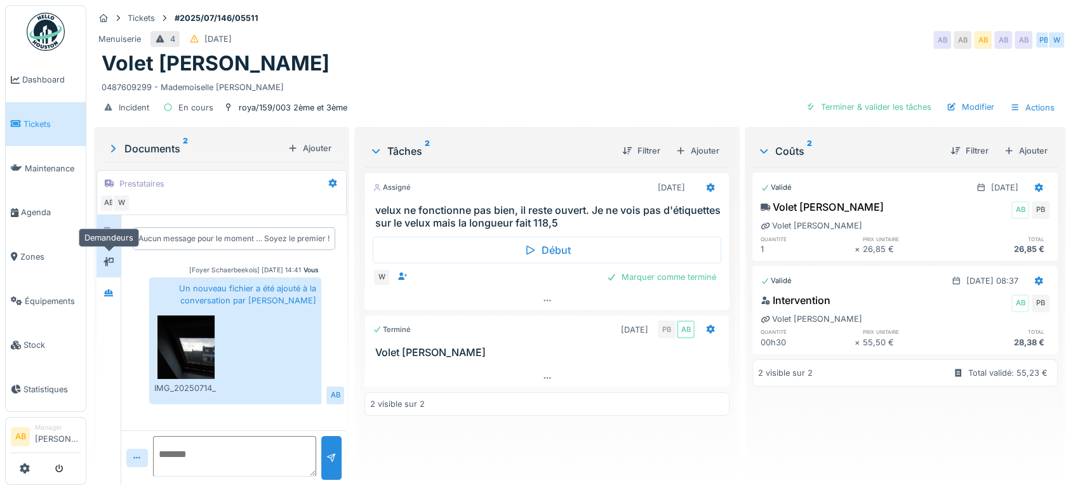
click at [106, 263] on icon at bounding box center [109, 261] width 10 height 9
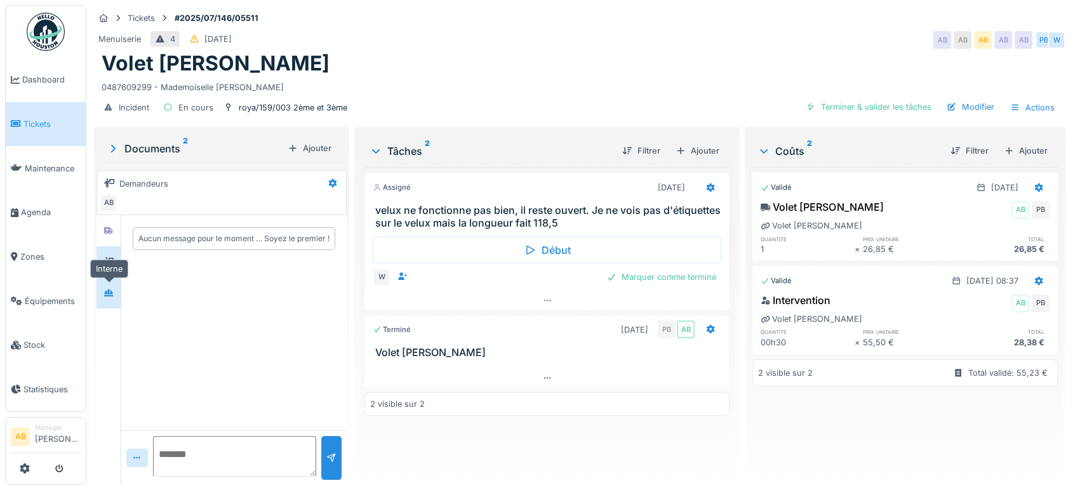
click at [107, 287] on div at bounding box center [109, 293] width 10 height 12
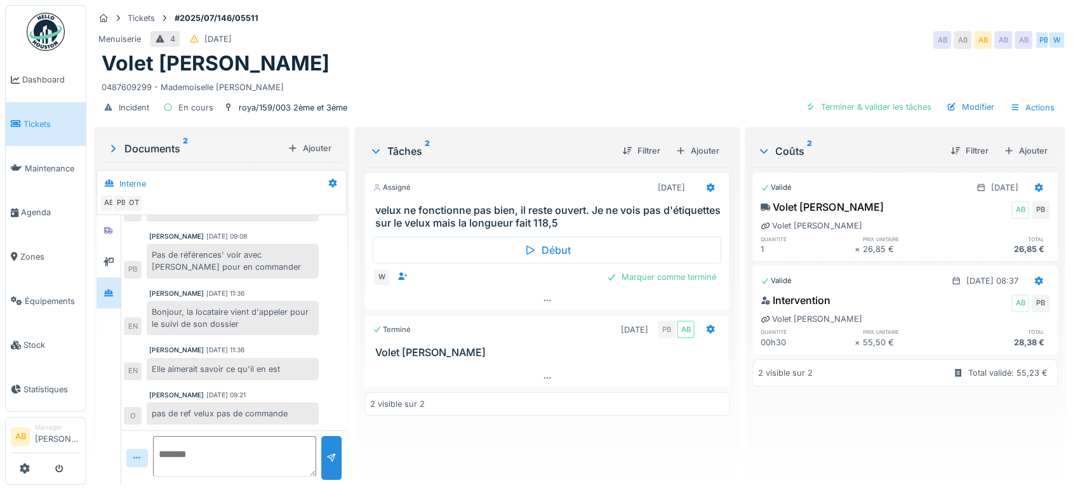
click at [564, 321] on div "Terminé [DATE] PB AB" at bounding box center [547, 330] width 349 height 18
click at [493, 293] on div at bounding box center [546, 300] width 365 height 18
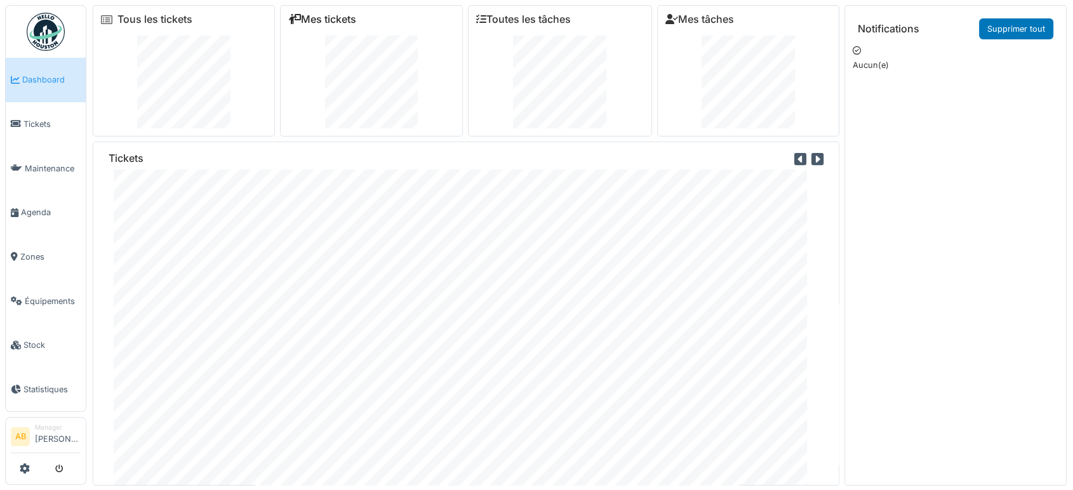
click at [312, 16] on link "Mes tickets" at bounding box center [322, 19] width 68 height 12
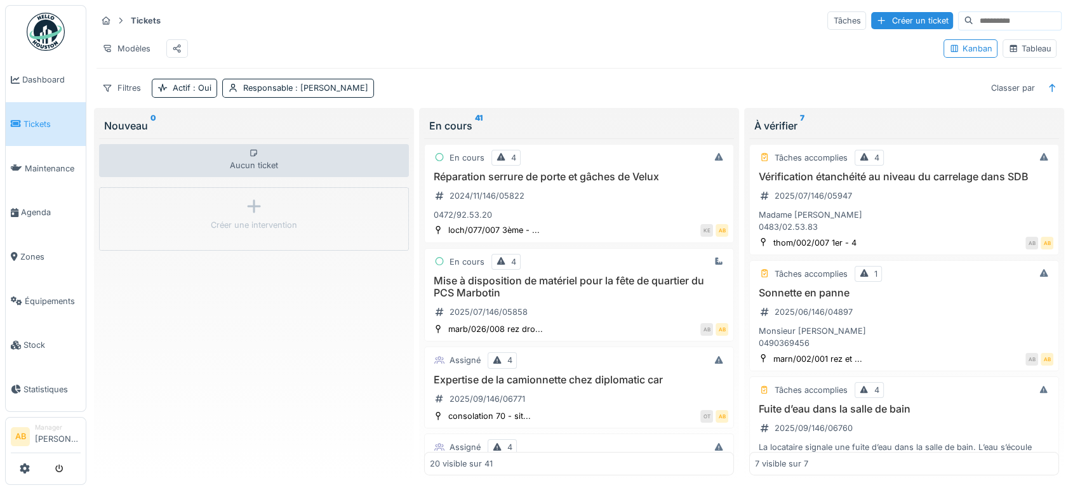
click at [551, 97] on div "Filtres Actif : Oui Responsable : [PERSON_NAME] Classer par" at bounding box center [579, 88] width 965 height 18
click at [1022, 192] on div "Vérification étanchéité au niveau du carrelage dans SDB 2025/07/146/05947 Madam…" at bounding box center [904, 202] width 298 height 63
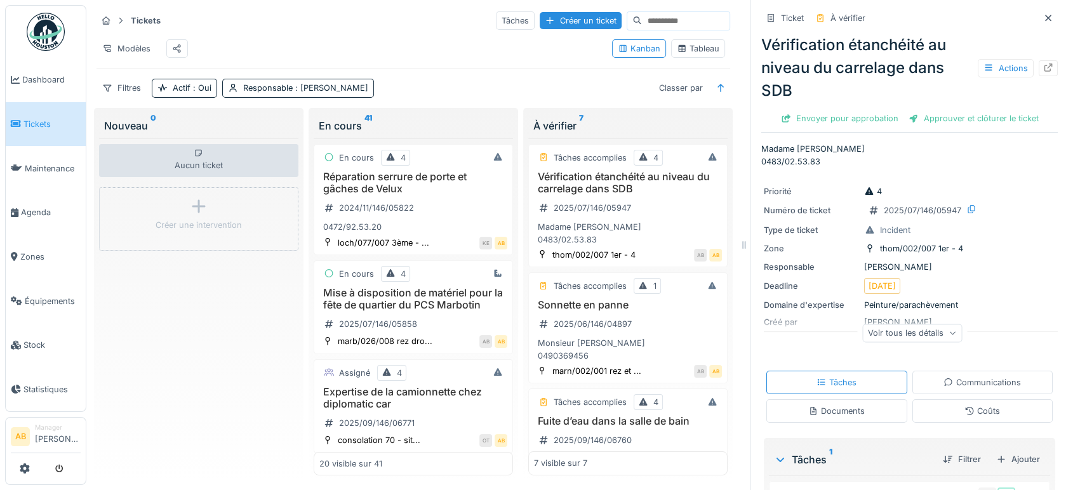
click at [31, 25] on img at bounding box center [46, 32] width 38 height 38
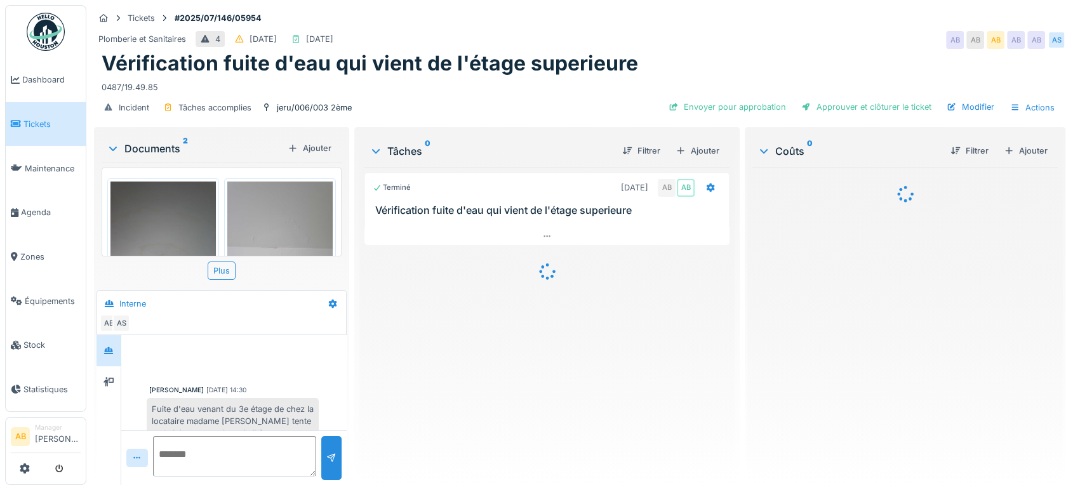
scroll to position [336, 0]
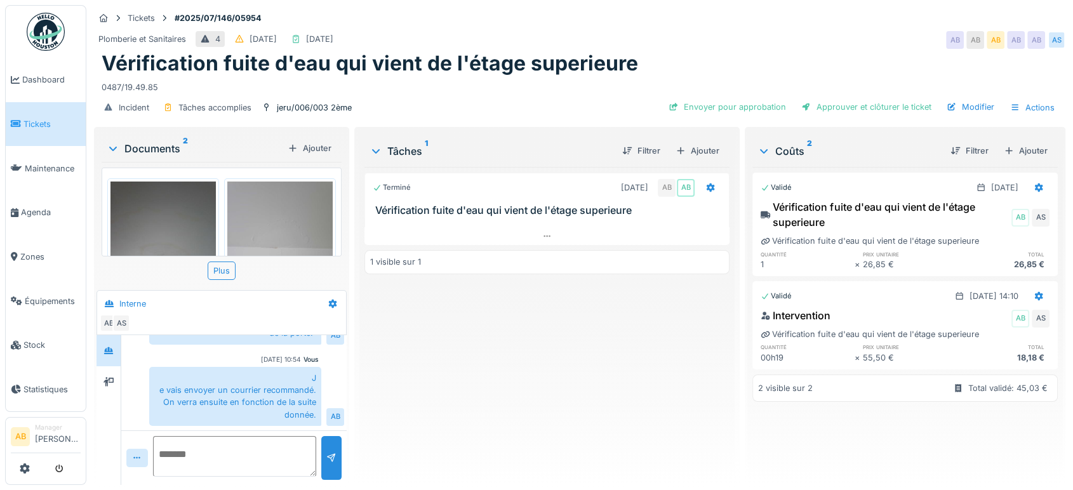
click at [43, 34] on img at bounding box center [46, 32] width 38 height 38
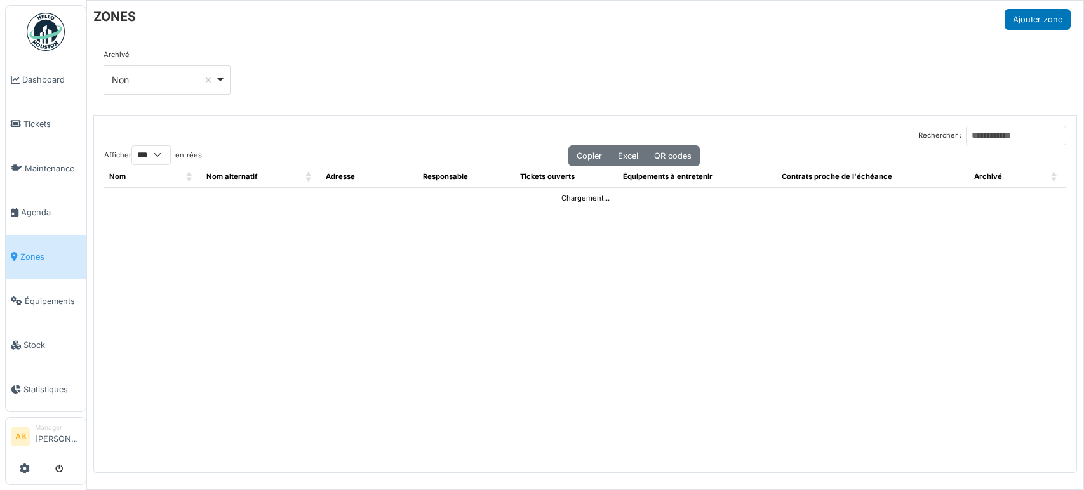
select select "***"
click at [966, 143] on input "Rechercher :" at bounding box center [1016, 136] width 100 height 20
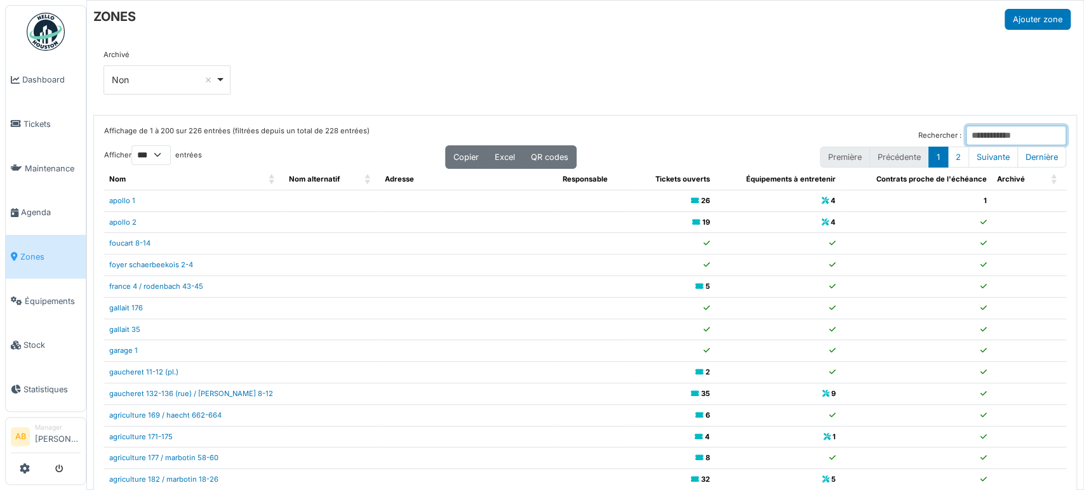
click at [966, 139] on input "Rechercher :" at bounding box center [1016, 136] width 100 height 20
click at [930, 105] on div "Archivé *** Non Remove item Tous Oui Non" at bounding box center [585, 77] width 984 height 76
click at [966, 138] on input "Rechercher :" at bounding box center [1016, 136] width 100 height 20
click at [966, 140] on input "Rechercher :" at bounding box center [1016, 136] width 100 height 20
type input "*"
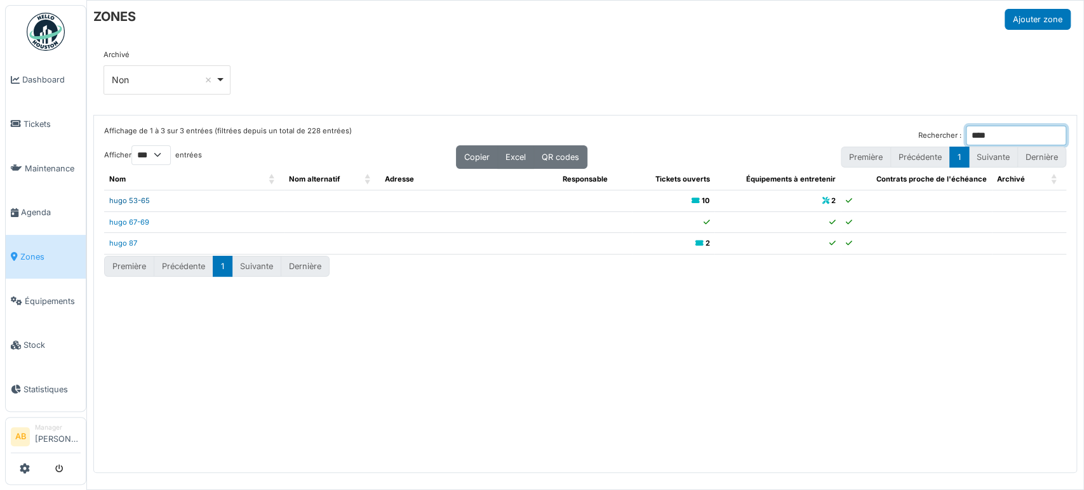
type input "****"
click at [142, 203] on link "hugo 53-65" at bounding box center [129, 200] width 41 height 9
click at [40, 20] on img at bounding box center [46, 32] width 38 height 38
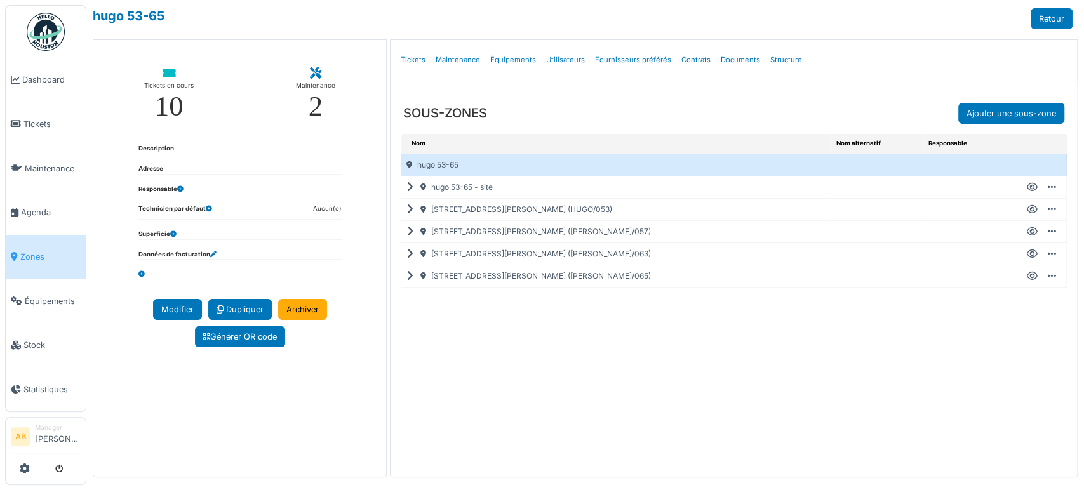
click at [406, 246] on div "[STREET_ADDRESS][PERSON_NAME] ([PERSON_NAME]/063)" at bounding box center [616, 254] width 430 height 22
click at [406, 254] on icon at bounding box center [412, 254] width 12 height 1
click at [1027, 254] on icon at bounding box center [1032, 254] width 11 height 1
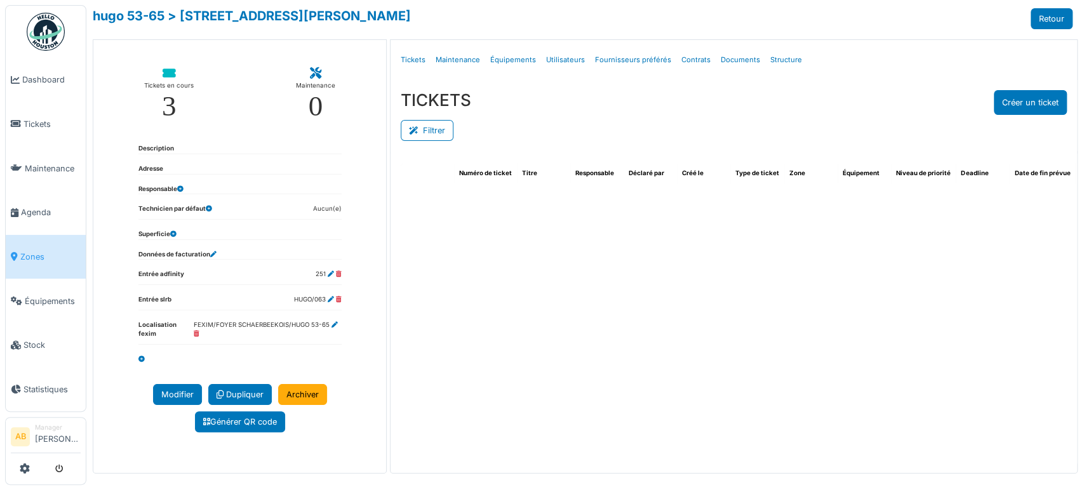
select select "***"
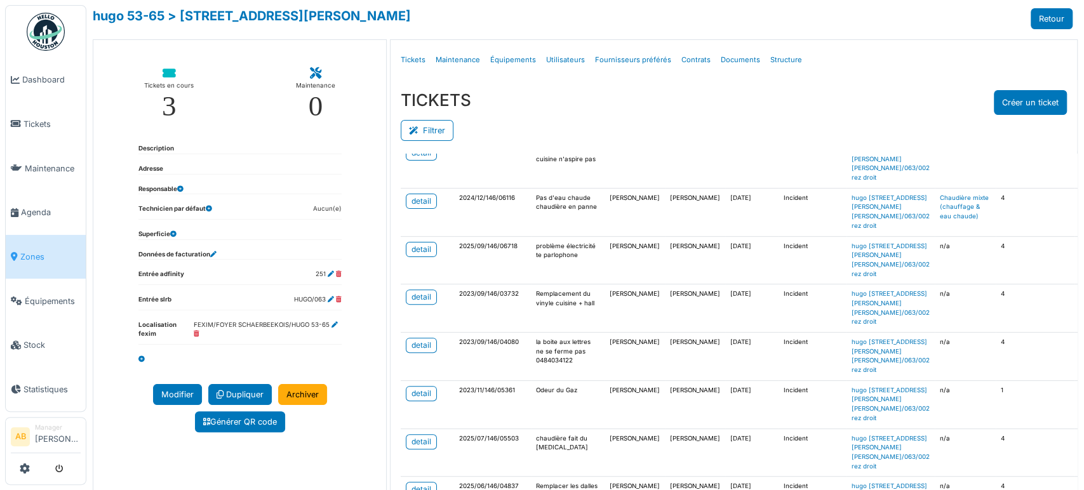
scroll to position [401, 0]
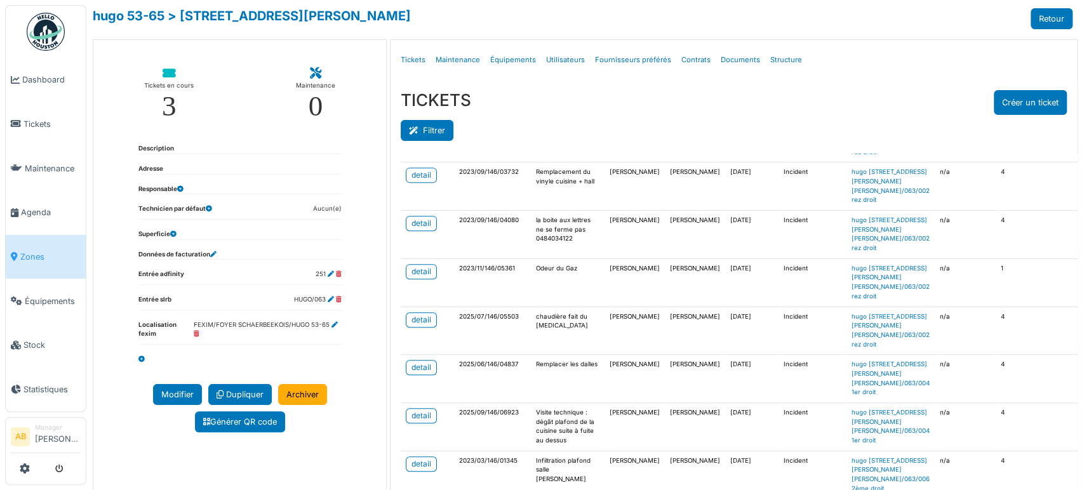
click at [424, 132] on button "Filtrer" at bounding box center [427, 130] width 53 height 21
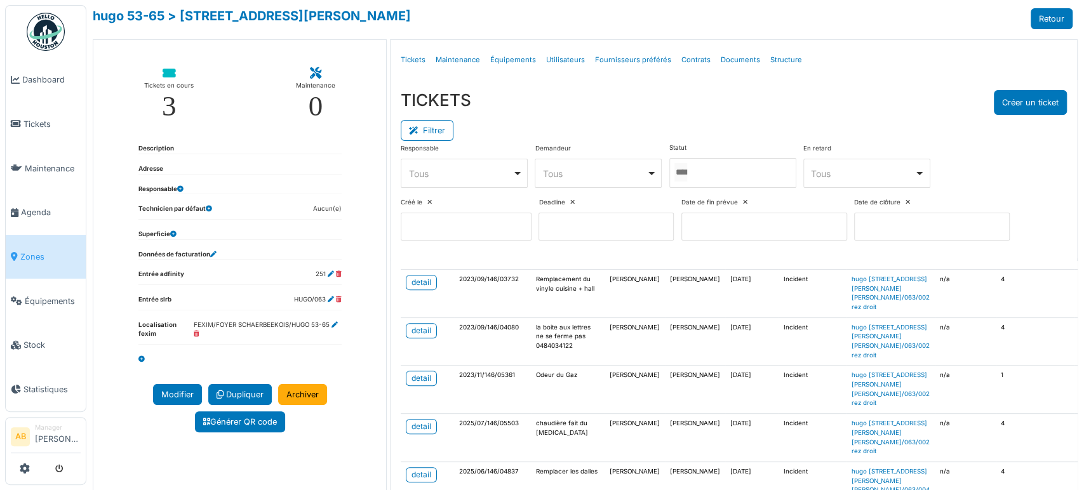
click at [735, 170] on div at bounding box center [732, 173] width 127 height 30
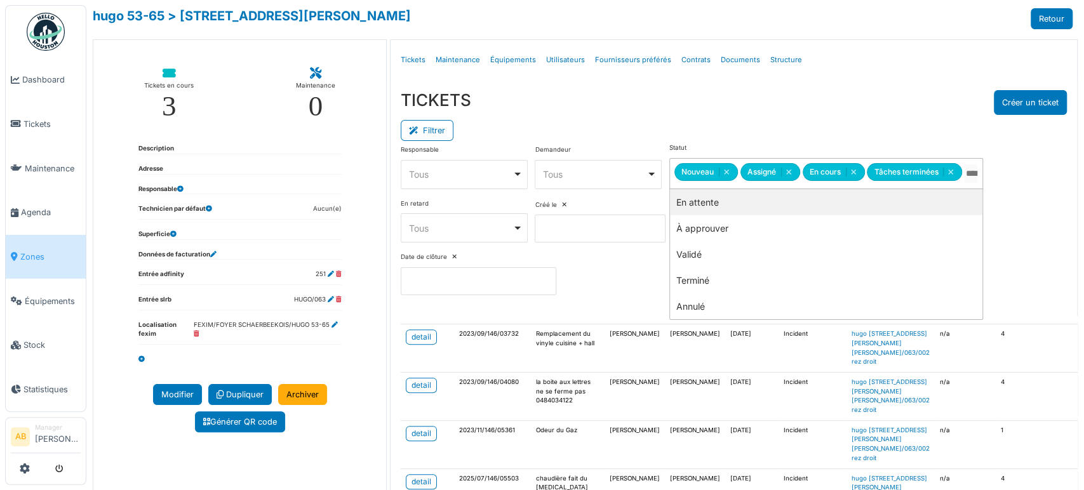
click at [733, 135] on div "Filtrer" at bounding box center [734, 129] width 666 height 29
click at [427, 145] on label "Responsable" at bounding box center [420, 150] width 38 height 10
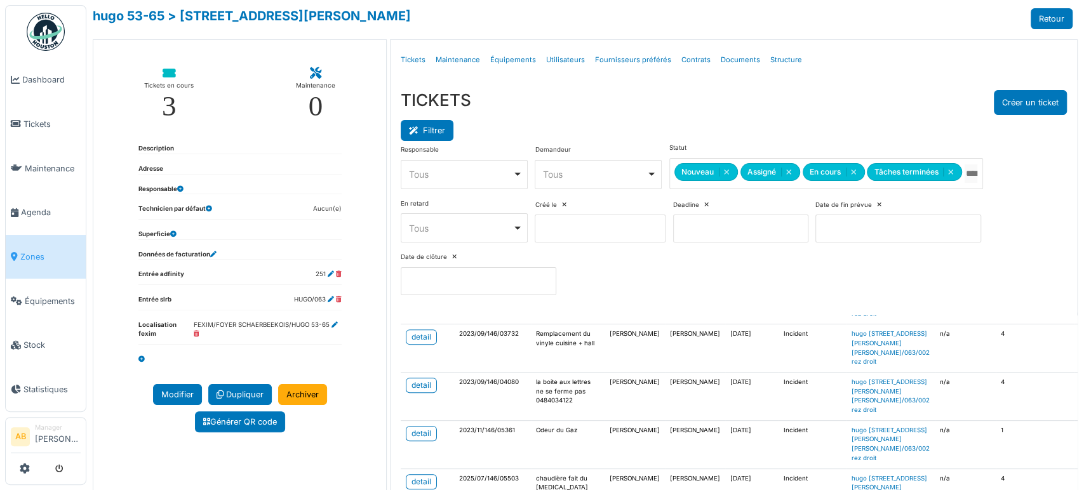
click at [429, 135] on button "Filtrer" at bounding box center [427, 130] width 53 height 21
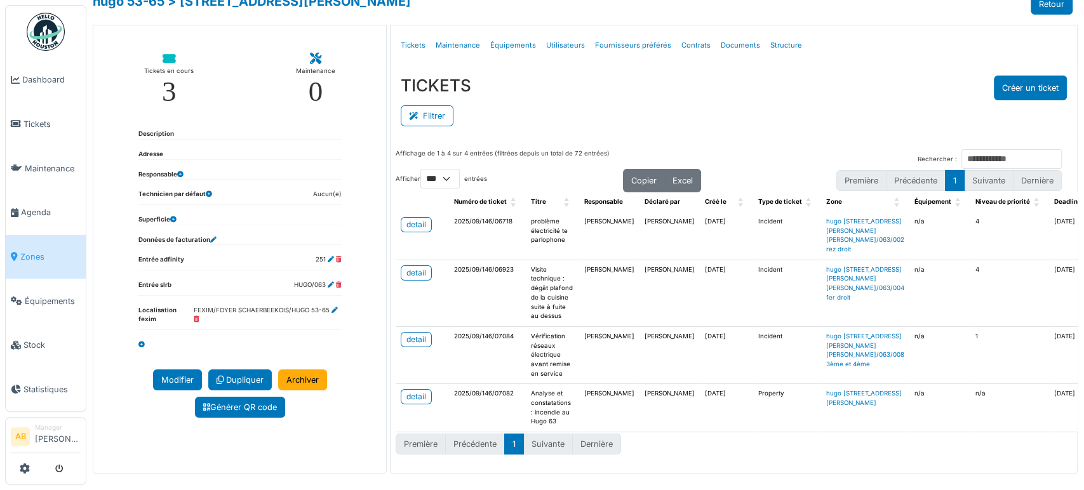
scroll to position [22, 0]
click at [411, 345] on div "detail" at bounding box center [416, 339] width 20 height 11
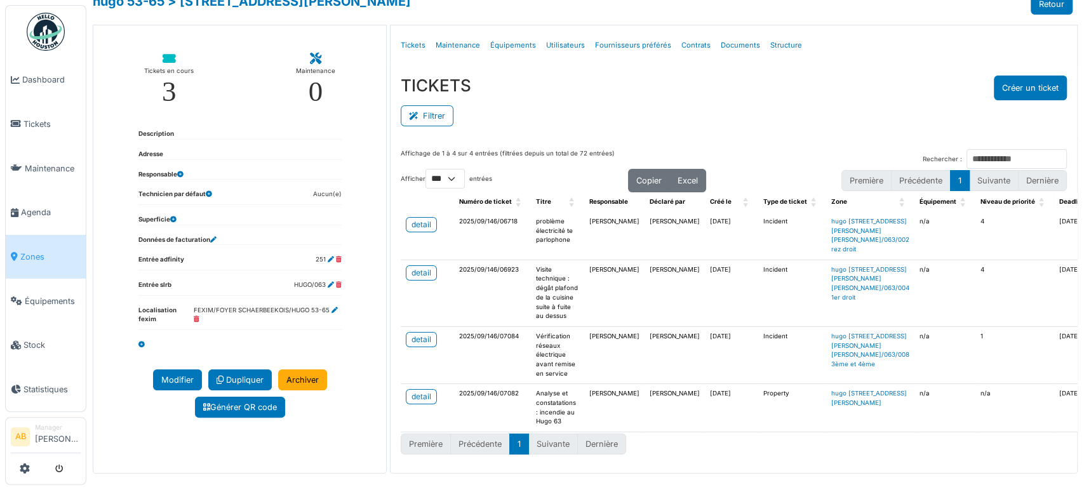
scroll to position [36, 0]
click at [62, 17] on img at bounding box center [46, 32] width 38 height 38
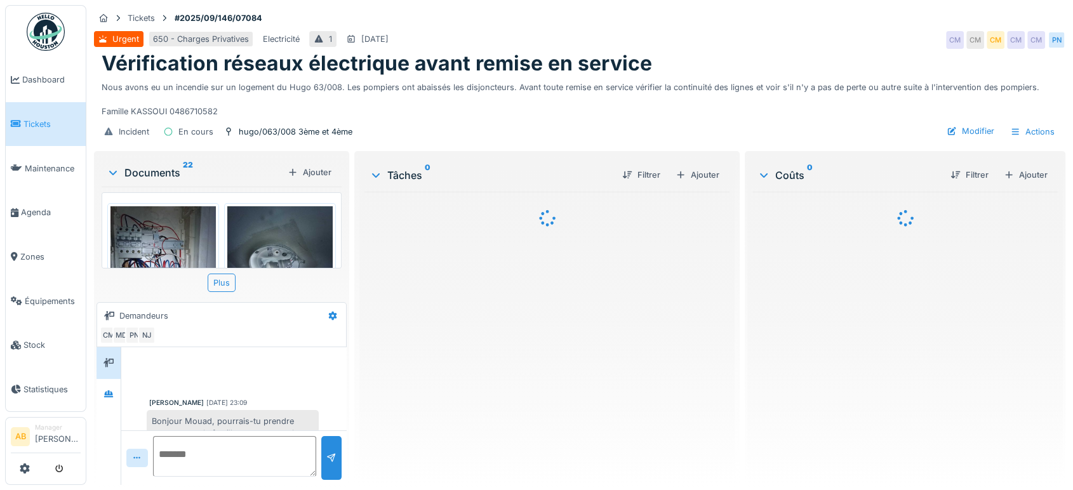
scroll to position [519, 0]
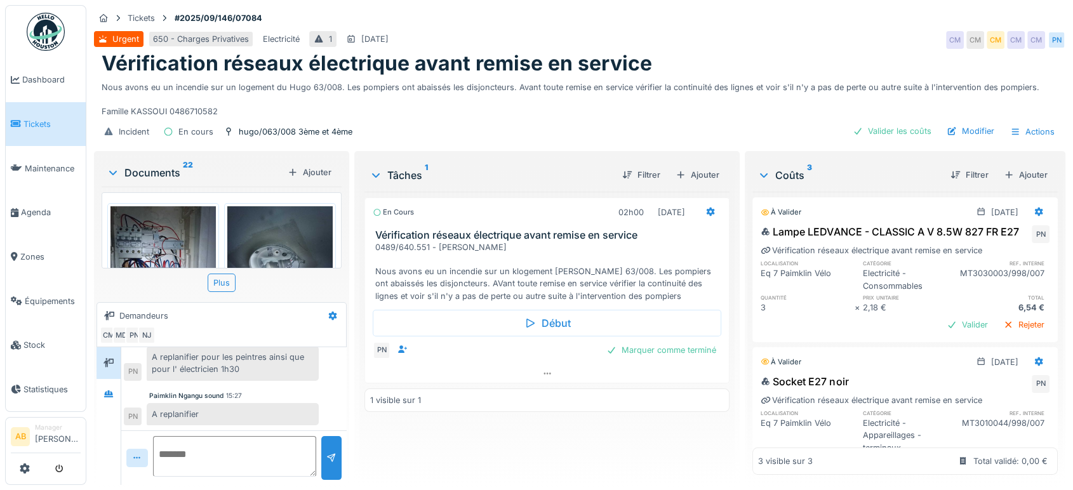
click at [171, 171] on div "Documents 22" at bounding box center [195, 172] width 176 height 15
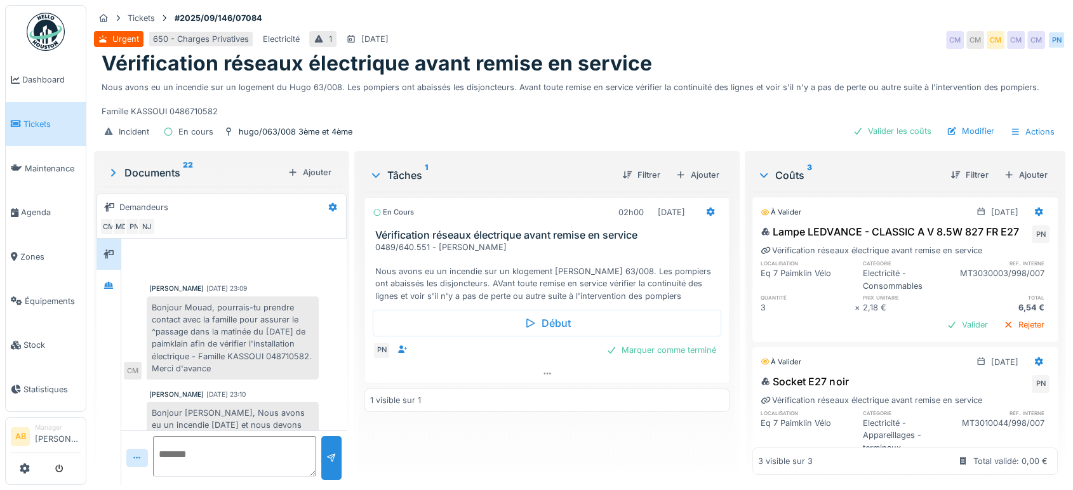
scroll to position [0, 0]
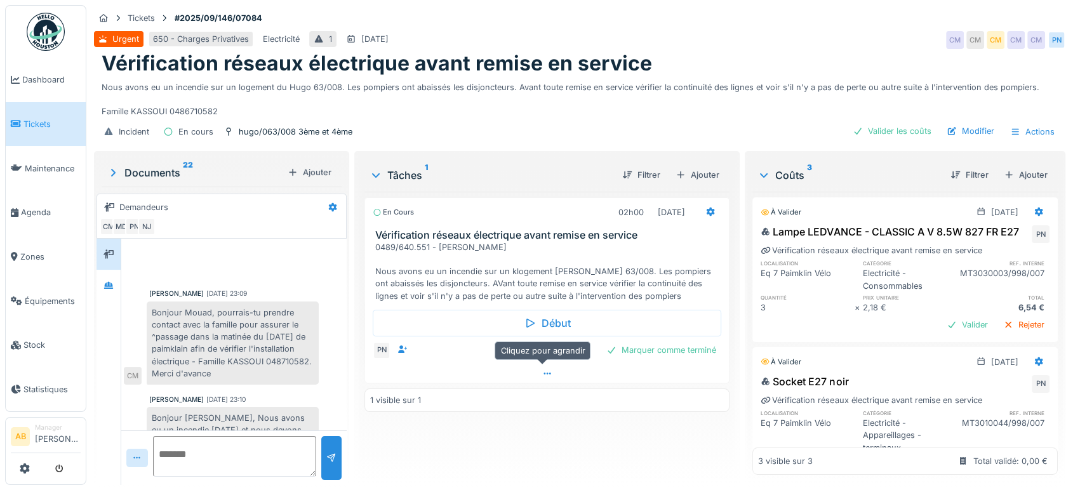
click at [484, 377] on div at bounding box center [547, 373] width 364 height 18
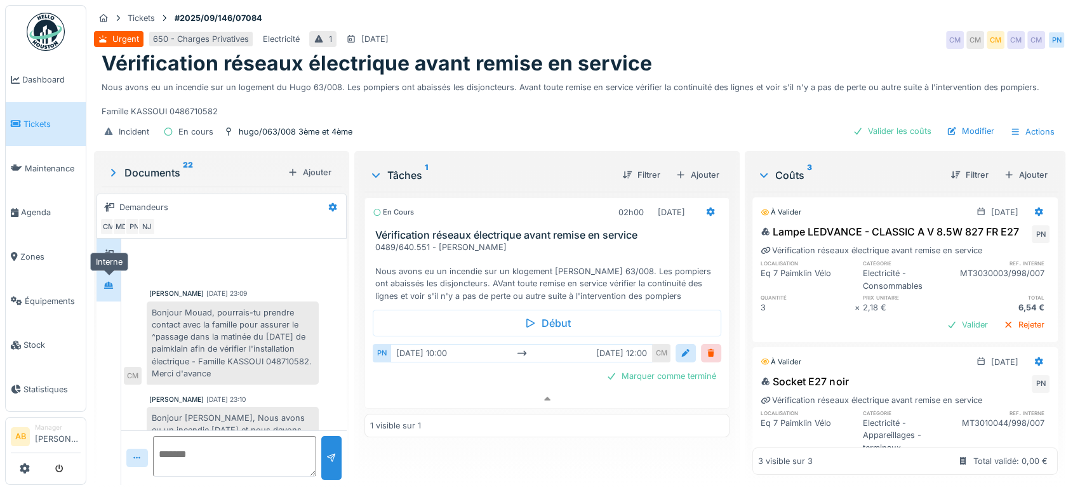
click at [100, 278] on div at bounding box center [108, 285] width 19 height 16
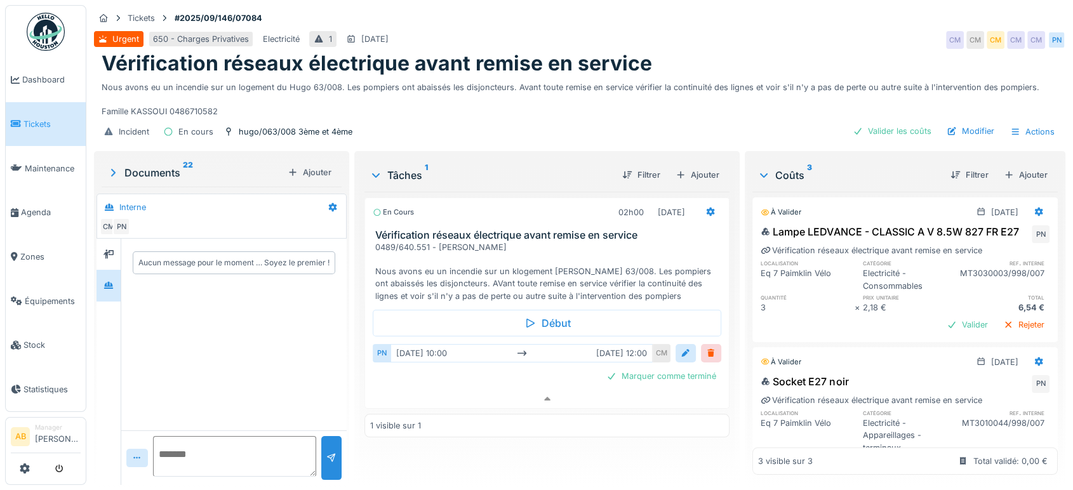
click at [122, 241] on div "Aucun message pour le moment … Soyez le premier !" at bounding box center [233, 263] width 225 height 48
click at [173, 165] on div "Documents 22" at bounding box center [195, 172] width 176 height 15
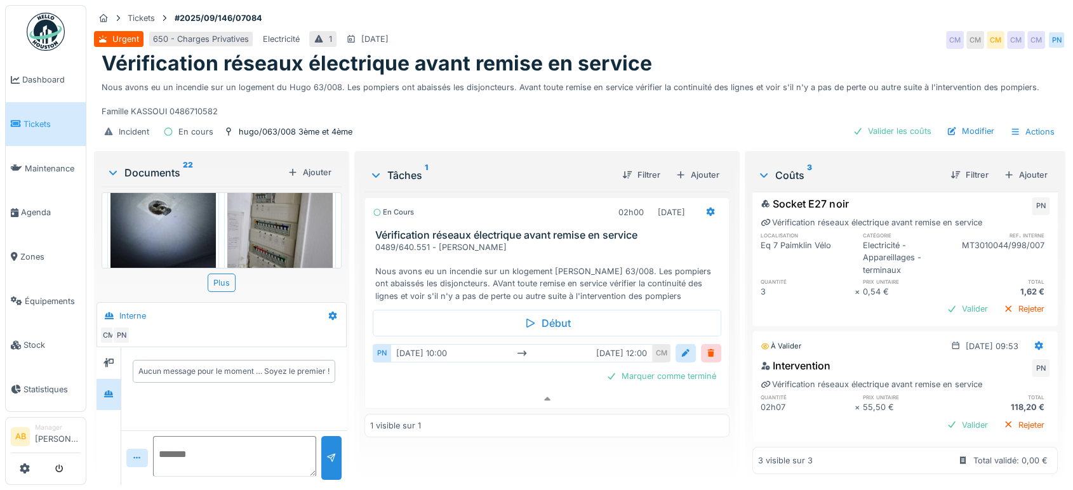
scroll to position [212, 0]
click at [151, 165] on div "Documents 22" at bounding box center [195, 172] width 176 height 15
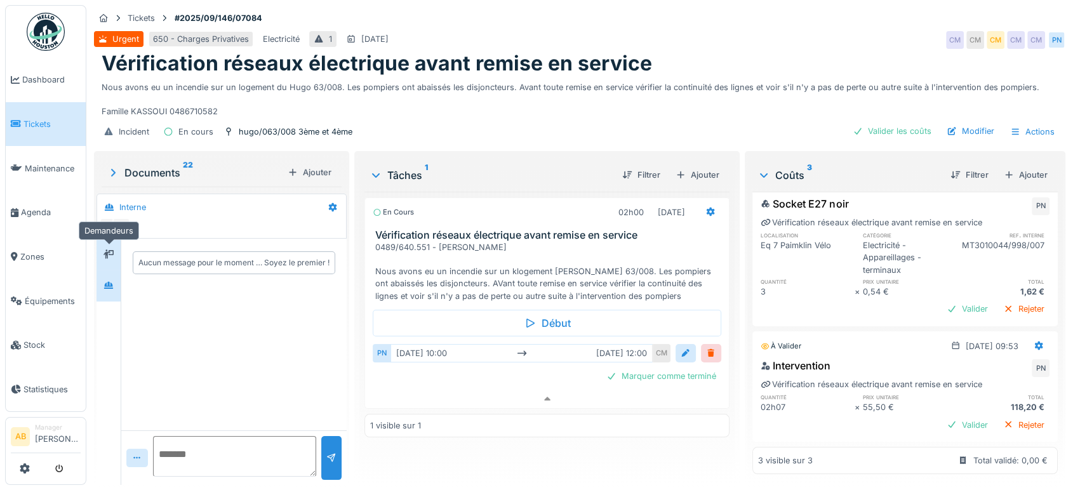
click at [115, 246] on div at bounding box center [108, 254] width 19 height 16
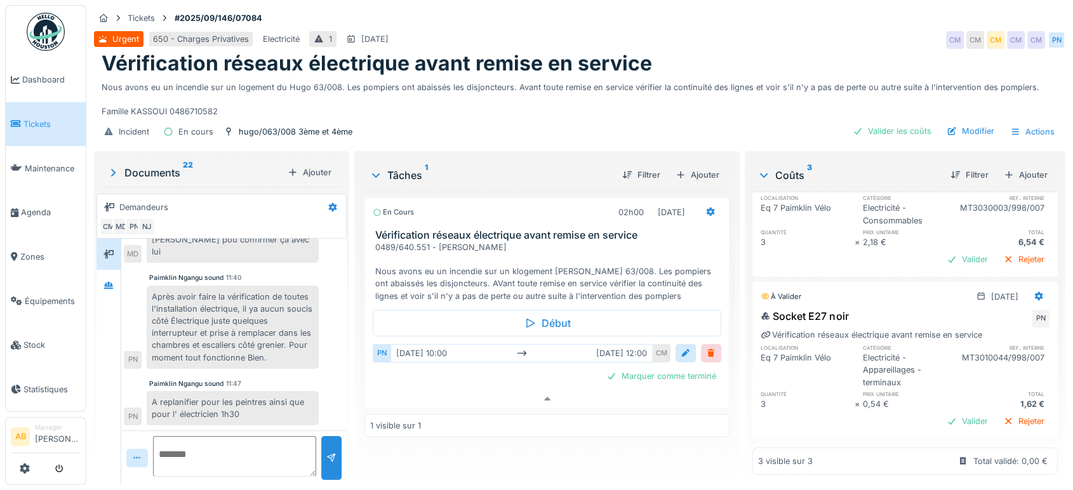
scroll to position [13, 0]
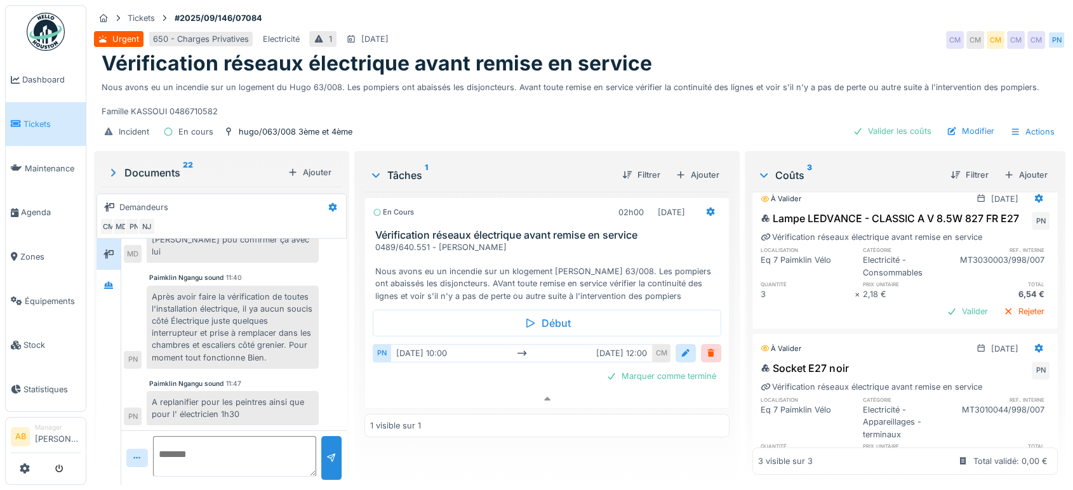
click at [1024, 380] on div "Socket E27 noir PN Vérification réseaux électrique avant remise en service loca…" at bounding box center [904, 423] width 305 height 130
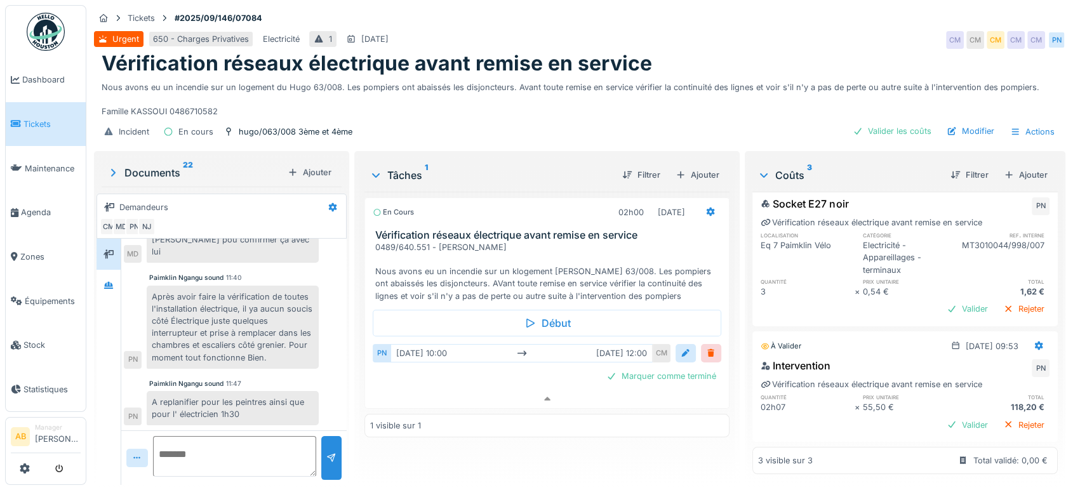
scroll to position [0, 0]
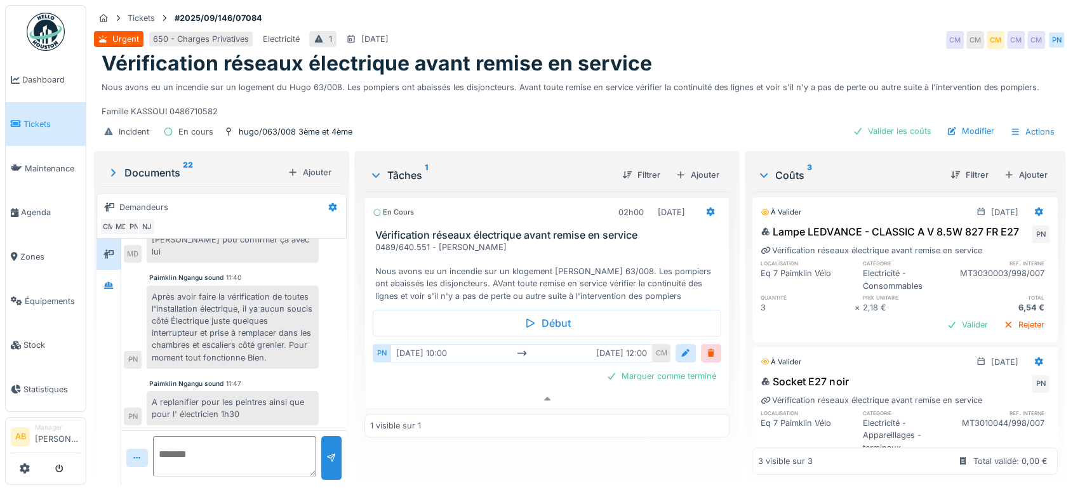
click at [1036, 385] on div "Coûts 3 Filtrer Ajouter À valider 09/09/2025 Lampe LEDVANCE - CLASSIC A V 8.5W …" at bounding box center [905, 317] width 316 height 326
click at [142, 165] on div "Documents 22" at bounding box center [195, 172] width 176 height 15
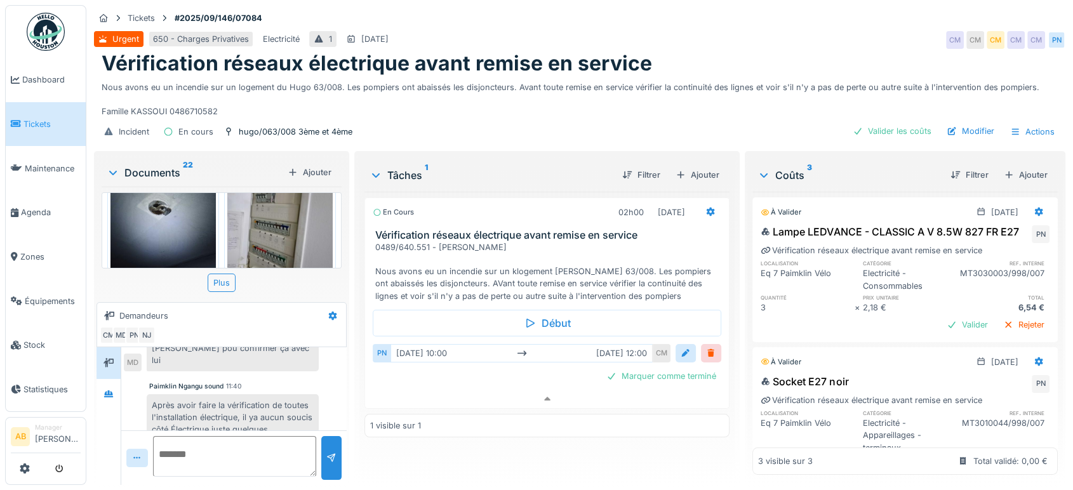
click at [155, 159] on div "Documents 22 Ajouter" at bounding box center [222, 172] width 240 height 27
click at [153, 165] on div "Documents 22" at bounding box center [195, 172] width 176 height 15
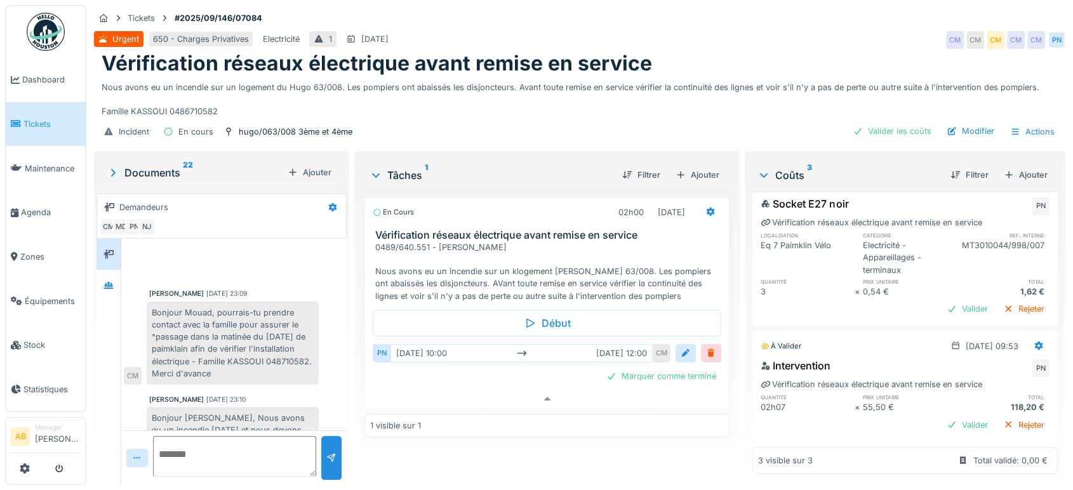
scroll to position [10, 0]
click at [284, 351] on div "Bonjour Mouad, pourrais-tu prendre contact avec la famille pour assurer le ^pas…" at bounding box center [233, 343] width 172 height 83
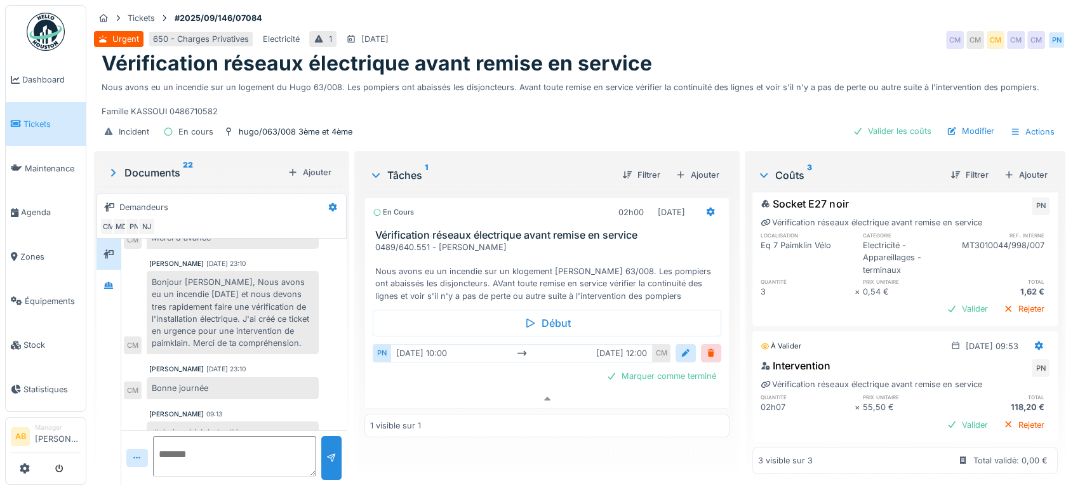
scroll to position [0, 0]
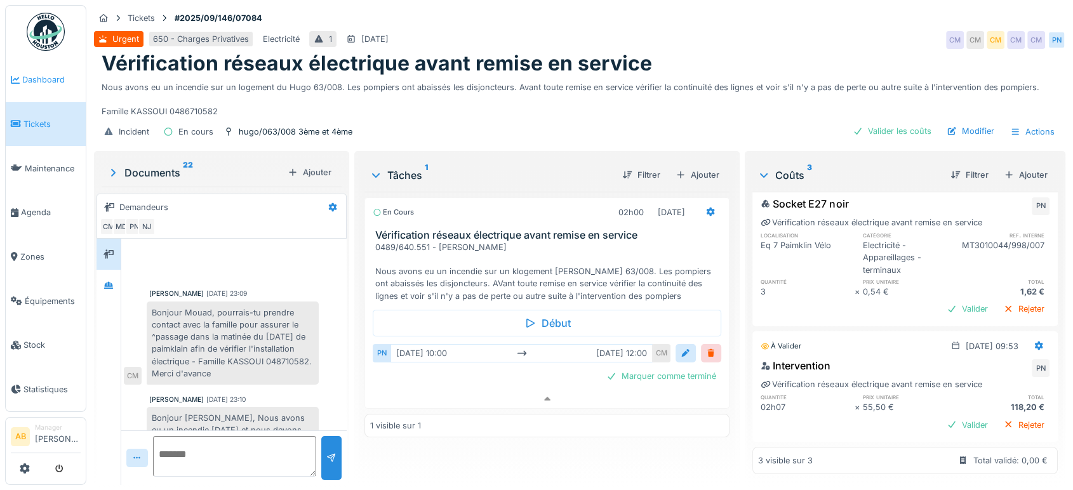
drag, startPoint x: 244, startPoint y: 411, endPoint x: 34, endPoint y: 92, distance: 381.8
click at [34, 92] on body "Dashboard Tickets Maintenance Agenda Zones Équipements Stock Statistiques AB Ma…" at bounding box center [536, 245] width 1073 height 490
click at [101, 55] on div "Vérification réseaux électrique avant remise en service Nous avons eu un incend…" at bounding box center [580, 84] width 972 height 66
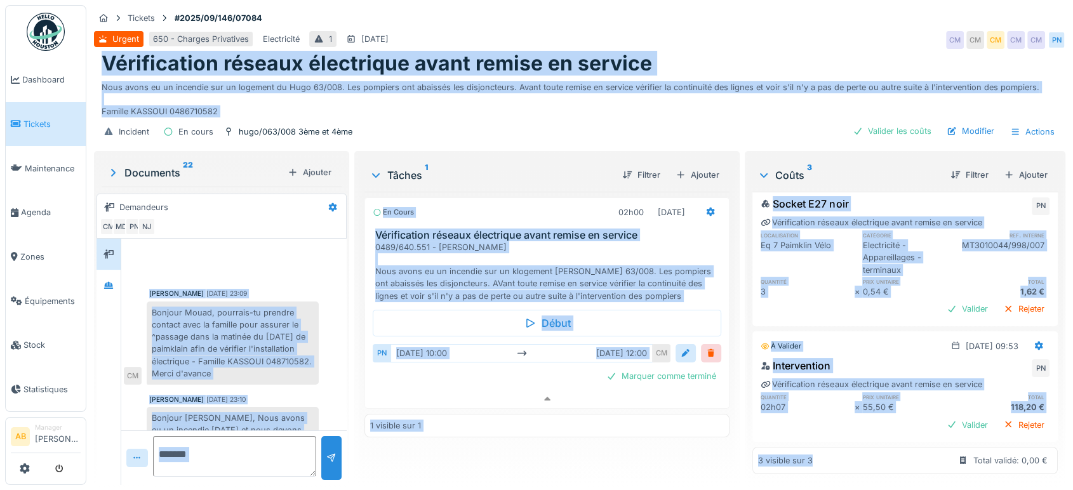
drag, startPoint x: 97, startPoint y: 55, endPoint x: 987, endPoint y: 455, distance: 976.0
click at [987, 455] on div "Tickets #2025/09/146/07084 Urgent 650 - Charges Privatives Electricité 1 09/09/…" at bounding box center [579, 245] width 987 height 490
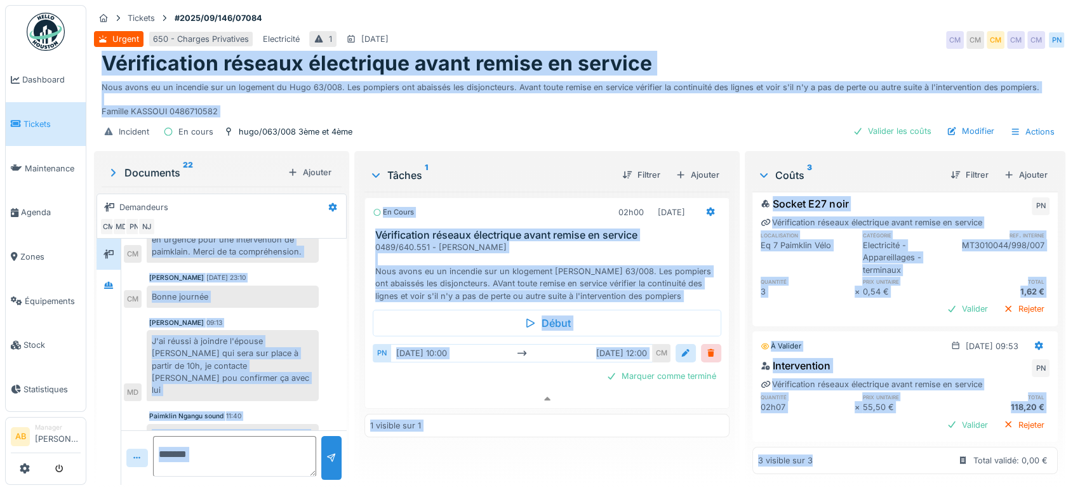
scroll to position [411, 0]
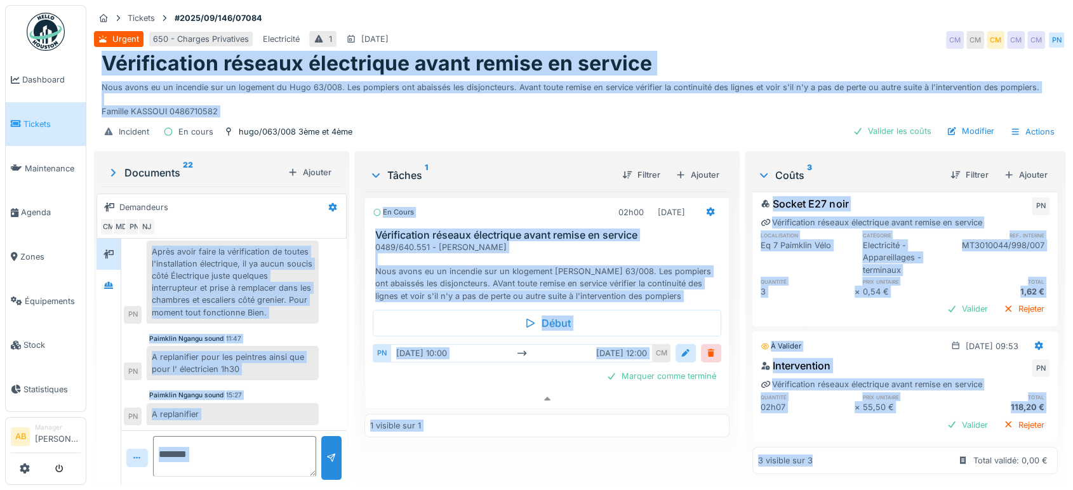
copy div "Vérification réseaux électrique avant remise en service Nous avons eu un incend…"
click at [226, 465] on textarea at bounding box center [234, 456] width 163 height 41
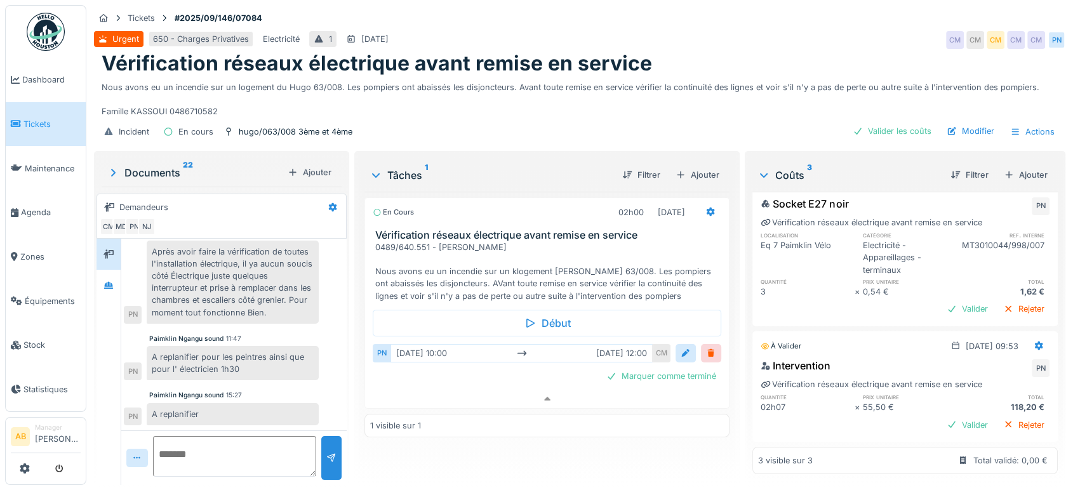
paste textarea "**********"
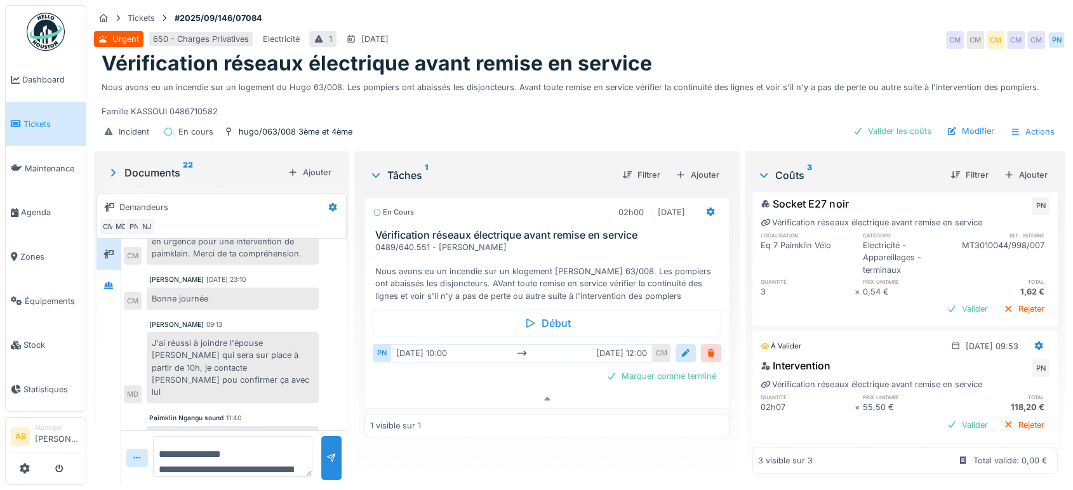
scroll to position [190, 0]
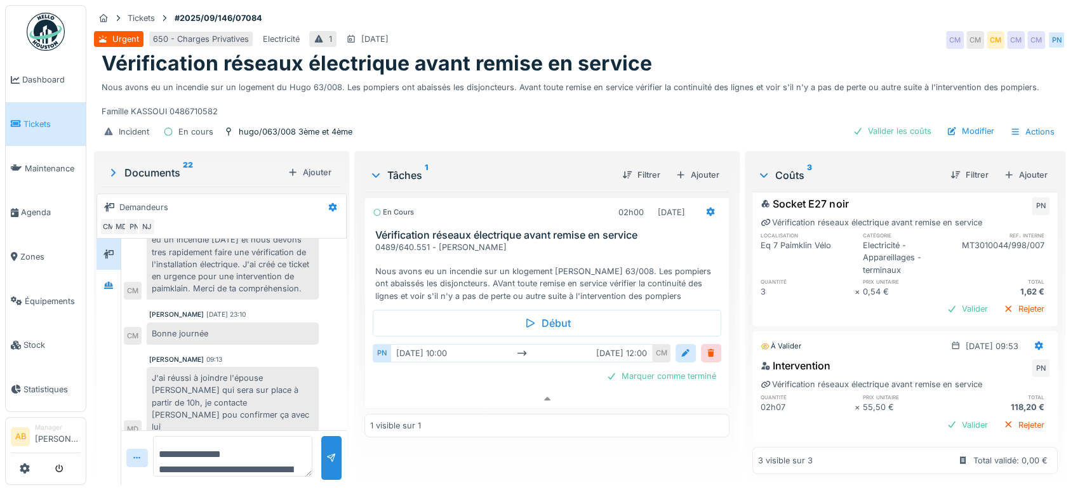
click at [270, 455] on textarea "**********" at bounding box center [232, 456] width 159 height 41
type textarea "**********"
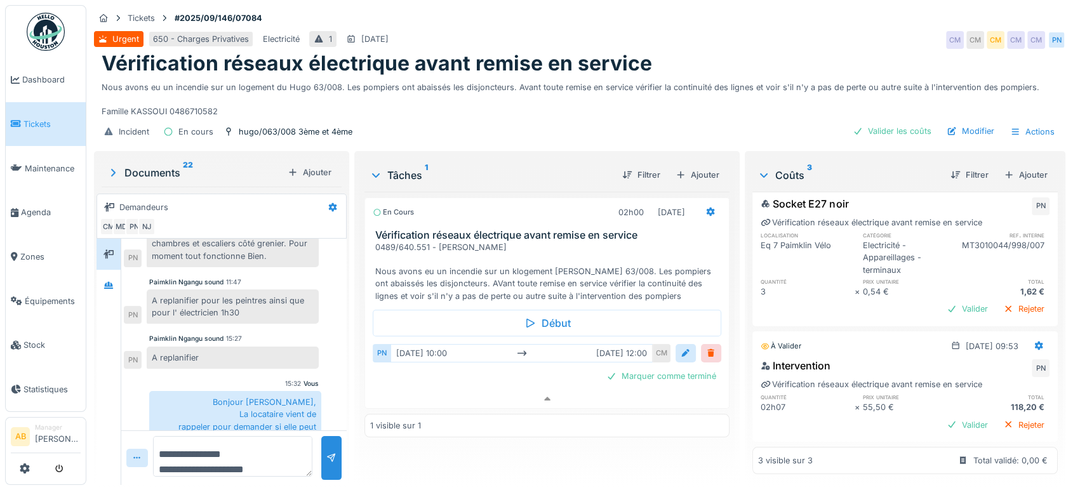
scroll to position [516, 0]
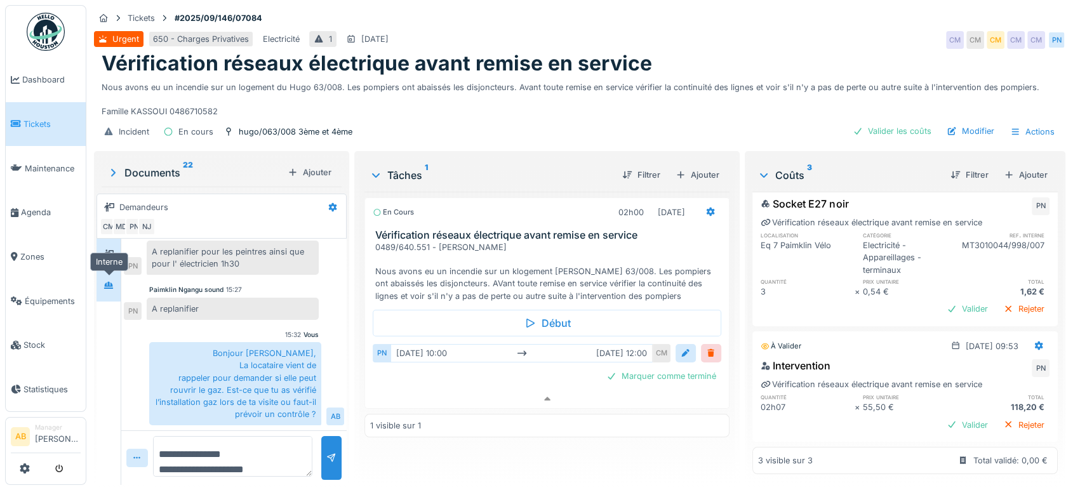
click at [108, 281] on icon at bounding box center [109, 285] width 10 height 8
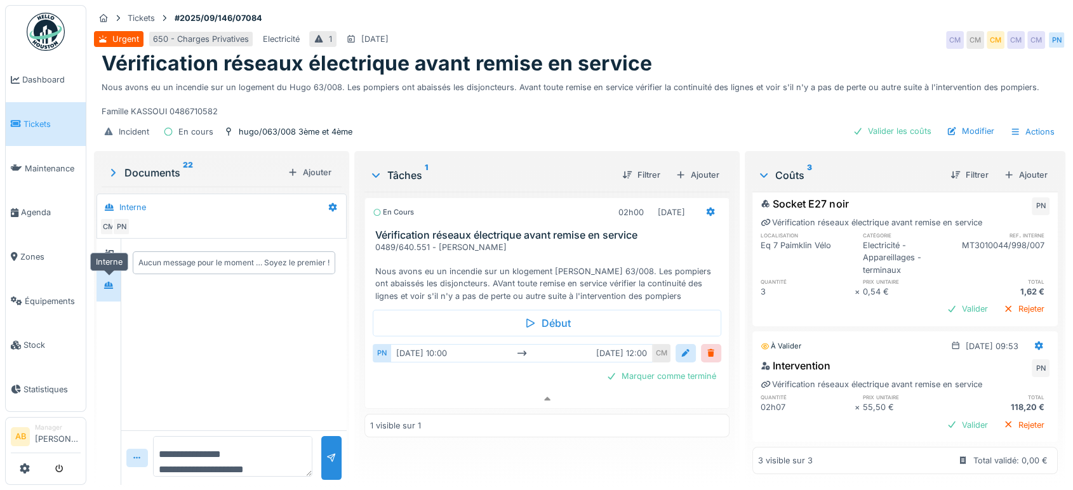
scroll to position [0, 0]
click at [105, 250] on icon at bounding box center [109, 254] width 10 height 8
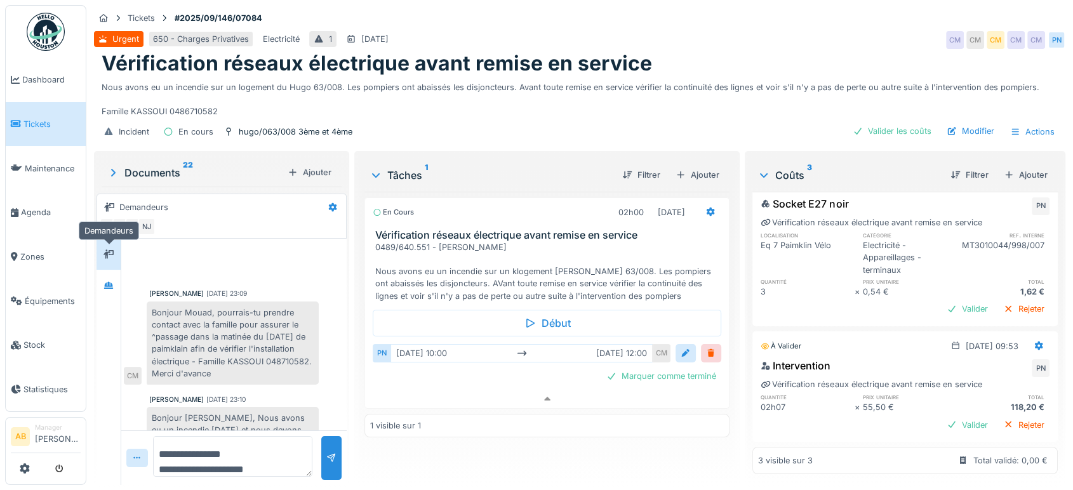
scroll to position [516, 0]
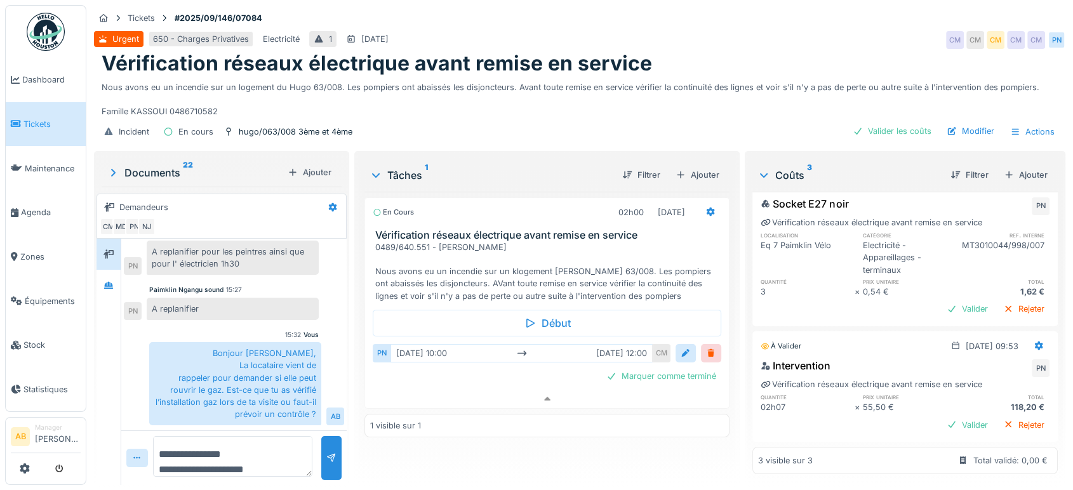
click at [51, 25] on img at bounding box center [46, 32] width 38 height 38
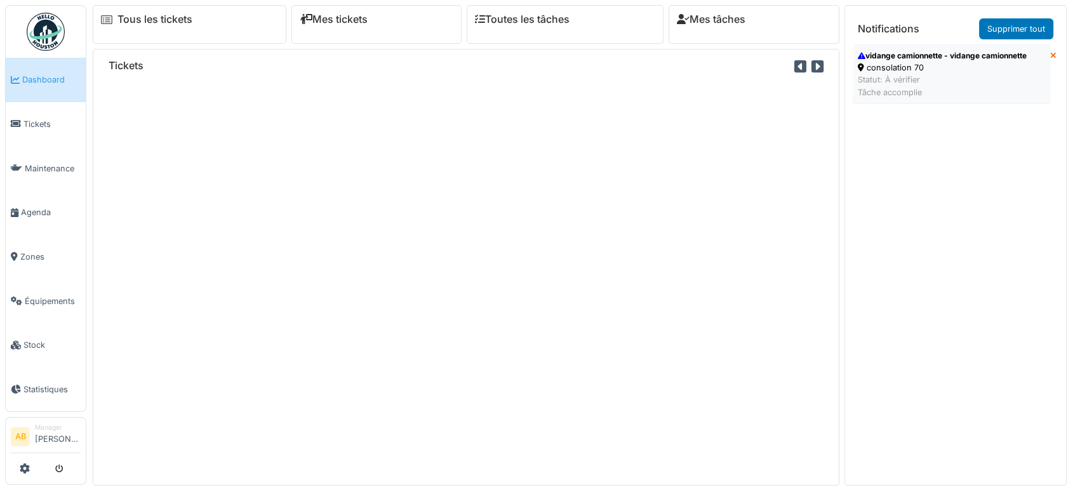
click at [884, 100] on li "vidange camionnette - vidange camionnette consolation 70 Statut: À vérifier Tâc…" at bounding box center [951, 74] width 197 height 60
click at [911, 53] on div "vidange camionnette - vidange camionnette" at bounding box center [942, 55] width 169 height 11
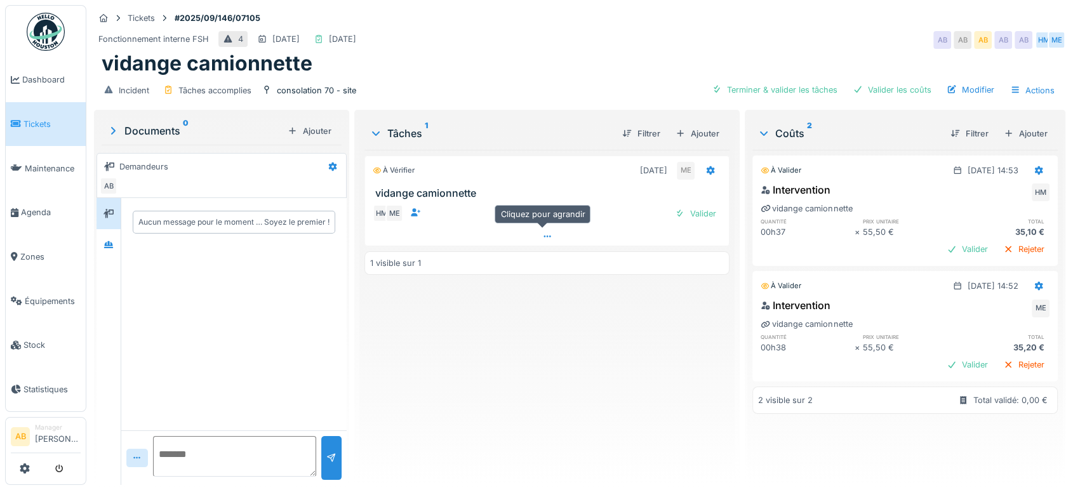
click at [542, 239] on icon at bounding box center [547, 236] width 10 height 8
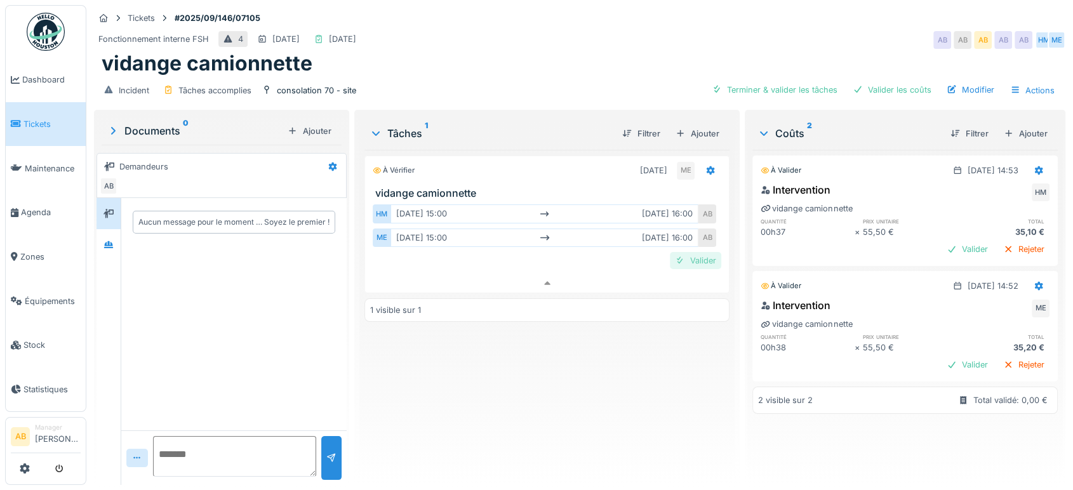
drag, startPoint x: 695, startPoint y: 238, endPoint x: 685, endPoint y: 257, distance: 21.6
click at [685, 257] on div "HM [DATE] 15:00 [DATE] 16:00 AB ME [DATE] 15:00 [DATE] 16:00 AB Valider" at bounding box center [547, 235] width 349 height 67
click at [685, 257] on div "Valider" at bounding box center [695, 260] width 51 height 17
click at [943, 356] on div "Valider" at bounding box center [967, 364] width 51 height 17
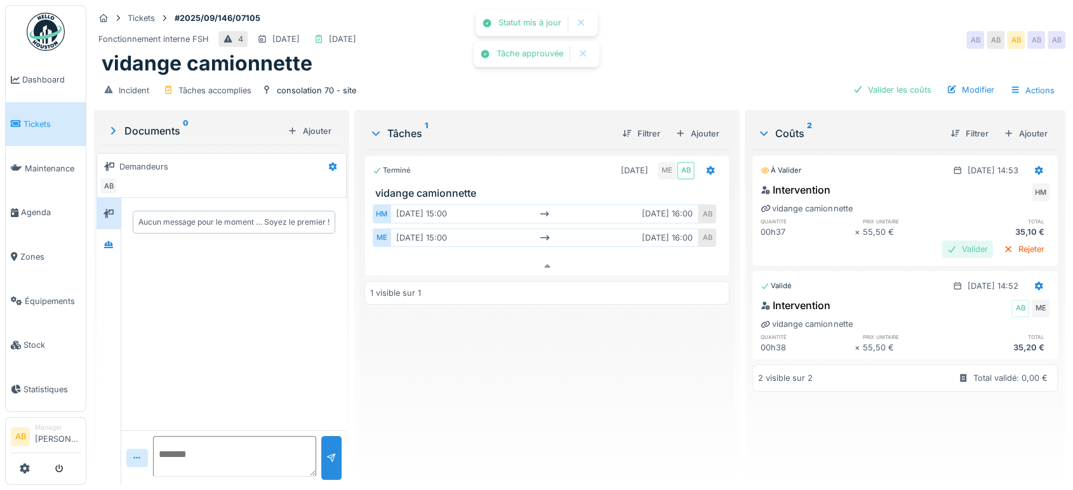
click at [950, 243] on div "Valider" at bounding box center [967, 249] width 51 height 17
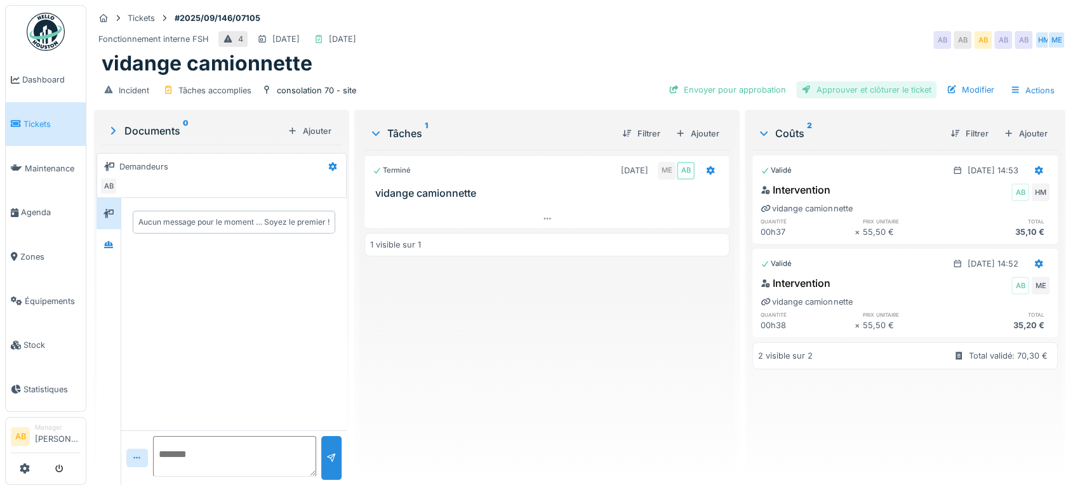
drag, startPoint x: 867, startPoint y: 68, endPoint x: 861, endPoint y: 93, distance: 26.0
click at [861, 93] on div "Tickets #2025/09/146/07105 Fonctionnement interne FSH 4 [DATE] [DATE] AB AB AB …" at bounding box center [579, 56] width 977 height 102
click at [861, 93] on div "Approuver et clôturer le ticket" at bounding box center [866, 89] width 140 height 17
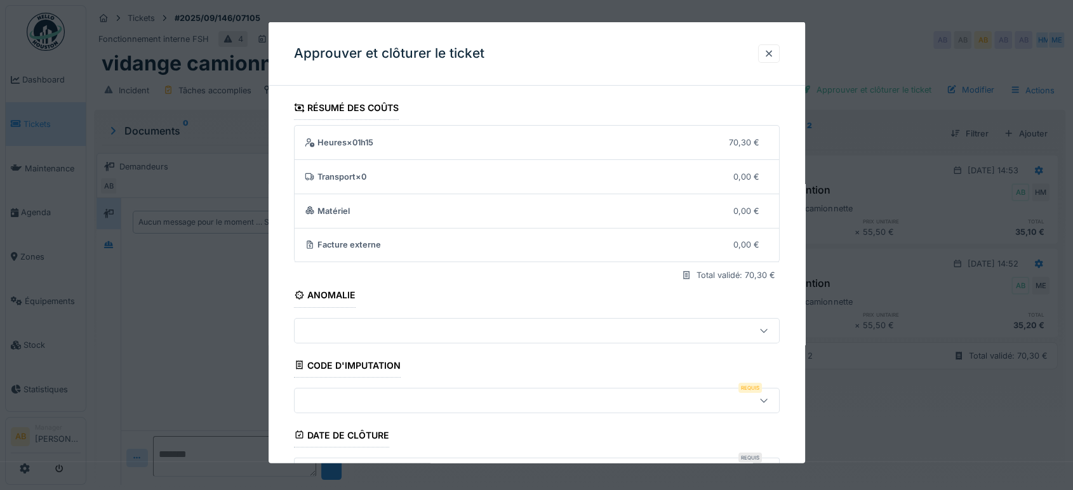
scroll to position [192, 0]
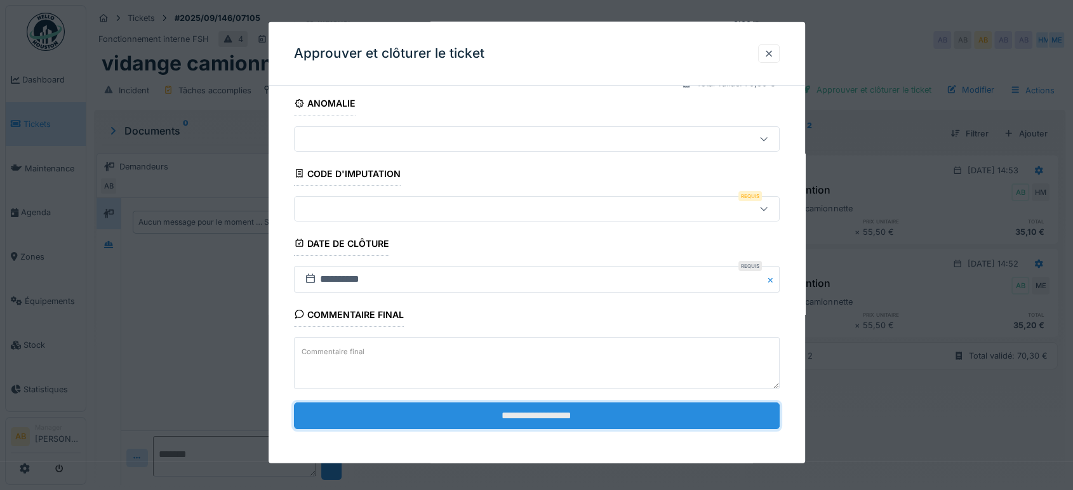
click at [549, 410] on input "**********" at bounding box center [537, 416] width 486 height 27
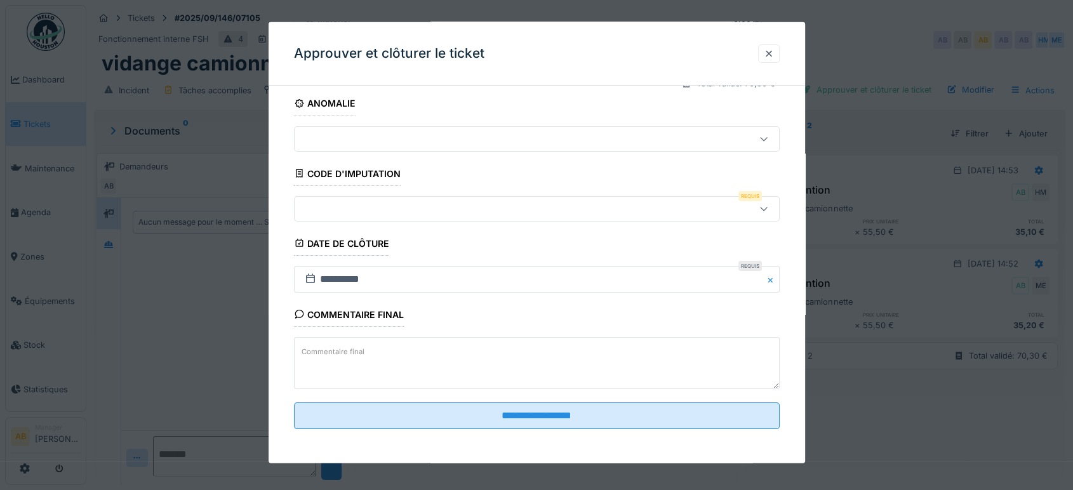
drag, startPoint x: 610, startPoint y: 192, endPoint x: 603, endPoint y: 212, distance: 20.7
click at [603, 212] on fieldset "**********" at bounding box center [537, 171] width 486 height 535
click at [603, 212] on div at bounding box center [508, 208] width 417 height 14
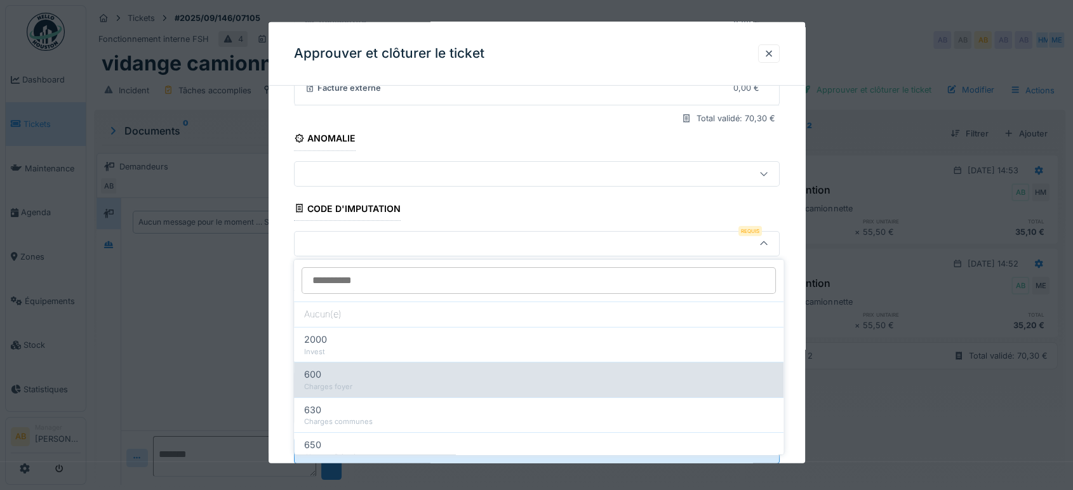
click at [561, 392] on div "600 Charges foyer" at bounding box center [539, 379] width 490 height 35
type input "***"
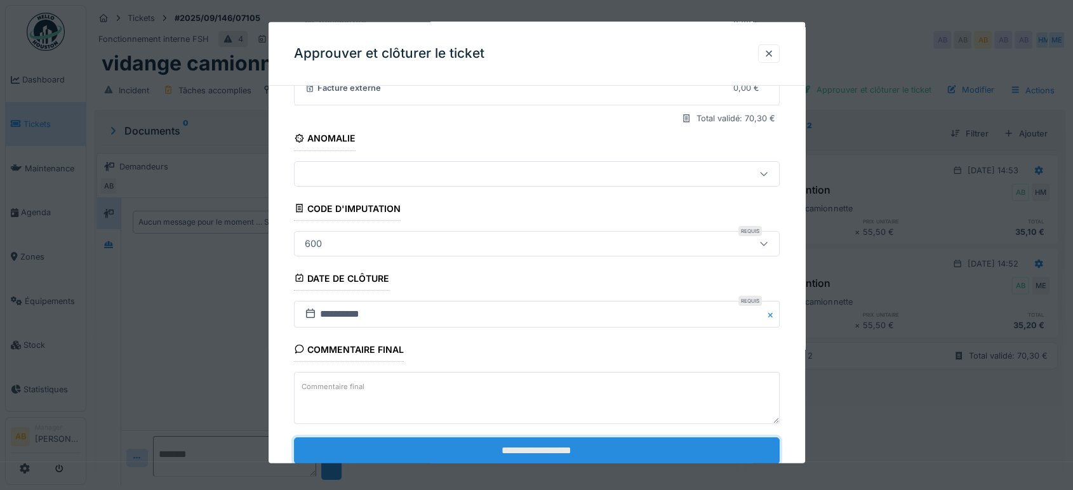
click at [599, 440] on input "**********" at bounding box center [537, 450] width 486 height 27
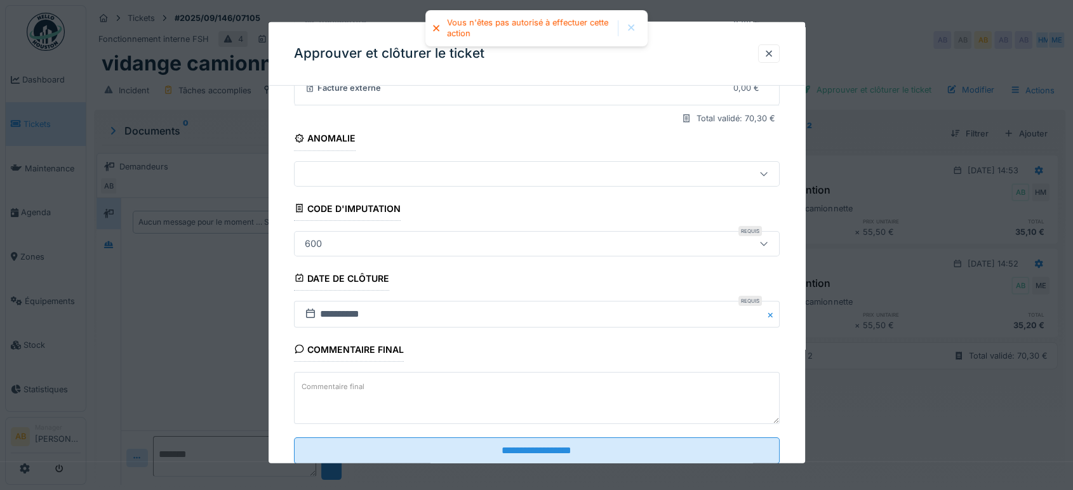
scroll to position [192, 0]
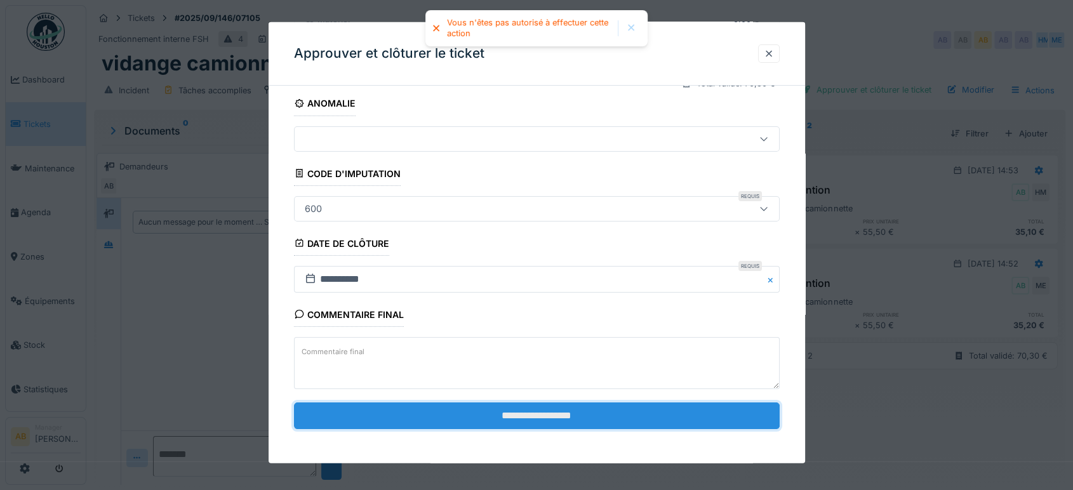
click at [583, 422] on input "**********" at bounding box center [537, 416] width 486 height 27
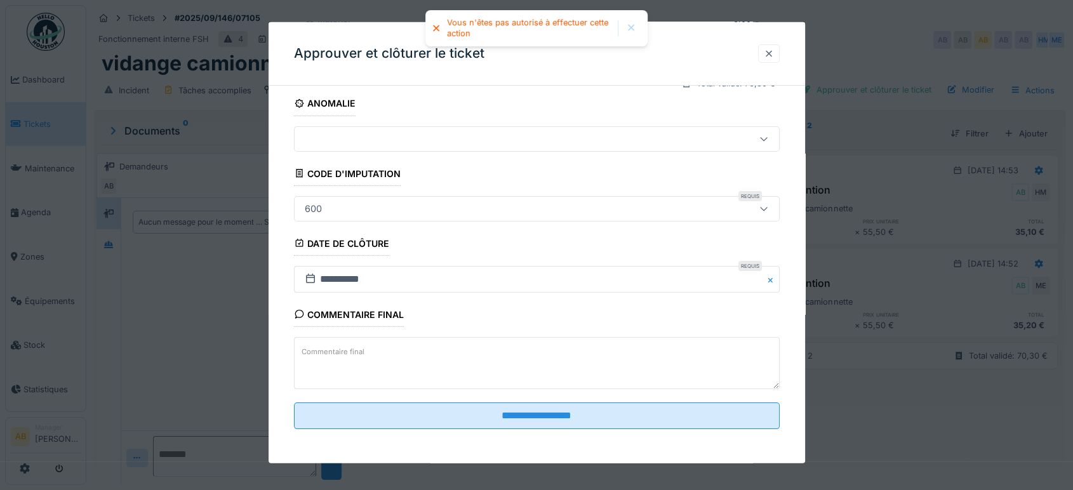
click at [779, 53] on div at bounding box center [769, 53] width 22 height 18
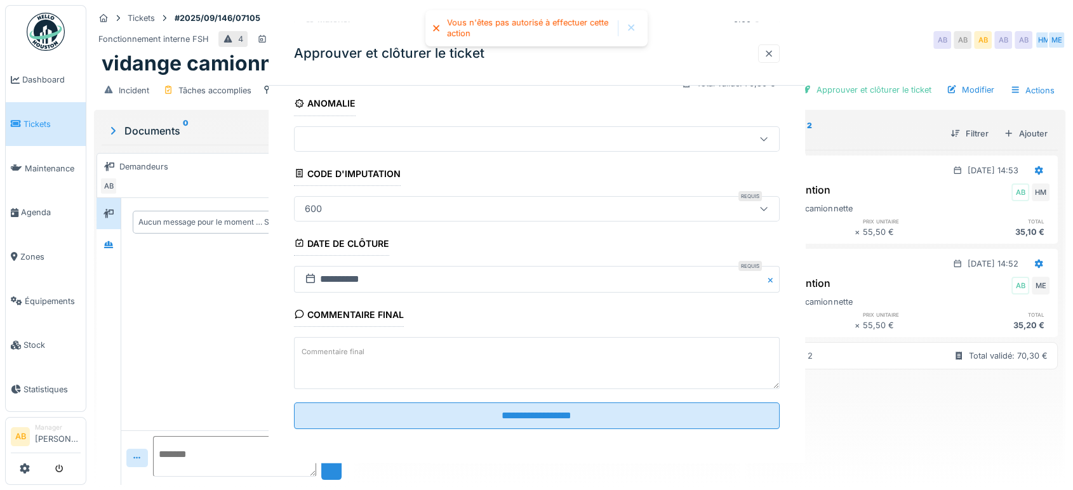
scroll to position [0, 0]
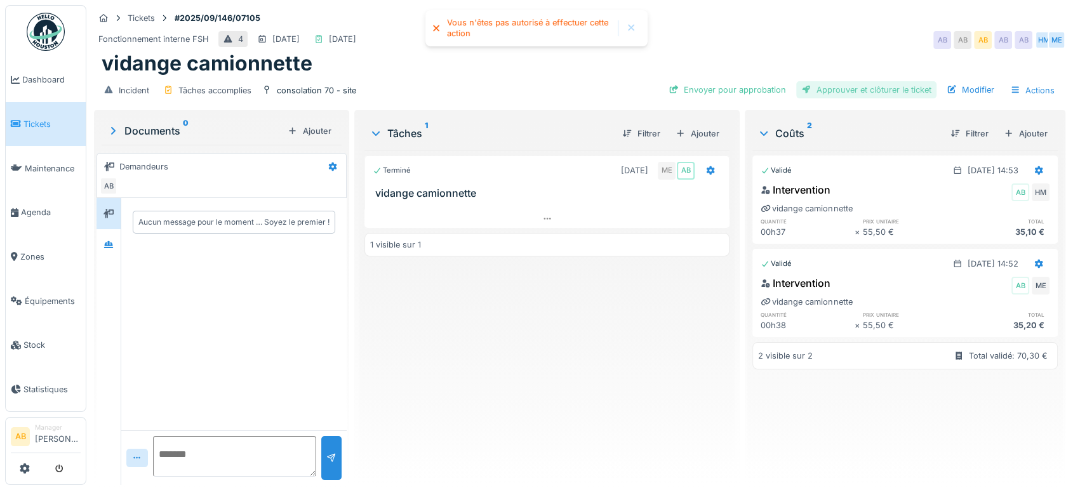
drag, startPoint x: 846, startPoint y: 99, endPoint x: 835, endPoint y: 90, distance: 14.5
click at [835, 90] on div "Envoyer pour approbation Approuver et clôturer le ticket Modifier Actions" at bounding box center [862, 90] width 397 height 18
click at [835, 90] on div "Approuver et clôturer le ticket" at bounding box center [866, 89] width 140 height 17
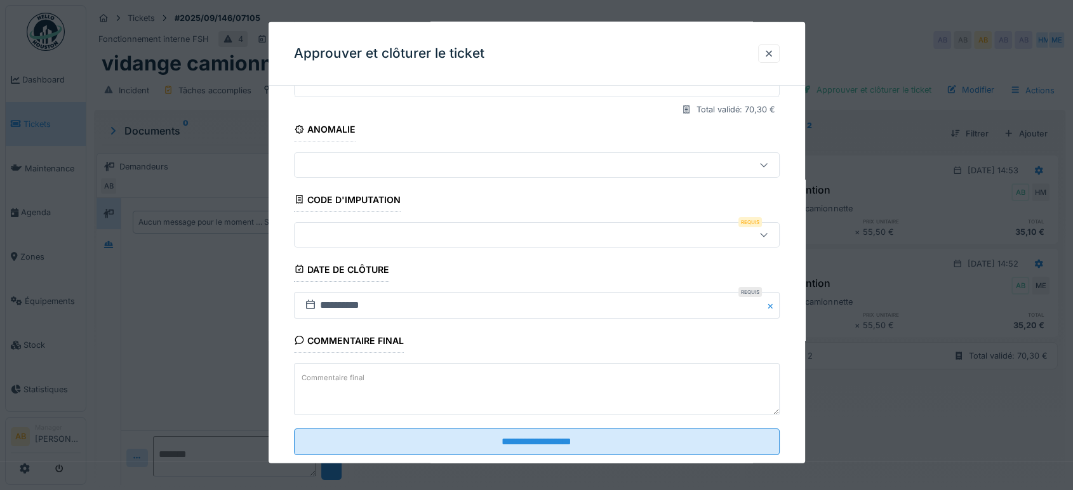
scroll to position [192, 0]
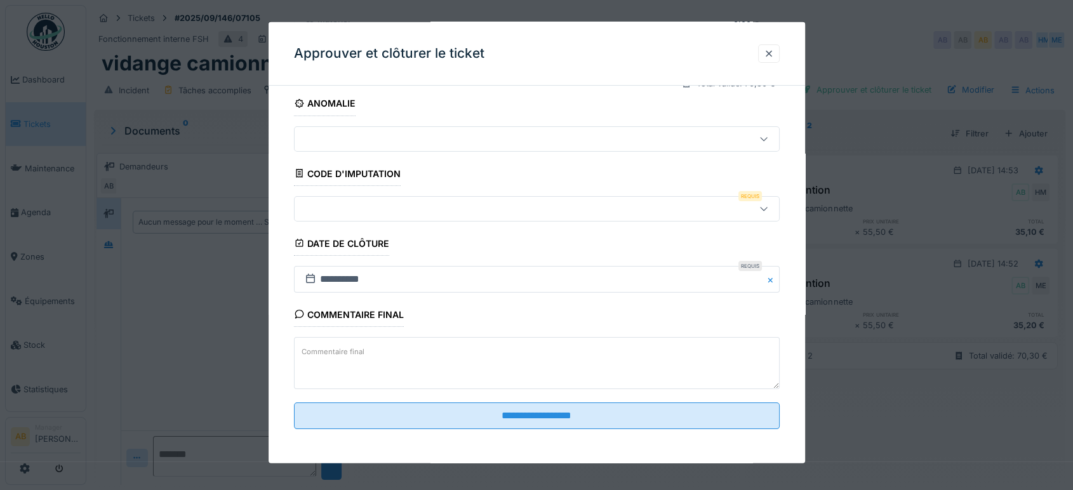
click at [513, 224] on fieldset "**********" at bounding box center [537, 171] width 486 height 535
click at [504, 216] on div at bounding box center [537, 208] width 486 height 25
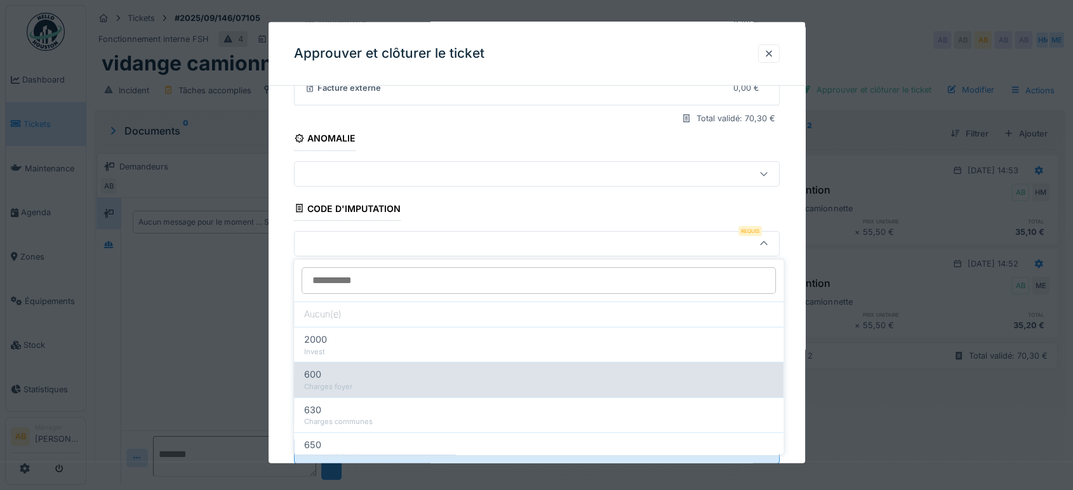
click at [453, 382] on div "Charges foyer" at bounding box center [538, 387] width 469 height 11
type input "***"
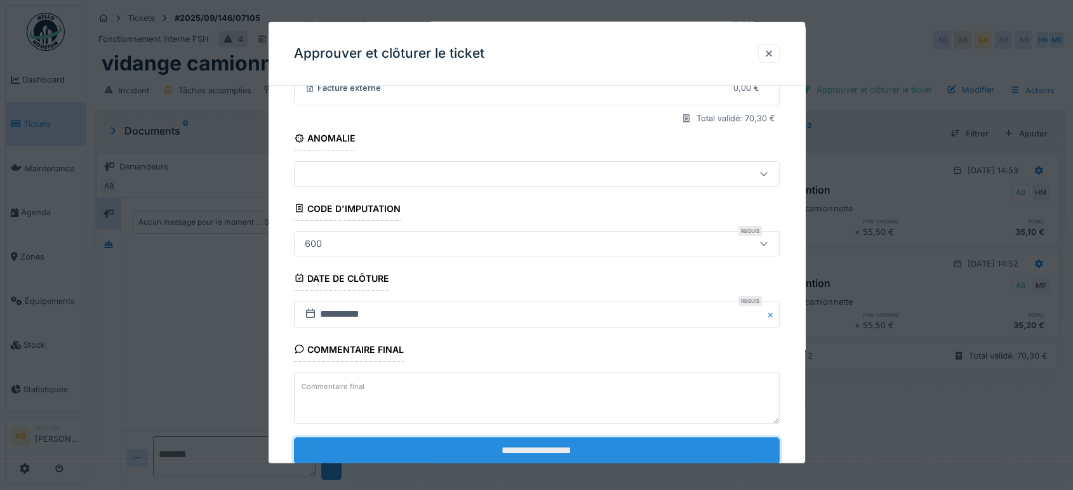
click at [523, 437] on input "**********" at bounding box center [537, 450] width 486 height 27
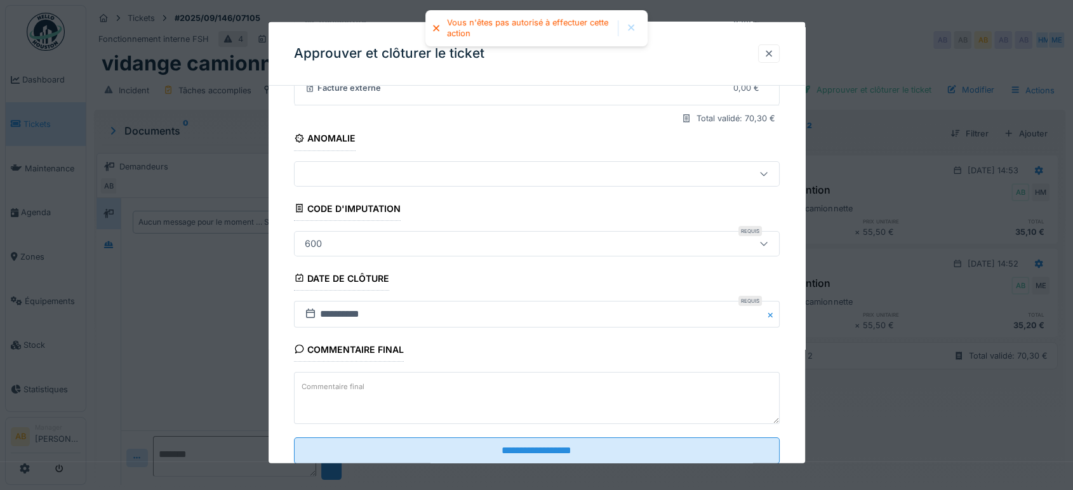
click at [780, 51] on div at bounding box center [769, 53] width 22 height 18
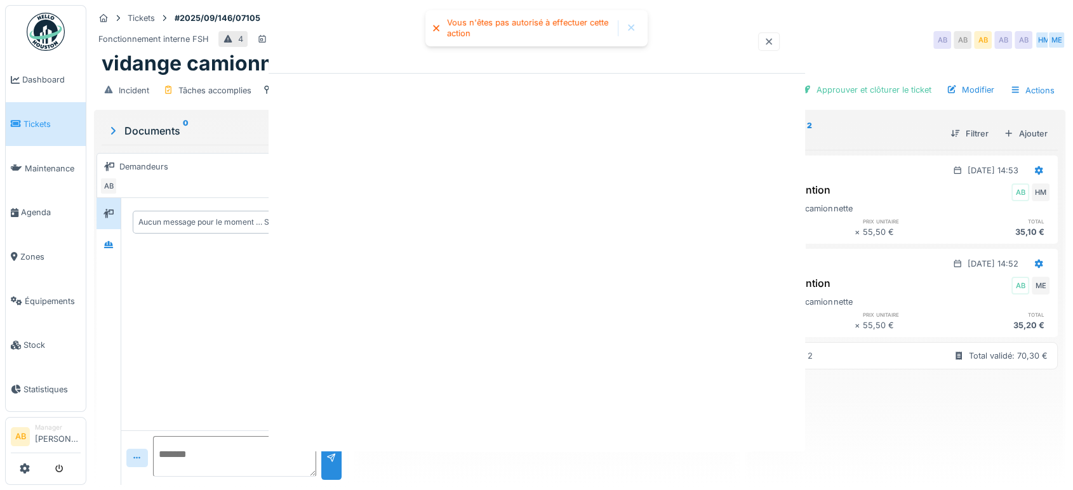
scroll to position [0, 0]
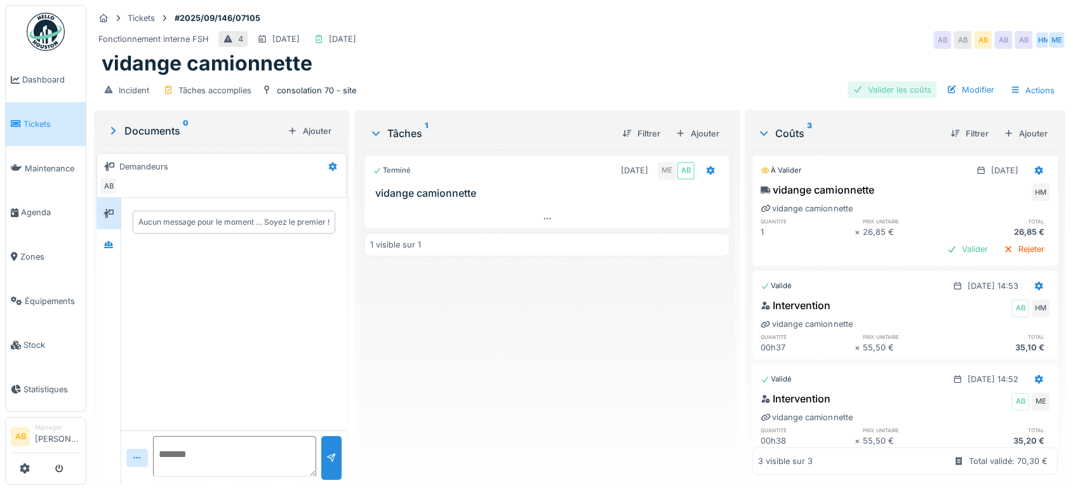
click at [879, 90] on div "Valider les coûts" at bounding box center [892, 89] width 89 height 17
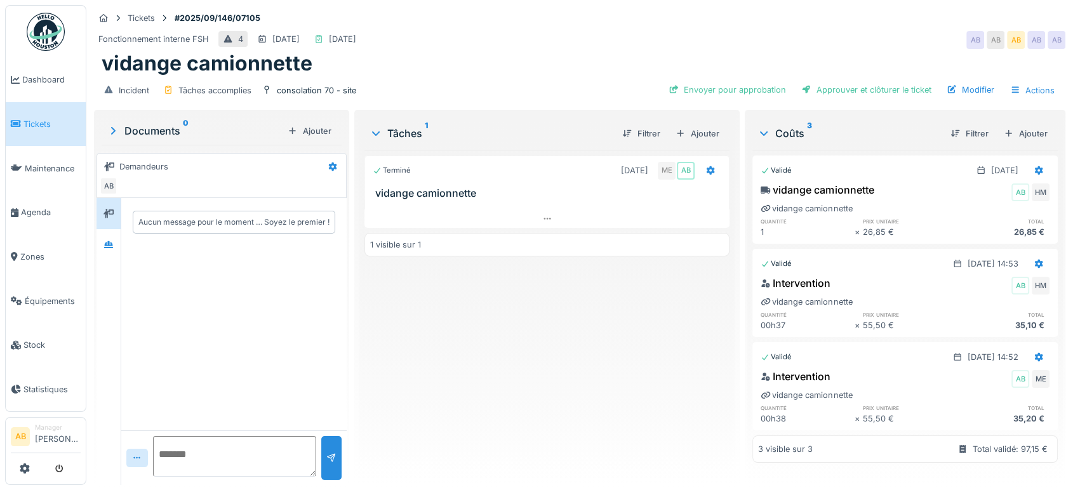
scroll to position [10, 0]
click at [846, 86] on div "Approuver et clôturer le ticket" at bounding box center [866, 89] width 140 height 17
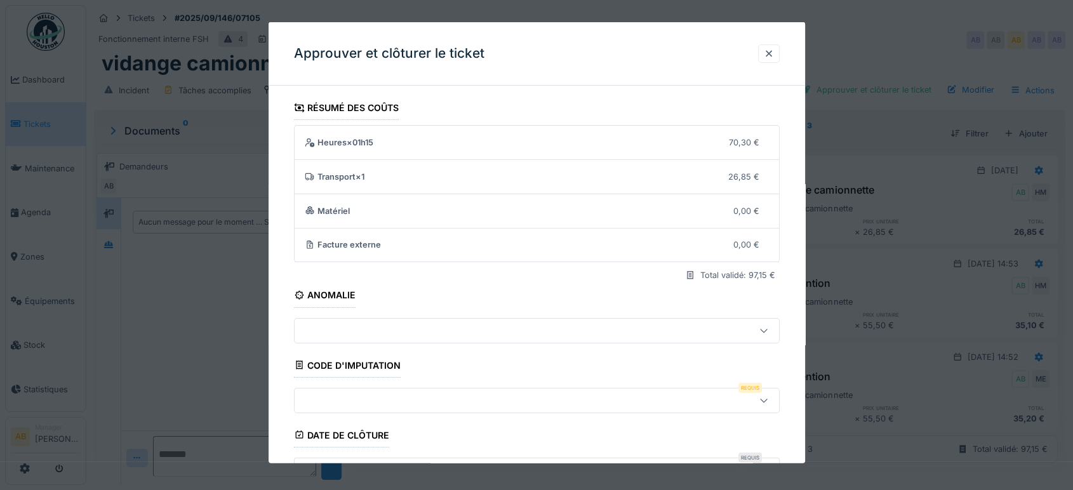
scroll to position [192, 0]
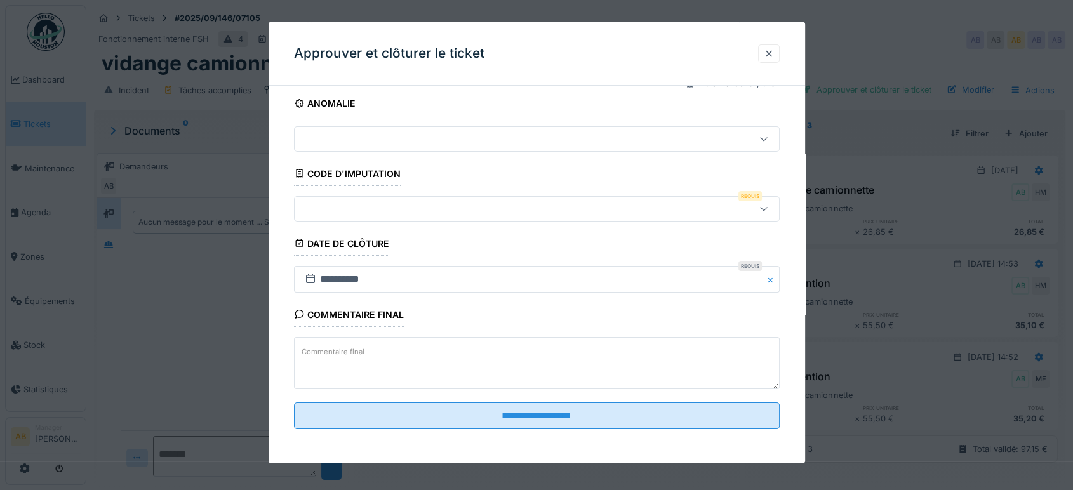
drag, startPoint x: 512, startPoint y: 190, endPoint x: 504, endPoint y: 225, distance: 35.9
click at [504, 225] on fieldset "**********" at bounding box center [537, 171] width 486 height 535
click at [500, 222] on fieldset "**********" at bounding box center [537, 171] width 486 height 535
click at [473, 216] on div at bounding box center [537, 208] width 486 height 25
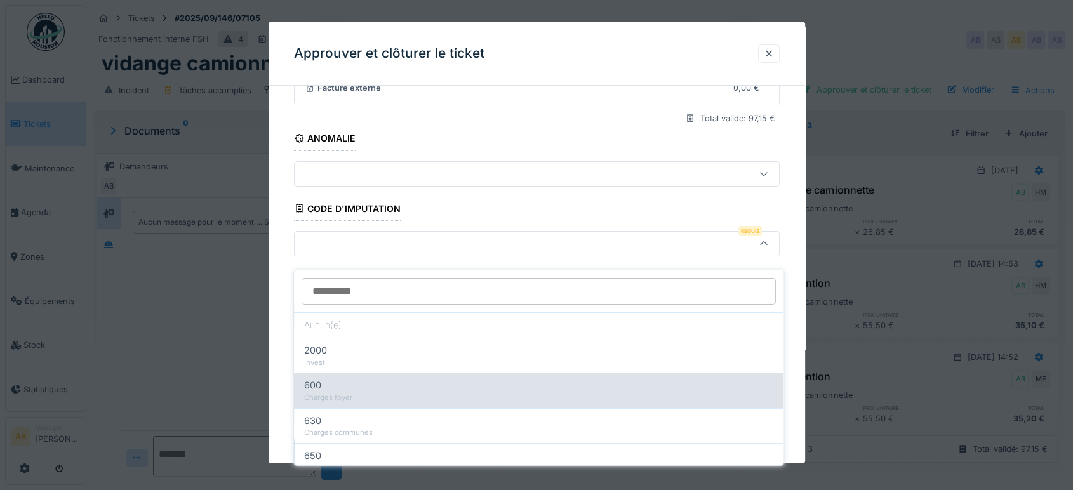
click at [510, 379] on div "600" at bounding box center [538, 385] width 469 height 14
type input "***"
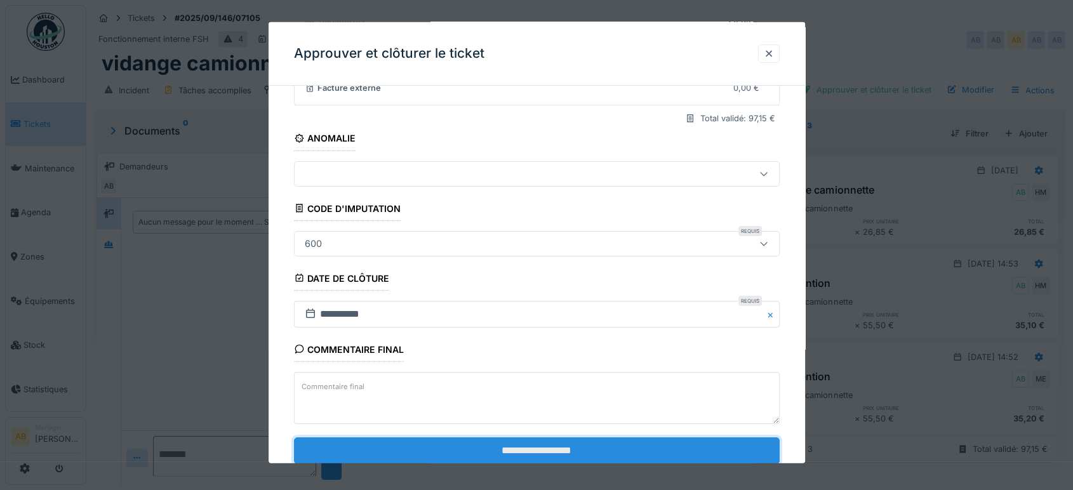
click at [549, 443] on input "**********" at bounding box center [537, 450] width 486 height 27
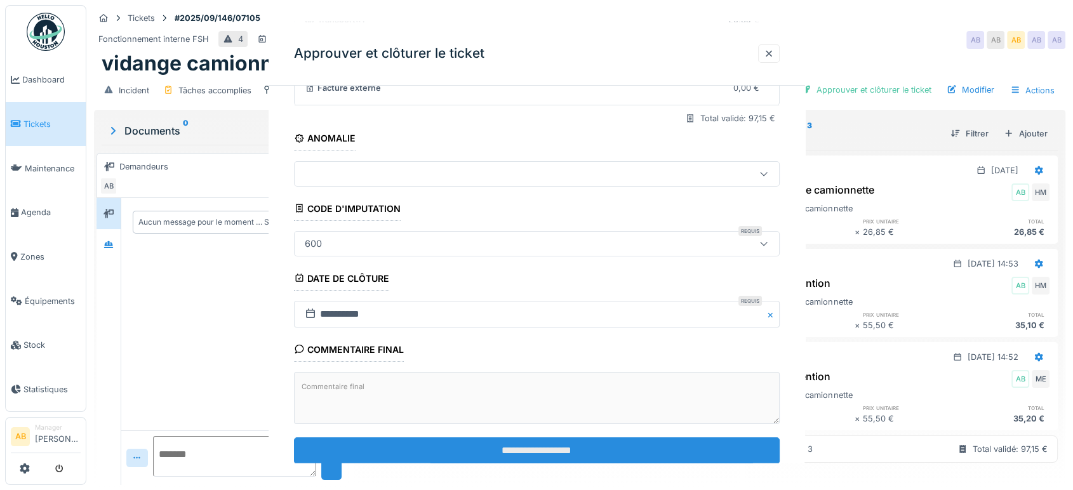
scroll to position [0, 0]
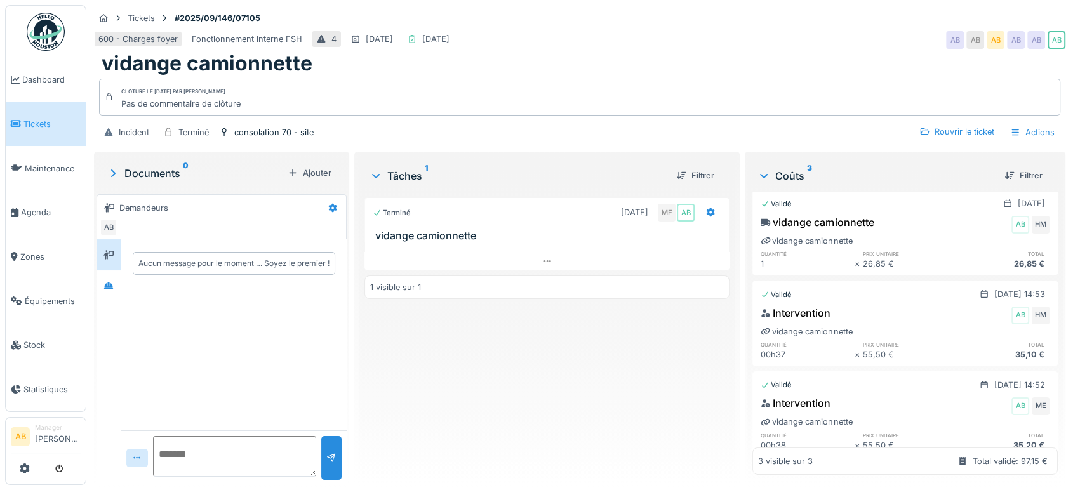
click at [475, 260] on div "Terminé [DATE] ME AB vidange camionnette 1 visible sur 1" at bounding box center [546, 333] width 365 height 283
click at [475, 255] on div at bounding box center [546, 261] width 365 height 18
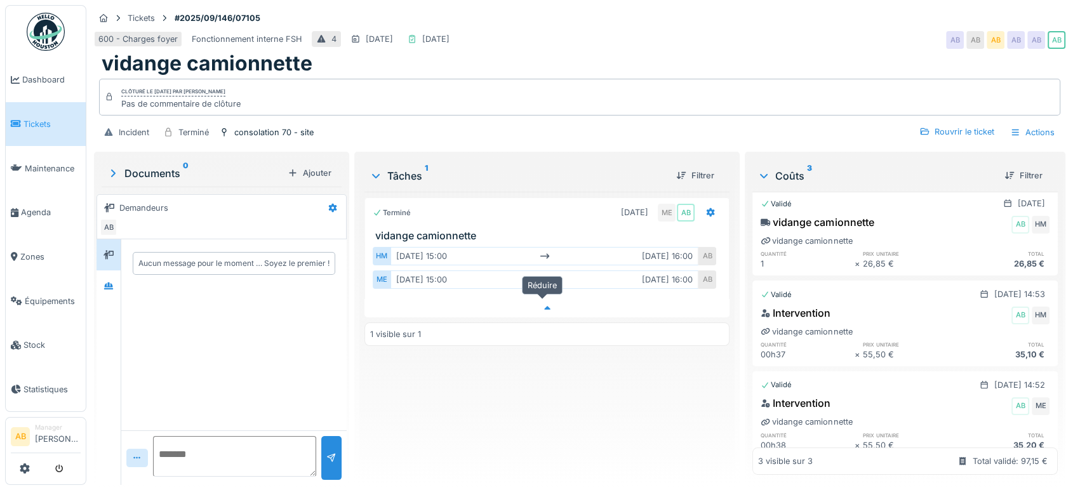
click at [552, 301] on div at bounding box center [546, 308] width 365 height 18
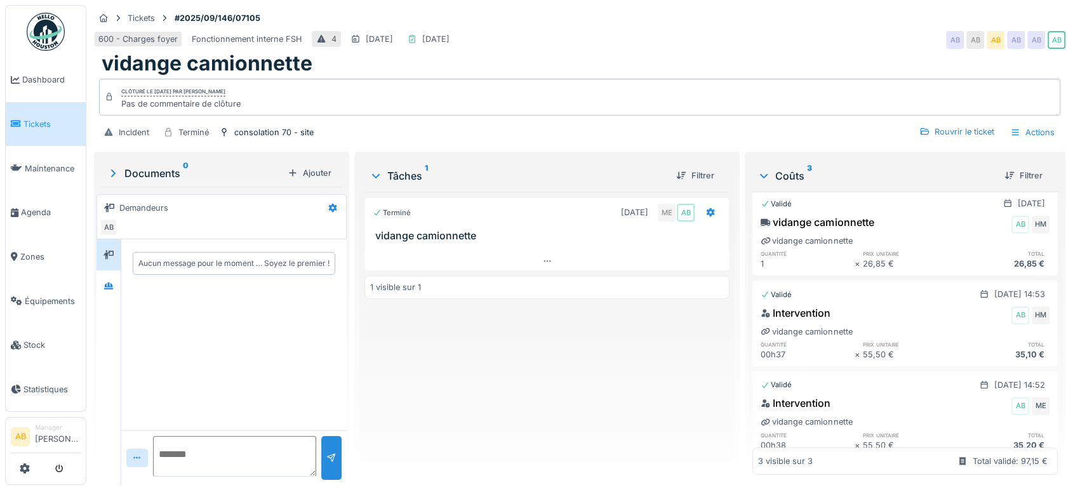
click at [528, 260] on div "Terminé [DATE] ME AB vidange camionnette 1 visible sur 1" at bounding box center [546, 333] width 365 height 283
drag, startPoint x: 528, startPoint y: 260, endPoint x: 517, endPoint y: 253, distance: 12.9
click at [517, 253] on div "Terminé [DATE] ME AB vidange camionnette 1 visible sur 1" at bounding box center [546, 333] width 365 height 283
click at [517, 253] on div at bounding box center [546, 261] width 365 height 18
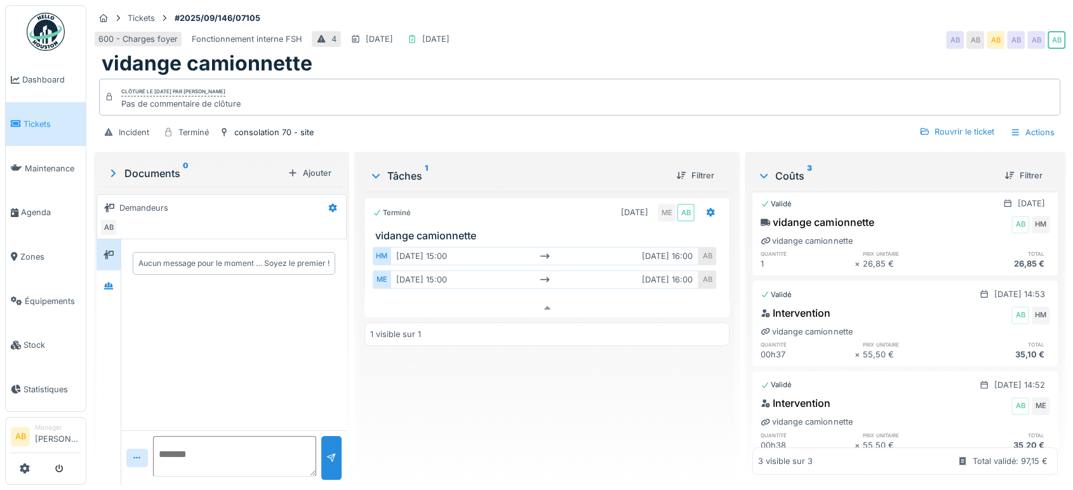
click at [514, 270] on div "[DATE] 15:00 [DATE] 16:00" at bounding box center [545, 279] width 308 height 18
click at [56, 56] on ul "Dashboard Tickets Maintenance [GEOGRAPHIC_DATA] Zones Équipements Stock Statist…" at bounding box center [45, 208] width 81 height 407
click at [44, 27] on img at bounding box center [46, 32] width 38 height 38
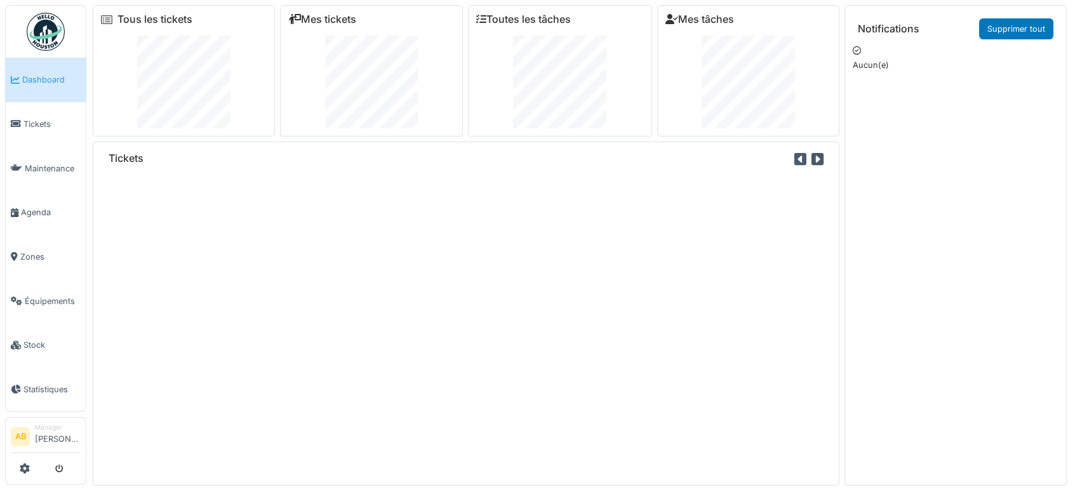
click at [475, 179] on div "Tickets" at bounding box center [466, 314] width 747 height 344
click at [349, 22] on link "Mes tickets" at bounding box center [322, 19] width 68 height 12
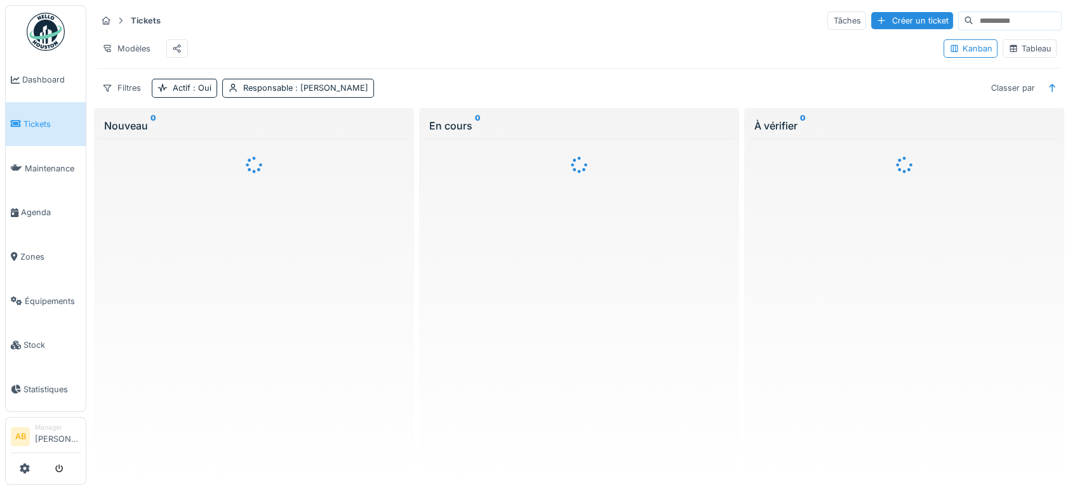
click at [1008, 53] on icon at bounding box center [1013, 48] width 10 height 8
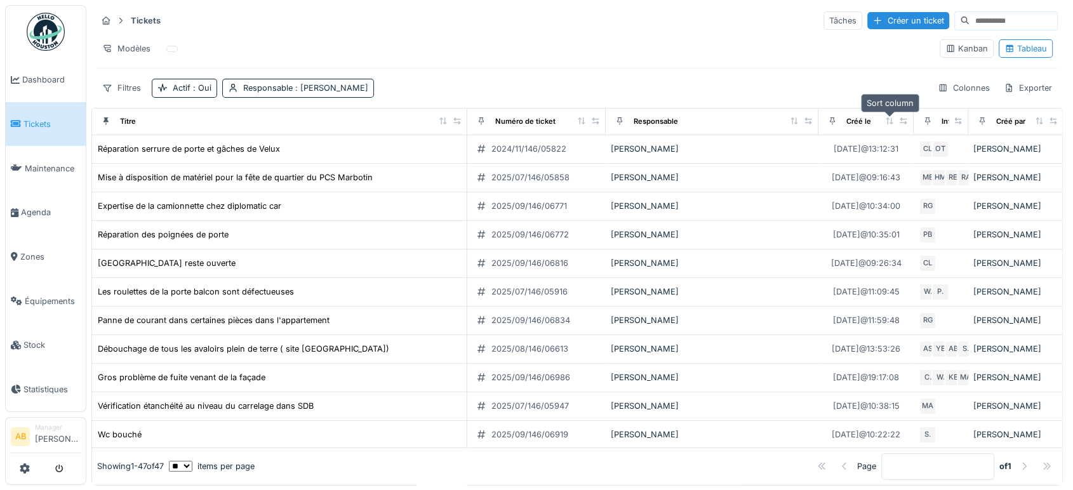
click at [893, 120] on icon at bounding box center [889, 120] width 9 height 7
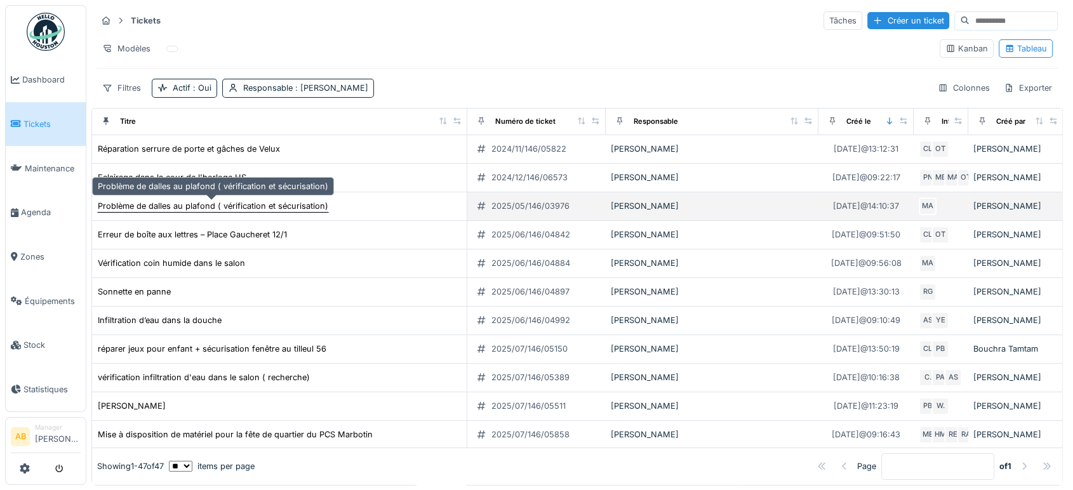
click at [259, 206] on div "Problème de dalles au plafond ( vérification et sécurisation)" at bounding box center [213, 206] width 230 height 12
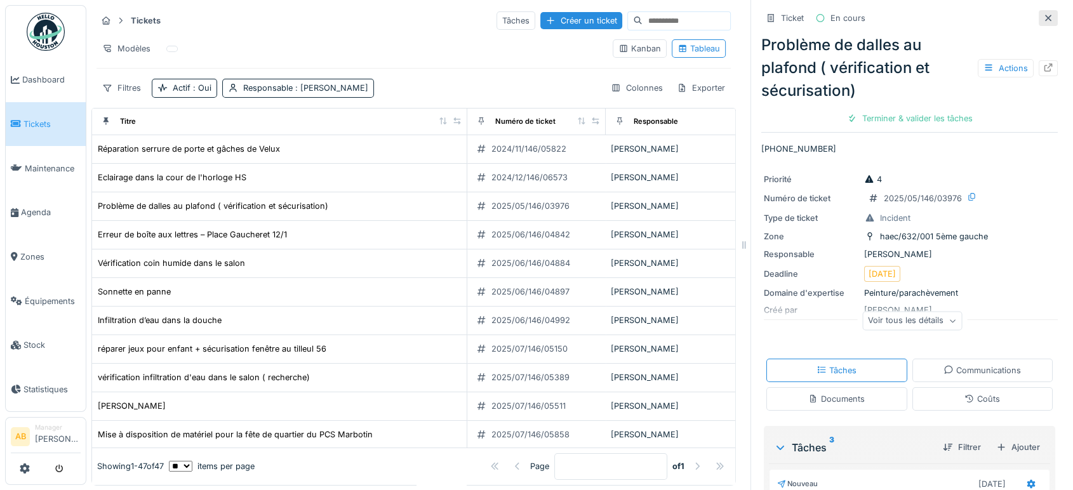
click at [1045, 17] on icon at bounding box center [1048, 18] width 6 height 6
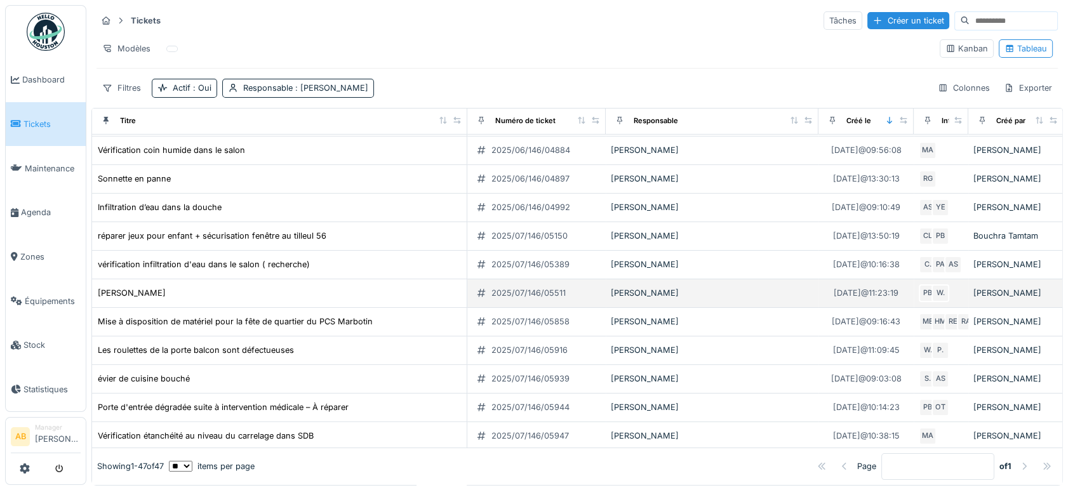
scroll to position [116, 0]
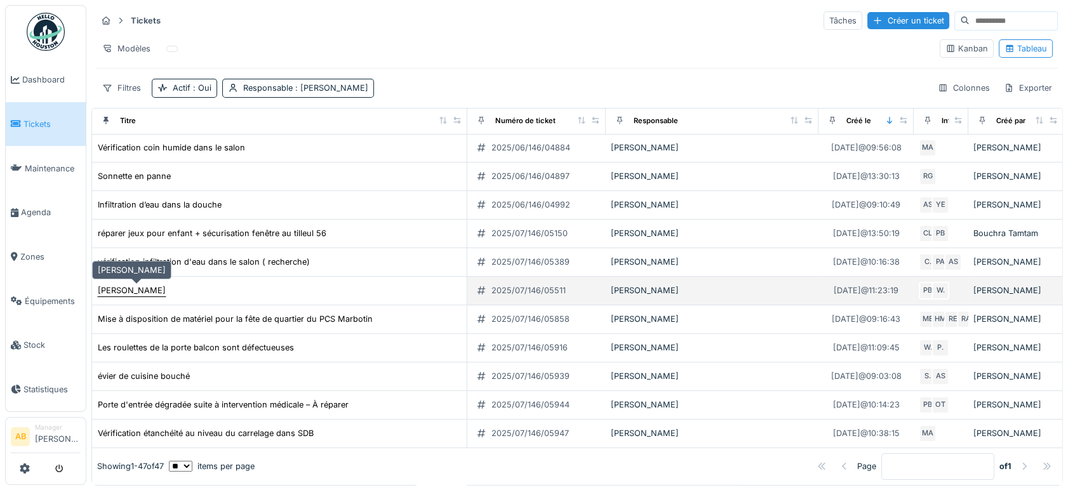
click at [143, 295] on div "[PERSON_NAME]" at bounding box center [132, 290] width 68 height 12
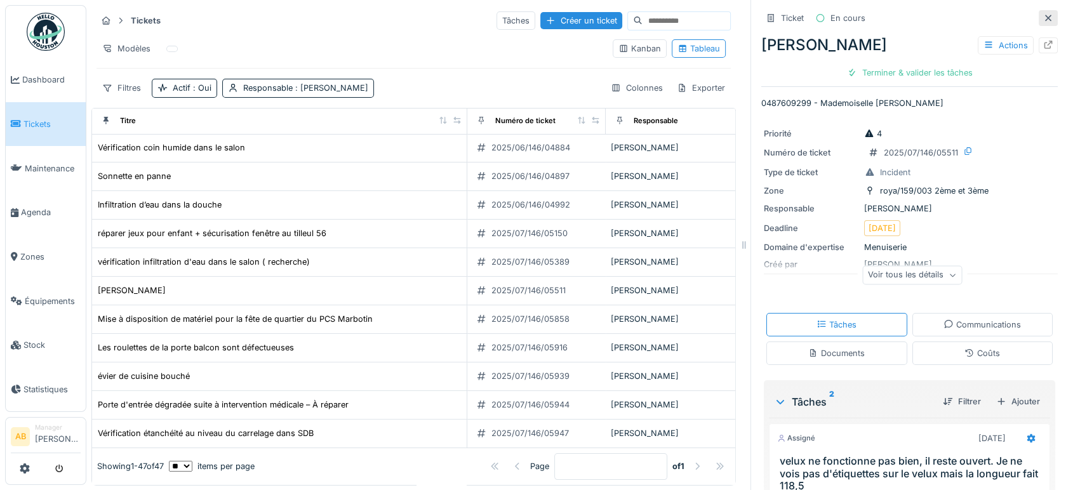
click at [1039, 24] on div at bounding box center [1048, 18] width 19 height 16
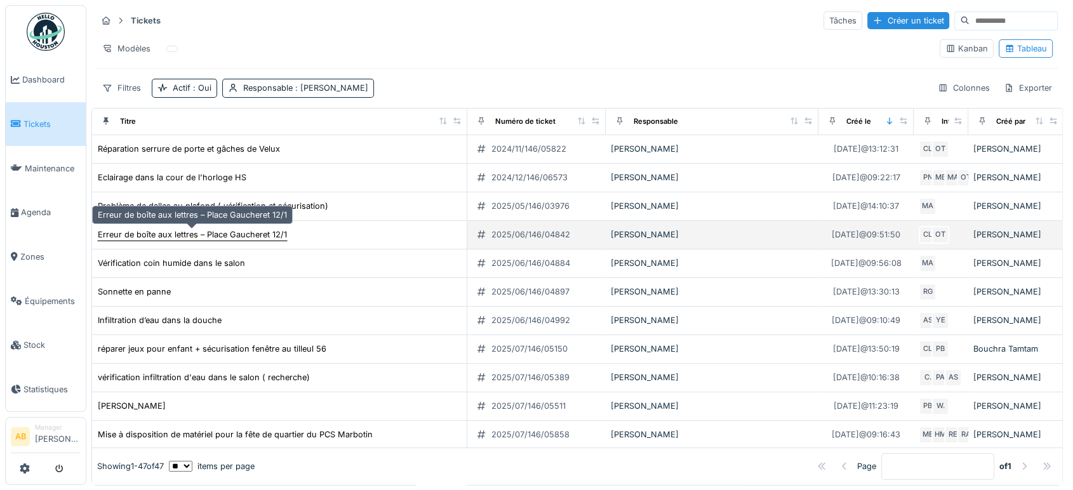
click at [239, 236] on div "Erreur de boîte aux lettres – Place Gaucheret 12/1" at bounding box center [192, 235] width 189 height 12
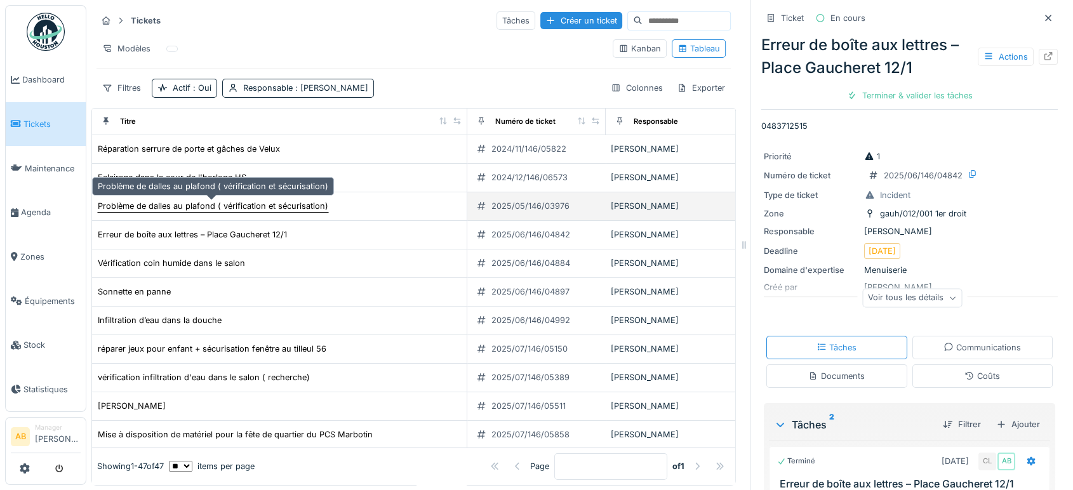
click at [262, 201] on div "Problème de dalles au plafond ( vérification et sécurisation)" at bounding box center [213, 206] width 230 height 12
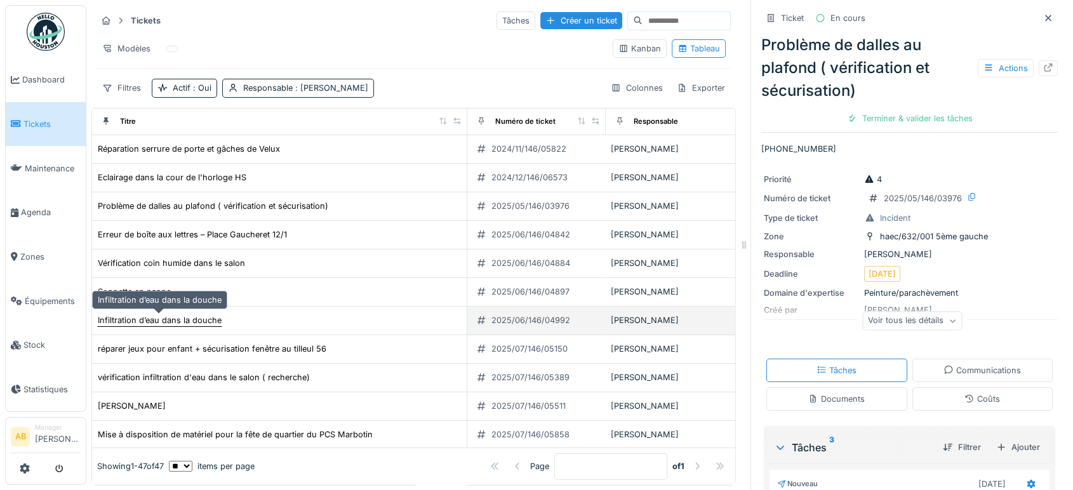
click at [183, 321] on div "Infiltration d’eau dans la douche" at bounding box center [160, 320] width 124 height 12
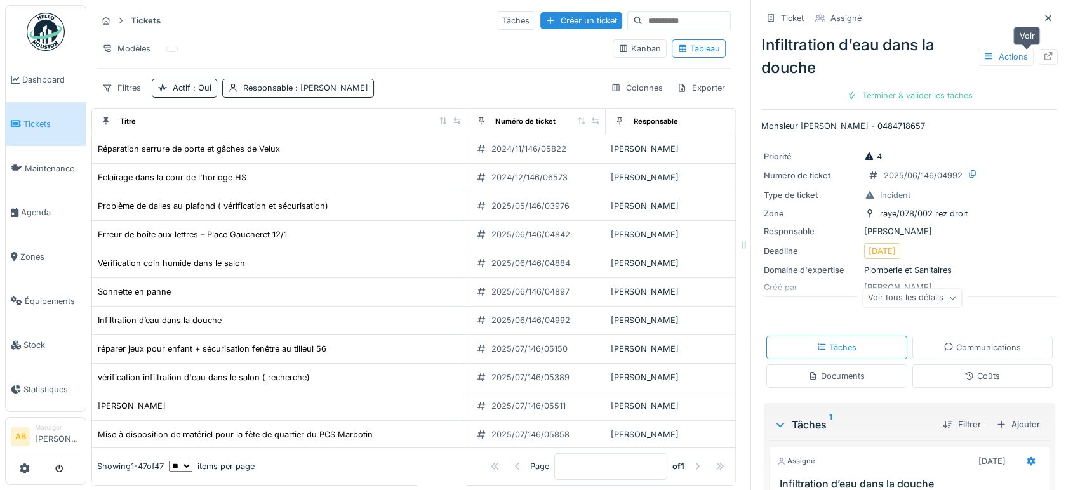
click at [1043, 55] on icon at bounding box center [1048, 56] width 10 height 8
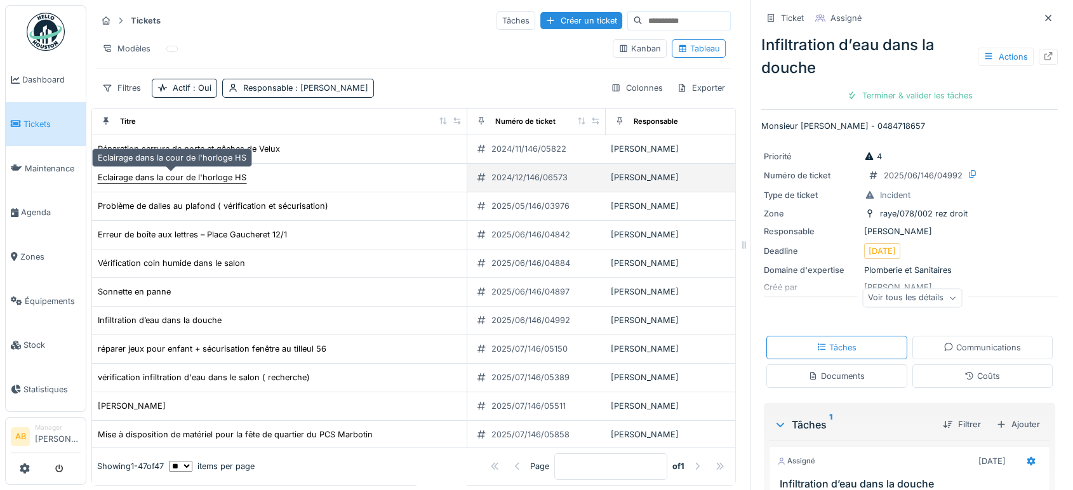
click at [211, 182] on div "Eclairage dans la cour de l'horloge HS" at bounding box center [172, 177] width 149 height 12
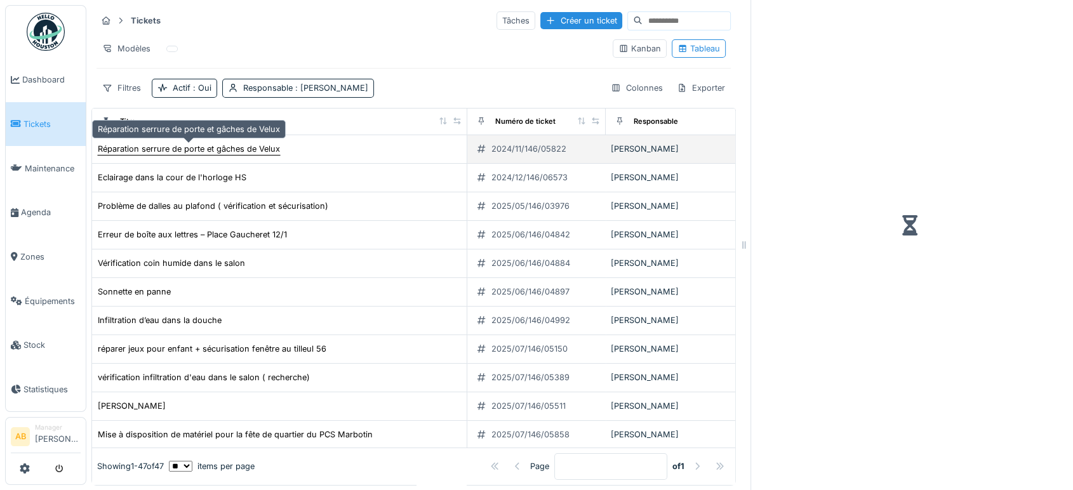
click at [249, 143] on div "Réparation serrure de porte et gâches de Velux" at bounding box center [189, 149] width 182 height 12
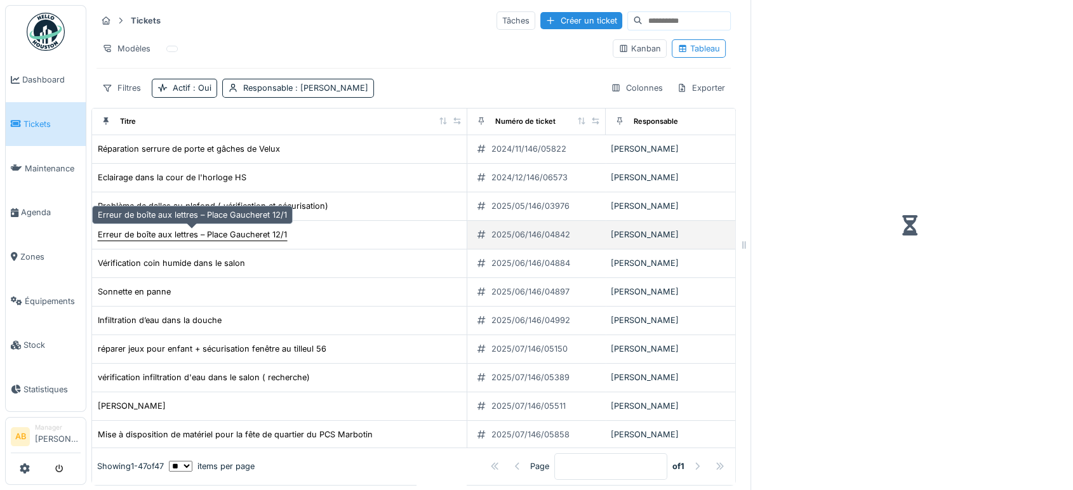
click at [211, 239] on div "Erreur de boîte aux lettres – Place Gaucheret 12/1" at bounding box center [192, 235] width 189 height 12
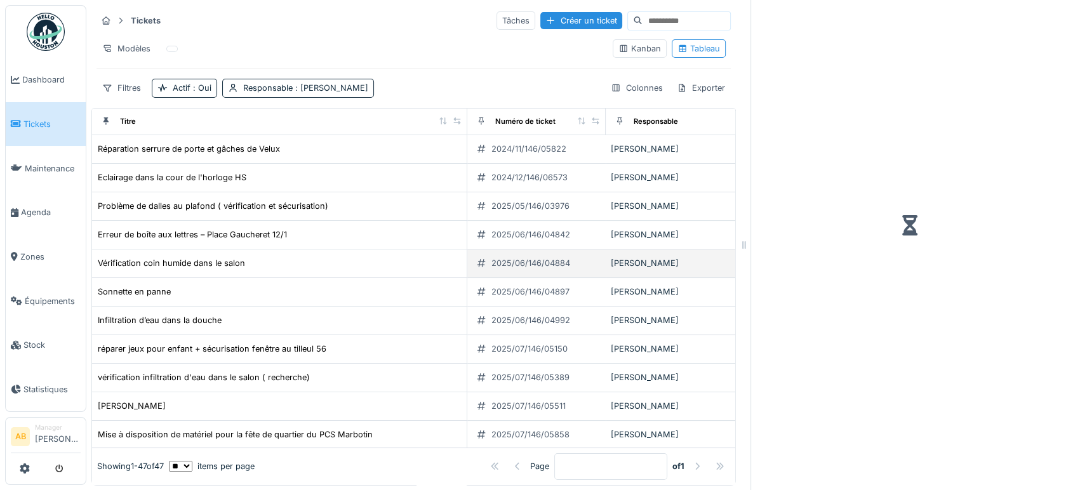
click at [184, 272] on td "Vérification coin humide dans le salon" at bounding box center [279, 264] width 375 height 29
click at [178, 262] on div "Vérification coin humide dans le salon" at bounding box center [171, 263] width 147 height 12
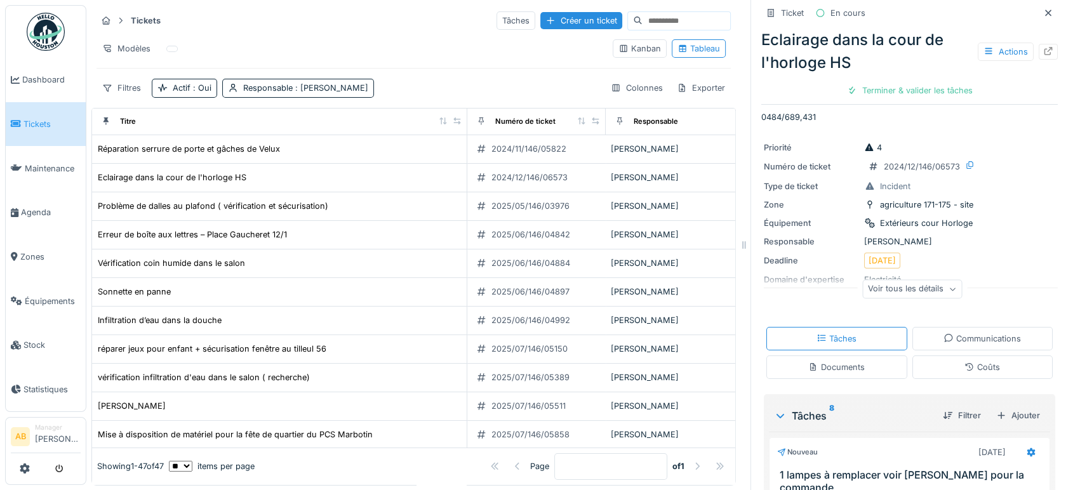
scroll to position [17, 0]
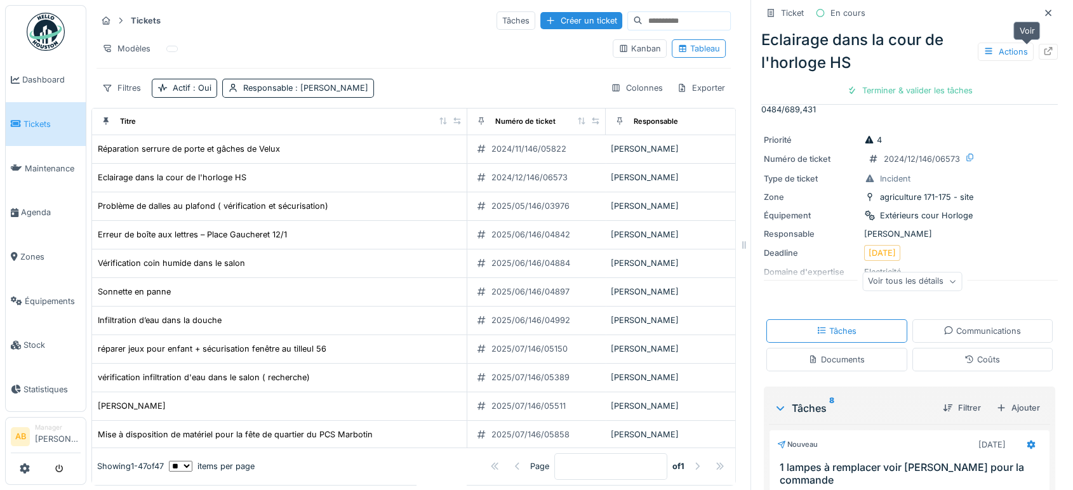
click at [1043, 46] on div at bounding box center [1048, 52] width 10 height 12
click at [169, 338] on td "réparer jeux pour enfant + sécurisation fenêtre au tilleul 56" at bounding box center [279, 349] width 375 height 29
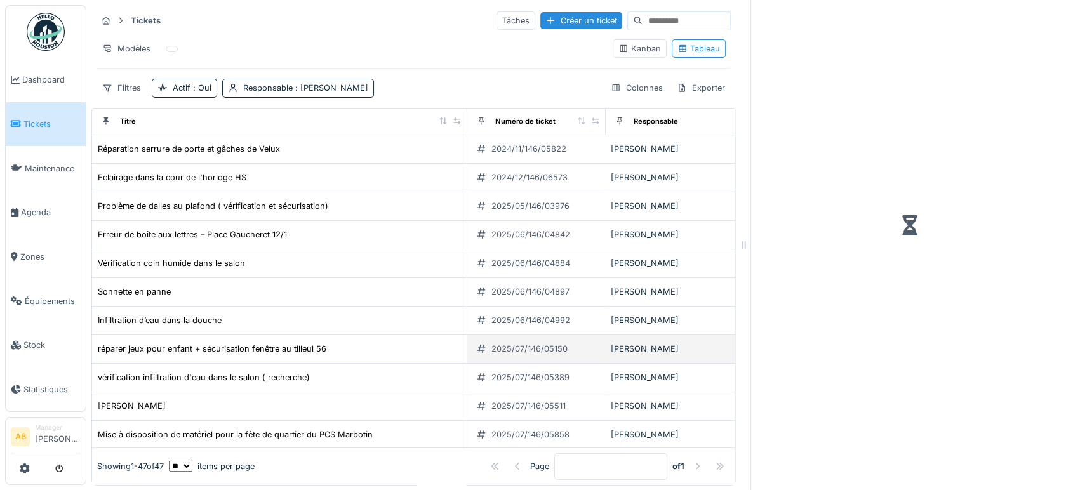
click at [161, 356] on td "réparer jeux pour enfant + sécurisation fenêtre au tilleul 56" at bounding box center [279, 349] width 375 height 29
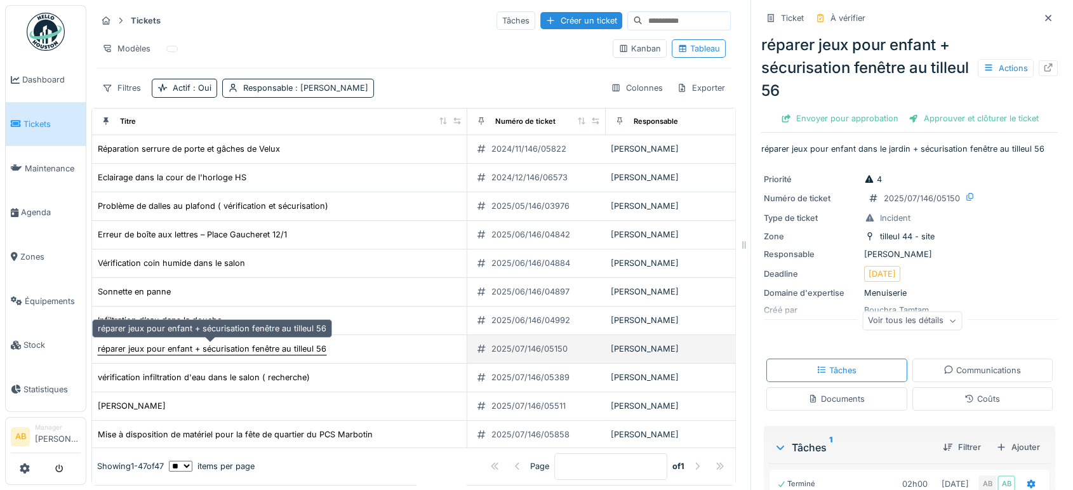
click at [215, 345] on div "réparer jeux pour enfant + sécurisation fenêtre au tilleul 56" at bounding box center [212, 349] width 229 height 12
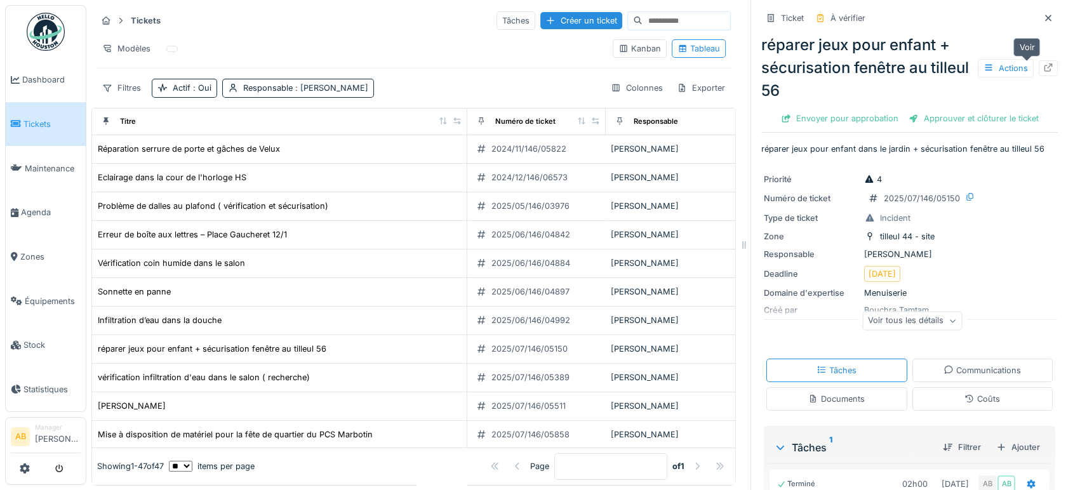
click at [1043, 69] on icon at bounding box center [1048, 67] width 10 height 8
click at [1043, 22] on icon at bounding box center [1048, 18] width 10 height 8
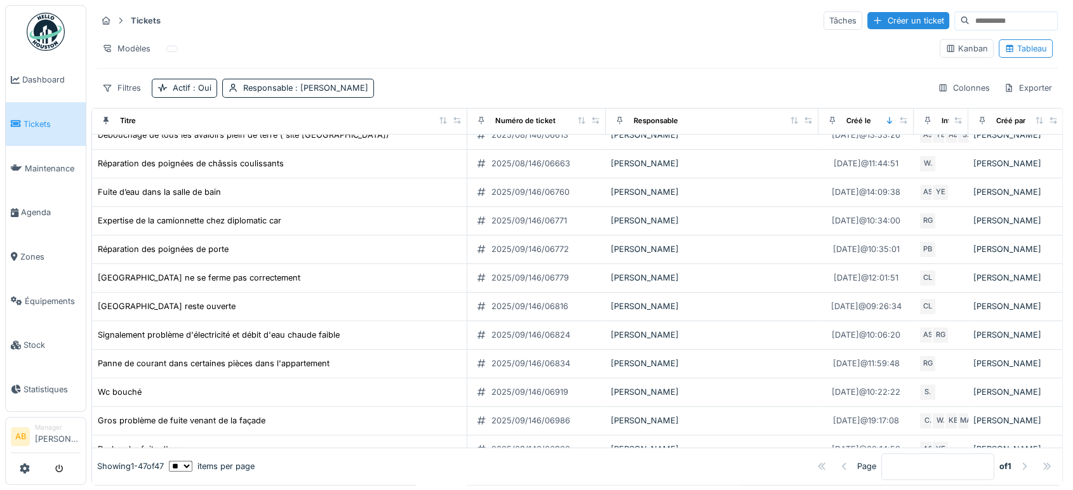
scroll to position [1047, 0]
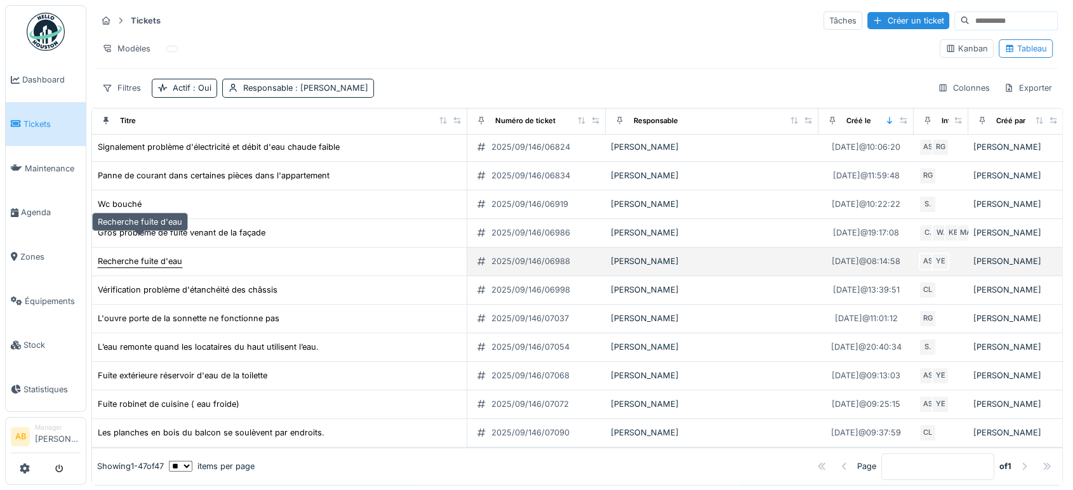
click at [152, 255] on div "Recherche fuite d'eau" at bounding box center [140, 261] width 84 height 12
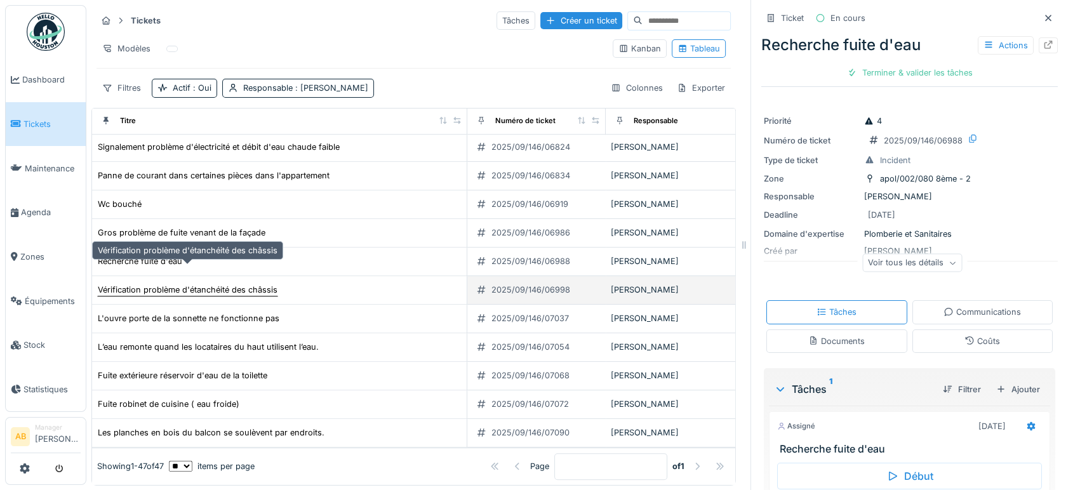
click at [236, 284] on div "Vérification problème d'étanchéité des châssis" at bounding box center [188, 290] width 180 height 12
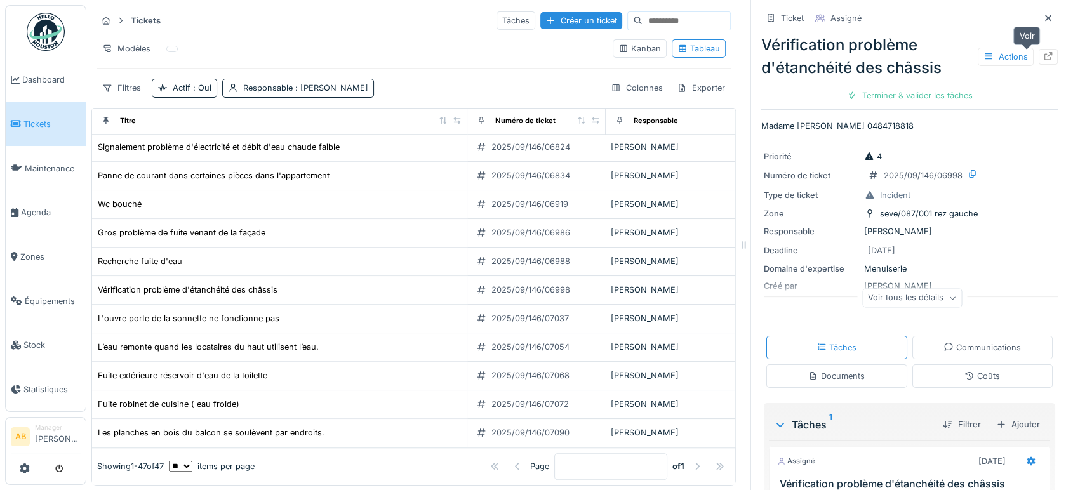
click at [1039, 60] on div at bounding box center [1048, 57] width 19 height 16
click at [32, 31] on img at bounding box center [46, 32] width 38 height 38
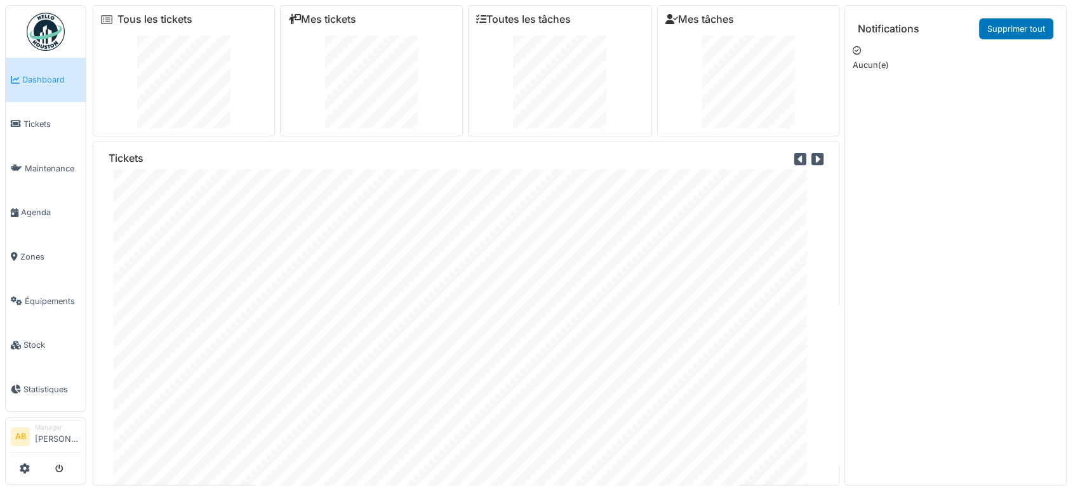
click at [60, 18] on img at bounding box center [46, 32] width 38 height 38
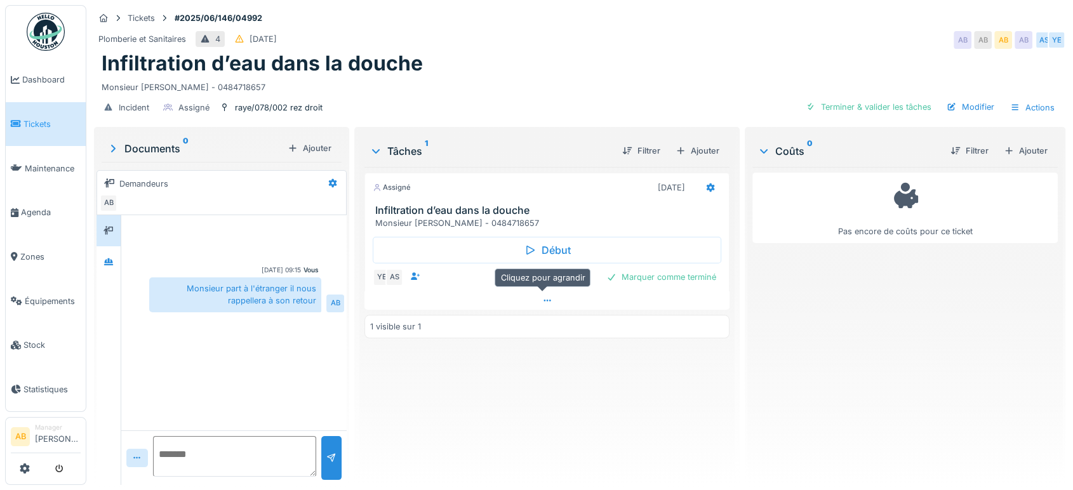
click at [470, 307] on div at bounding box center [546, 300] width 365 height 18
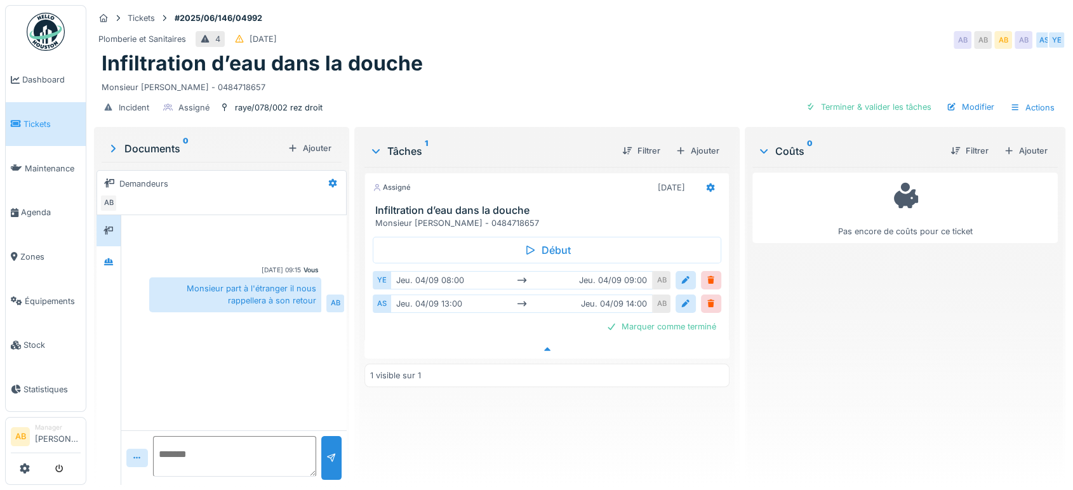
scroll to position [10, 0]
click at [113, 262] on div at bounding box center [109, 261] width 24 height 31
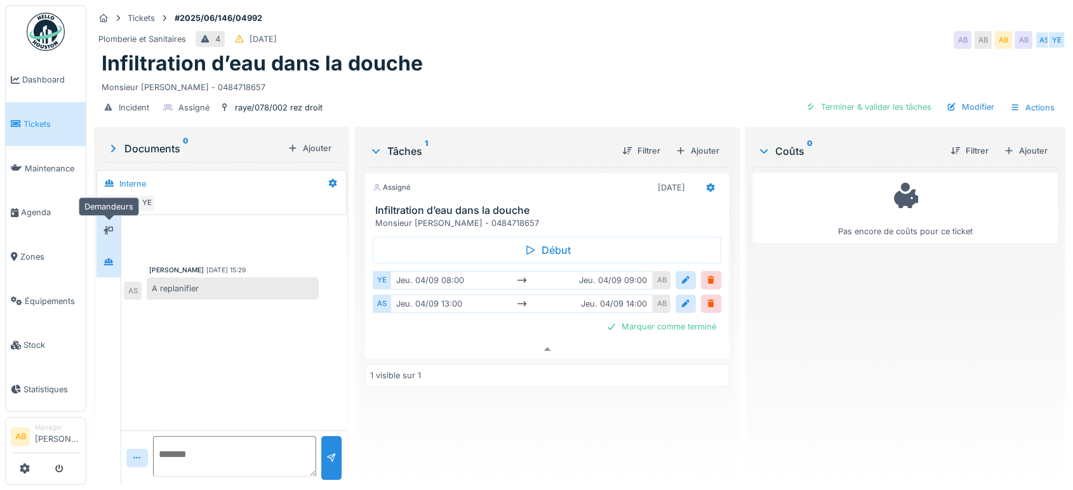
click at [111, 220] on div at bounding box center [108, 230] width 19 height 21
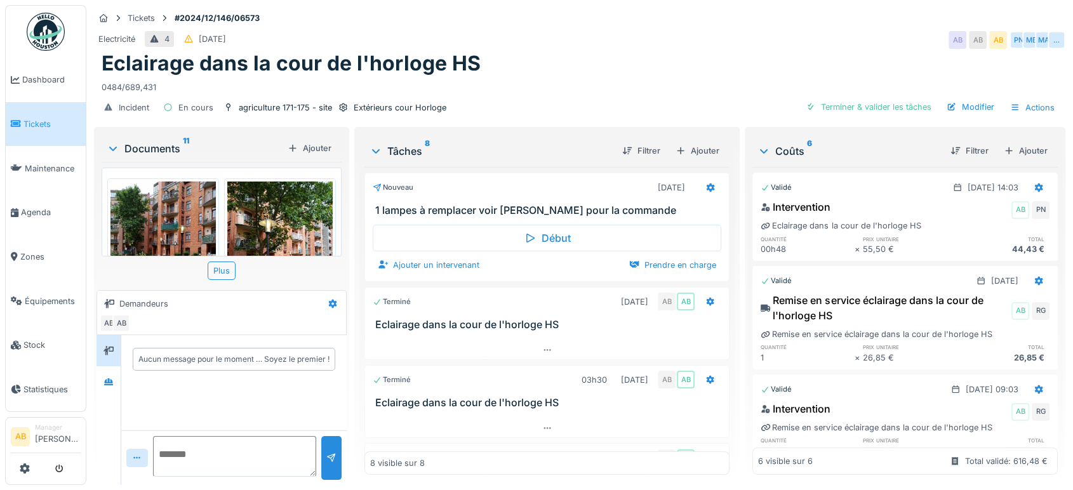
click at [152, 149] on div "Documents 11" at bounding box center [195, 148] width 176 height 15
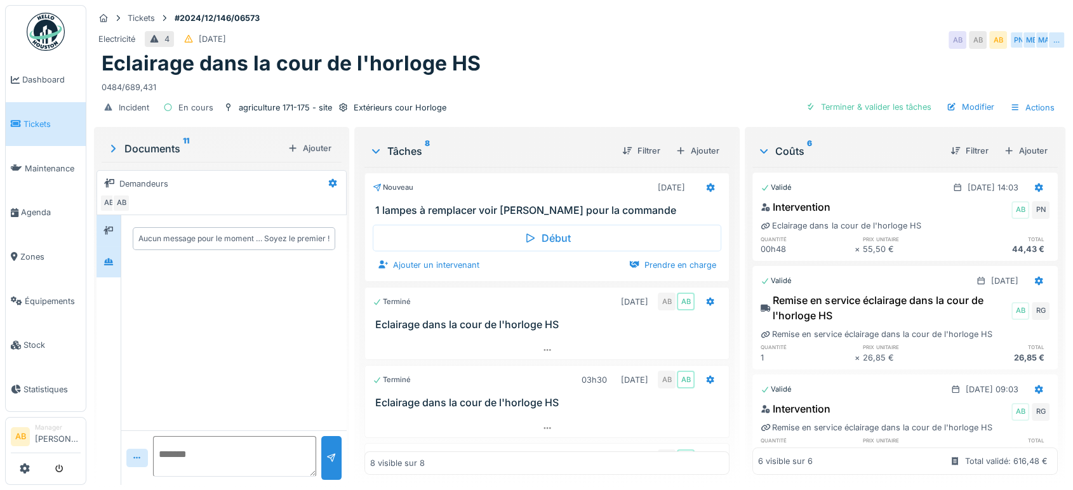
click at [118, 249] on div at bounding box center [109, 261] width 24 height 31
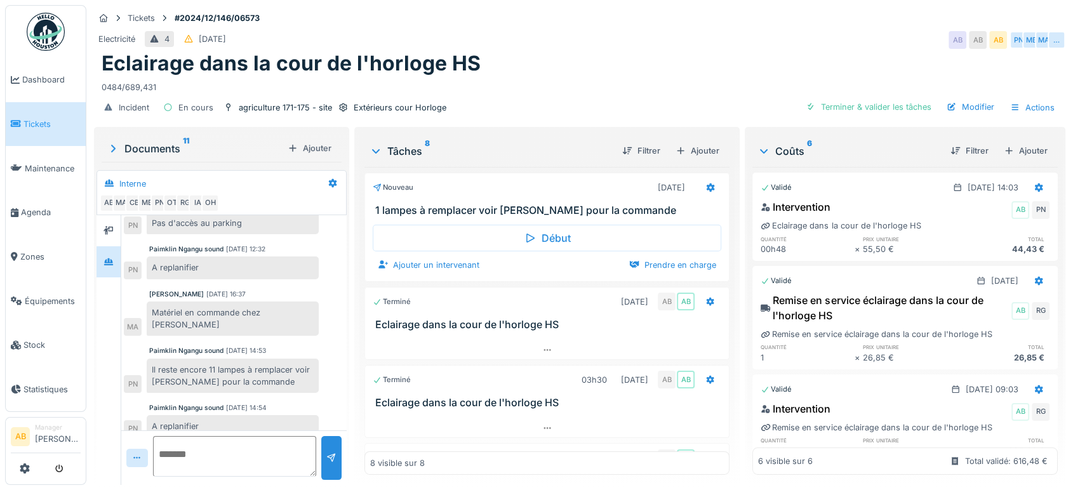
scroll to position [110, 0]
drag, startPoint x: 147, startPoint y: 147, endPoint x: 160, endPoint y: 131, distance: 21.2
click at [160, 135] on div "Documents 11 Ajouter" at bounding box center [222, 148] width 240 height 27
click at [160, 141] on div "Documents 11" at bounding box center [195, 148] width 176 height 15
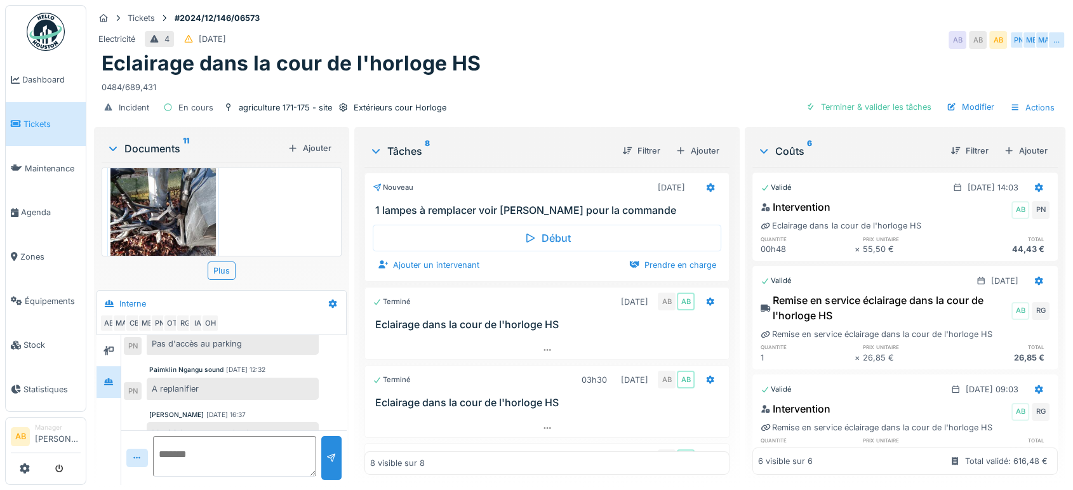
scroll to position [909, 0]
click at [143, 141] on div "Documents 11" at bounding box center [195, 148] width 176 height 15
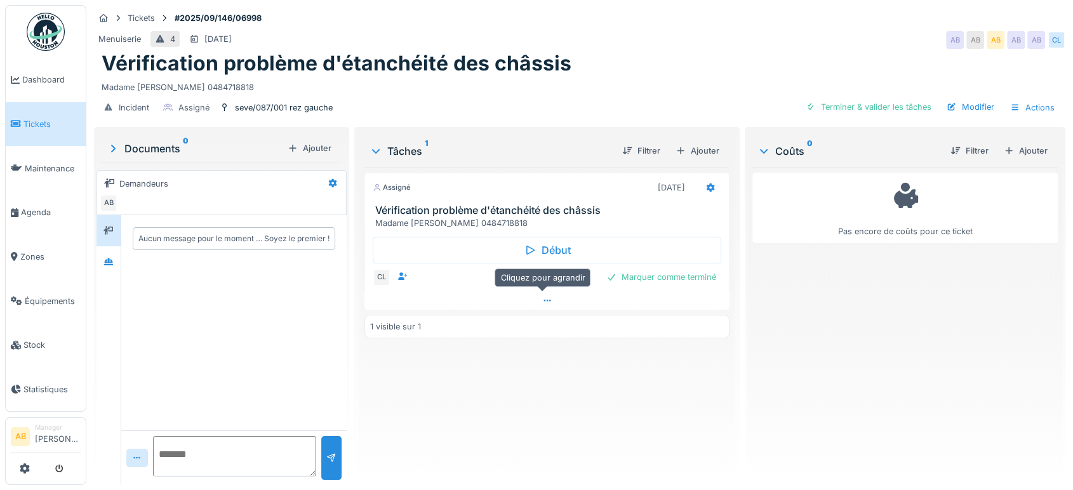
click at [485, 305] on div at bounding box center [546, 300] width 365 height 18
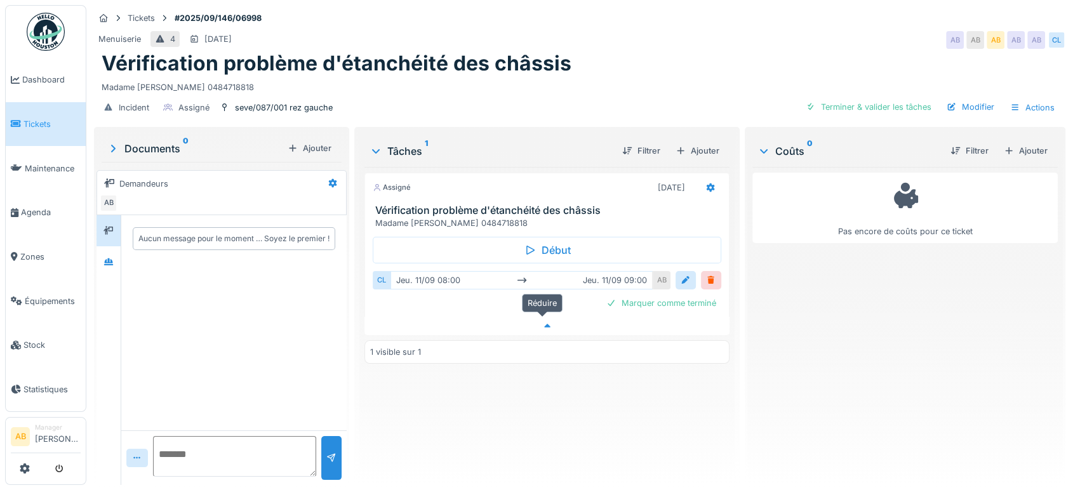
scroll to position [10, 0]
click at [108, 258] on icon at bounding box center [108, 261] width 9 height 7
click at [105, 251] on div at bounding box center [108, 261] width 19 height 21
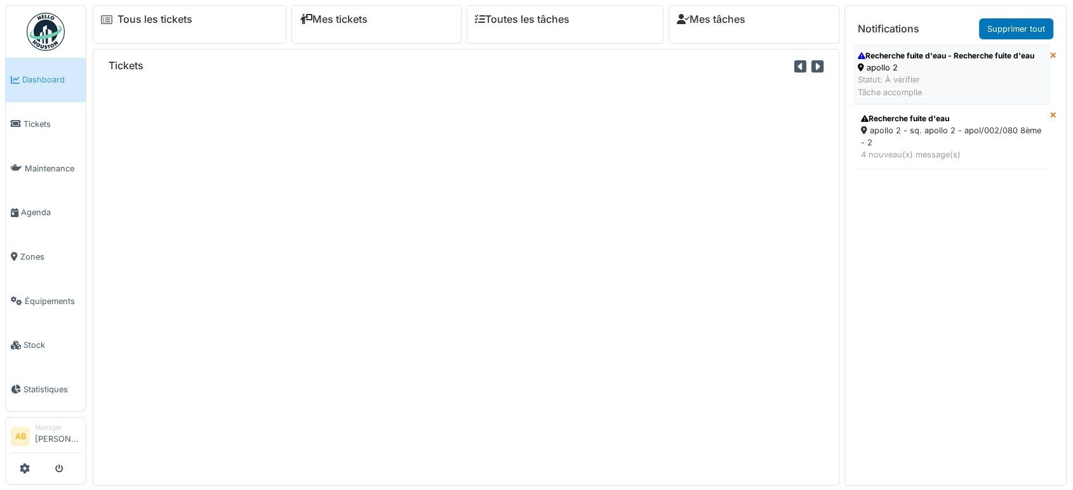
click at [971, 98] on div "Statut: À vérifier Tâche accomplie" at bounding box center [946, 86] width 177 height 24
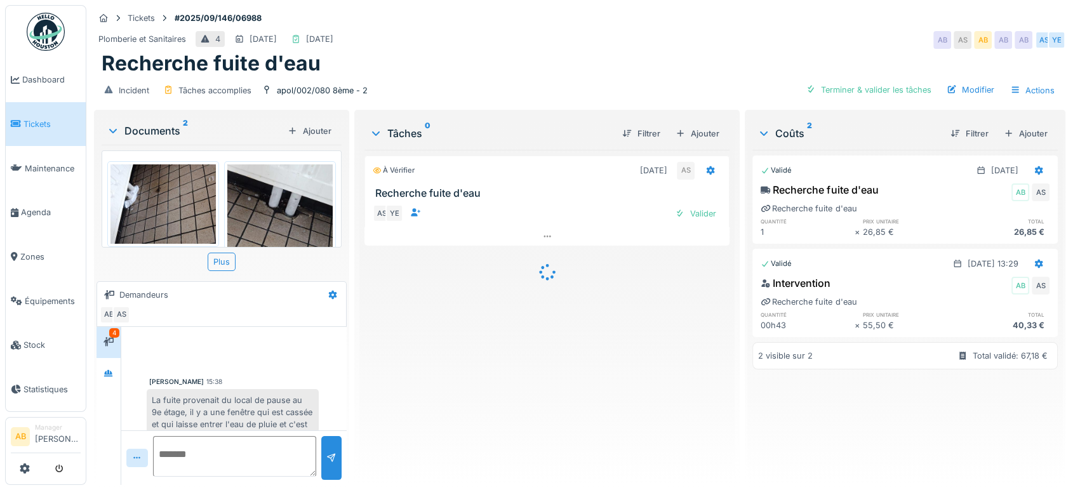
scroll to position [230, 0]
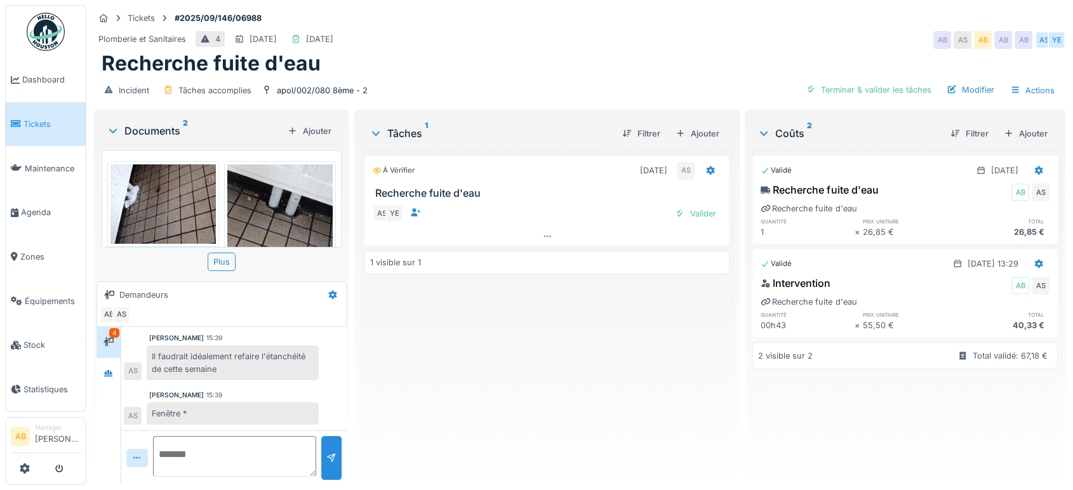
click at [150, 128] on div "Documents 2" at bounding box center [195, 130] width 176 height 15
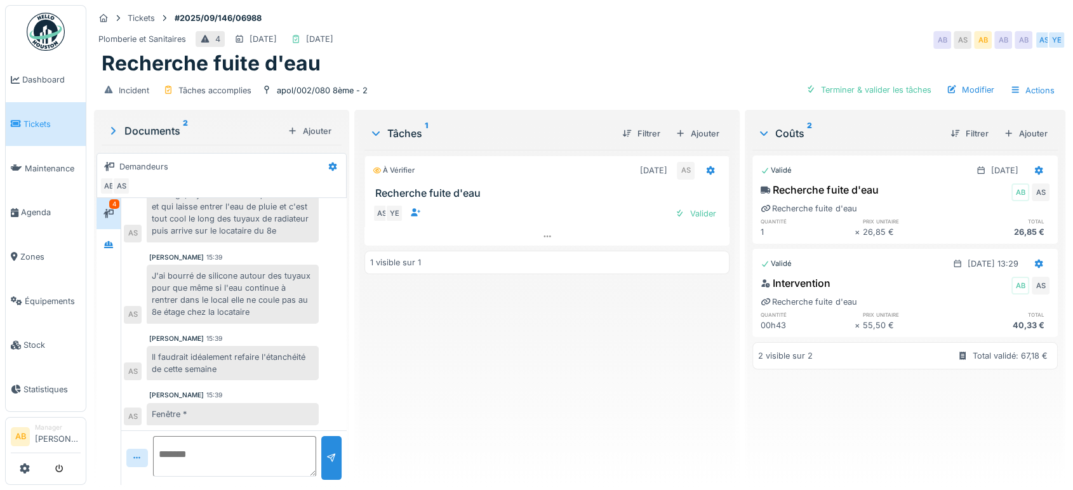
scroll to position [0, 0]
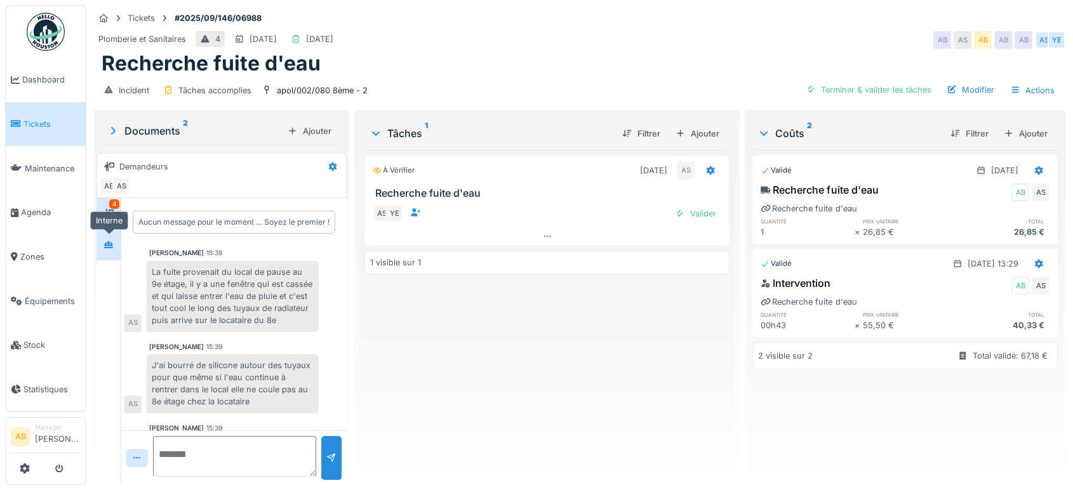
click at [116, 253] on div at bounding box center [108, 244] width 19 height 21
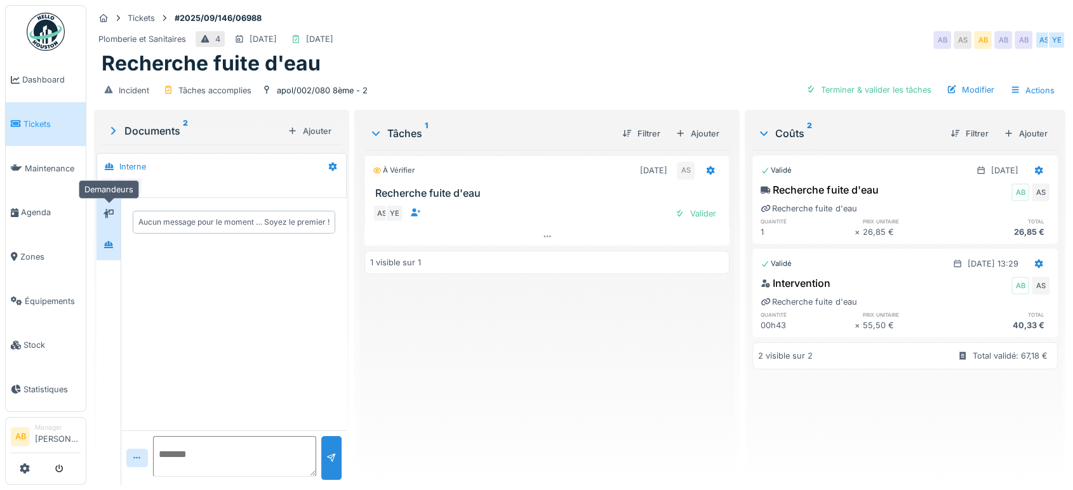
click at [109, 212] on icon at bounding box center [109, 214] width 10 height 8
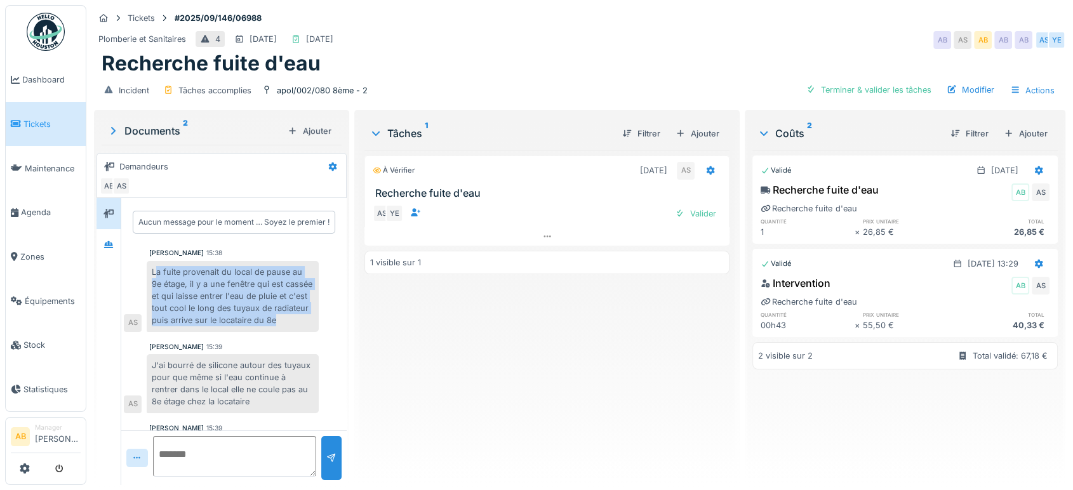
drag, startPoint x: 156, startPoint y: 267, endPoint x: 311, endPoint y: 328, distance: 166.9
click at [311, 328] on div "La fuite provenait du local de pause au 9e étage, il y a une fenêtre qui est ca…" at bounding box center [233, 296] width 172 height 71
click at [182, 332] on div "La fuite provenait du local de pause au 9e étage, il y a une fenêtre qui est ca…" at bounding box center [233, 296] width 172 height 71
drag, startPoint x: 180, startPoint y: 339, endPoint x: 131, endPoint y: 272, distance: 83.6
click at [131, 272] on div "La fuite provenait du local de pause au 9e étage, il y a une fenêtre qui est ca…" at bounding box center [221, 296] width 195 height 71
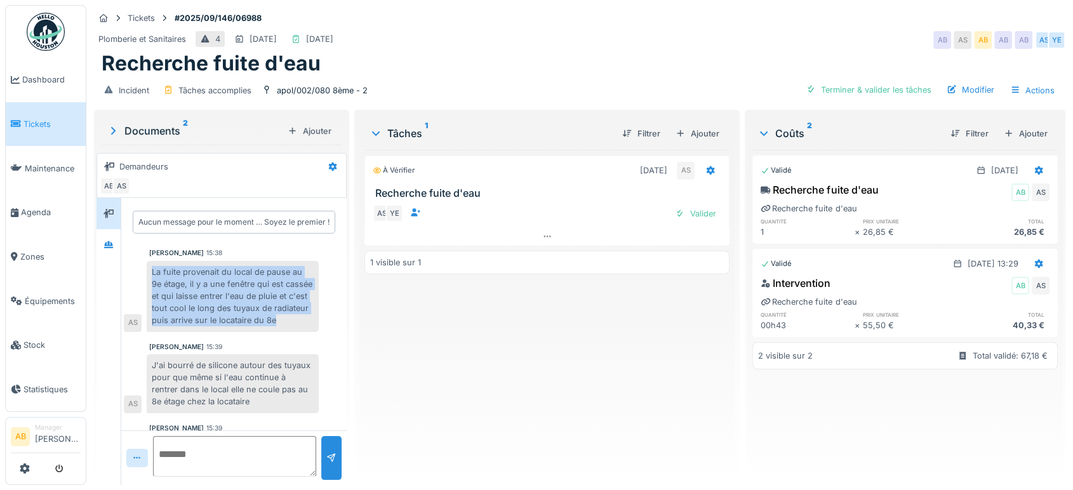
click at [199, 324] on div "La fuite provenait du local de pause au 9e étage, il y a une fenêtre qui est ca…" at bounding box center [233, 296] width 172 height 71
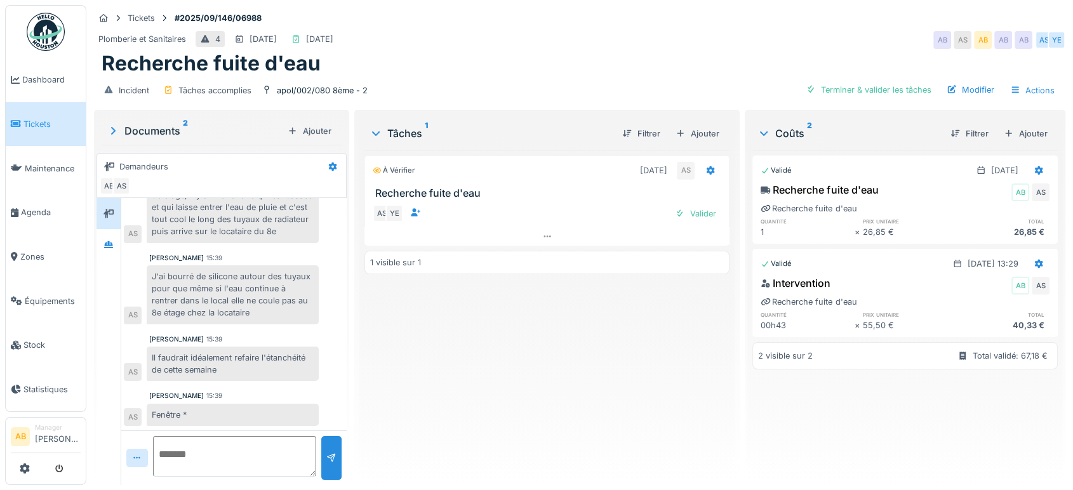
scroll to position [102, 0]
click at [548, 235] on div at bounding box center [546, 236] width 365 height 18
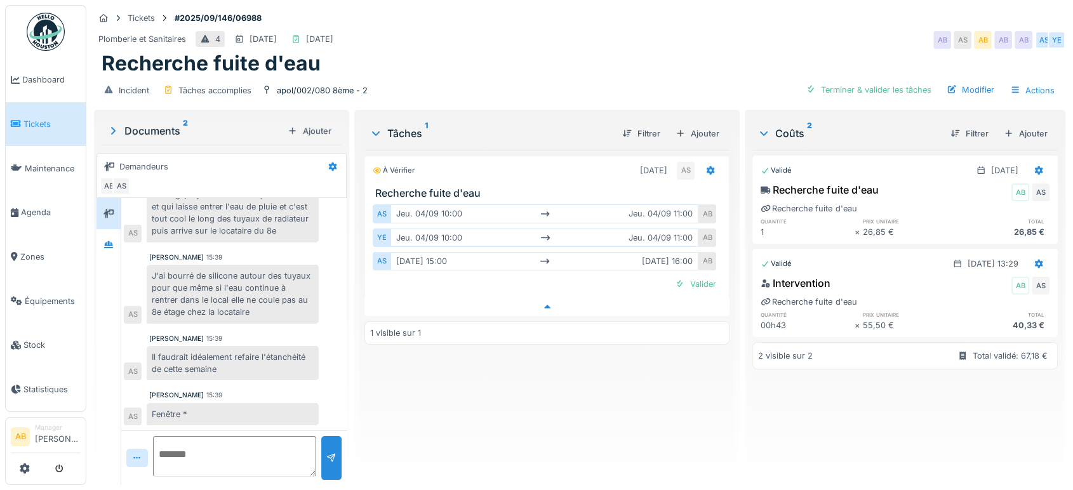
scroll to position [10, 0]
click at [697, 276] on div "Valider" at bounding box center [695, 284] width 51 height 17
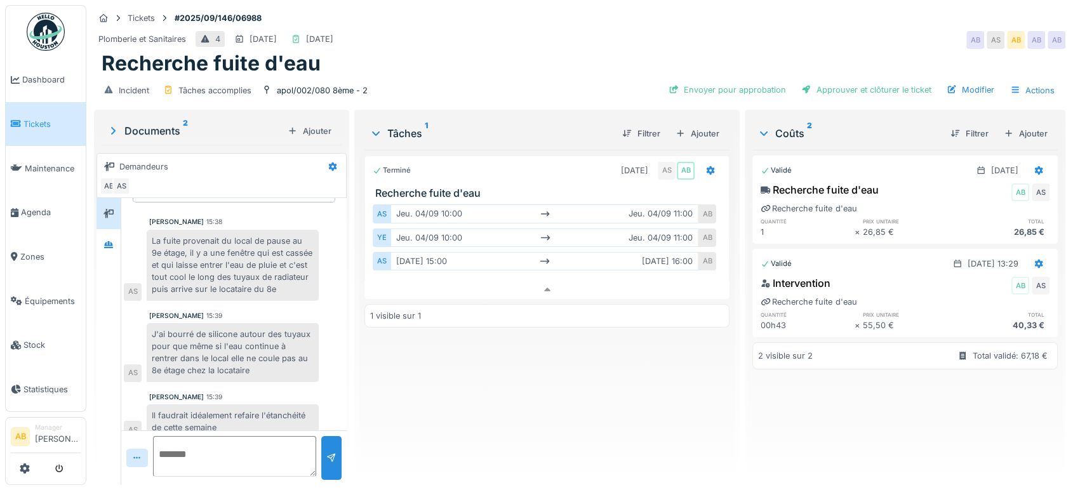
scroll to position [102, 0]
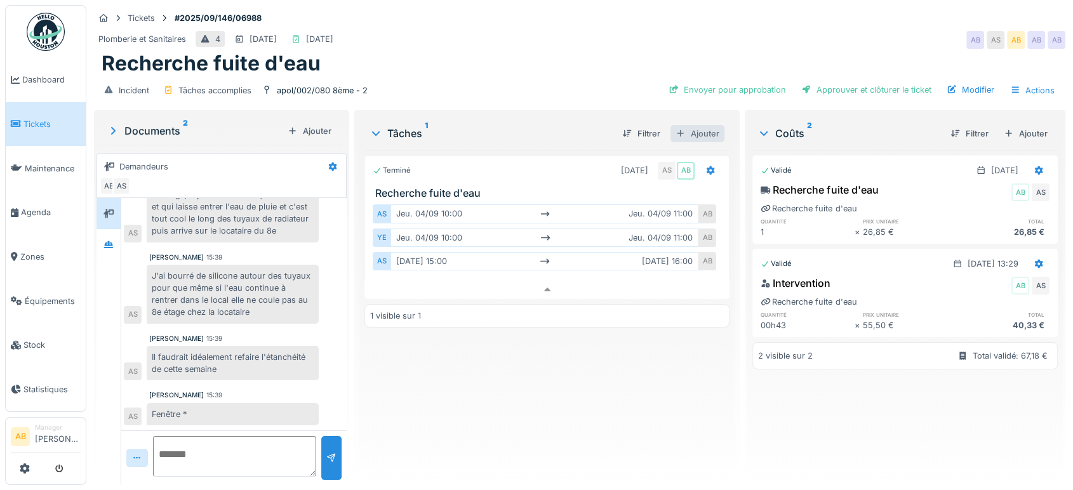
click at [684, 134] on div "Ajouter" at bounding box center [698, 133] width 54 height 17
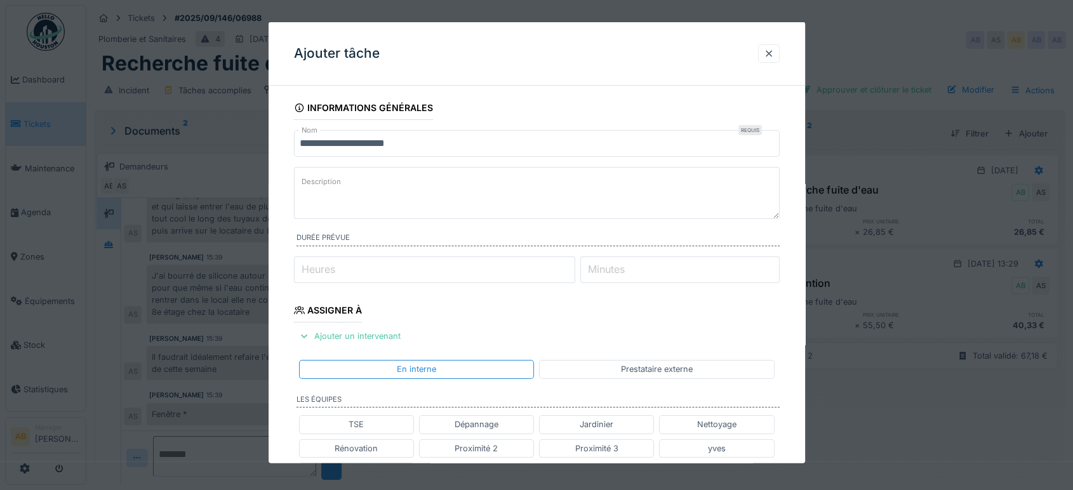
drag, startPoint x: 493, startPoint y: 134, endPoint x: 67, endPoint y: 248, distance: 440.4
click at [86, 248] on div "**********" at bounding box center [579, 245] width 987 height 490
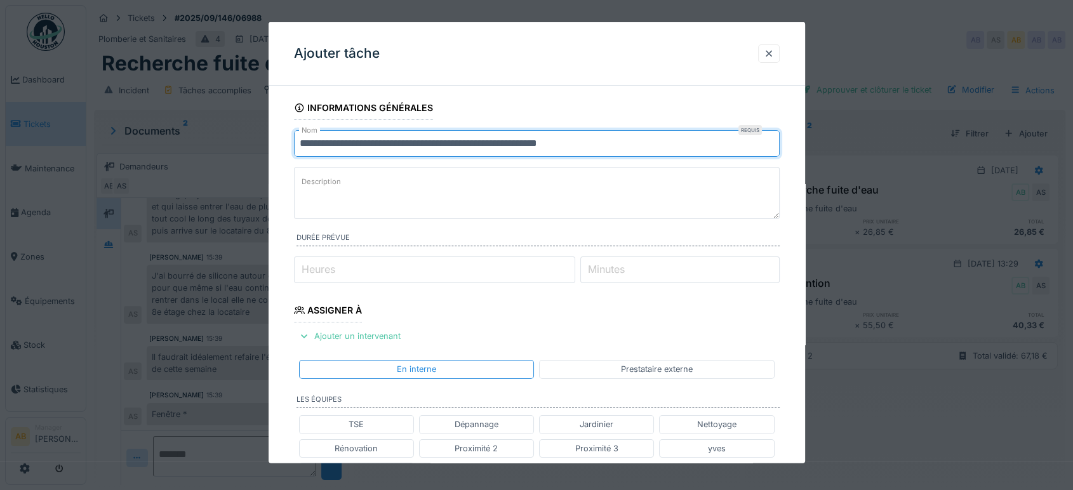
type input "**********"
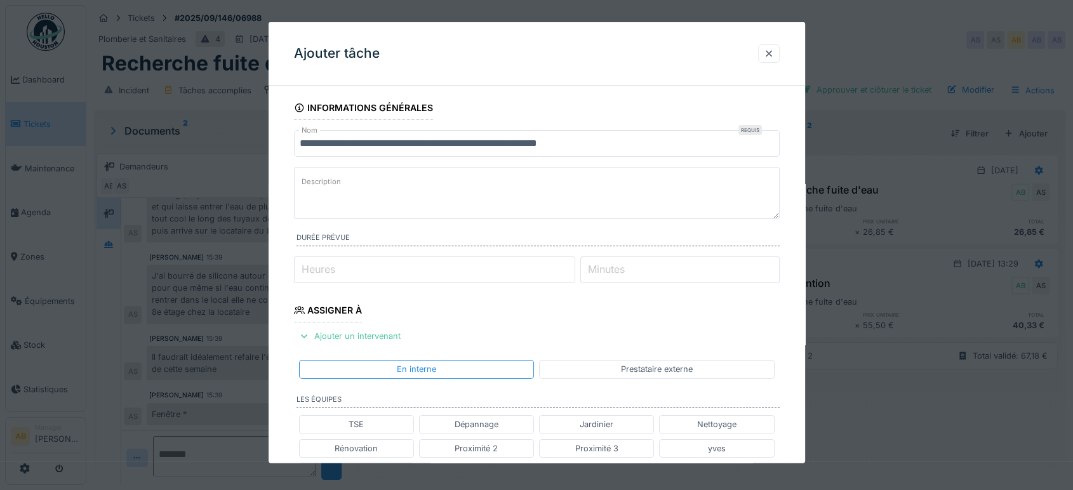
click at [361, 126] on fieldset "**********" at bounding box center [537, 465] width 486 height 739
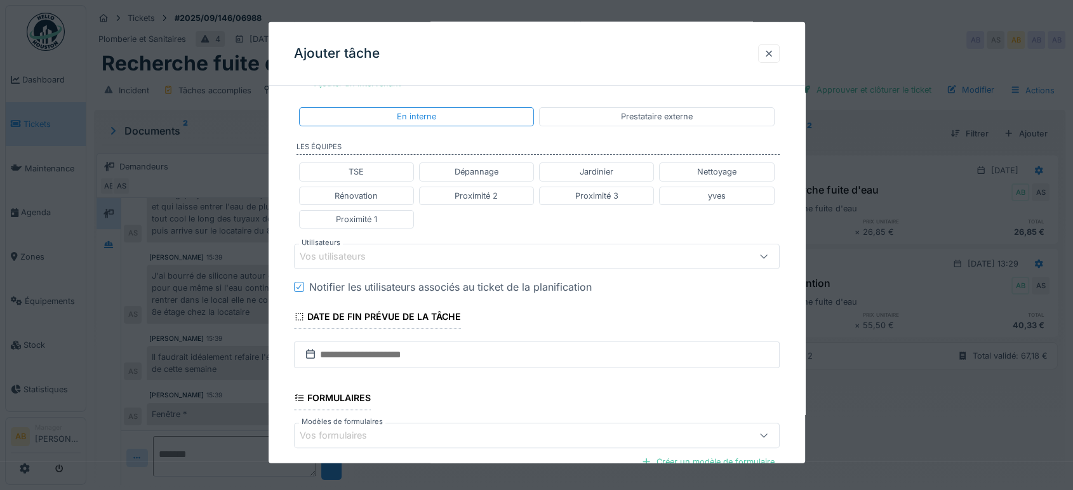
scroll to position [395, 0]
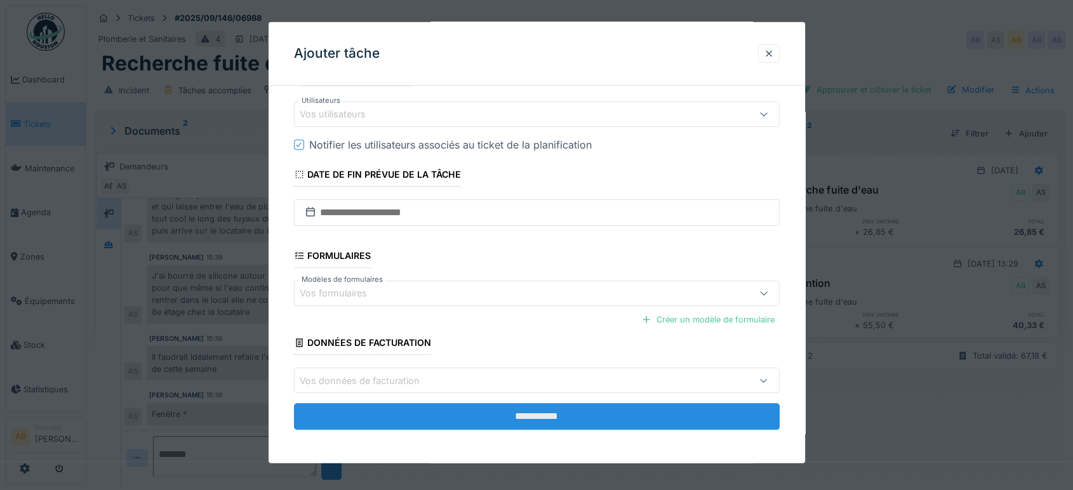
drag, startPoint x: 403, startPoint y: 194, endPoint x: 336, endPoint y: 405, distance: 221.9
click at [336, 405] on input "**********" at bounding box center [537, 416] width 486 height 27
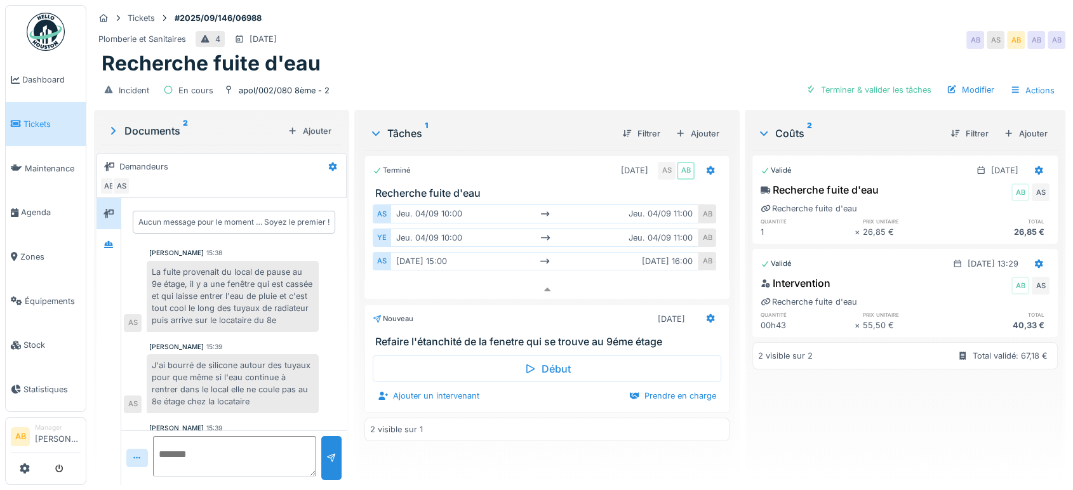
scroll to position [102, 0]
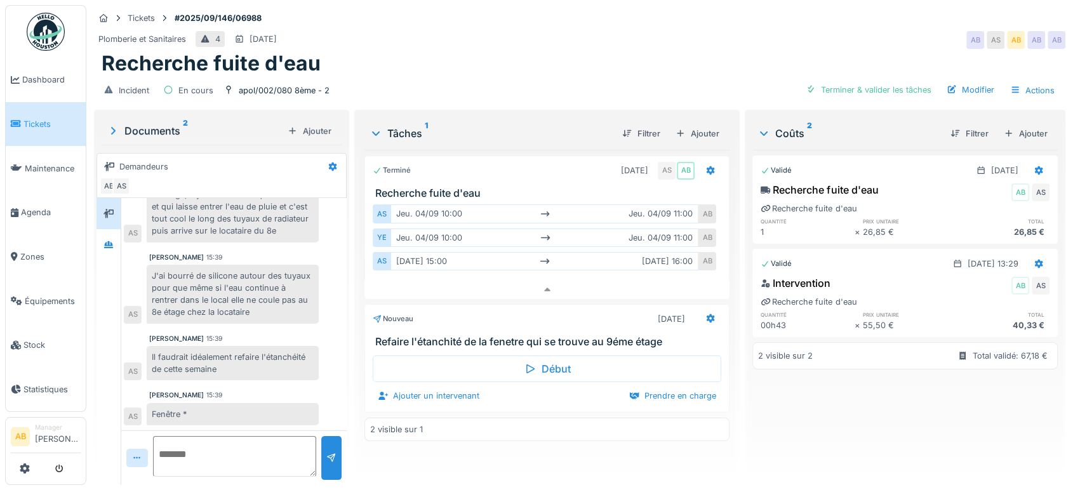
click at [155, 137] on div "Documents 2" at bounding box center [195, 130] width 176 height 15
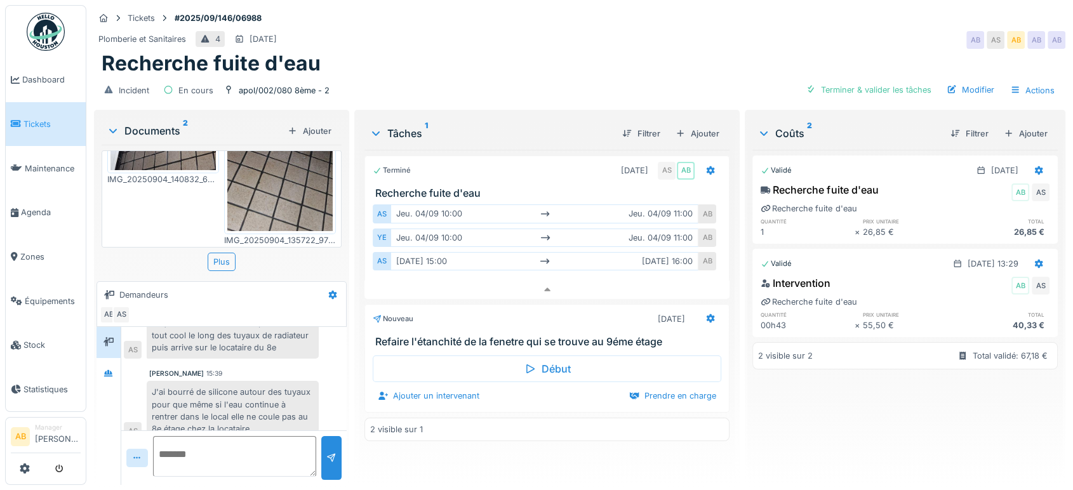
scroll to position [10, 0]
click at [145, 123] on div "Documents 2" at bounding box center [195, 130] width 176 height 15
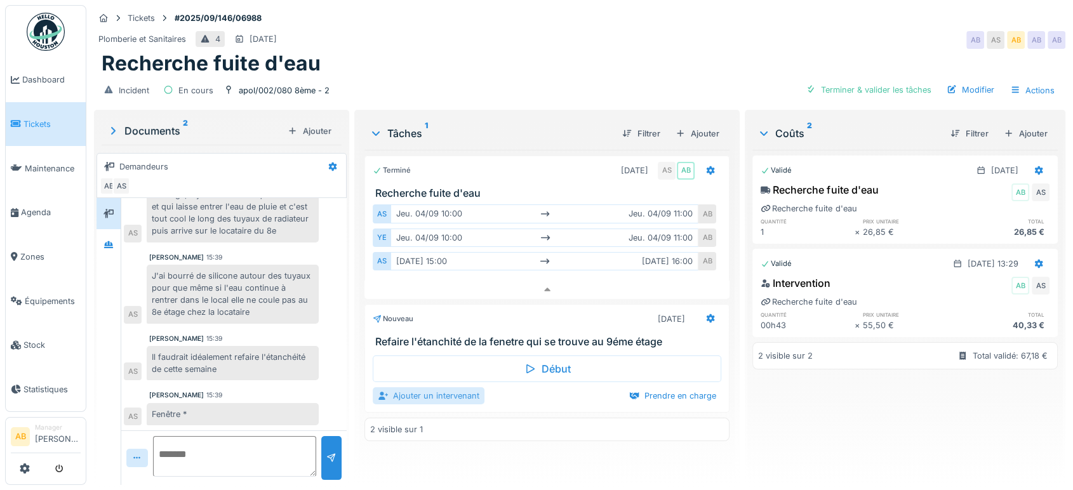
click at [427, 390] on div "Ajouter un intervenant" at bounding box center [429, 395] width 112 height 17
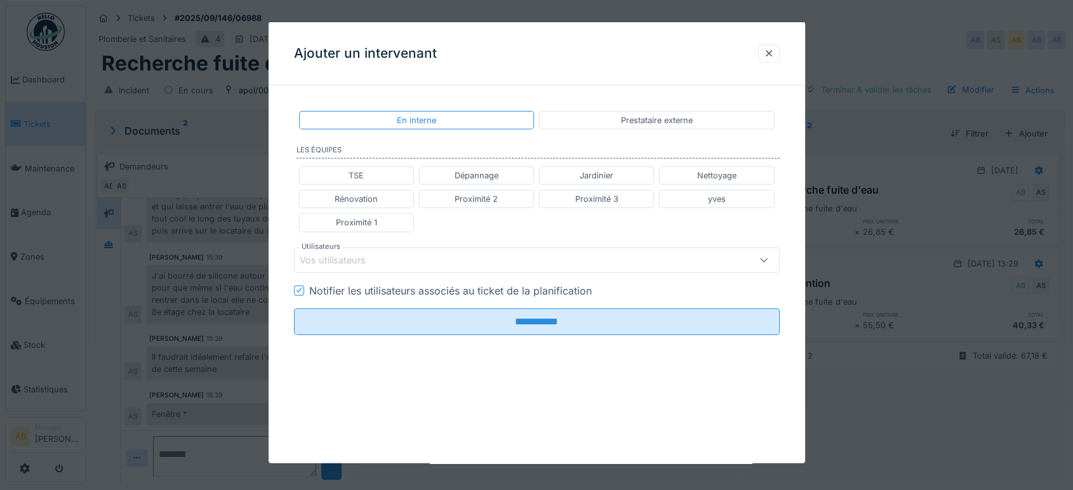
click at [356, 263] on div "Vos utilisateurs" at bounding box center [342, 260] width 84 height 14
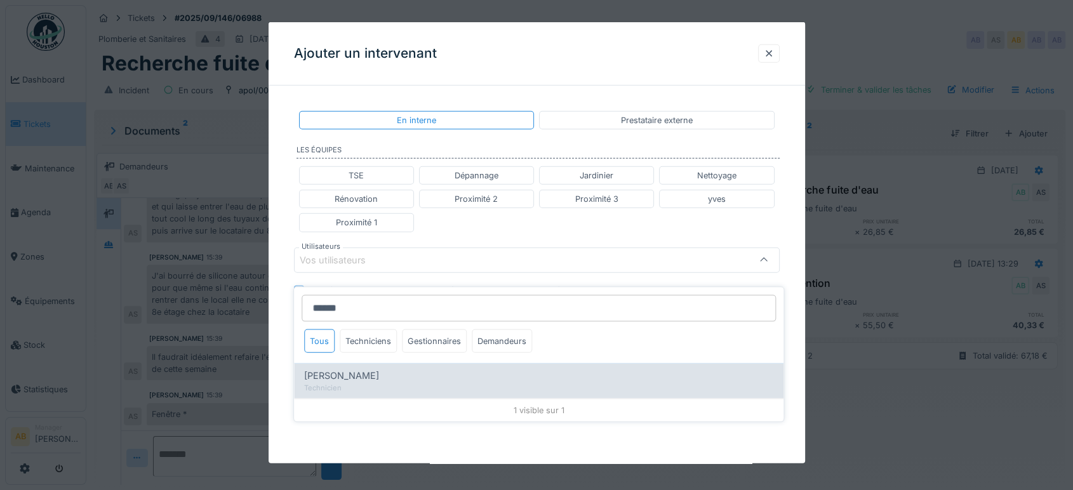
type input "******"
click at [417, 382] on div "Technicien" at bounding box center [538, 387] width 469 height 11
type input "****"
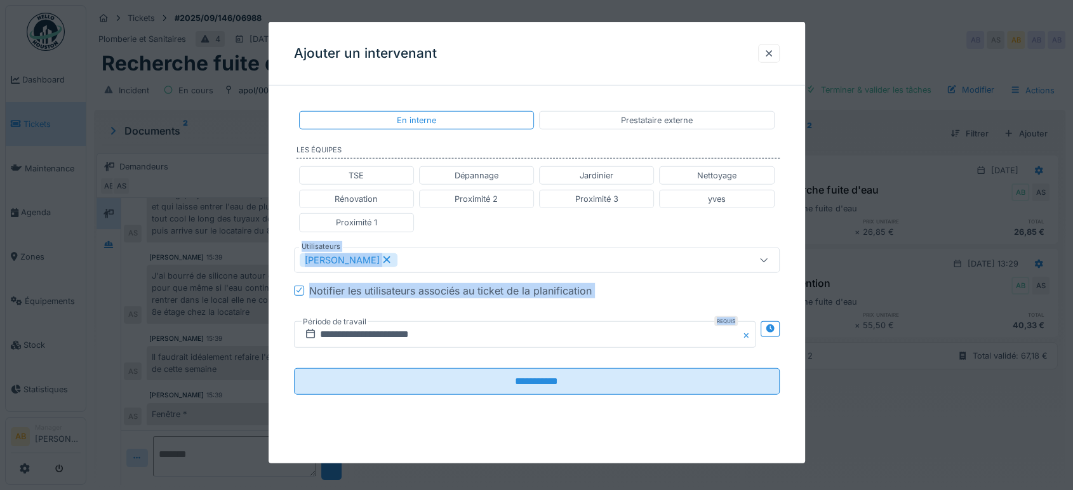
drag, startPoint x: 501, startPoint y: 218, endPoint x: 483, endPoint y: 319, distance: 102.6
click at [483, 319] on fieldset "**********" at bounding box center [537, 250] width 486 height 309
click at [483, 321] on input "**********" at bounding box center [525, 334] width 462 height 27
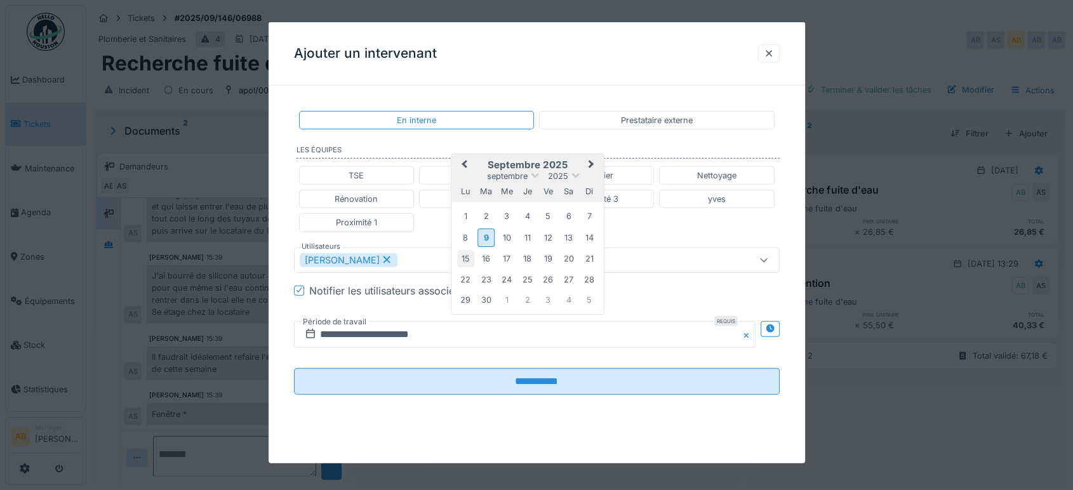
click at [467, 255] on div "15" at bounding box center [465, 258] width 17 height 17
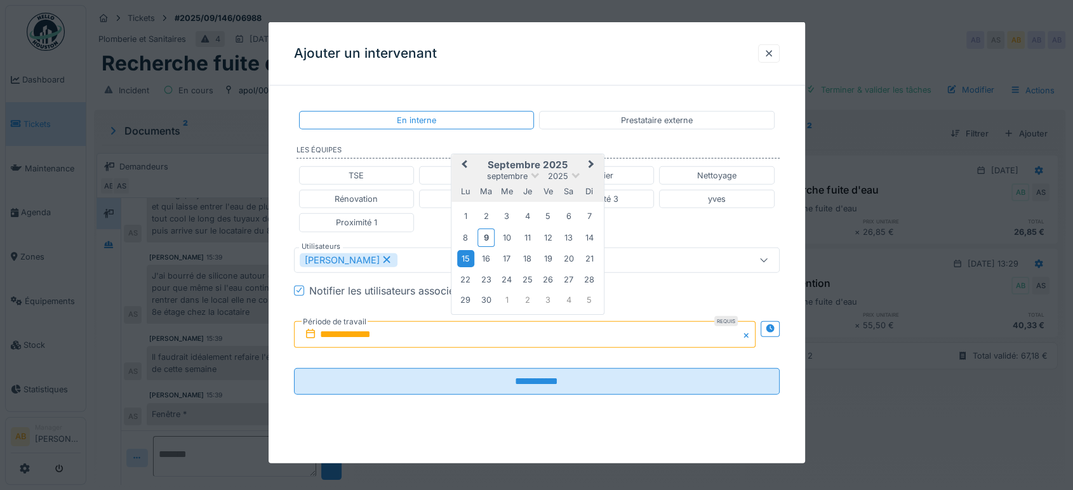
click at [467, 255] on div "15" at bounding box center [465, 258] width 17 height 17
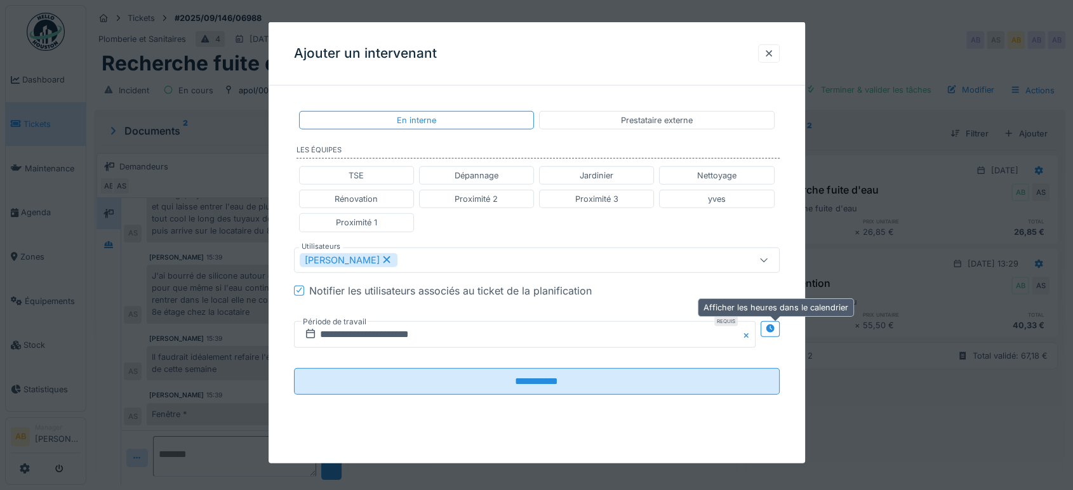
click at [771, 328] on icon at bounding box center [770, 328] width 10 height 8
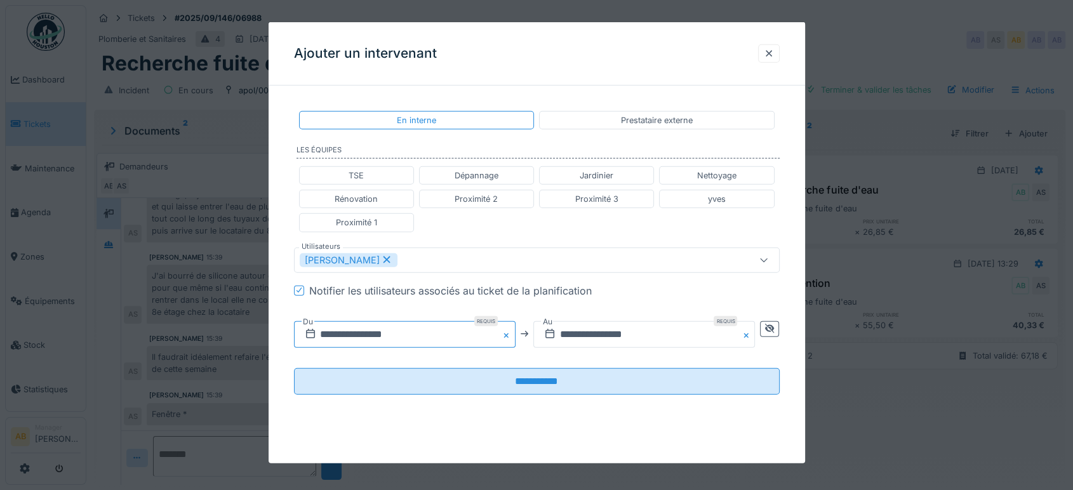
click at [398, 339] on input "**********" at bounding box center [405, 334] width 222 height 27
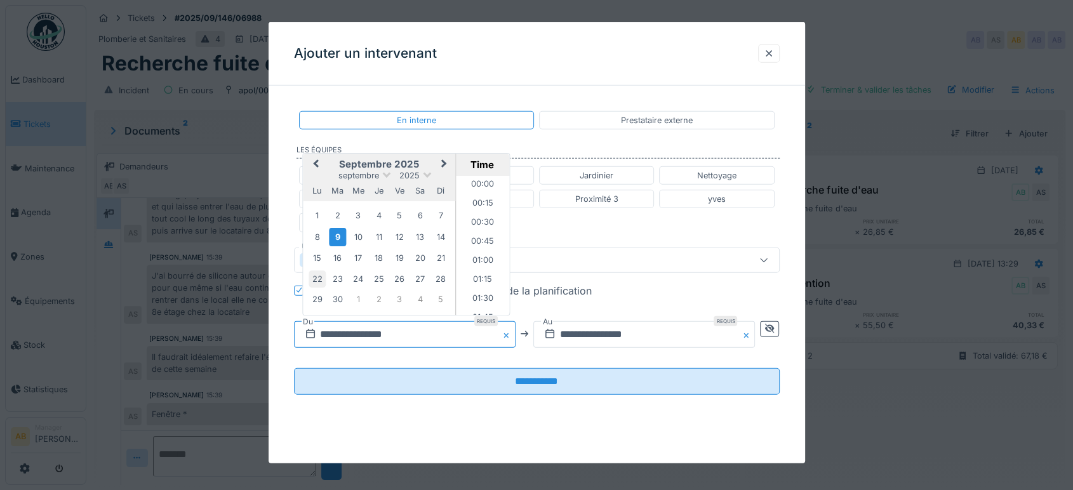
scroll to position [473, 0]
click at [315, 256] on div "15" at bounding box center [317, 258] width 17 height 17
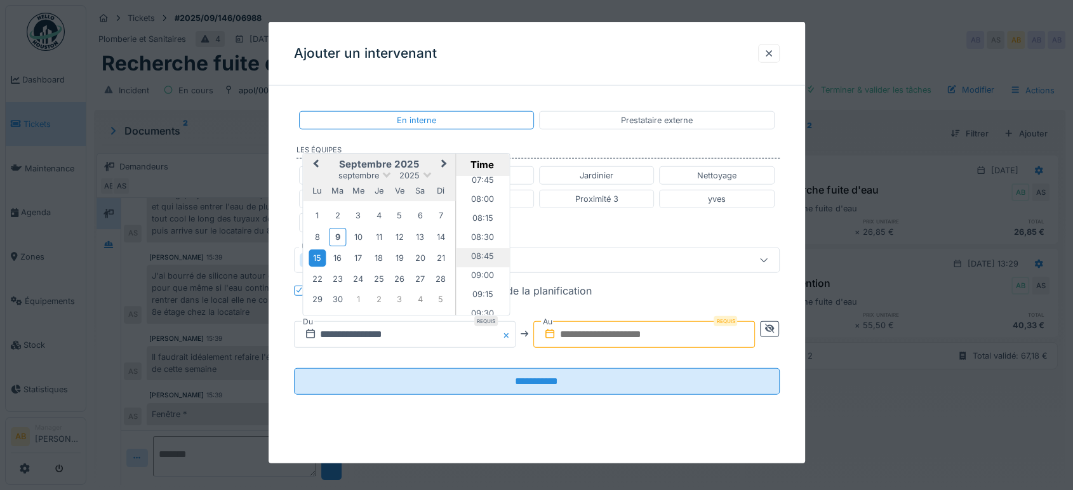
scroll to position [592, 0]
click at [480, 205] on li "08:00" at bounding box center [483, 203] width 54 height 19
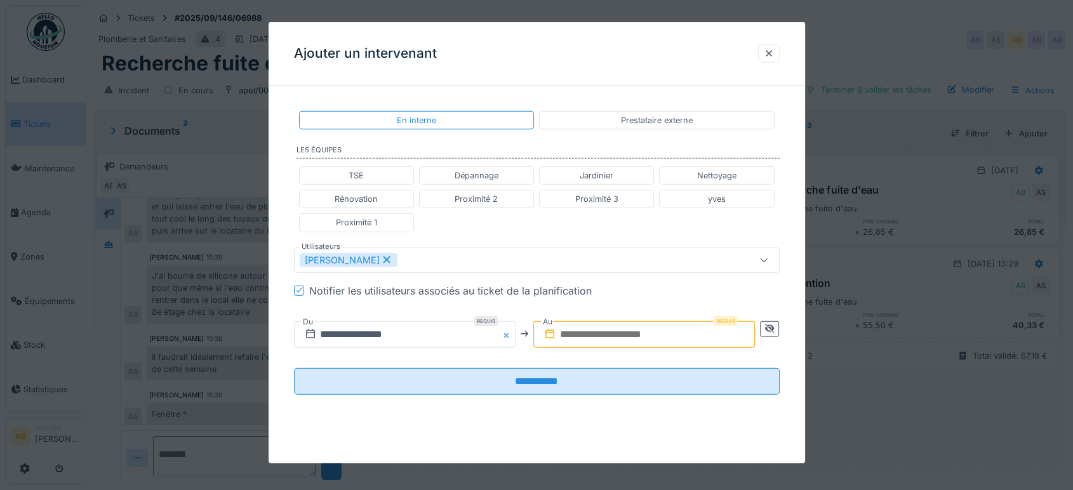
click at [587, 321] on input "text" at bounding box center [644, 334] width 222 height 27
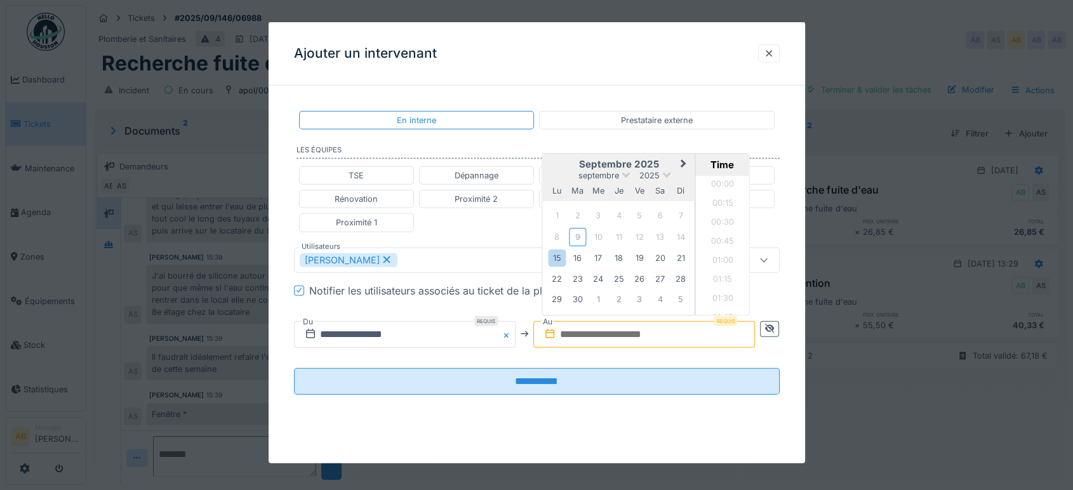
scroll to position [1121, 0]
click at [558, 258] on div "15" at bounding box center [557, 258] width 17 height 17
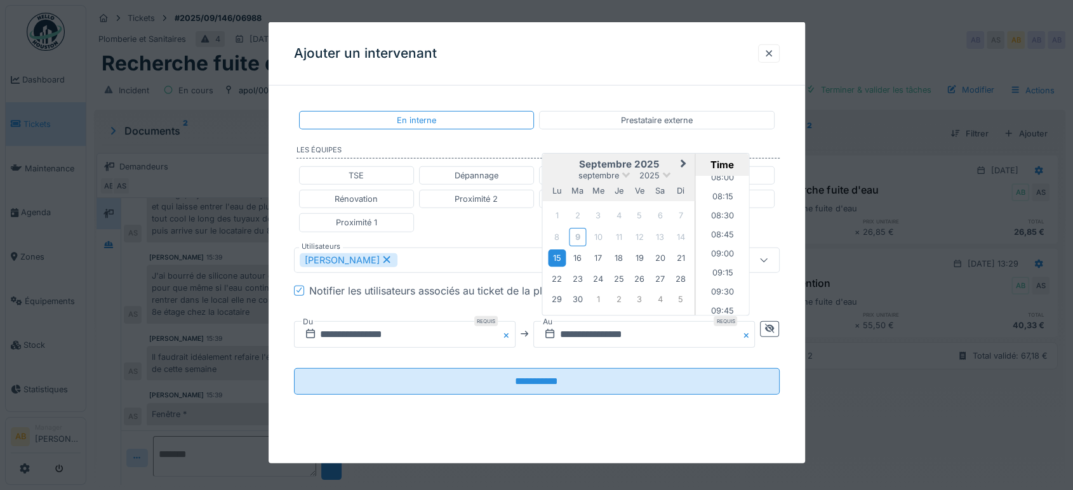
scroll to position [615, 0]
click at [719, 255] on li "09:00" at bounding box center [723, 255] width 54 height 19
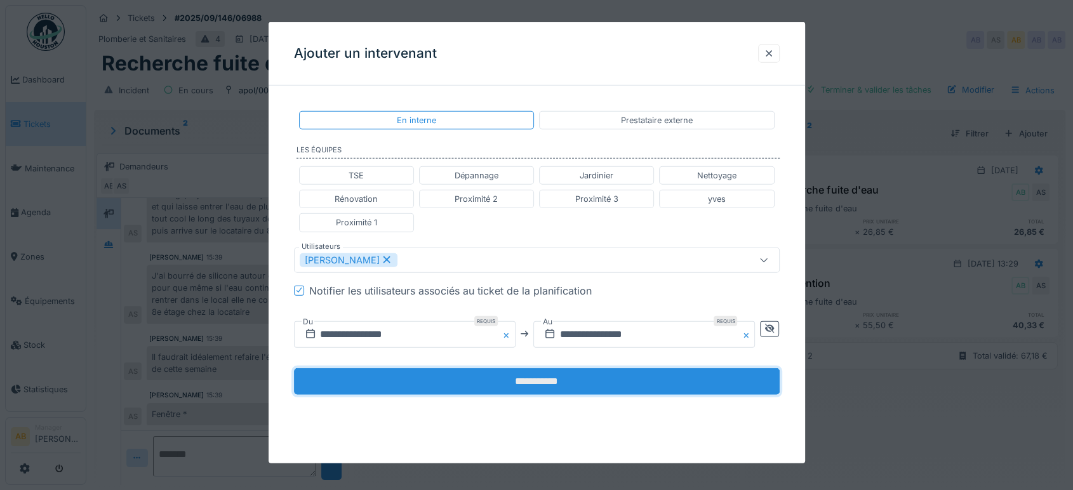
click at [612, 372] on input "**********" at bounding box center [537, 381] width 486 height 27
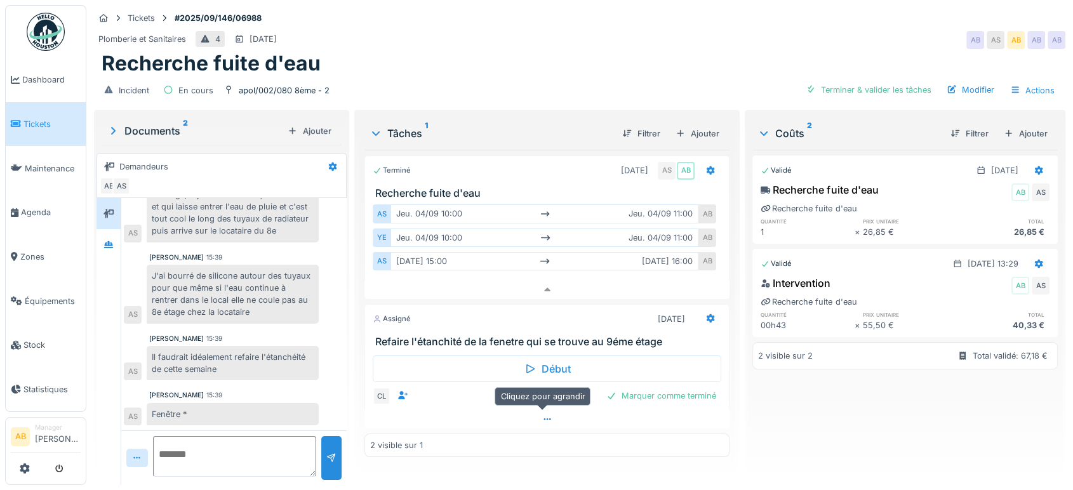
click at [511, 410] on div at bounding box center [546, 419] width 365 height 18
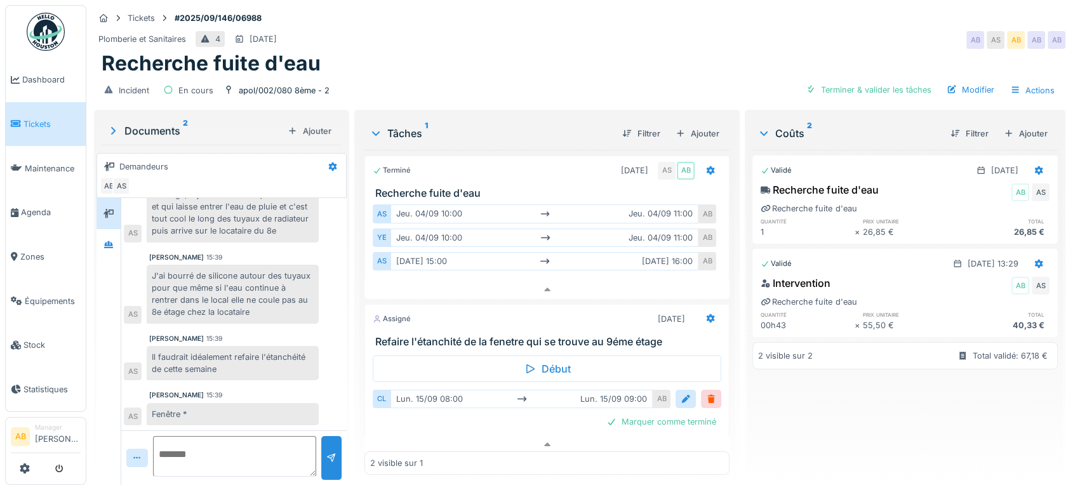
click at [233, 441] on textarea at bounding box center [234, 456] width 163 height 41
click at [700, 310] on div at bounding box center [711, 319] width 22 height 18
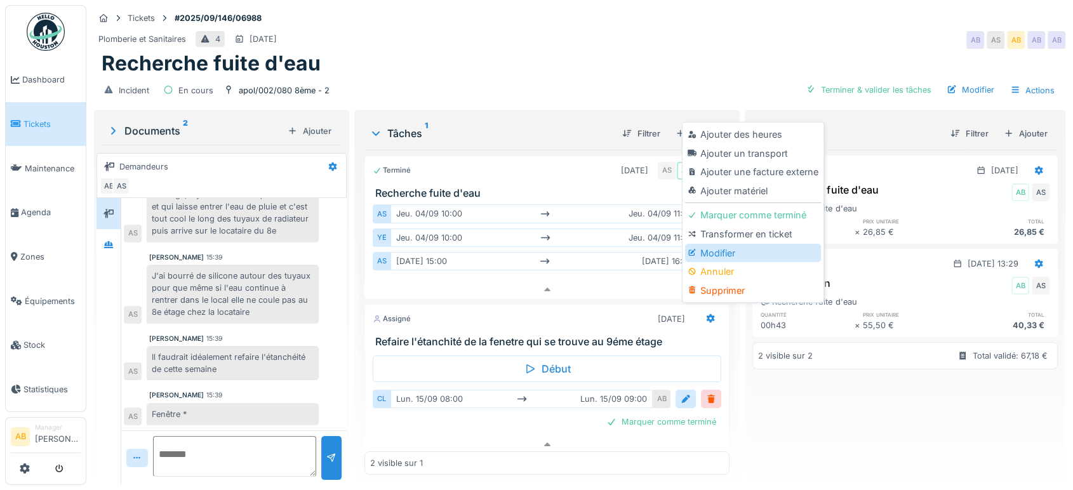
click at [727, 250] on div "Modifier" at bounding box center [752, 253] width 135 height 19
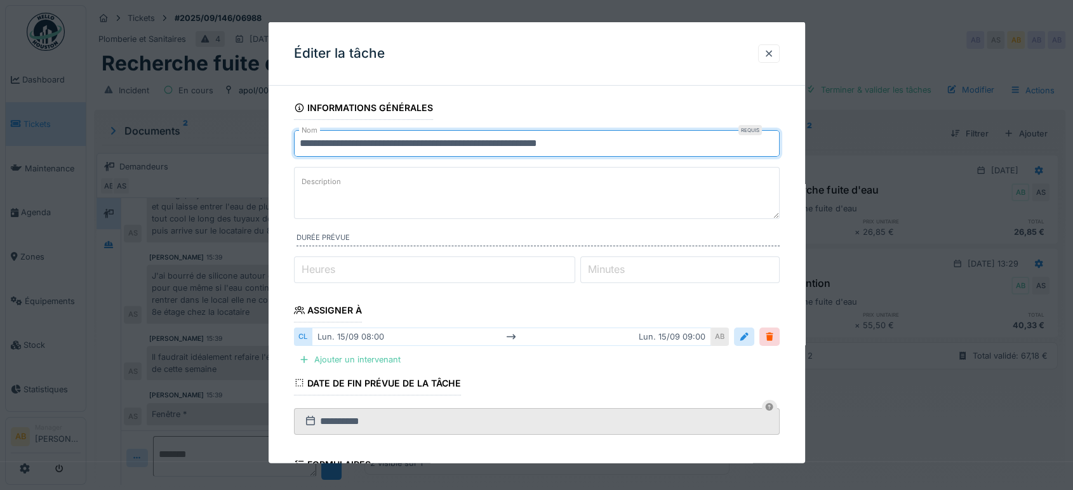
click at [632, 144] on input "**********" at bounding box center [537, 143] width 486 height 27
click at [369, 140] on input "**********" at bounding box center [537, 143] width 486 height 27
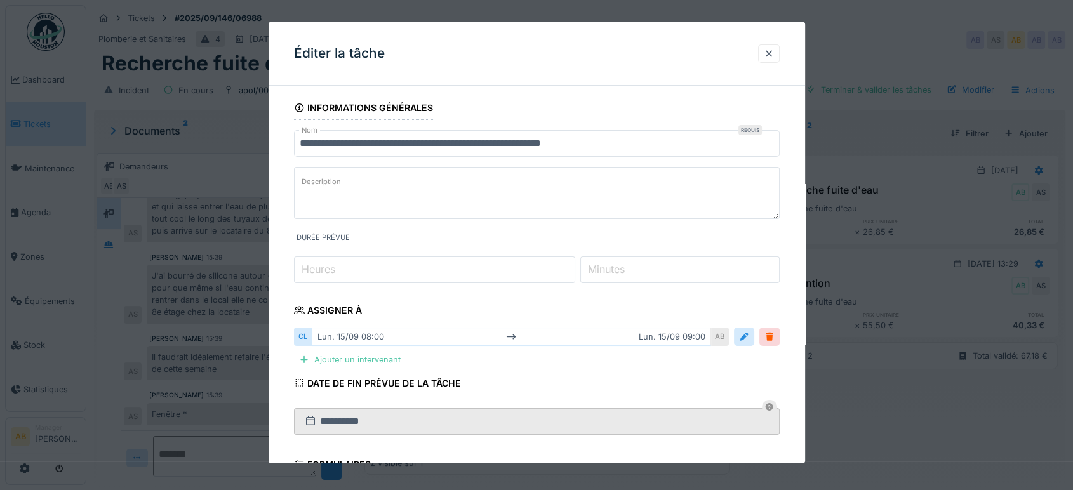
click at [484, 63] on div "Éditer la tâche" at bounding box center [537, 53] width 537 height 63
drag, startPoint x: 450, startPoint y: 167, endPoint x: 440, endPoint y: 140, distance: 28.5
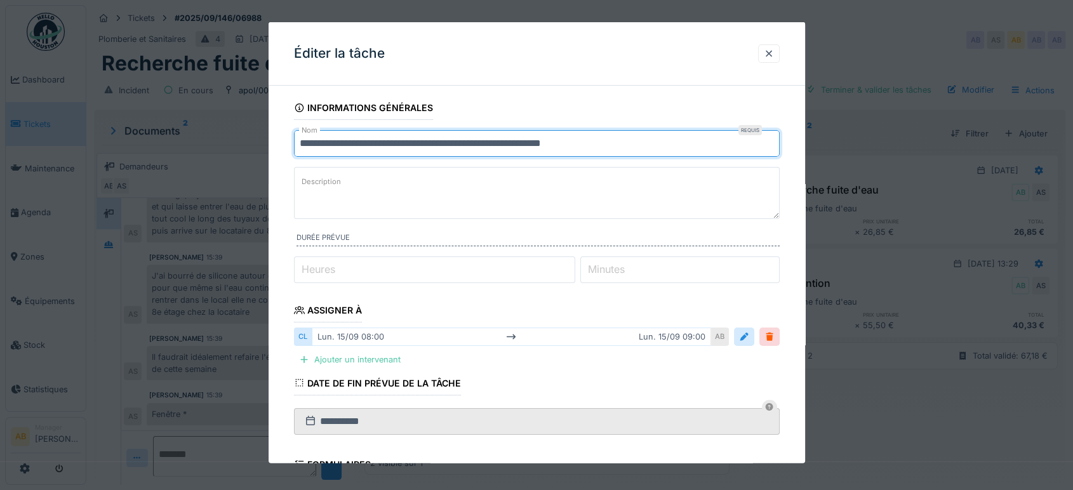
drag, startPoint x: 440, startPoint y: 140, endPoint x: 411, endPoint y: 140, distance: 28.6
drag, startPoint x: 411, startPoint y: 140, endPoint x: 425, endPoint y: 135, distance: 14.3
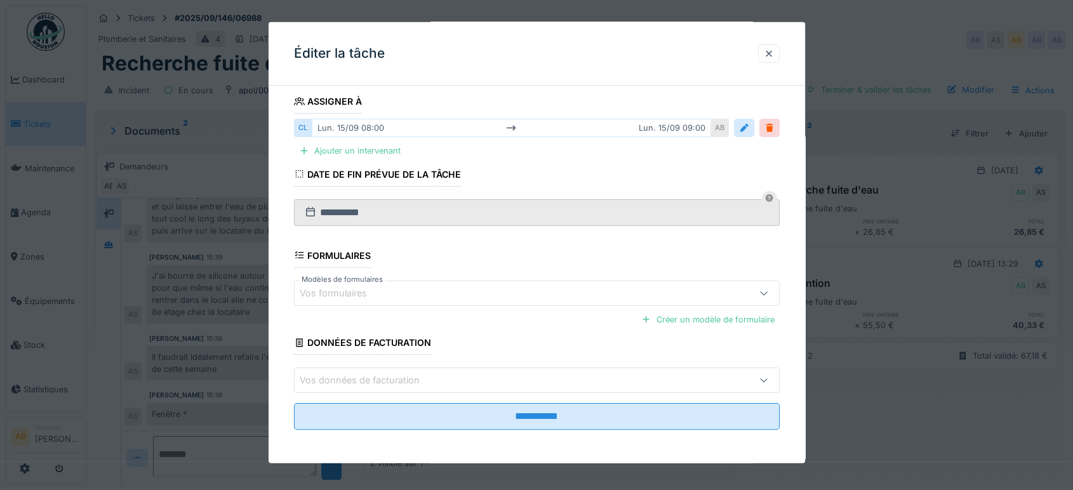
type input "**********"
click at [501, 433] on fieldset "**********" at bounding box center [537, 163] width 486 height 553
drag, startPoint x: 497, startPoint y: 434, endPoint x: 497, endPoint y: 400, distance: 33.7
click at [497, 400] on fieldset "**********" at bounding box center [537, 163] width 486 height 553
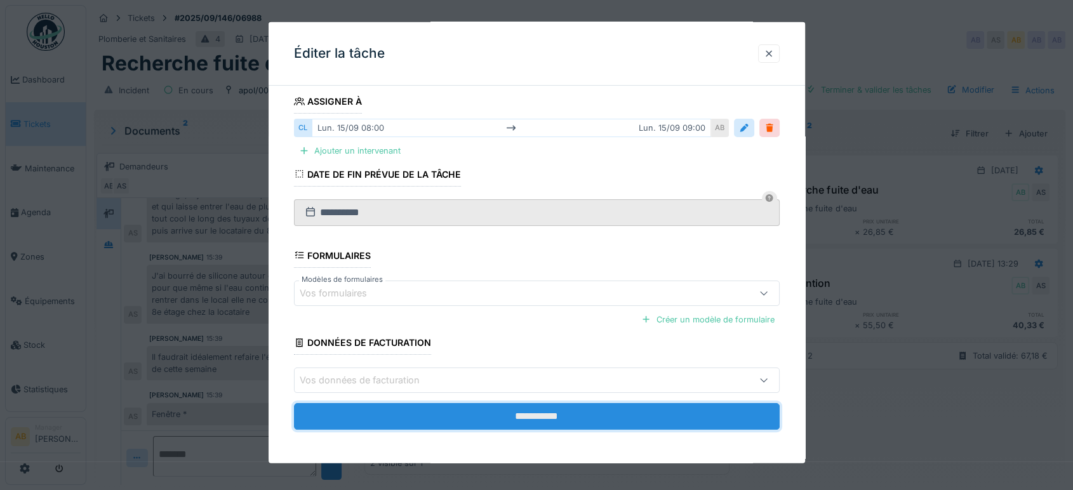
click at [497, 404] on input "**********" at bounding box center [537, 416] width 486 height 27
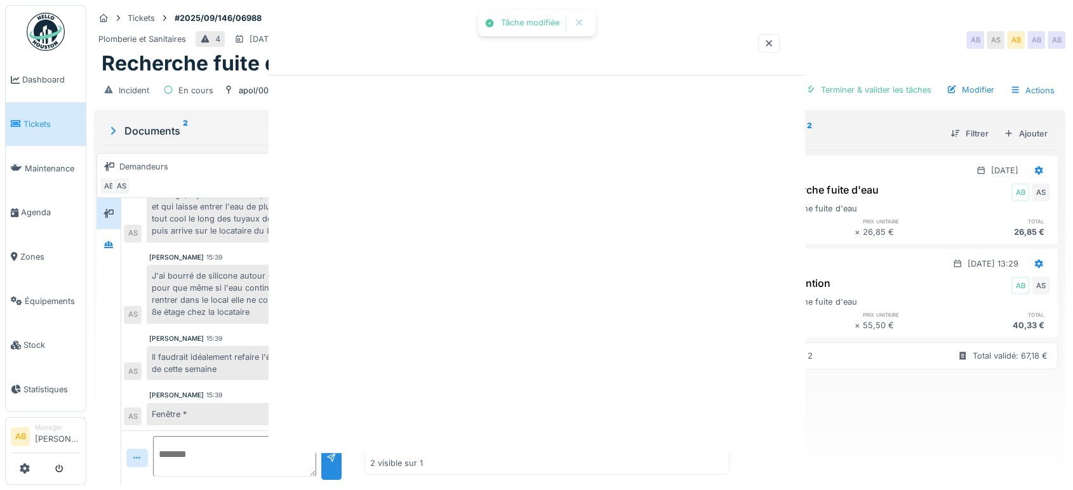
scroll to position [0, 0]
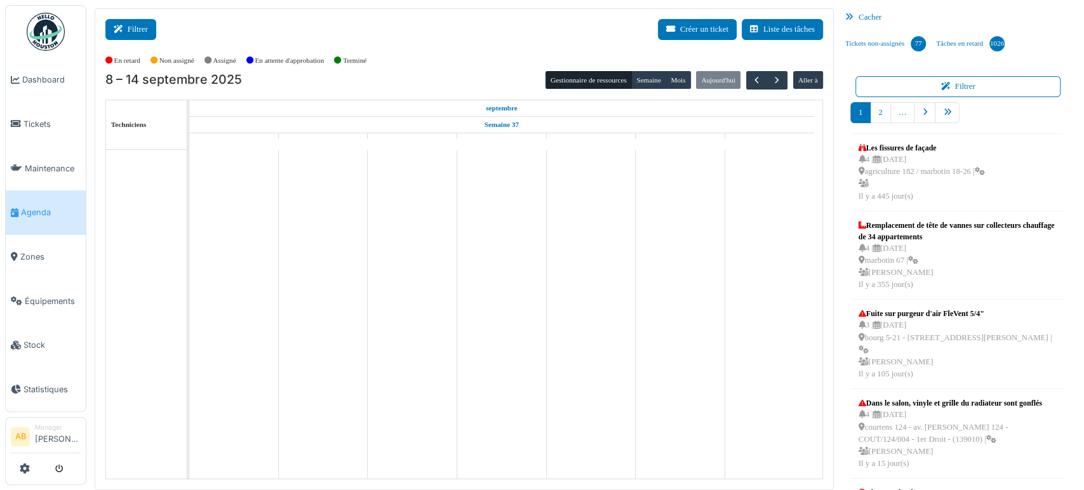
click at [114, 32] on icon at bounding box center [121, 29] width 14 height 8
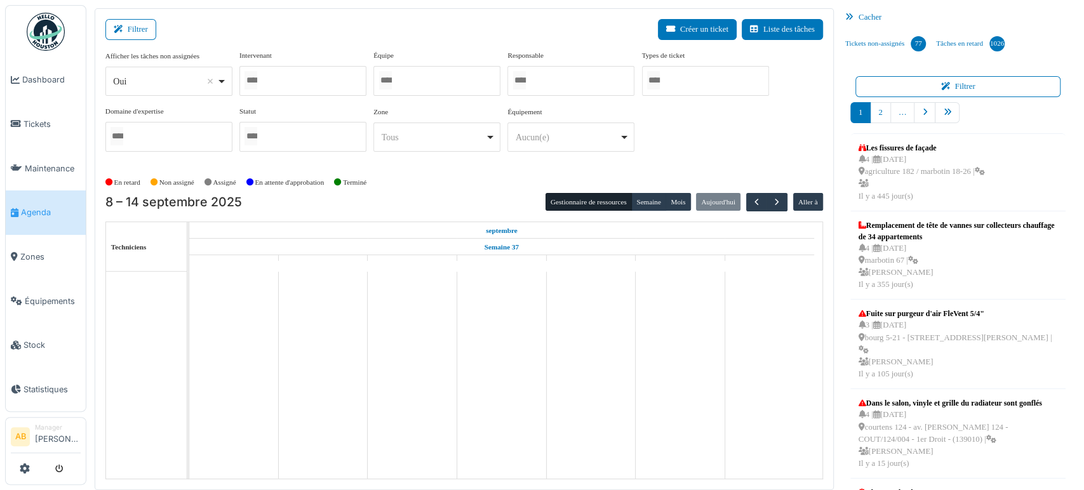
click at [173, 93] on div "*** Oui Remove item" at bounding box center [168, 81] width 127 height 29
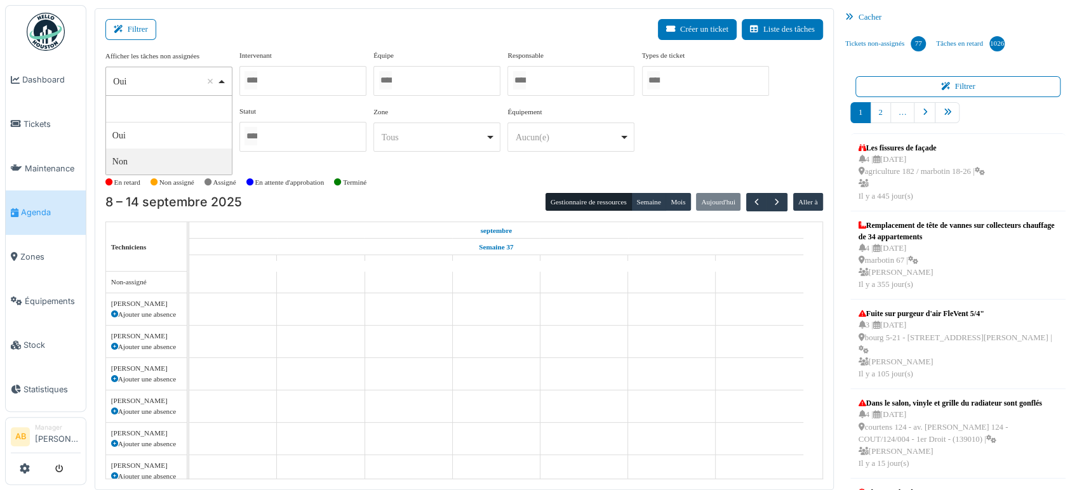
select select "**"
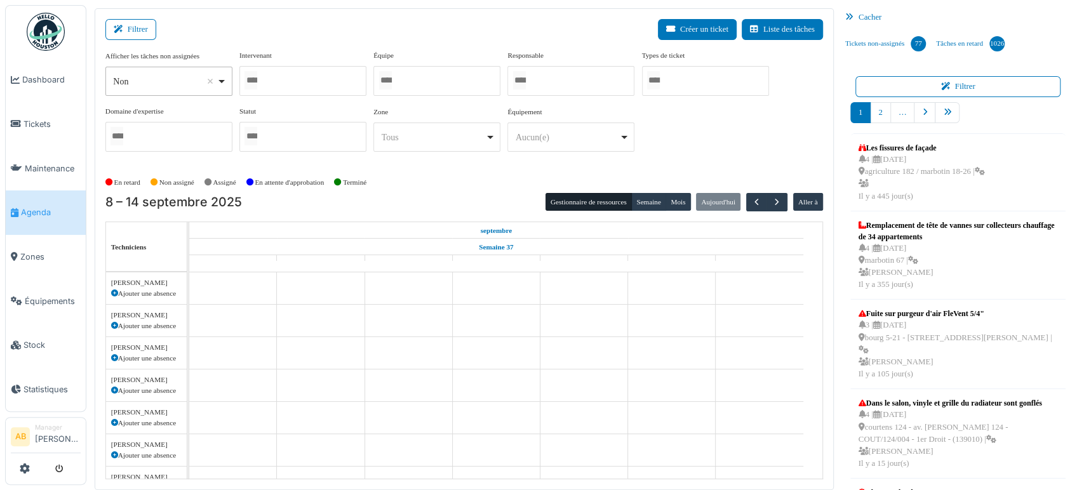
click at [316, 77] on div at bounding box center [302, 81] width 127 height 30
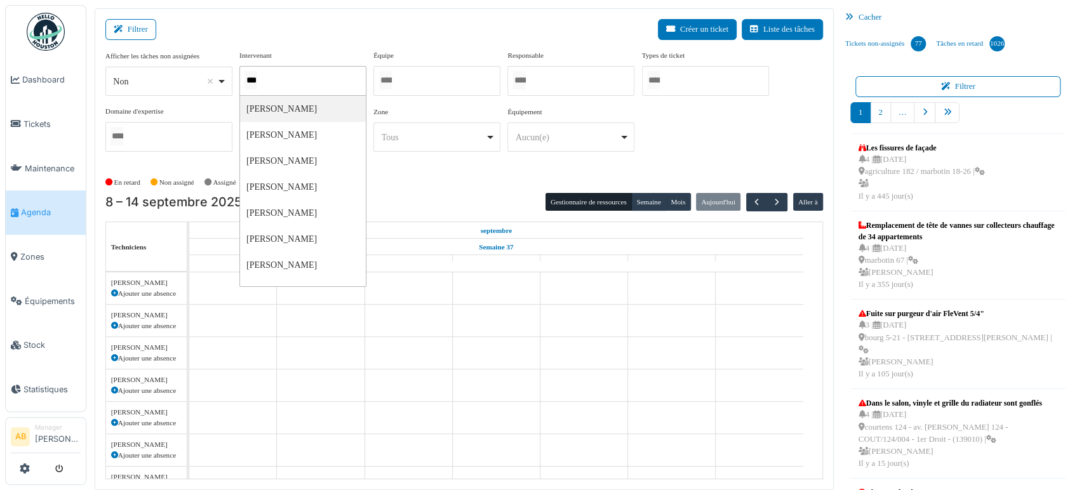
type input "****"
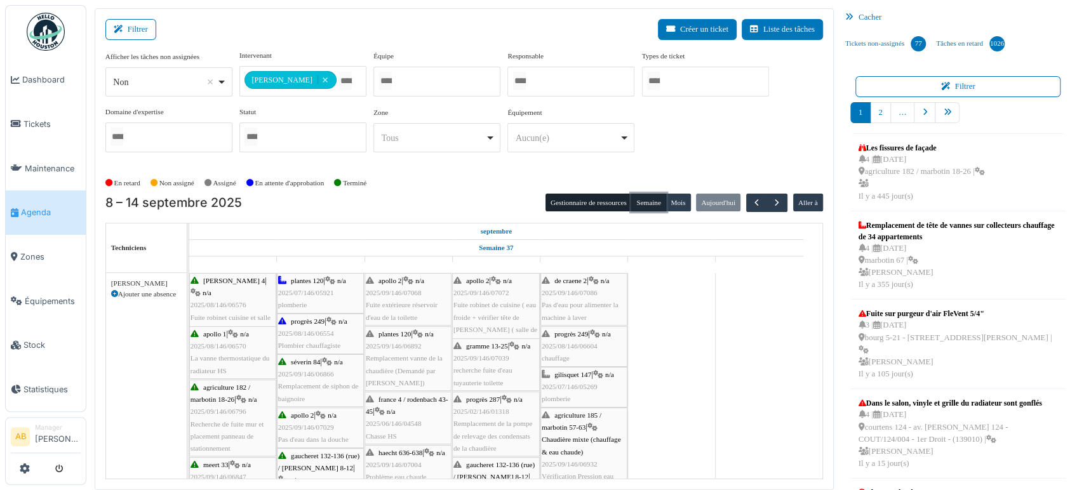
click at [641, 194] on button "Semaine" at bounding box center [648, 203] width 35 height 18
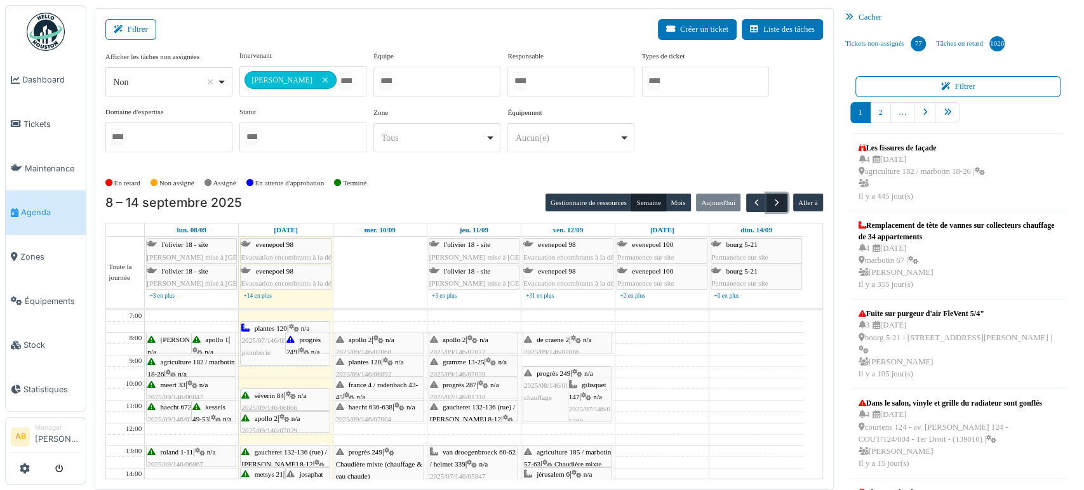
click at [771, 206] on span "button" at bounding box center [776, 202] width 11 height 11
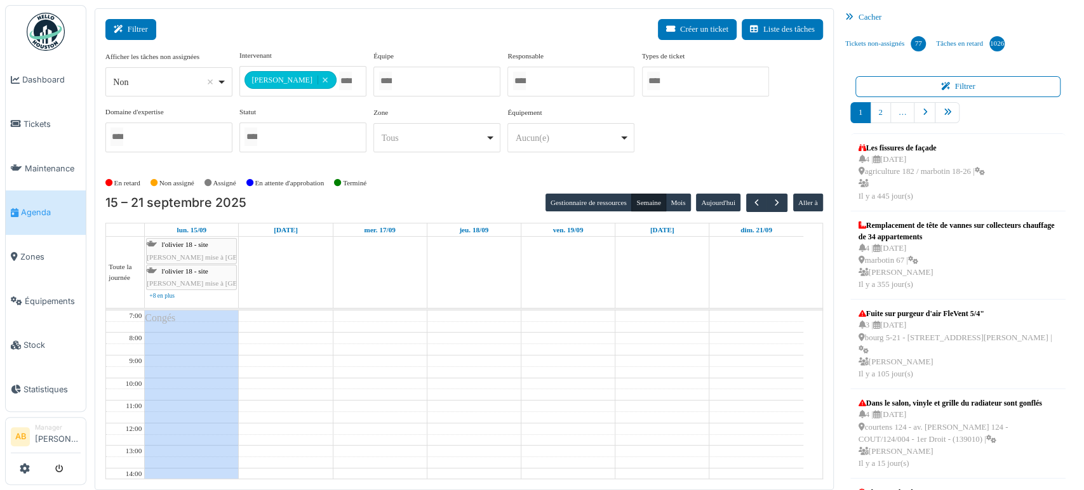
click at [142, 26] on button "Filtrer" at bounding box center [130, 29] width 51 height 21
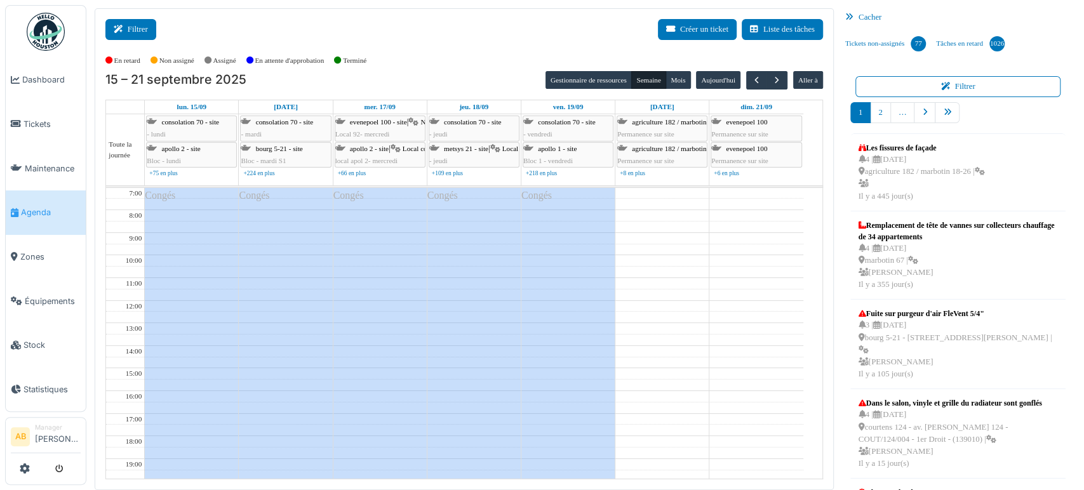
click at [131, 25] on button "Filtrer" at bounding box center [130, 29] width 51 height 21
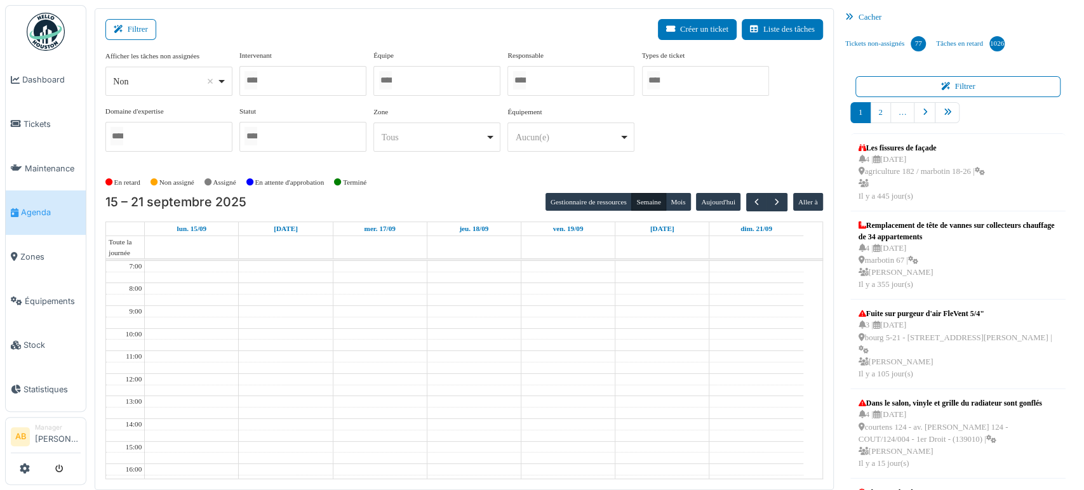
click at [298, 85] on div at bounding box center [302, 81] width 127 height 30
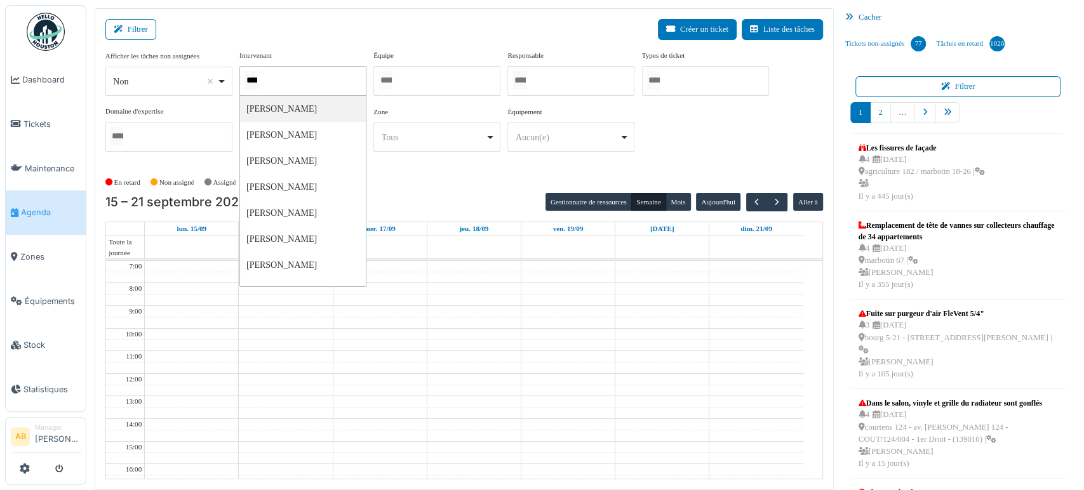
type input "*****"
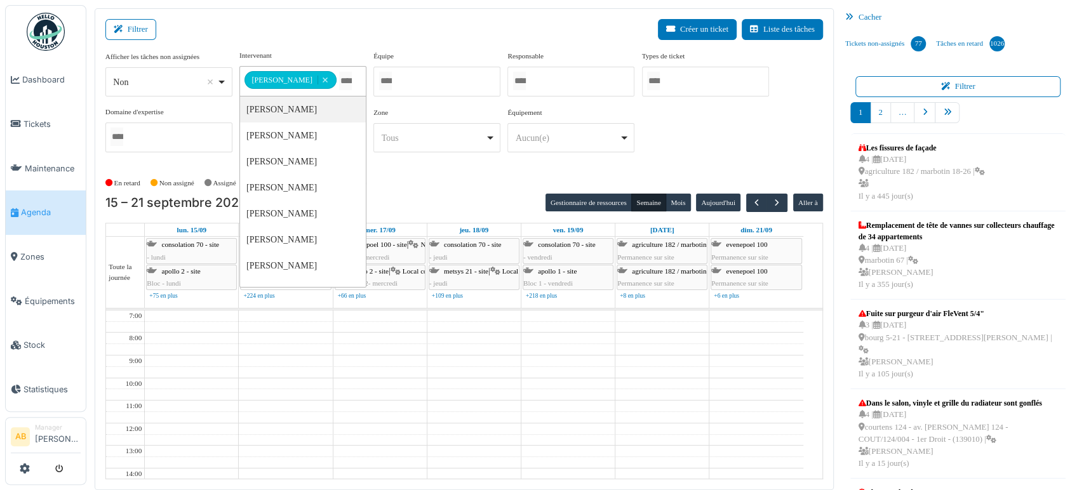
click at [257, 24] on div "Filtrer Créer un ticket Liste des tâches" at bounding box center [464, 34] width 718 height 31
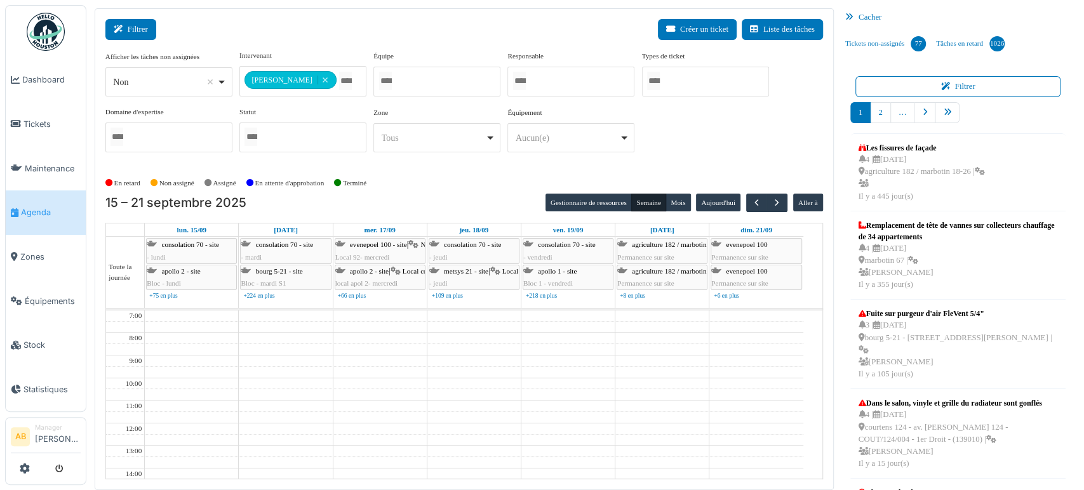
click at [123, 20] on button "Filtrer" at bounding box center [130, 29] width 51 height 21
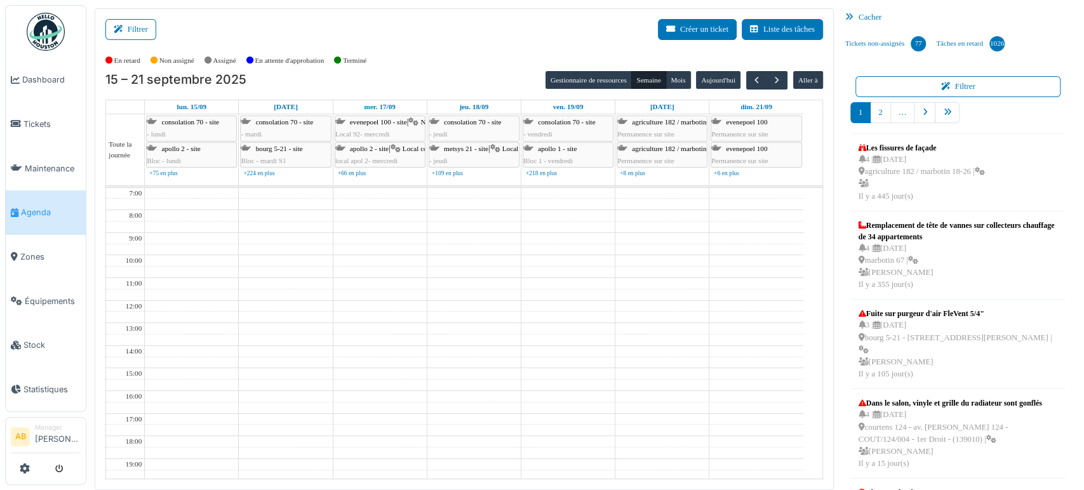
click at [127, 15] on div "**********" at bounding box center [464, 249] width 739 height 482
click at [126, 25] on icon at bounding box center [121, 29] width 14 height 8
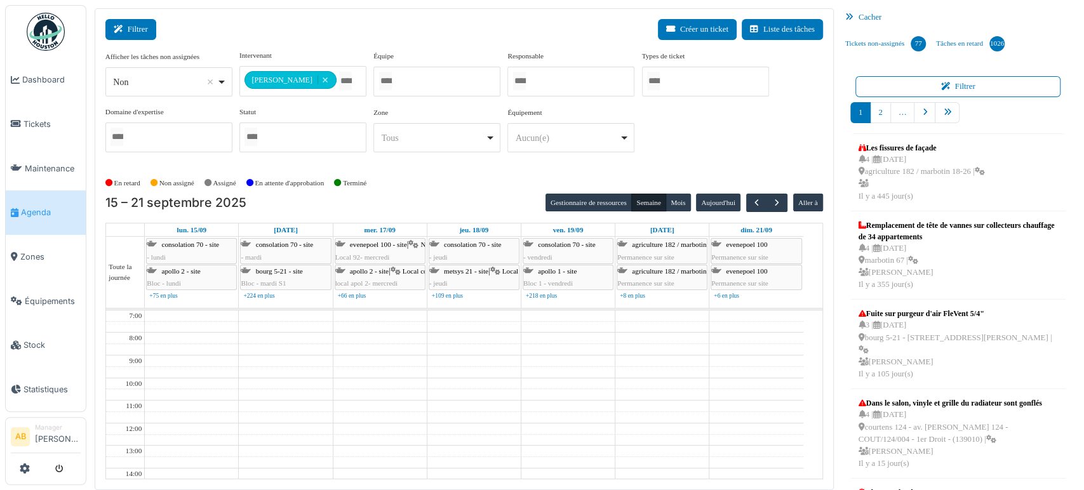
click at [131, 34] on button "Filtrer" at bounding box center [130, 29] width 51 height 21
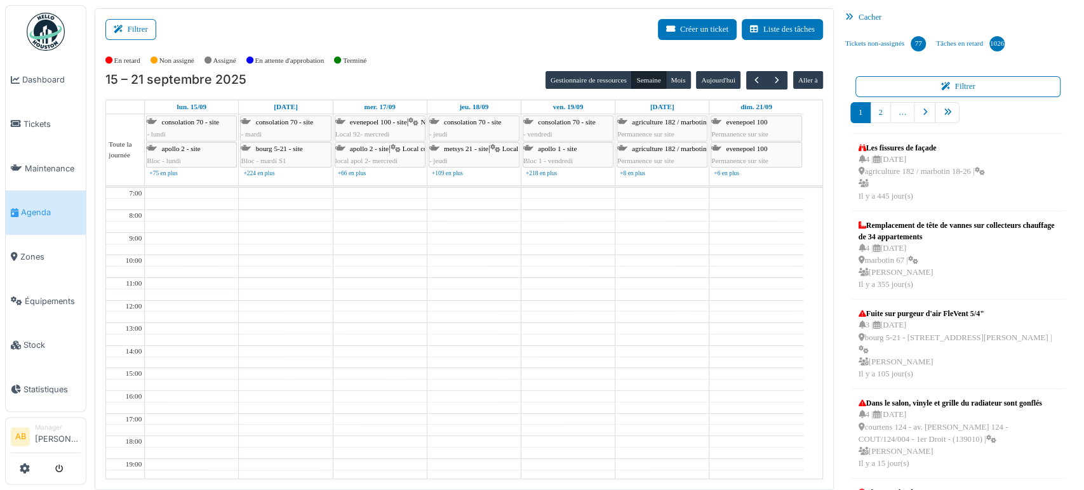
click at [142, 39] on div "Filtrer Créer un ticket Liste des tâches" at bounding box center [464, 34] width 718 height 31
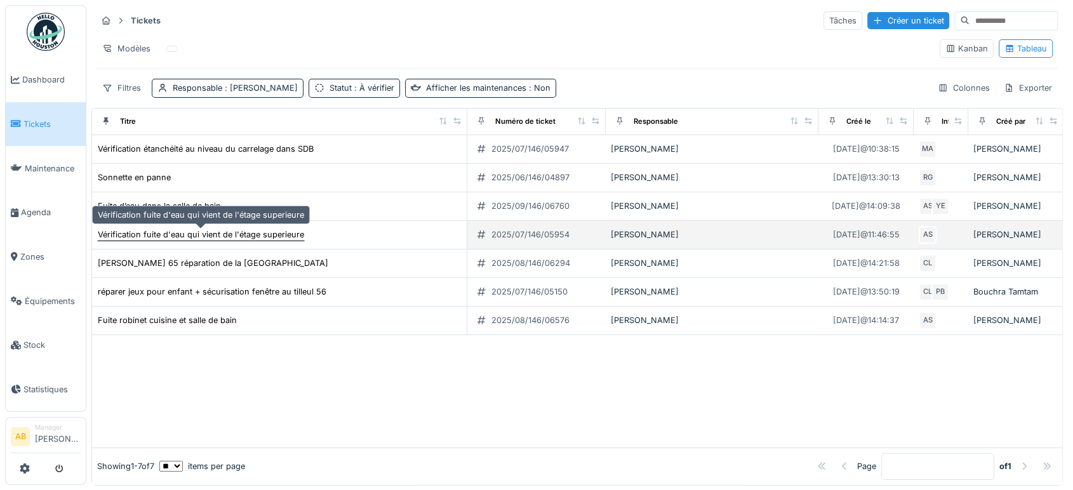
click at [285, 237] on div "Vérification fuite d'eau qui vient de l'étage superieure" at bounding box center [201, 235] width 206 height 12
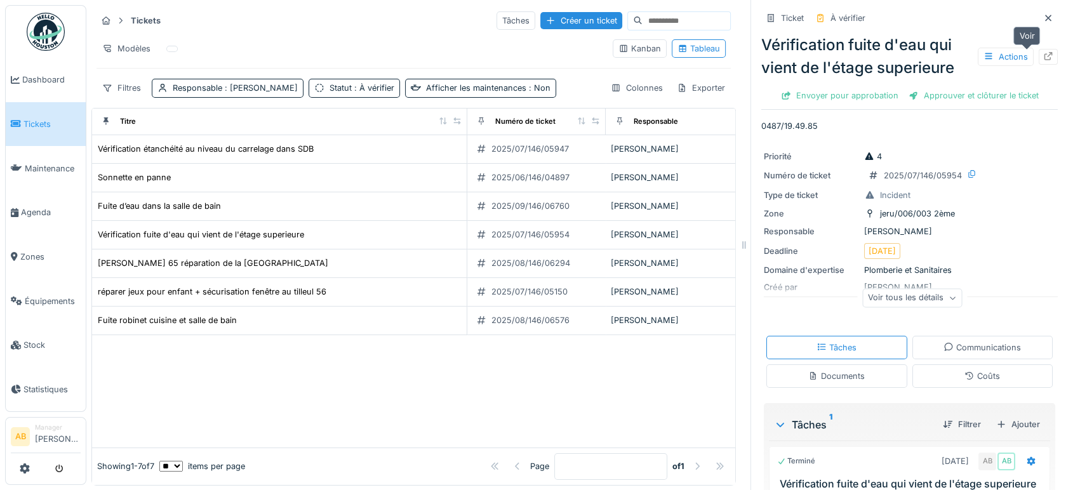
click at [1039, 50] on div at bounding box center [1048, 57] width 19 height 16
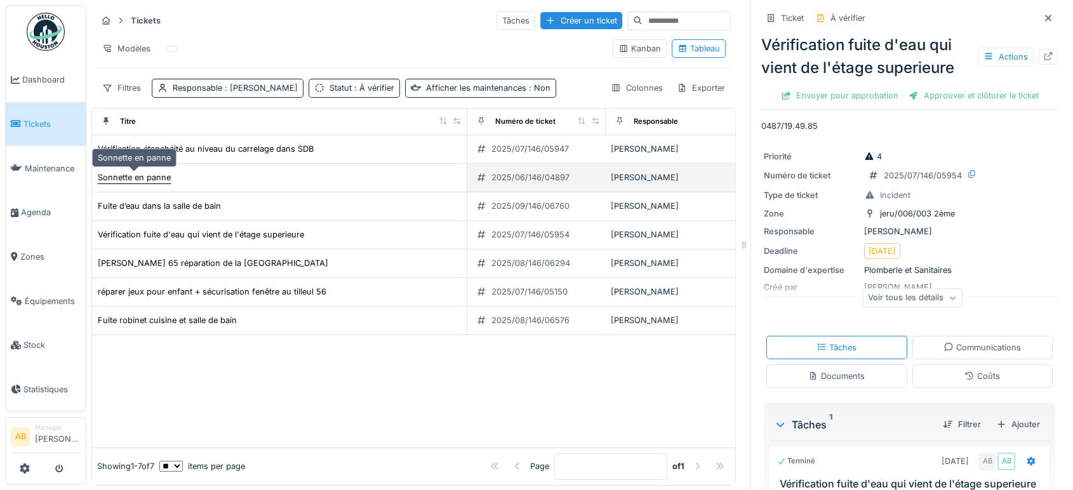
click at [153, 173] on div "Sonnette en panne" at bounding box center [134, 177] width 73 height 12
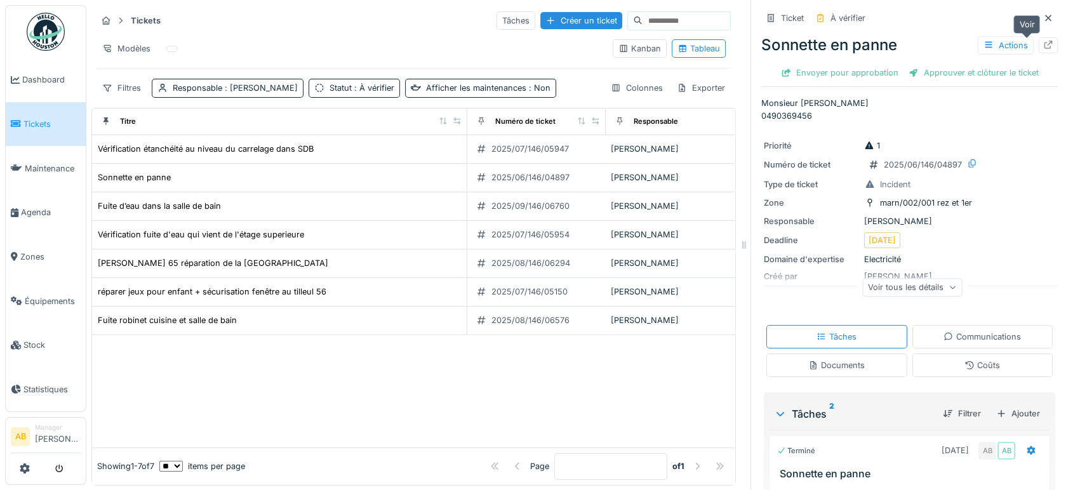
click at [1039, 43] on div at bounding box center [1048, 45] width 19 height 16
click at [66, 24] on link at bounding box center [45, 31] width 47 height 47
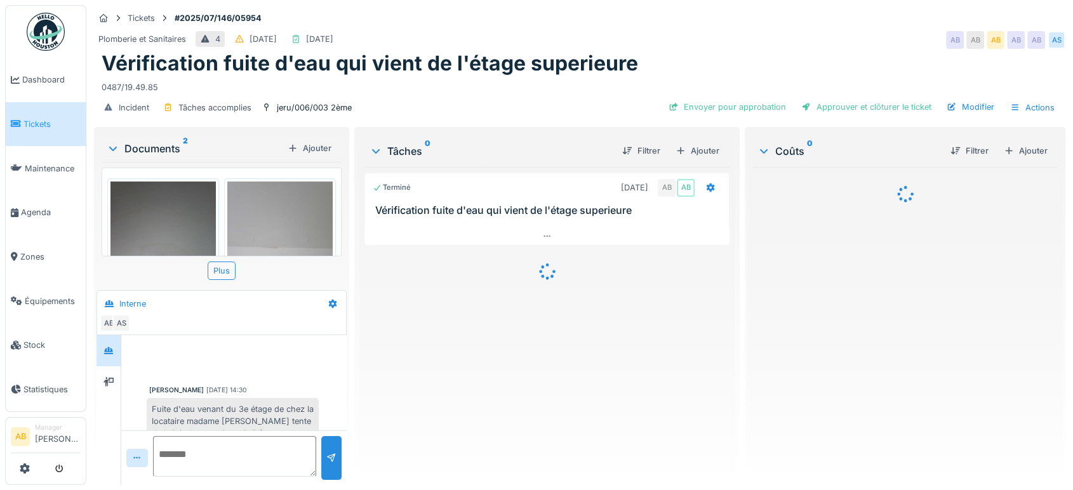
scroll to position [336, 0]
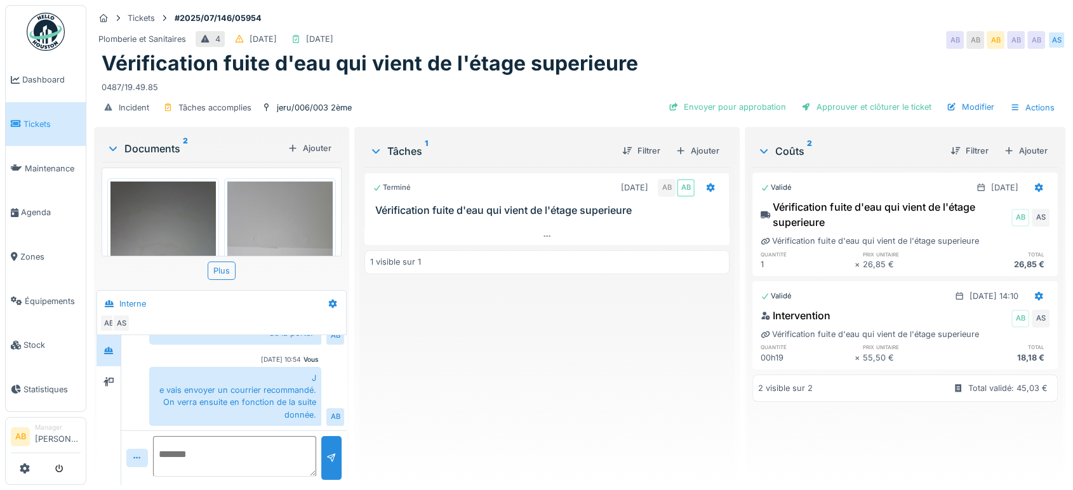
click at [533, 225] on div at bounding box center [546, 222] width 365 height 10
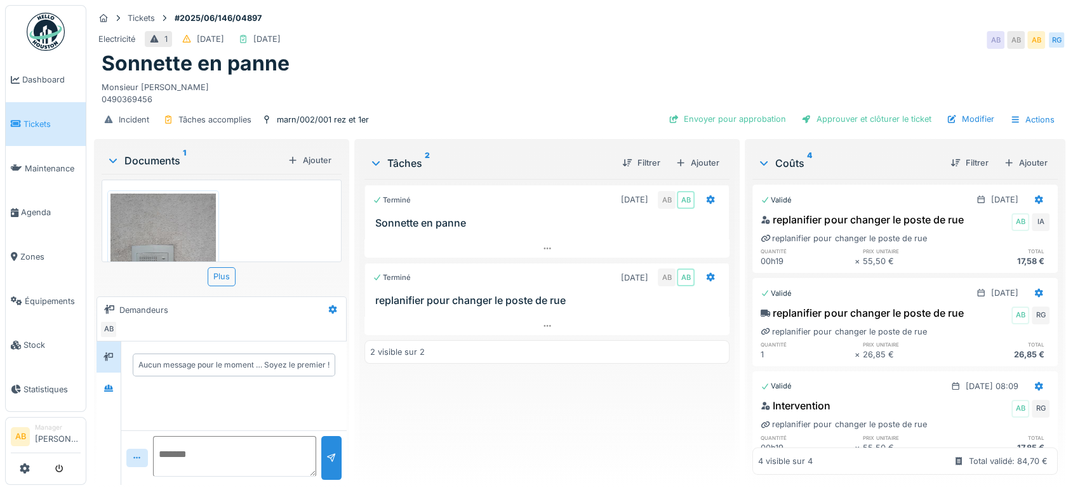
click at [168, 155] on div "Documents 1" at bounding box center [195, 160] width 176 height 15
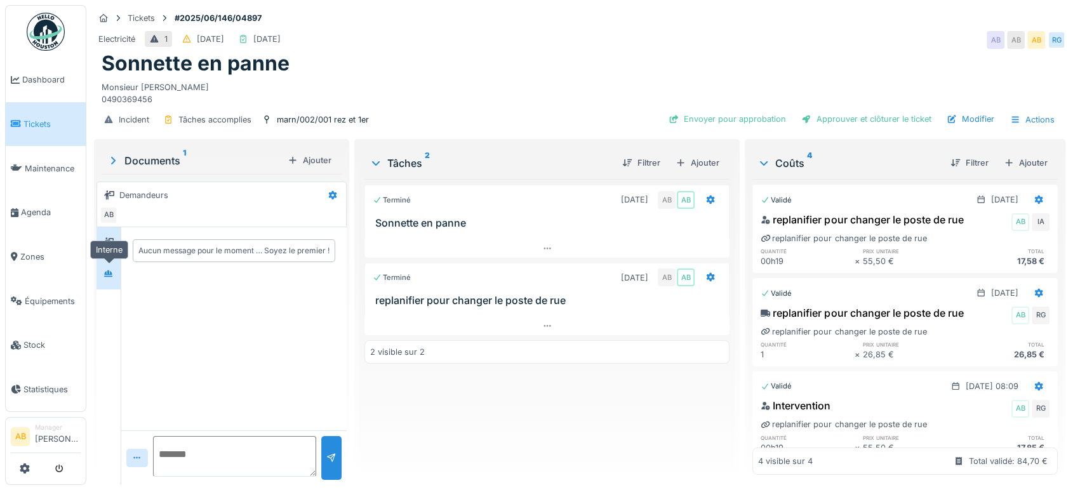
click at [110, 268] on div at bounding box center [109, 274] width 10 height 12
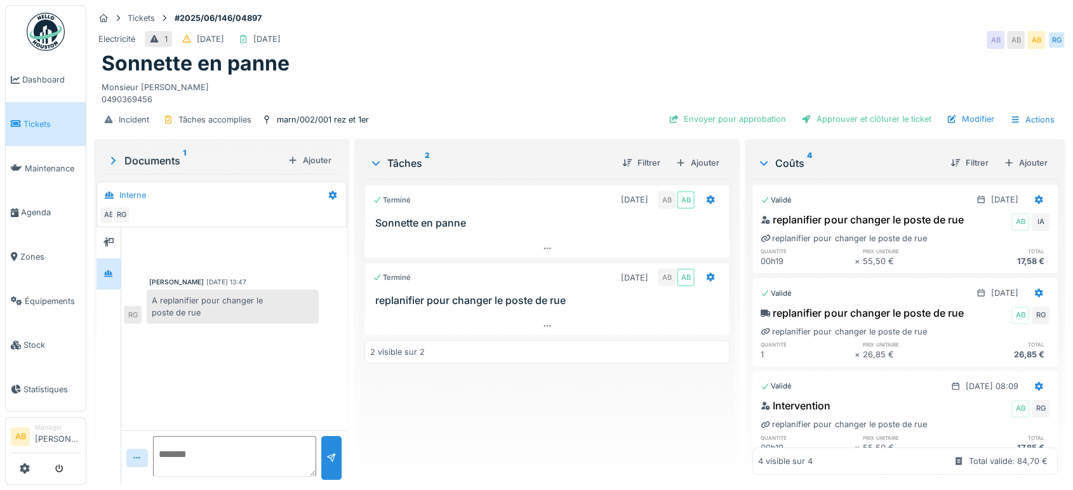
click at [566, 314] on div at bounding box center [546, 312] width 365 height 10
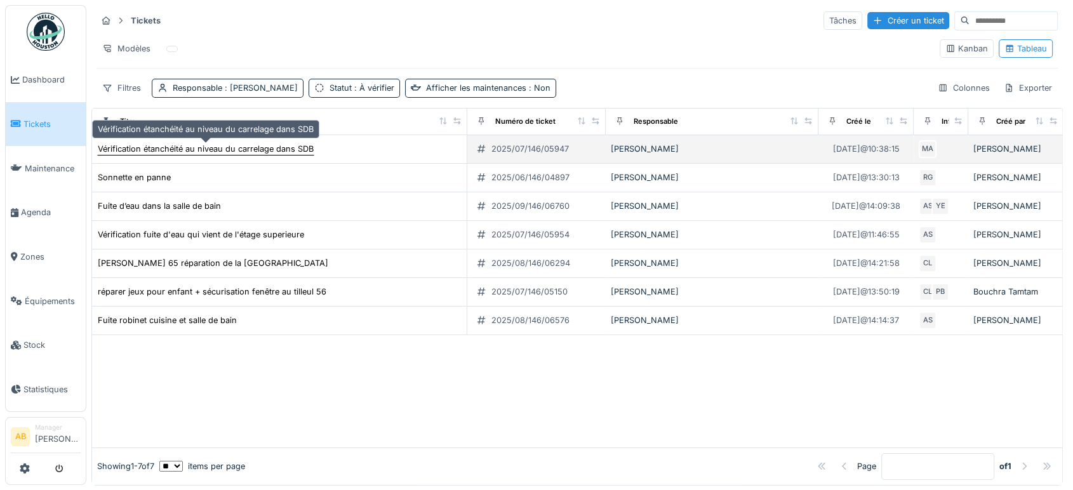
click at [300, 152] on div "Vérification étanchéité au niveau du carrelage dans SDB" at bounding box center [206, 149] width 216 height 12
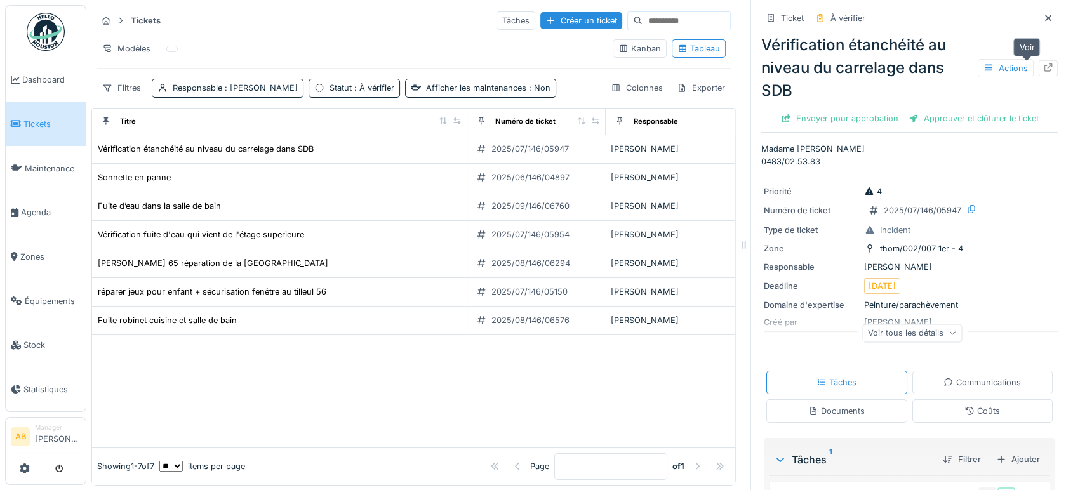
click at [1043, 65] on icon at bounding box center [1048, 67] width 10 height 8
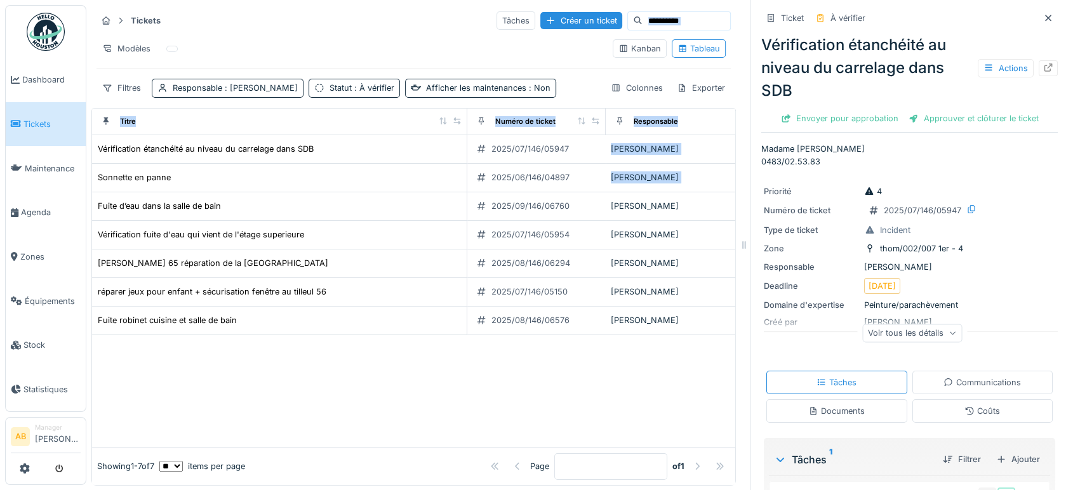
drag, startPoint x: 382, startPoint y: 210, endPoint x: 370, endPoint y: -86, distance: 295.5
click at [370, 0] on html "Dashboard Tickets Maintenance [GEOGRAPHIC_DATA] Zones Équipements Stock Statist…" at bounding box center [536, 245] width 1073 height 490
click at [1027, 27] on div "Ticket À vérifier" at bounding box center [909, 18] width 297 height 21
click at [1043, 19] on icon at bounding box center [1048, 18] width 10 height 8
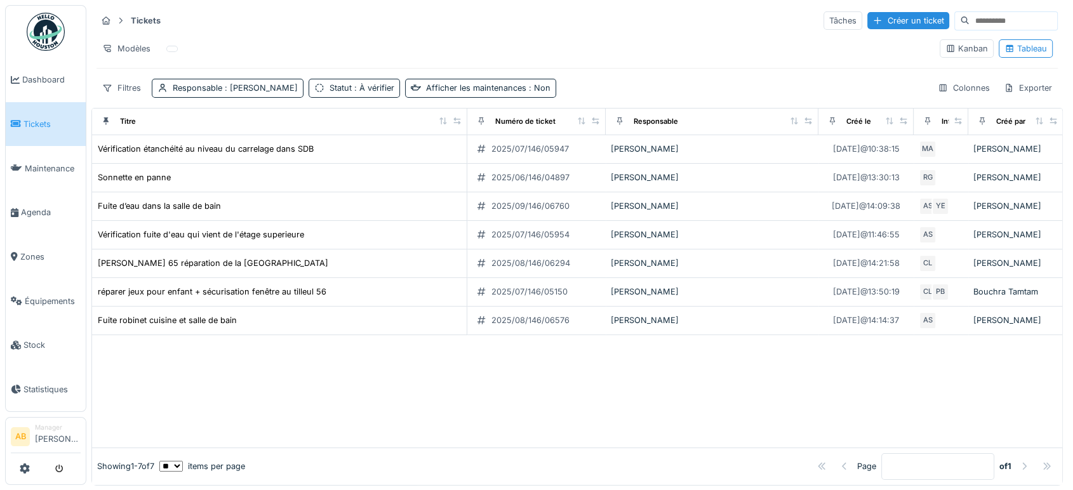
click at [45, 23] on img at bounding box center [46, 32] width 38 height 38
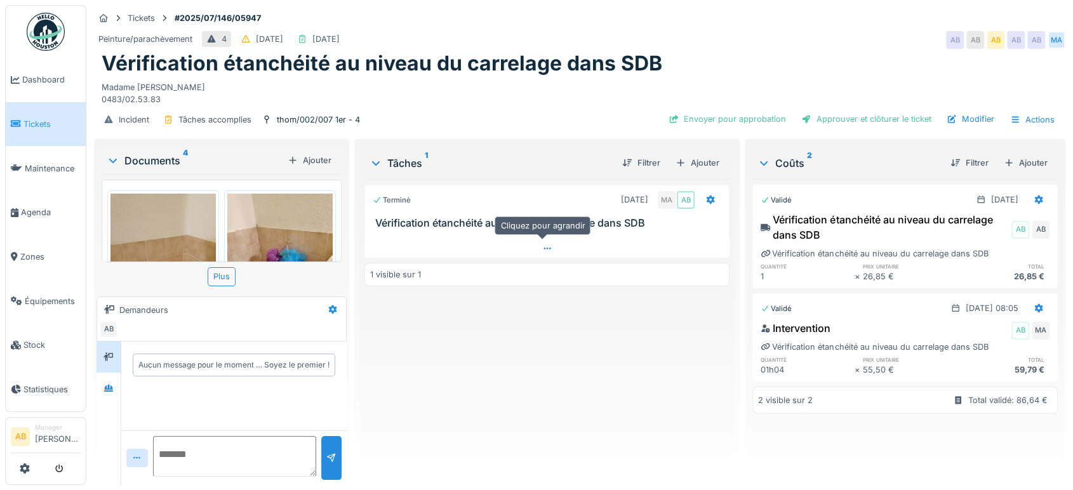
click at [496, 244] on div at bounding box center [546, 248] width 365 height 18
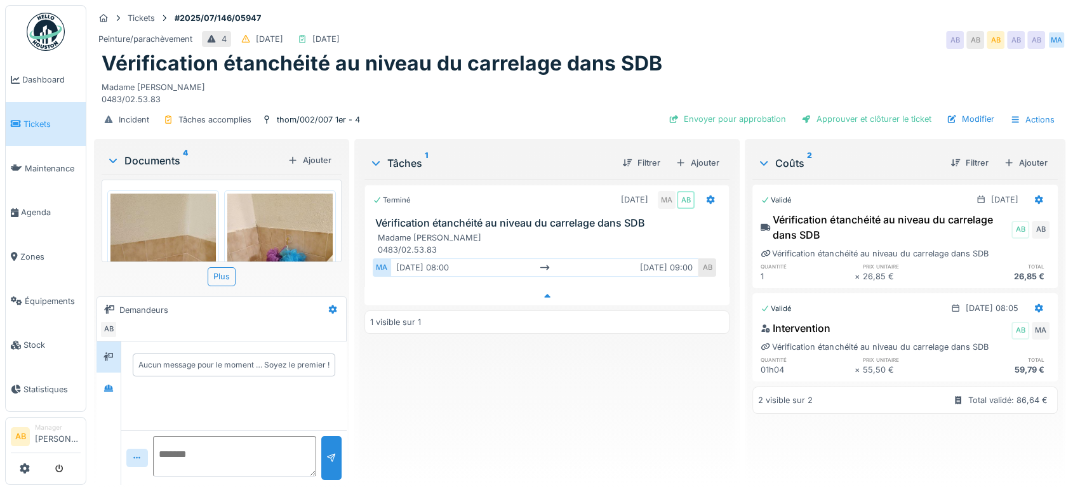
scroll to position [10, 0]
click at [145, 153] on div "Documents 4" at bounding box center [195, 160] width 176 height 15
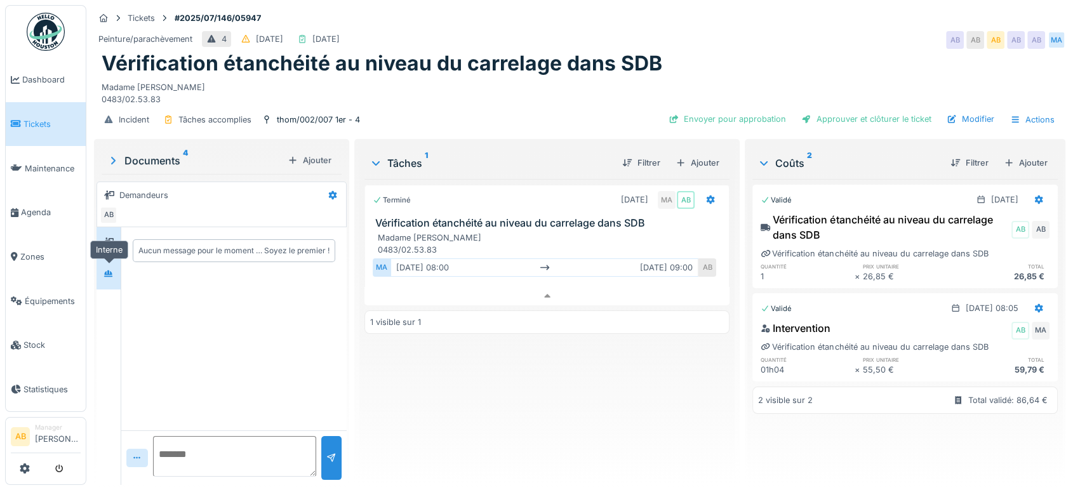
click at [112, 268] on div at bounding box center [109, 274] width 10 height 12
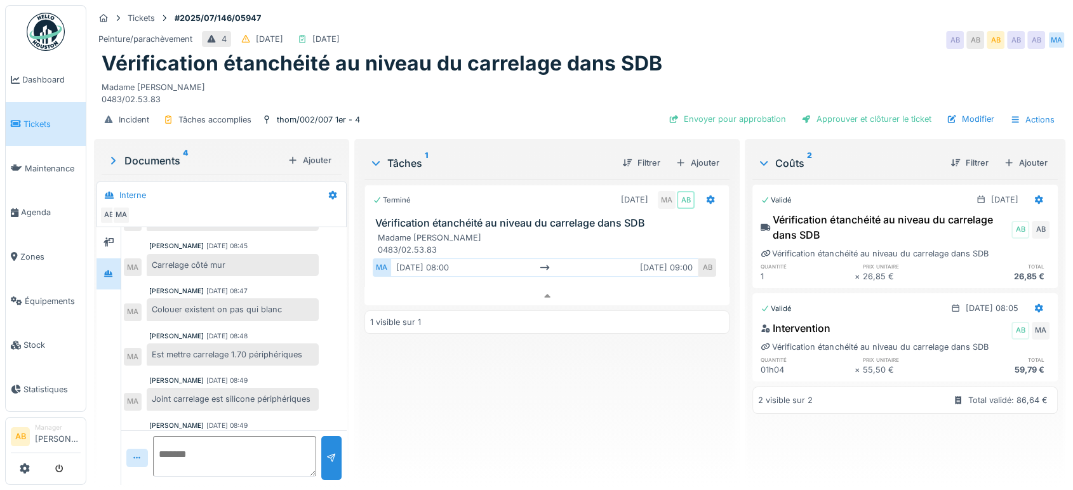
scroll to position [97, 0]
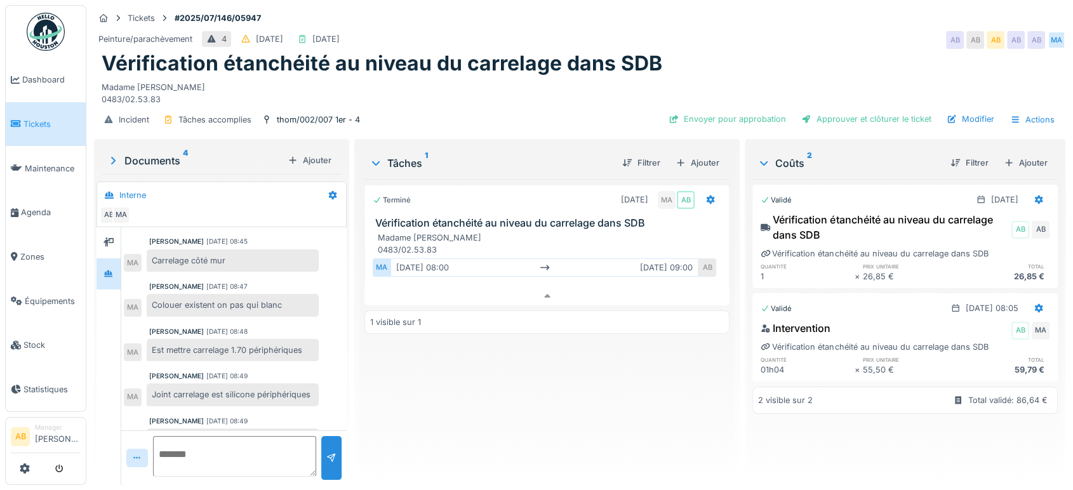
click at [176, 153] on div "Documents 4" at bounding box center [195, 160] width 176 height 15
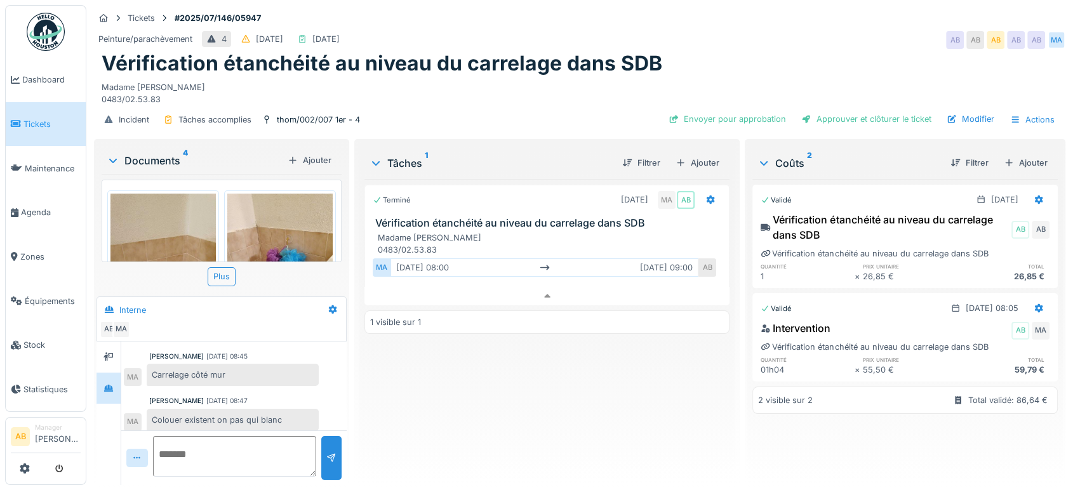
click at [209, 222] on div at bounding box center [163, 263] width 112 height 147
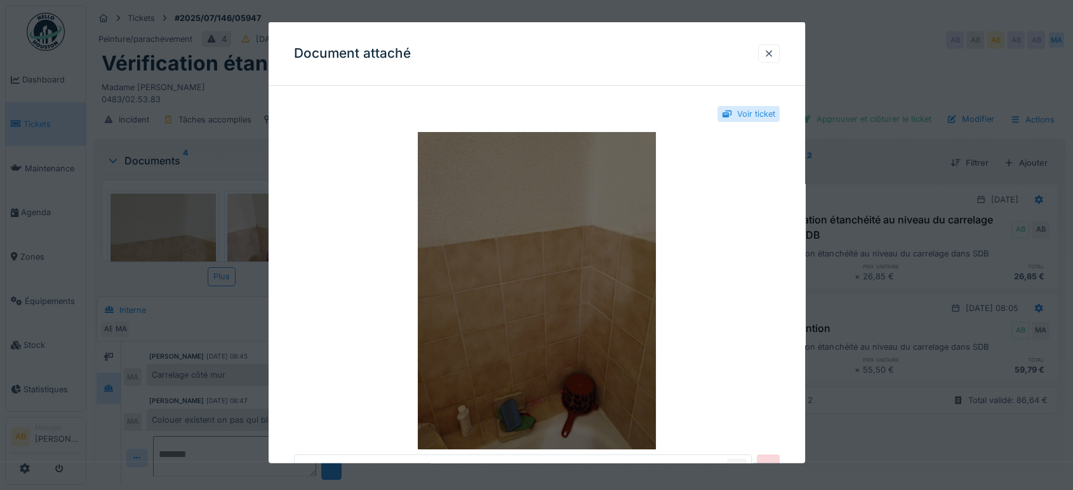
click at [582, 329] on img at bounding box center [537, 290] width 486 height 317
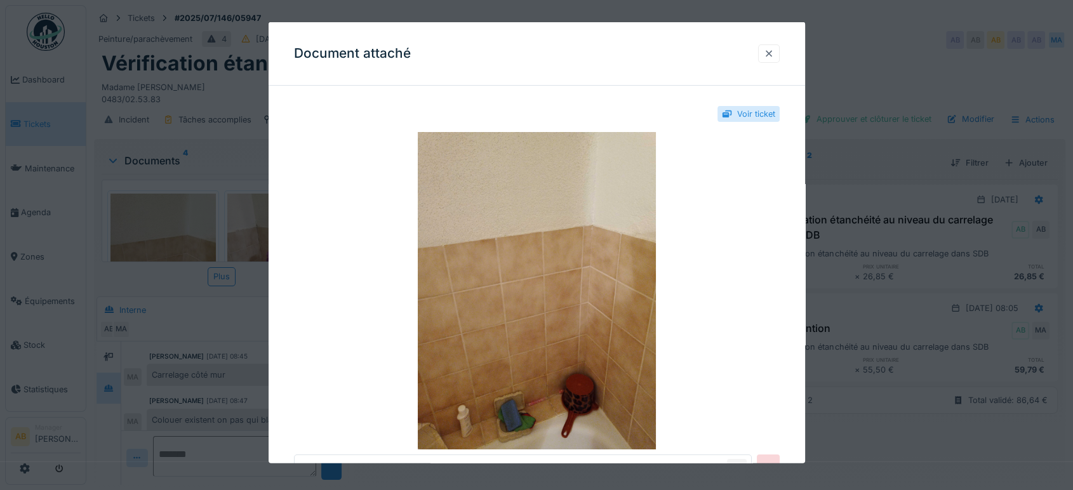
click at [774, 55] on div at bounding box center [769, 54] width 10 height 12
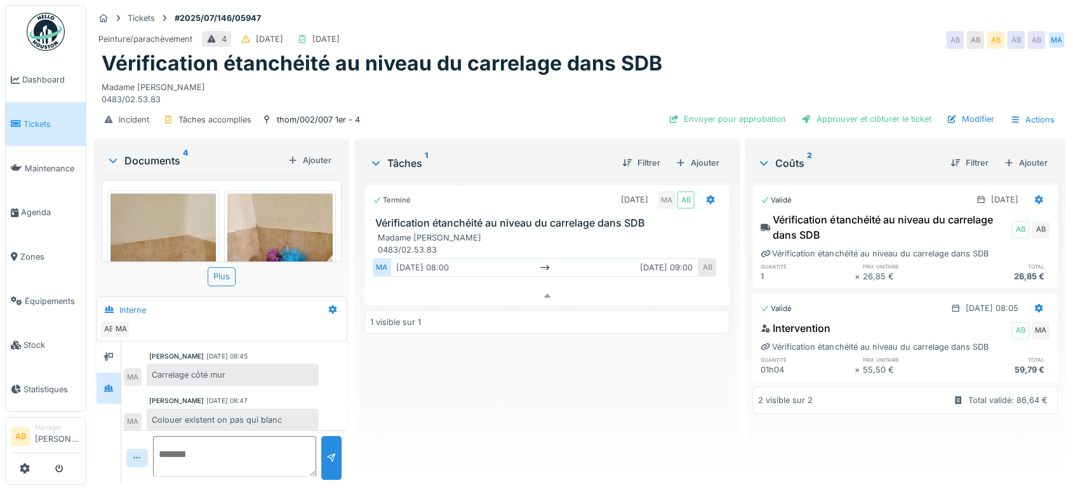
click at [260, 214] on img at bounding box center [279, 264] width 105 height 140
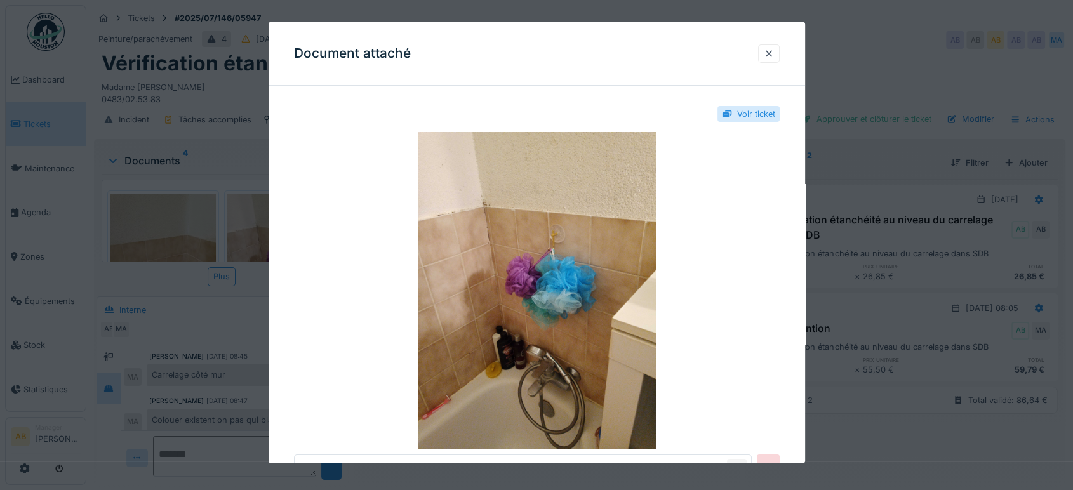
click at [467, 258] on img at bounding box center [537, 290] width 486 height 317
click at [774, 51] on div at bounding box center [769, 54] width 10 height 12
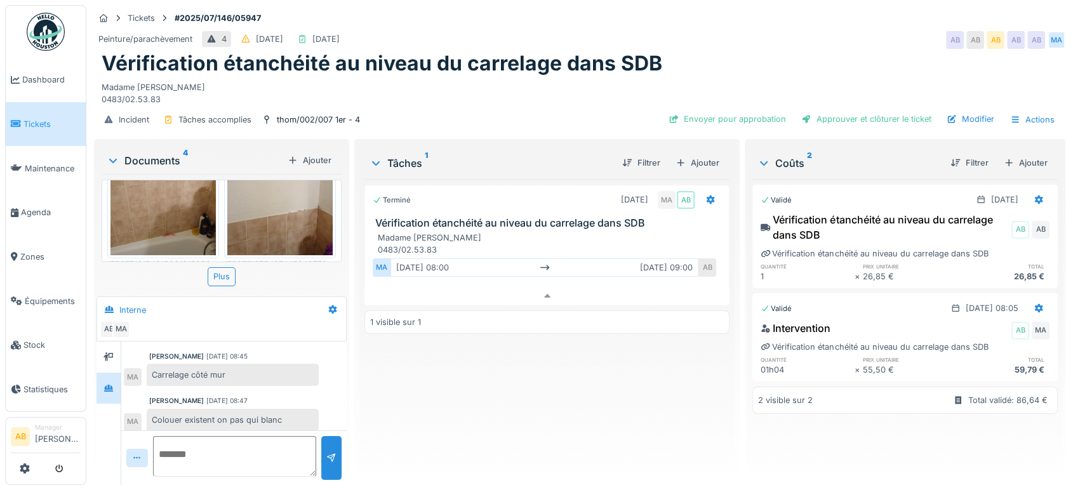
scroll to position [254, 0]
click at [216, 269] on div "Plus" at bounding box center [222, 276] width 28 height 18
click at [230, 269] on div "Plus" at bounding box center [222, 276] width 28 height 18
click at [324, 217] on div "17537712366034630141321655359576.jpg 17537712280113823498965987020044.jpg 17537…" at bounding box center [222, 221] width 240 height 83
click at [326, 217] on div "17537712366034630141321655359576.jpg 17537712280113823498965987020044.jpg 17537…" at bounding box center [222, 221] width 240 height 83
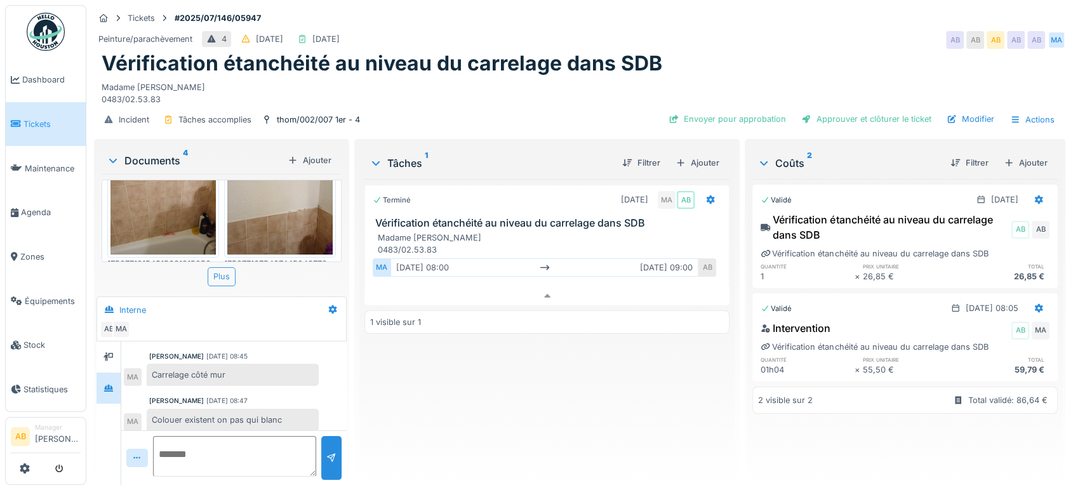
click at [233, 270] on div "Plus" at bounding box center [222, 276] width 28 height 18
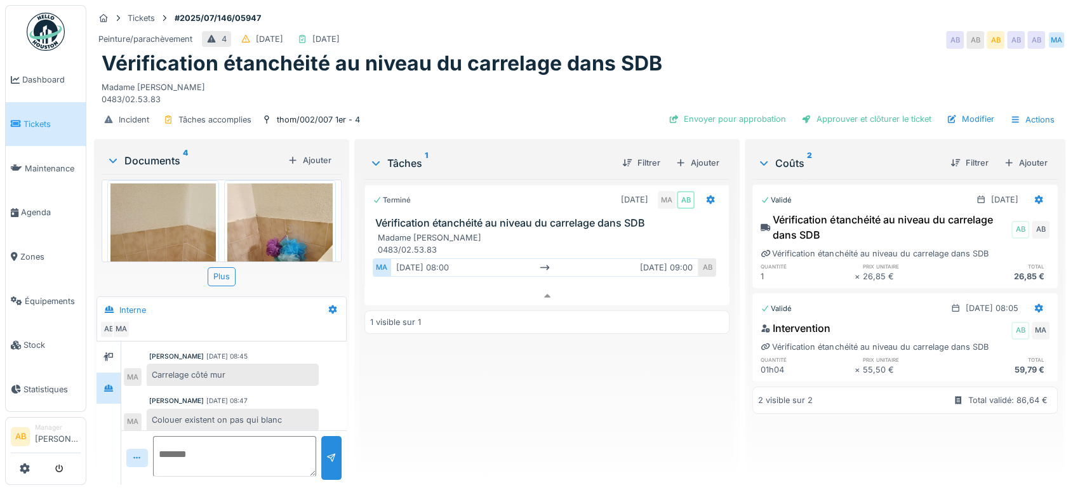
scroll to position [0, 0]
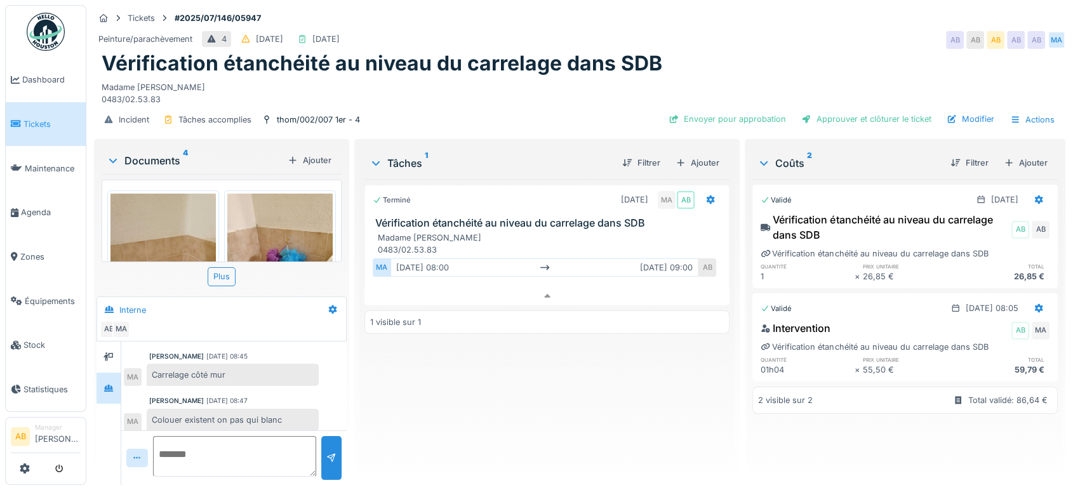
click at [230, 251] on div "17537712366034630141321655359576.jpg 17537712280113823498965987020044.jpg 17537…" at bounding box center [222, 221] width 240 height 83
click at [167, 154] on div "Documents 4" at bounding box center [195, 160] width 176 height 15
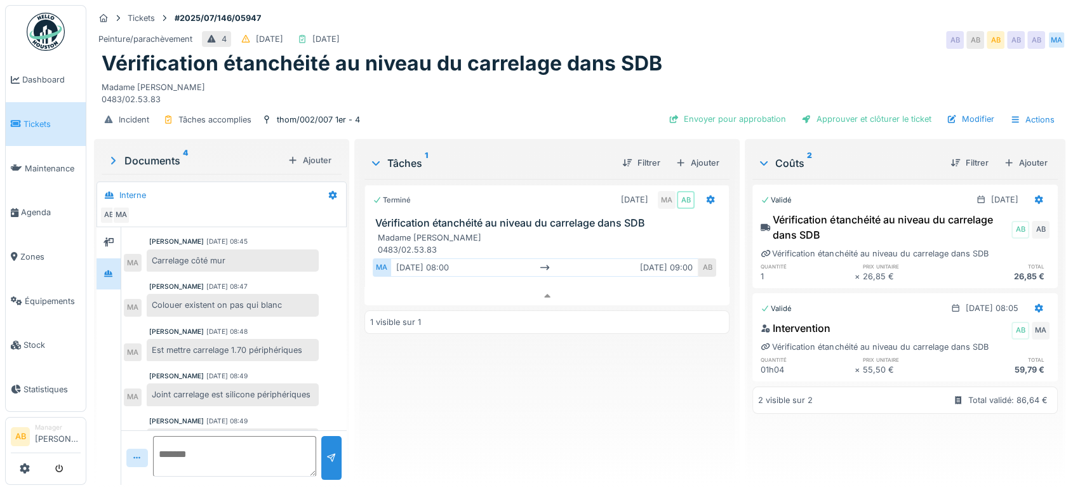
click at [47, 29] on img at bounding box center [46, 32] width 38 height 38
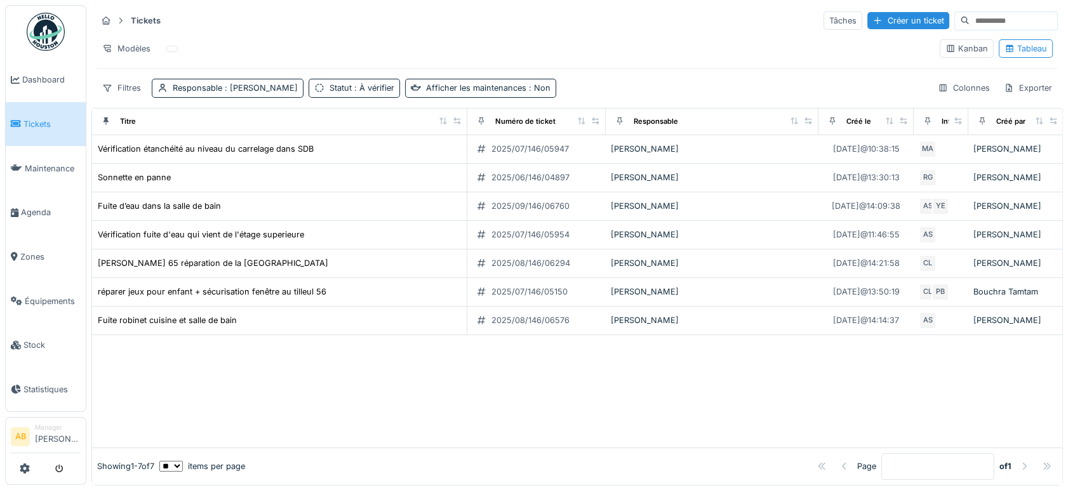
click at [46, 39] on img at bounding box center [46, 32] width 38 height 38
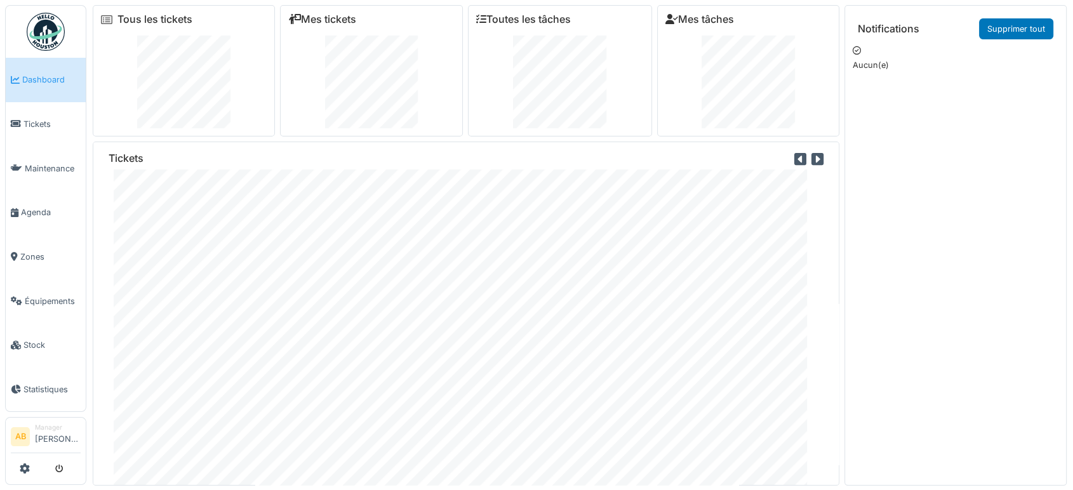
click at [56, 15] on img at bounding box center [46, 32] width 38 height 38
click at [655, 488] on div "Incident Nettoyage Observation Projet Property Tous les tickets Mes tickets Tou…" at bounding box center [536, 245] width 1073 height 490
click at [62, 25] on img at bounding box center [46, 32] width 38 height 38
click at [46, 36] on img at bounding box center [46, 32] width 38 height 38
